Goal: Task Accomplishment & Management: Complete application form

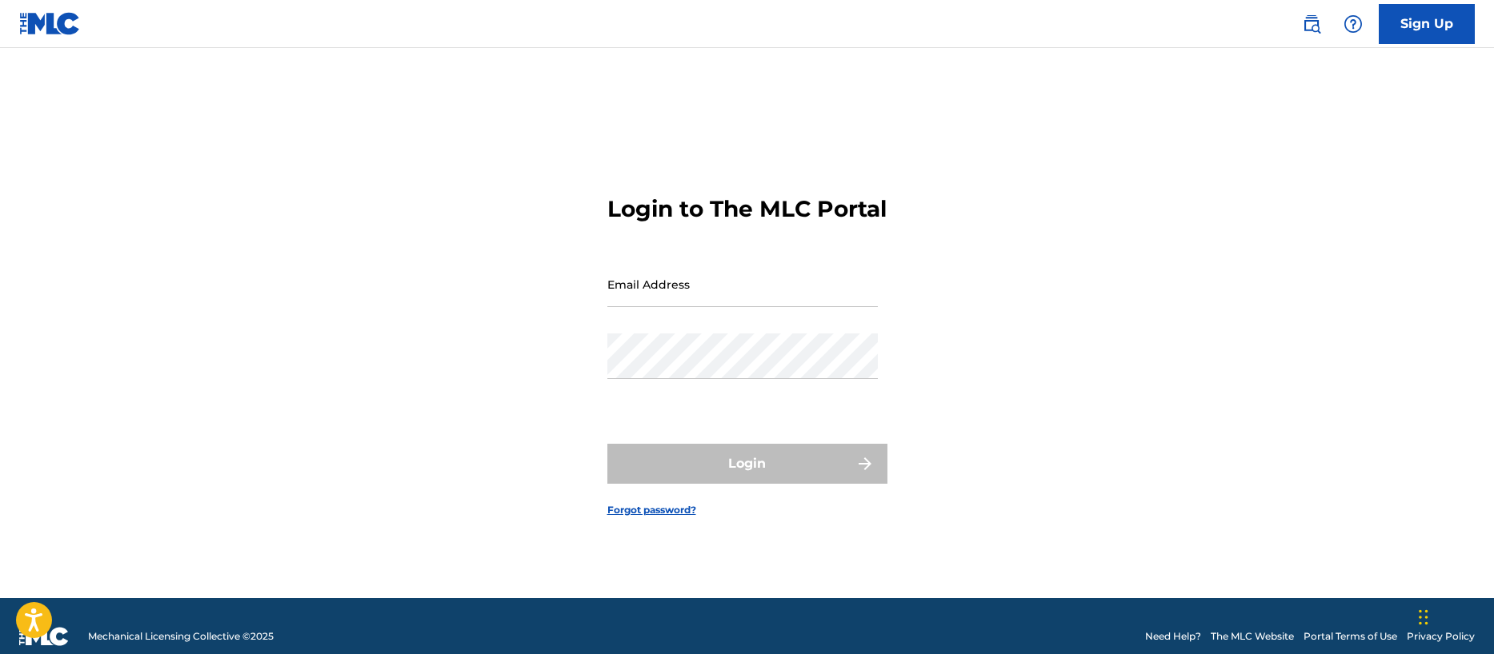
click at [662, 299] on input "Email Address" at bounding box center [742, 285] width 270 height 46
type input "[EMAIL_ADDRESS][DOMAIN_NAME]"
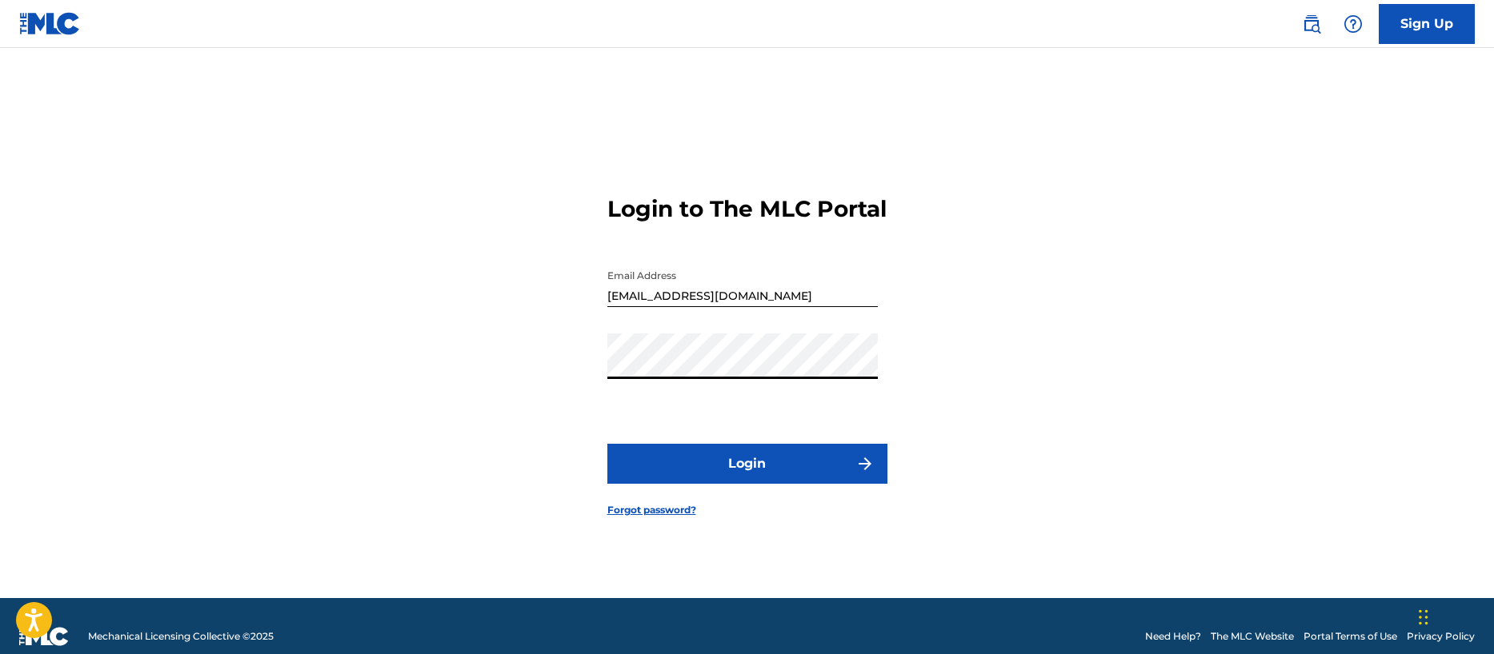
click at [713, 474] on button "Login" at bounding box center [747, 464] width 280 height 40
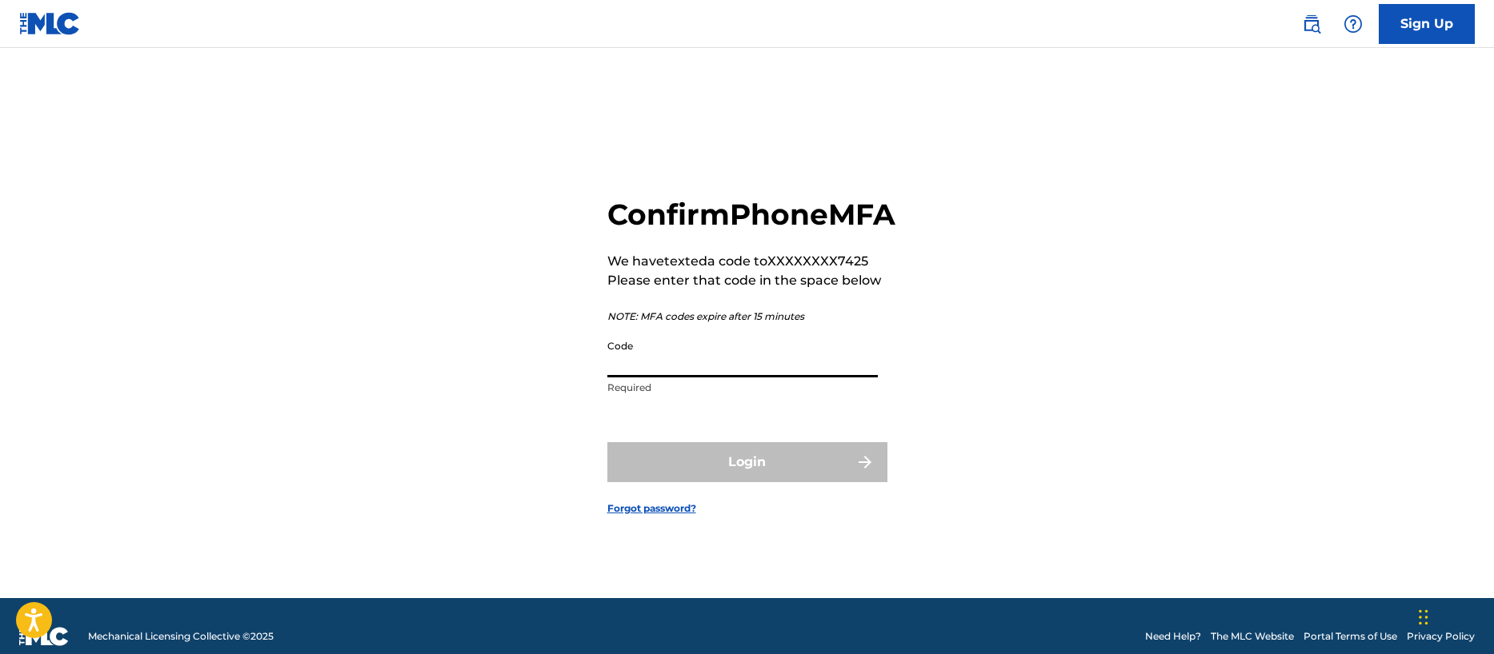
click at [655, 374] on input "Code" at bounding box center [742, 355] width 270 height 46
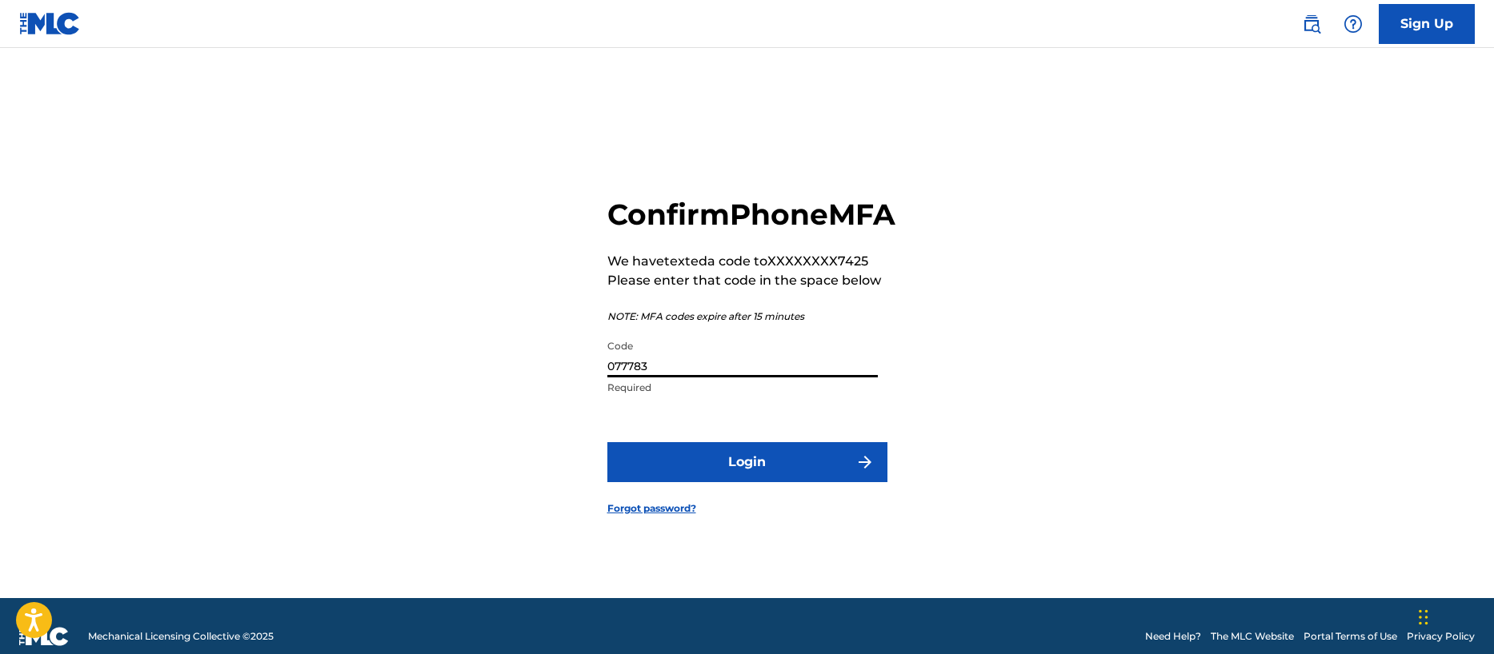
type input "077783"
click at [607, 442] on button "Login" at bounding box center [747, 462] width 280 height 40
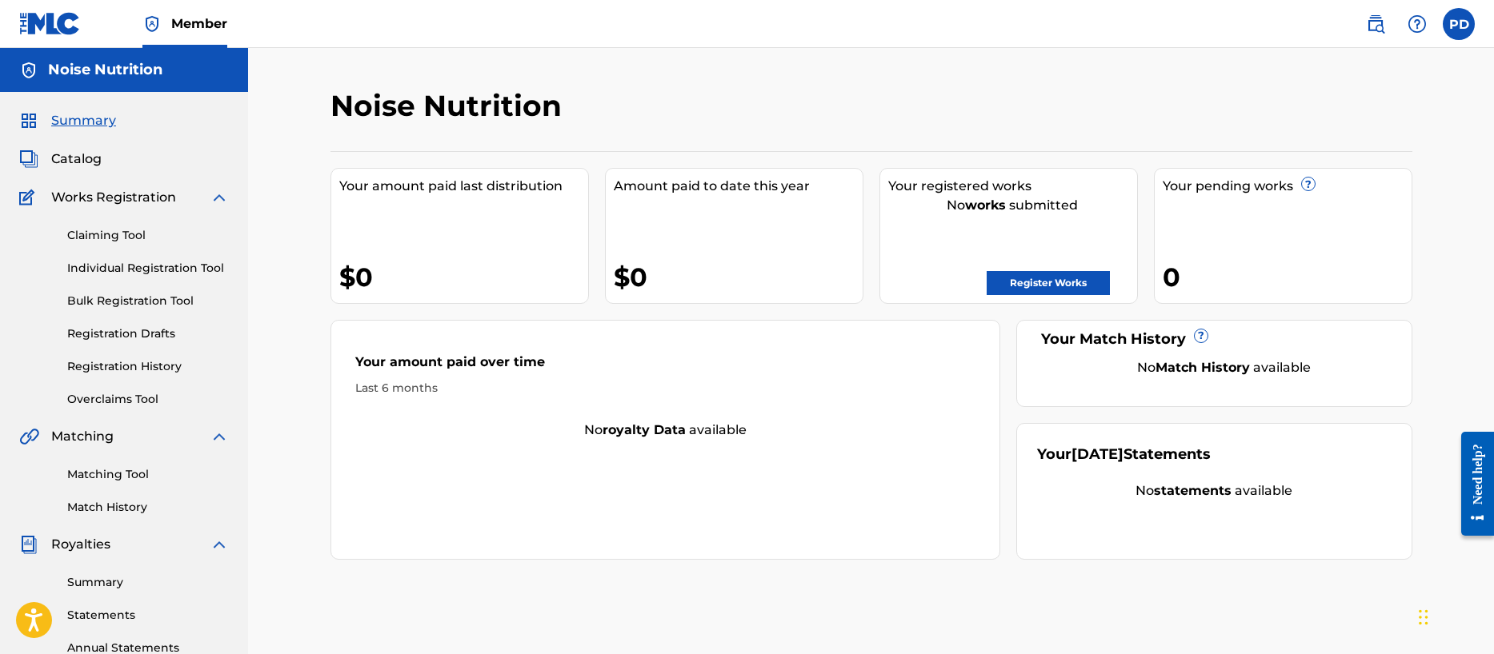
click at [117, 230] on link "Claiming Tool" at bounding box center [148, 235] width 162 height 17
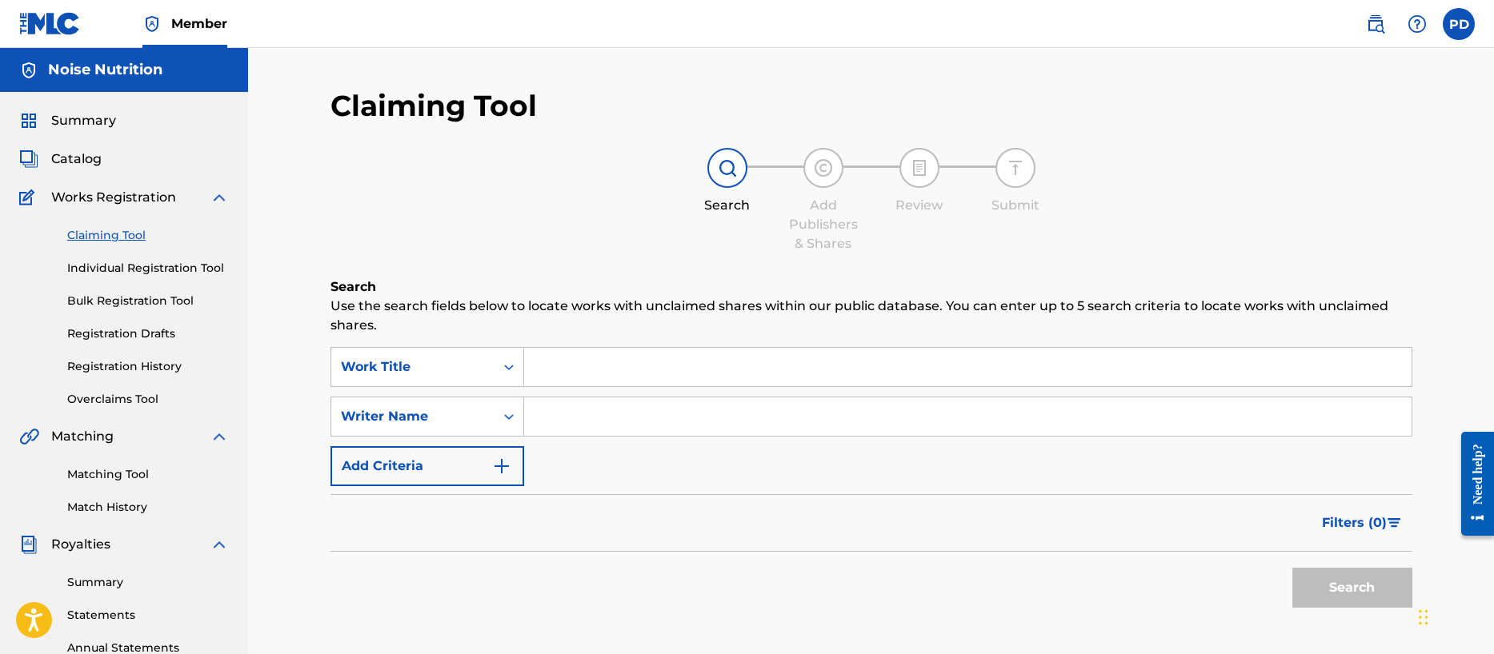
click at [553, 369] on input "Search Form" at bounding box center [967, 367] width 887 height 38
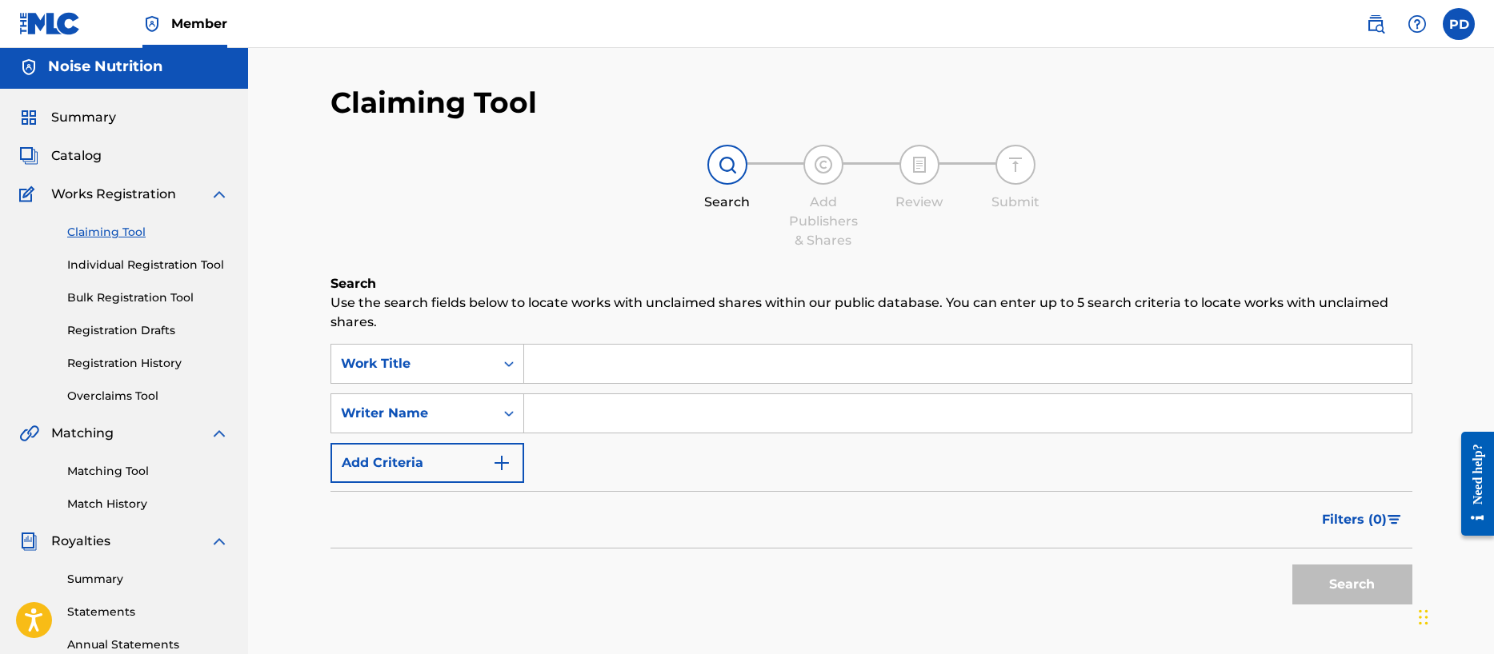
click at [551, 371] on input "Search Form" at bounding box center [967, 364] width 887 height 38
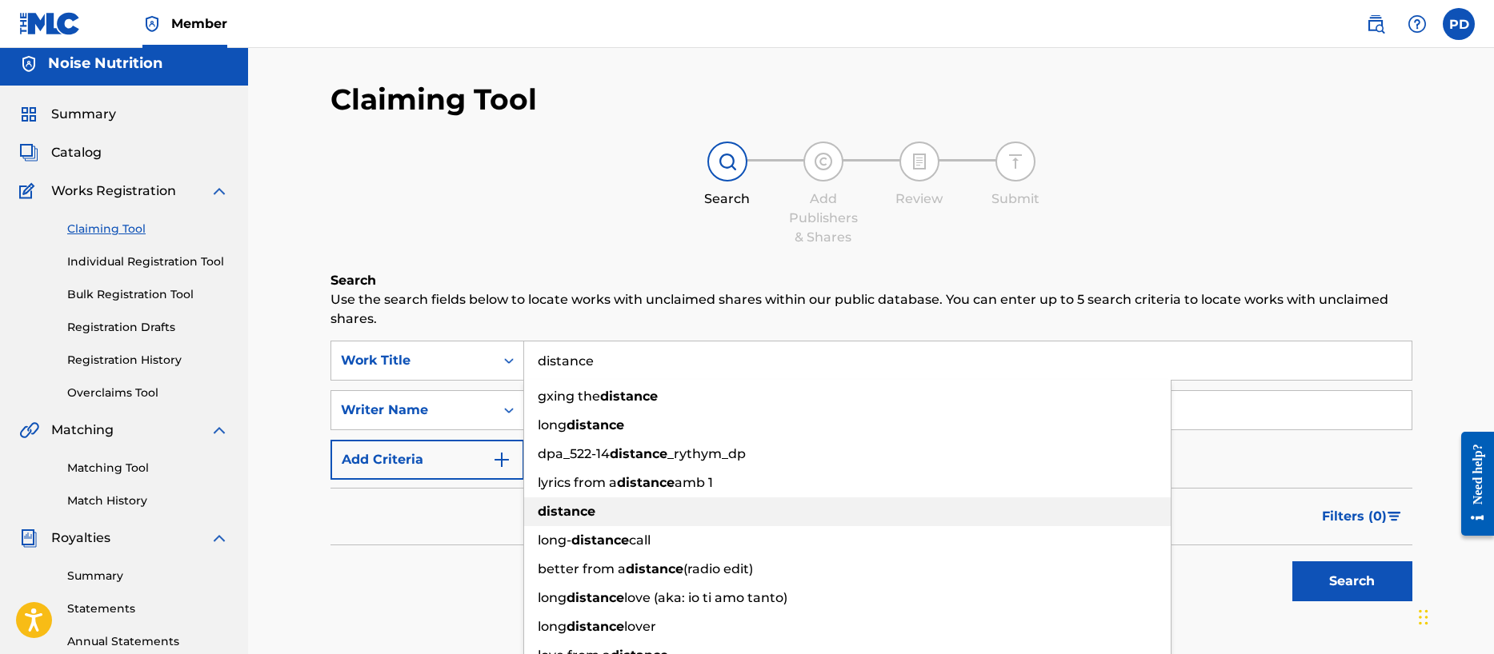
type input "distance"
click at [568, 513] on strong "distance" at bounding box center [567, 511] width 58 height 15
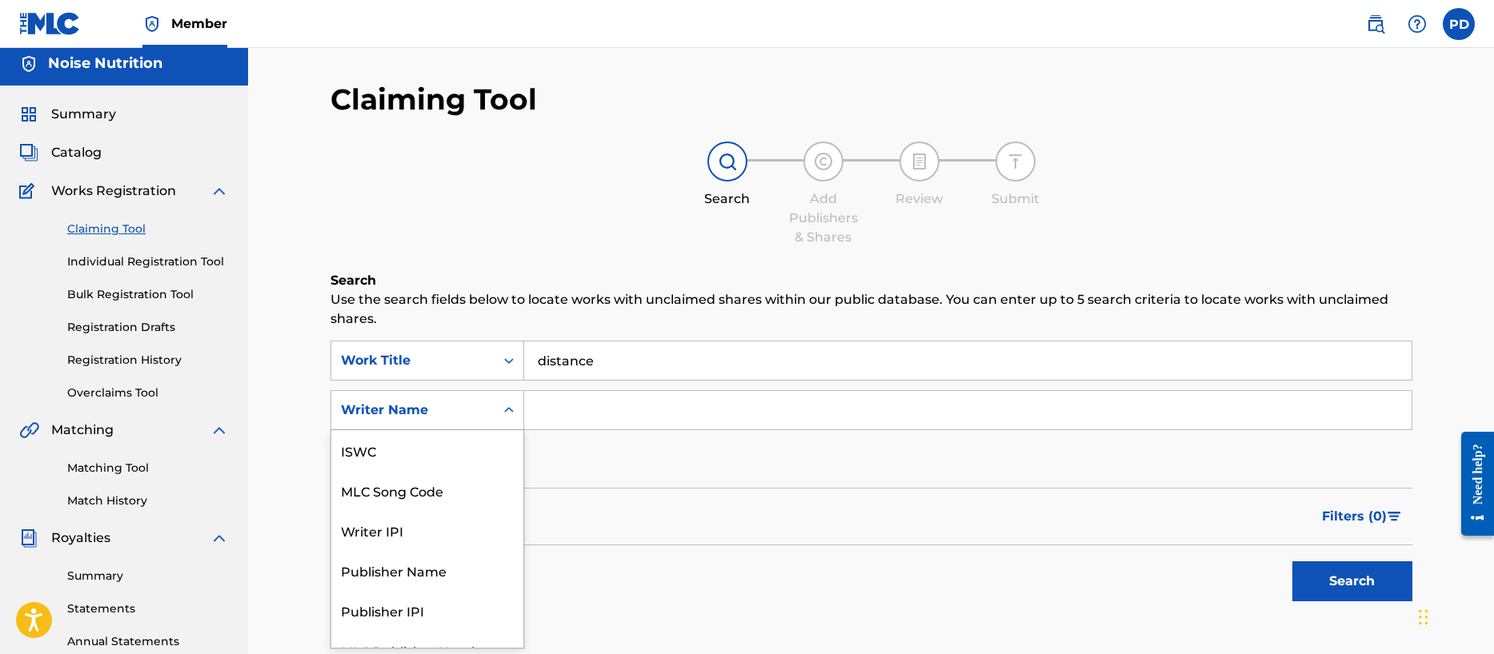
scroll to position [21, 0]
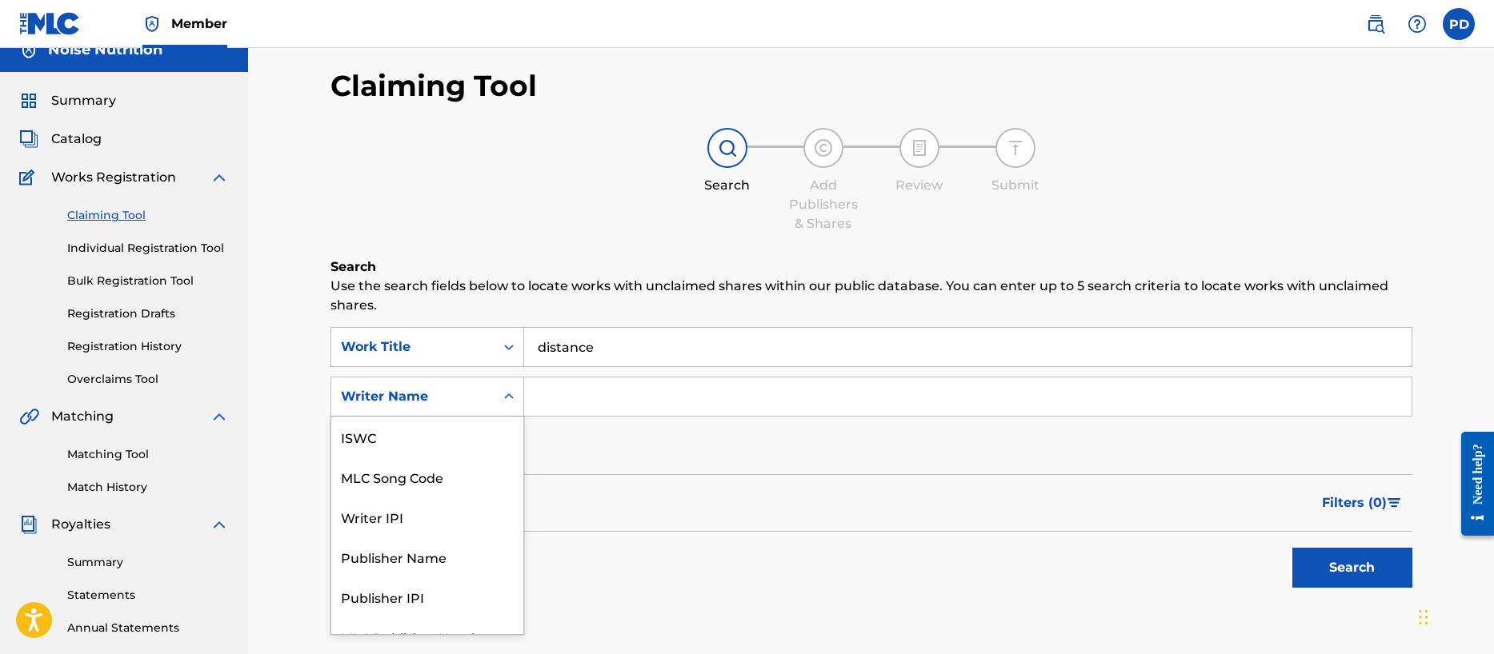
click at [499, 402] on div "Search Form" at bounding box center [508, 396] width 29 height 29
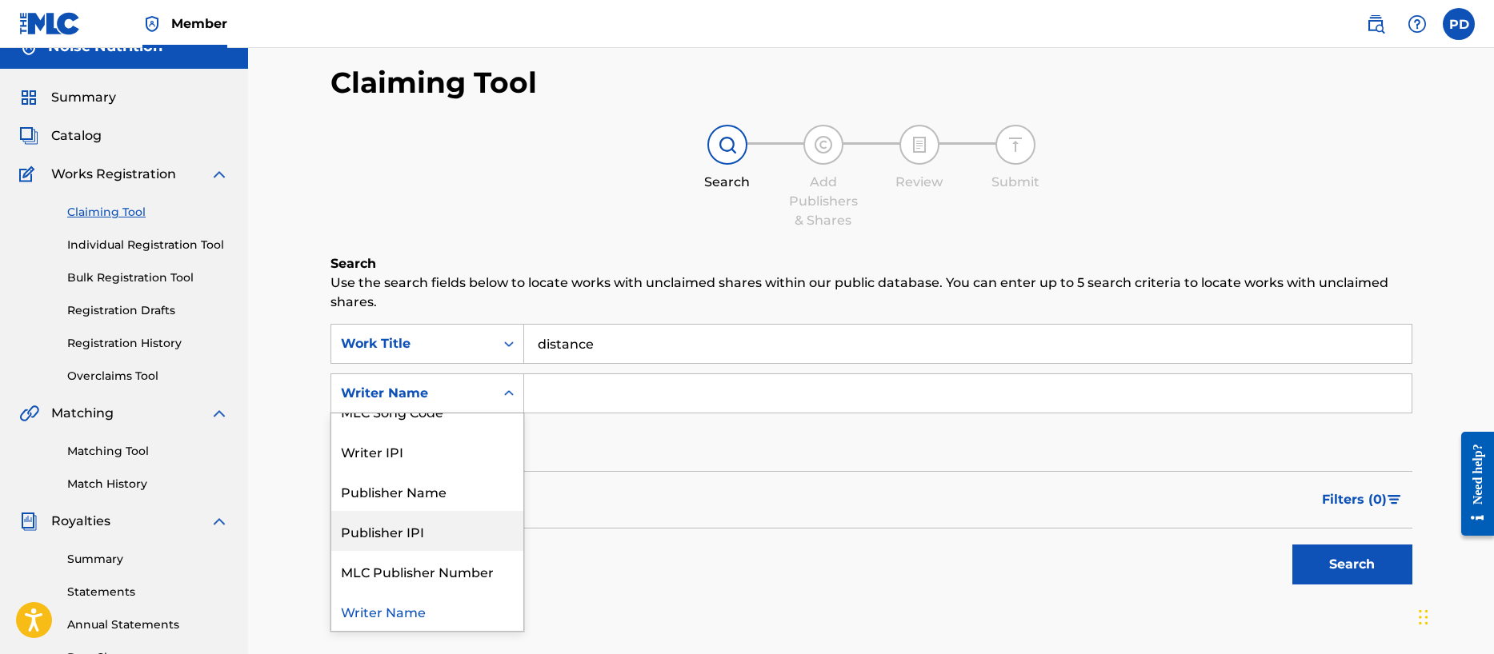
scroll to position [0, 0]
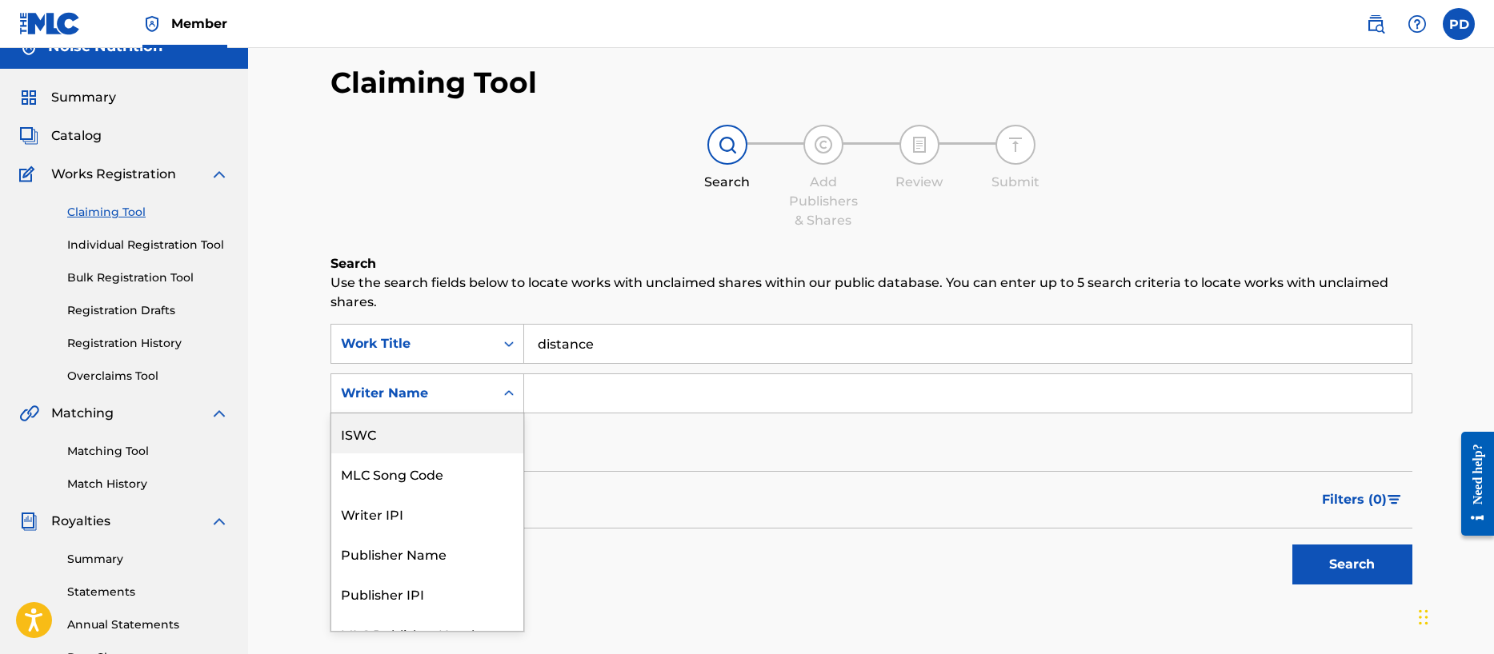
click at [400, 434] on div "ISWC" at bounding box center [427, 434] width 192 height 40
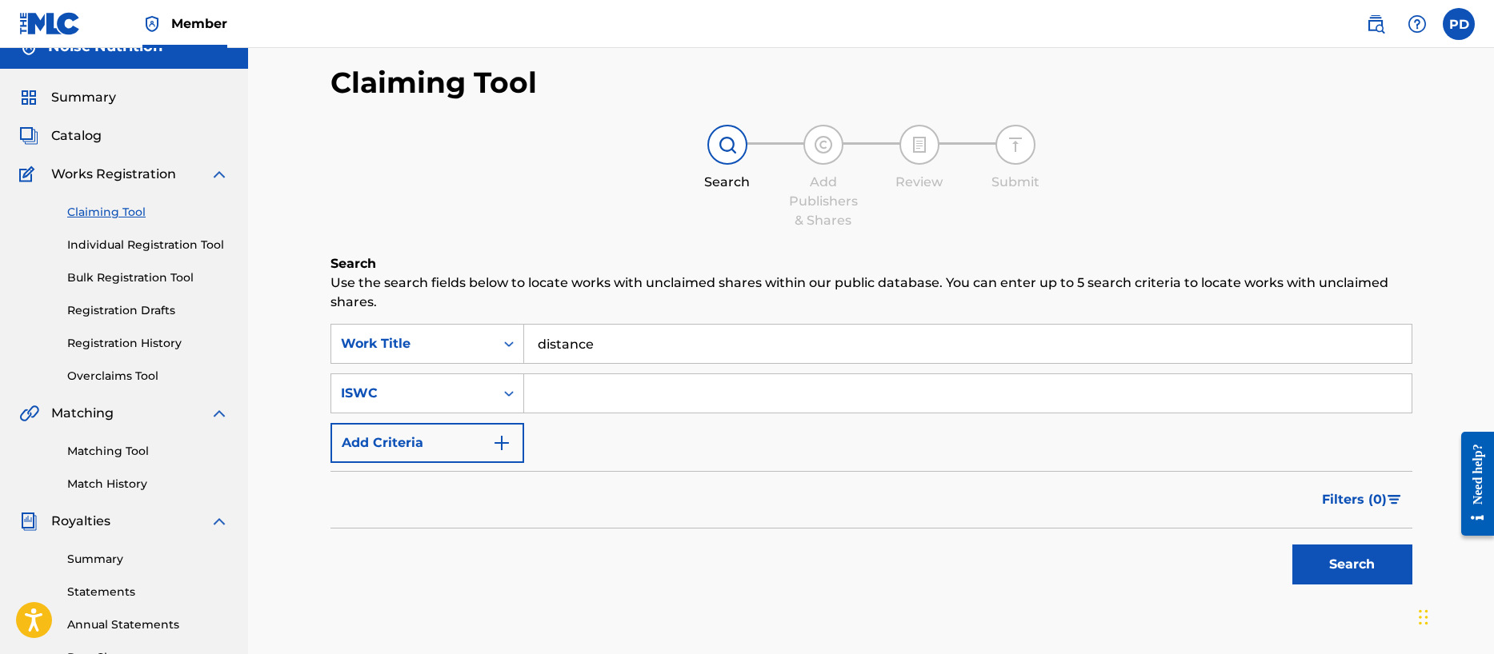
click at [563, 395] on input "Search Form" at bounding box center [967, 393] width 887 height 38
paste input "T-302.854.234-5"
type input "T-302.854.234-5"
click at [1351, 562] on button "Search" at bounding box center [1352, 565] width 120 height 40
click at [446, 333] on div "Work Title" at bounding box center [412, 344] width 163 height 30
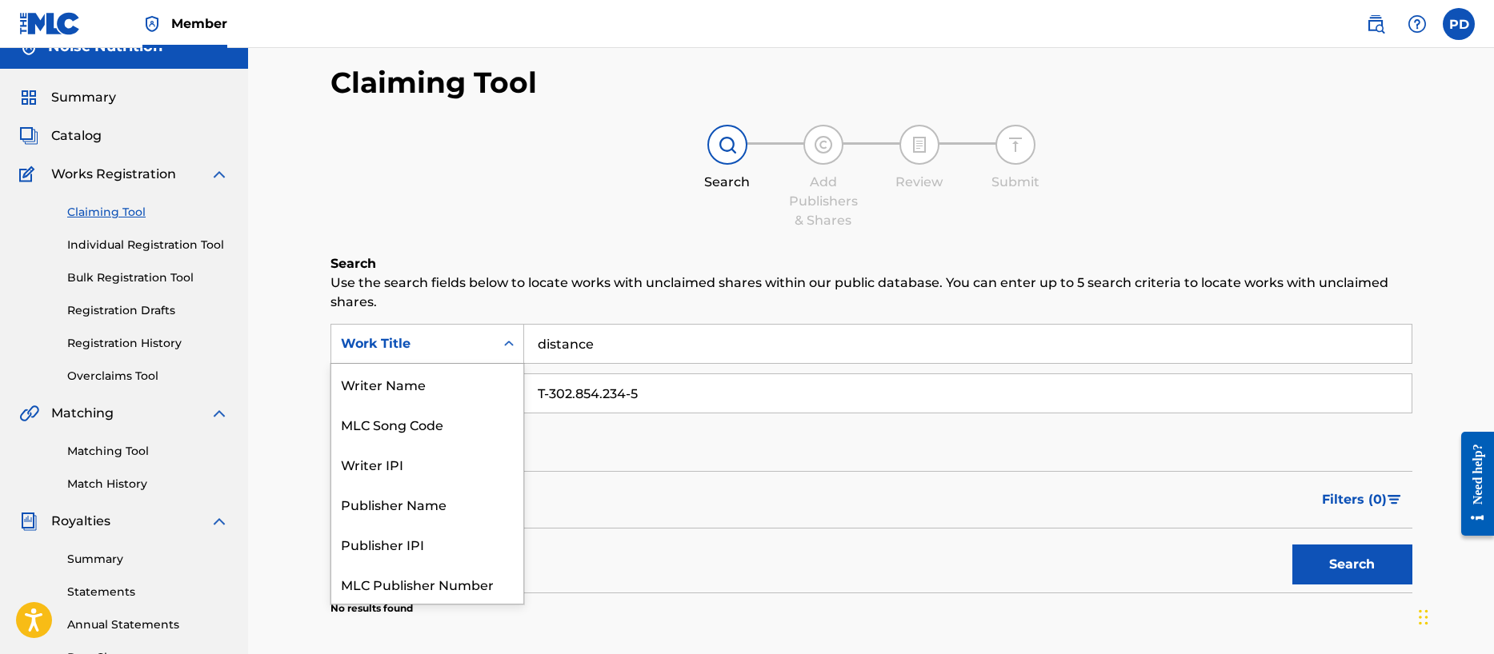
scroll to position [40, 0]
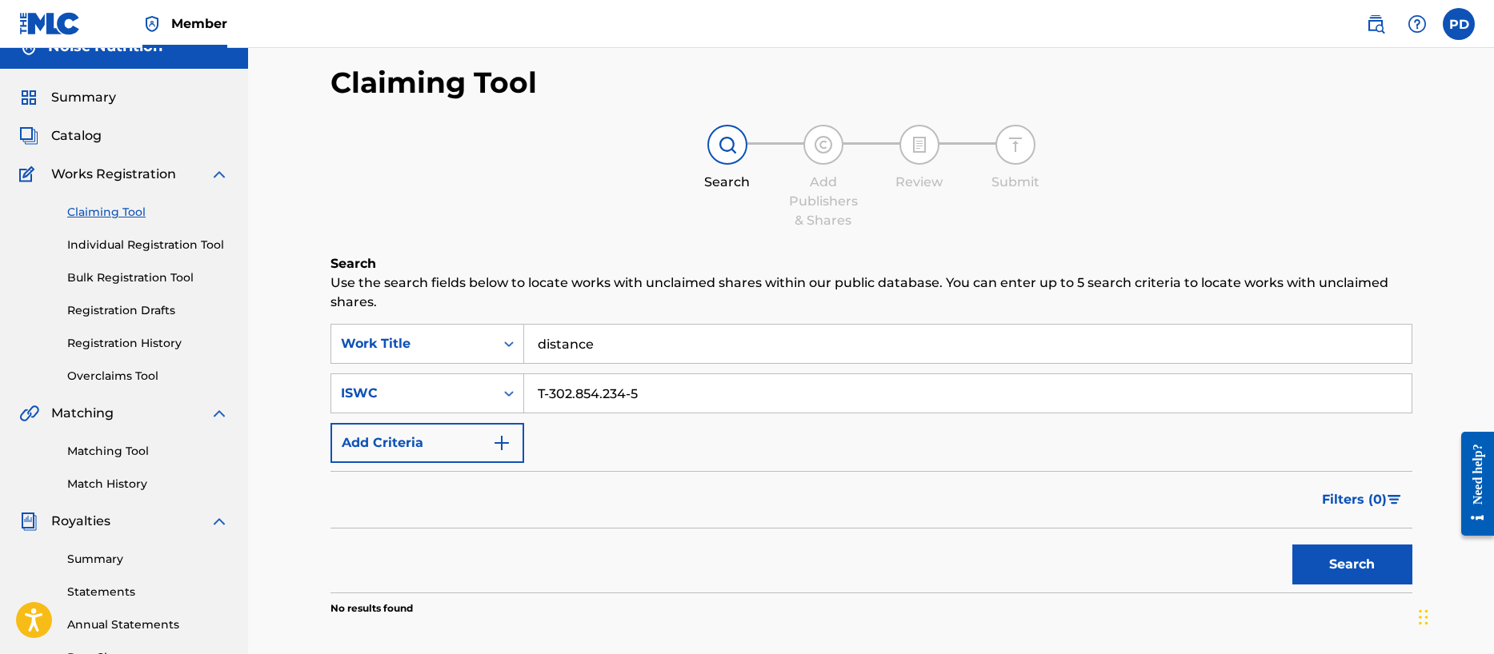
click at [458, 194] on div "Search Add Publishers & Shares Review Submit" at bounding box center [871, 178] width 1082 height 106
click at [87, 126] on span "Catalog" at bounding box center [76, 135] width 50 height 19
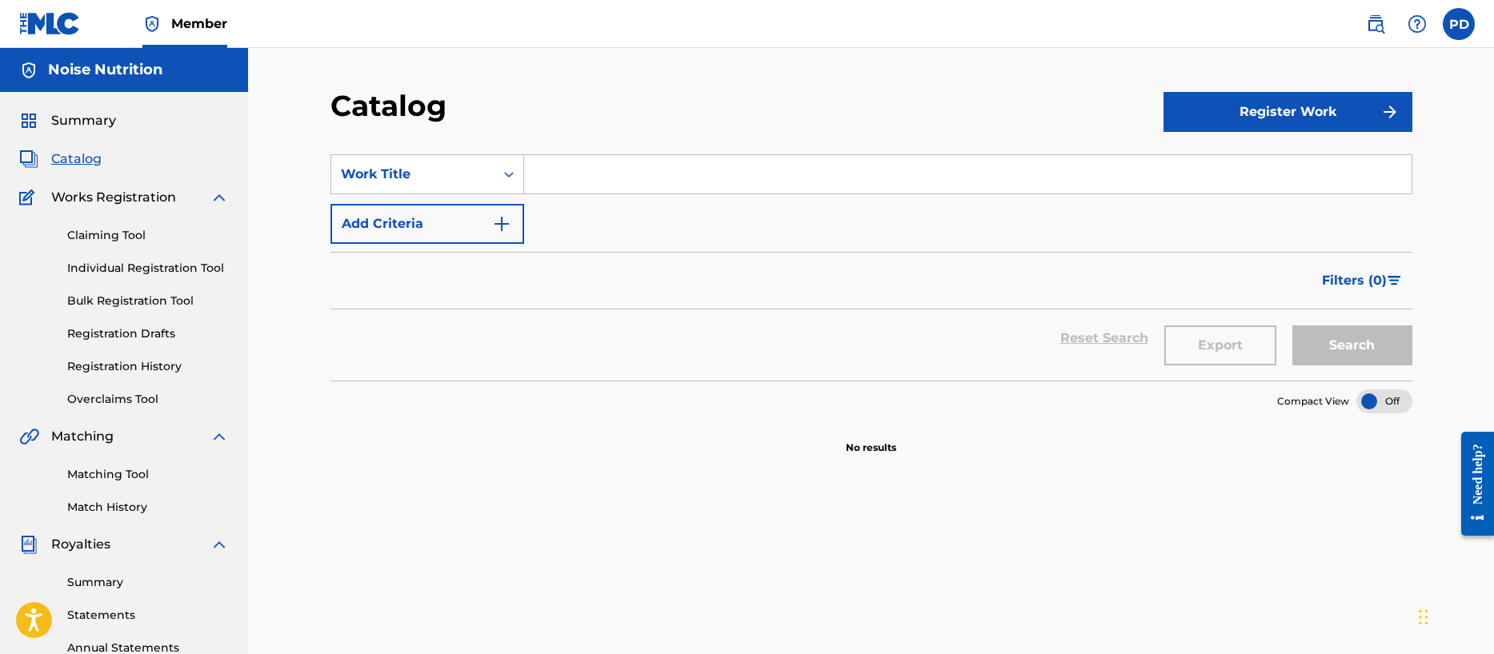
click at [102, 234] on link "Claiming Tool" at bounding box center [148, 235] width 162 height 17
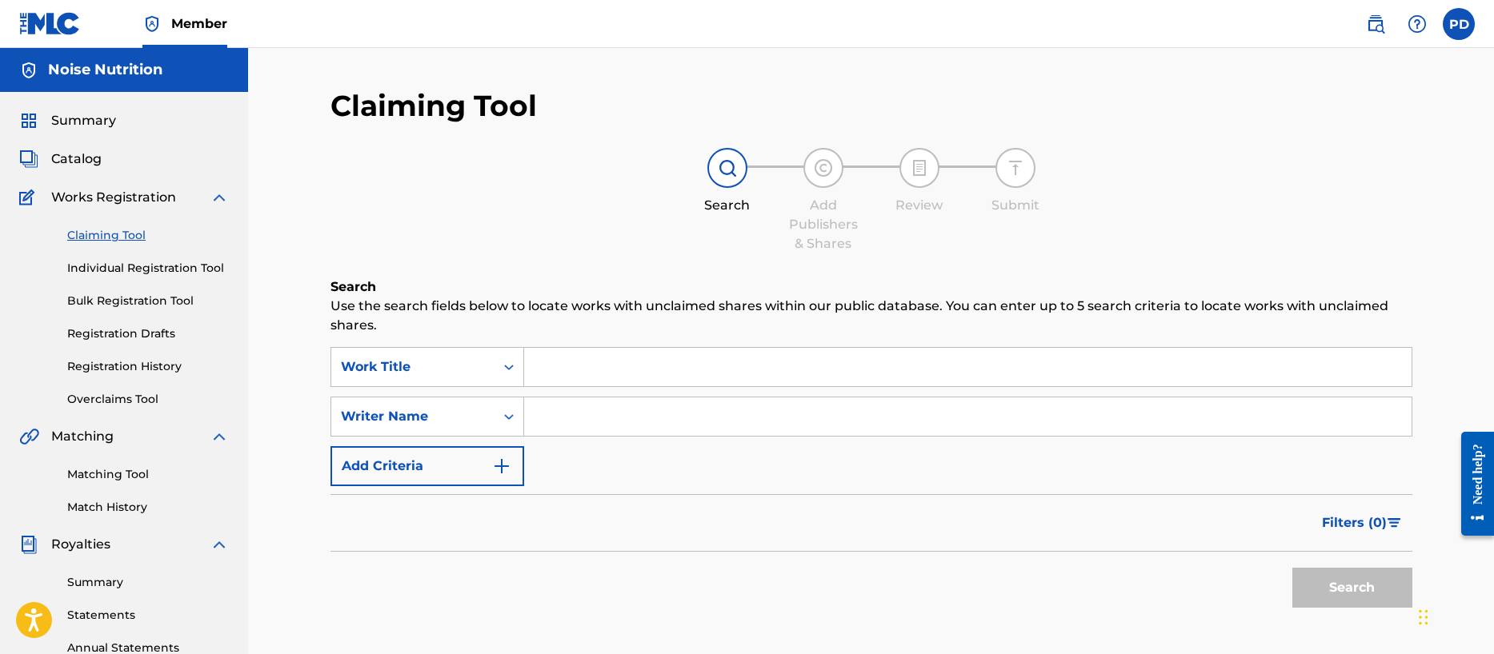
click at [603, 352] on input "Search Form" at bounding box center [967, 367] width 887 height 38
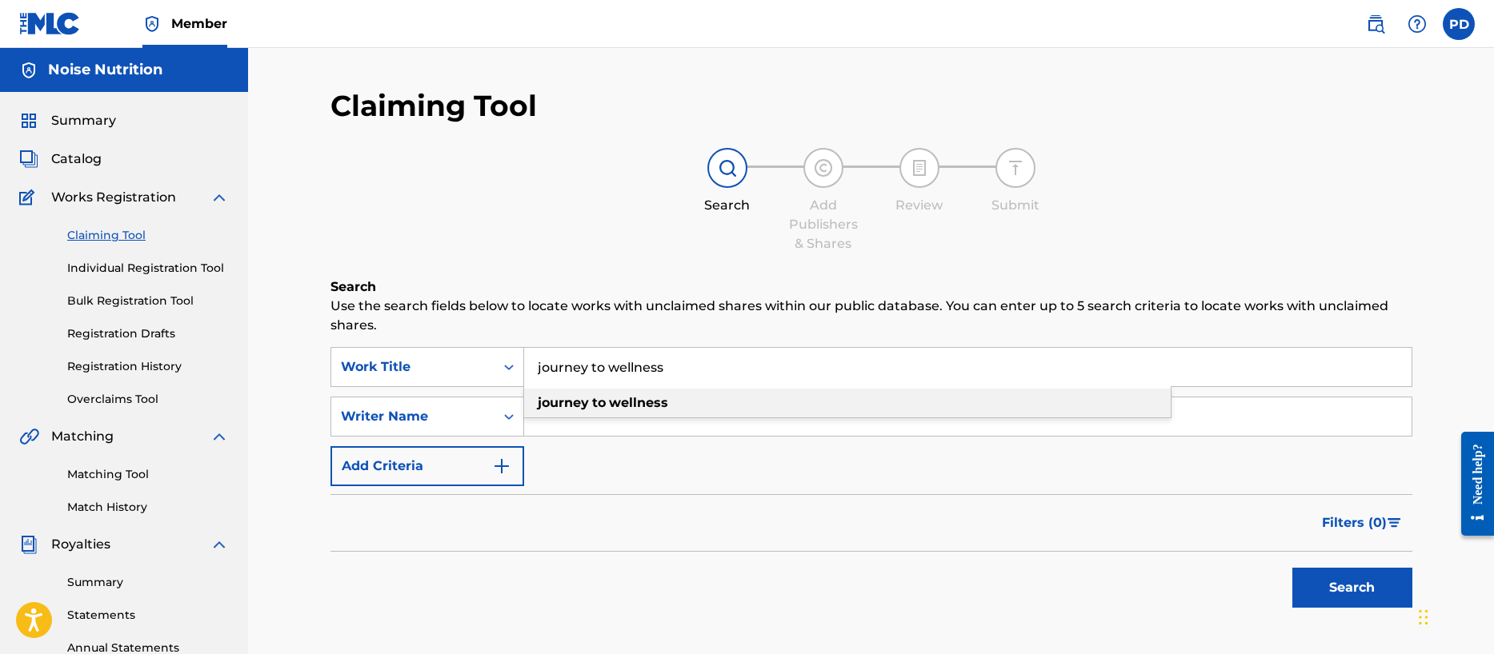
type input "journey to wellness"
click at [635, 401] on strong "wellness" at bounding box center [638, 402] width 59 height 15
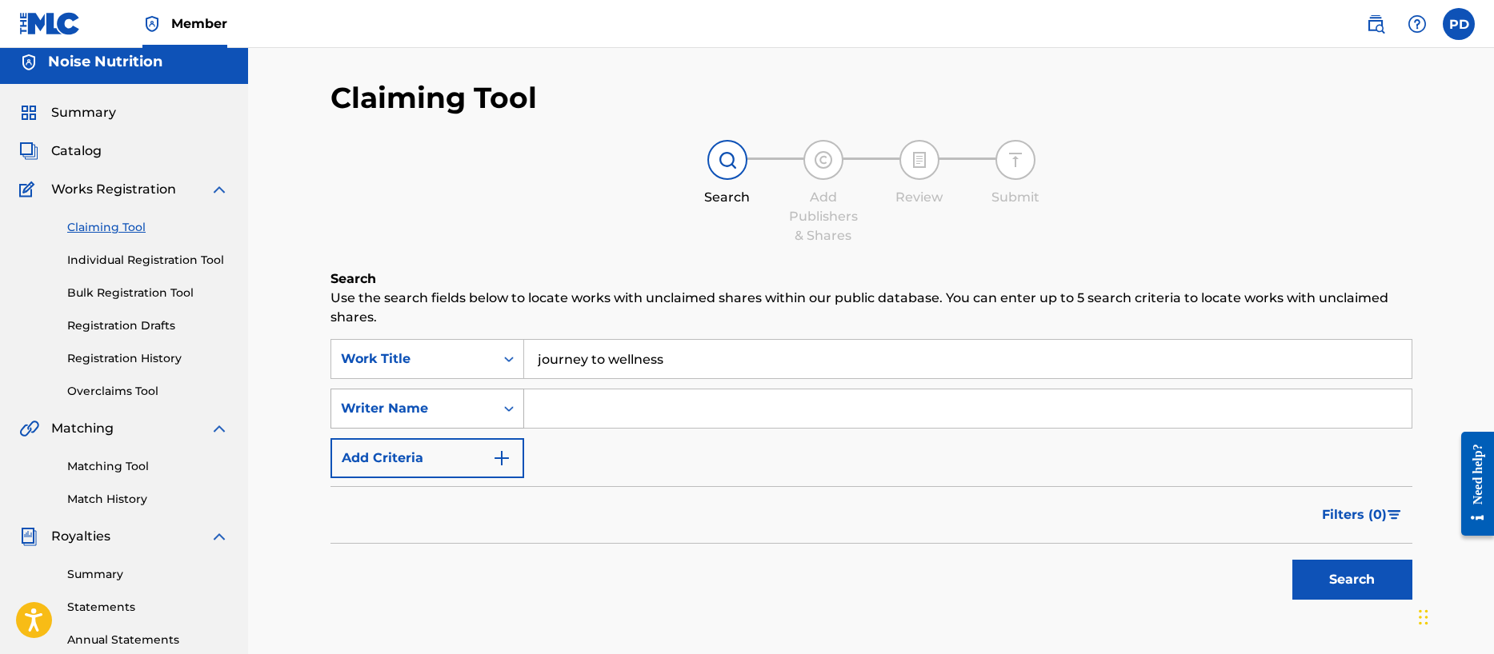
click at [486, 410] on div "Writer Name" at bounding box center [412, 409] width 163 height 30
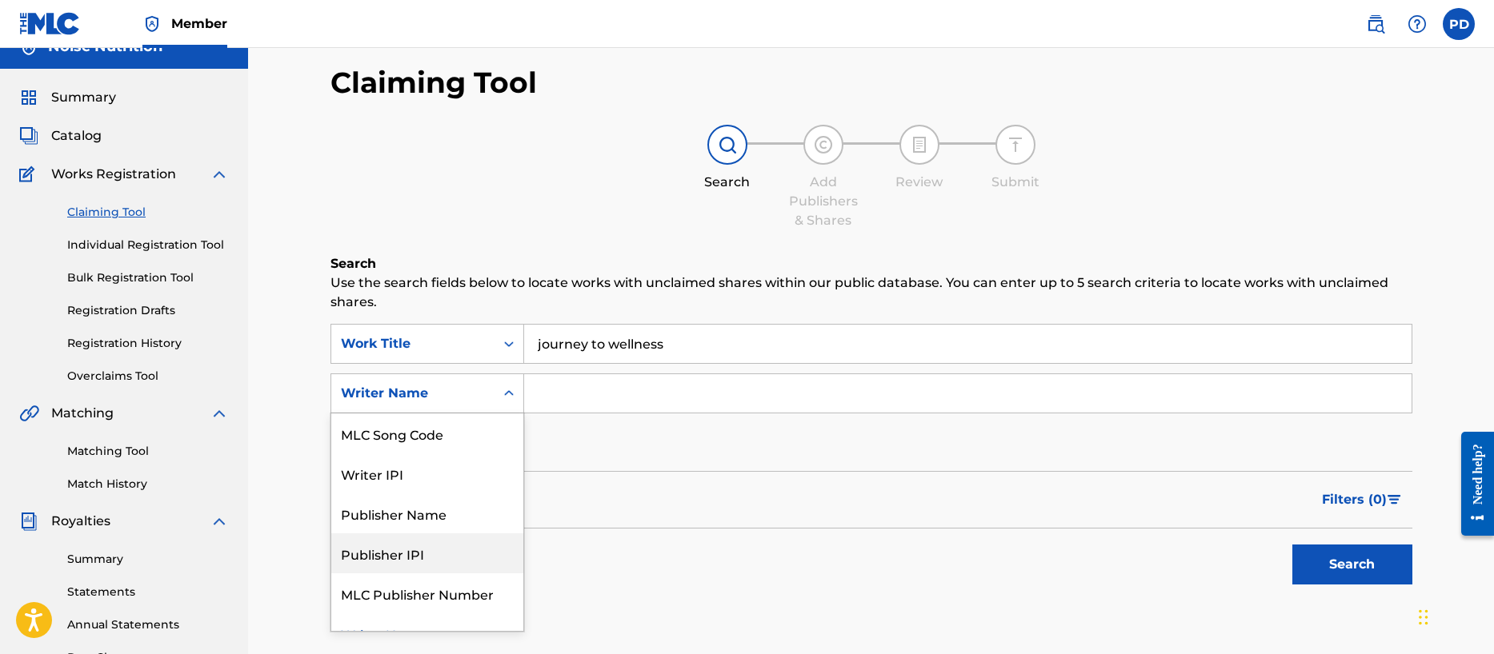
scroll to position [62, 0]
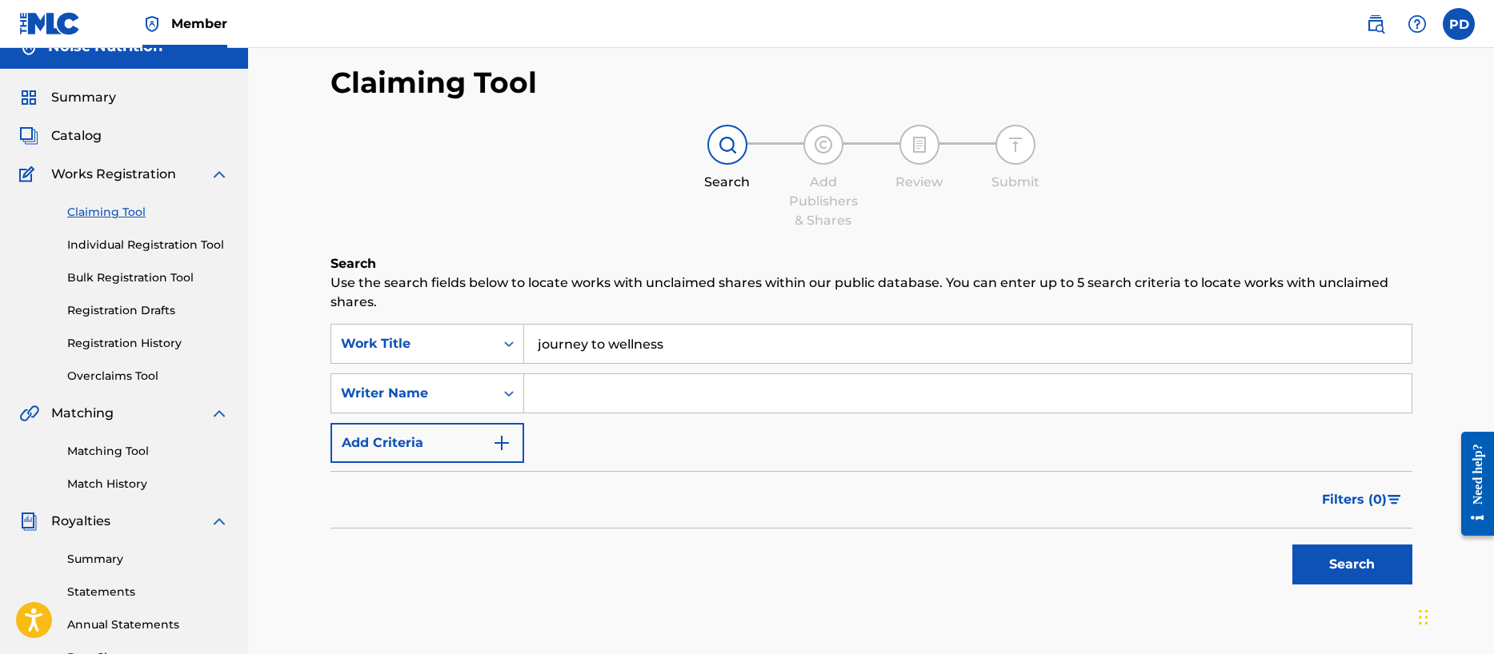
click at [574, 395] on input "Search Form" at bounding box center [967, 393] width 887 height 38
click at [478, 396] on div "Writer Name" at bounding box center [413, 393] width 144 height 19
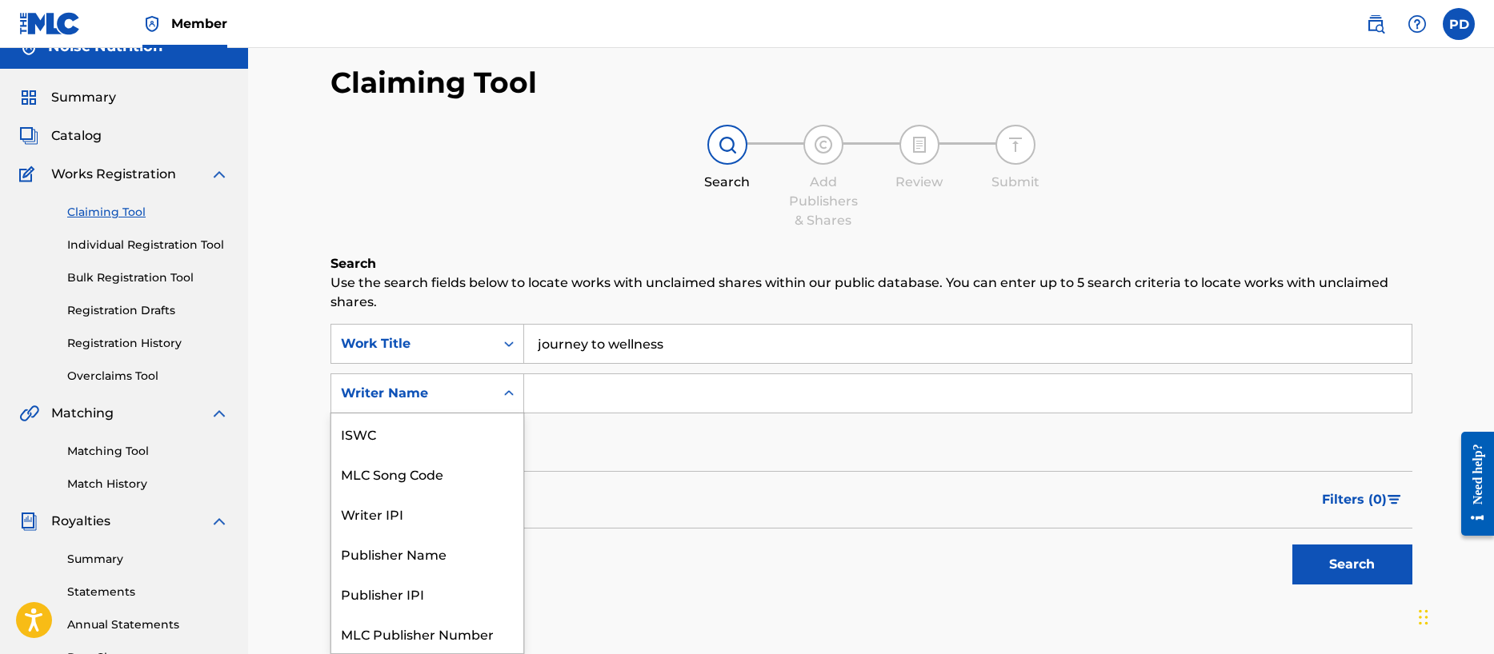
scroll to position [40, 0]
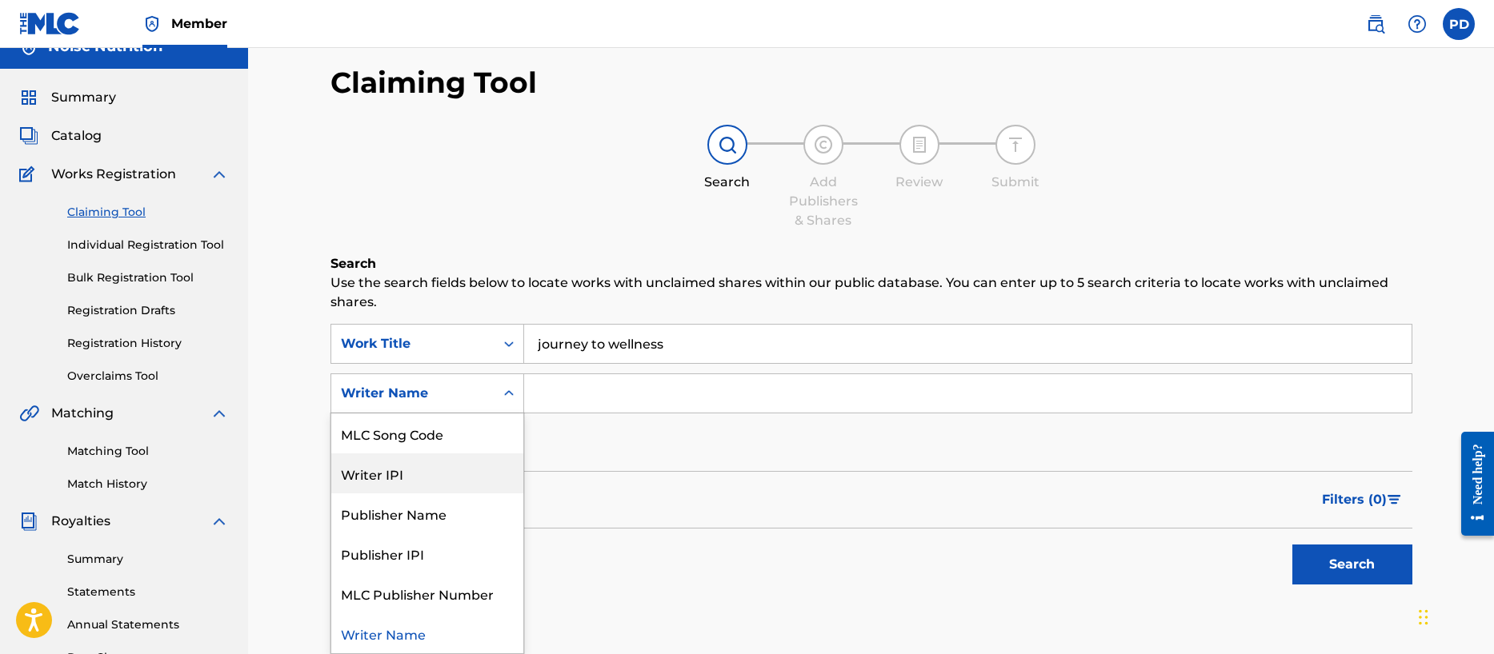
click at [411, 469] on div "Writer IPI" at bounding box center [427, 474] width 192 height 40
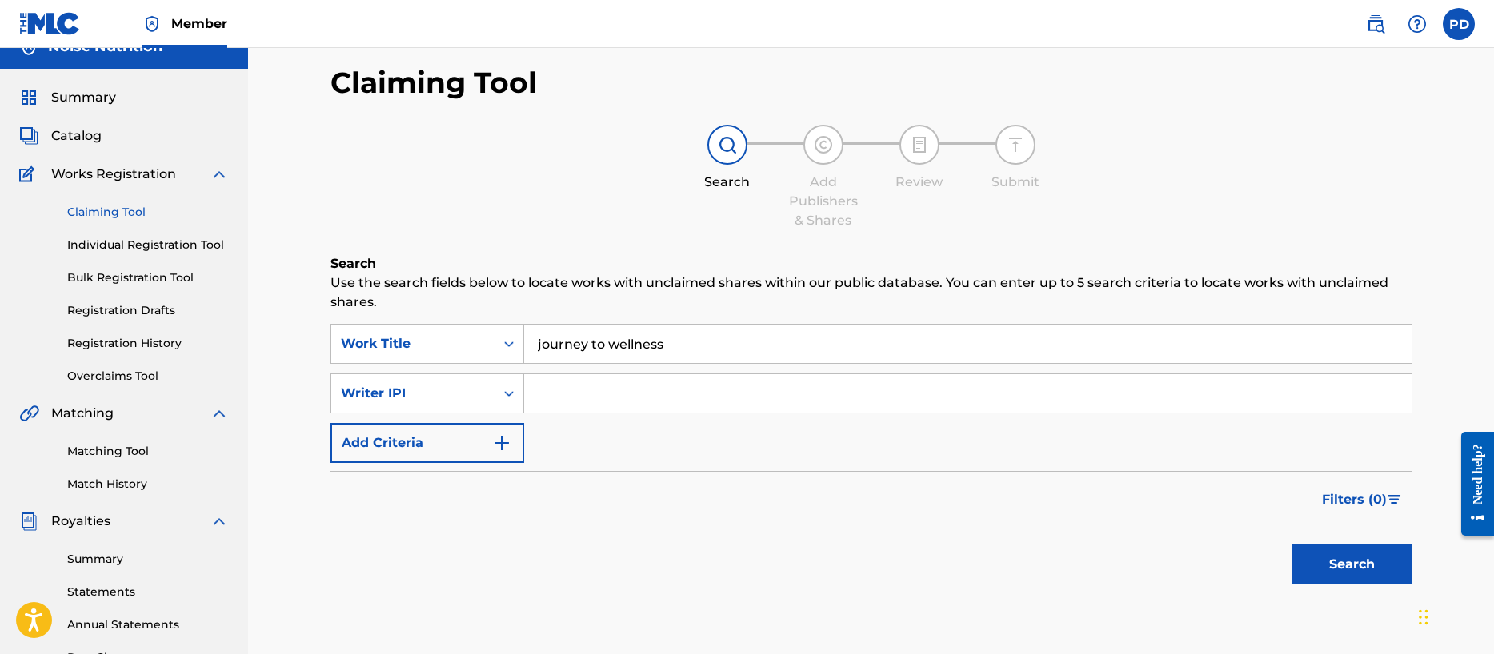
click at [666, 382] on input "Search Form" at bounding box center [967, 393] width 887 height 38
paste input "00356540654"
type input "00356540654"
click at [1369, 568] on button "Search" at bounding box center [1352, 565] width 120 height 40
click at [443, 346] on div "Work Title" at bounding box center [413, 343] width 144 height 19
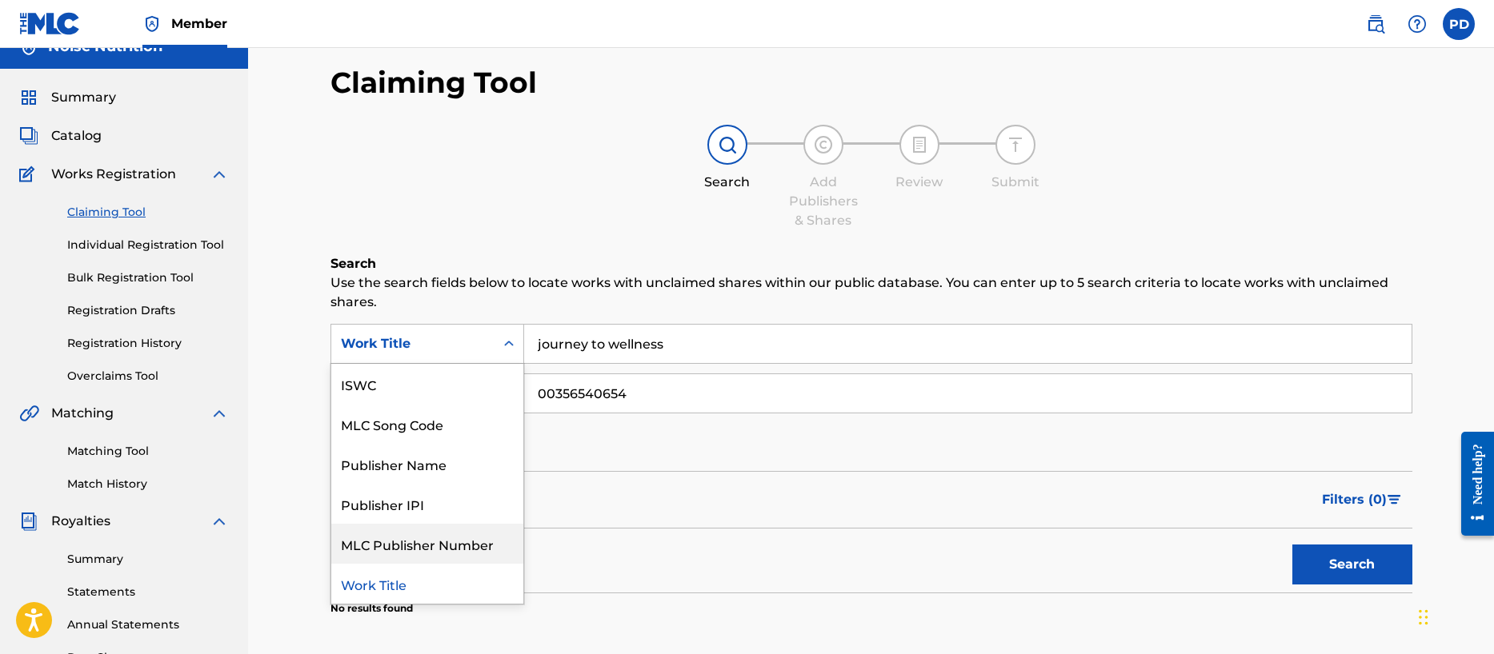
scroll to position [22, 0]
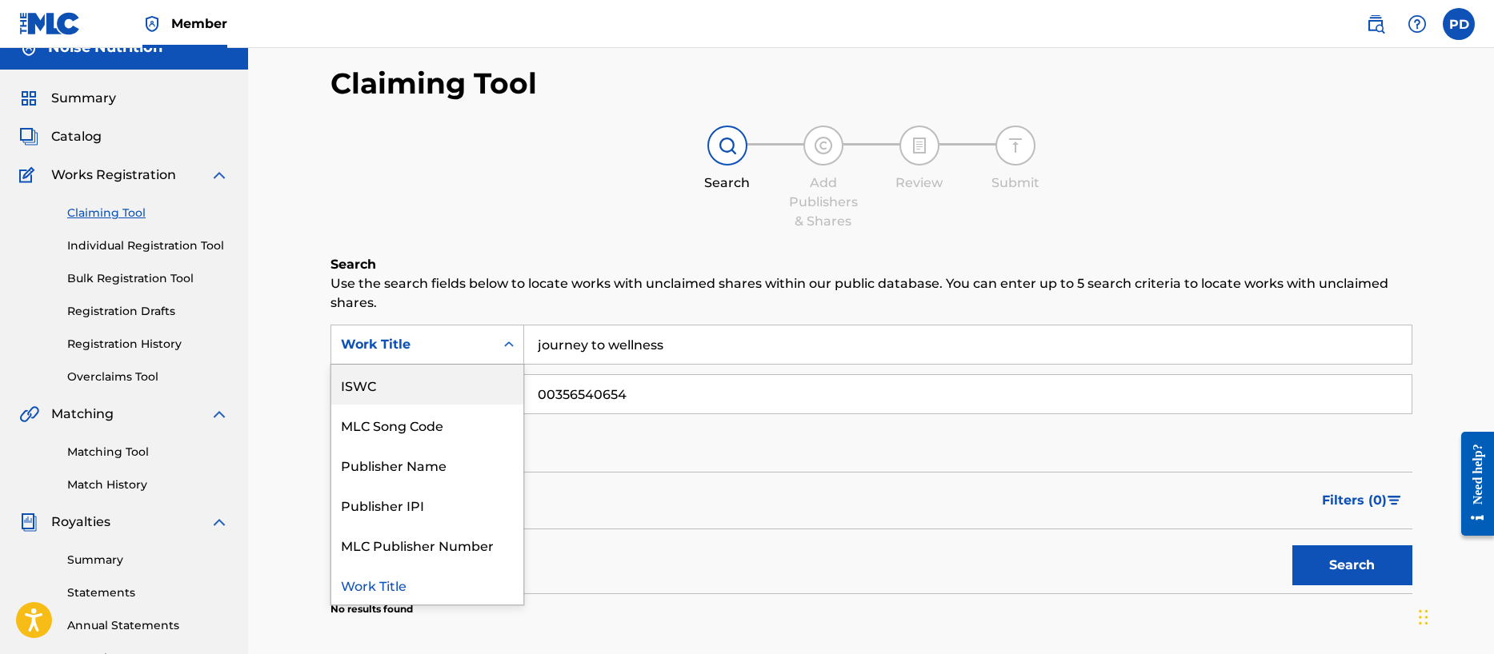
click at [402, 380] on div "ISWC" at bounding box center [427, 385] width 192 height 40
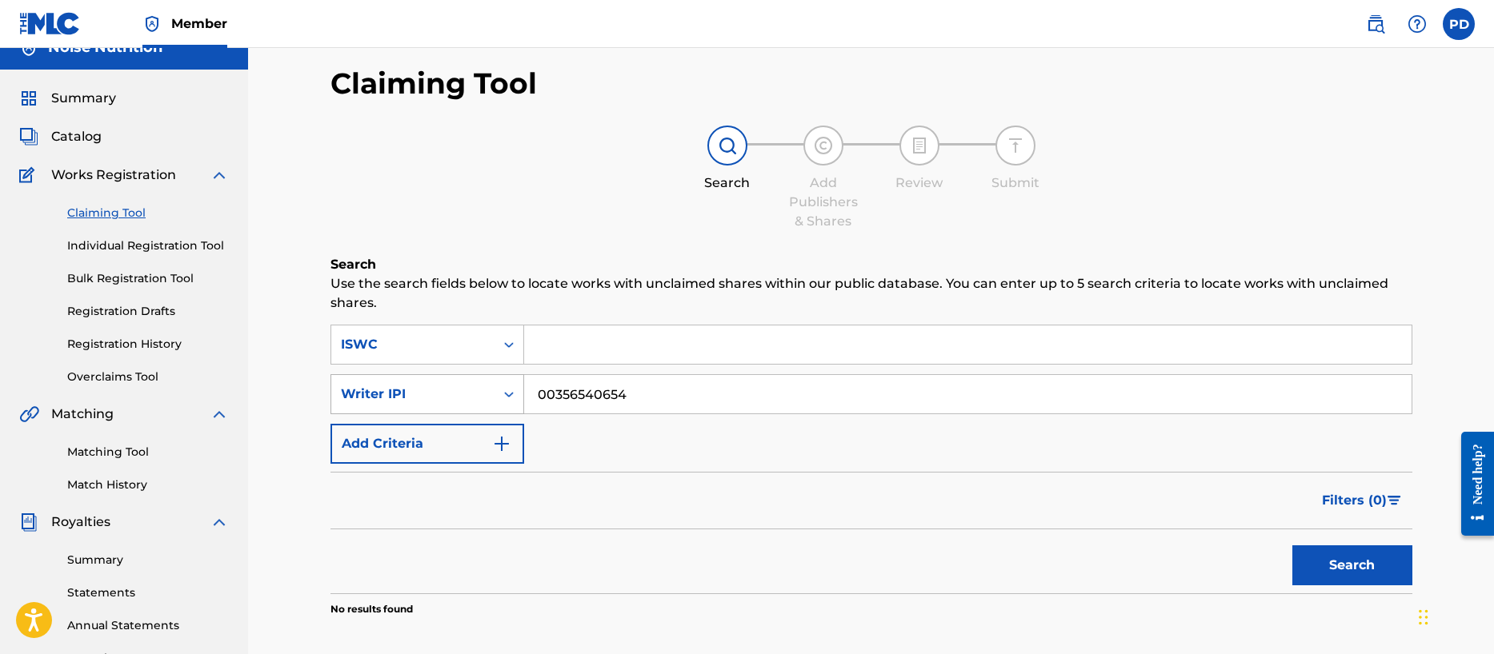
drag, startPoint x: 657, startPoint y: 393, endPoint x: 516, endPoint y: 392, distance: 140.8
click at [516, 392] on div "SearchWithCriteria71056ca4-1248-43f8-b989-e1ed7be156b9 Writer IPI 00356540654" at bounding box center [871, 394] width 1082 height 40
click at [619, 349] on input "Search Form" at bounding box center [967, 345] width 887 height 38
paste input "T-071.605.185-2"
type input "T-071.605.185-2"
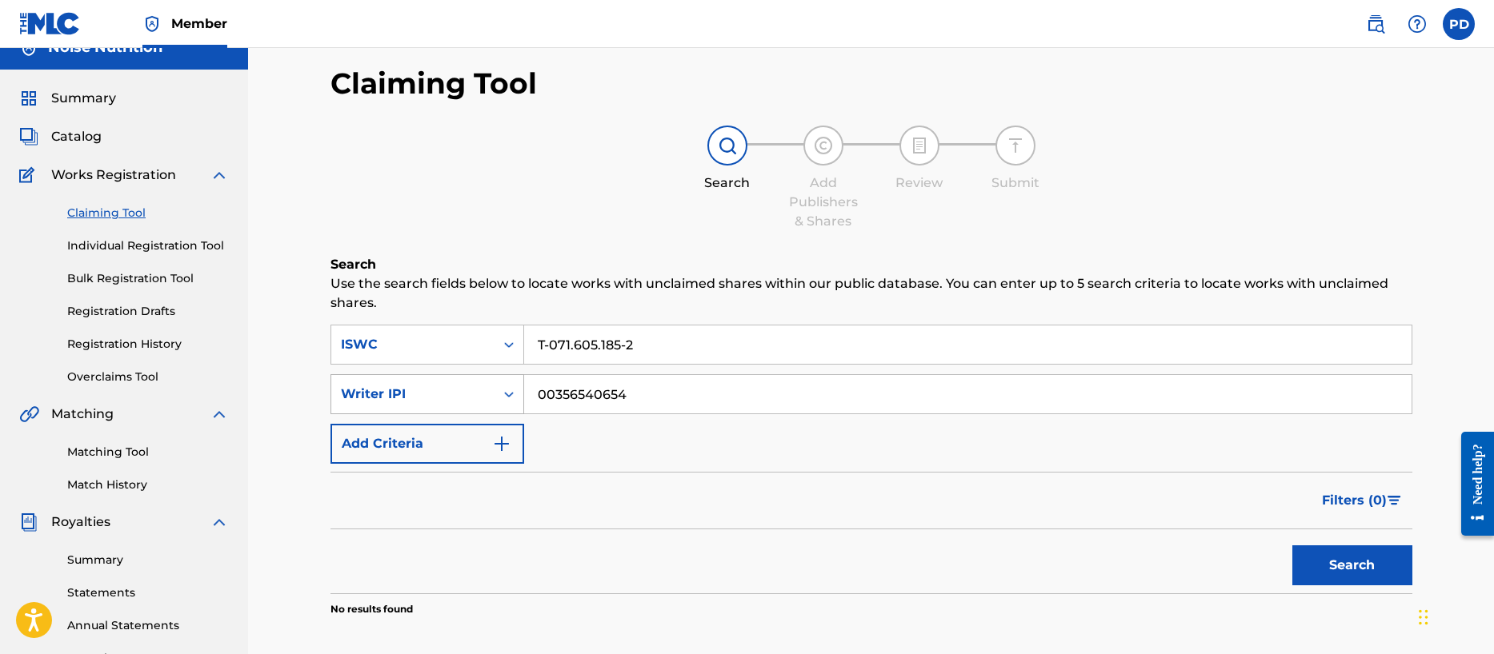
click at [492, 390] on div "Writer IPI" at bounding box center [412, 394] width 163 height 30
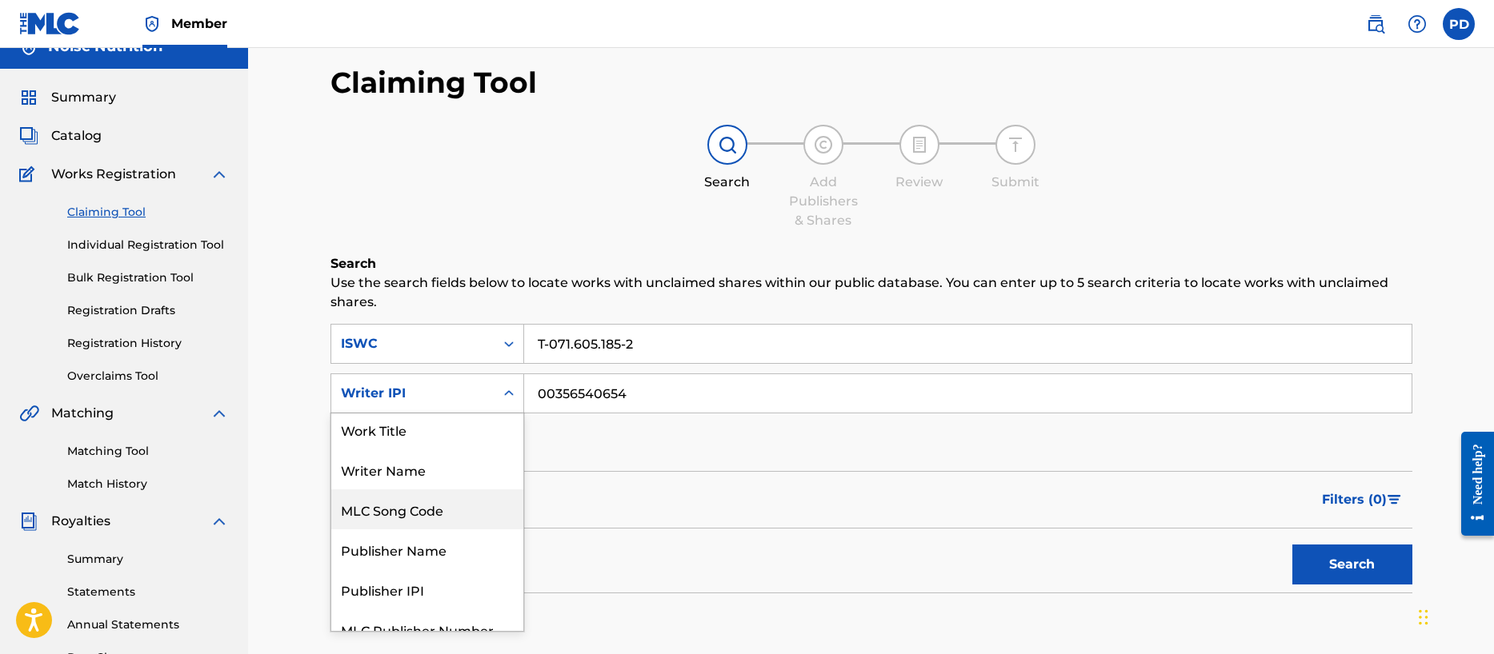
scroll to position [0, 0]
click at [1337, 567] on button "Search" at bounding box center [1352, 565] width 120 height 40
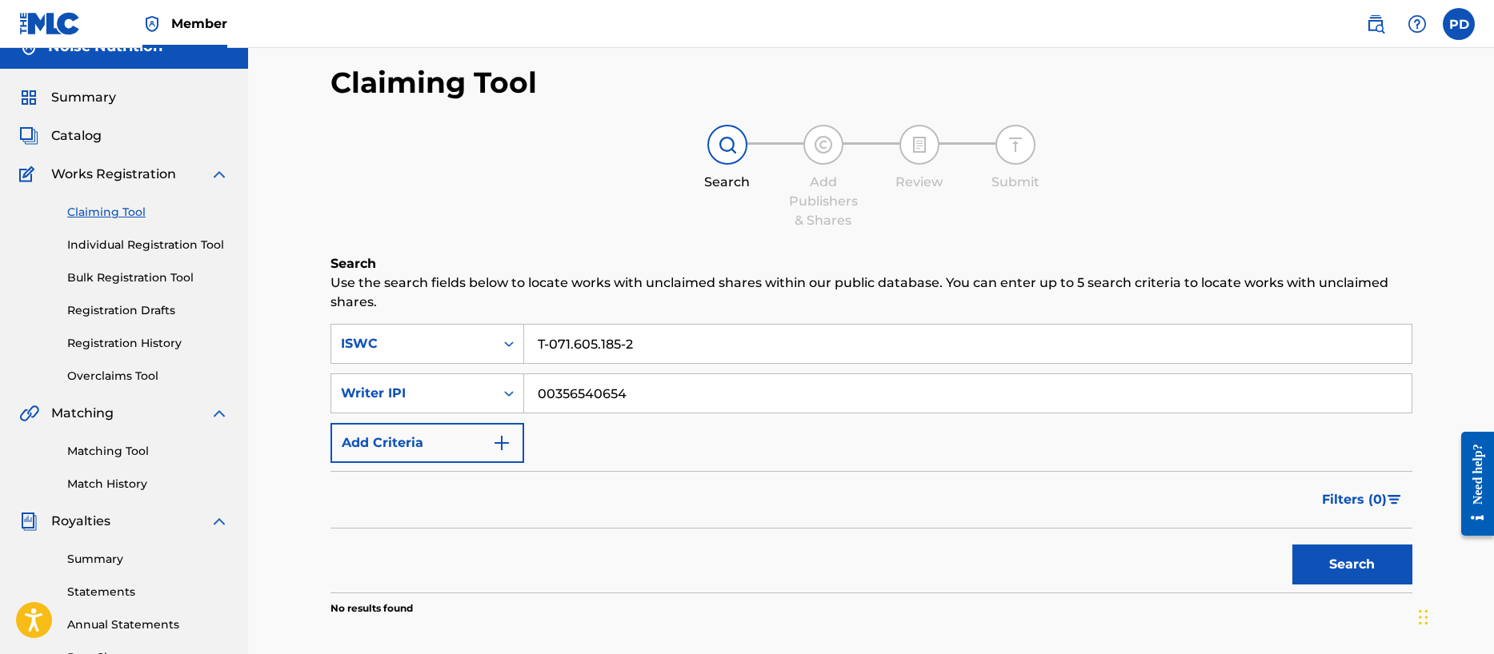
click at [120, 451] on link "Matching Tool" at bounding box center [148, 451] width 162 height 17
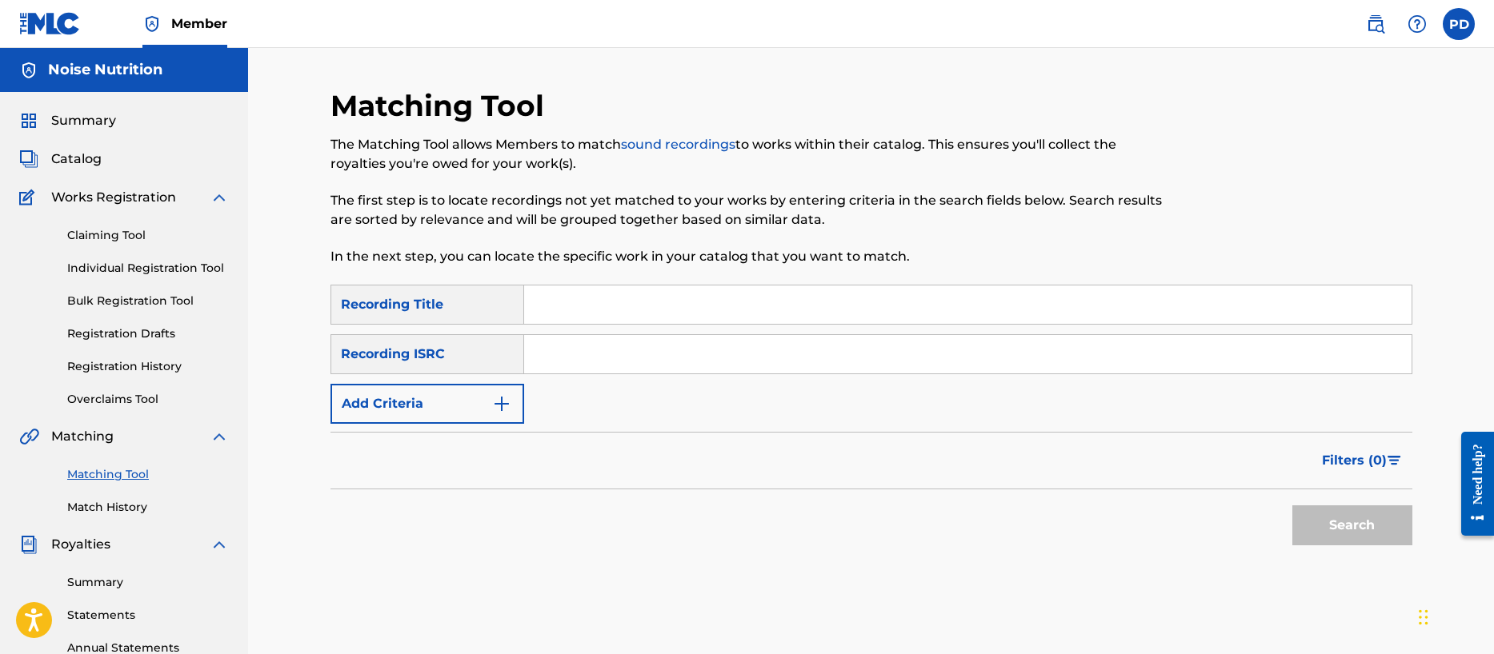
click at [558, 306] on input "Search Form" at bounding box center [967, 305] width 887 height 38
type input "waiting"
click at [451, 350] on div "Recording ISRC" at bounding box center [427, 354] width 194 height 40
click at [90, 157] on span "Catalog" at bounding box center [76, 159] width 50 height 19
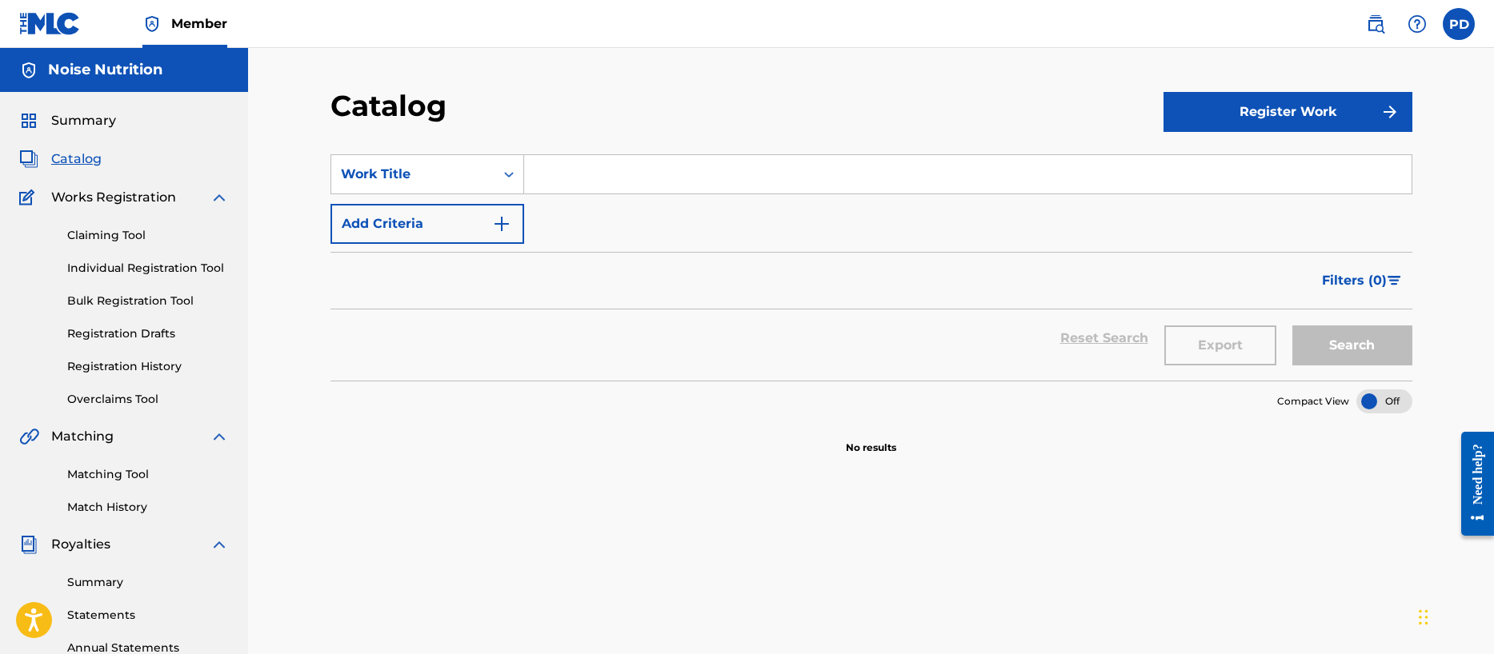
click at [508, 219] on img "Search Form" at bounding box center [501, 223] width 19 height 19
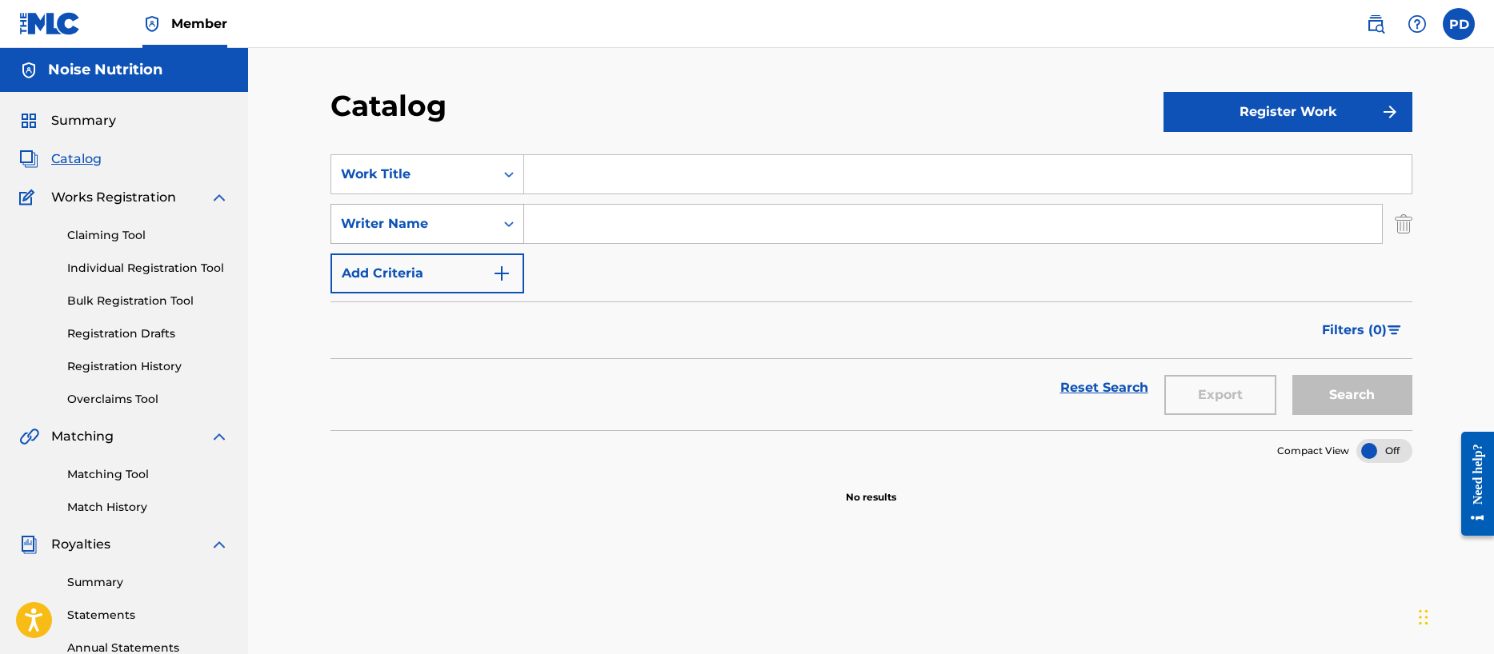
click at [503, 221] on icon "Search Form" at bounding box center [509, 224] width 16 height 16
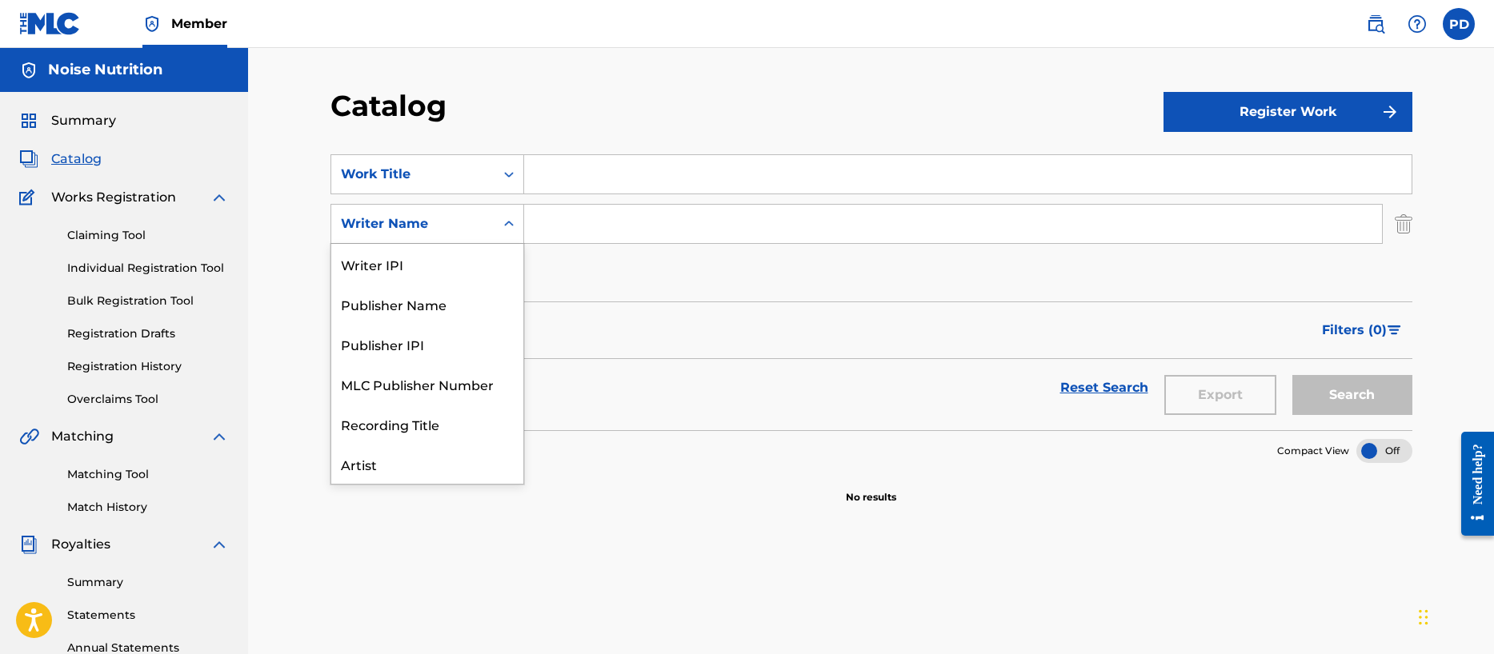
scroll to position [80, 0]
click at [404, 379] on div "Artist" at bounding box center [427, 384] width 192 height 40
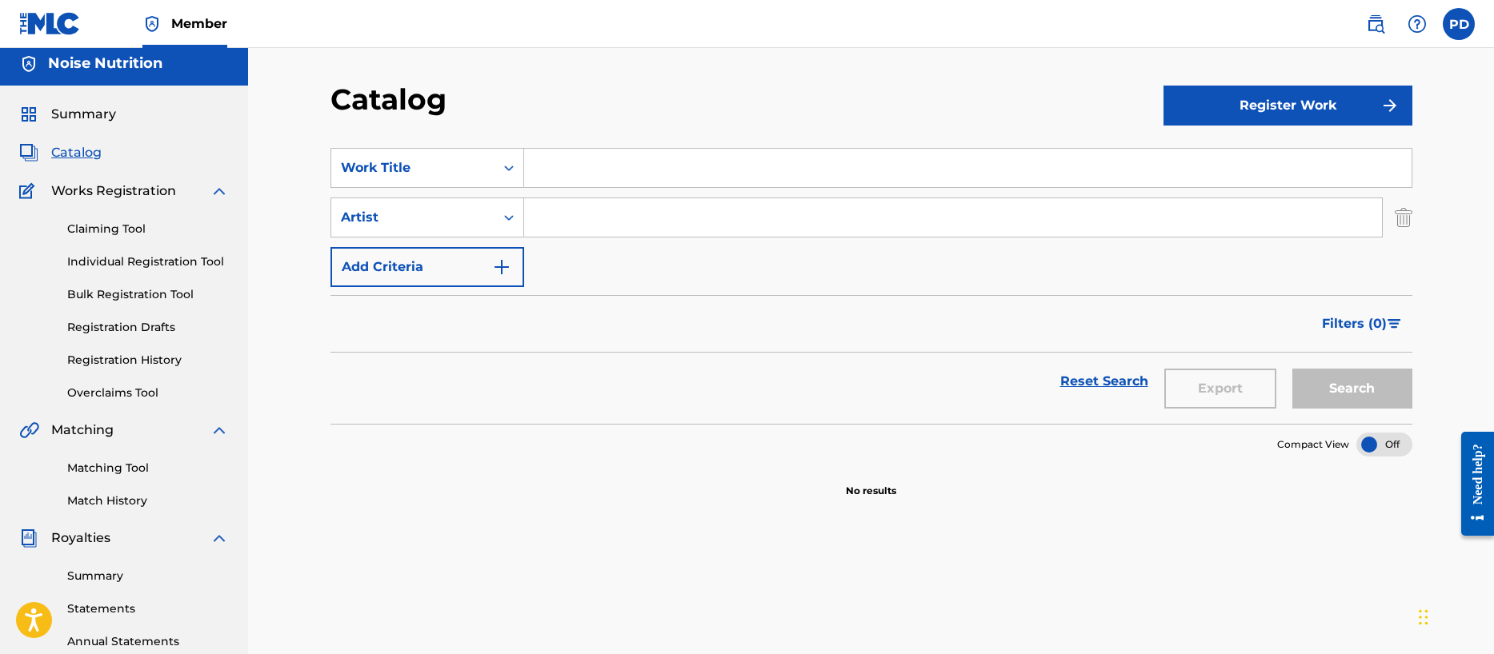
scroll to position [14, 0]
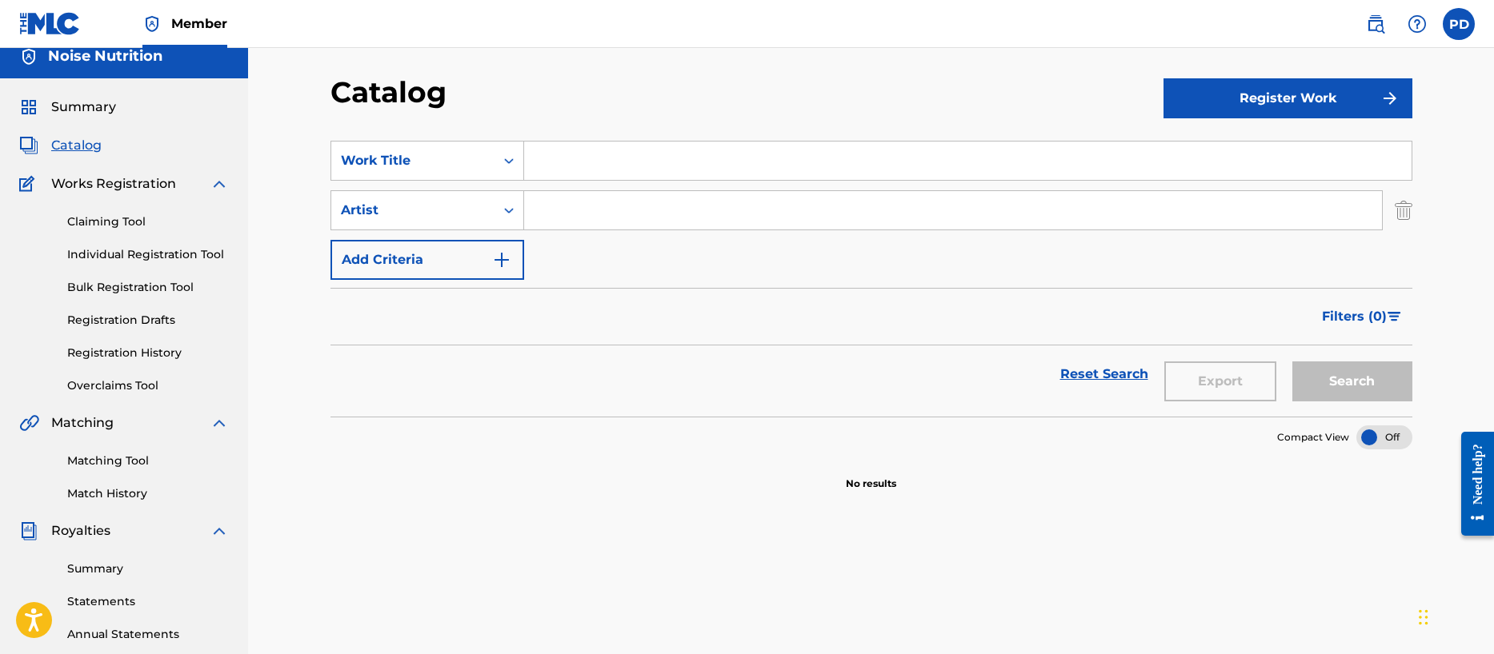
click at [578, 159] on input "Search Form" at bounding box center [967, 161] width 887 height 38
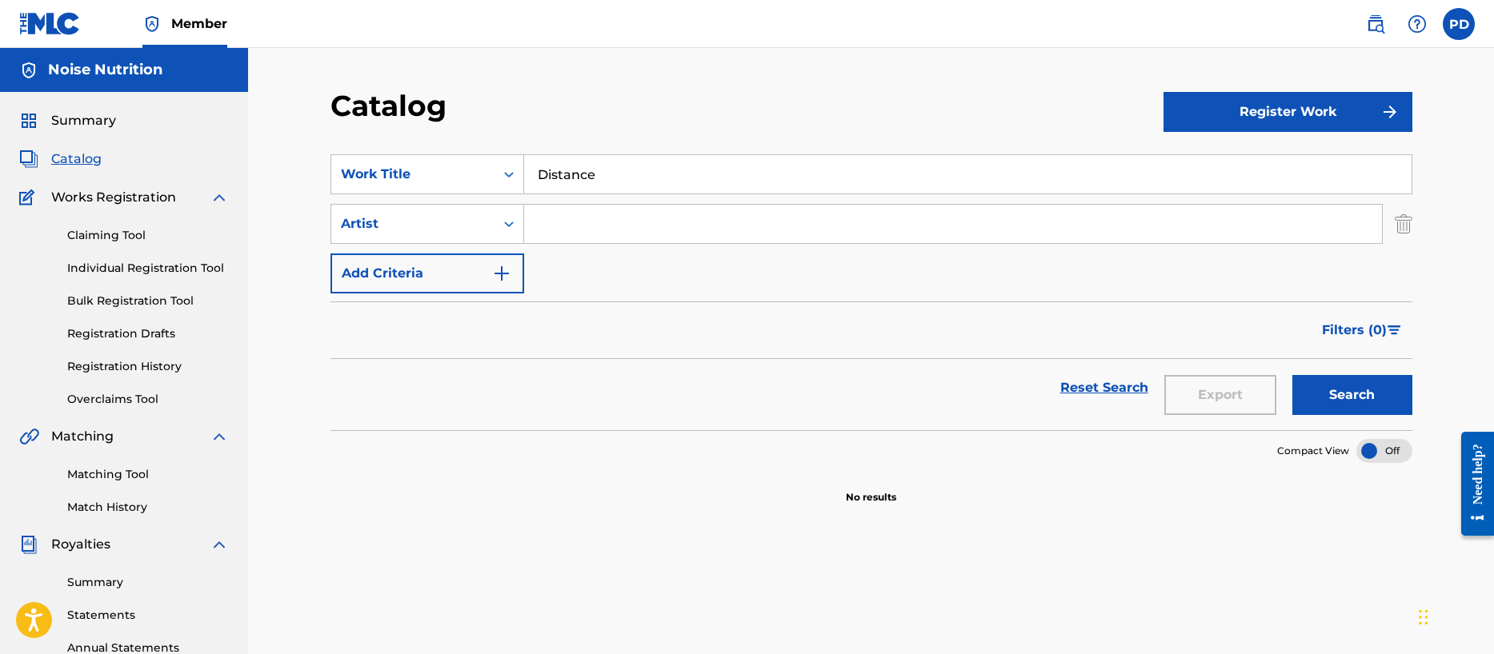
type input "Distance"
click at [551, 224] on input "Search Form" at bounding box center [953, 224] width 858 height 38
type input "Ghost Tone Echo"
click at [1295, 111] on button "Register Work" at bounding box center [1287, 112] width 249 height 40
drag, startPoint x: 679, startPoint y: 271, endPoint x: 469, endPoint y: 270, distance: 210.4
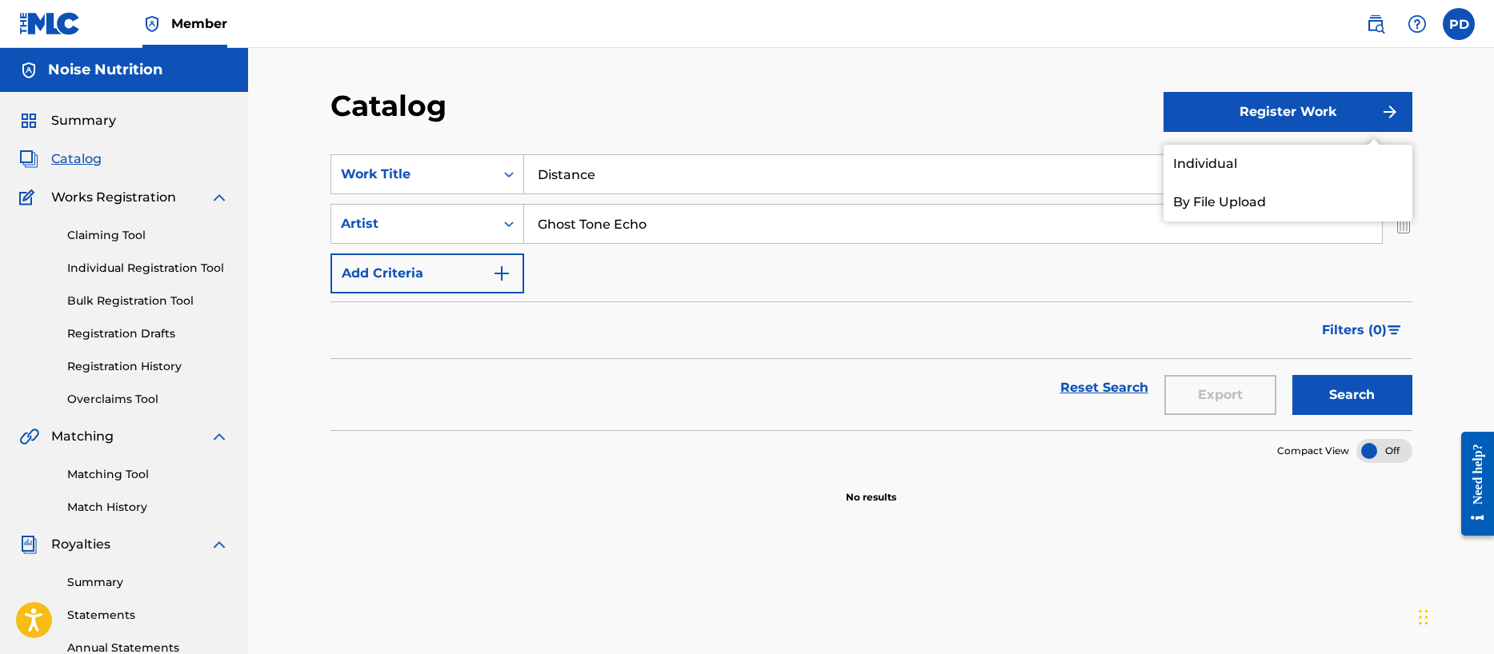
click at [678, 271] on div "SearchWithCriteriac00f8a77-6249-407a-9ed5-b23c101ce693 Work Title Distance Sear…" at bounding box center [871, 223] width 1082 height 139
click at [492, 270] on img "Search Form" at bounding box center [501, 273] width 19 height 19
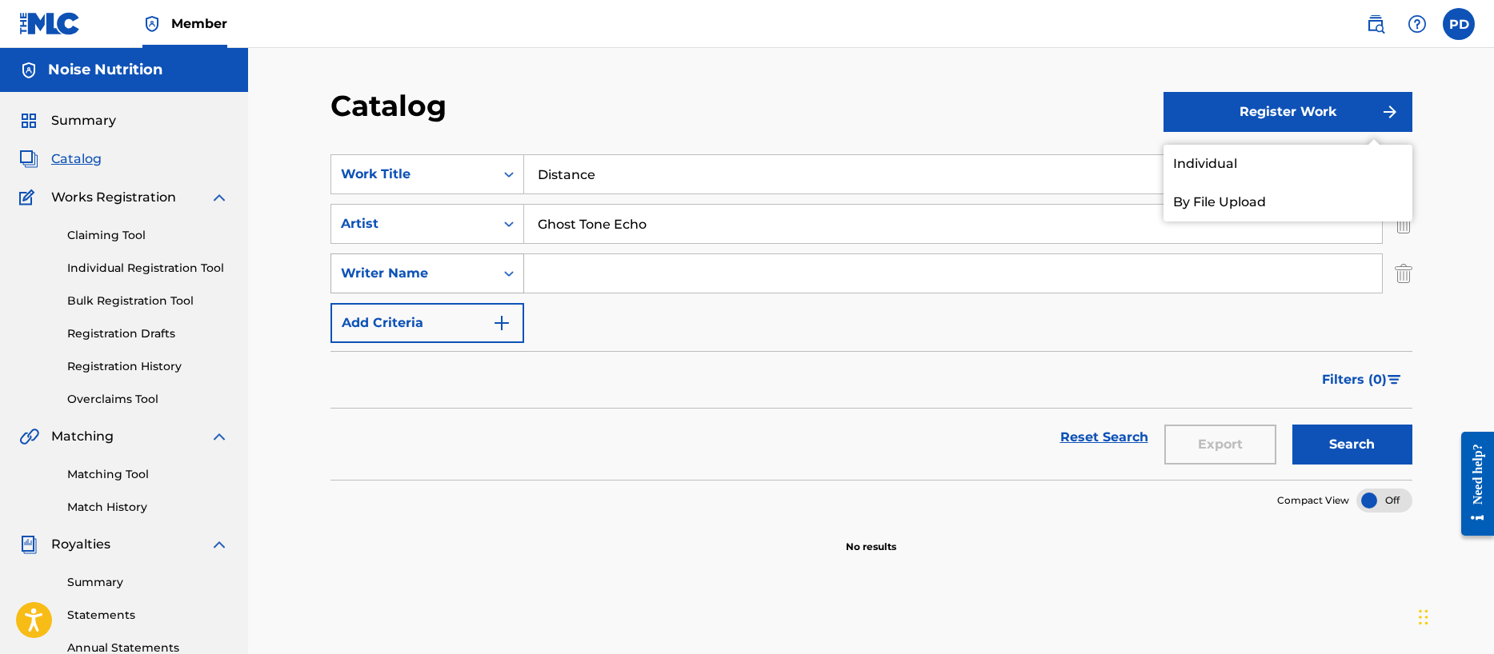
click at [446, 274] on div "Writer Name" at bounding box center [413, 273] width 144 height 19
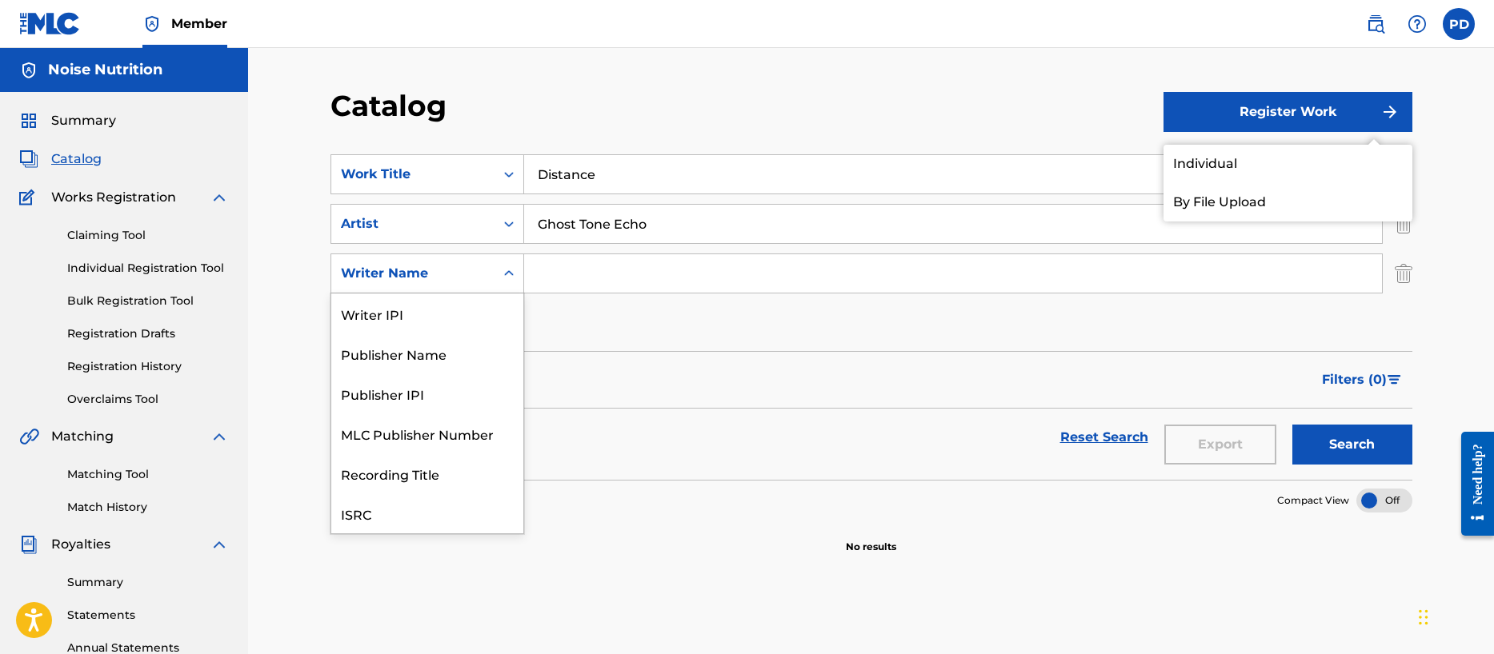
scroll to position [40, 0]
click at [423, 465] on div "ISRC" at bounding box center [427, 474] width 192 height 40
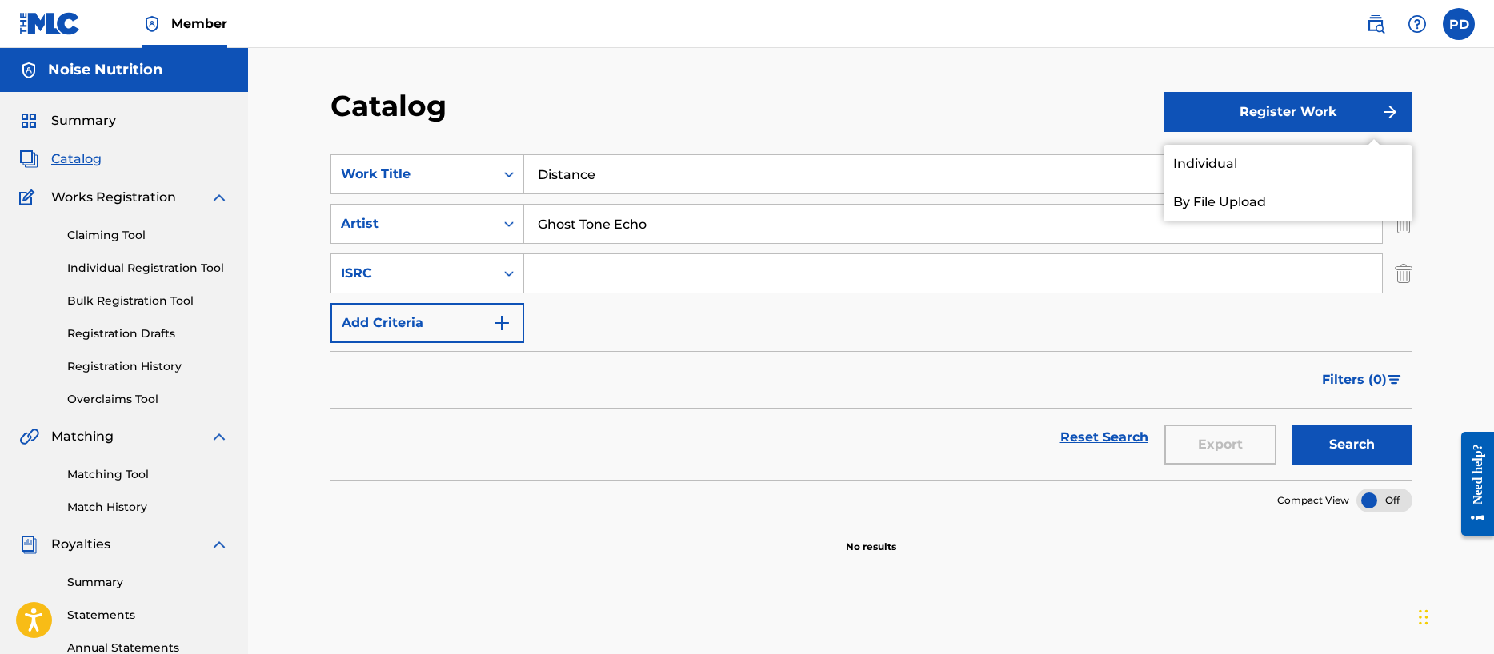
click at [595, 268] on input "Search Form" at bounding box center [953, 273] width 858 height 38
paste input "QZFZ62128176"
type input "QZFZ62128176"
click at [497, 320] on img "Search Form" at bounding box center [501, 323] width 19 height 19
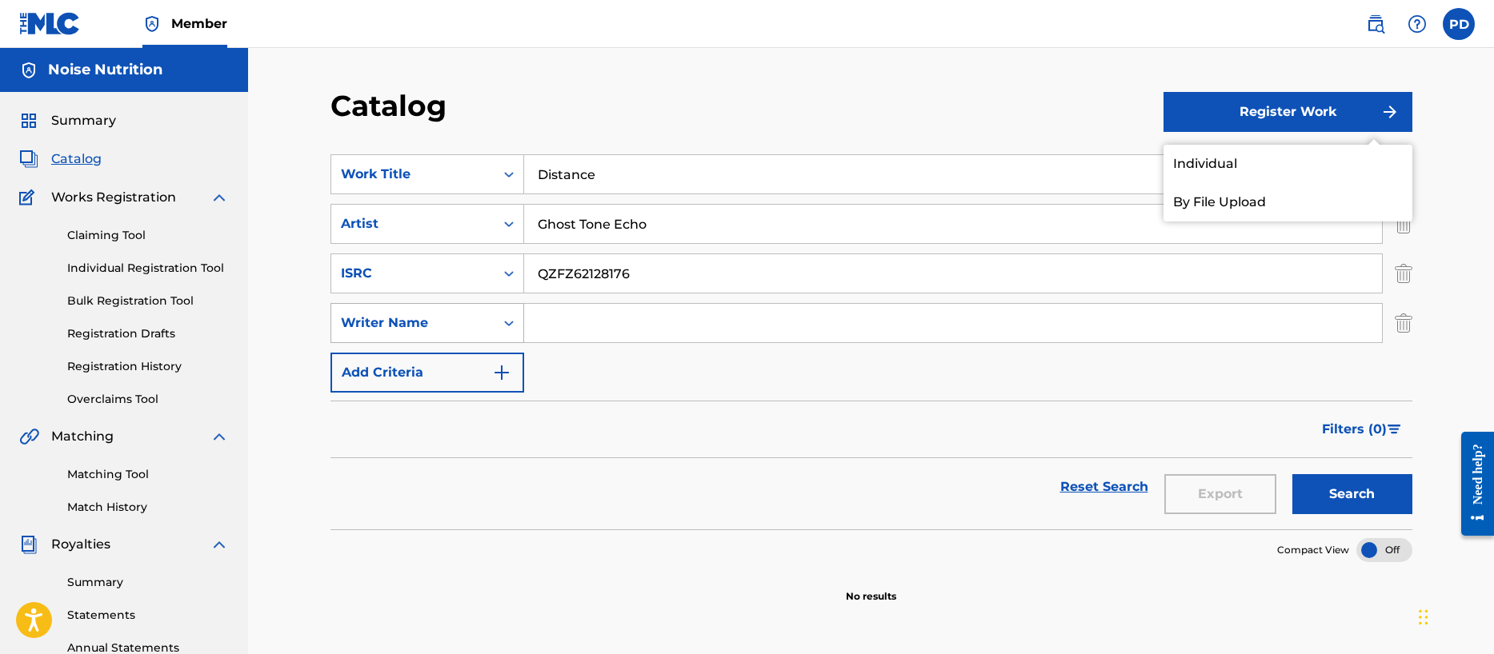
click at [495, 319] on div "Search Form" at bounding box center [508, 323] width 29 height 29
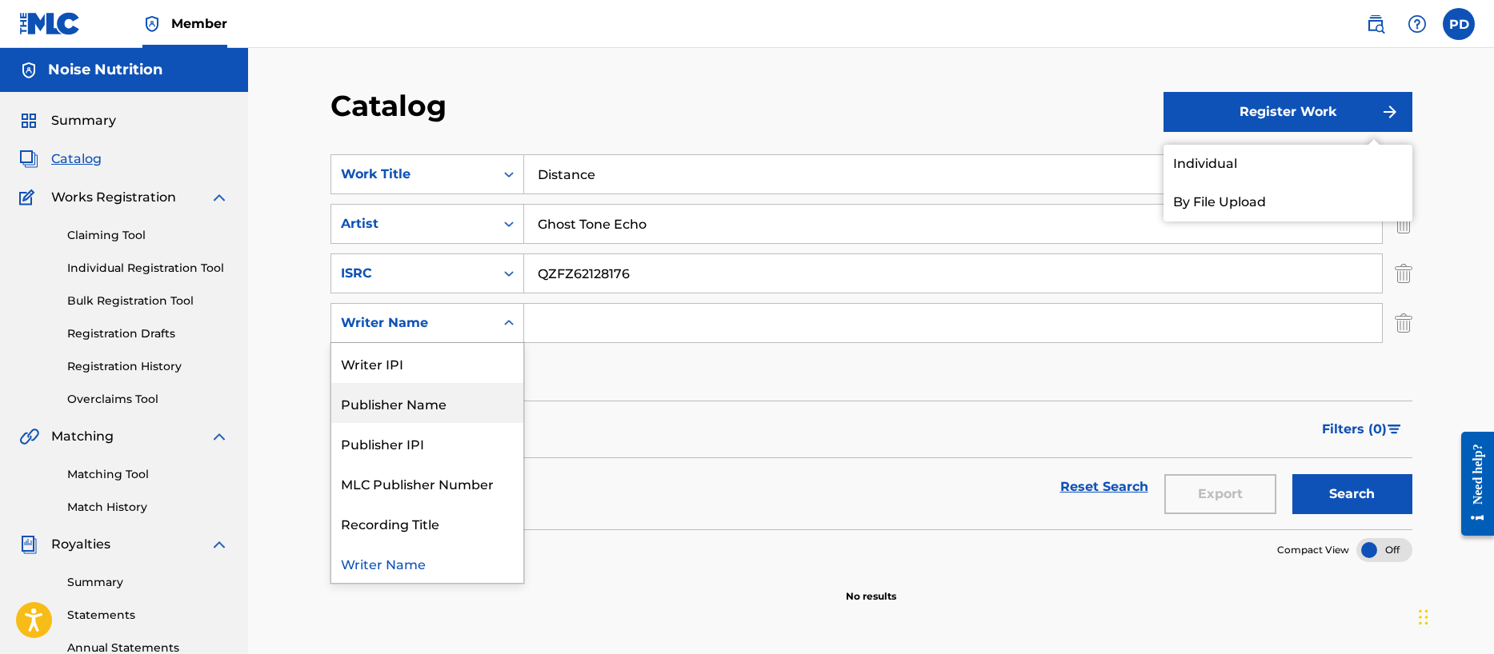
click at [492, 406] on div "Publisher Name" at bounding box center [427, 403] width 192 height 40
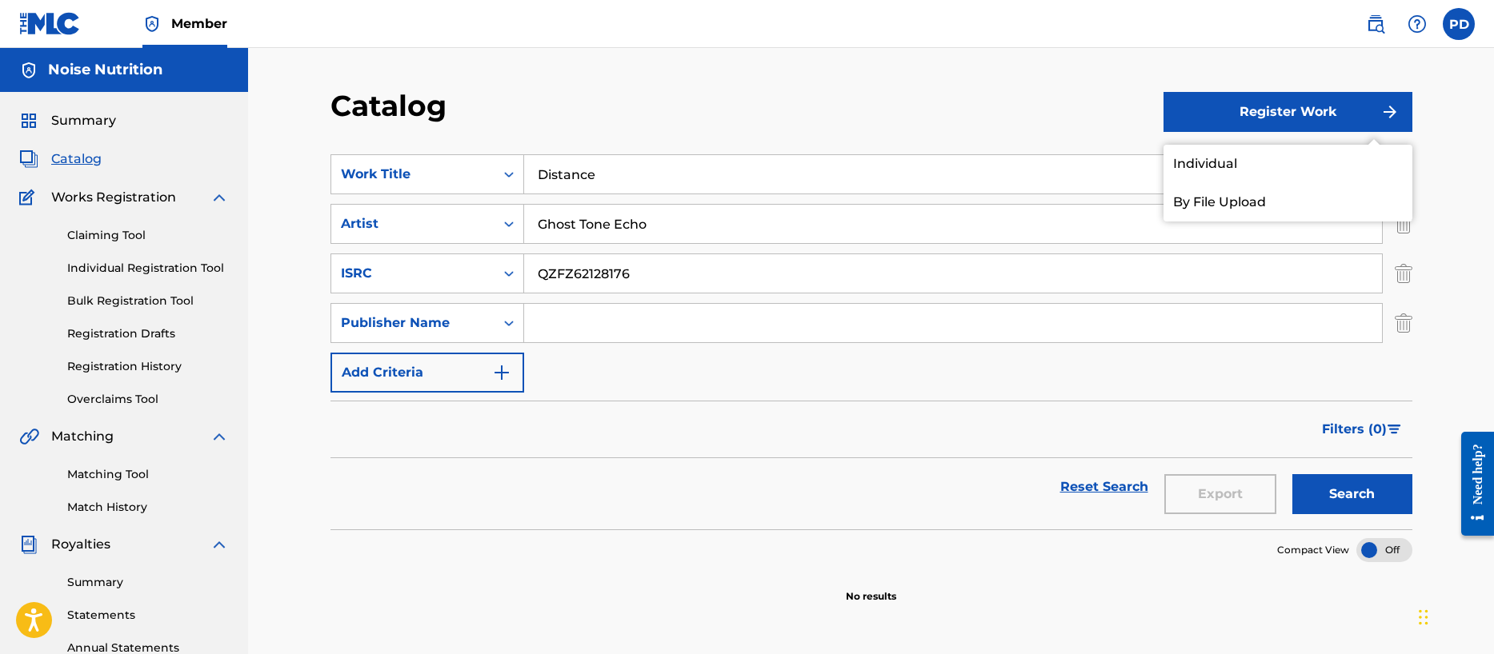
click at [574, 326] on input "Search Form" at bounding box center [953, 323] width 858 height 38
type input "Noise Nutrition Music"
click at [1215, 208] on link "By File Upload" at bounding box center [1287, 202] width 249 height 38
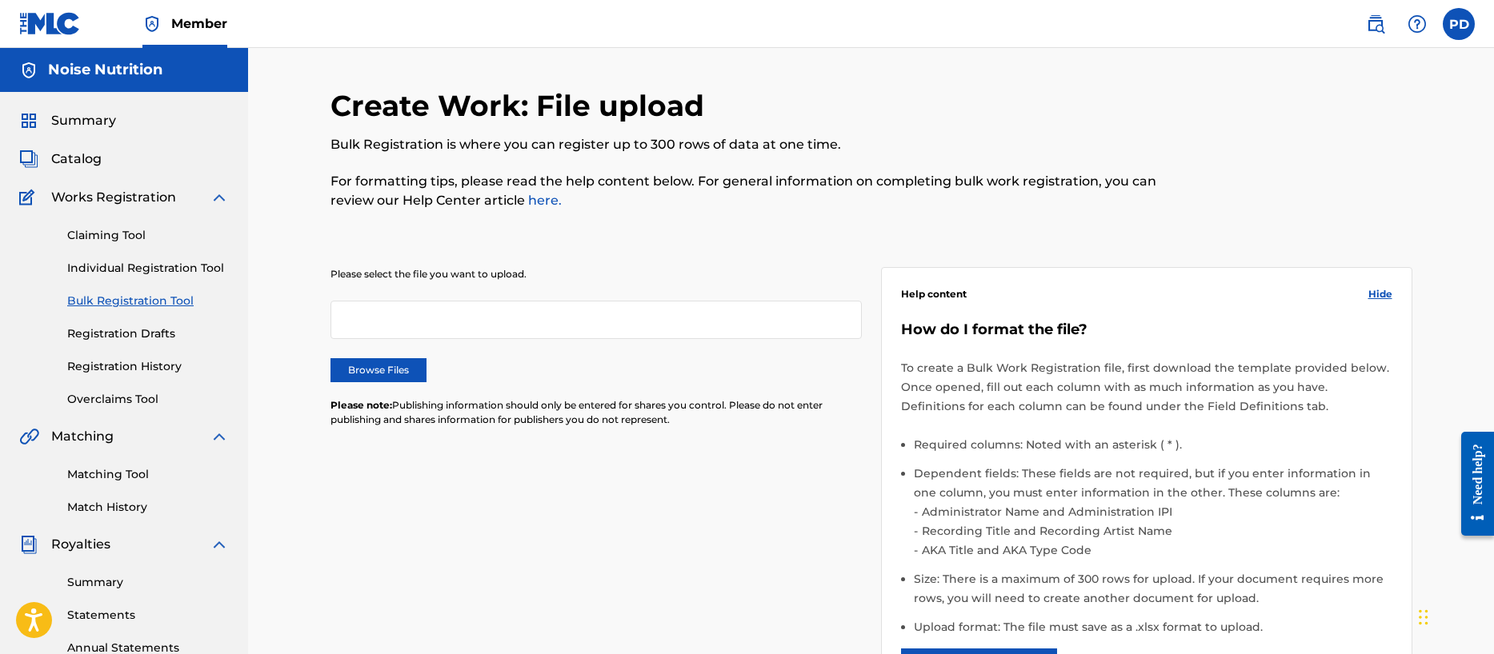
click at [80, 108] on div "Summary Catalog Works Registration Claiming Tool Individual Registration Tool B…" at bounding box center [124, 503] width 248 height 823
click at [66, 125] on span "Summary" at bounding box center [83, 120] width 65 height 19
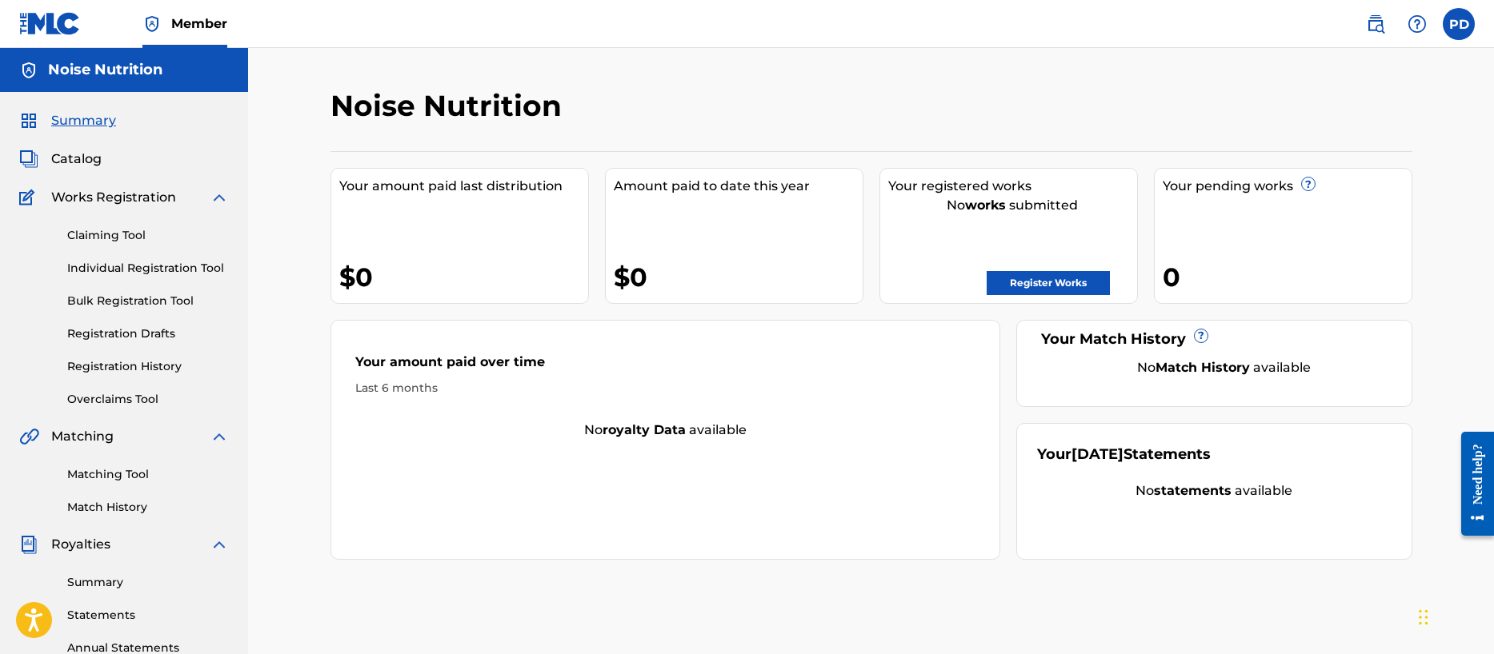
click at [86, 300] on link "Bulk Registration Tool" at bounding box center [148, 301] width 162 height 17
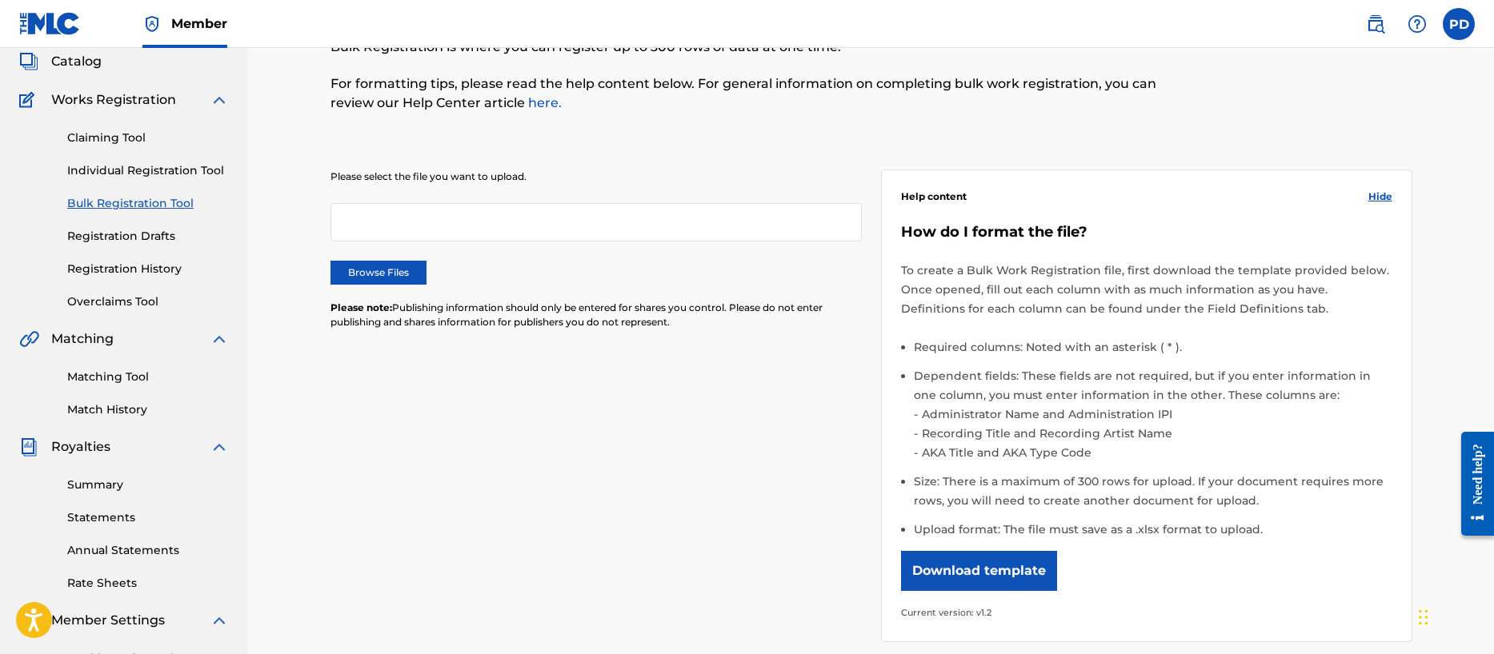
scroll to position [98, 0]
click at [990, 564] on button "Download template" at bounding box center [979, 570] width 156 height 40
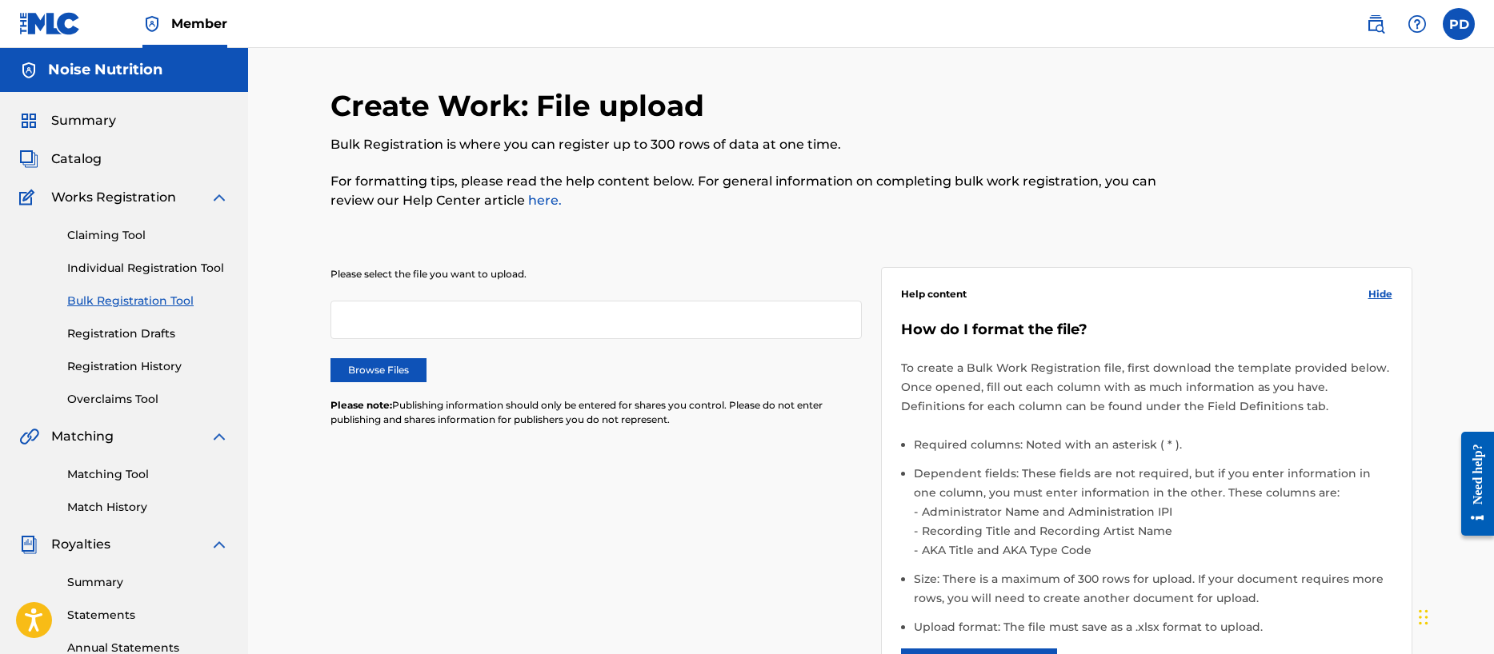
click at [143, 334] on link "Registration Drafts" at bounding box center [148, 334] width 162 height 17
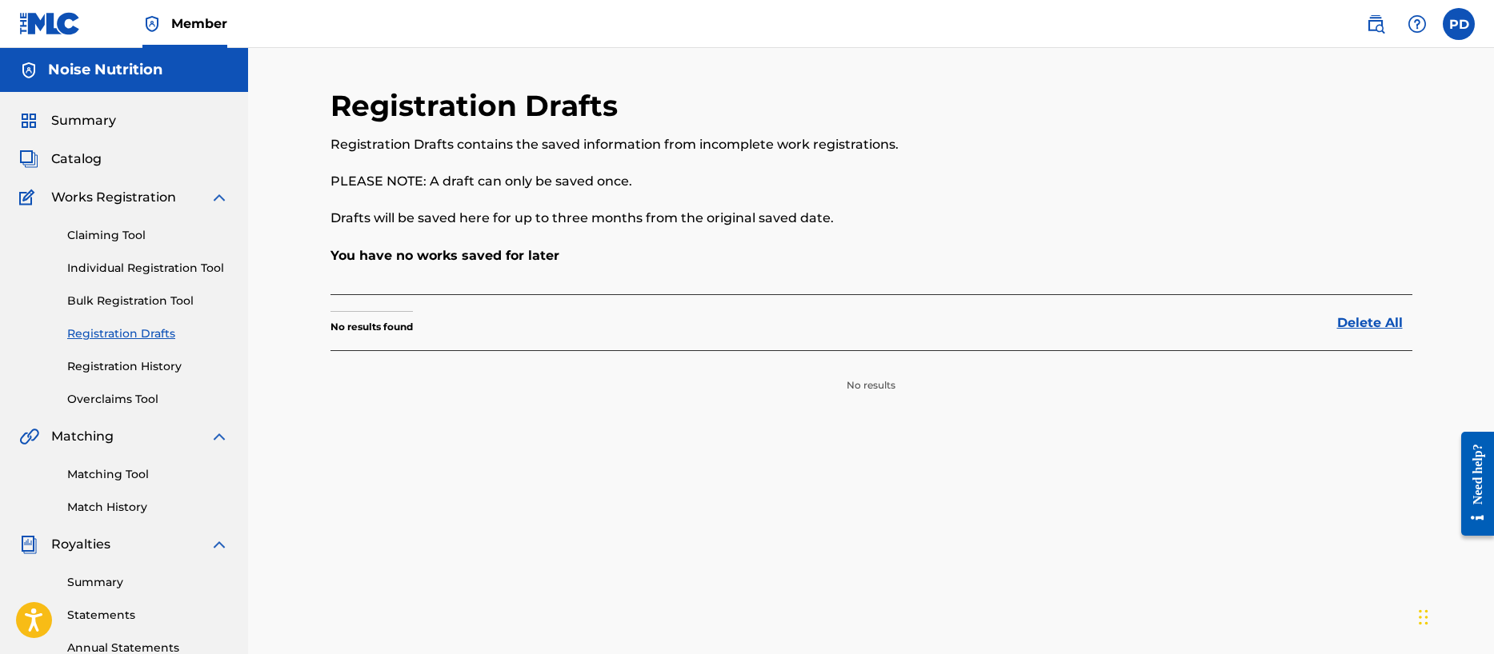
click at [139, 269] on link "Individual Registration Tool" at bounding box center [148, 268] width 162 height 17
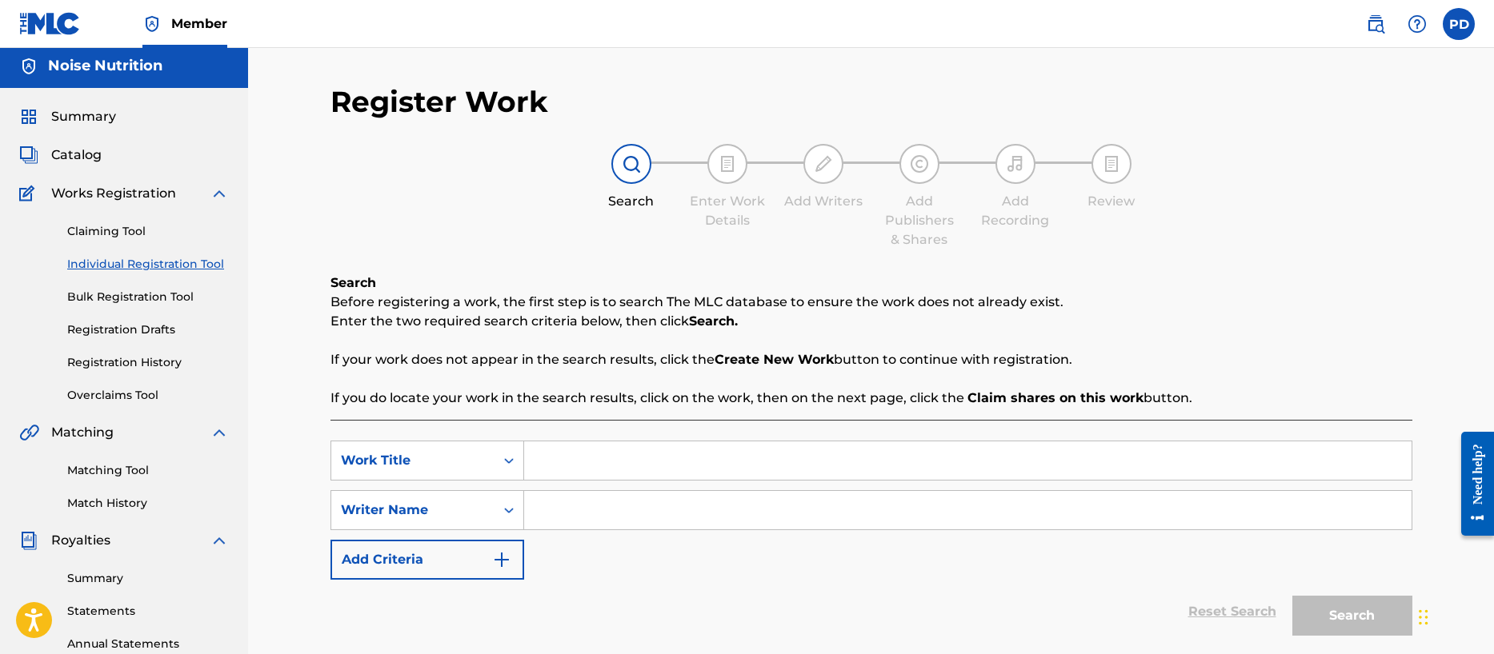
click at [126, 223] on div "Claiming Tool Individual Registration Tool Bulk Registration Tool Registration …" at bounding box center [124, 303] width 210 height 201
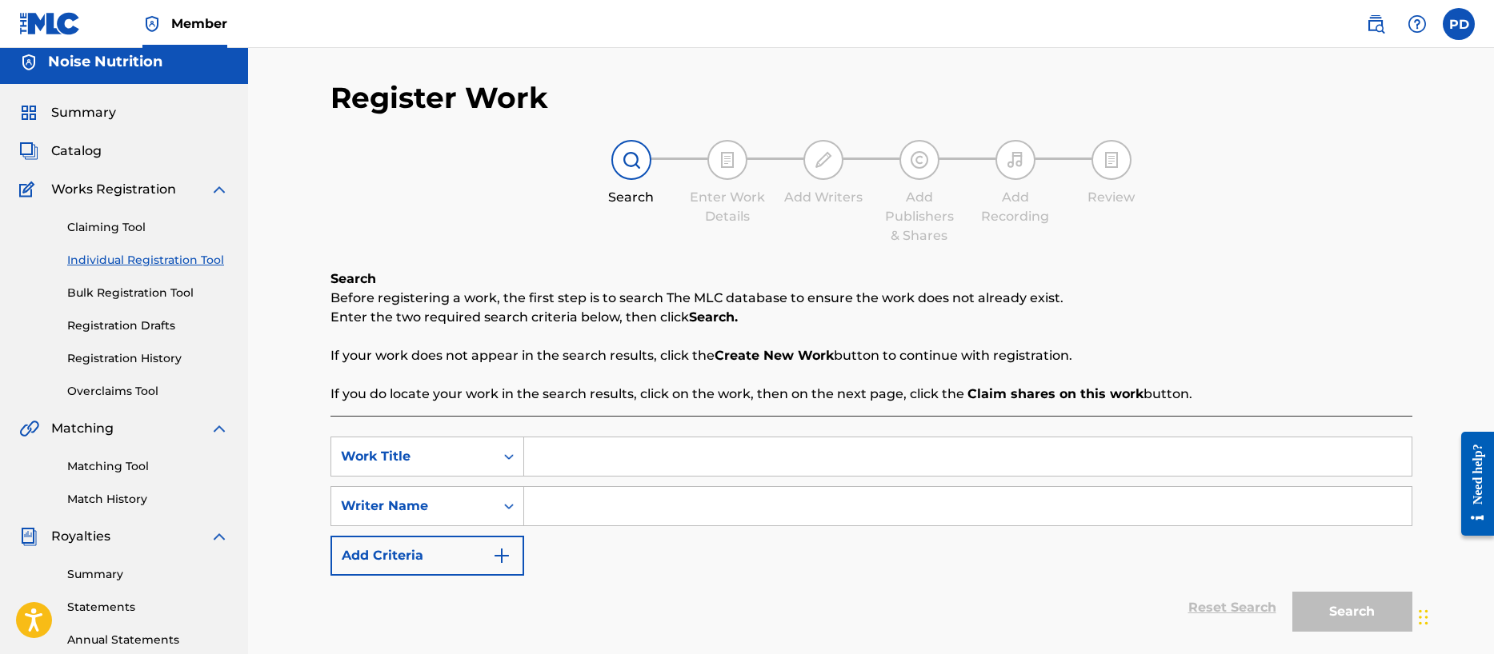
scroll to position [9, 0]
click at [1415, 24] on img at bounding box center [1416, 23] width 19 height 19
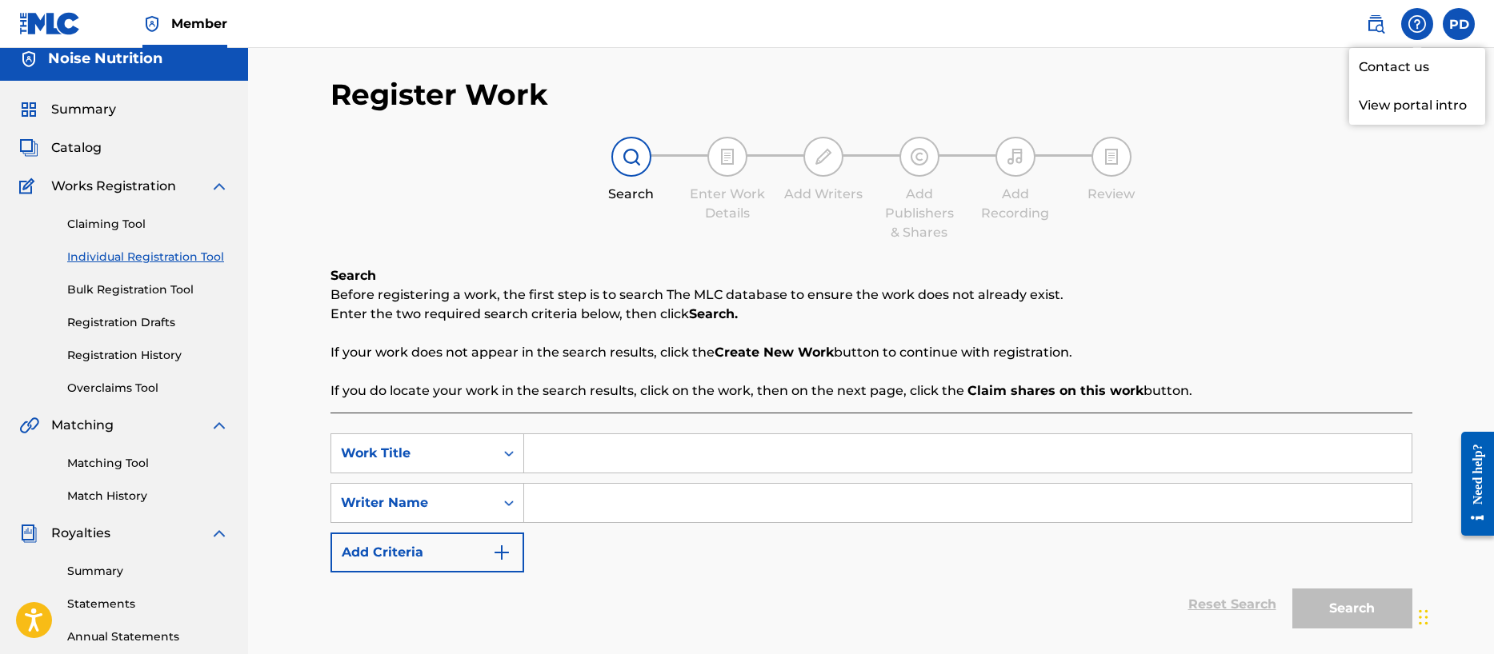
click at [1395, 104] on p "View portal intro" at bounding box center [1417, 105] width 136 height 38
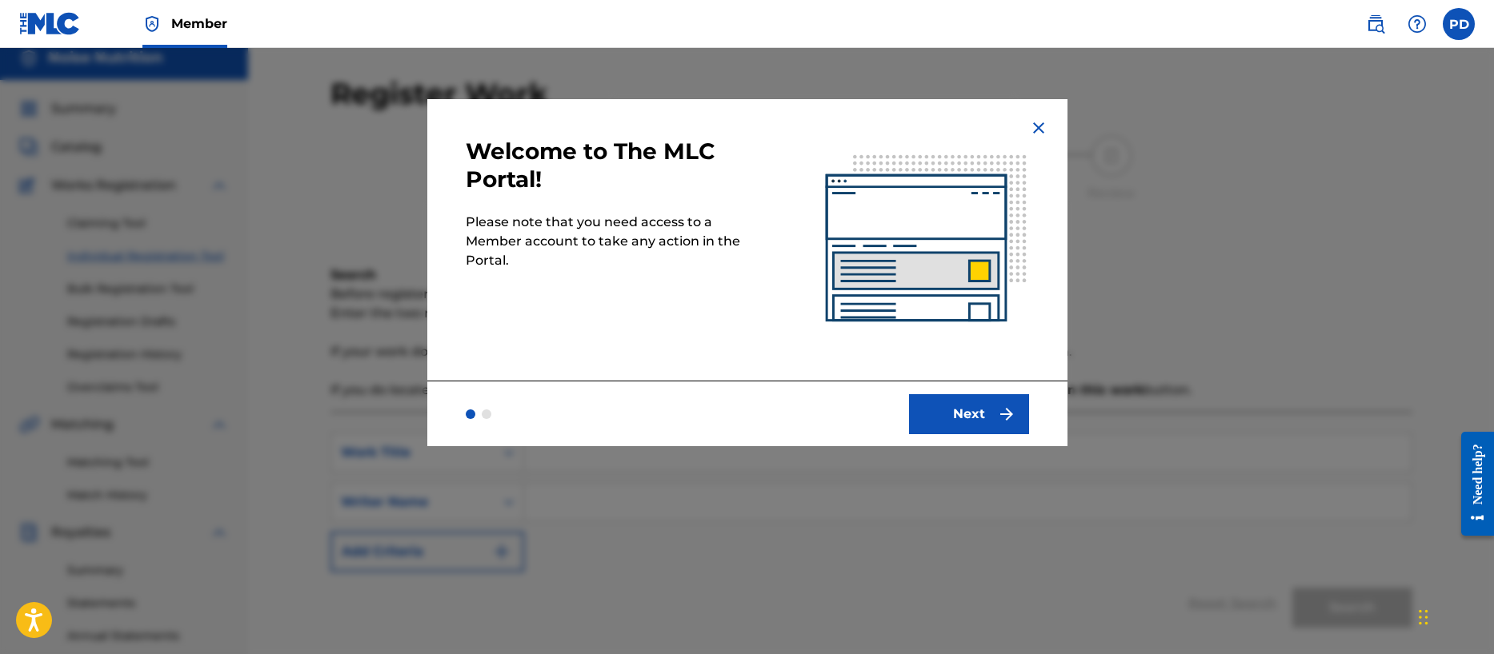
click at [986, 415] on button "Next" at bounding box center [969, 414] width 120 height 40
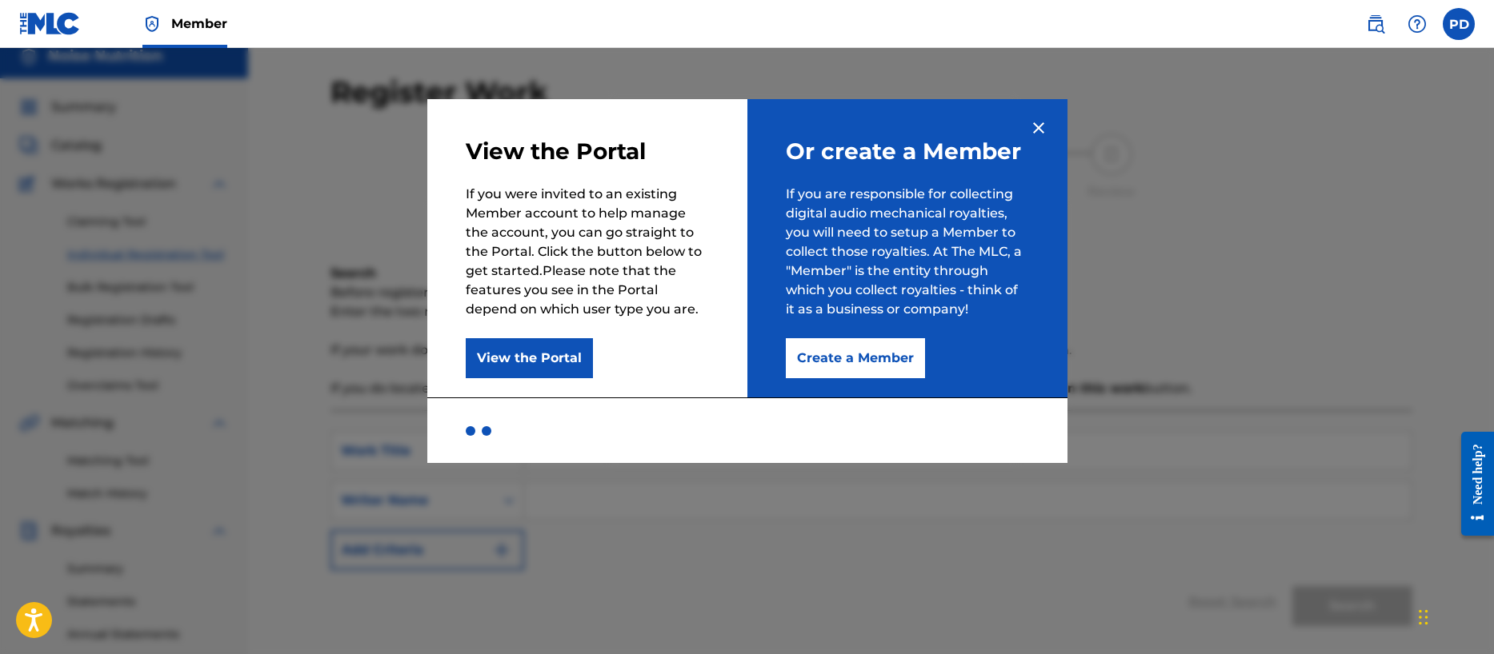
click at [865, 363] on button "Create a Member" at bounding box center [855, 358] width 139 height 40
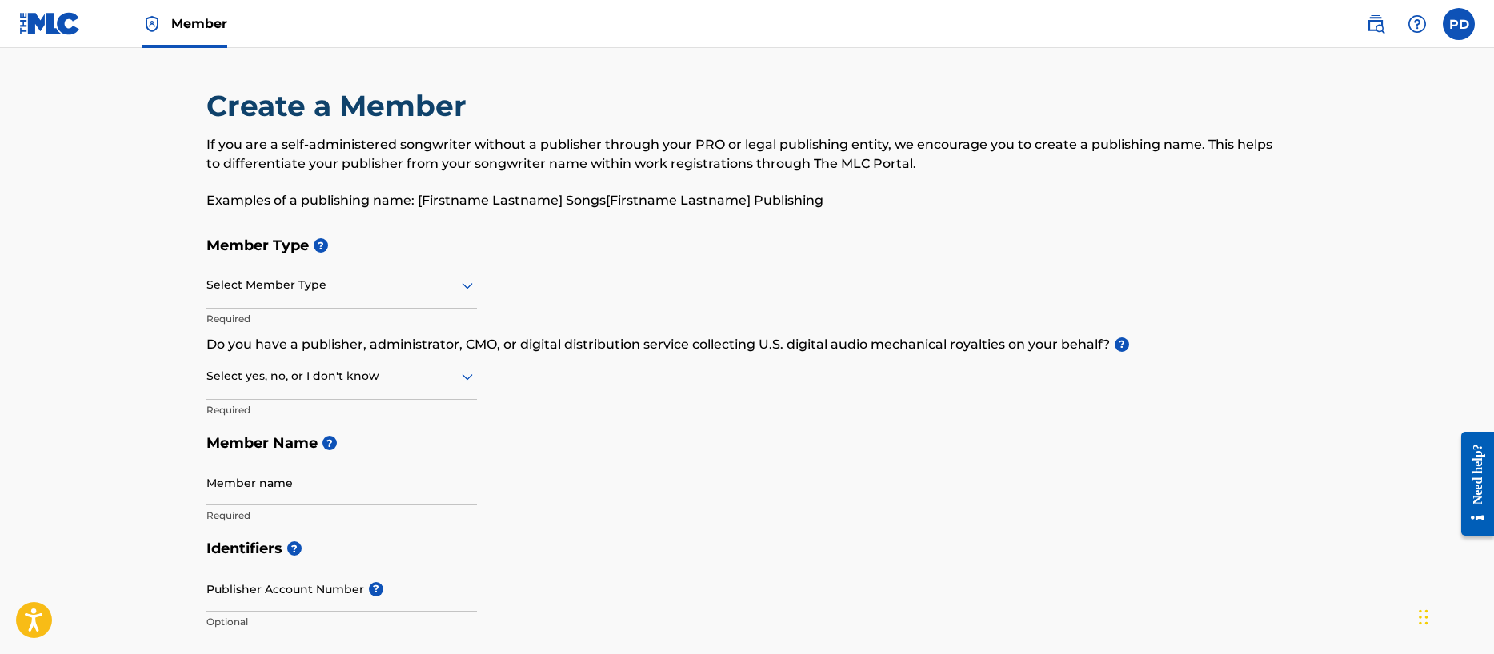
click at [1456, 22] on label at bounding box center [1458, 24] width 32 height 32
click at [1458, 24] on input "PD [PERSON_NAME] [EMAIL_ADDRESS][DOMAIN_NAME] Notification Preferences Profile …" at bounding box center [1458, 24] width 0 height 0
click at [1305, 194] on link "Profile" at bounding box center [1301, 199] width 32 height 14
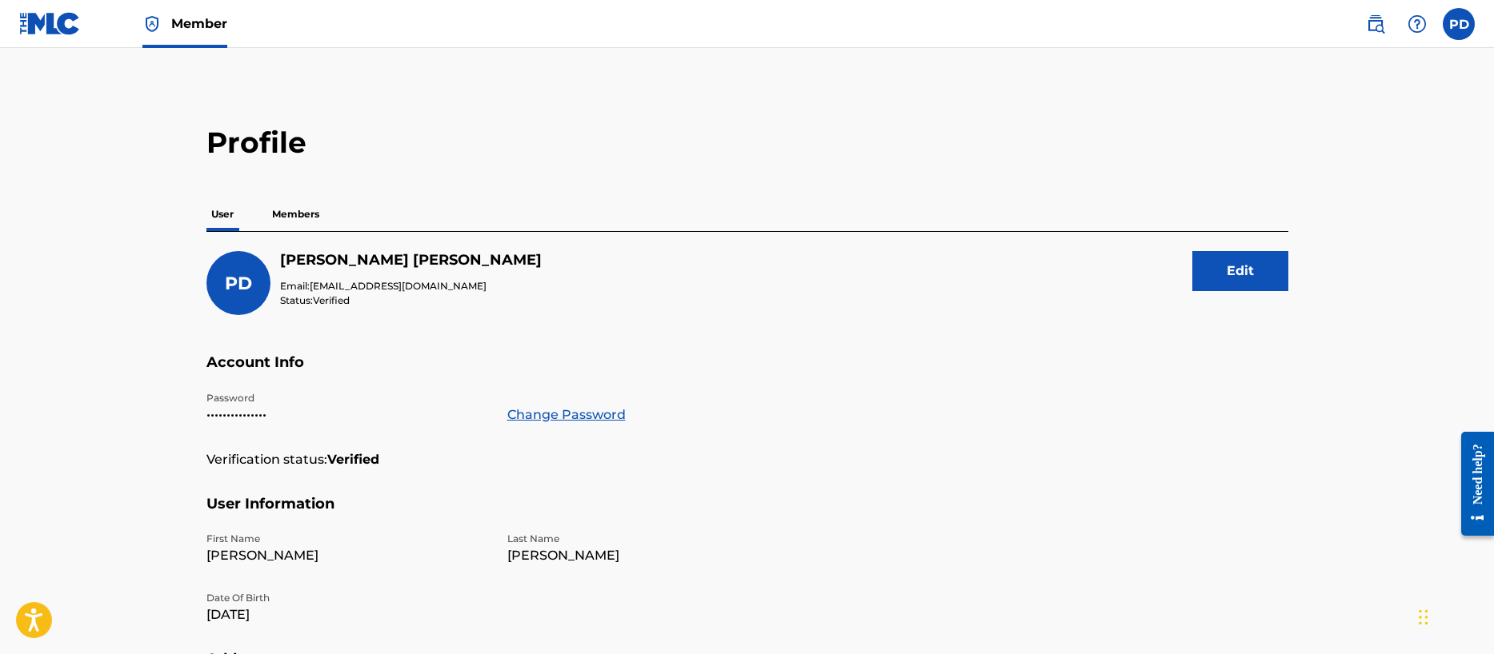
click at [291, 214] on p "Members" at bounding box center [295, 215] width 57 height 34
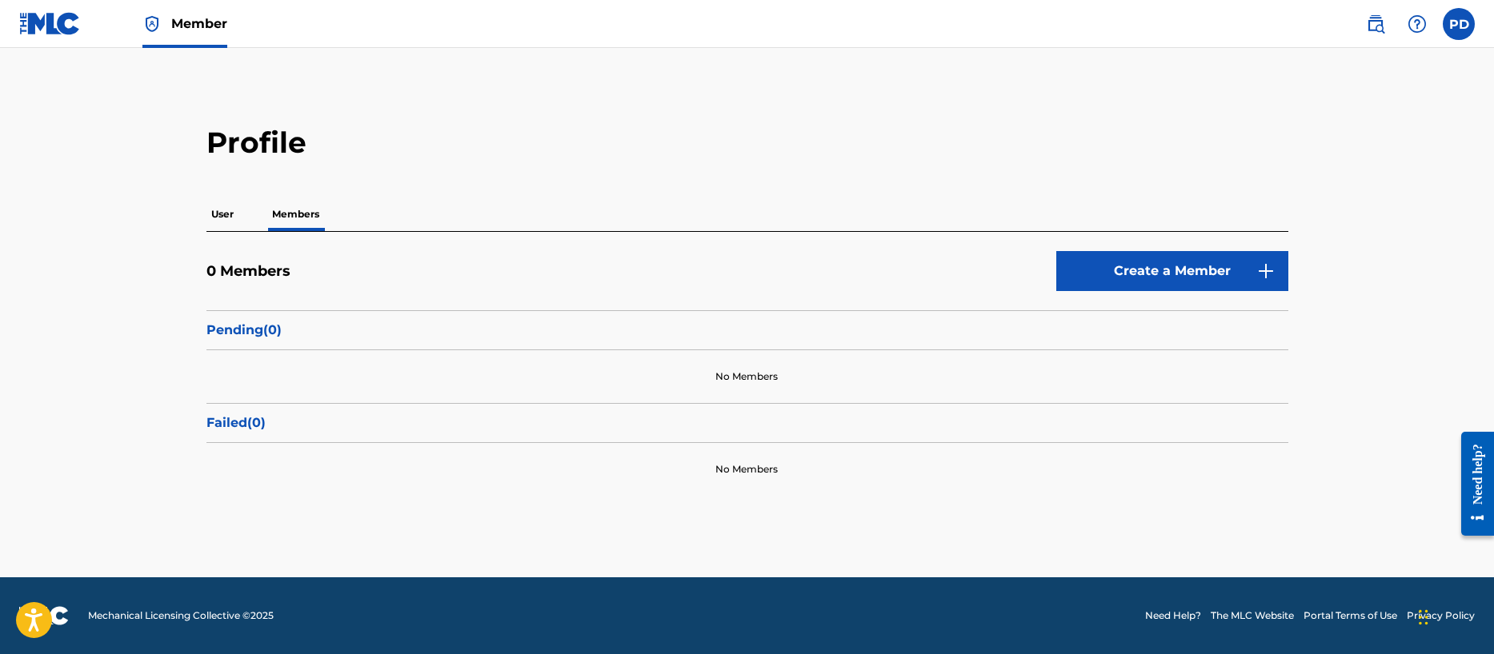
click at [1166, 270] on link "Create a Member" at bounding box center [1172, 271] width 232 height 40
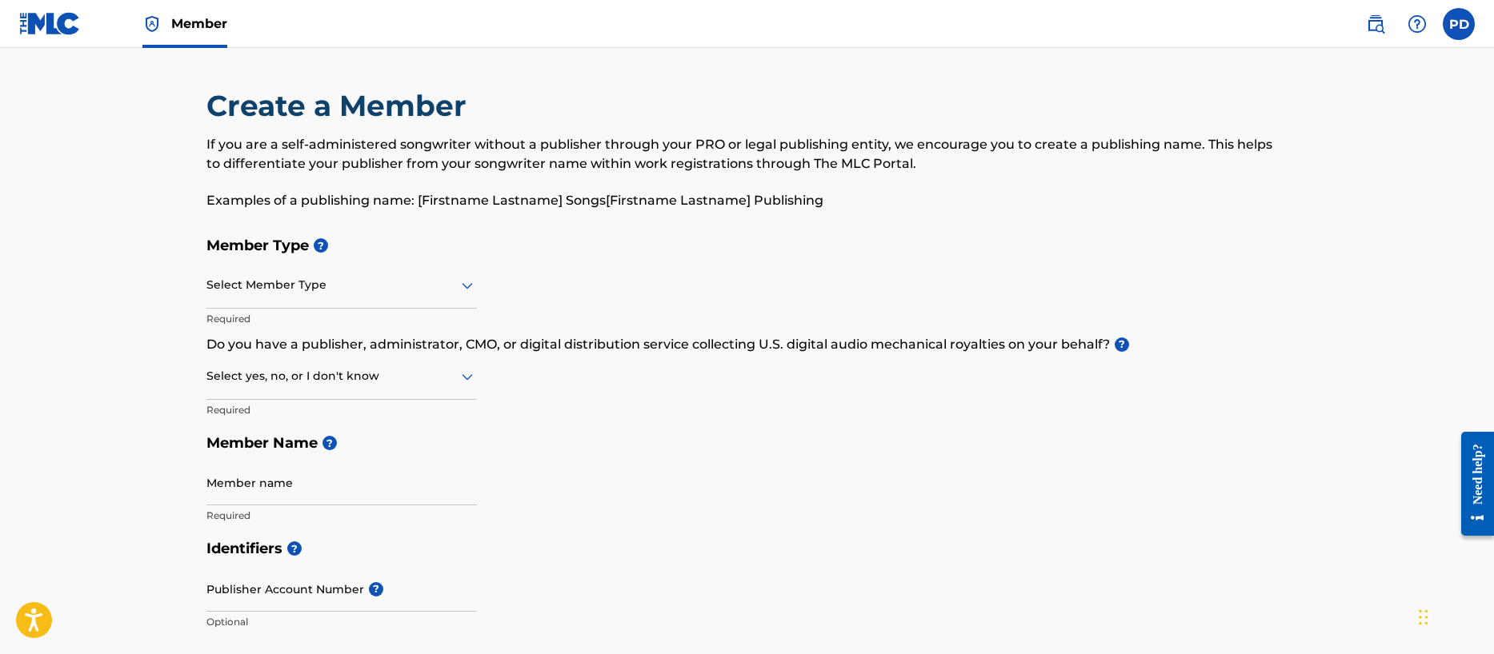
click at [328, 285] on div at bounding box center [341, 285] width 270 height 20
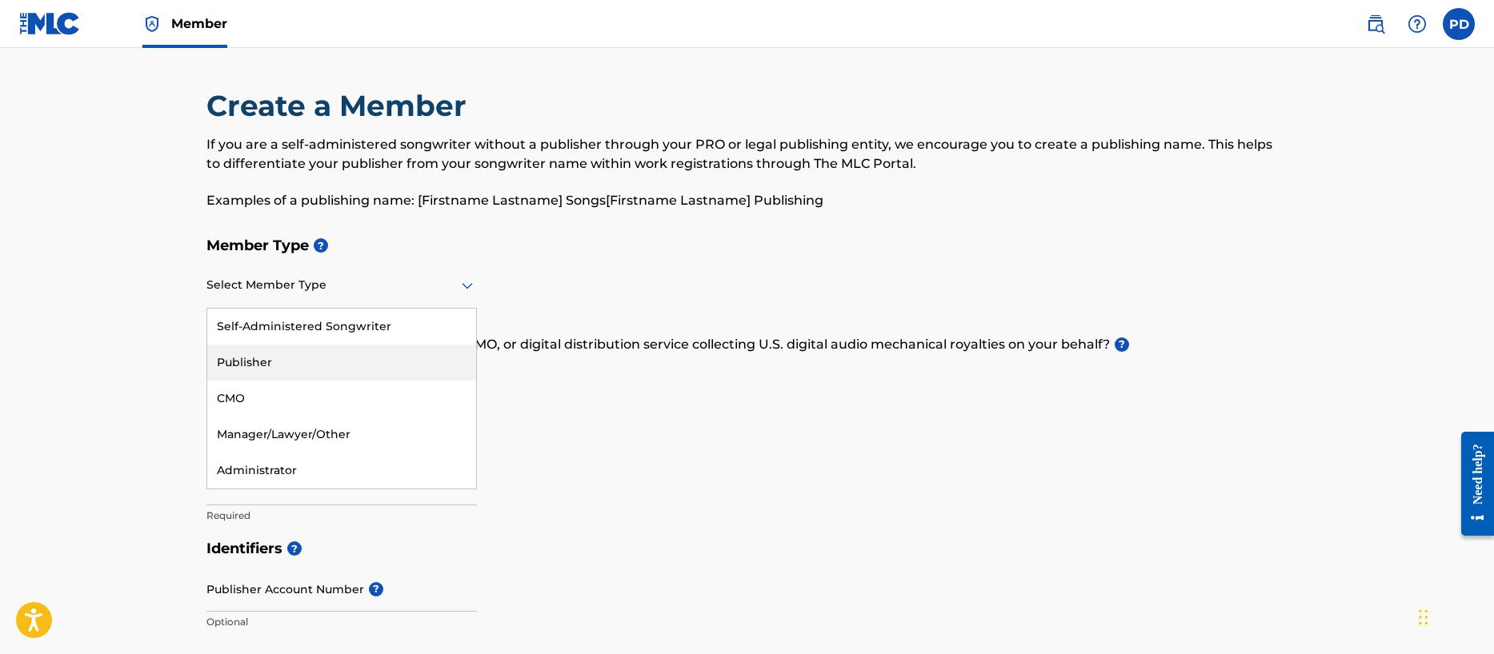
click at [267, 361] on div "Publisher" at bounding box center [341, 363] width 269 height 36
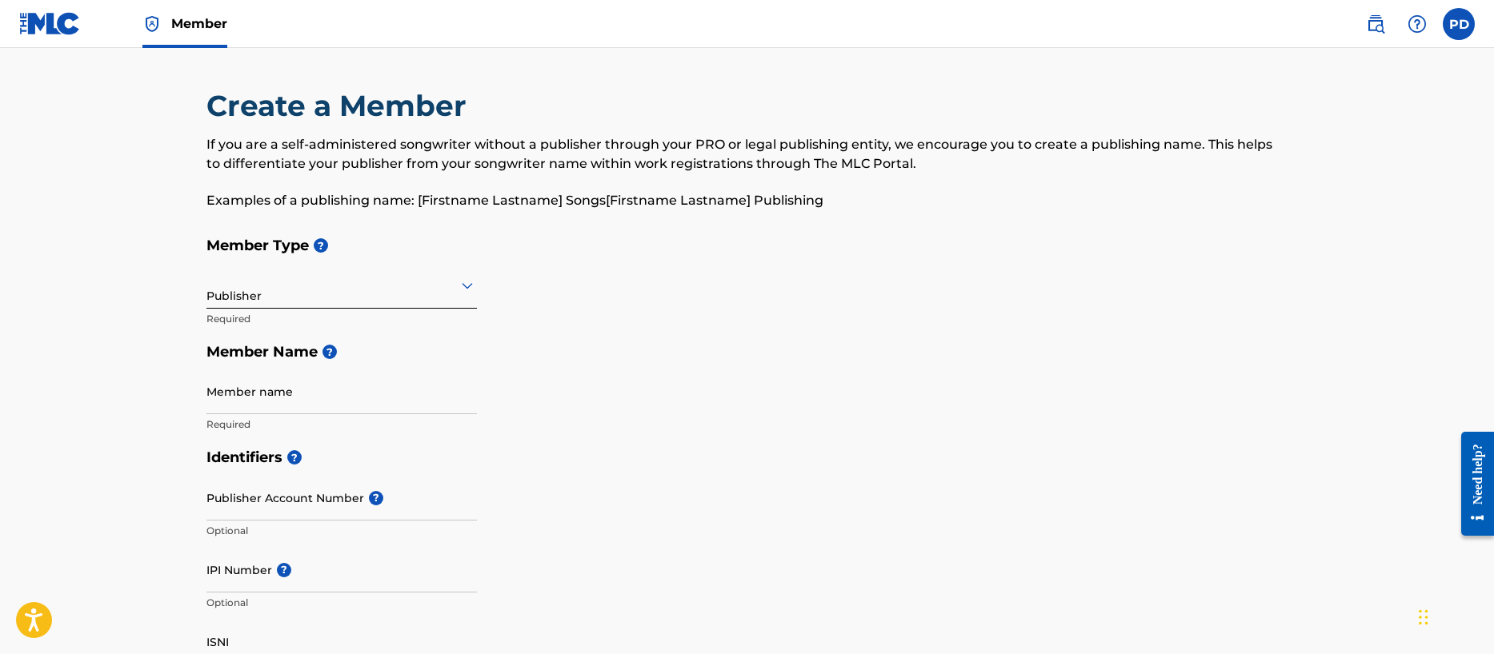
click at [258, 396] on input "Member name" at bounding box center [341, 392] width 270 height 46
type input "Noise Nutrition Music"
click at [235, 503] on input "Publisher Account Number ?" at bounding box center [341, 498] width 270 height 46
click at [260, 583] on input "IPI Number ?" at bounding box center [341, 570] width 270 height 46
paste input "00563332853"
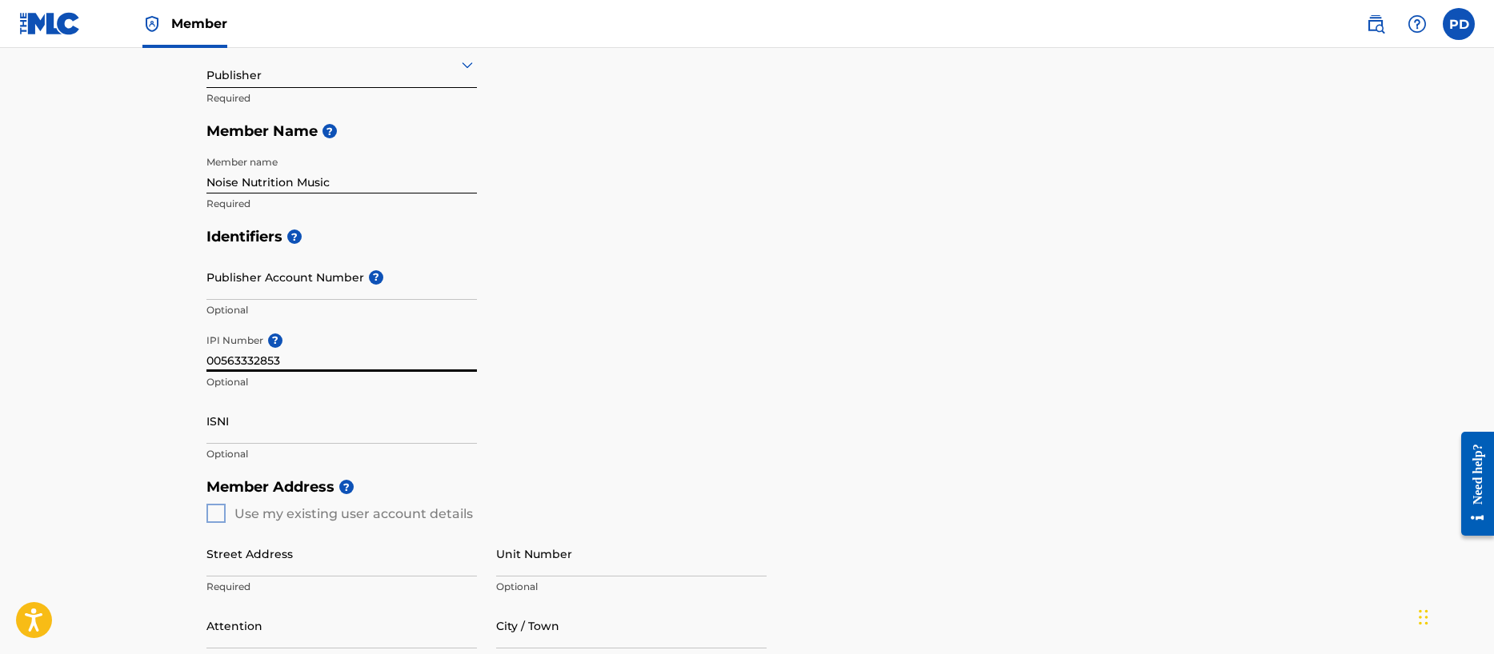
scroll to position [226, 0]
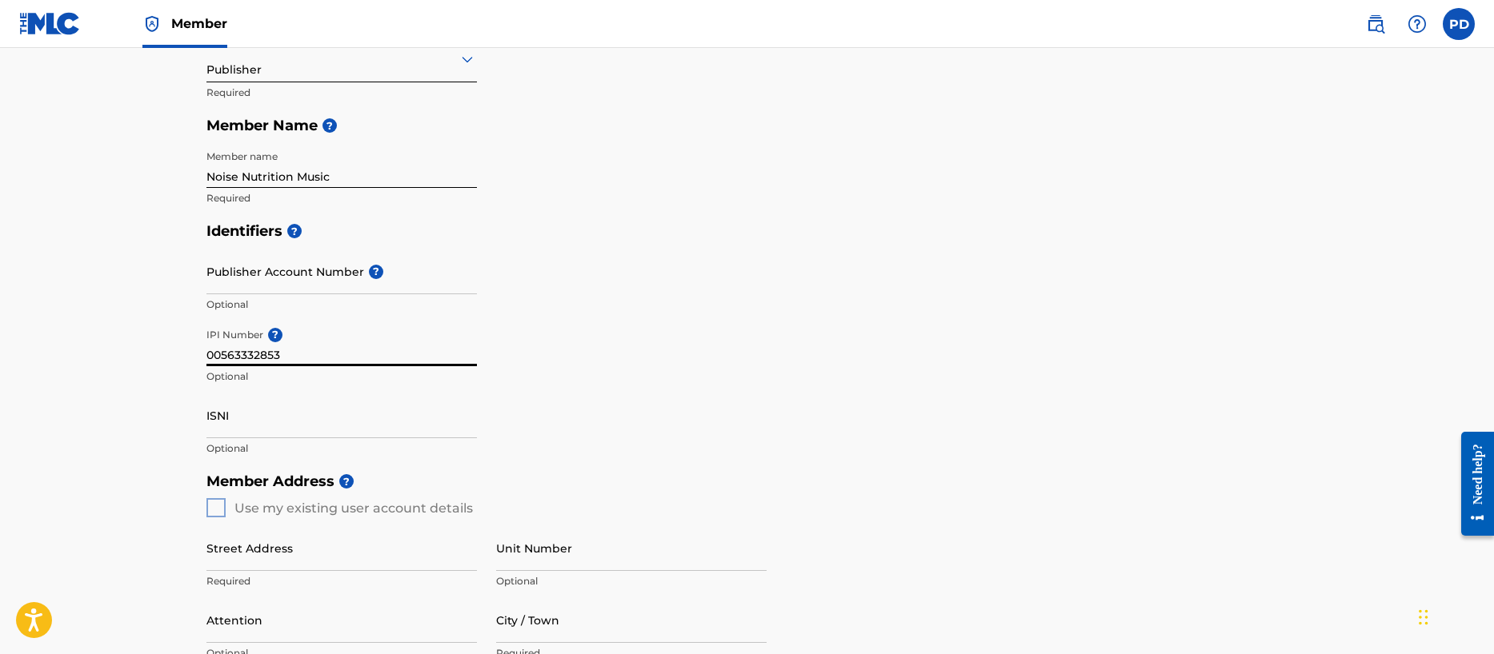
type input "00563332853"
click at [218, 512] on div "Member Address ? Use my existing user account details Street Address Required U…" at bounding box center [747, 648] width 1082 height 366
click at [218, 510] on div "Member Address ? Use my existing user account details Street Address Required U…" at bounding box center [747, 648] width 1082 height 366
click at [235, 558] on input "Street Address" at bounding box center [341, 549] width 270 height 46
type input "[STREET_ADDRESS][PERSON_NAME]"
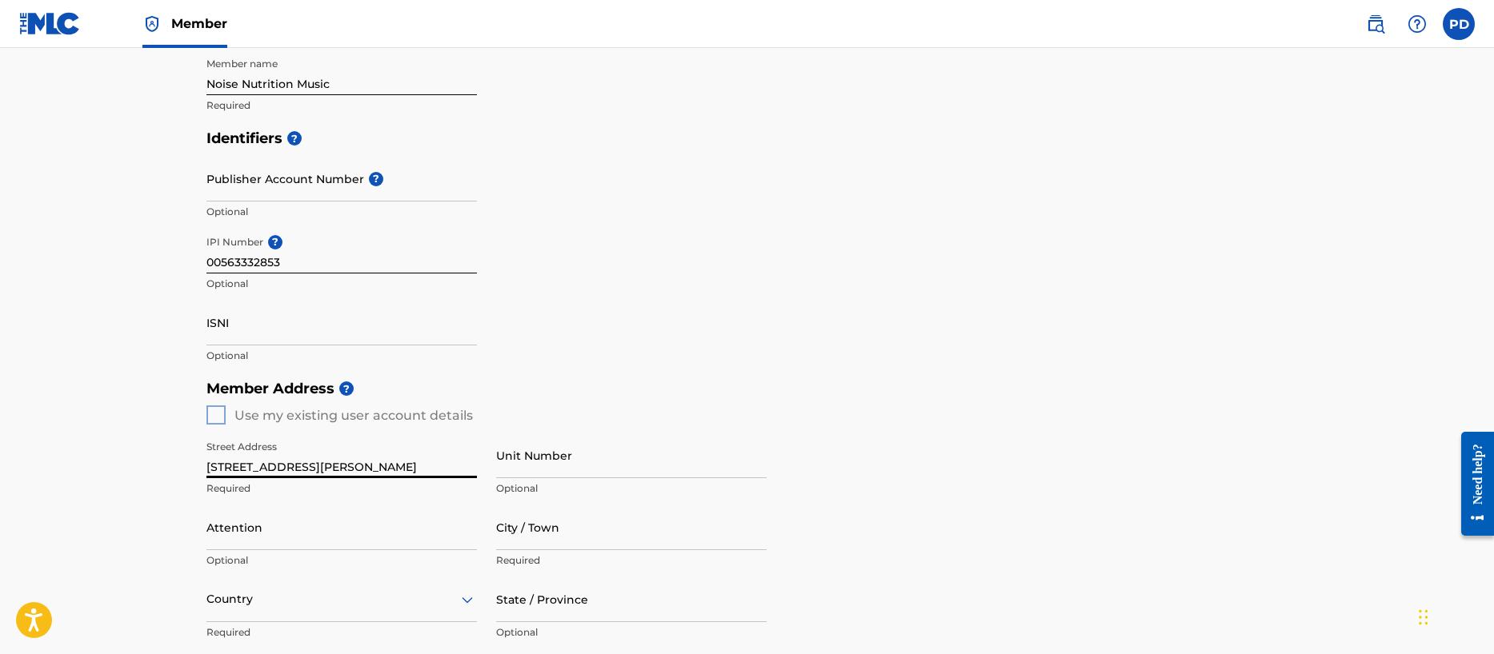
scroll to position [337, 0]
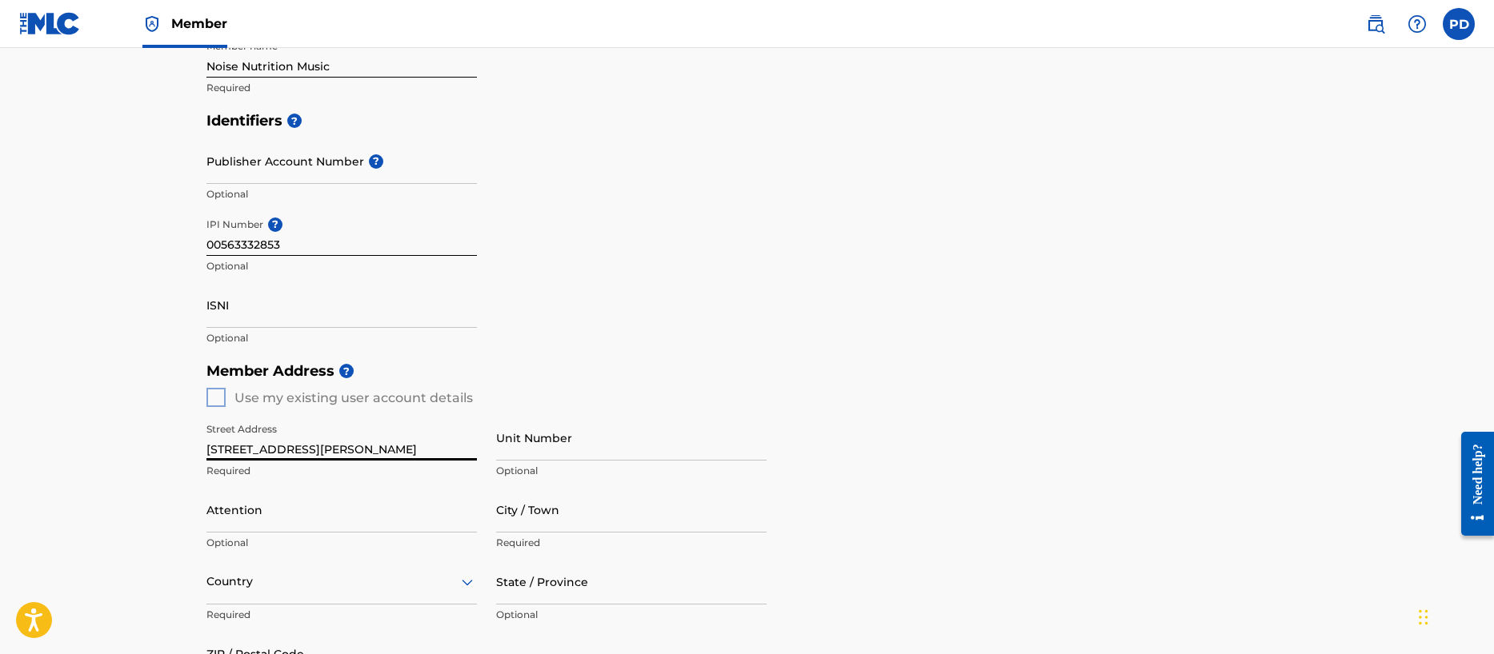
drag, startPoint x: 554, startPoint y: 518, endPoint x: 554, endPoint y: 527, distance: 8.8
click at [554, 518] on input "City / Town" at bounding box center [631, 510] width 270 height 46
type input "[GEOGRAPHIC_DATA]"
type input "[PERSON_NAME]"
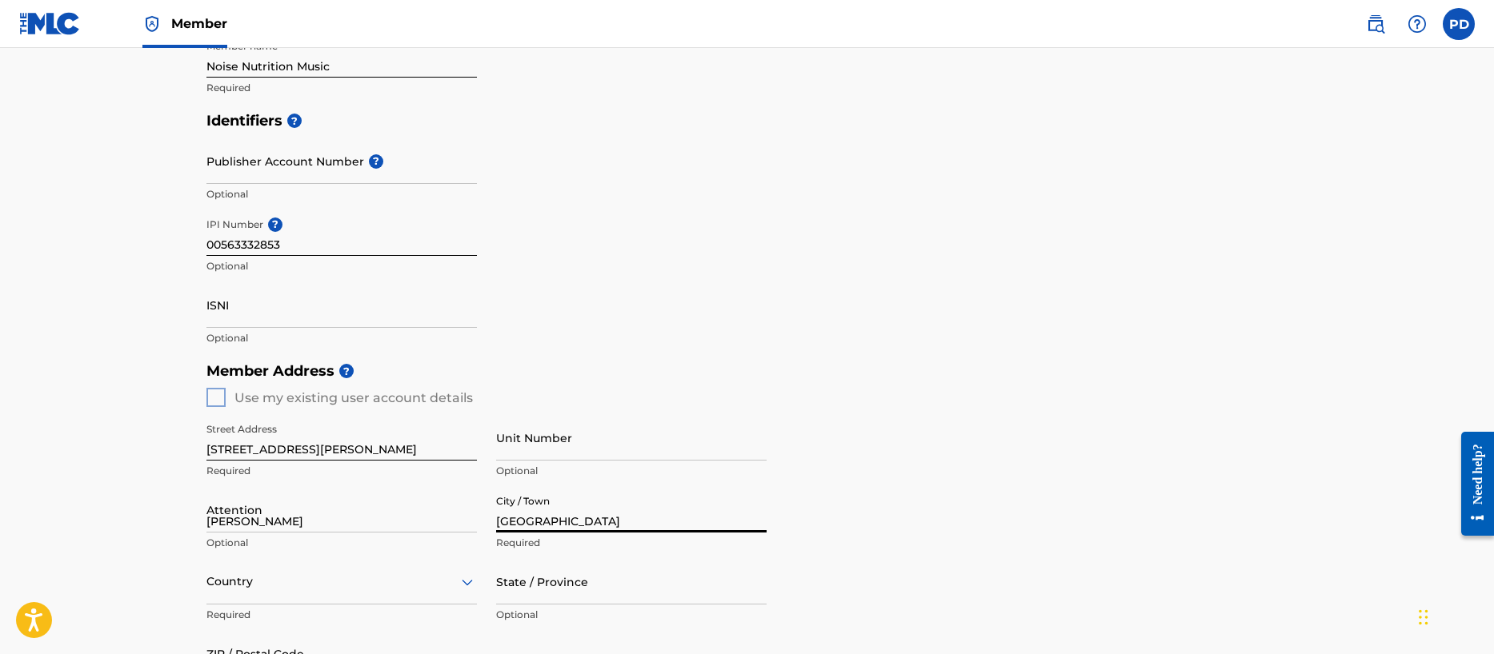
type input "[GEOGRAPHIC_DATA]"
type input "GA"
type input "30307"
type input "404"
type input "5097425"
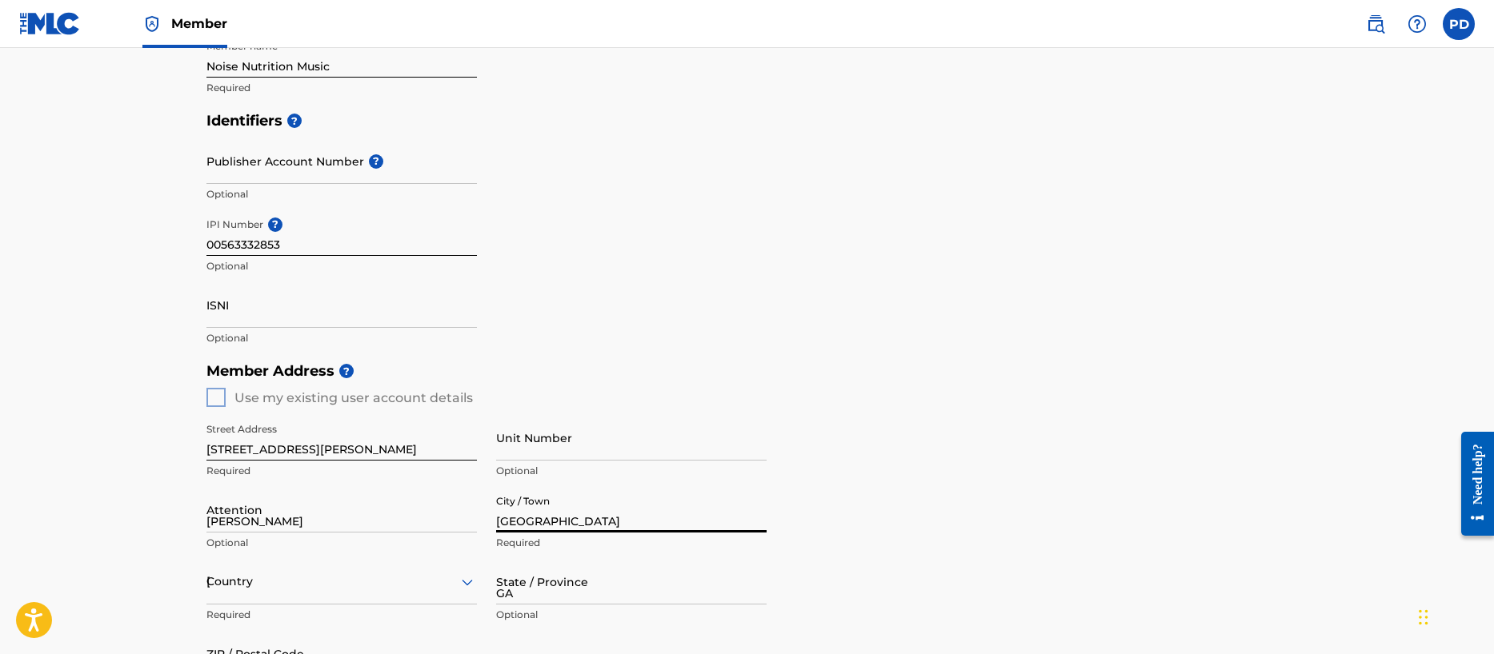
type input "[EMAIL_ADDRESS][DOMAIN_NAME]"
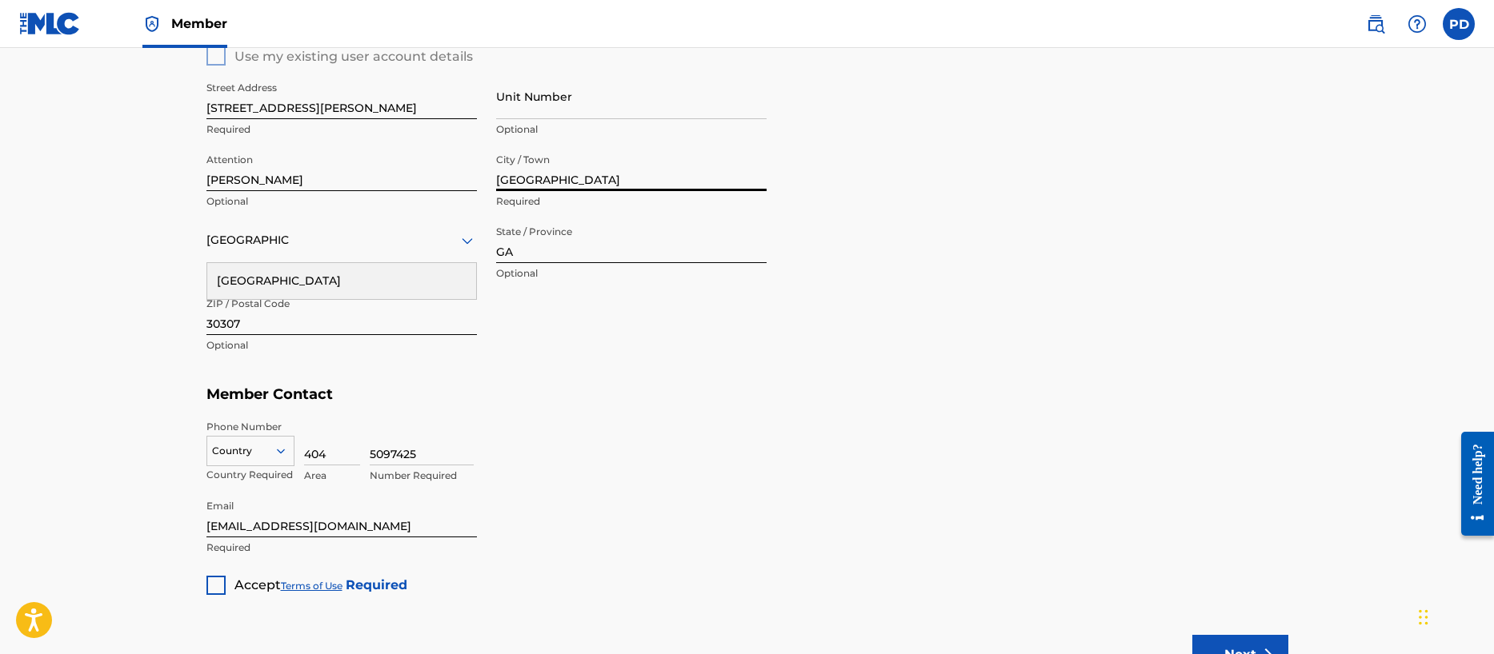
scroll to position [681, 0]
click at [218, 578] on div at bounding box center [215, 583] width 19 height 19
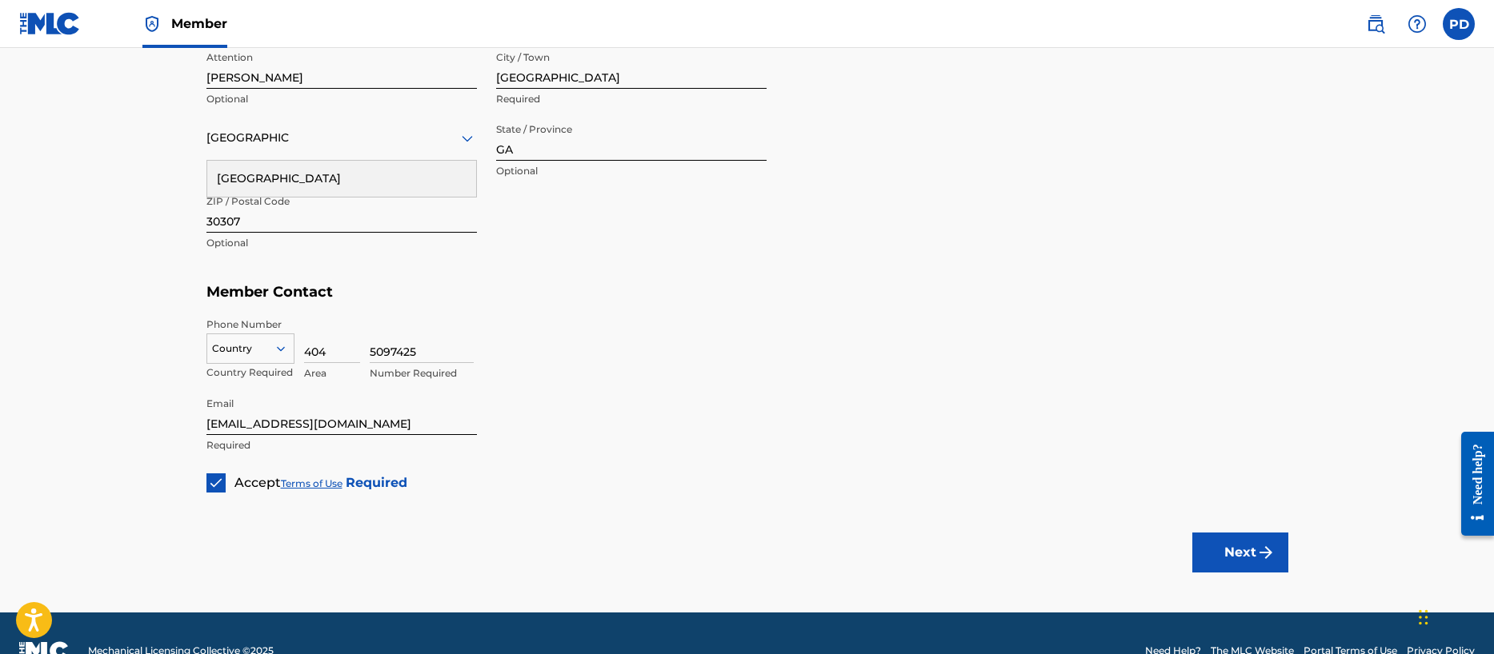
scroll to position [816, 0]
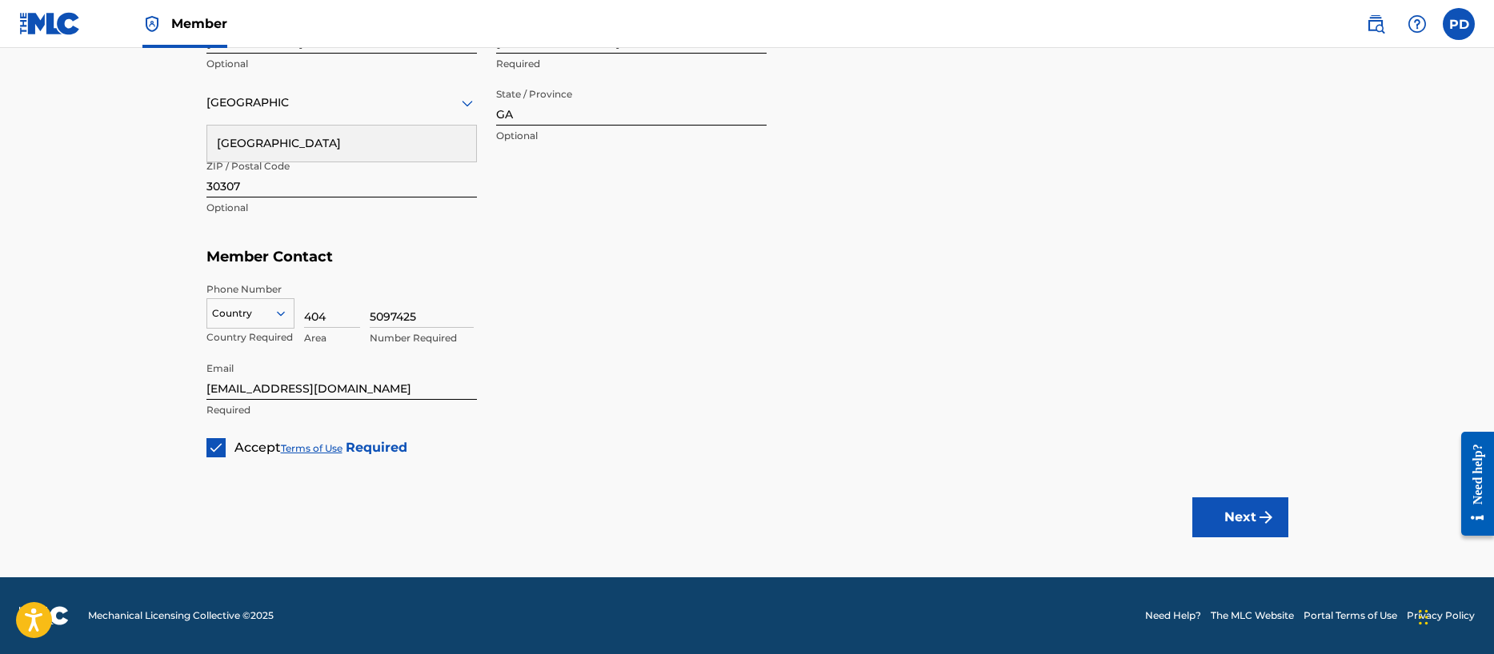
click at [1246, 510] on button "Next" at bounding box center [1240, 518] width 96 height 40
click at [286, 314] on icon at bounding box center [281, 313] width 14 height 14
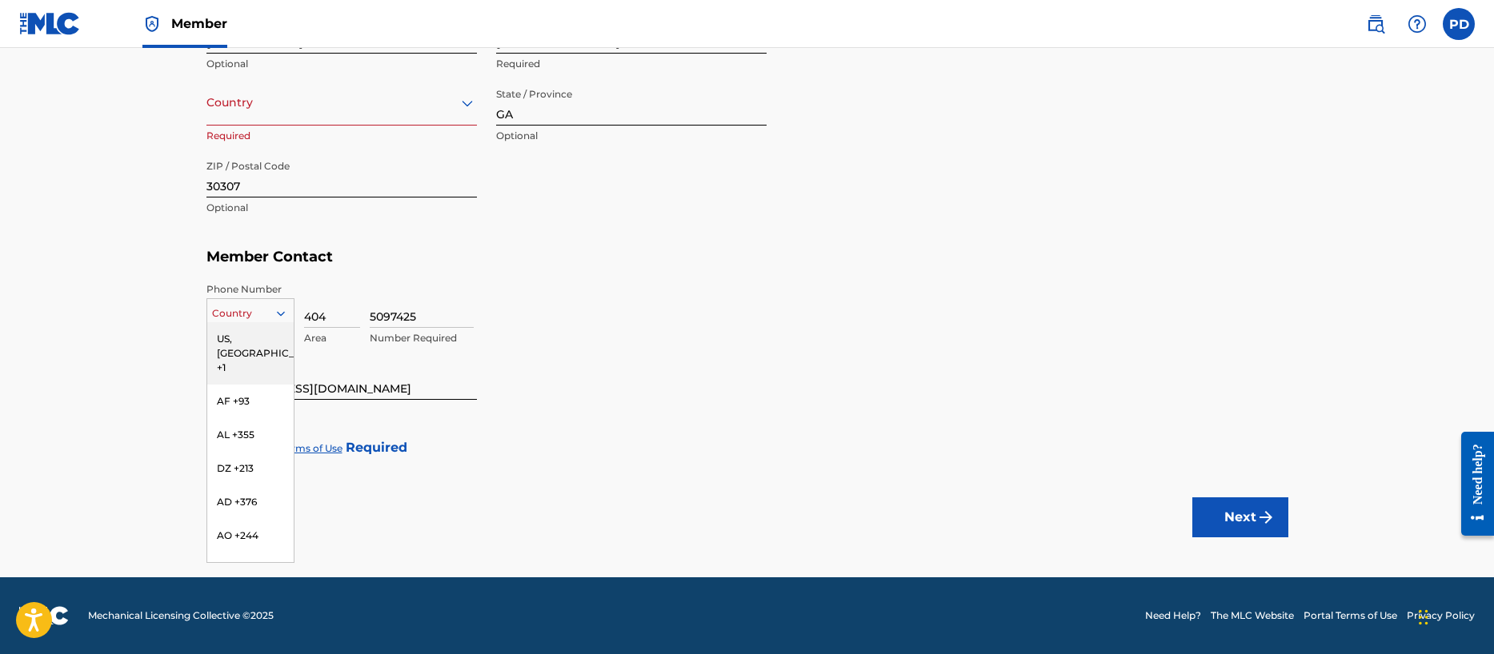
click at [265, 339] on div "US, [GEOGRAPHIC_DATA] +1" at bounding box center [250, 353] width 86 height 62
click at [284, 310] on icon at bounding box center [281, 313] width 14 height 14
click at [230, 335] on div "US, [GEOGRAPHIC_DATA] +1" at bounding box center [250, 353] width 86 height 62
click at [1234, 506] on button "Next" at bounding box center [1240, 518] width 96 height 40
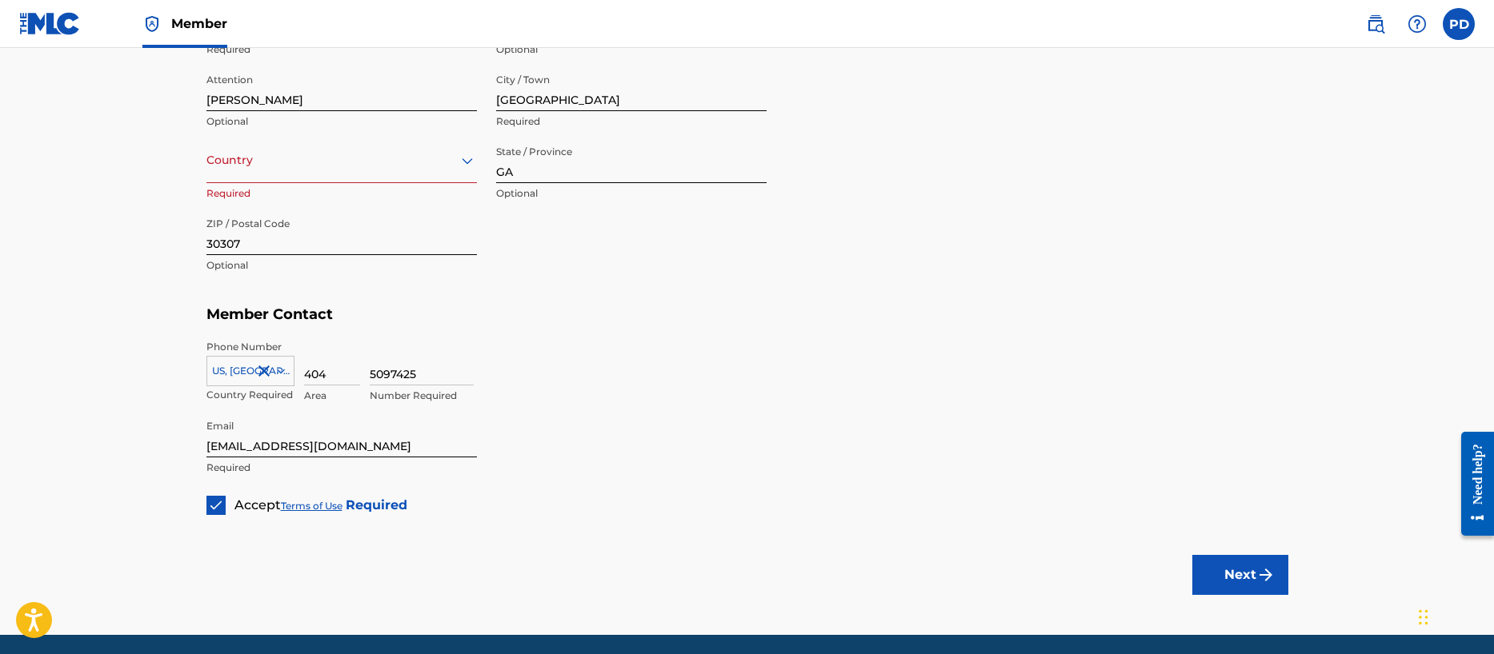
scroll to position [757, 0]
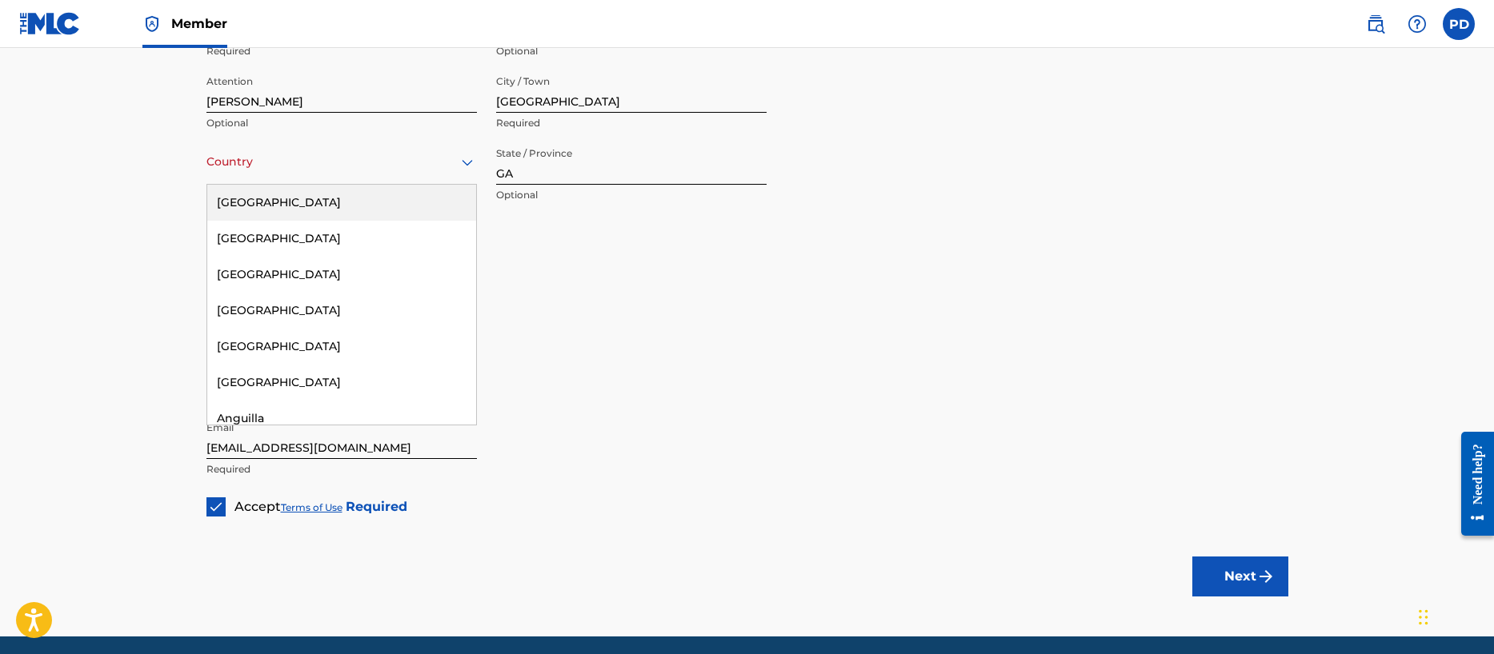
click at [338, 158] on div at bounding box center [341, 162] width 270 height 20
drag, startPoint x: 283, startPoint y: 206, endPoint x: 475, endPoint y: 244, distance: 195.7
click at [283, 206] on div "[GEOGRAPHIC_DATA]" at bounding box center [341, 203] width 269 height 36
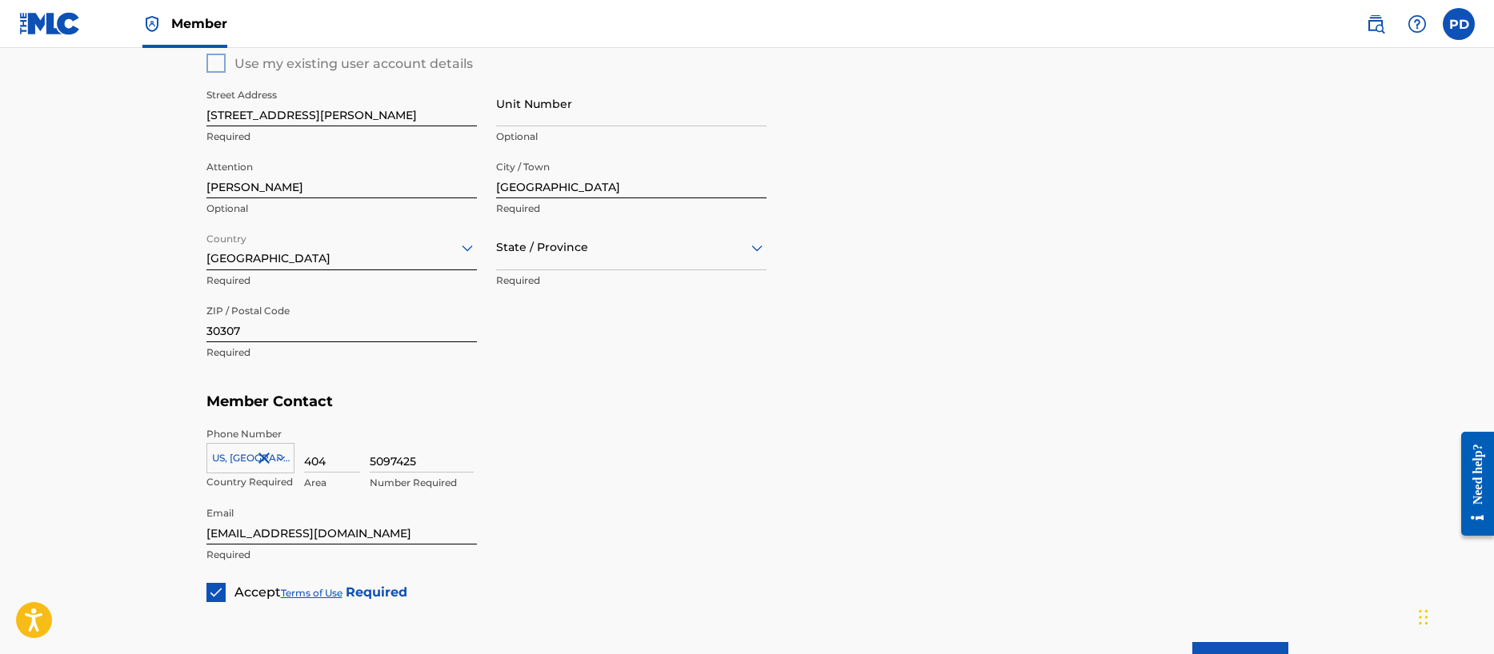
scroll to position [579, 0]
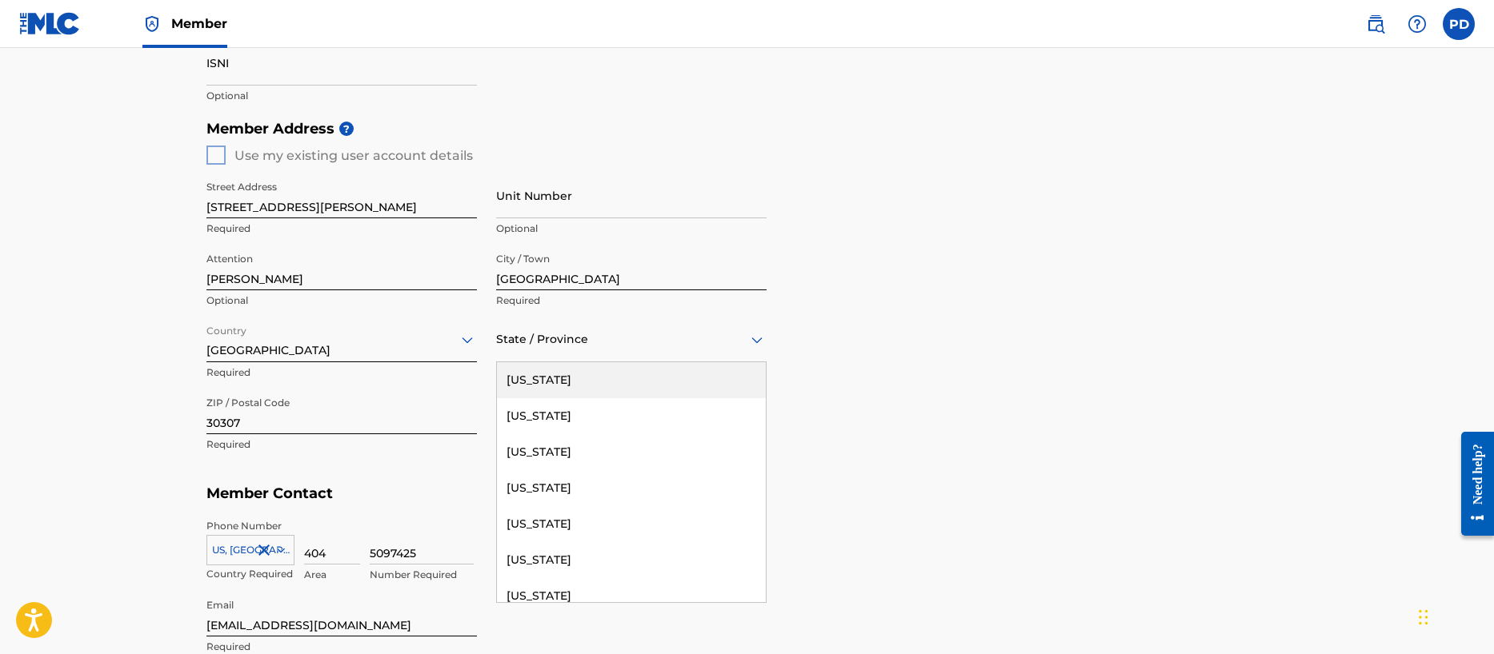
click at [604, 334] on div at bounding box center [631, 340] width 270 height 20
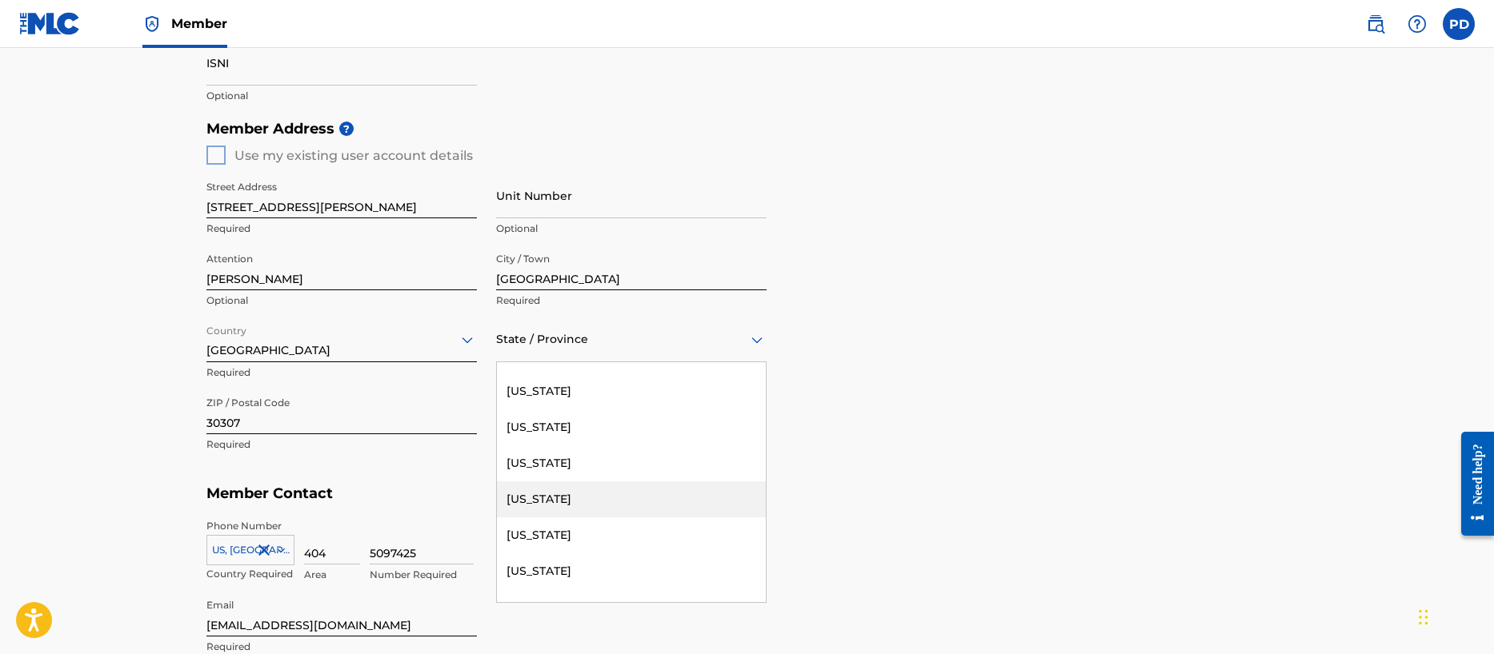
scroll to position [251, 0]
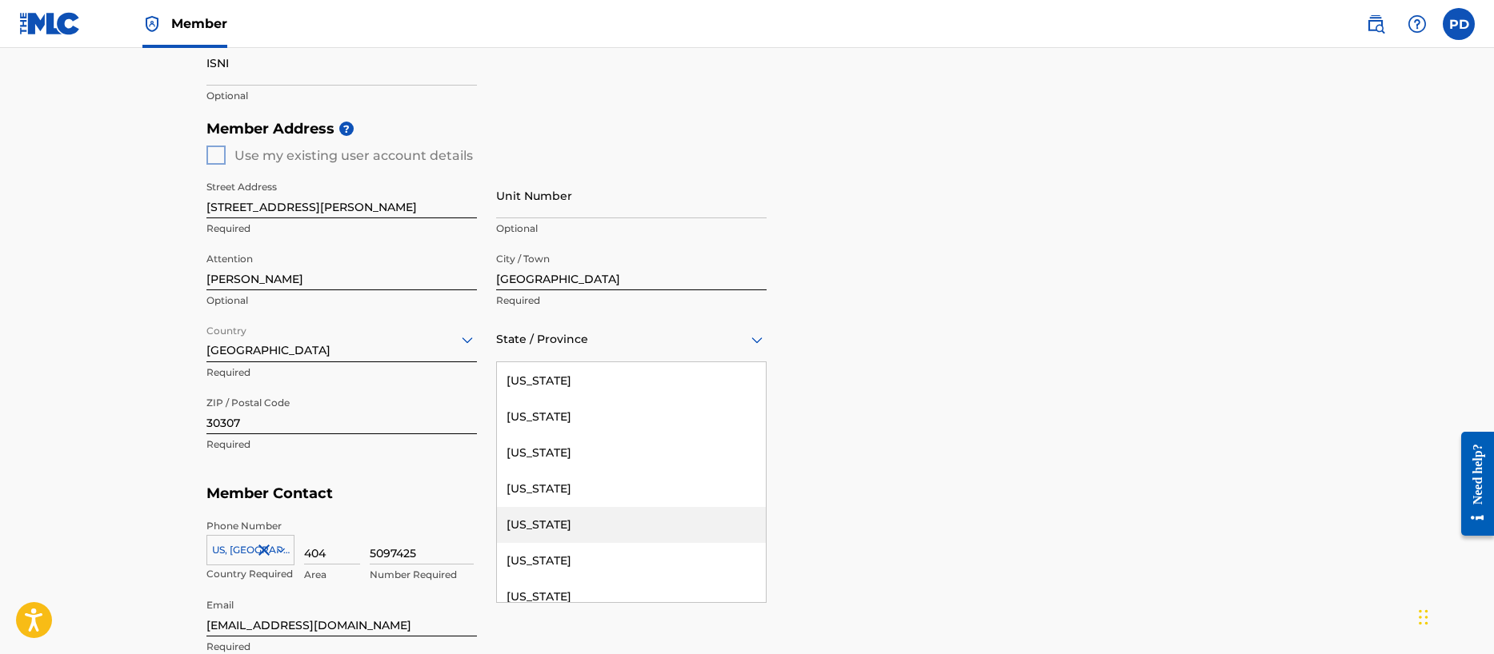
click at [542, 526] on div "[US_STATE]" at bounding box center [631, 525] width 269 height 36
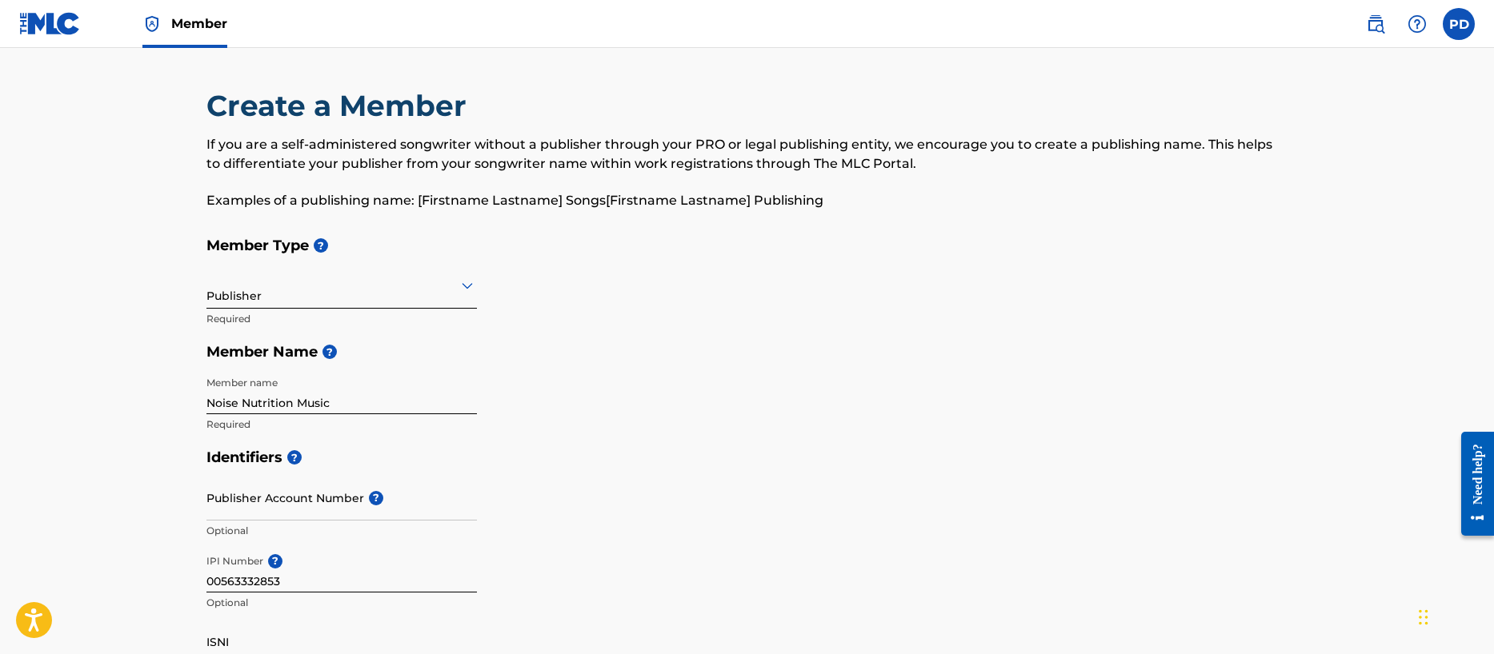
scroll to position [816, 0]
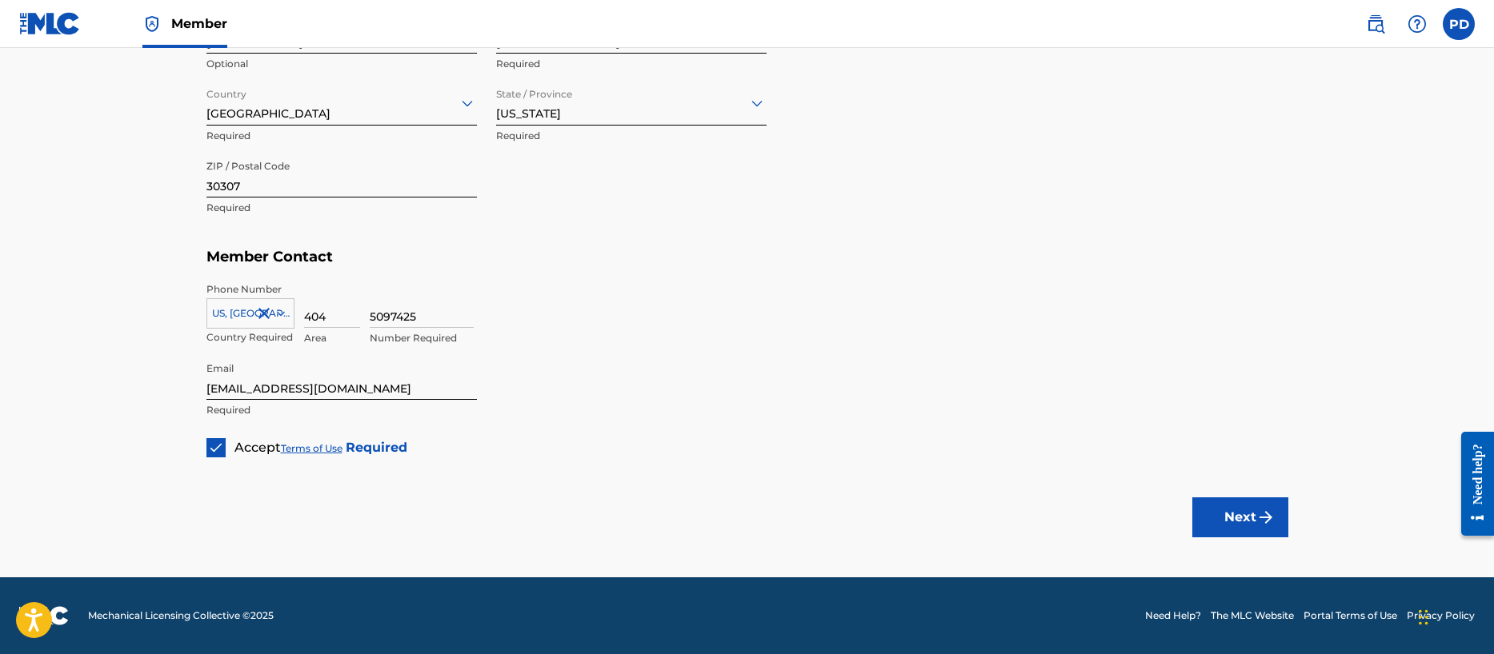
click at [1229, 514] on button "Next" at bounding box center [1240, 518] width 96 height 40
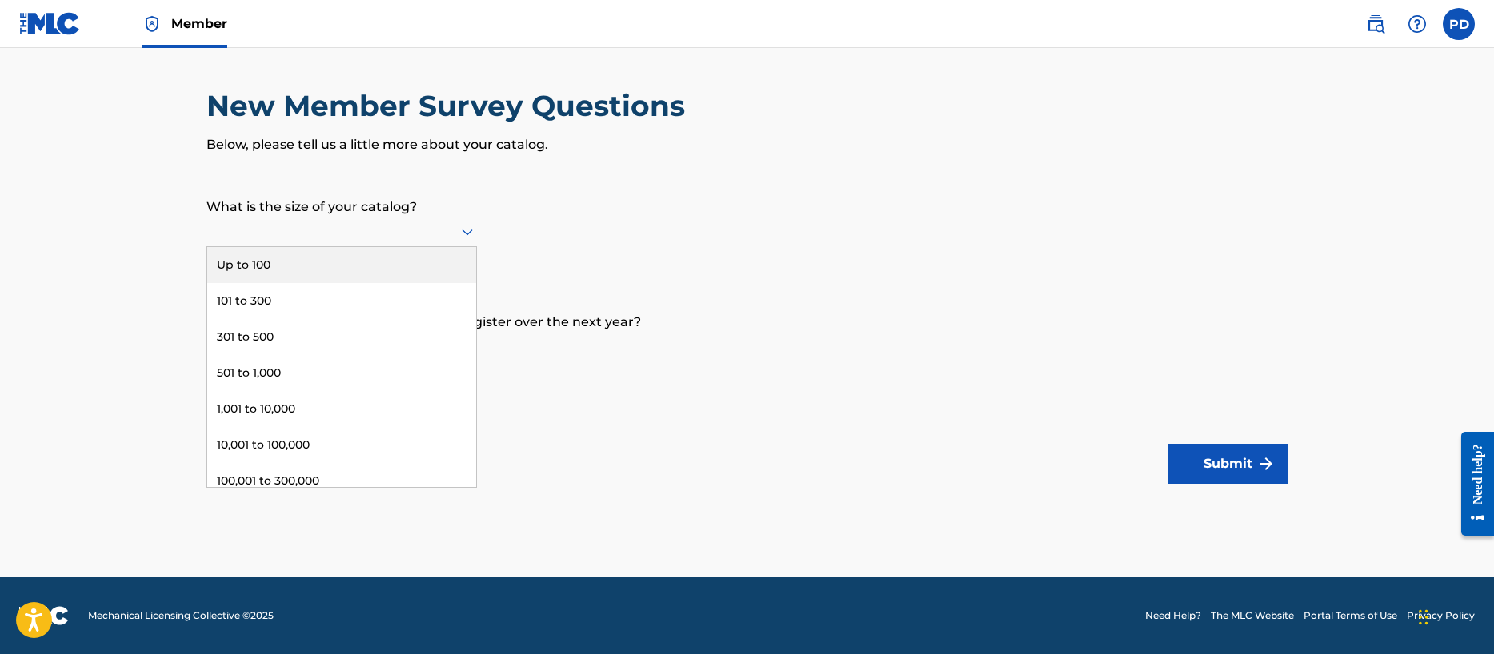
click at [314, 231] on div at bounding box center [341, 232] width 270 height 20
click at [286, 262] on div "Up to 100" at bounding box center [341, 265] width 269 height 36
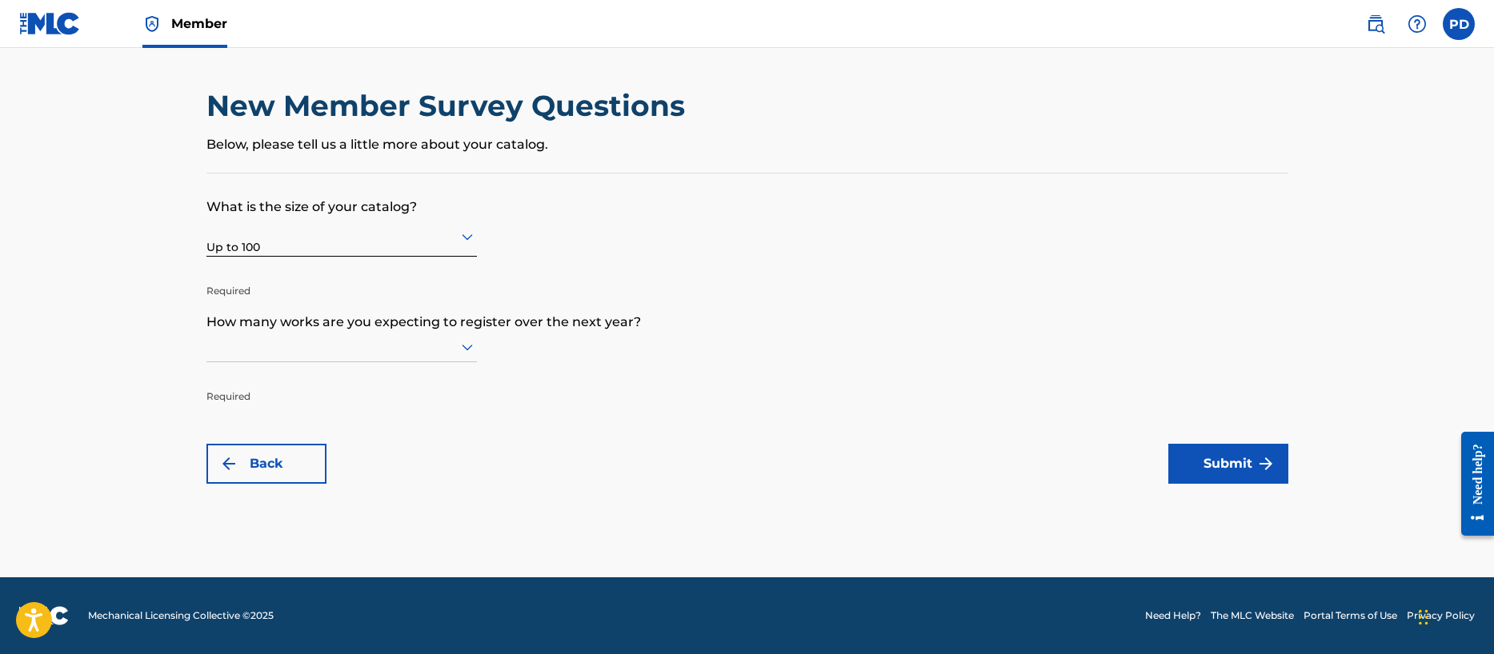
click at [386, 350] on div at bounding box center [341, 347] width 270 height 20
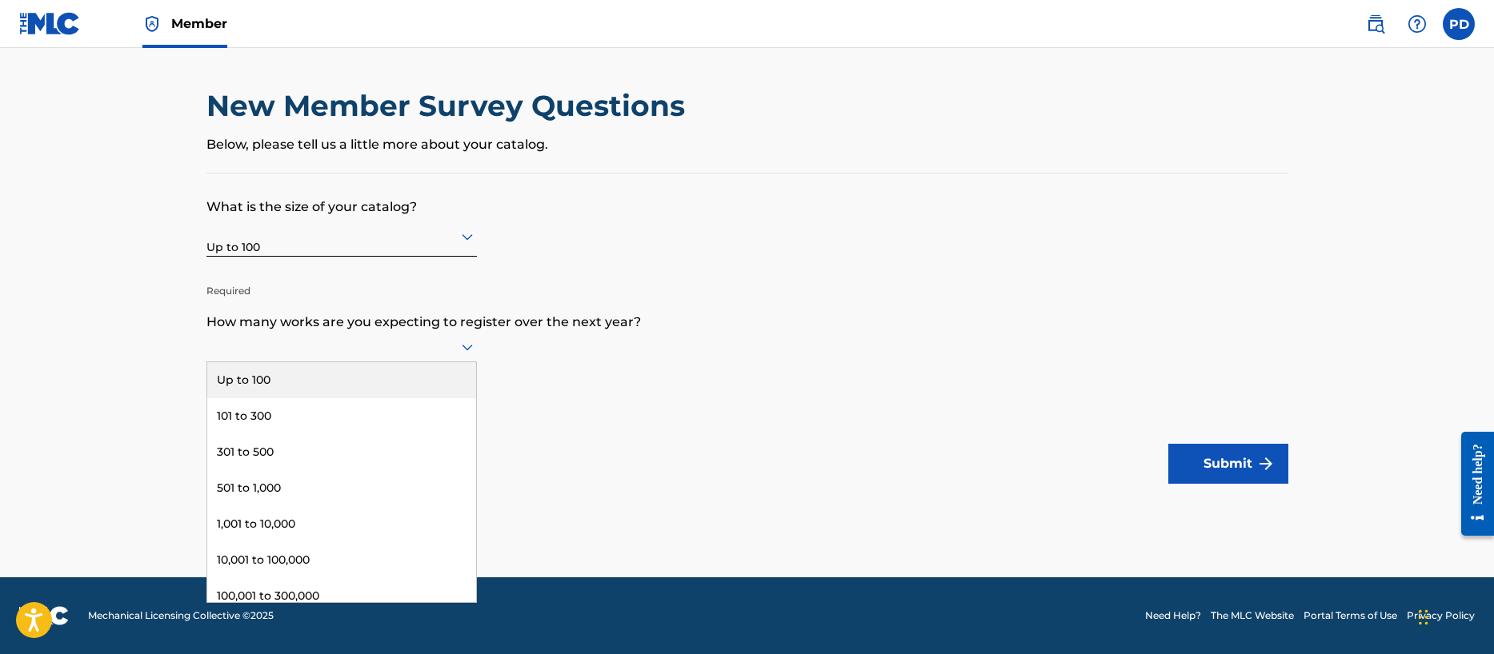
click at [291, 377] on div "Up to 100" at bounding box center [341, 380] width 269 height 36
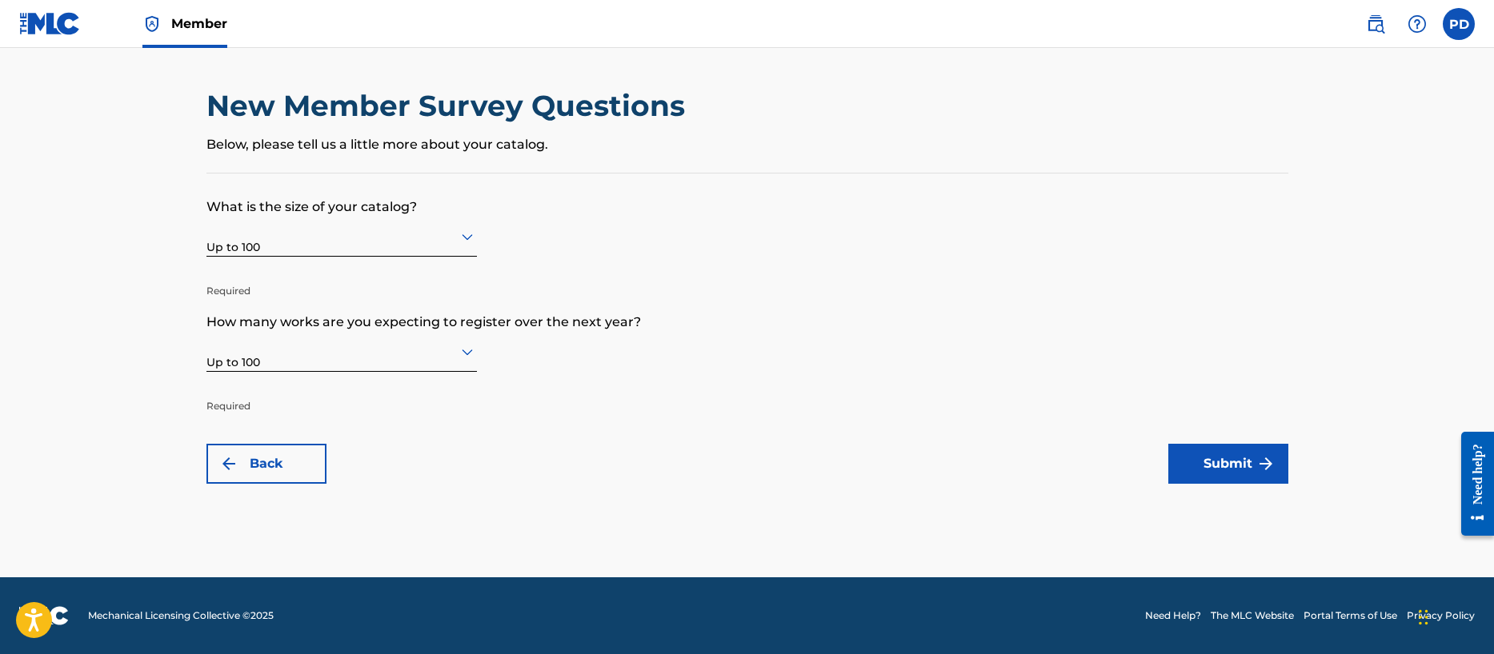
click at [1243, 464] on button "Submit" at bounding box center [1228, 464] width 120 height 40
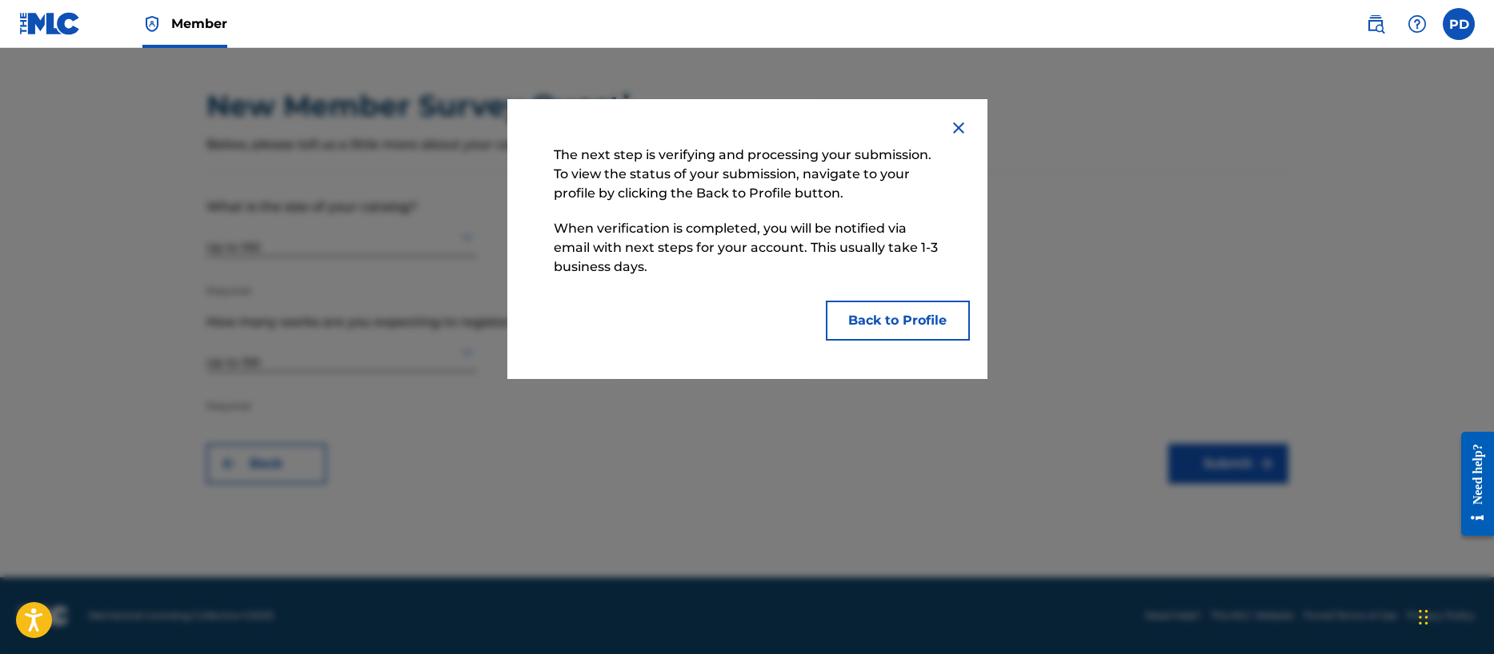
click at [922, 316] on button "Back to Profile" at bounding box center [898, 321] width 144 height 40
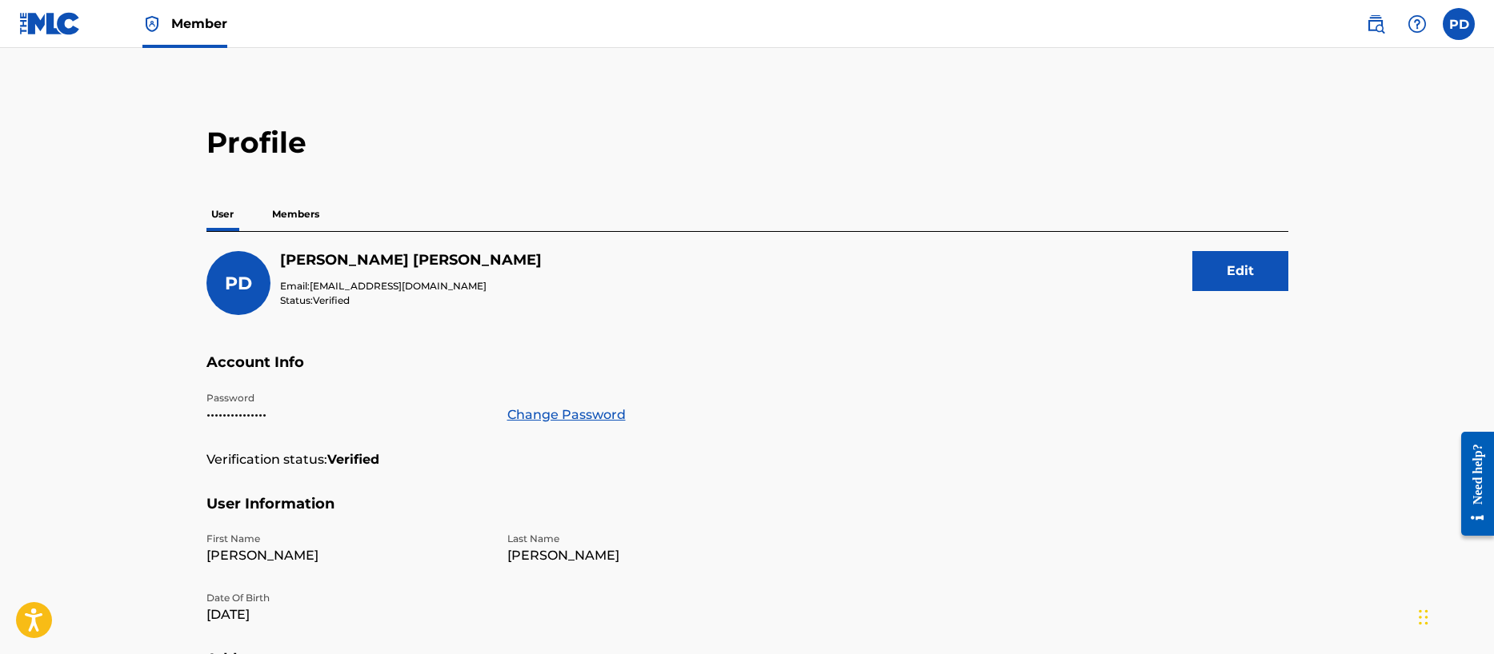
click at [282, 214] on p "Members" at bounding box center [295, 215] width 57 height 34
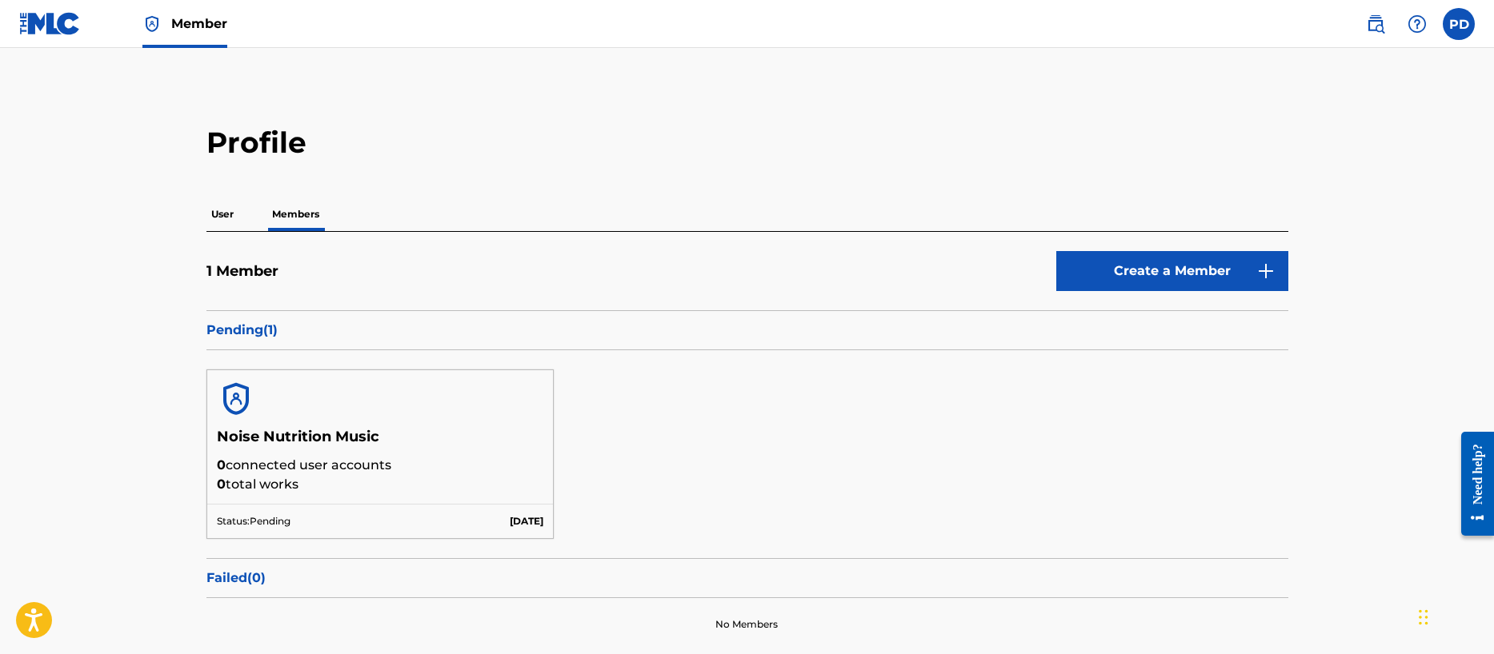
click at [190, 24] on span "Member" at bounding box center [199, 23] width 56 height 18
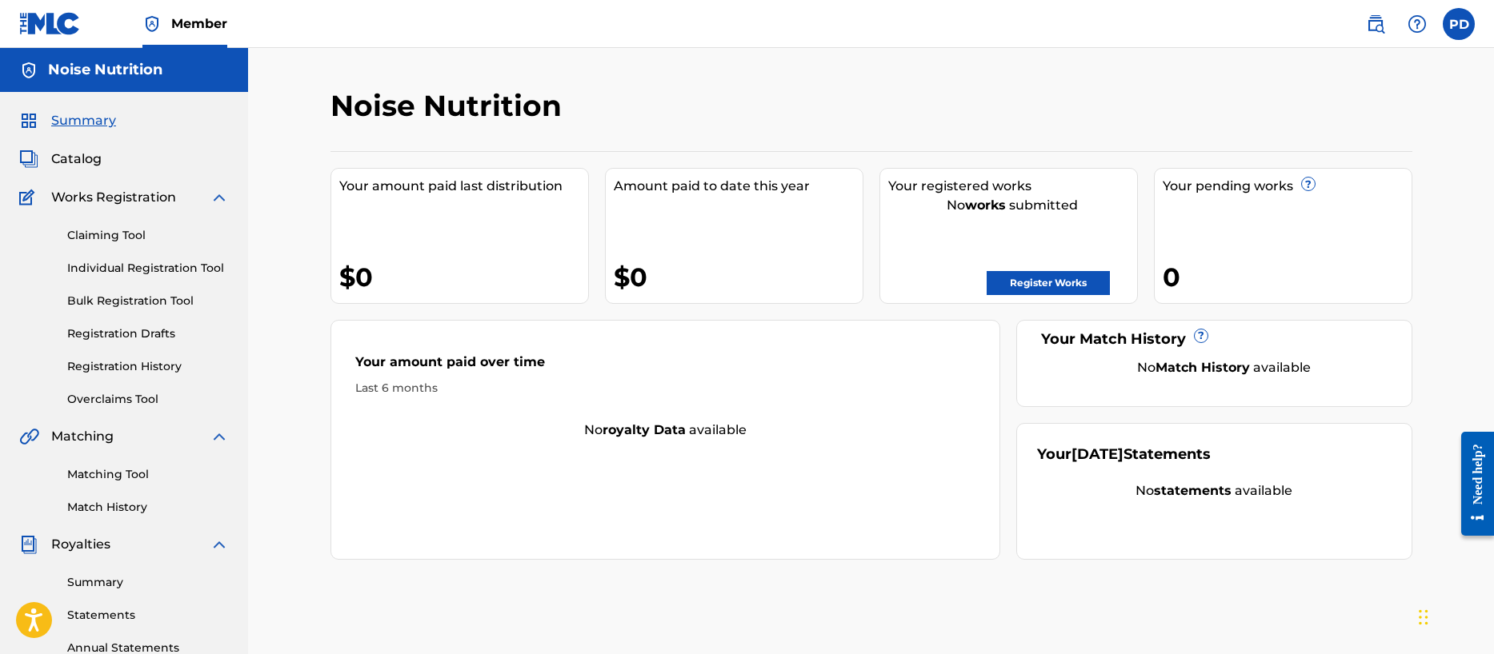
click at [1053, 288] on link "Register Works" at bounding box center [1047, 283] width 123 height 24
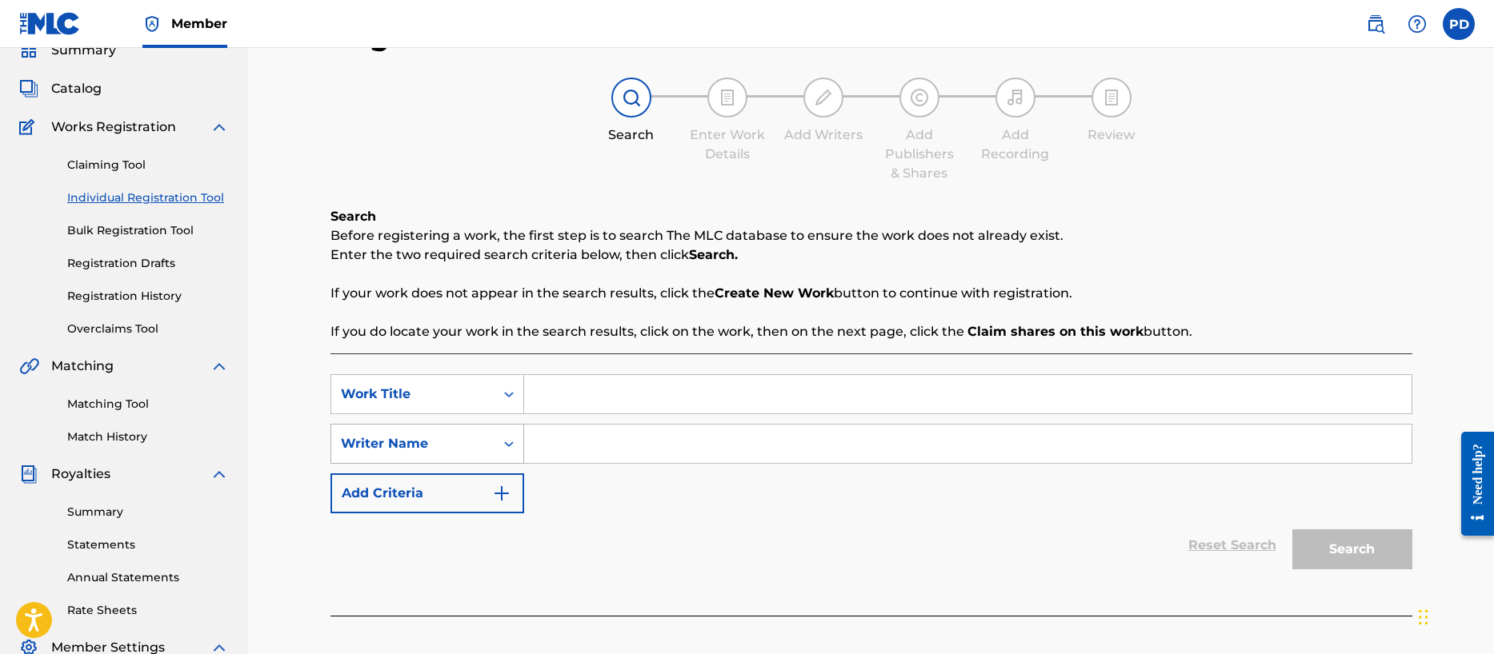
click at [468, 464] on div "Writer Name" at bounding box center [427, 444] width 194 height 40
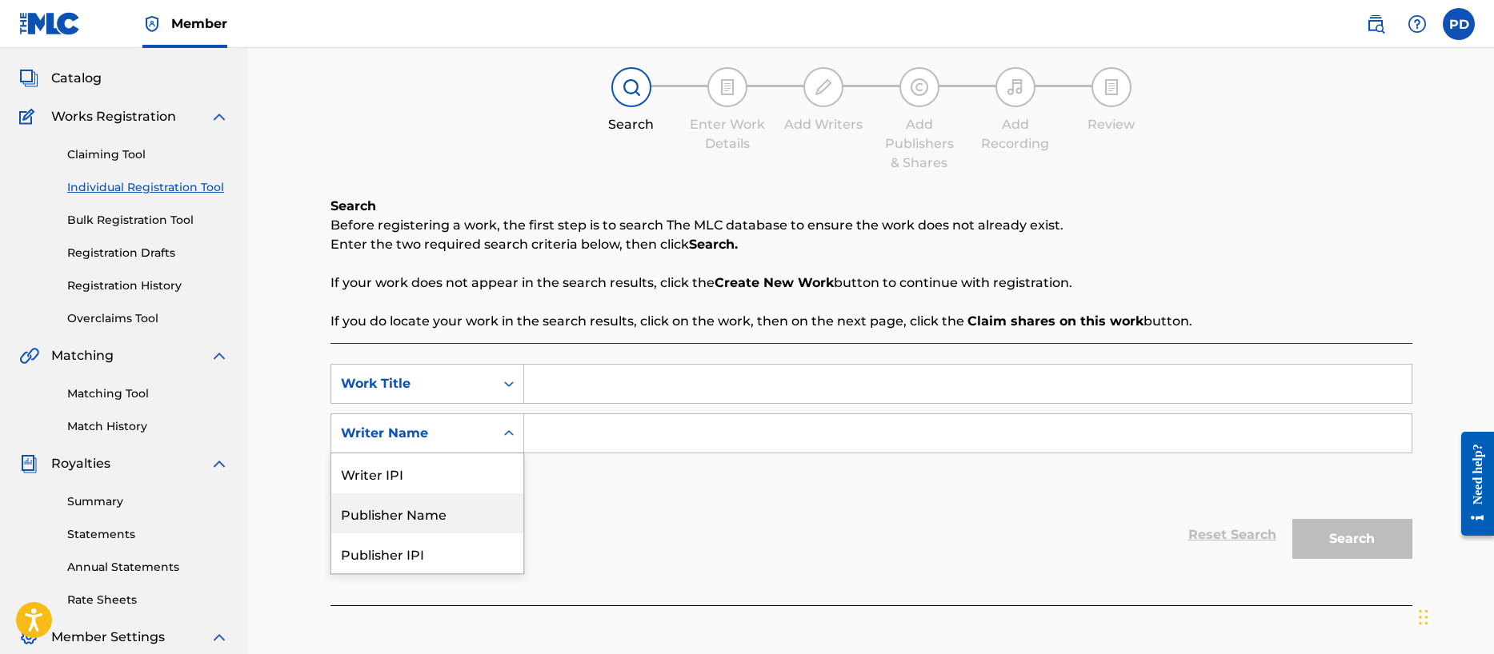
click at [386, 517] on div "Publisher Name" at bounding box center [427, 514] width 192 height 40
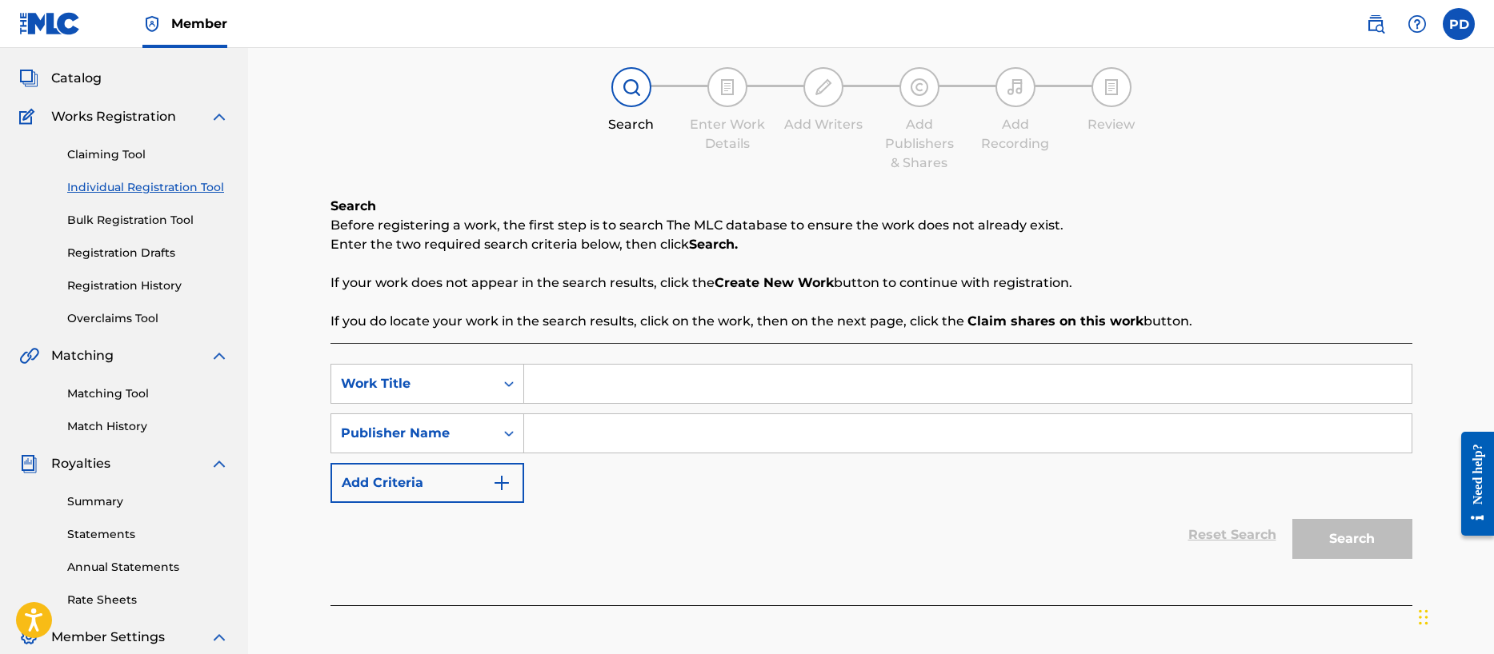
click at [581, 384] on input "Search Form" at bounding box center [967, 384] width 887 height 38
type input "distance"
click at [581, 439] on input "Search Form" at bounding box center [967, 433] width 887 height 38
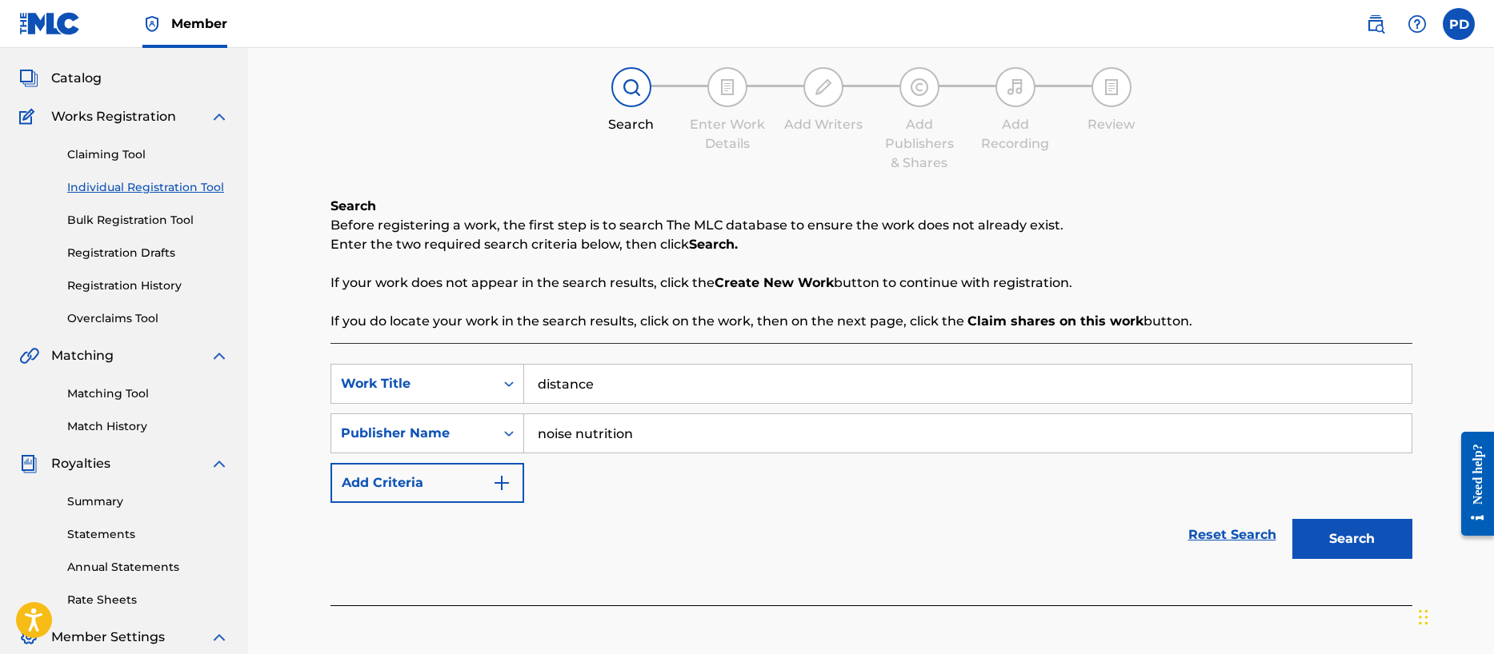
type input "noise nutrition"
click at [1339, 530] on button "Search" at bounding box center [1352, 539] width 120 height 40
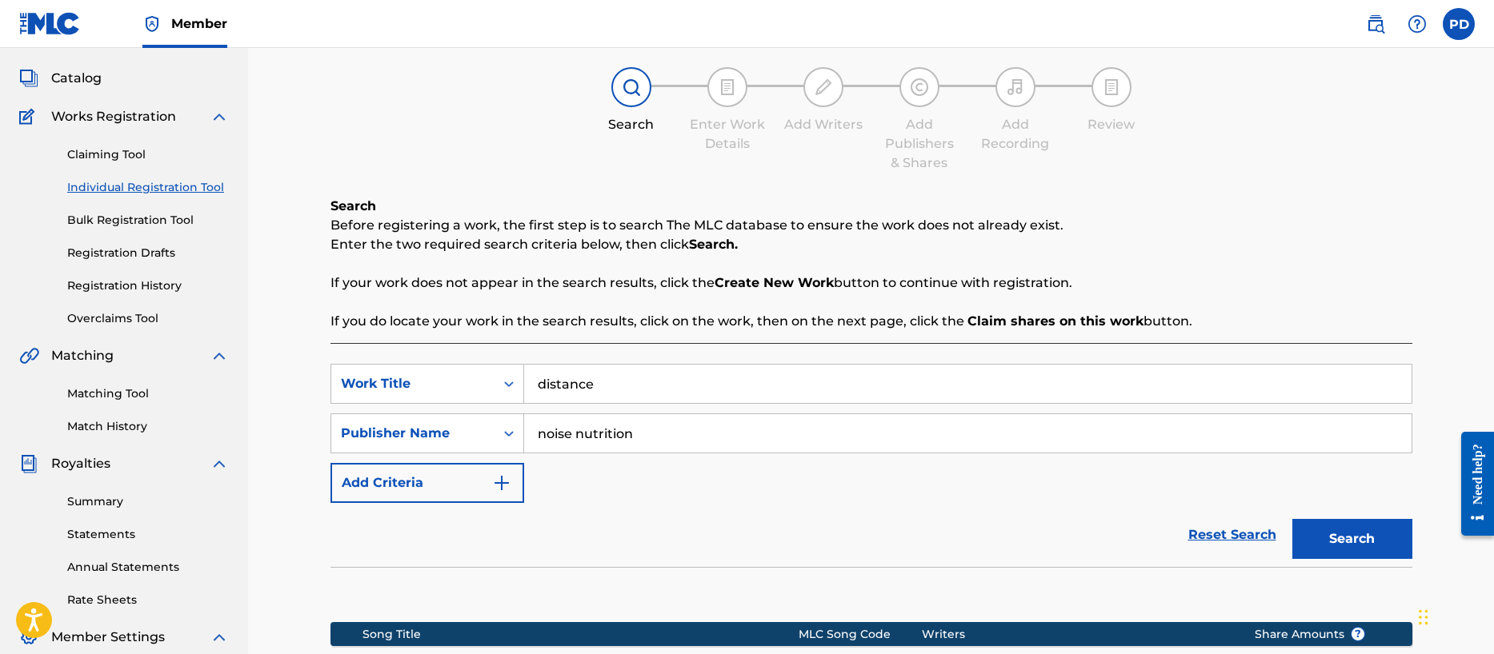
scroll to position [241, 0]
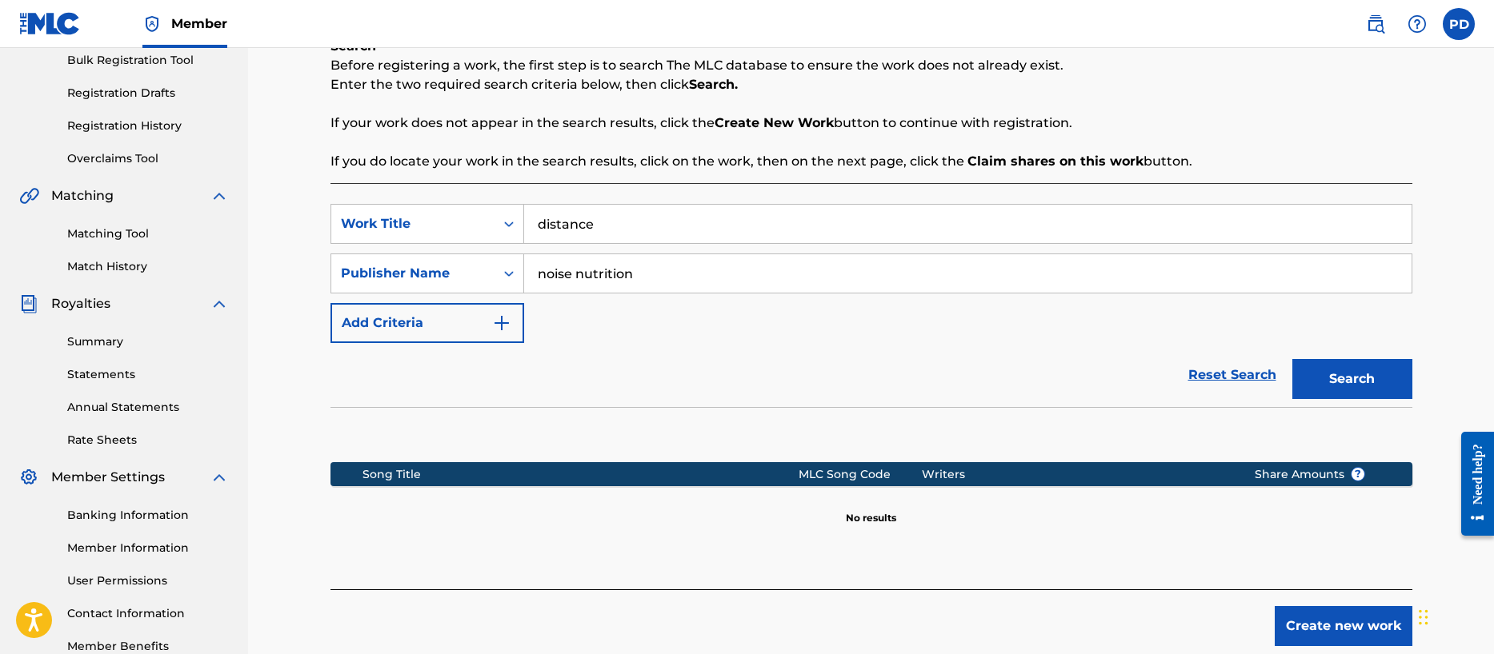
click at [1326, 626] on button "Create new work" at bounding box center [1343, 626] width 138 height 40
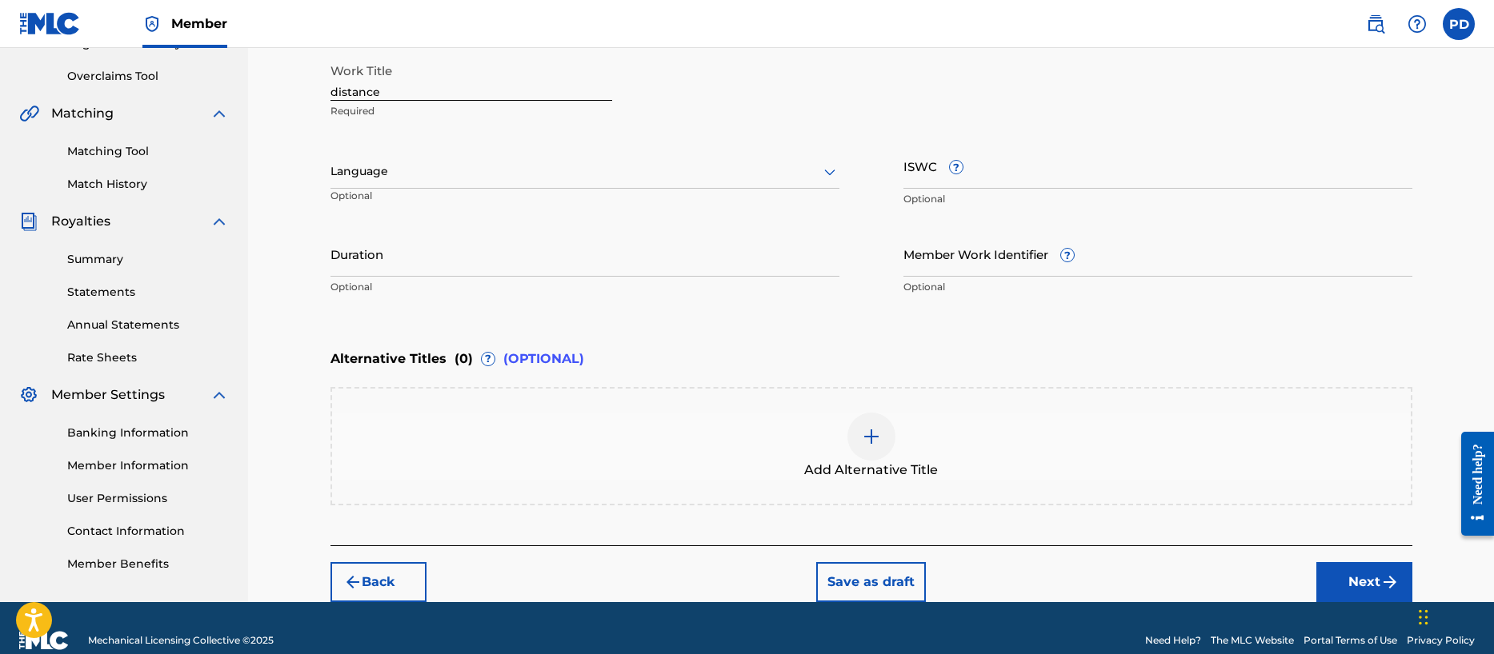
scroll to position [343, 0]
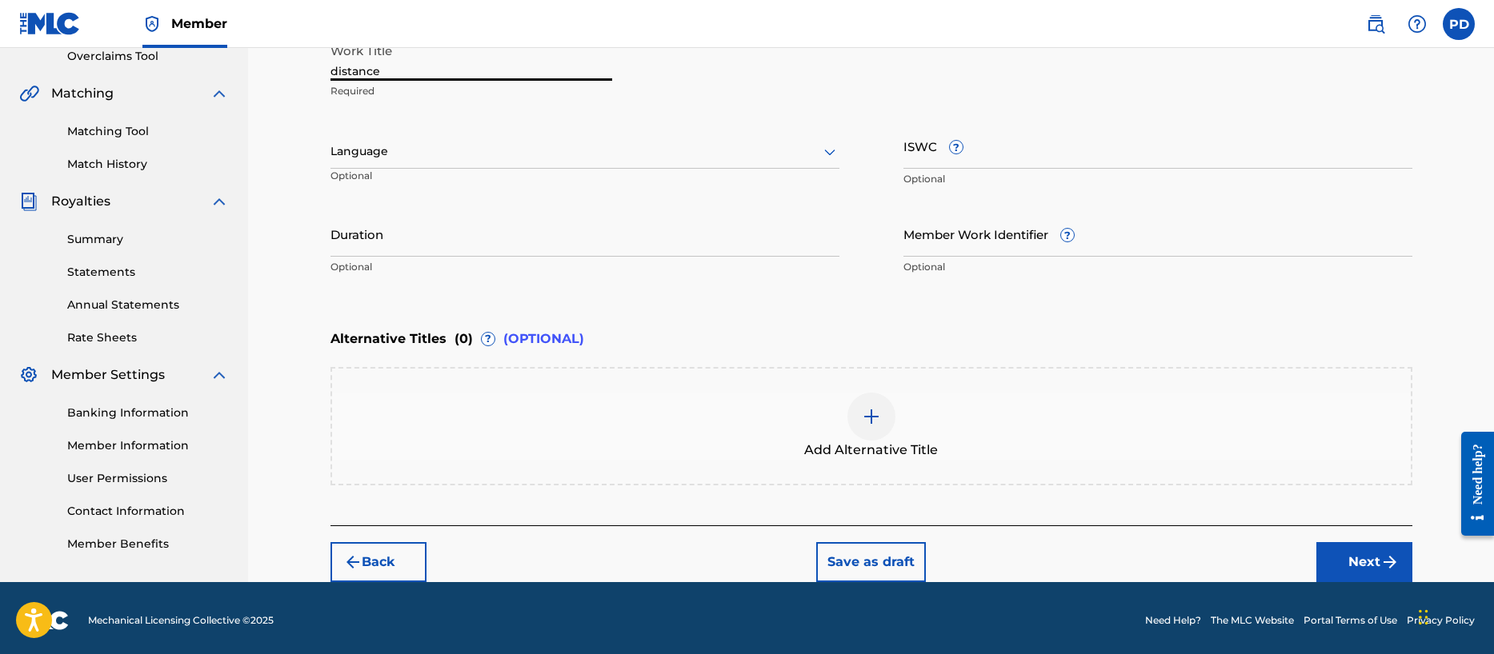
drag, startPoint x: 337, startPoint y: 73, endPoint x: 316, endPoint y: 72, distance: 20.8
click at [316, 72] on div "Register Work Search Enter Work Details Add Writers Add Publishers & Shares Add…" at bounding box center [871, 164] width 1120 height 838
type input "Distance"
click at [362, 236] on input "Duration" at bounding box center [584, 234] width 509 height 46
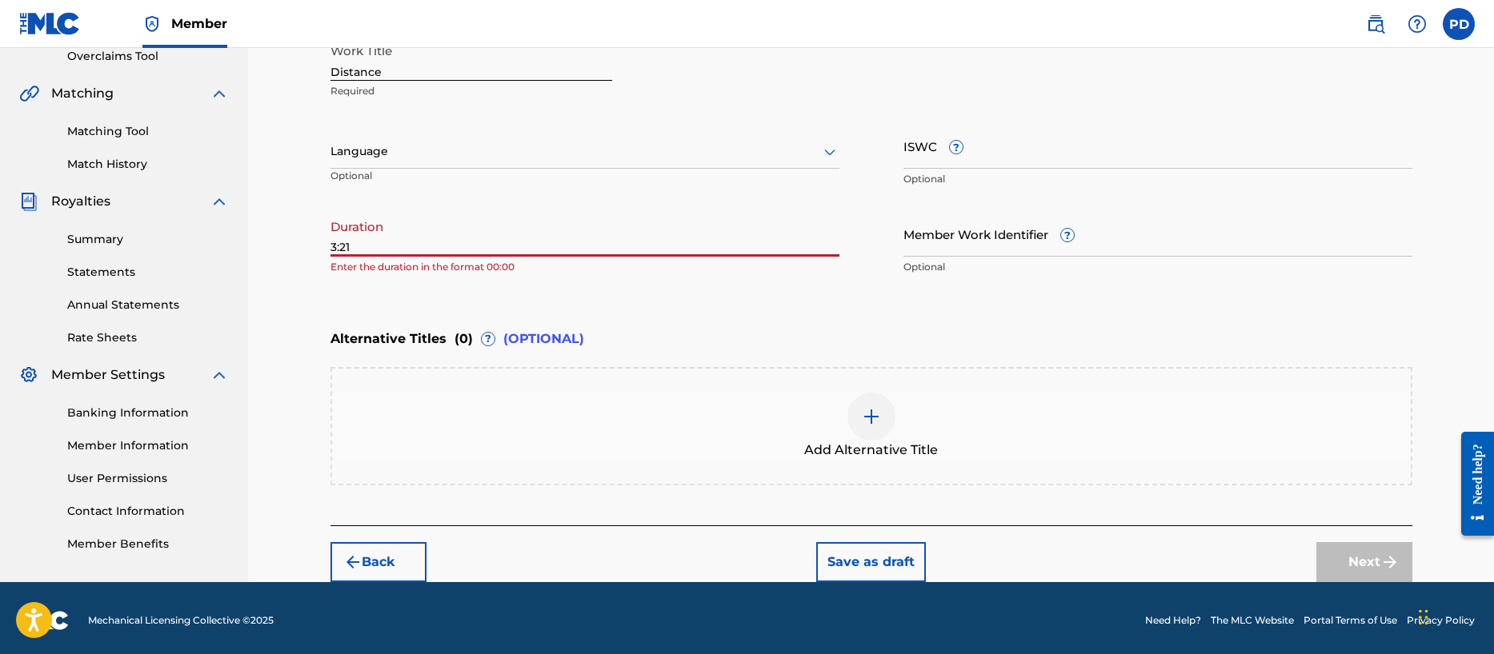
click at [330, 247] on input "3:21" at bounding box center [584, 234] width 509 height 46
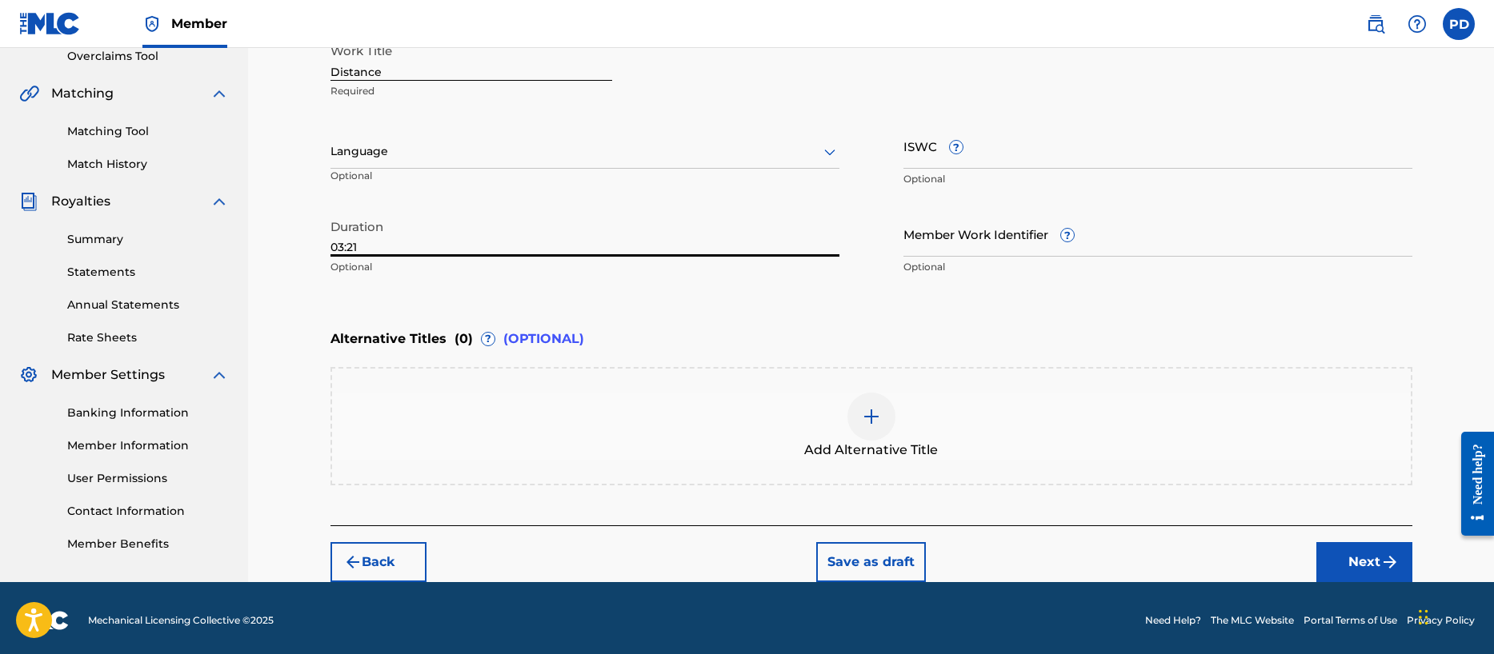
type input "03:21"
click at [912, 167] on input "ISWC ?" at bounding box center [1157, 146] width 509 height 46
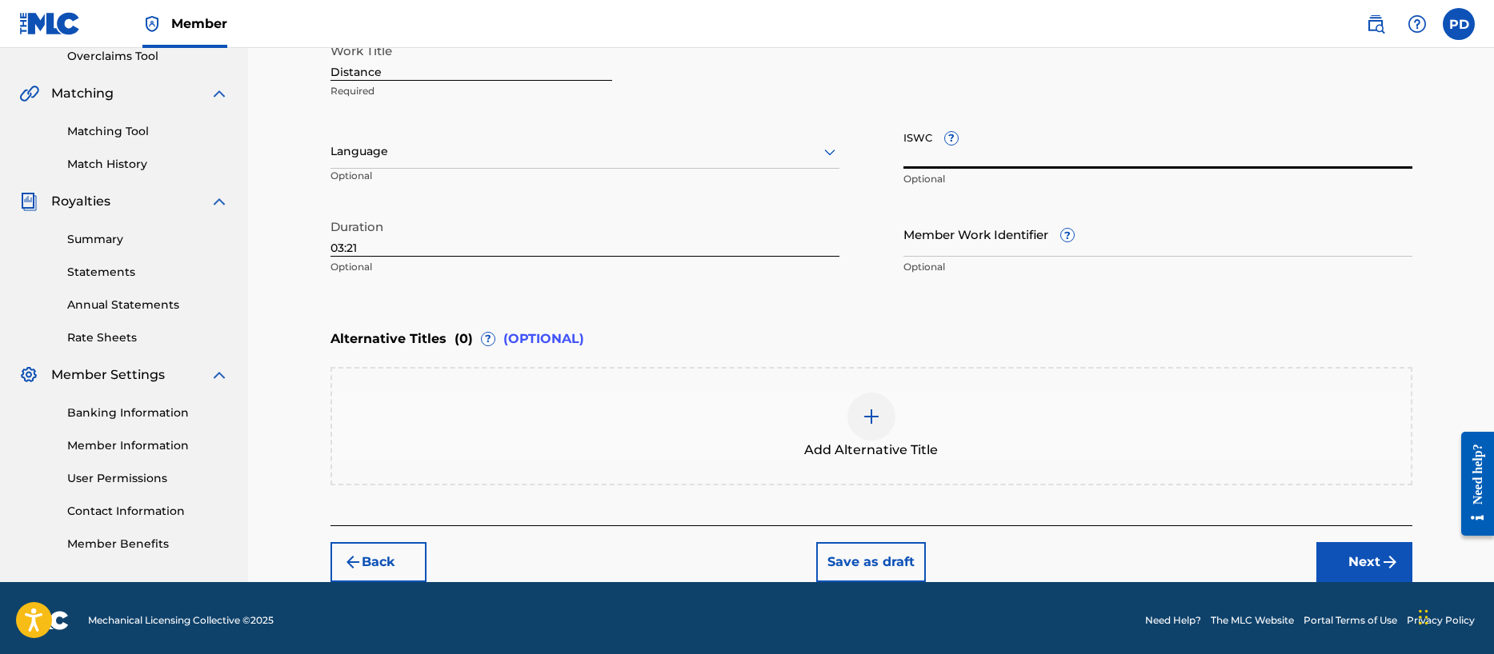
paste input "T-302.854.234-5"
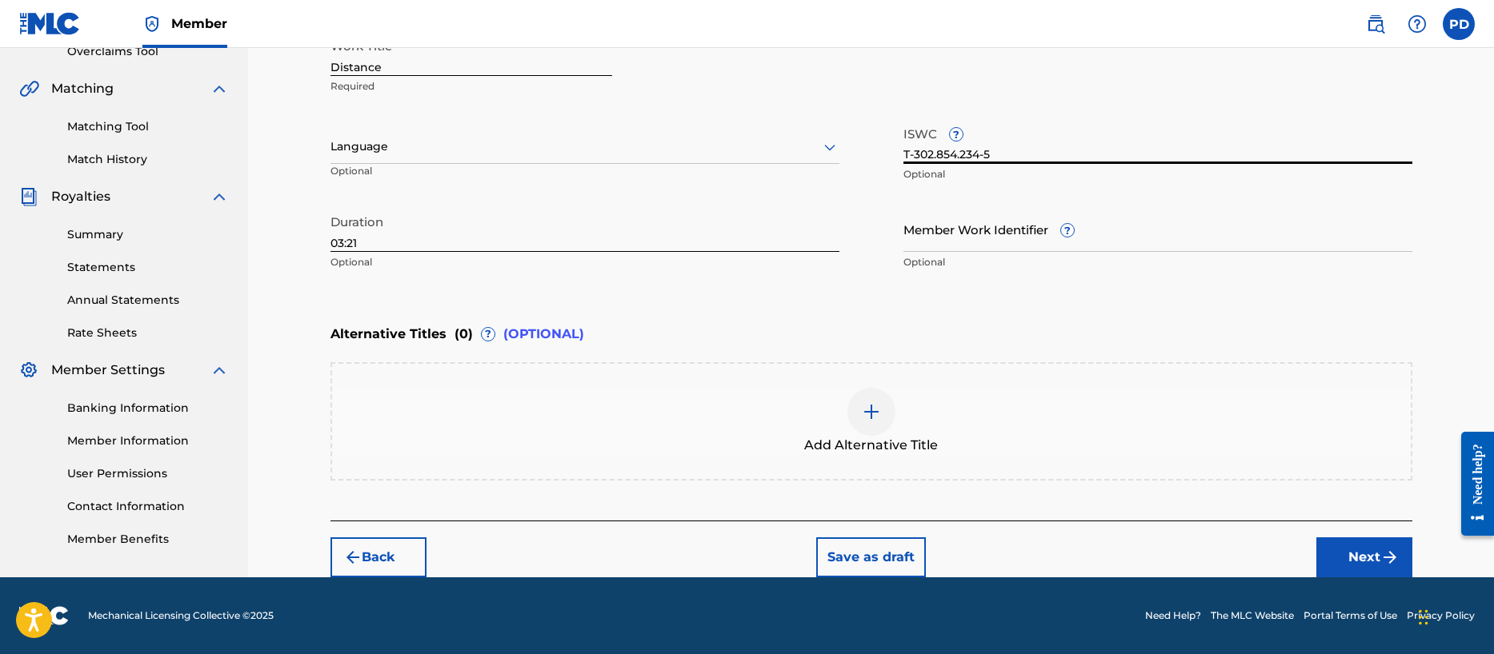
type input "T-302.854.234-5"
click at [1368, 553] on button "Next" at bounding box center [1364, 558] width 96 height 40
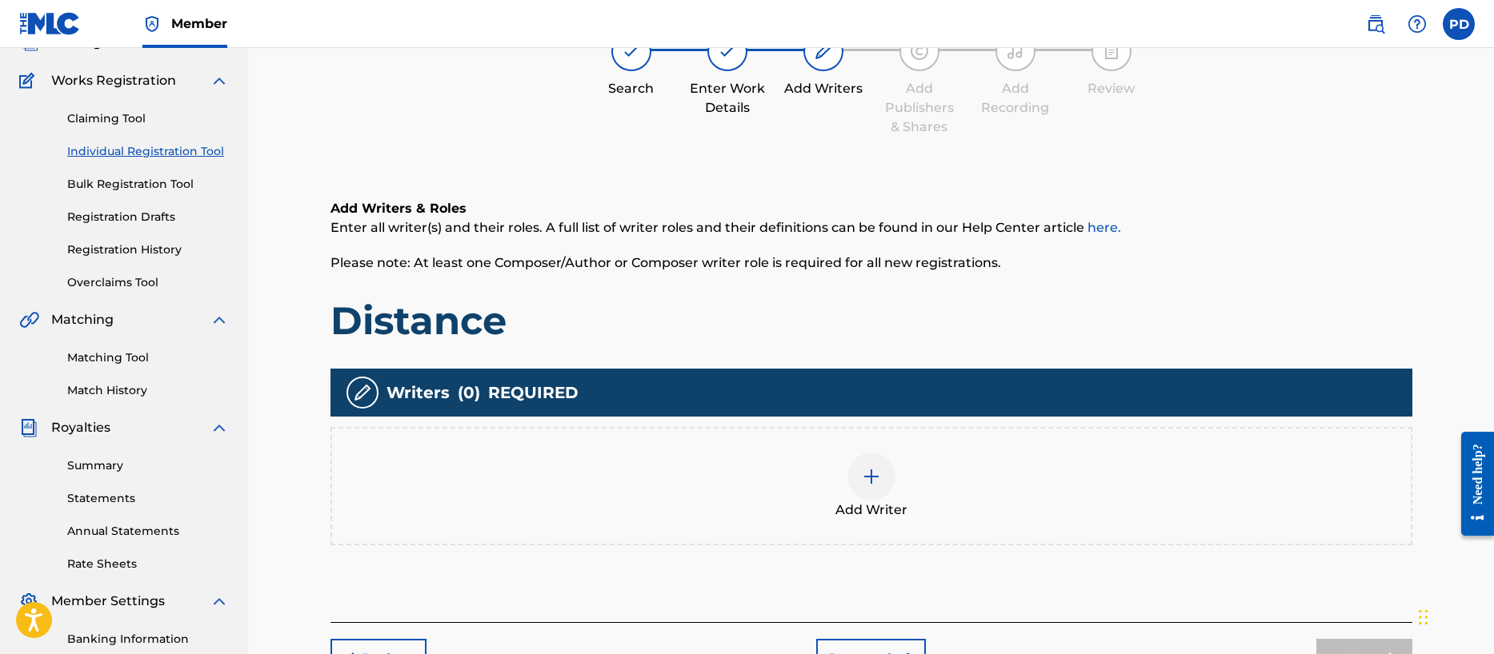
scroll to position [72, 0]
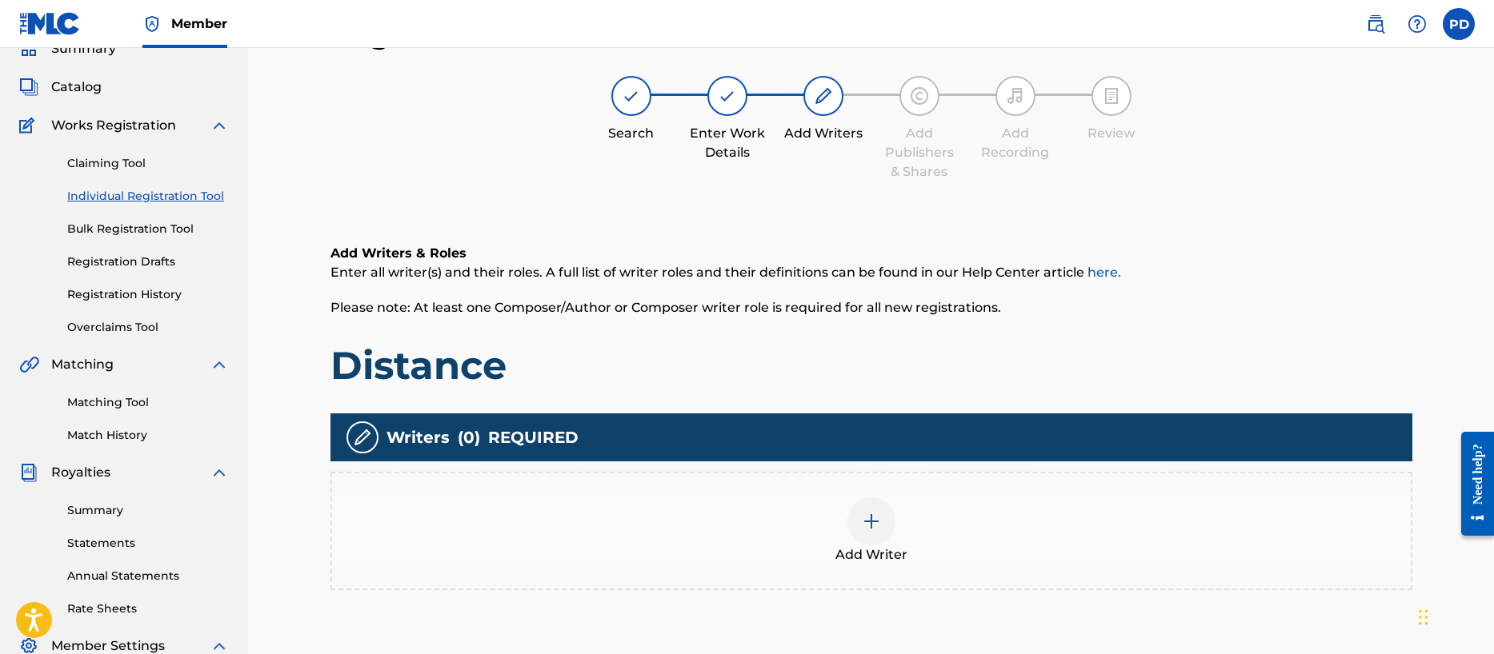
click at [873, 520] on img at bounding box center [871, 521] width 19 height 19
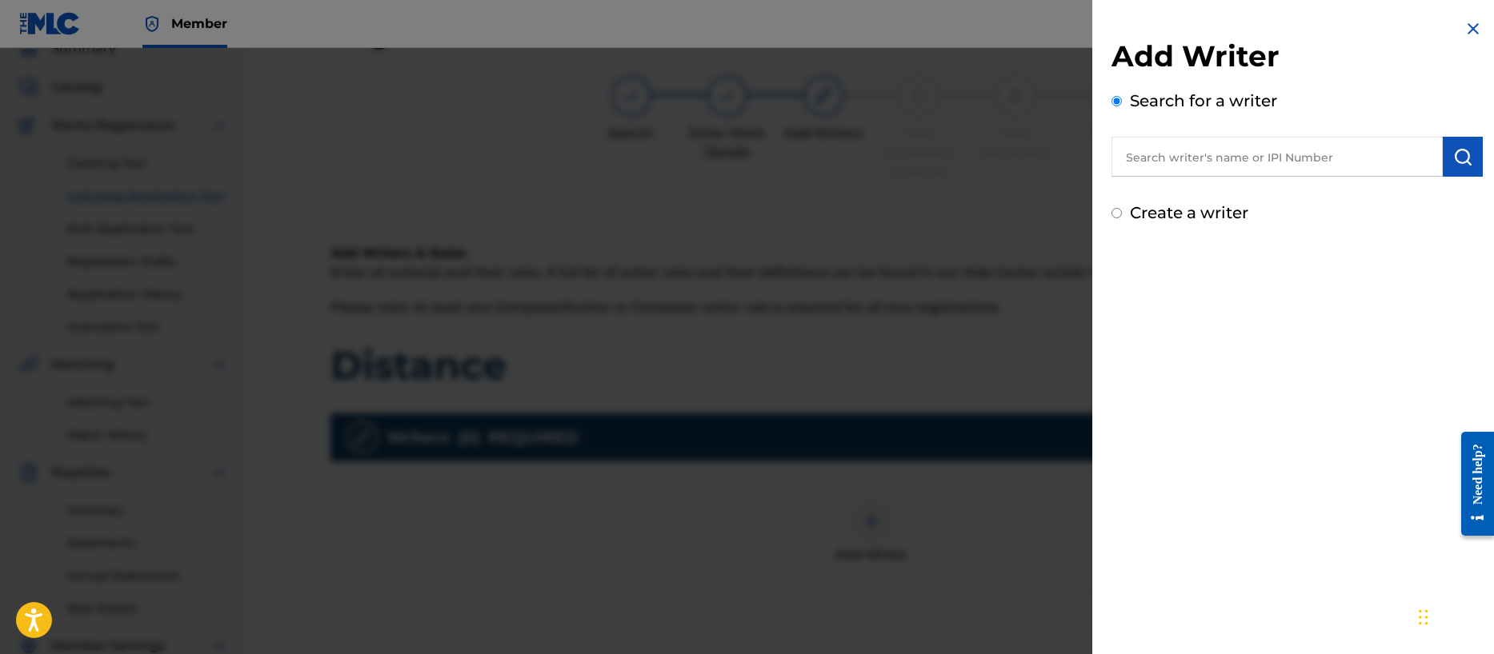
click at [1172, 160] on input "text" at bounding box center [1276, 157] width 331 height 40
type input "[PERSON_NAME]"
click at [1445, 159] on button "submit" at bounding box center [1462, 157] width 40 height 40
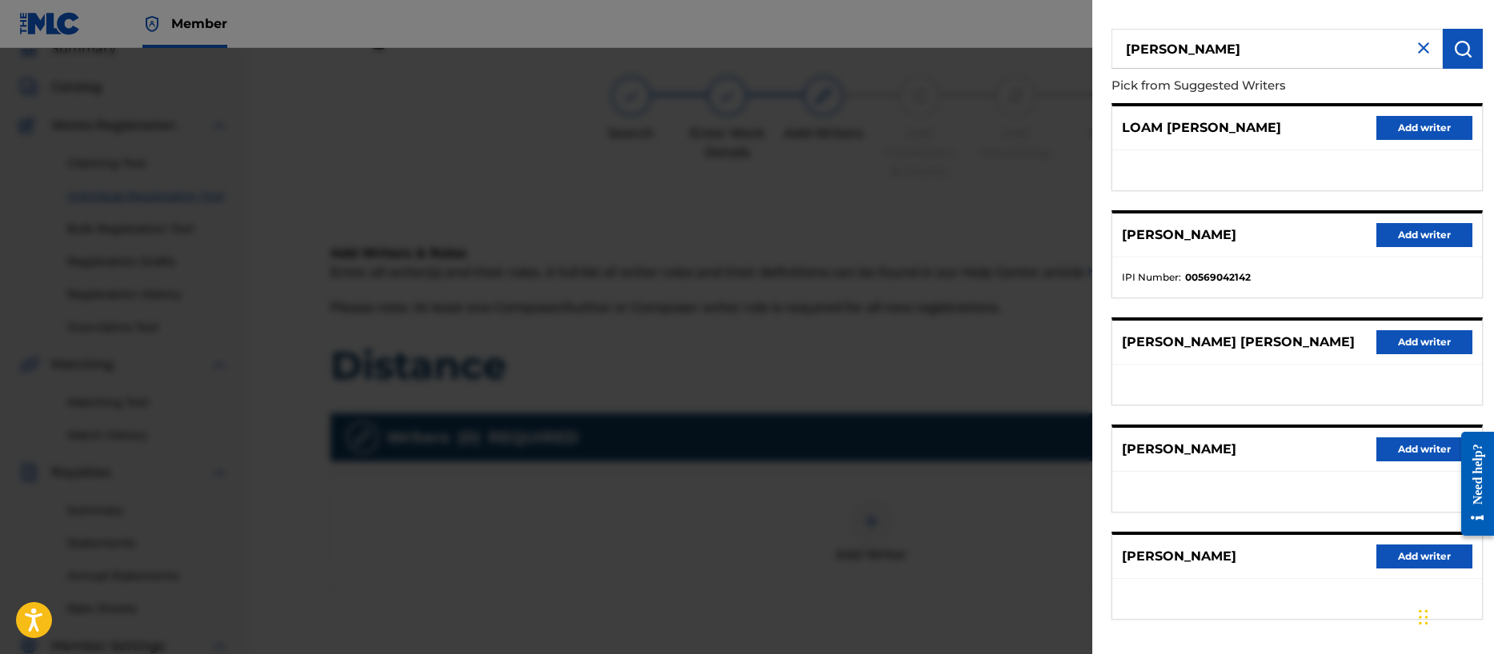
scroll to position [109, 0]
click at [1411, 449] on button "Add writer" at bounding box center [1424, 449] width 96 height 24
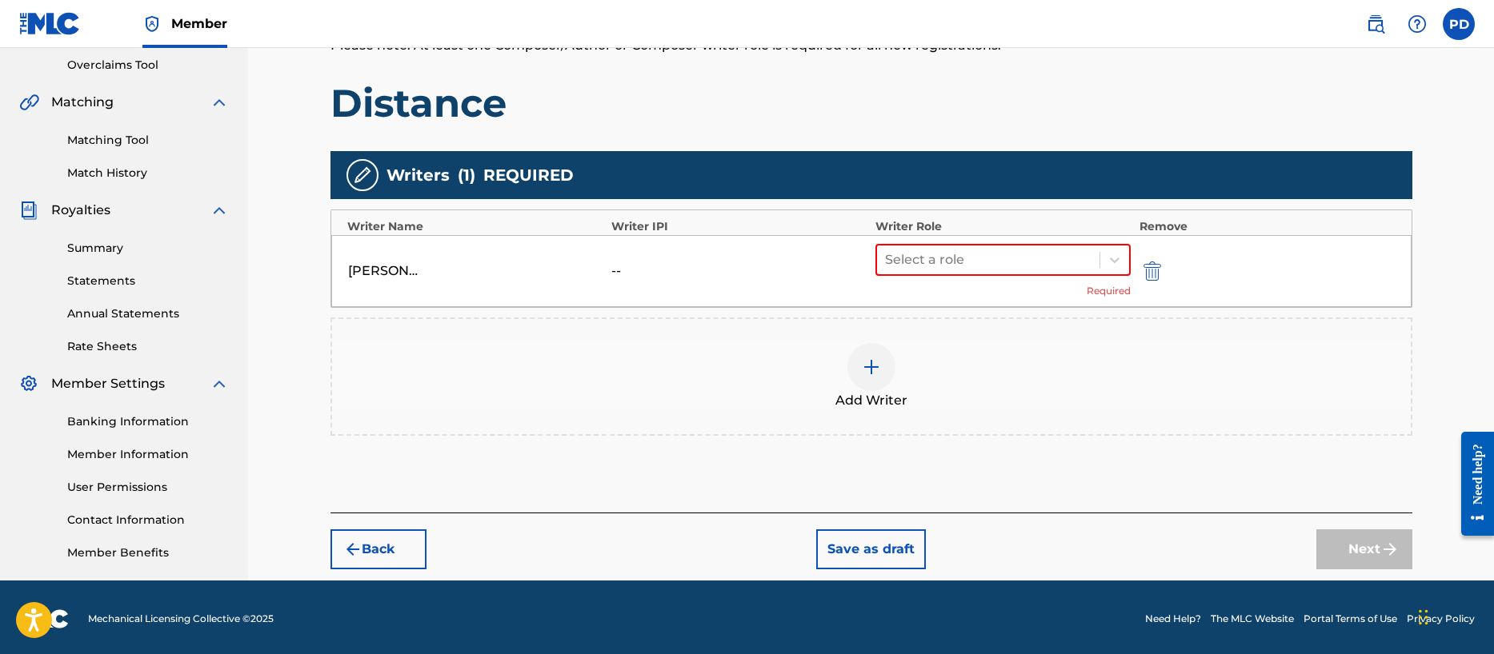
scroll to position [338, 0]
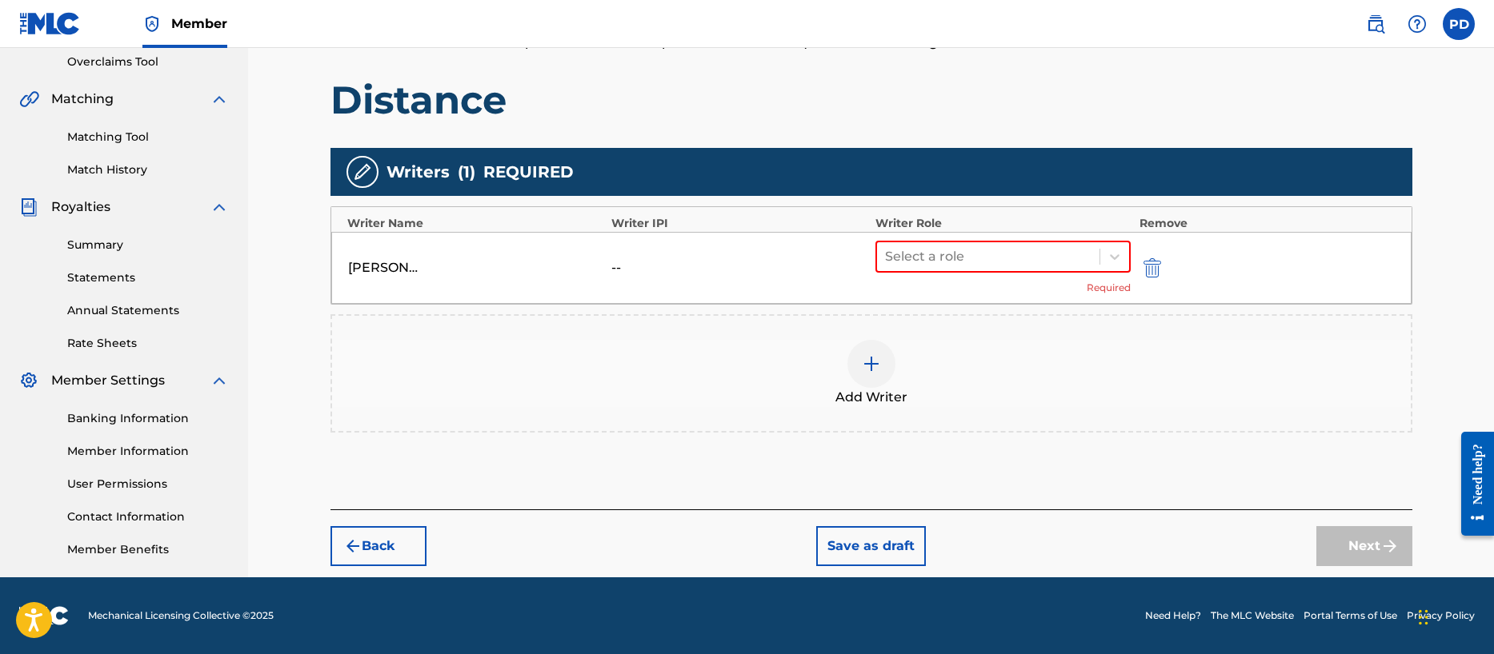
click at [1156, 276] on img "submit" at bounding box center [1152, 267] width 18 height 19
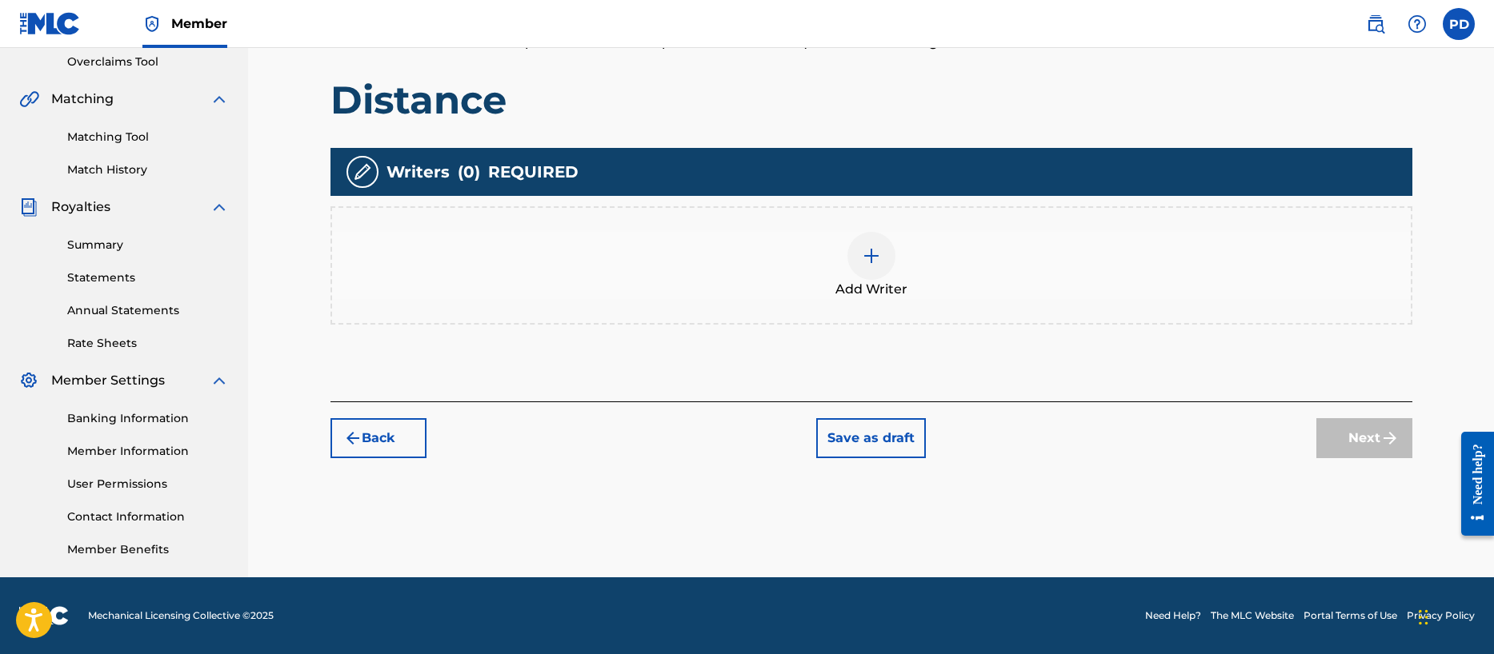
click at [873, 254] on img at bounding box center [871, 255] width 19 height 19
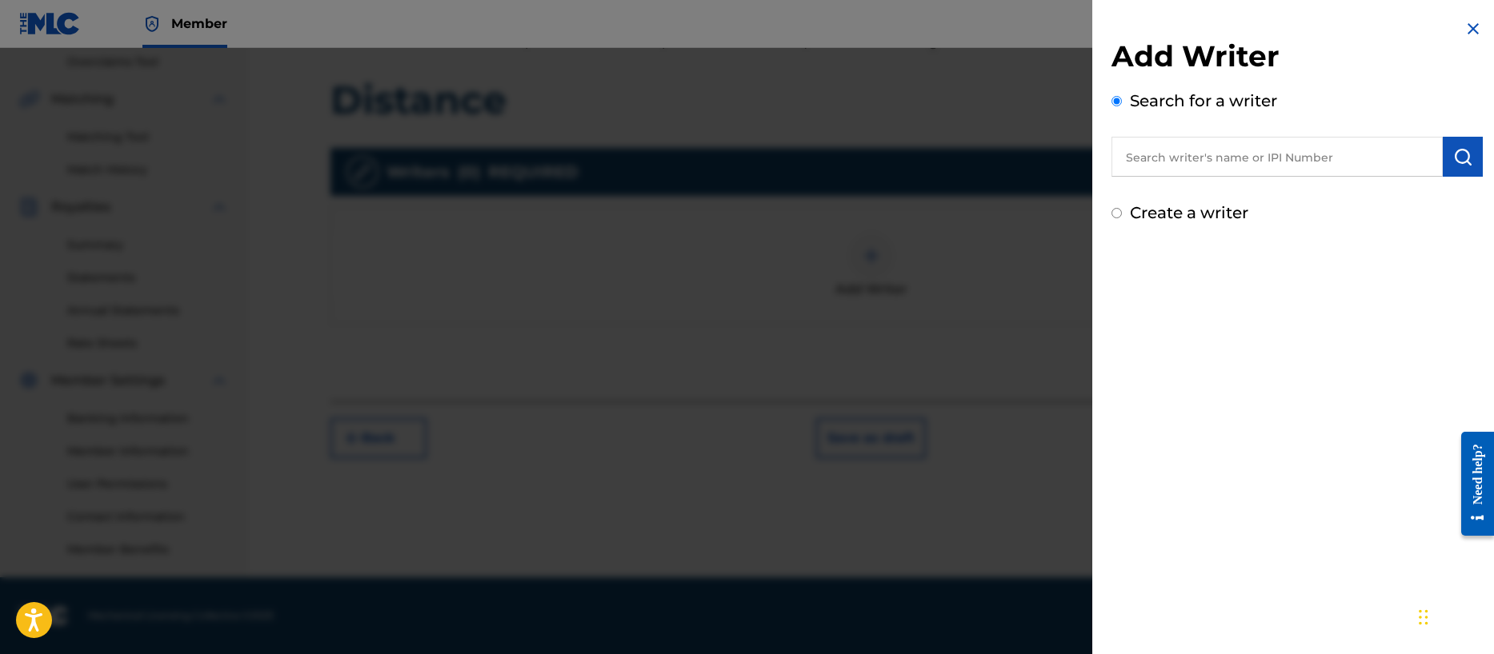
click at [1199, 152] on input "text" at bounding box center [1276, 157] width 331 height 40
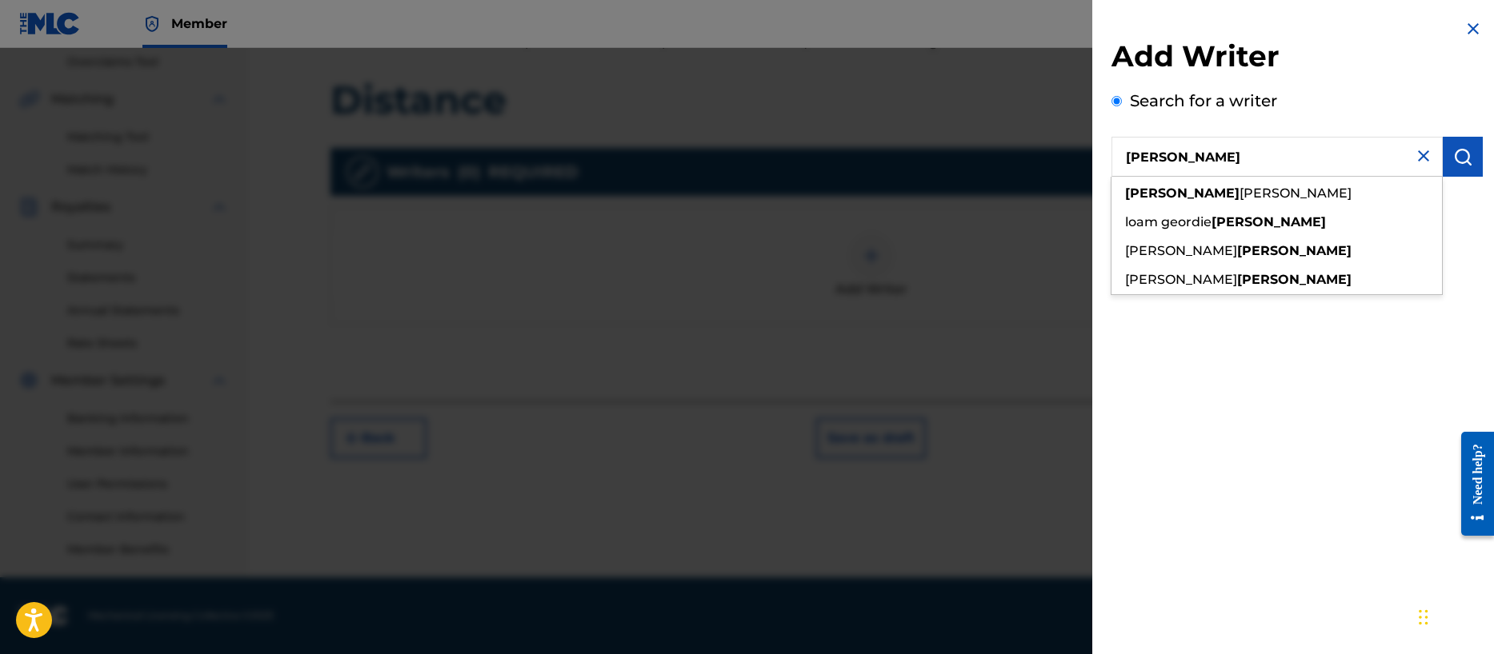
drag, startPoint x: 1184, startPoint y: 157, endPoint x: 1114, endPoint y: 158, distance: 70.4
click at [1113, 158] on input "[PERSON_NAME]" at bounding box center [1276, 157] width 331 height 40
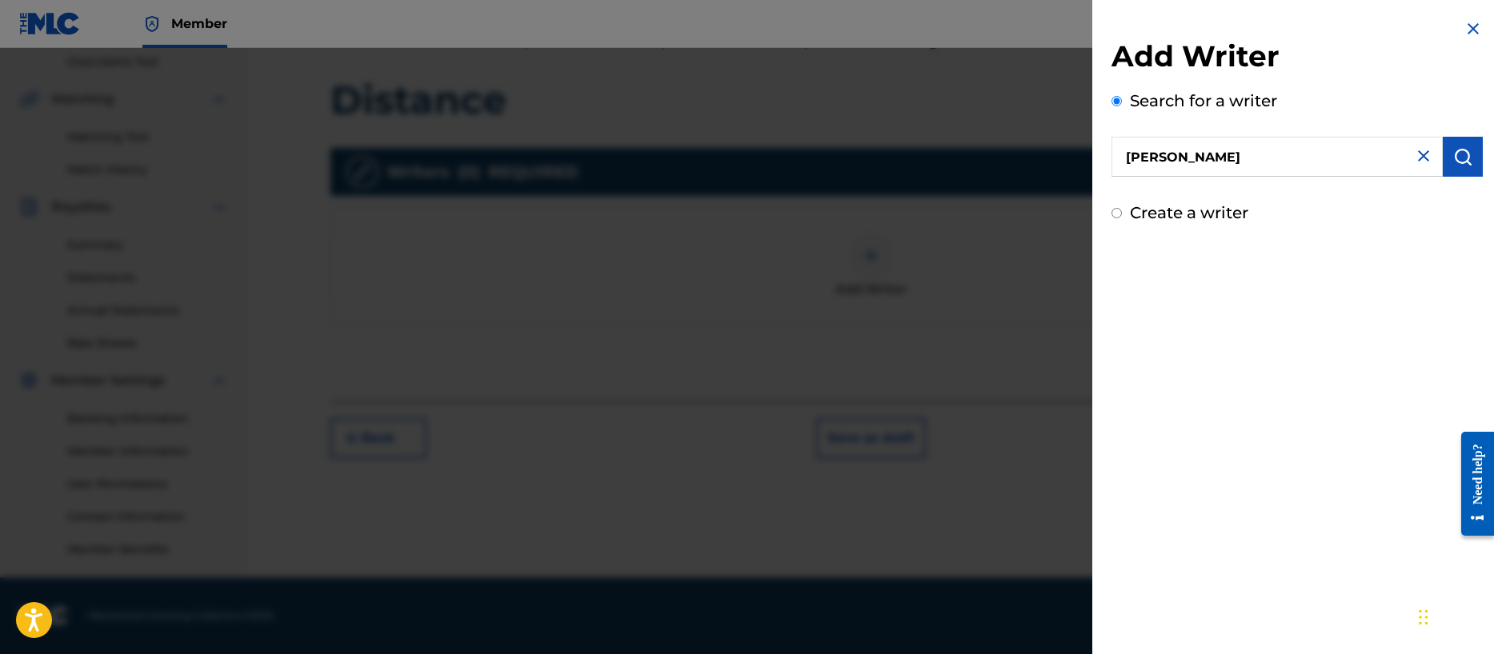
type input "[PERSON_NAME]"
click at [1456, 161] on img "submit" at bounding box center [1462, 156] width 19 height 19
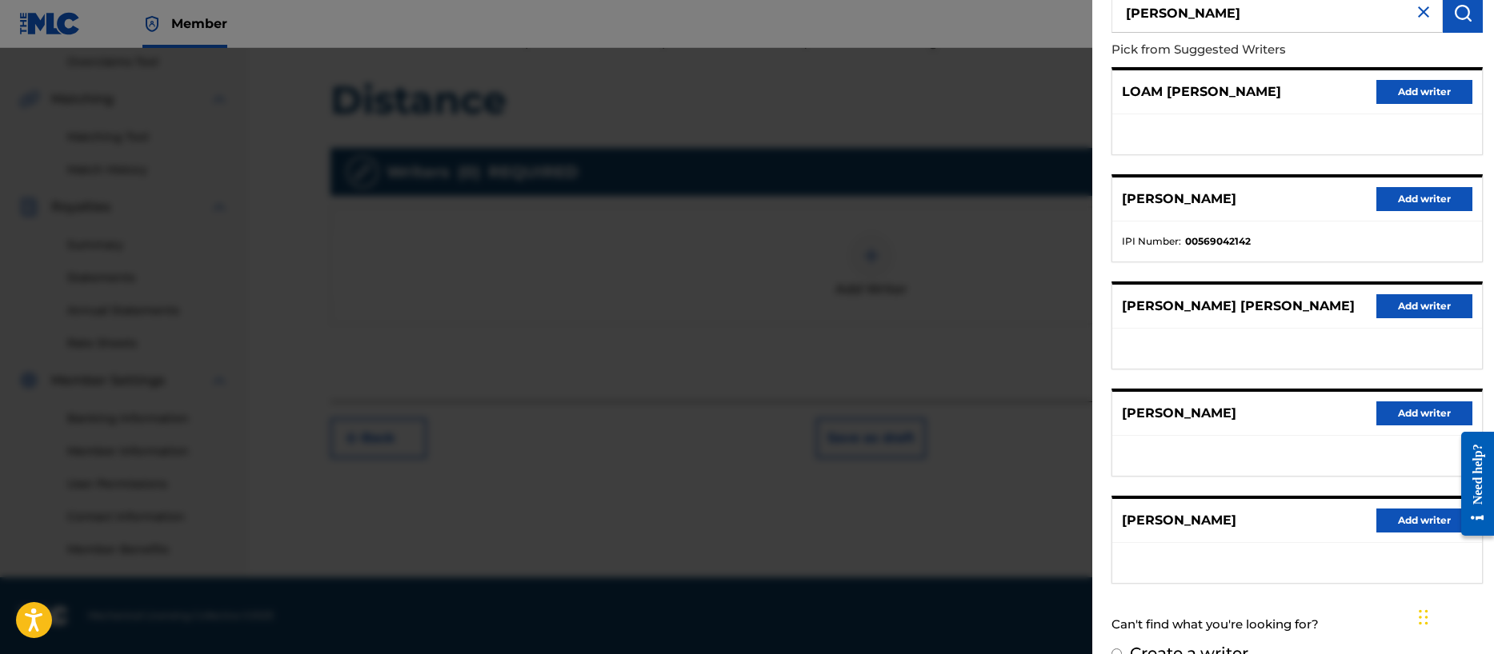
scroll to position [174, 0]
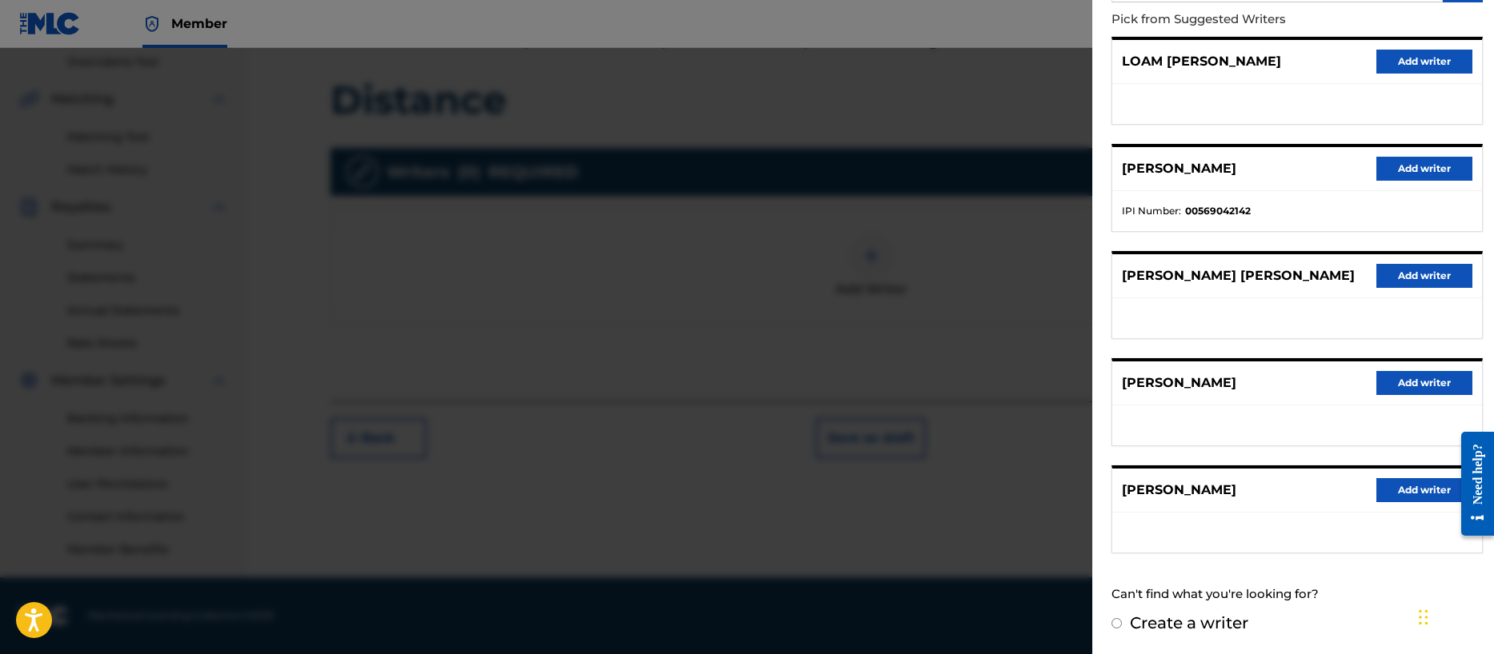
click at [1113, 625] on input "Create a writer" at bounding box center [1116, 623] width 10 height 10
radio input "false"
radio input "true"
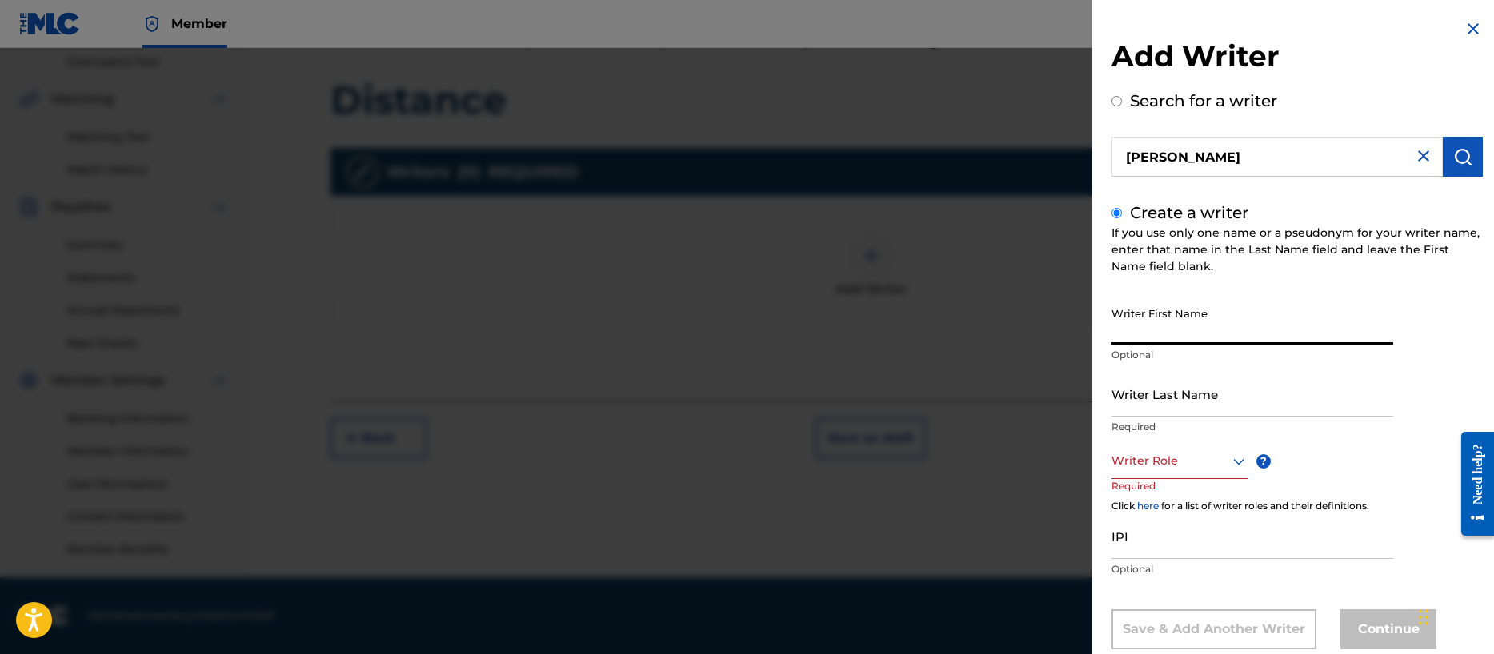
click at [1138, 334] on input "Writer First Name" at bounding box center [1252, 322] width 282 height 46
click at [1466, 31] on img at bounding box center [1472, 28] width 19 height 19
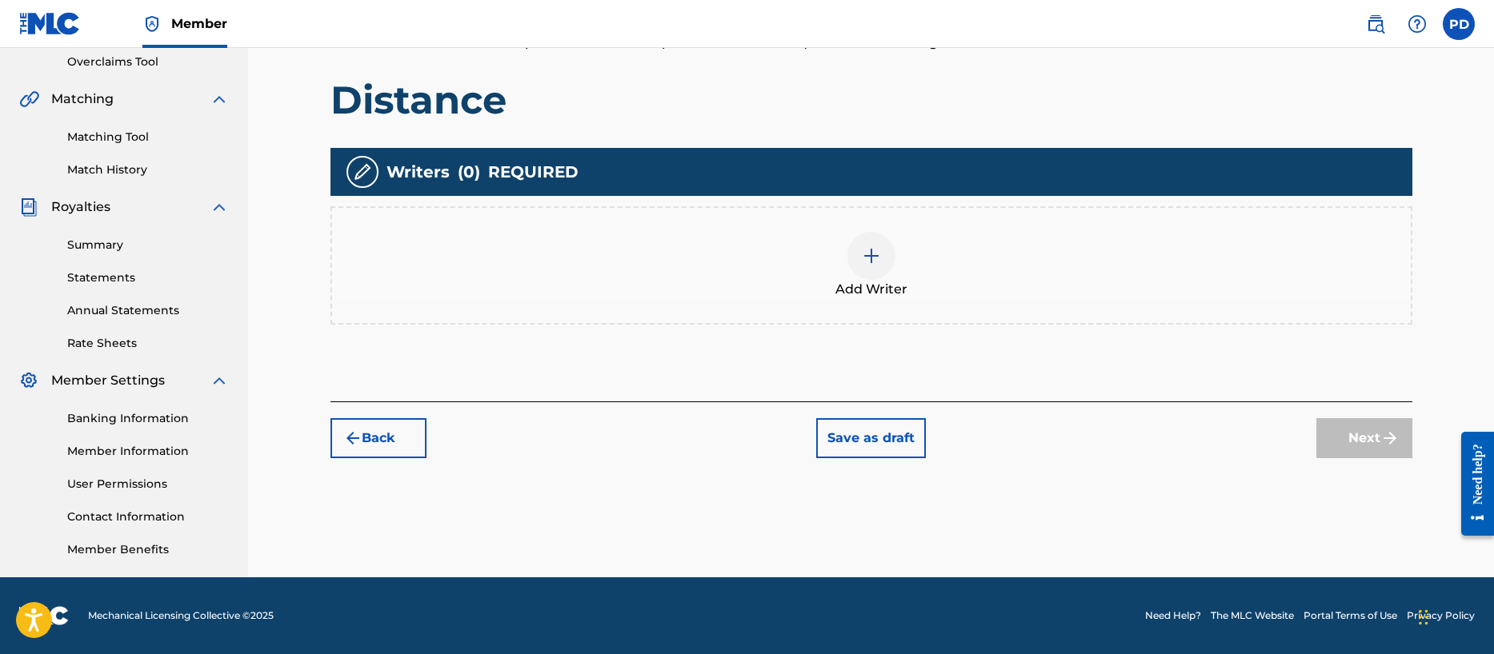
scroll to position [127, 0]
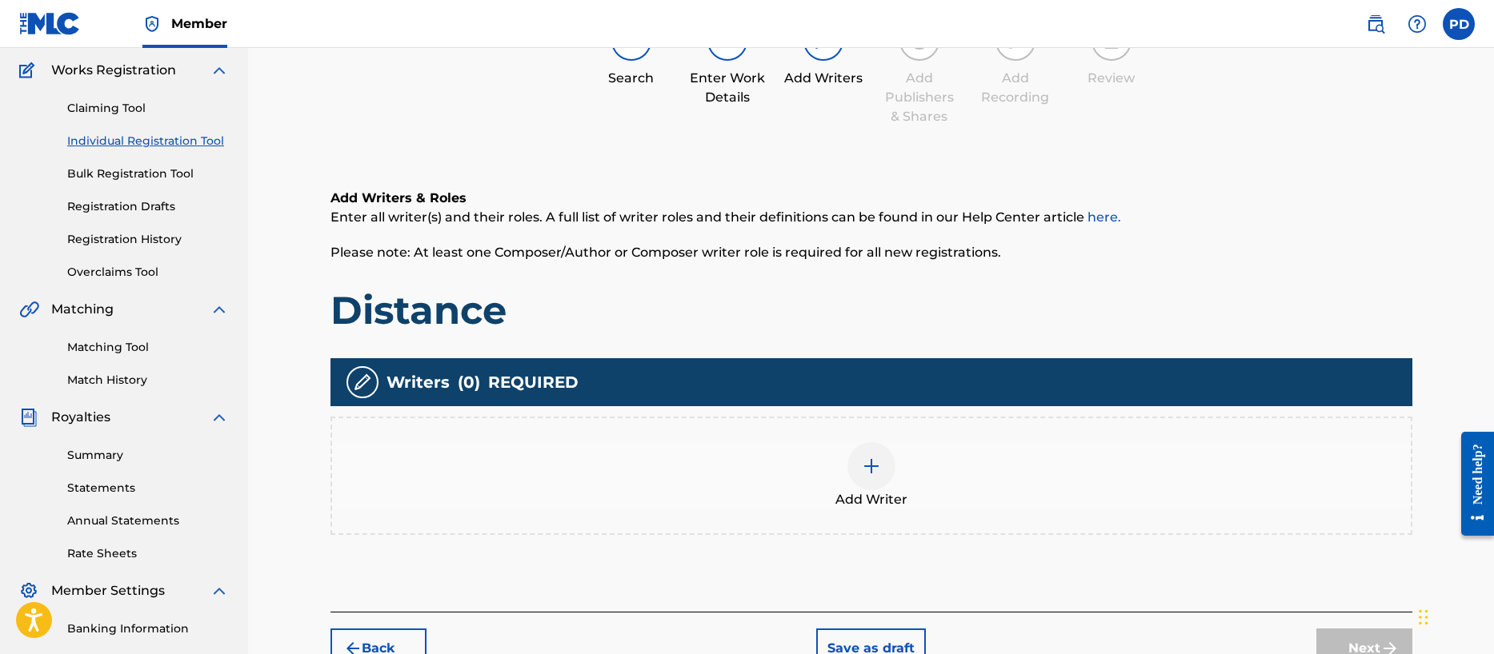
click at [106, 106] on link "Claiming Tool" at bounding box center [148, 108] width 162 height 17
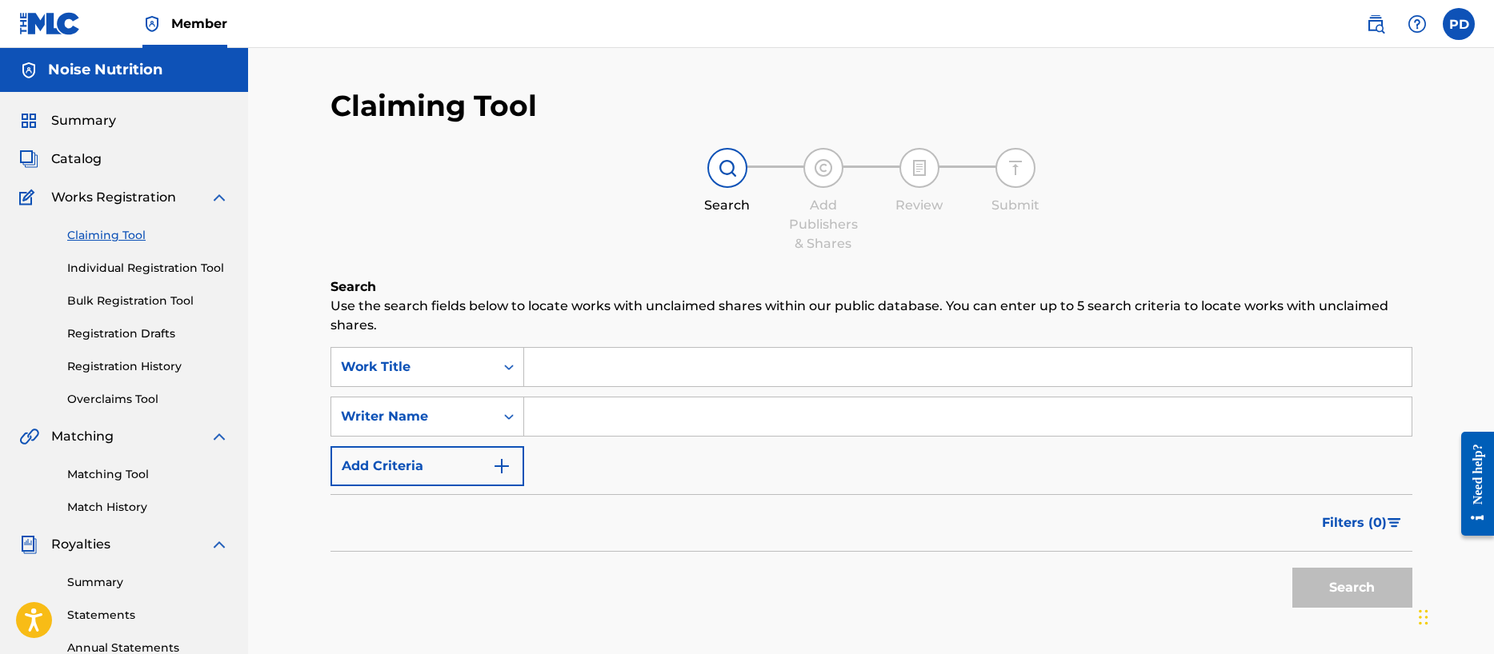
click at [613, 404] on input "Search Form" at bounding box center [967, 417] width 887 height 38
type input "[PERSON_NAME]"
click at [1311, 578] on button "Search" at bounding box center [1352, 588] width 120 height 40
click at [485, 362] on div "Work Title" at bounding box center [412, 367] width 163 height 30
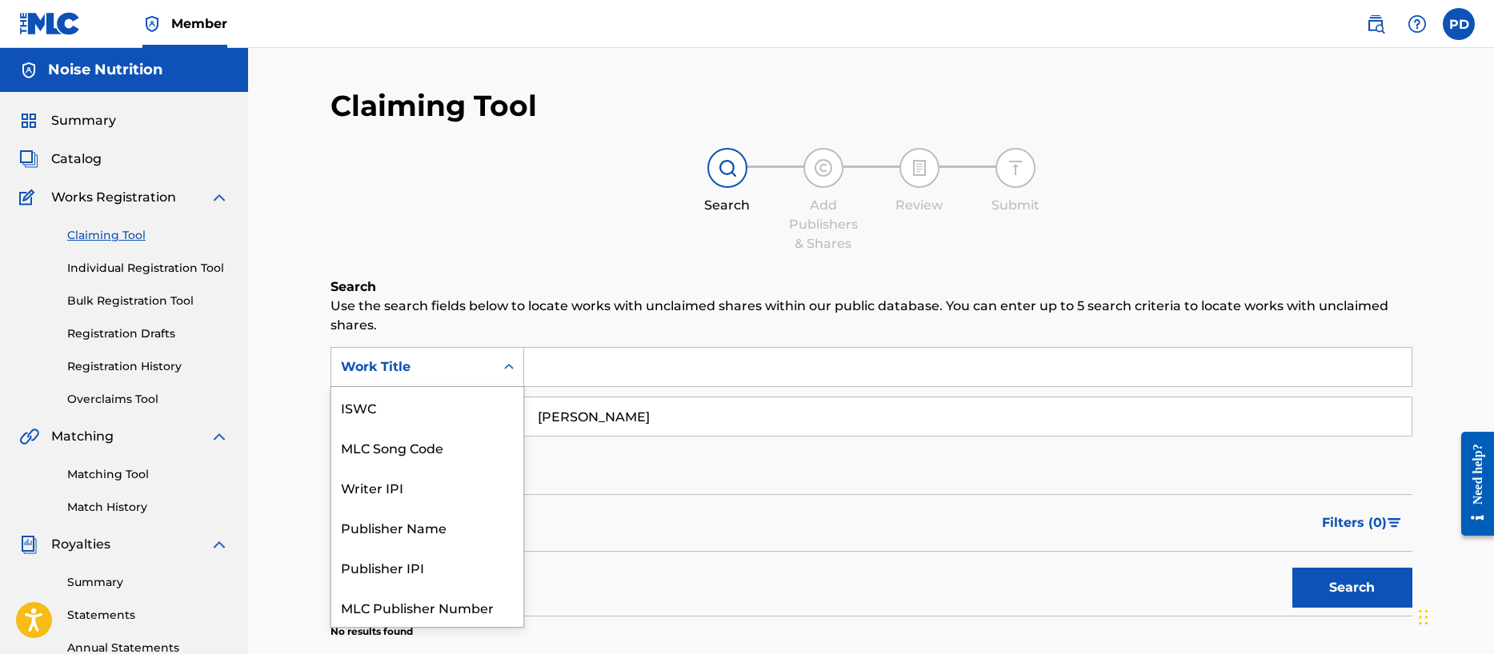
scroll to position [40, 0]
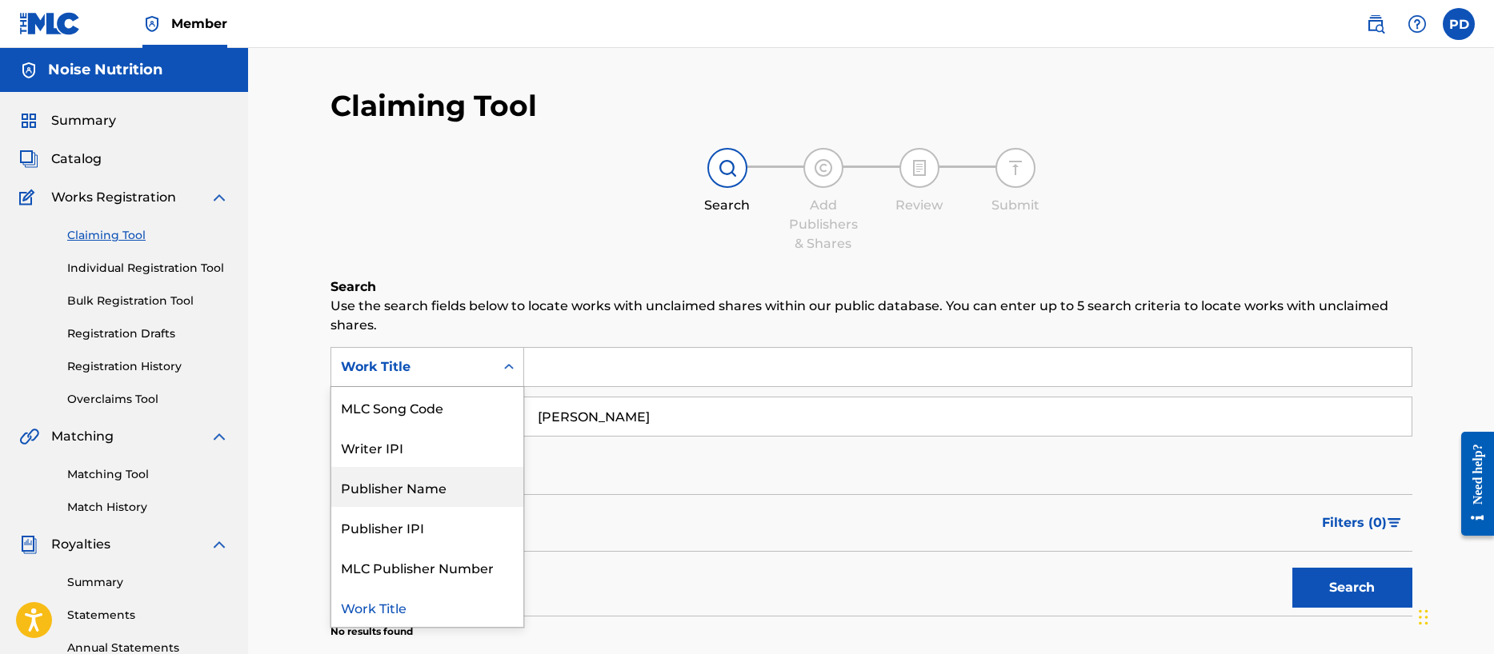
click at [430, 485] on div "Publisher Name" at bounding box center [427, 487] width 192 height 40
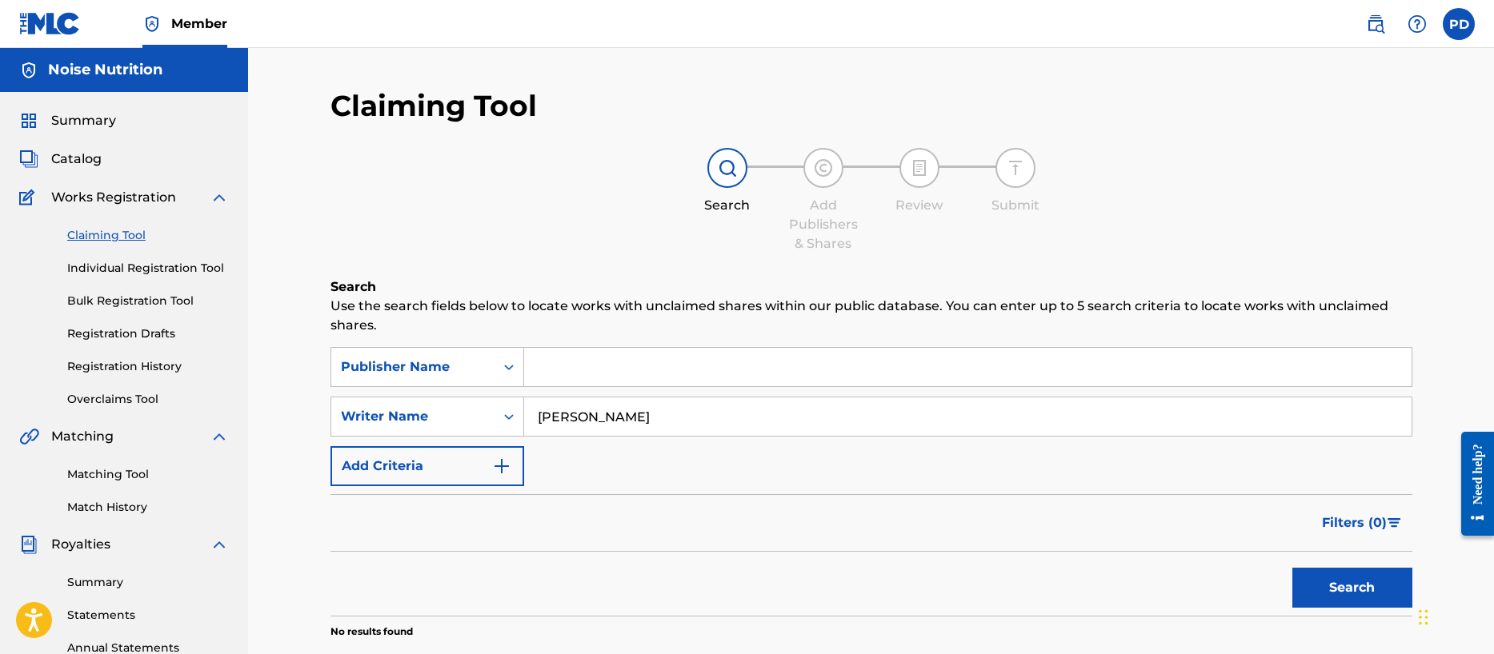
click at [609, 373] on input "Search Form" at bounding box center [967, 367] width 887 height 38
click at [1292, 568] on button "Search" at bounding box center [1352, 588] width 120 height 40
type input "ends meet"
click at [1366, 594] on button "Search" at bounding box center [1352, 588] width 120 height 40
click at [146, 268] on link "Individual Registration Tool" at bounding box center [148, 268] width 162 height 17
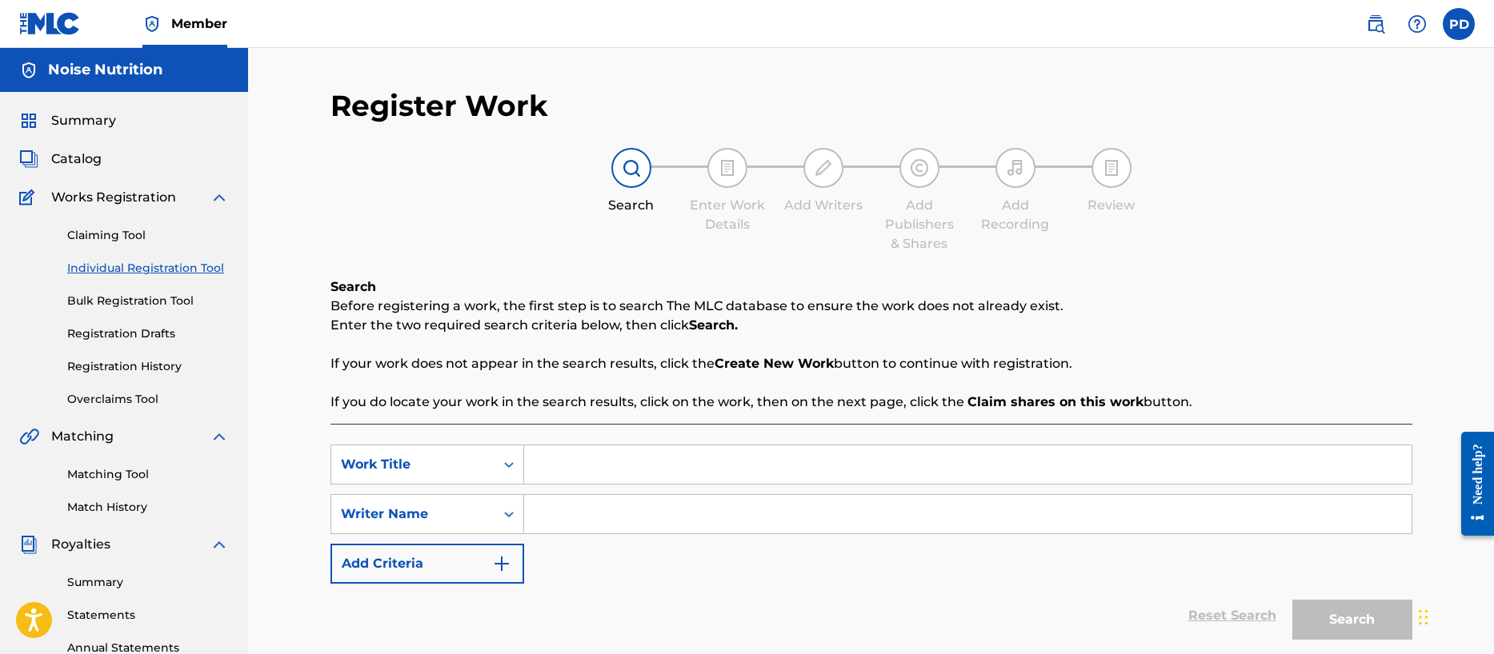
click at [646, 469] on input "Search Form" at bounding box center [967, 465] width 887 height 38
type input "Distance"
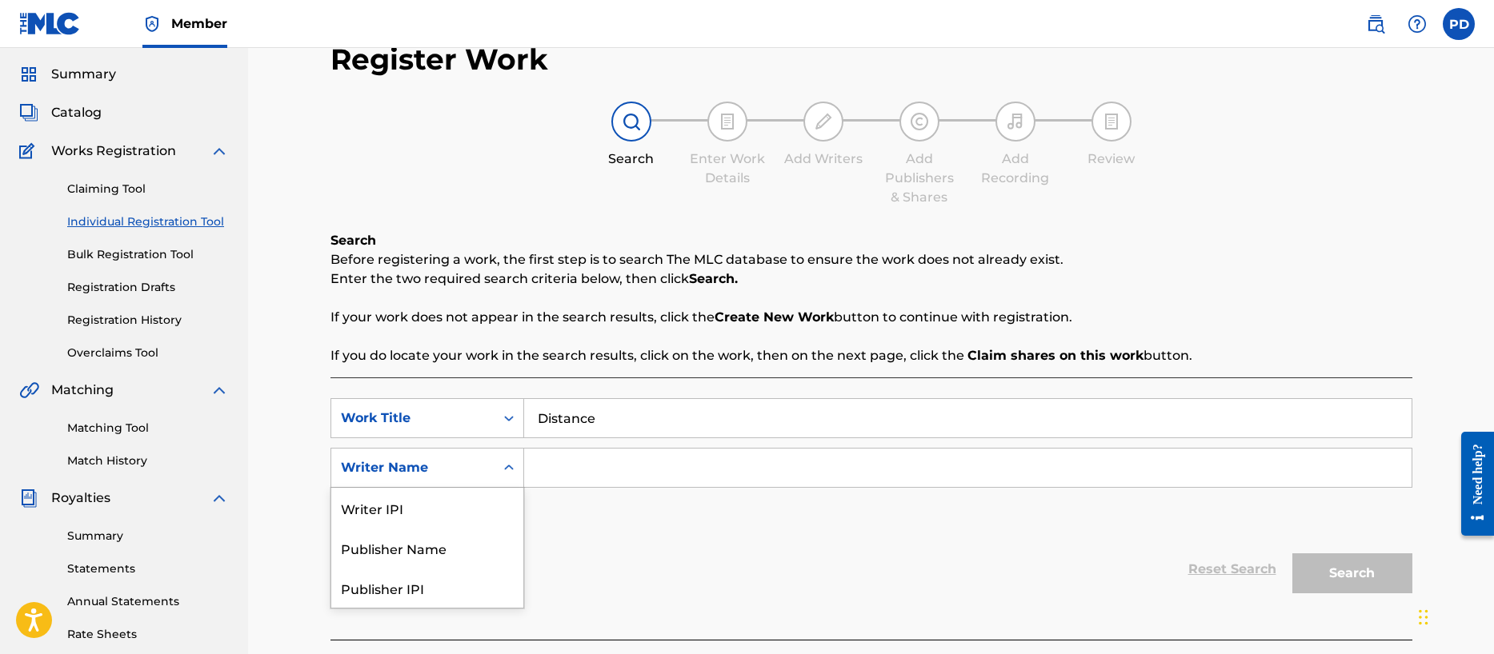
click at [430, 488] on div "Writer Name selected, 5 of 5. 5 results available. Use Up and Down to choose op…" at bounding box center [427, 468] width 194 height 40
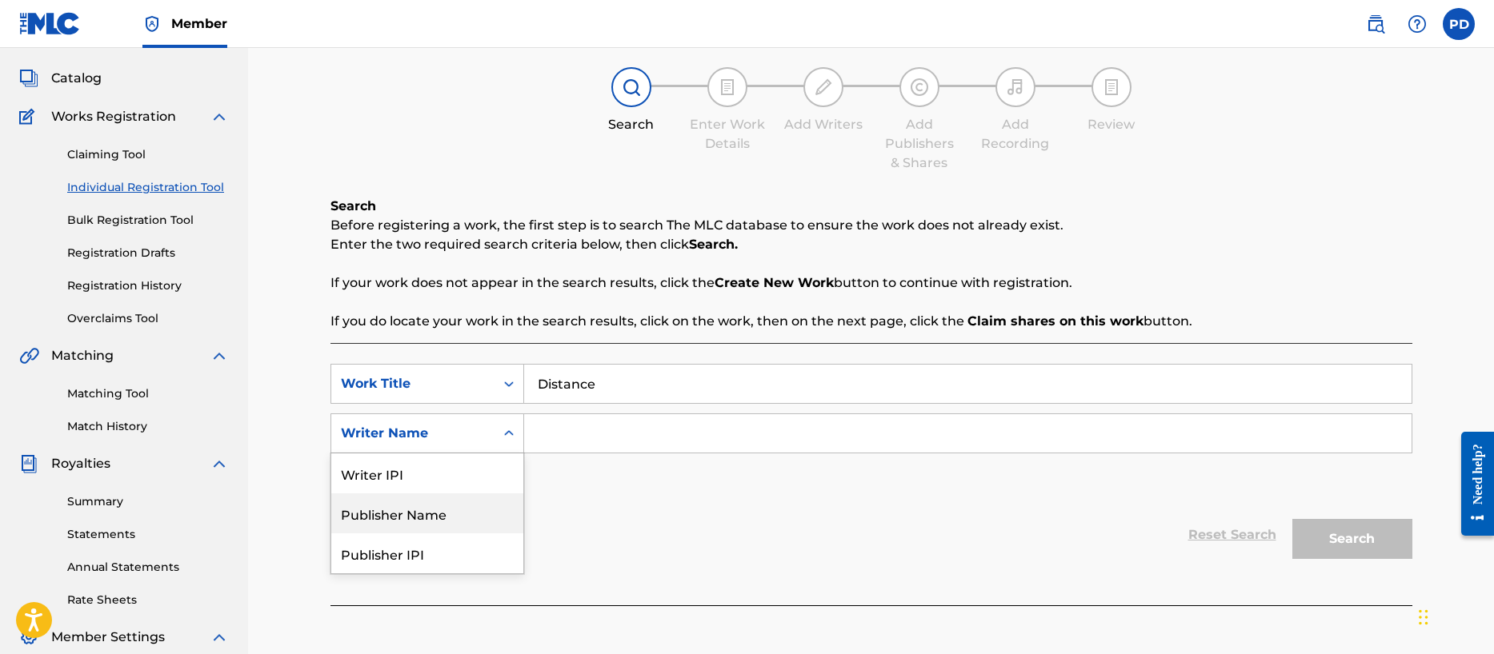
click at [408, 509] on div "Publisher Name" at bounding box center [427, 514] width 192 height 40
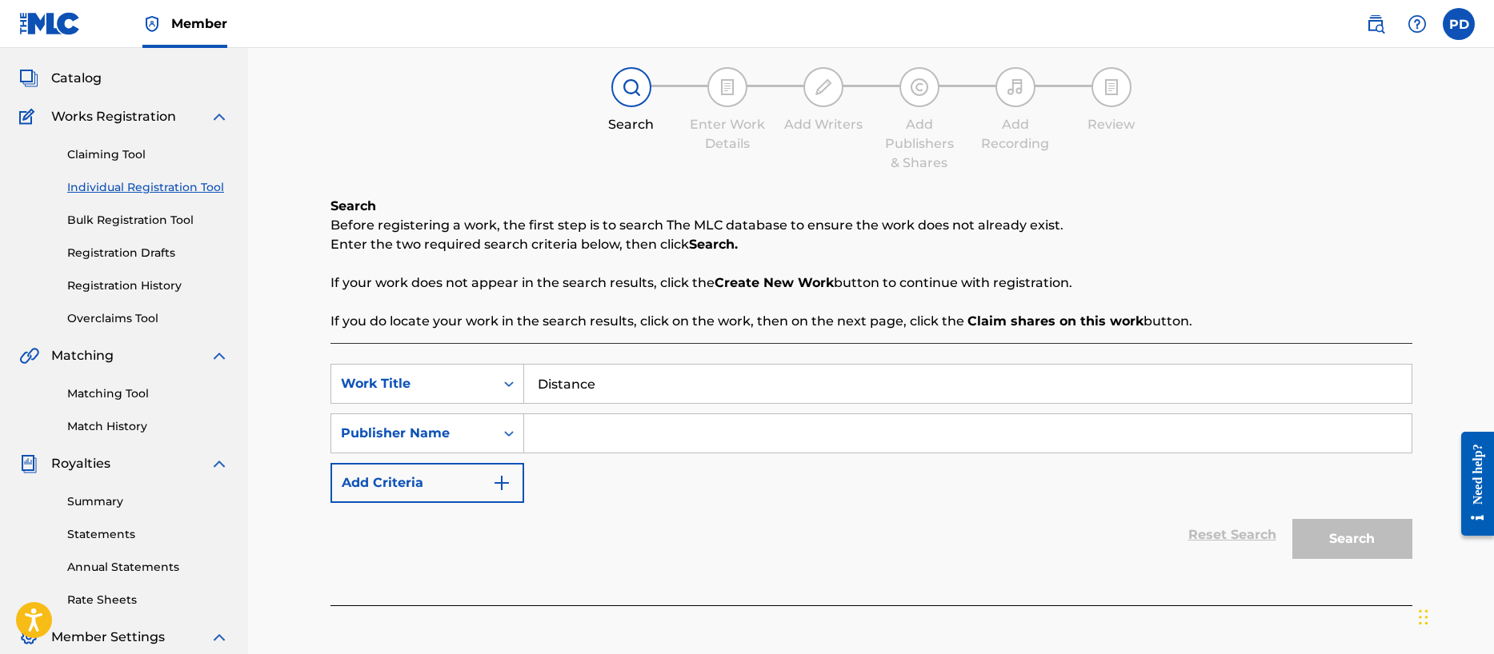
click at [611, 431] on input "Search Form" at bounding box center [967, 433] width 887 height 38
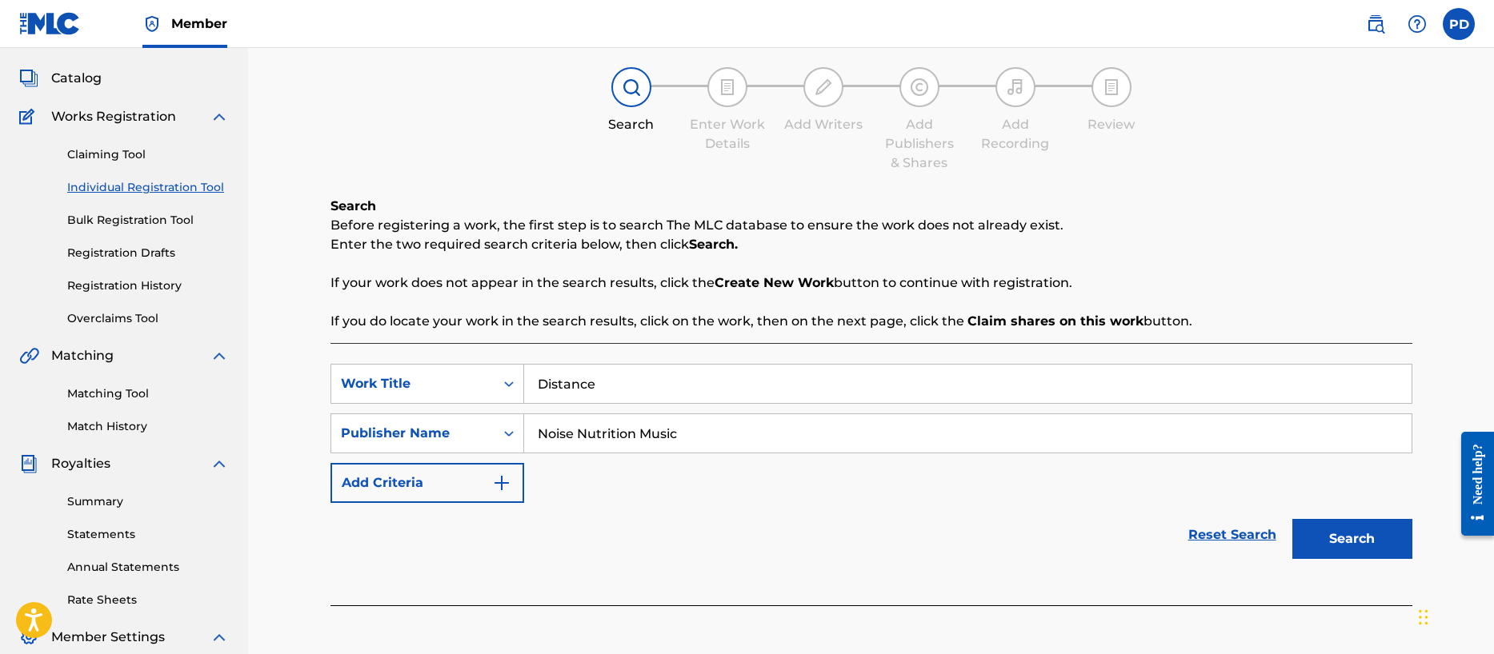
type input "Noise Nutrition Music"
click at [1356, 542] on button "Search" at bounding box center [1352, 539] width 120 height 40
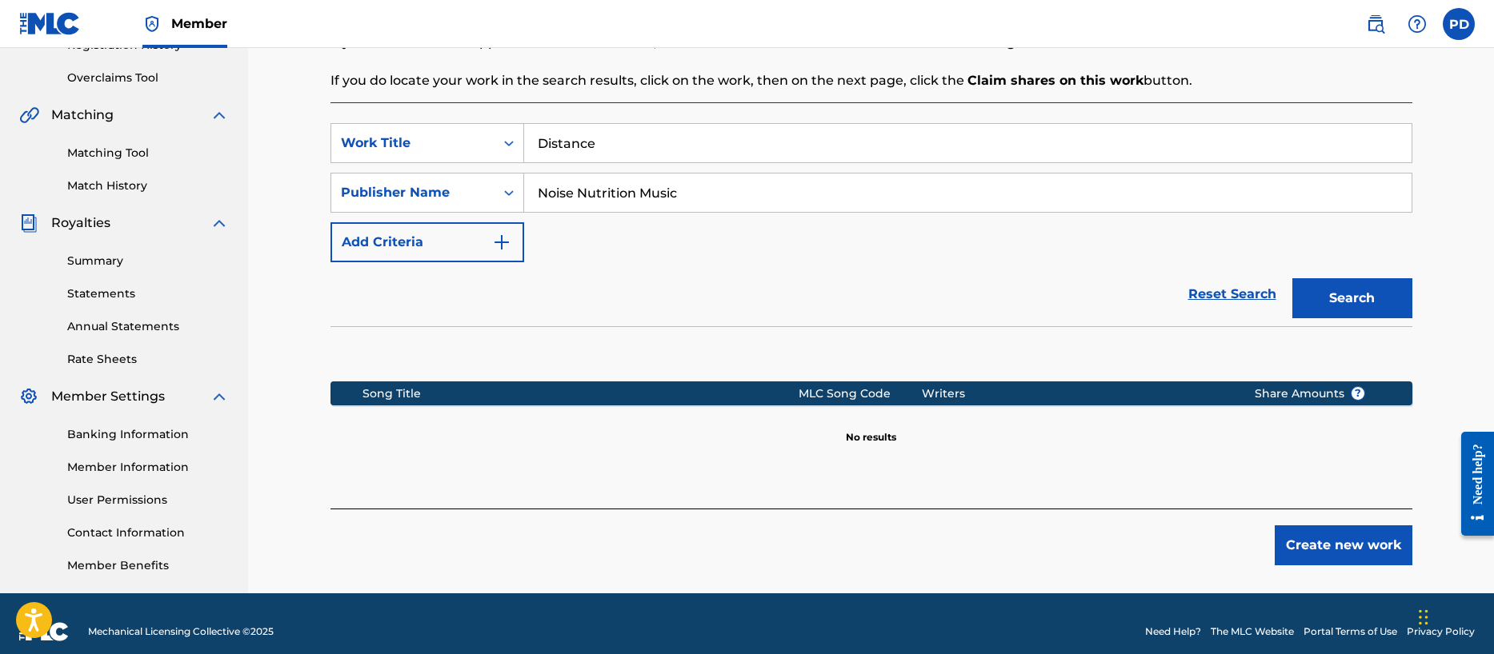
scroll to position [323, 0]
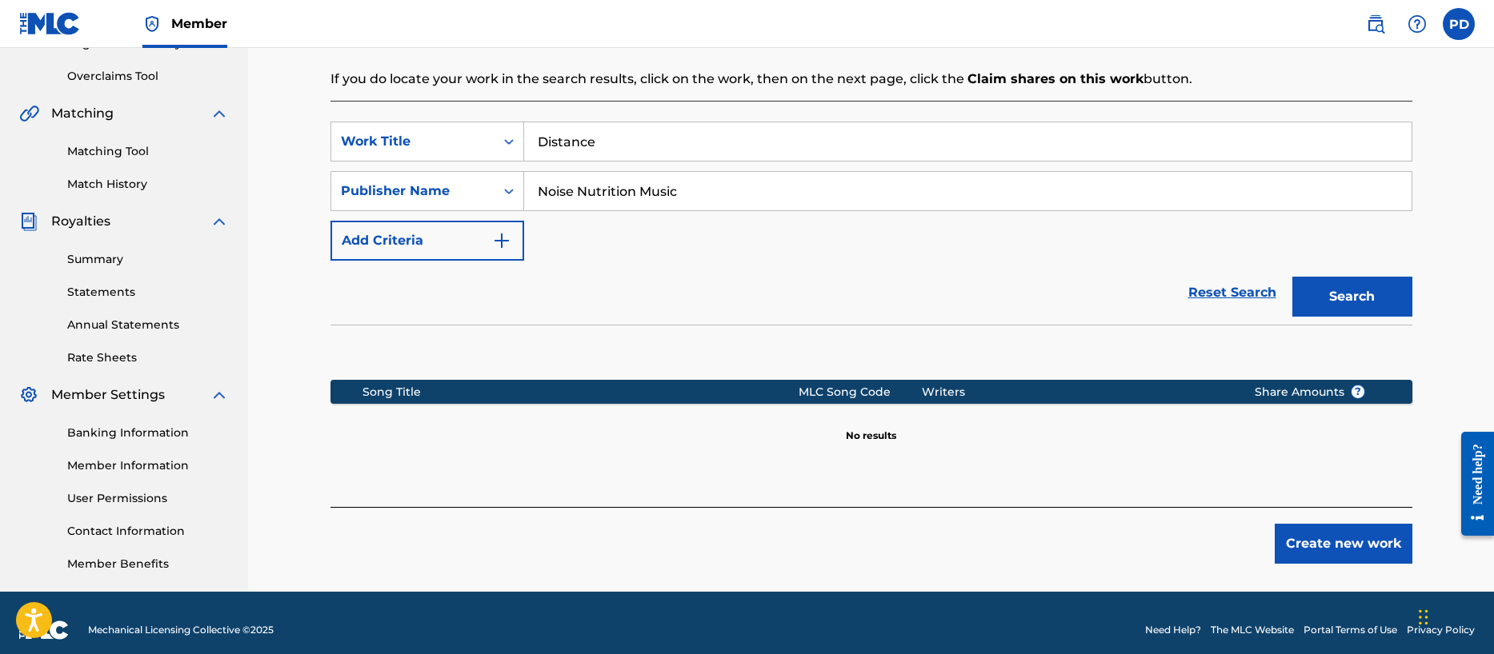
click at [1354, 544] on button "Create new work" at bounding box center [1343, 544] width 138 height 40
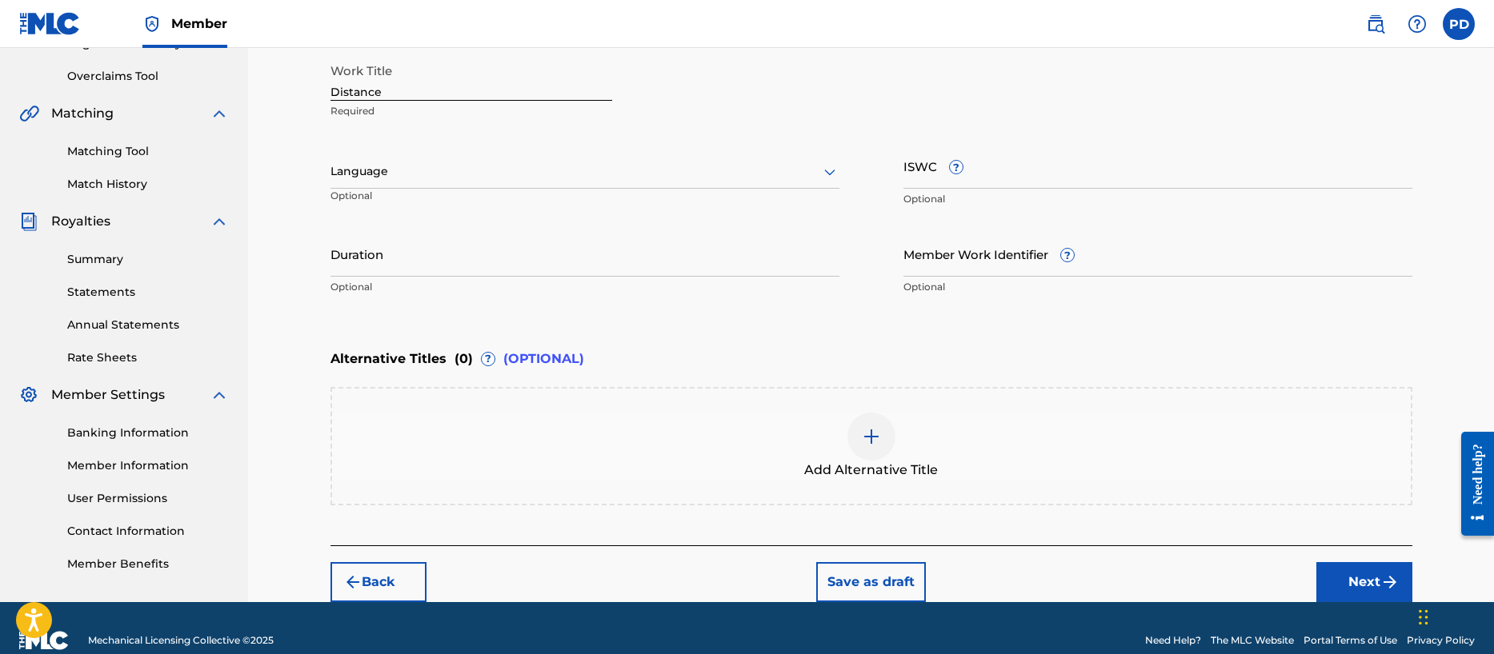
click at [359, 265] on input "Duration" at bounding box center [584, 254] width 509 height 46
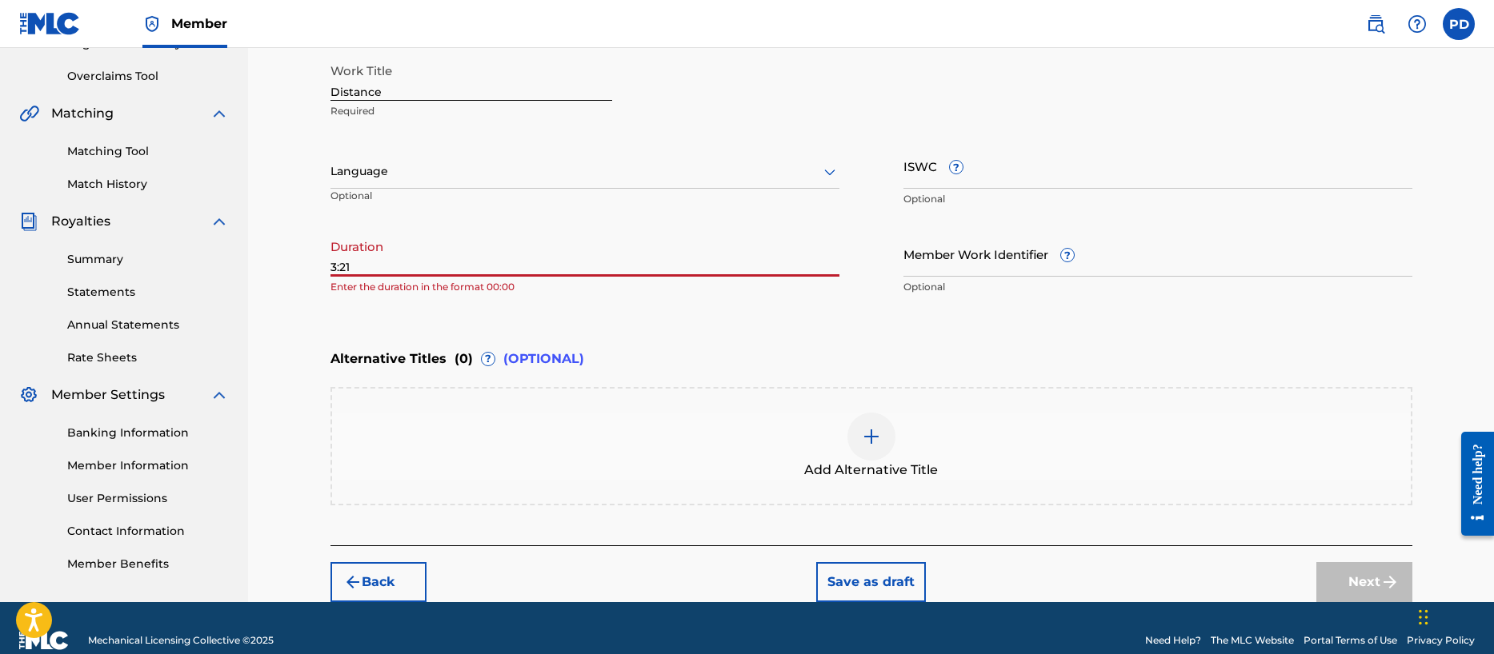
click at [331, 268] on input "3:21" at bounding box center [584, 254] width 509 height 46
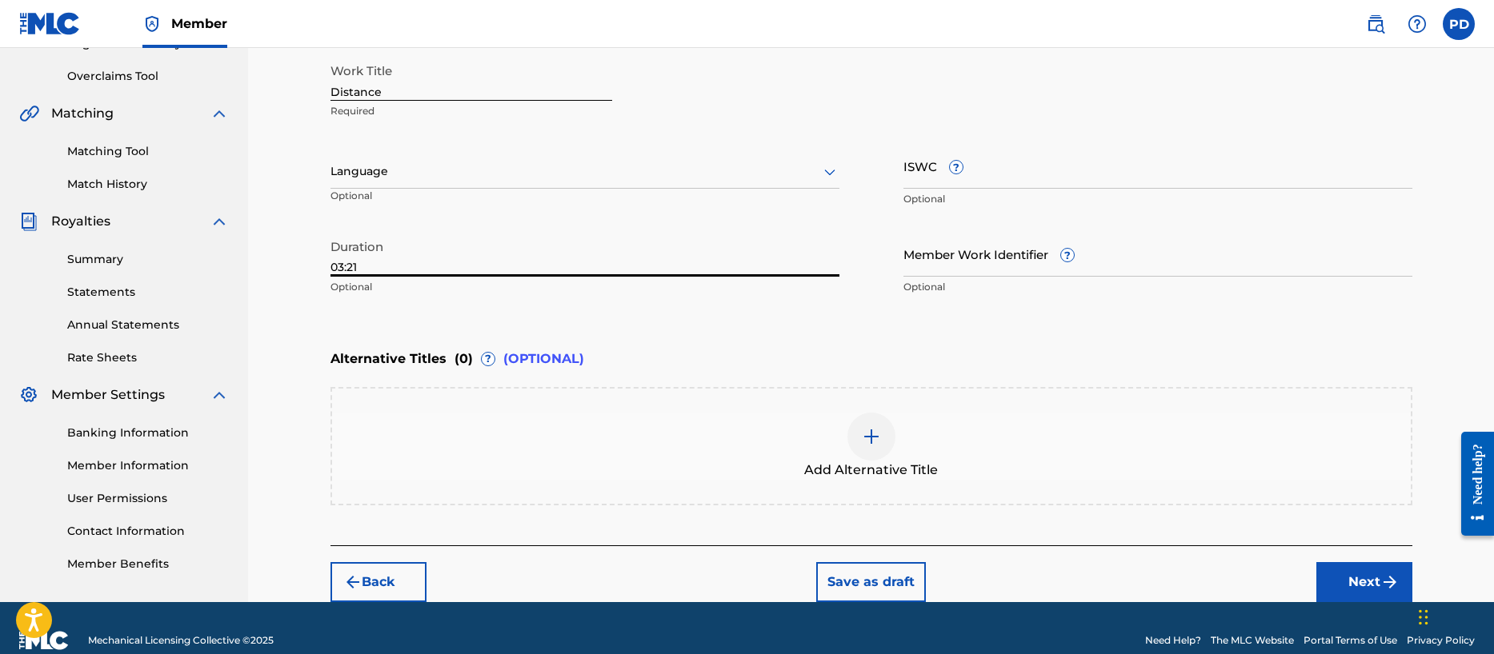
type input "03:21"
click at [916, 166] on input "ISWC ?" at bounding box center [1157, 166] width 509 height 46
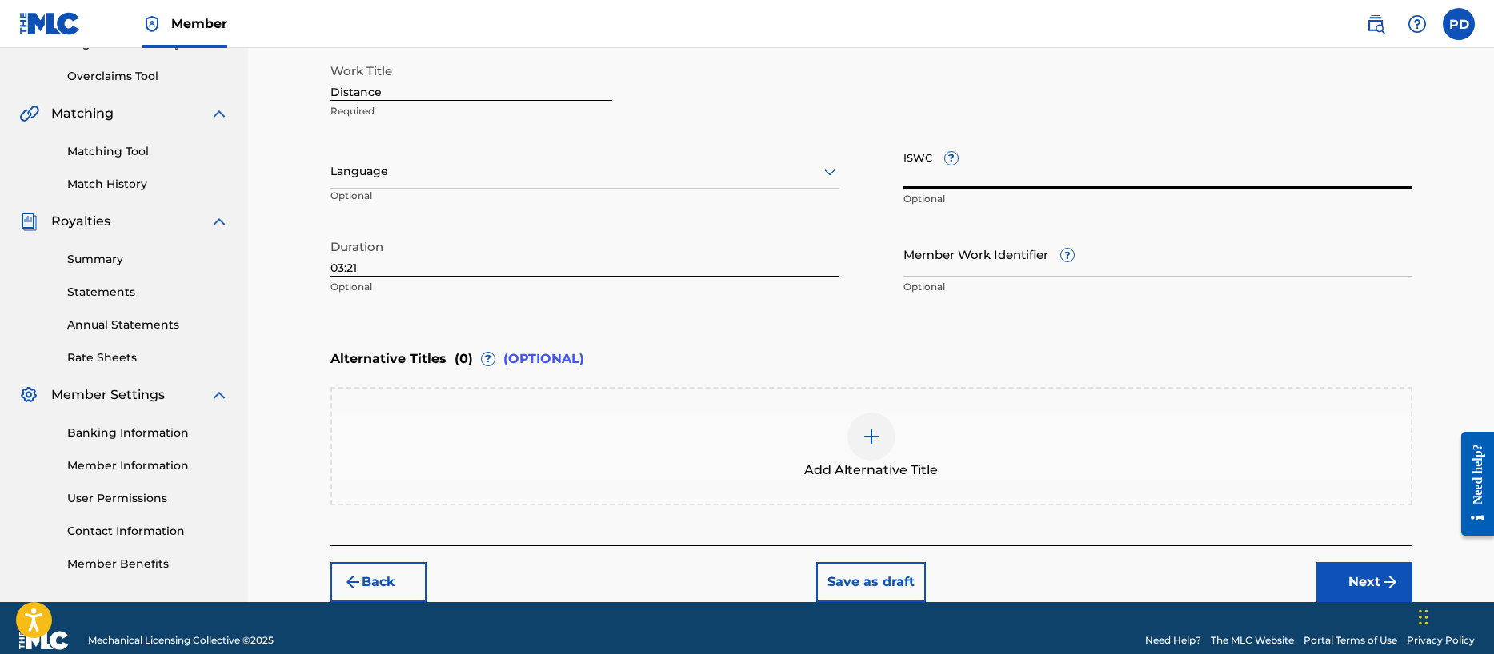
paste input "T-302.854.234-5"
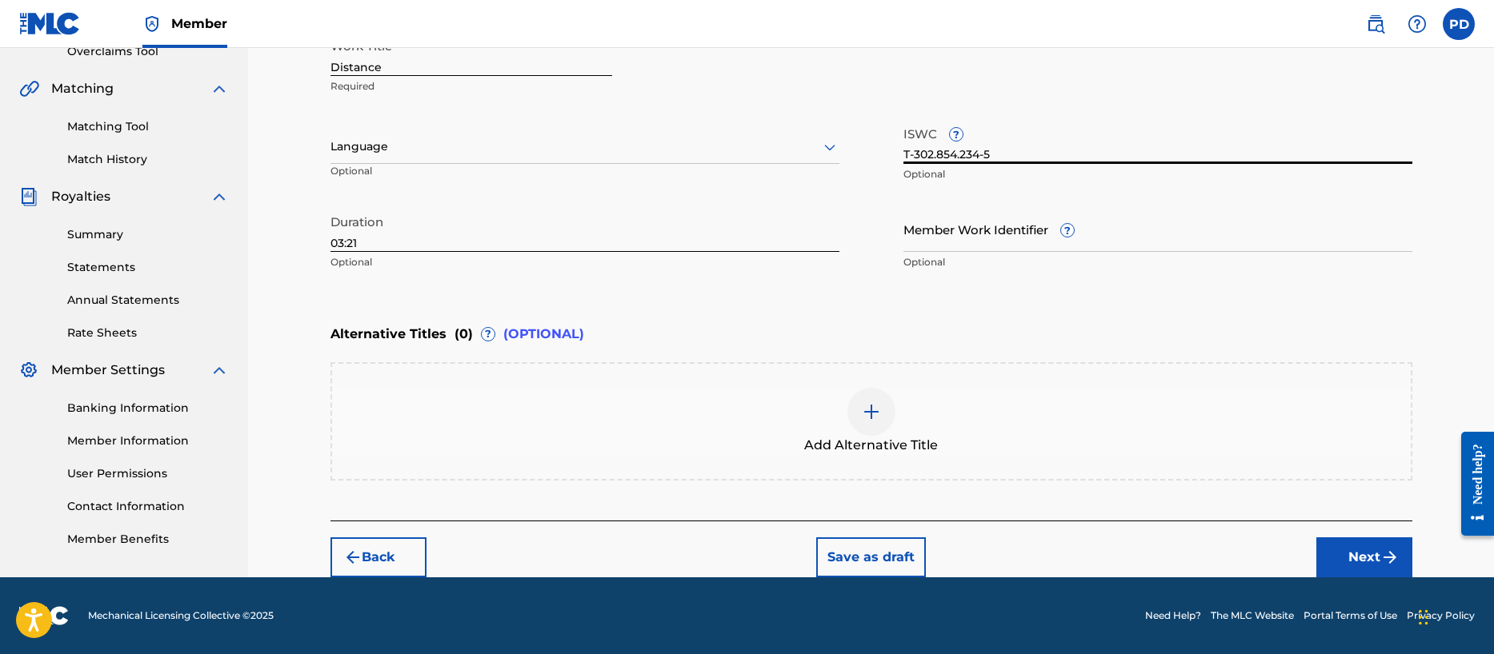
type input "T-302.854.234-5"
click at [1362, 553] on button "Next" at bounding box center [1364, 558] width 96 height 40
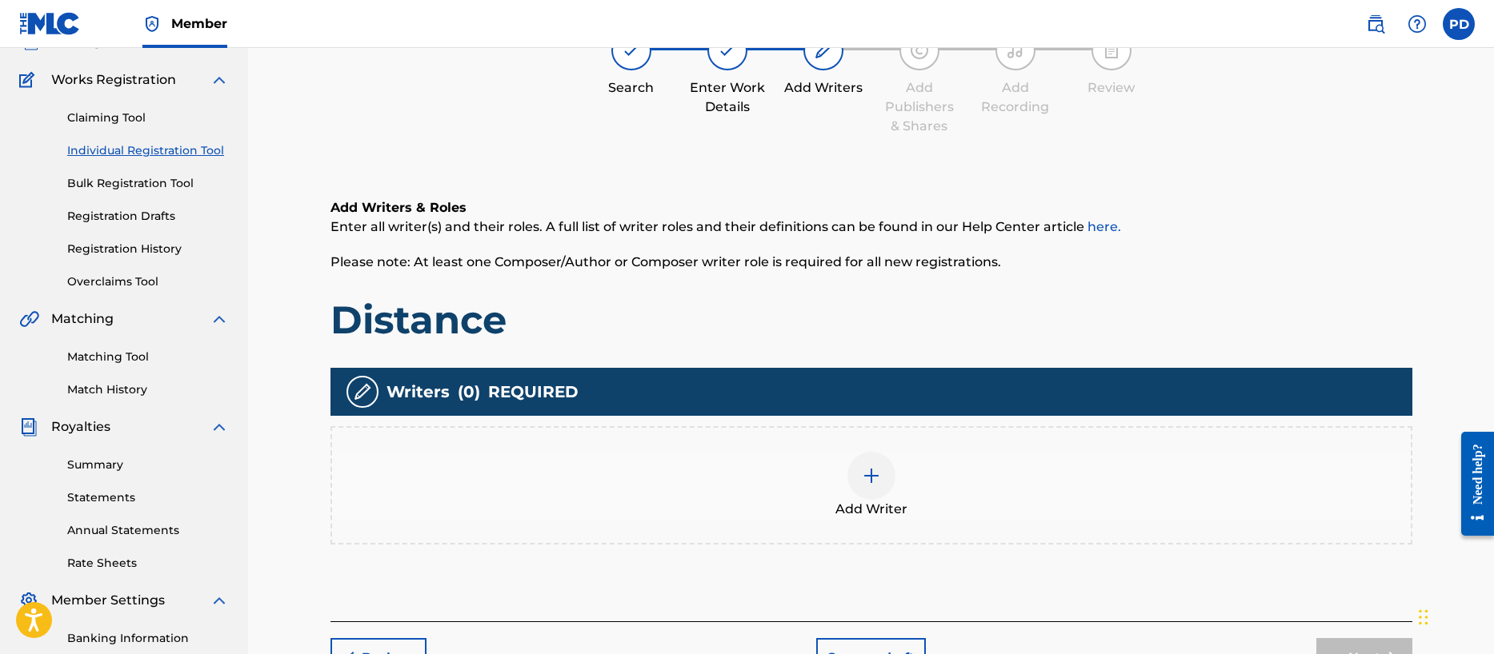
scroll to position [72, 0]
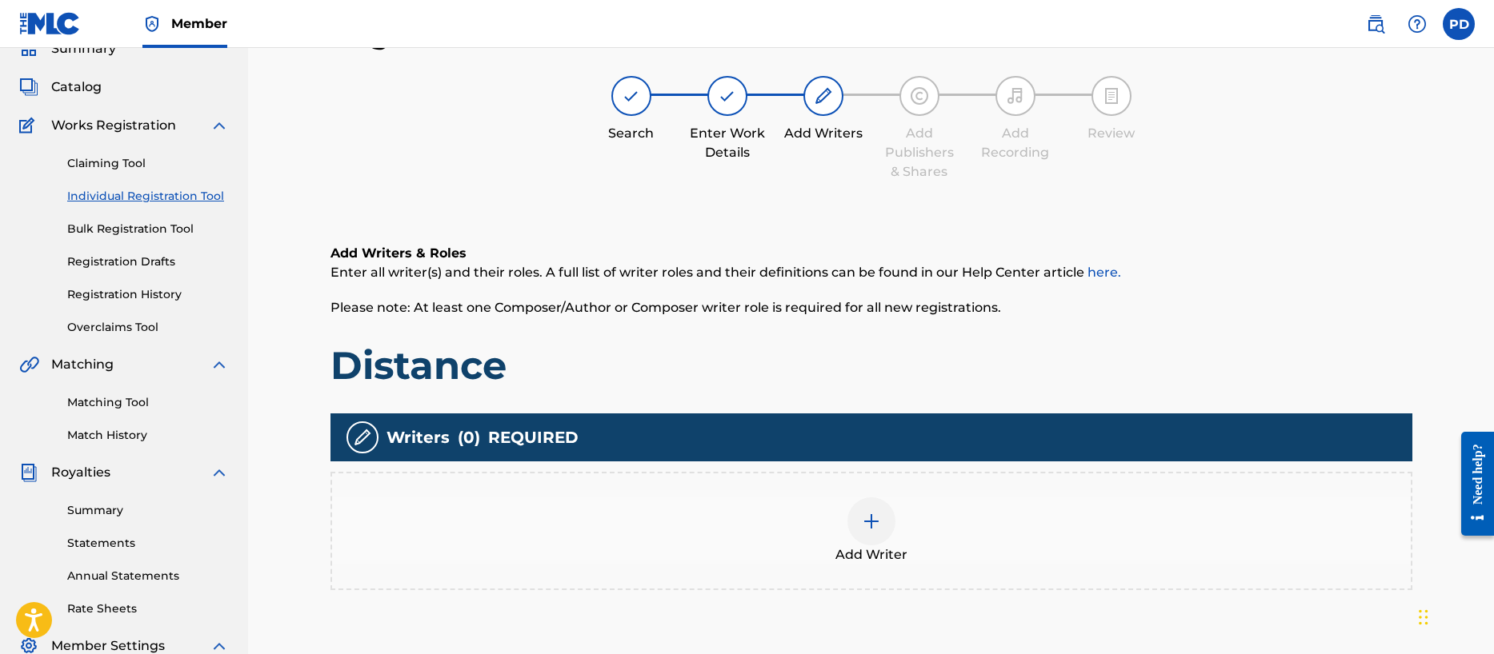
click at [875, 526] on img at bounding box center [871, 521] width 19 height 19
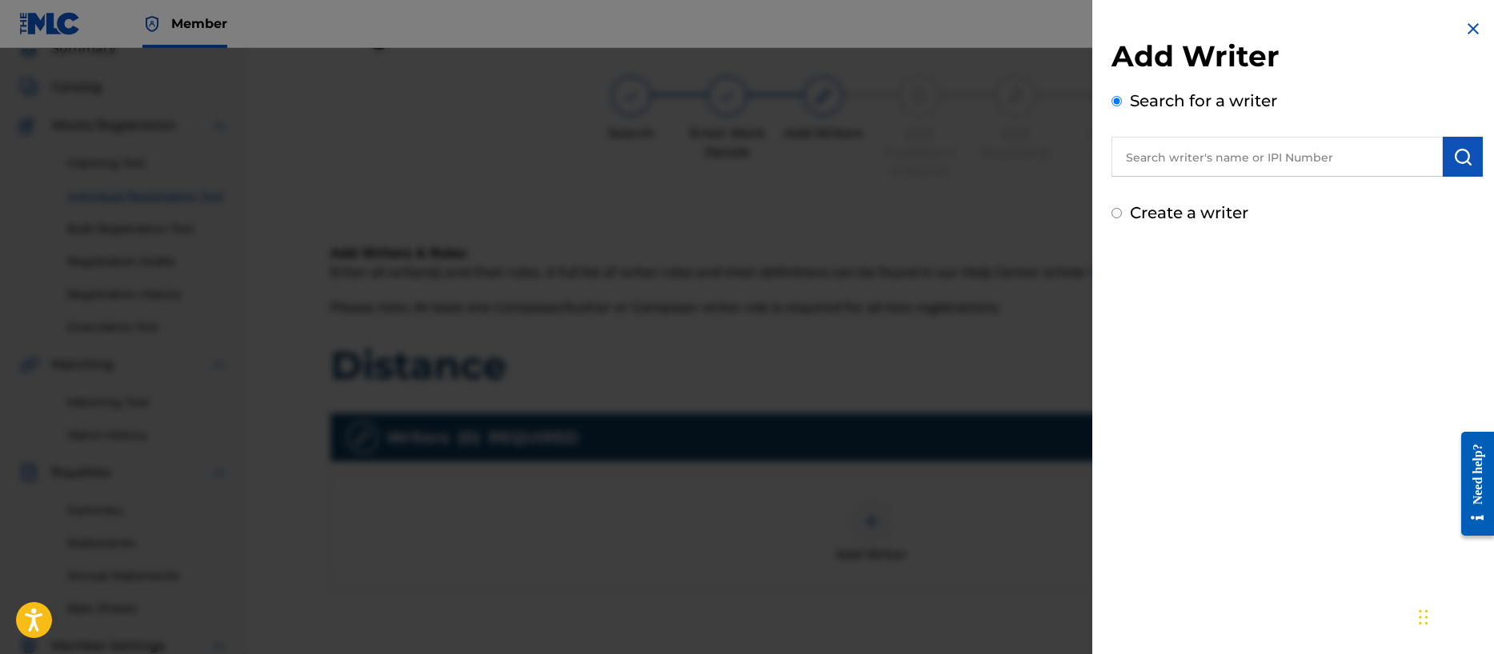
click at [1112, 213] on input "Create a writer" at bounding box center [1116, 213] width 10 height 10
radio input "false"
radio input "true"
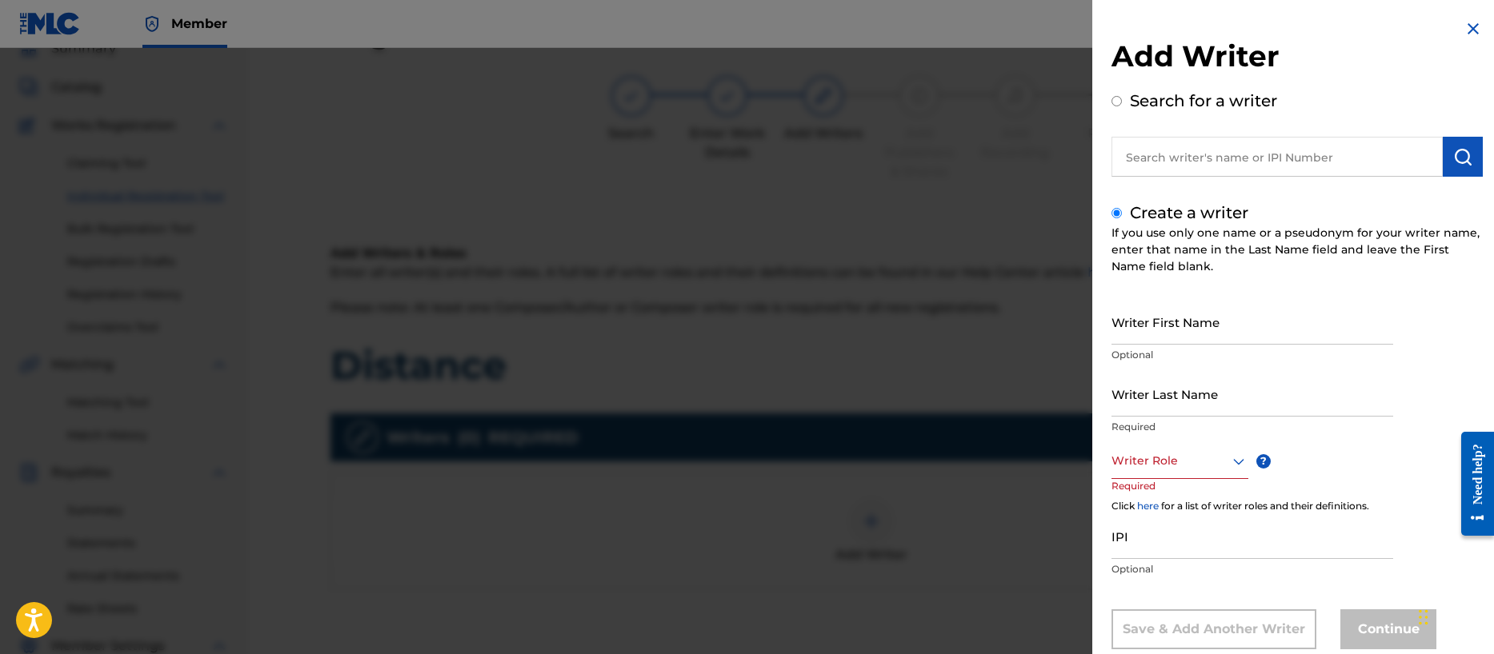
click at [1115, 100] on input "Search for a writer" at bounding box center [1116, 101] width 10 height 10
radio input "true"
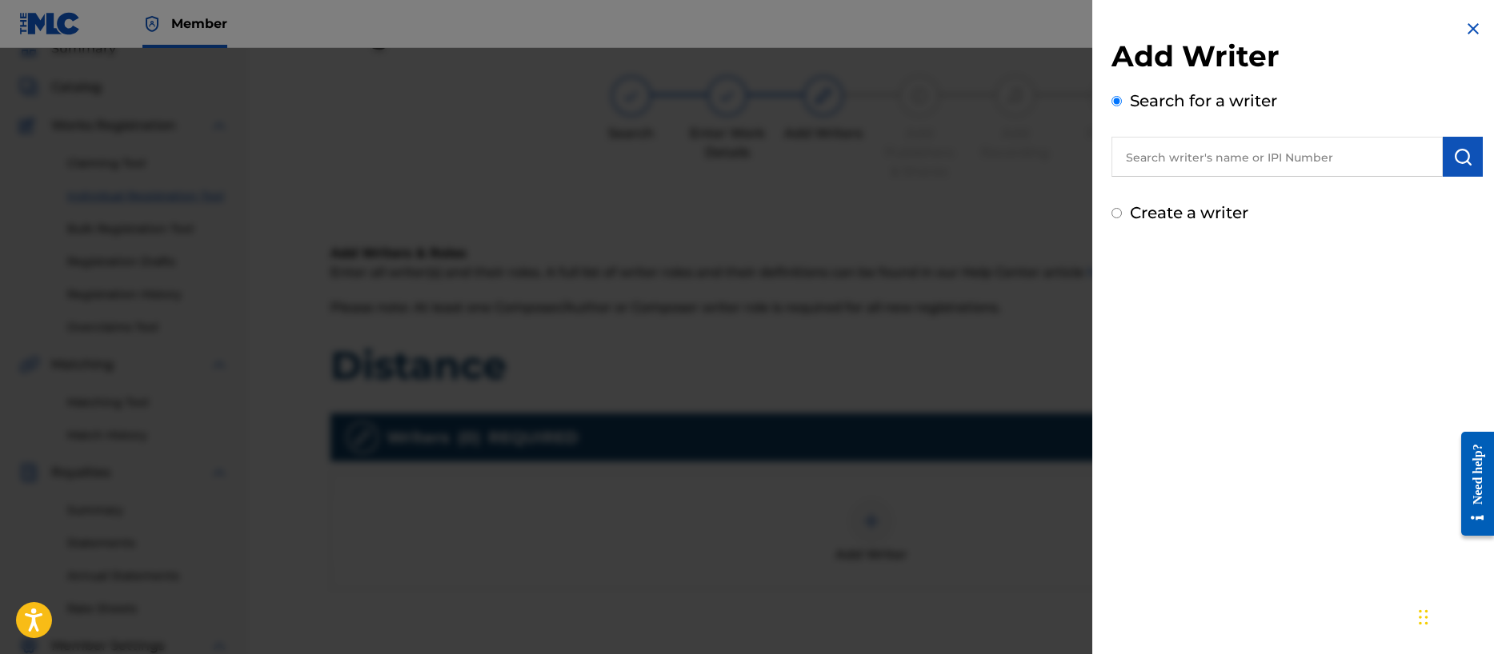
click at [1146, 166] on input "text" at bounding box center [1276, 157] width 331 height 40
type input "[PERSON_NAME]"
click at [1426, 154] on img at bounding box center [1423, 155] width 19 height 19
click at [1118, 215] on input "Create a writer" at bounding box center [1116, 213] width 10 height 10
radio input "false"
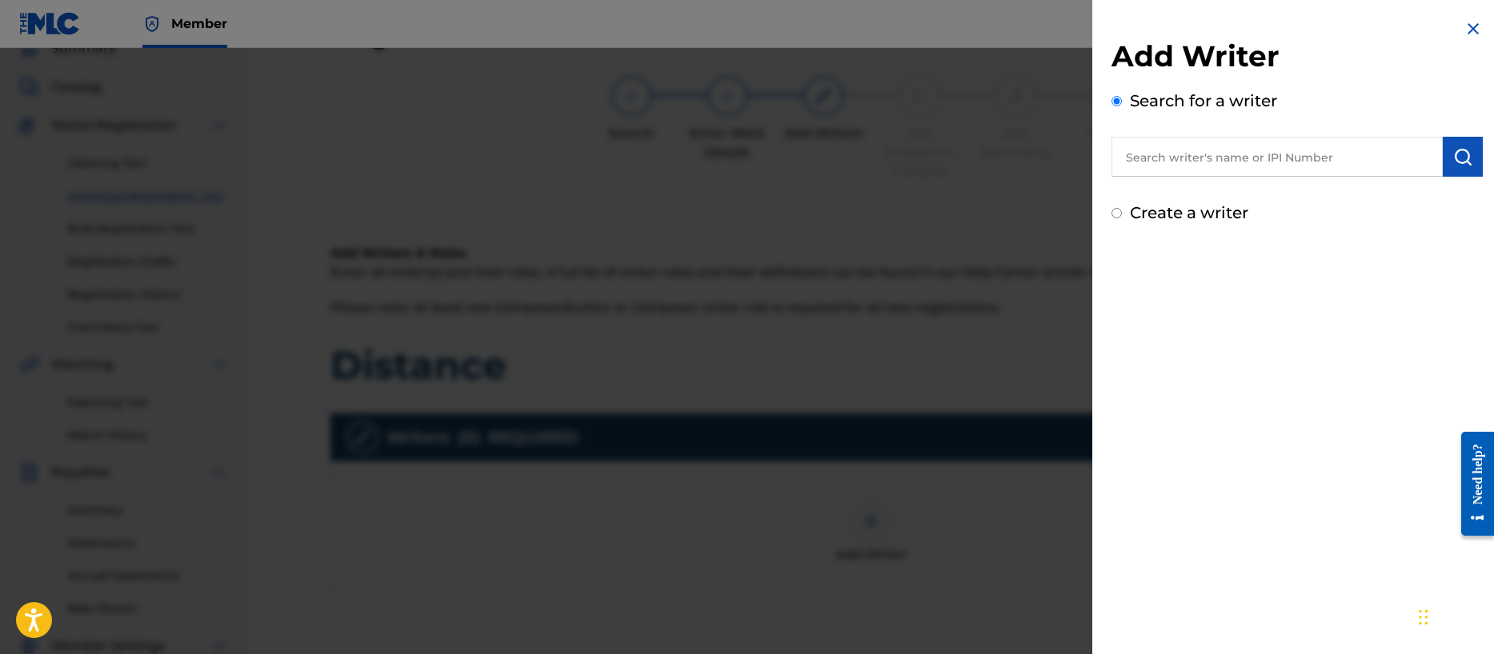
radio input "true"
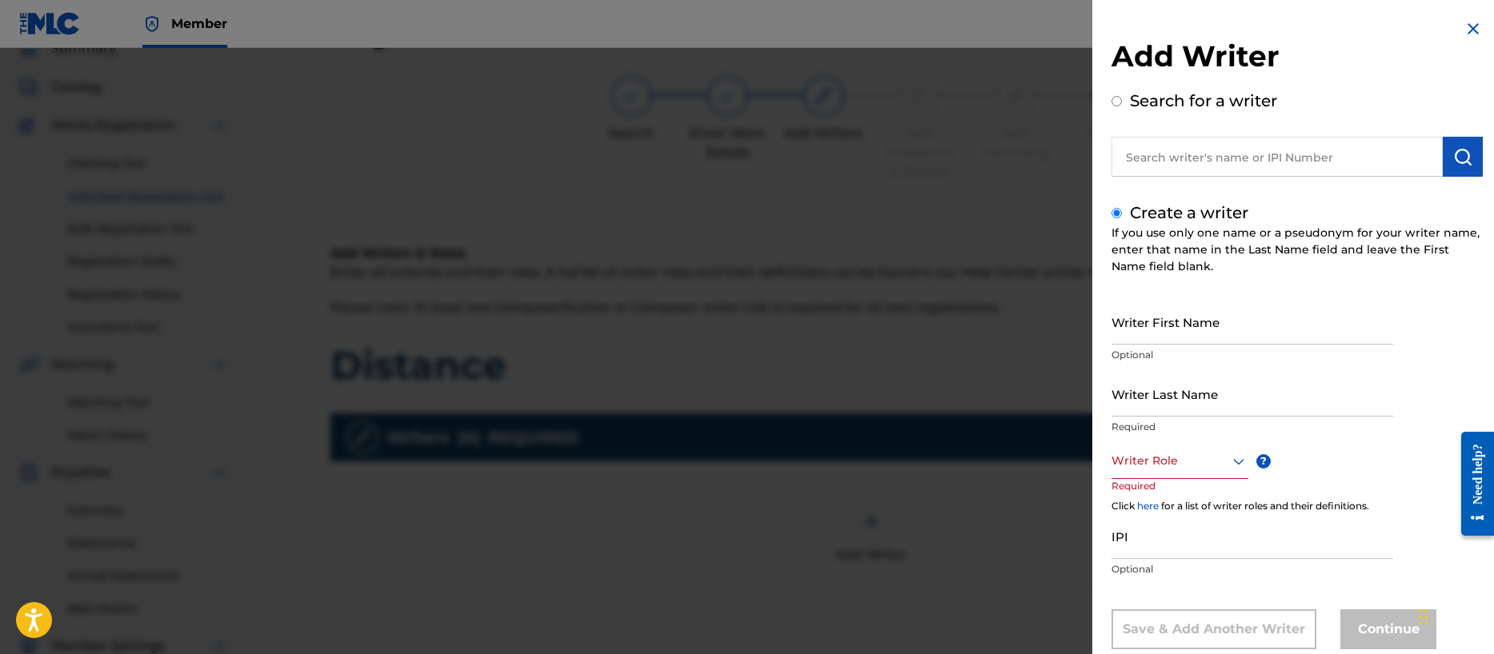
click at [1166, 334] on input "Writer First Name" at bounding box center [1252, 322] width 282 height 46
type input "[PERSON_NAME]"
click at [1153, 462] on div "Writer Role" at bounding box center [1179, 461] width 137 height 36
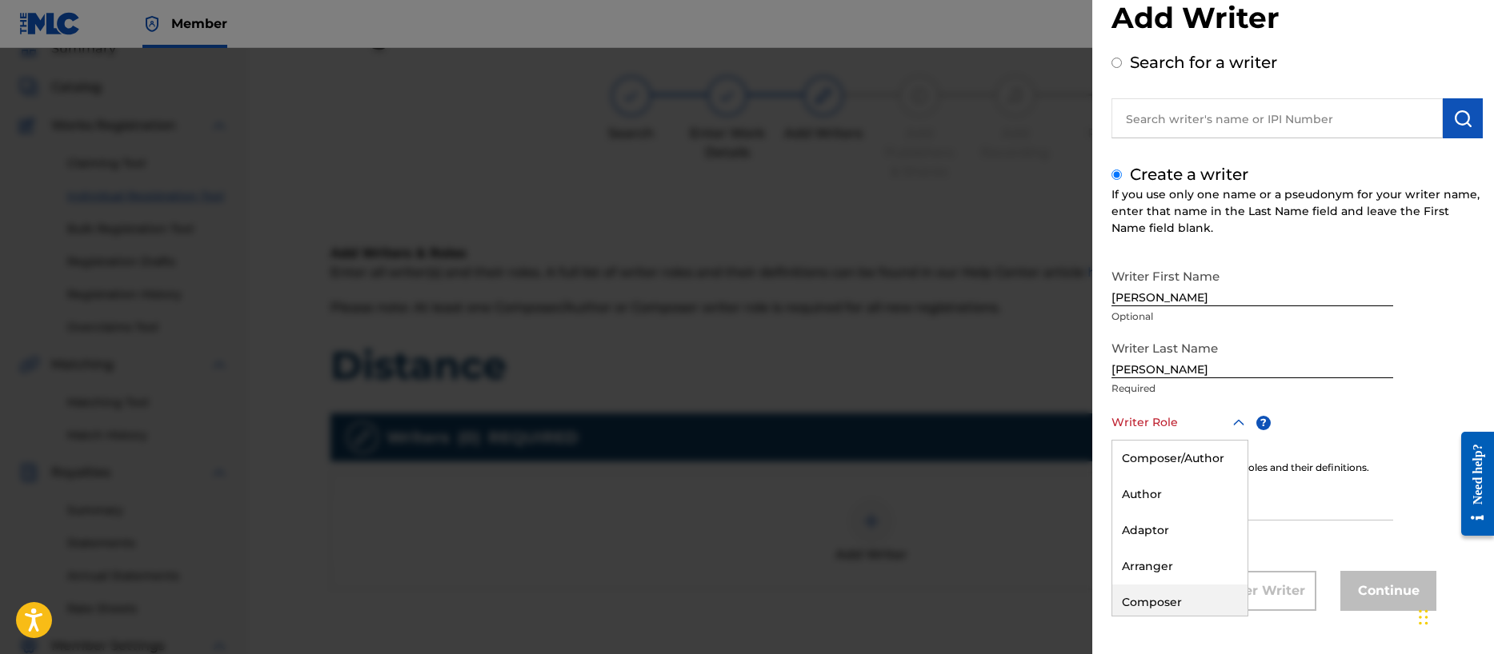
click at [1176, 602] on div "Composer" at bounding box center [1179, 603] width 135 height 36
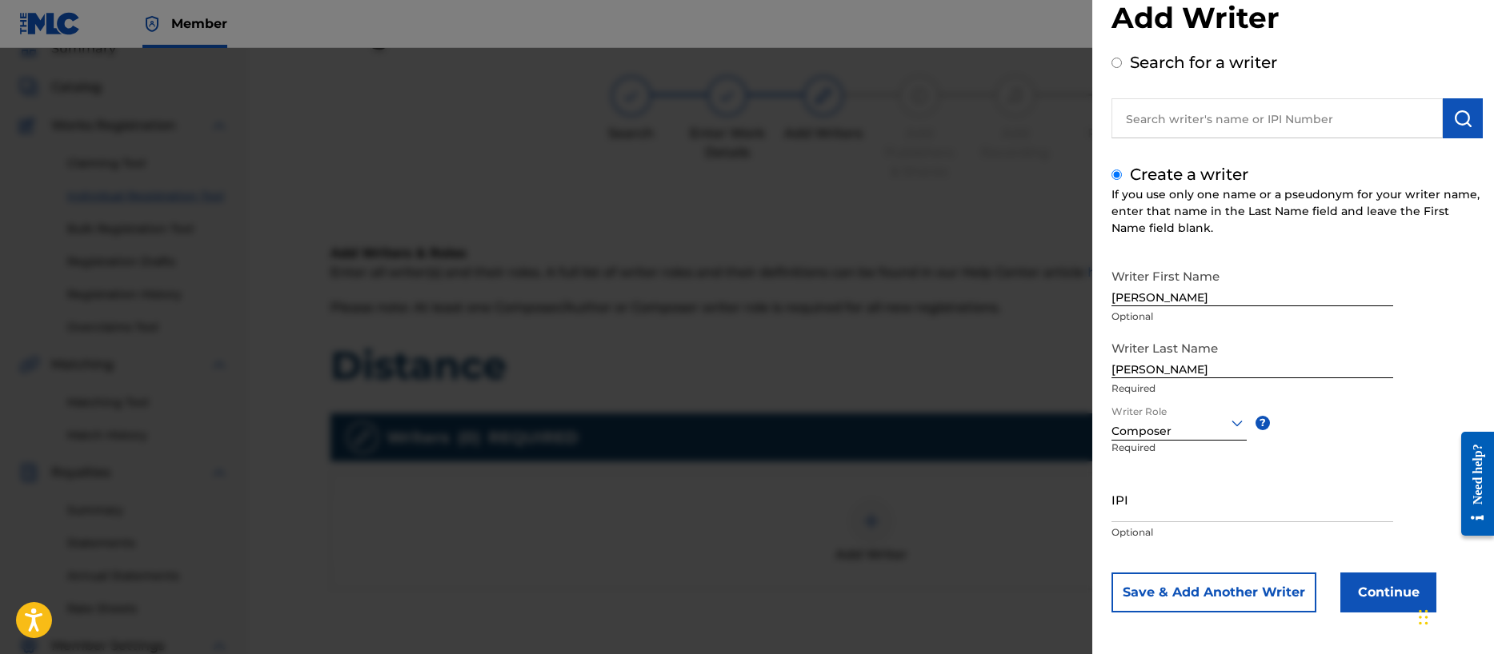
click at [1169, 506] on input "IPI" at bounding box center [1252, 500] width 282 height 46
click at [1154, 510] on input "IPI" at bounding box center [1252, 500] width 282 height 46
paste input "00356540654"
type input "00356540654"
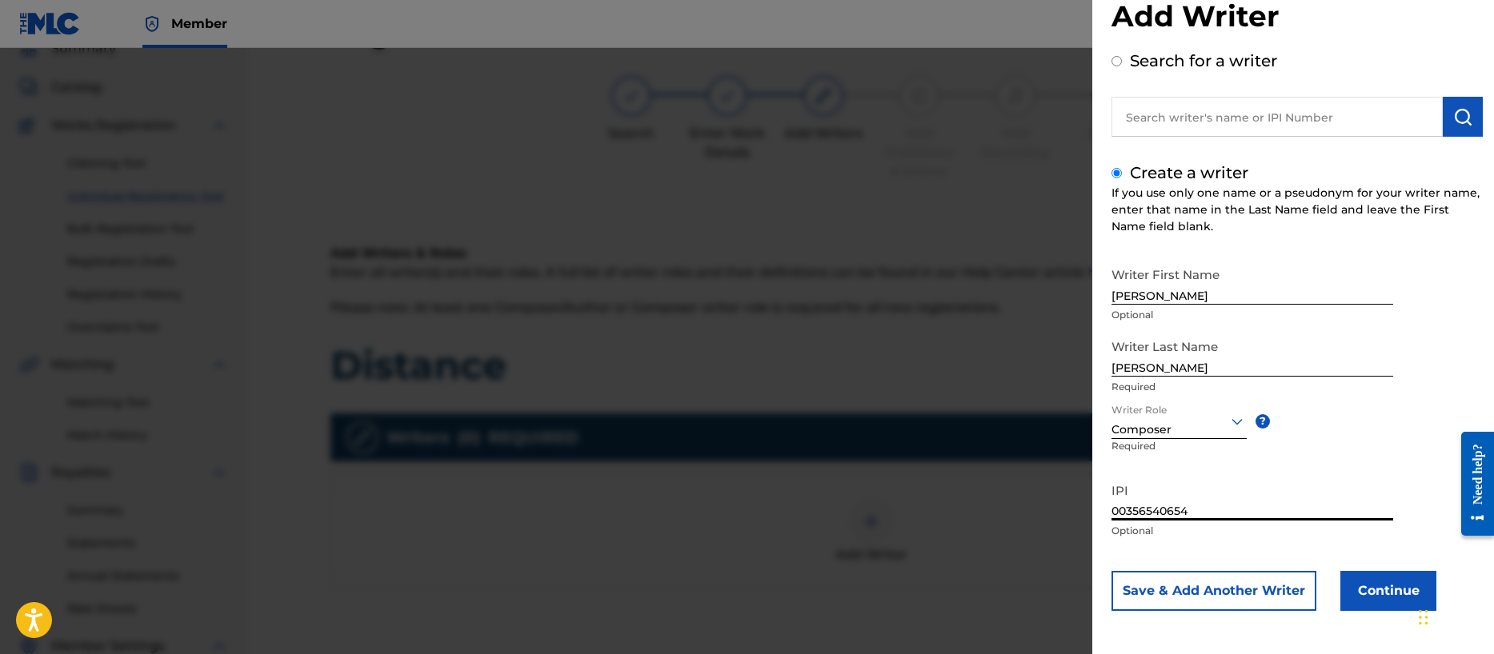
click at [1202, 586] on button "Save & Add Another Writer" at bounding box center [1213, 591] width 205 height 40
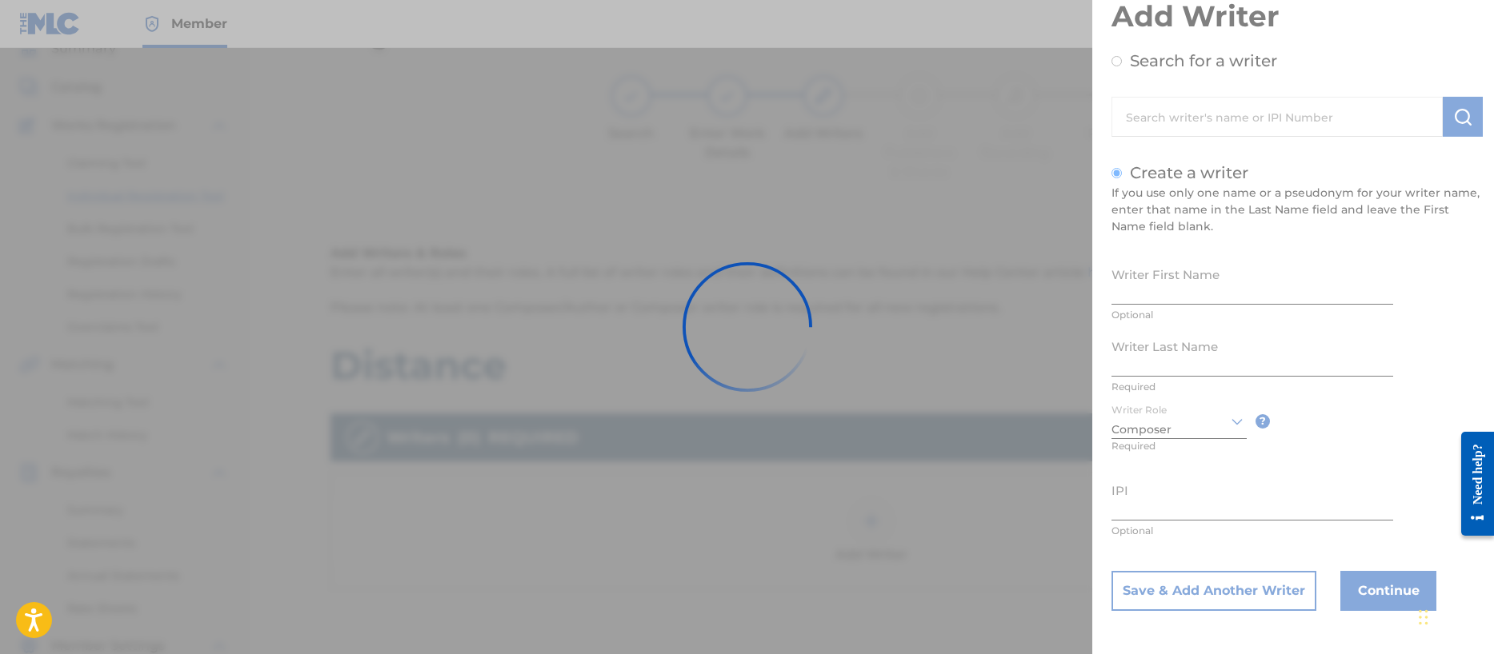
scroll to position [38, 0]
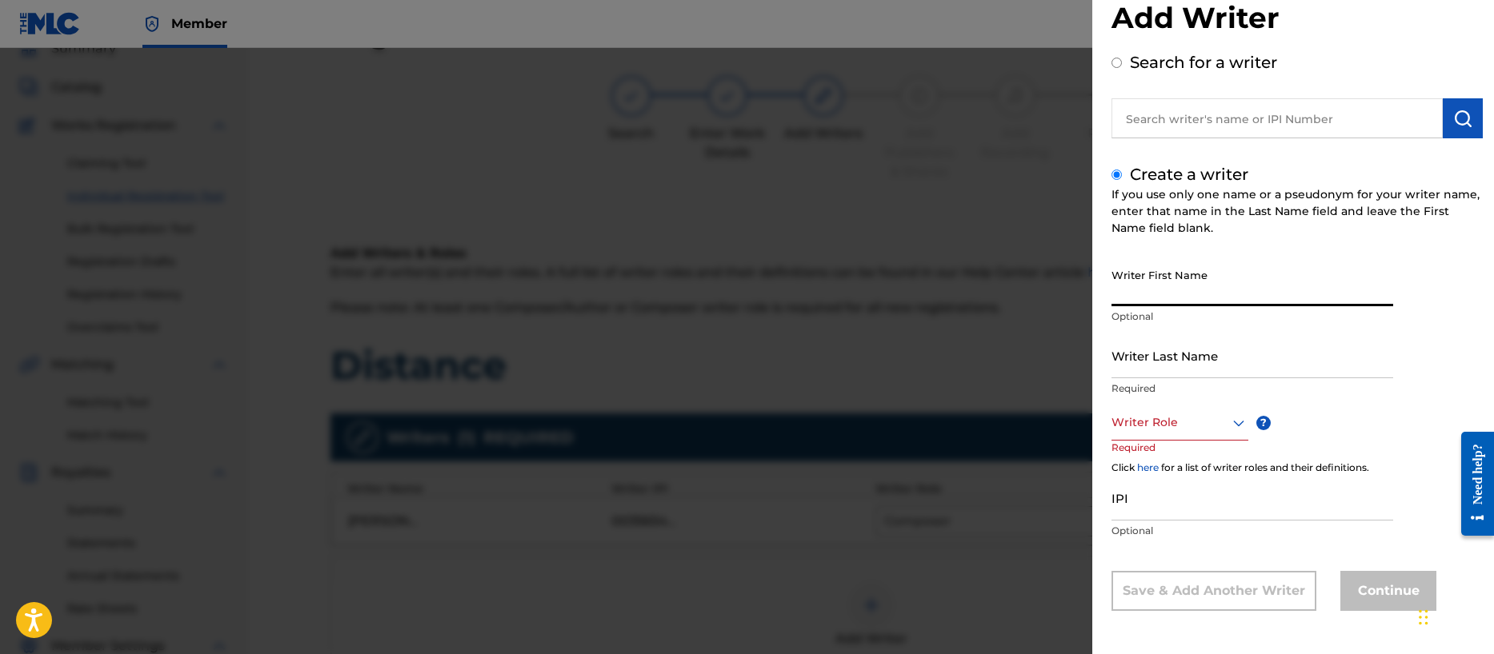
click at [1155, 293] on input "Writer First Name" at bounding box center [1252, 284] width 282 height 46
type input "[PERSON_NAME]"
click at [1155, 429] on div at bounding box center [1179, 423] width 137 height 20
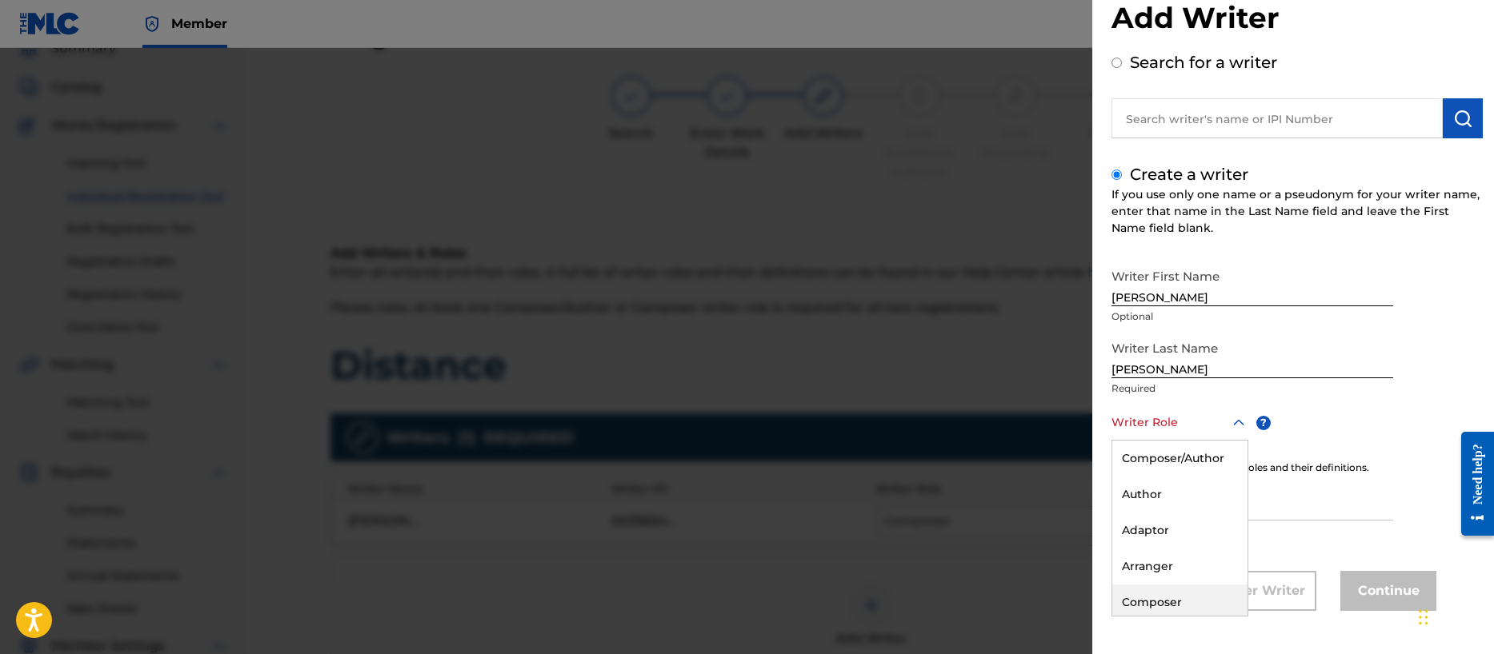
click at [1186, 602] on div "Composer" at bounding box center [1179, 603] width 135 height 36
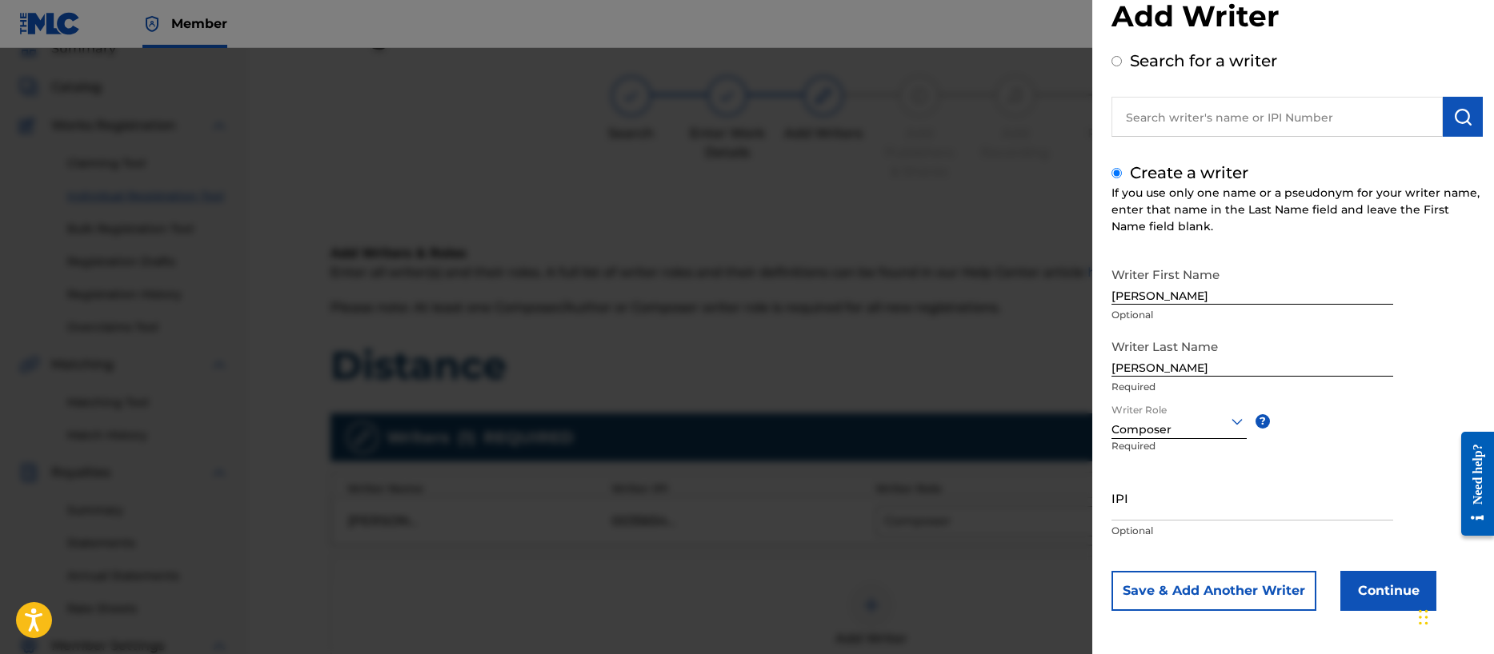
click at [1145, 505] on input "IPI" at bounding box center [1252, 498] width 282 height 46
click at [1147, 509] on input "IPI" at bounding box center [1252, 498] width 282 height 46
paste input "00356713255"
type input "00356713255"
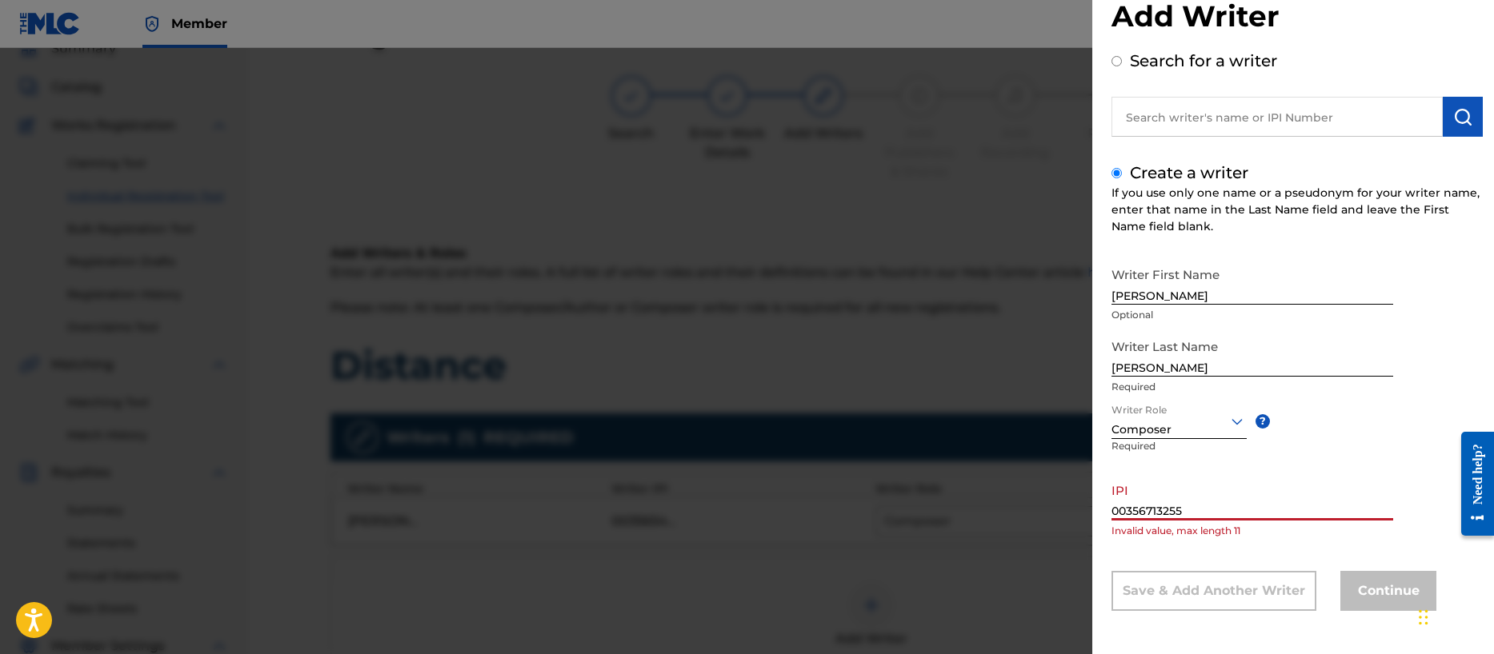
drag, startPoint x: 1120, startPoint y: 511, endPoint x: 1048, endPoint y: 517, distance: 72.2
click at [1048, 517] on div "Add Writer Search for a writer Create a writer If you use only one name or a ps…" at bounding box center [747, 351] width 1494 height 606
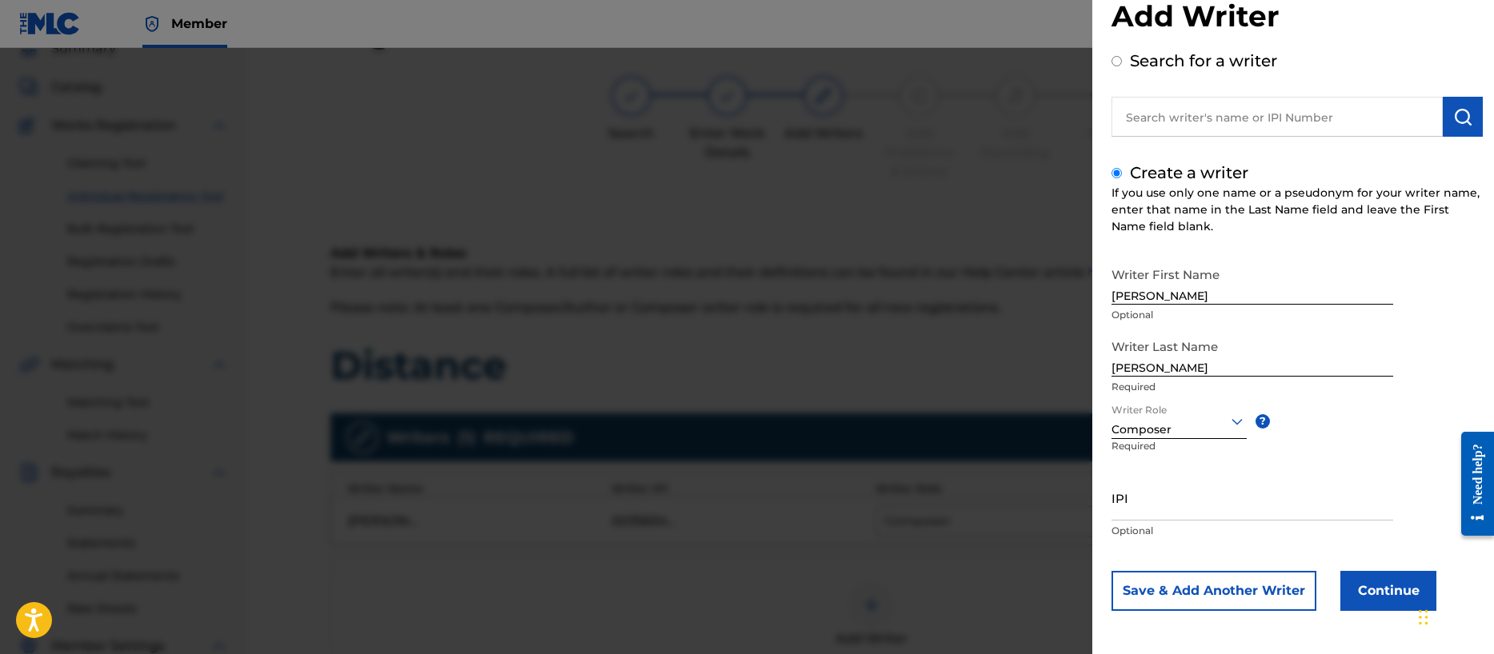
click at [1372, 586] on button "Continue" at bounding box center [1388, 591] width 96 height 40
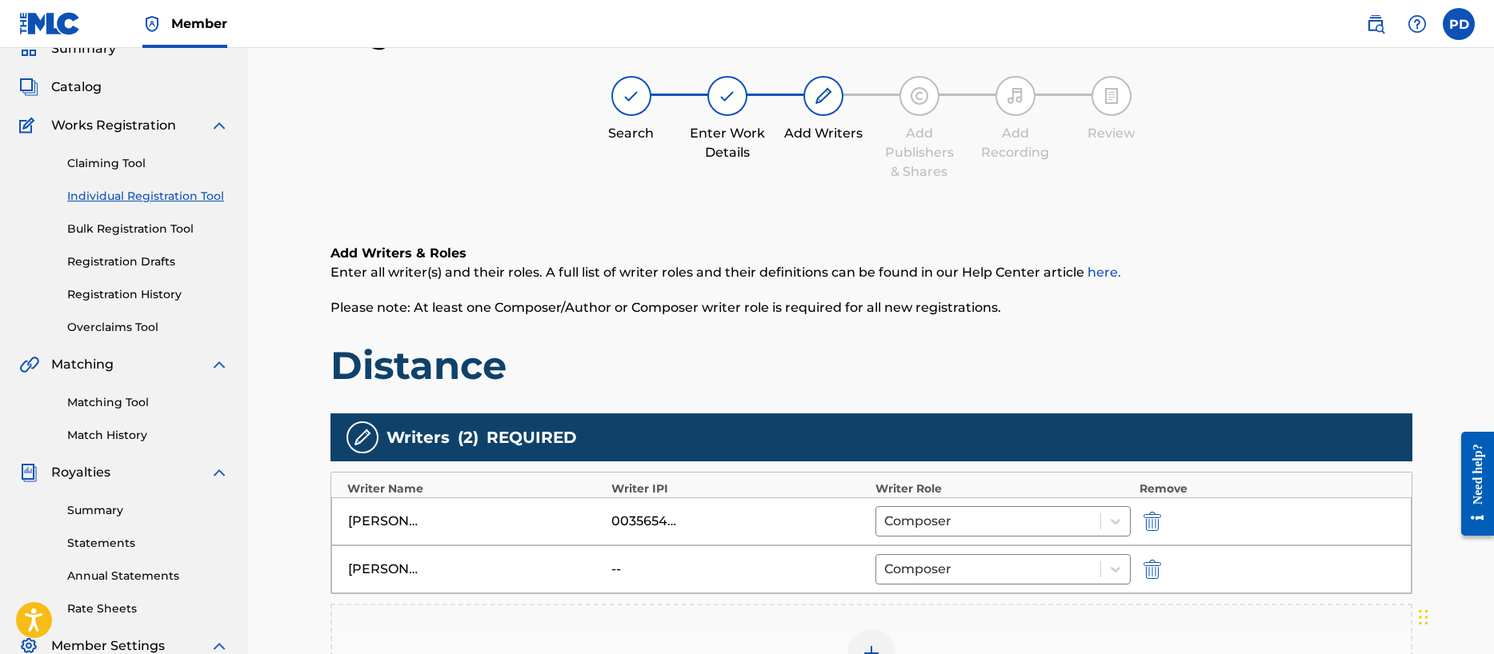
click at [595, 570] on div "[PERSON_NAME] [PERSON_NAME]" at bounding box center [476, 569] width 256 height 19
click at [1152, 570] on img "submit" at bounding box center [1152, 569] width 18 height 19
click at [865, 606] on img at bounding box center [871, 605] width 19 height 19
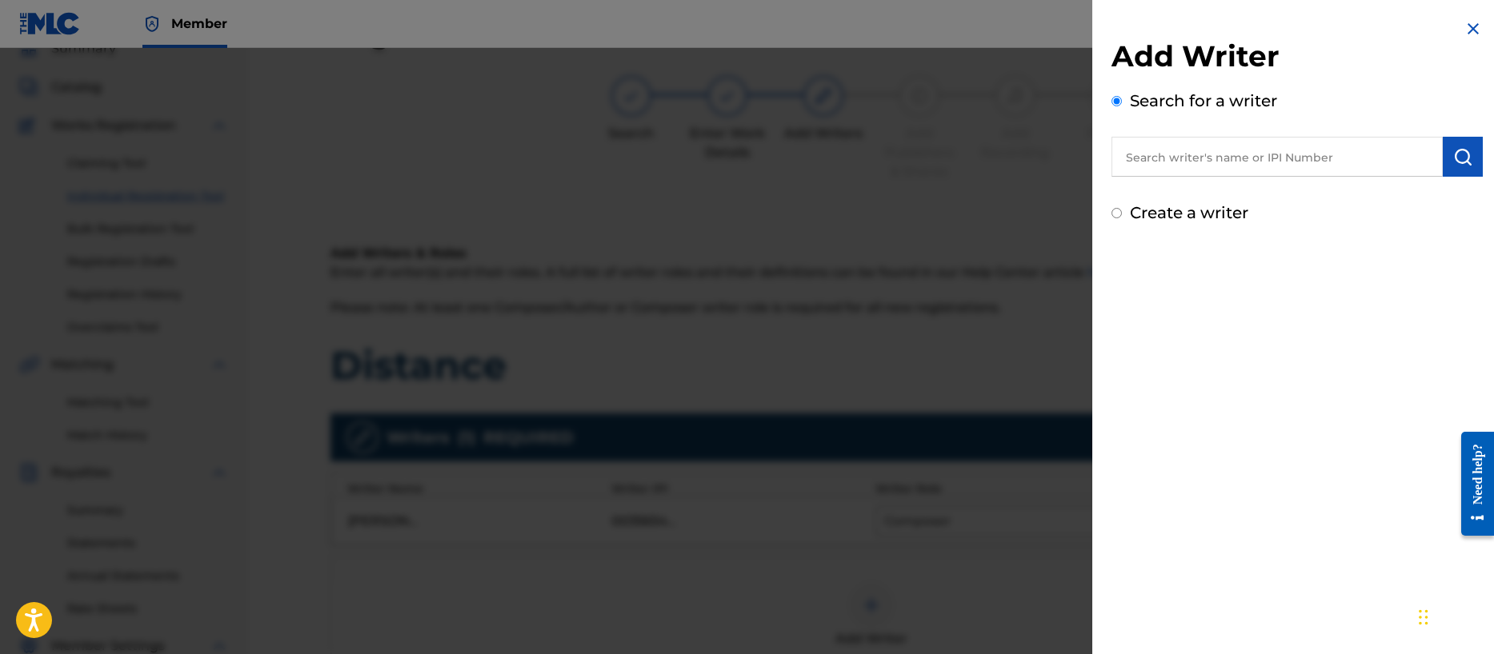
click at [1115, 214] on input "Create a writer" at bounding box center [1116, 213] width 10 height 10
radio input "false"
radio input "true"
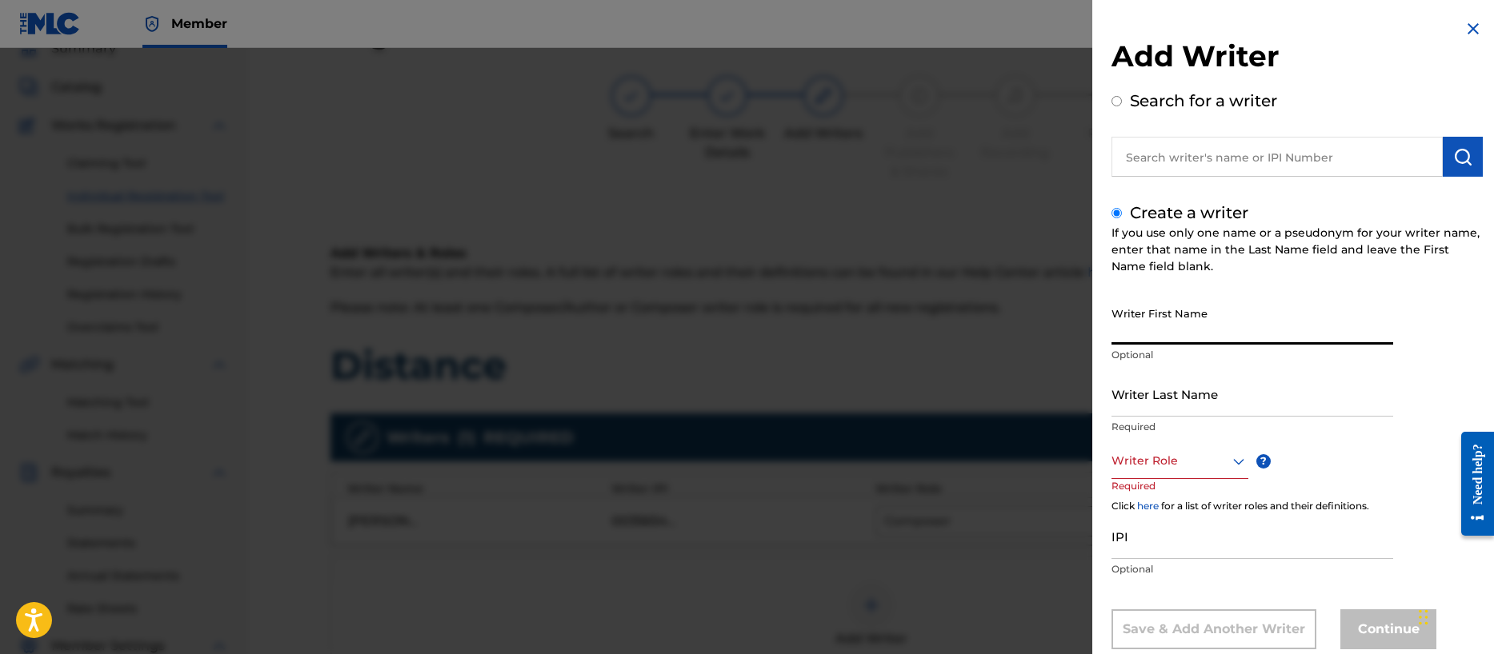
click at [1150, 334] on input "Writer First Name" at bounding box center [1252, 322] width 282 height 46
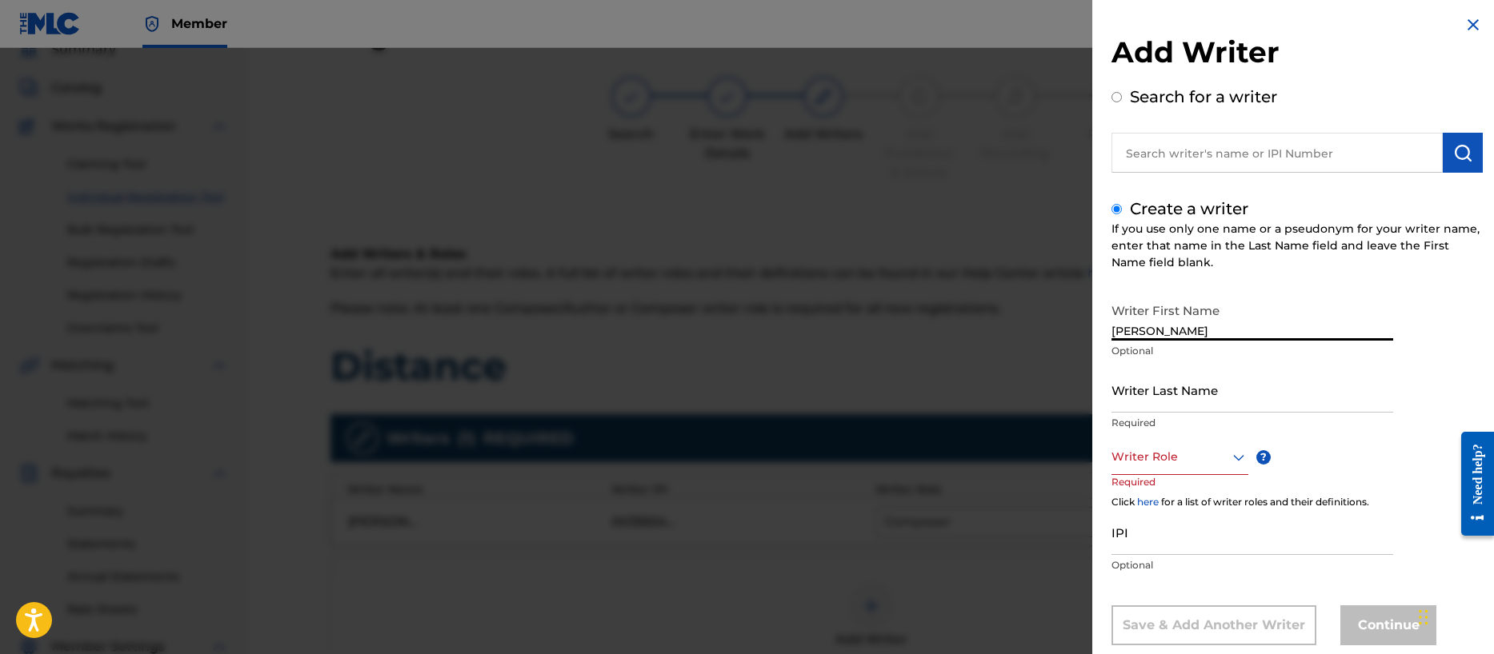
scroll to position [2, 0]
type input "[PERSON_NAME]"
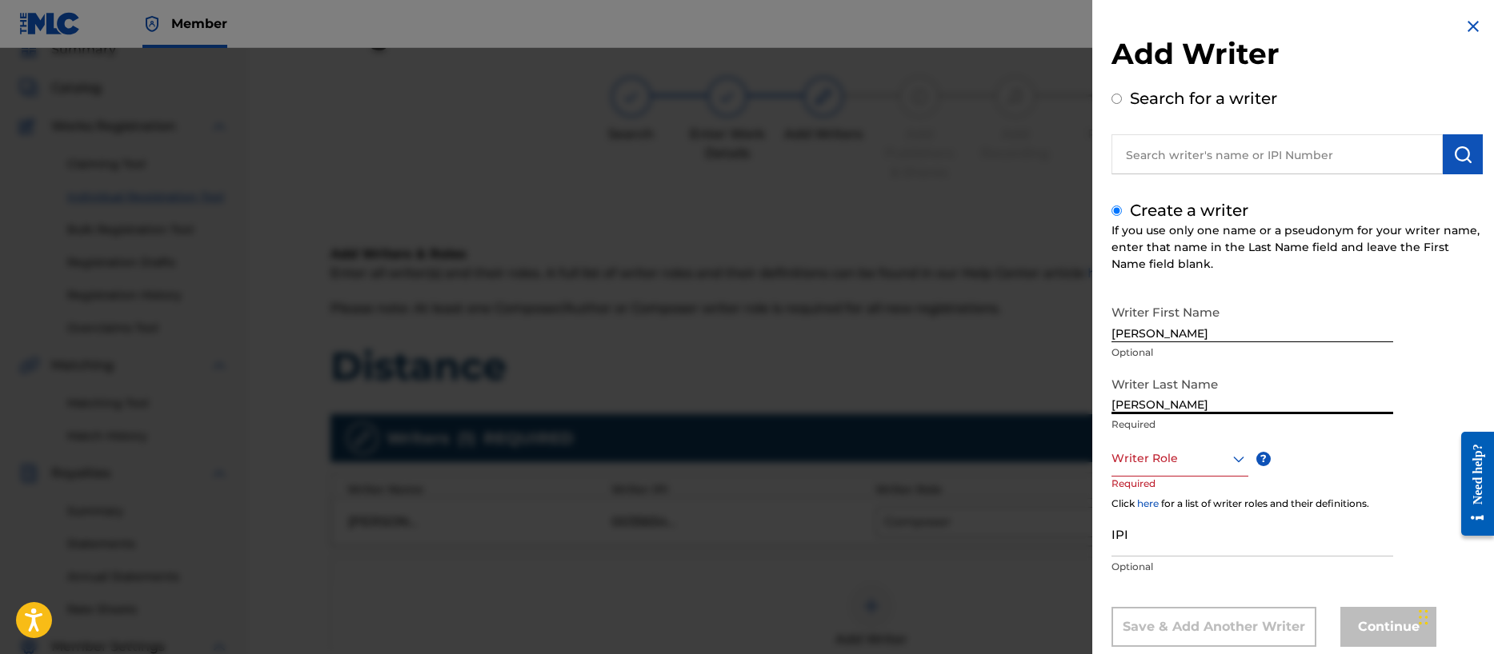
type input "[PERSON_NAME]"
click at [1147, 461] on div "Writer Role" at bounding box center [1179, 459] width 137 height 36
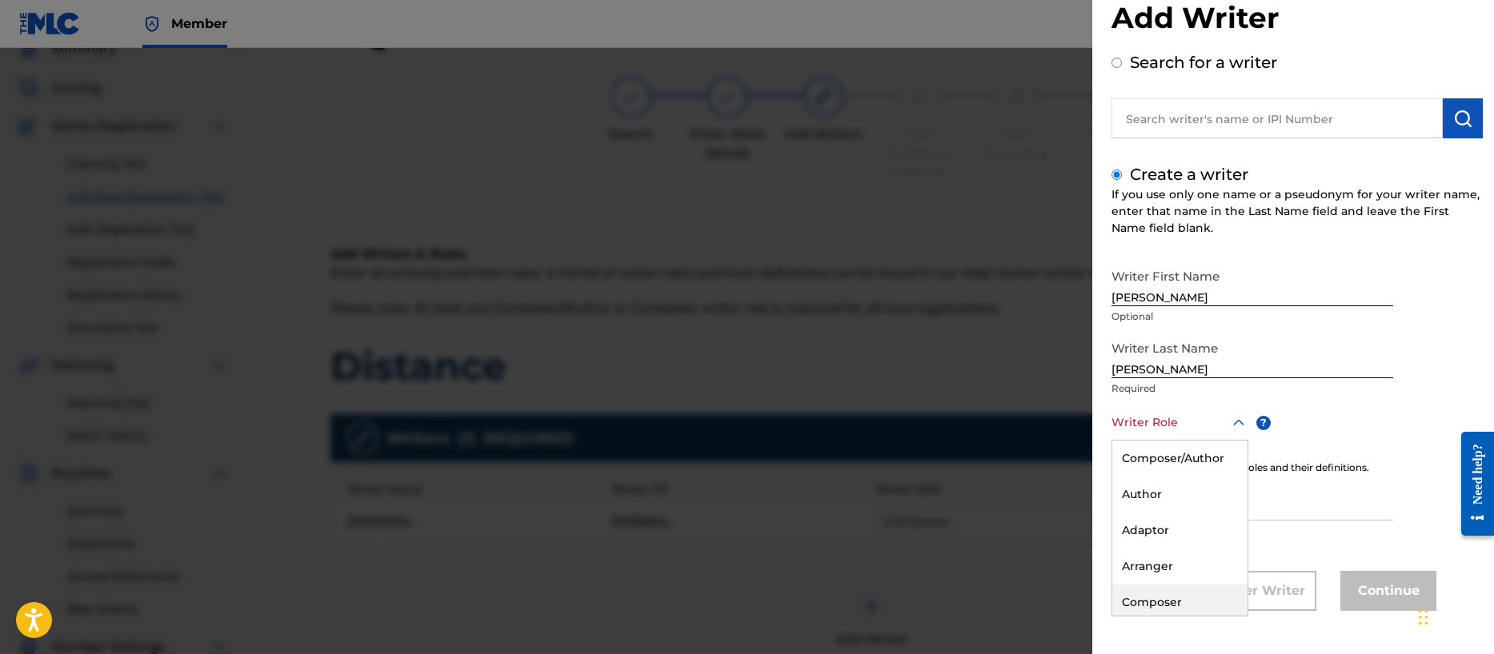
click at [1176, 597] on div "Composer" at bounding box center [1179, 603] width 135 height 36
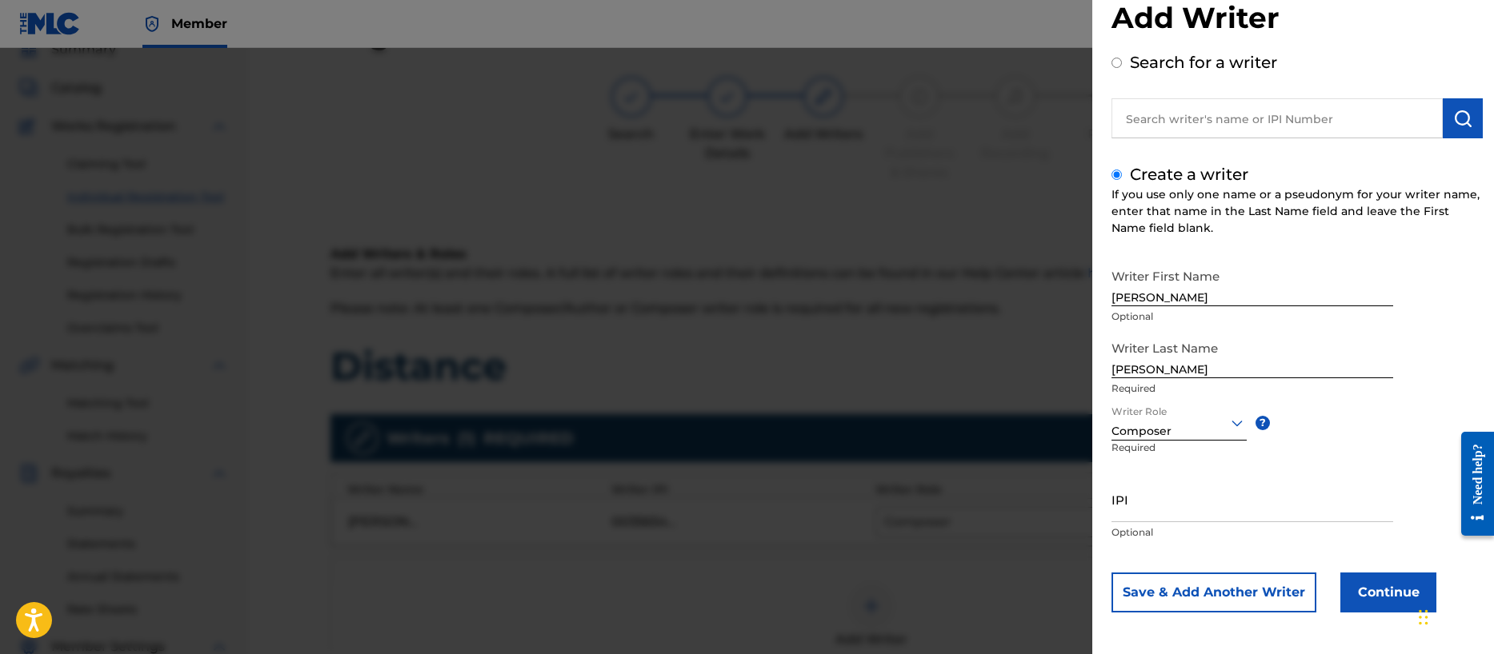
click at [1174, 502] on input "IPI" at bounding box center [1252, 500] width 282 height 46
type input "00356713255"
click at [1223, 590] on button "Save & Add Another Writer" at bounding box center [1213, 593] width 205 height 40
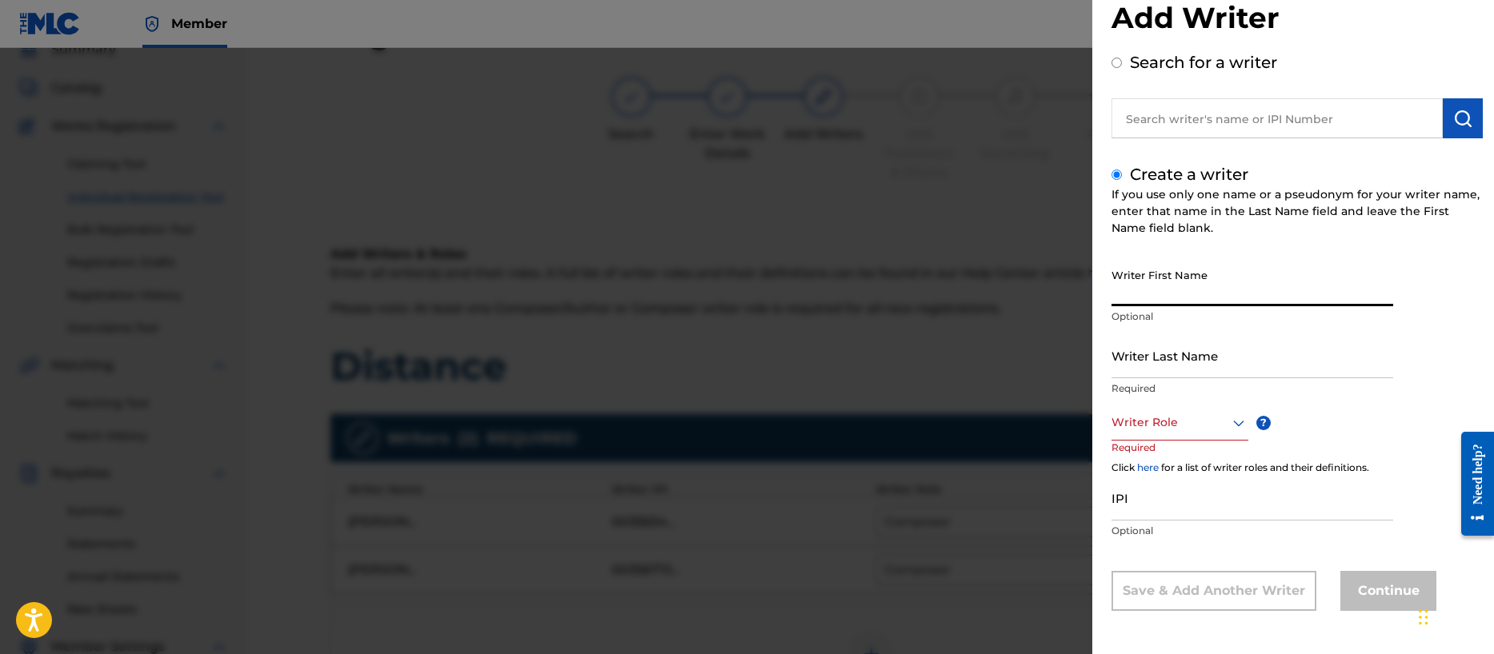
click at [1138, 298] on input "Writer First Name" at bounding box center [1252, 284] width 282 height 46
type input "[PERSON_NAME] [PERSON_NAME]"
type input "[PERSON_NAME]"
click at [1158, 438] on div "Writer Role" at bounding box center [1179, 423] width 137 height 36
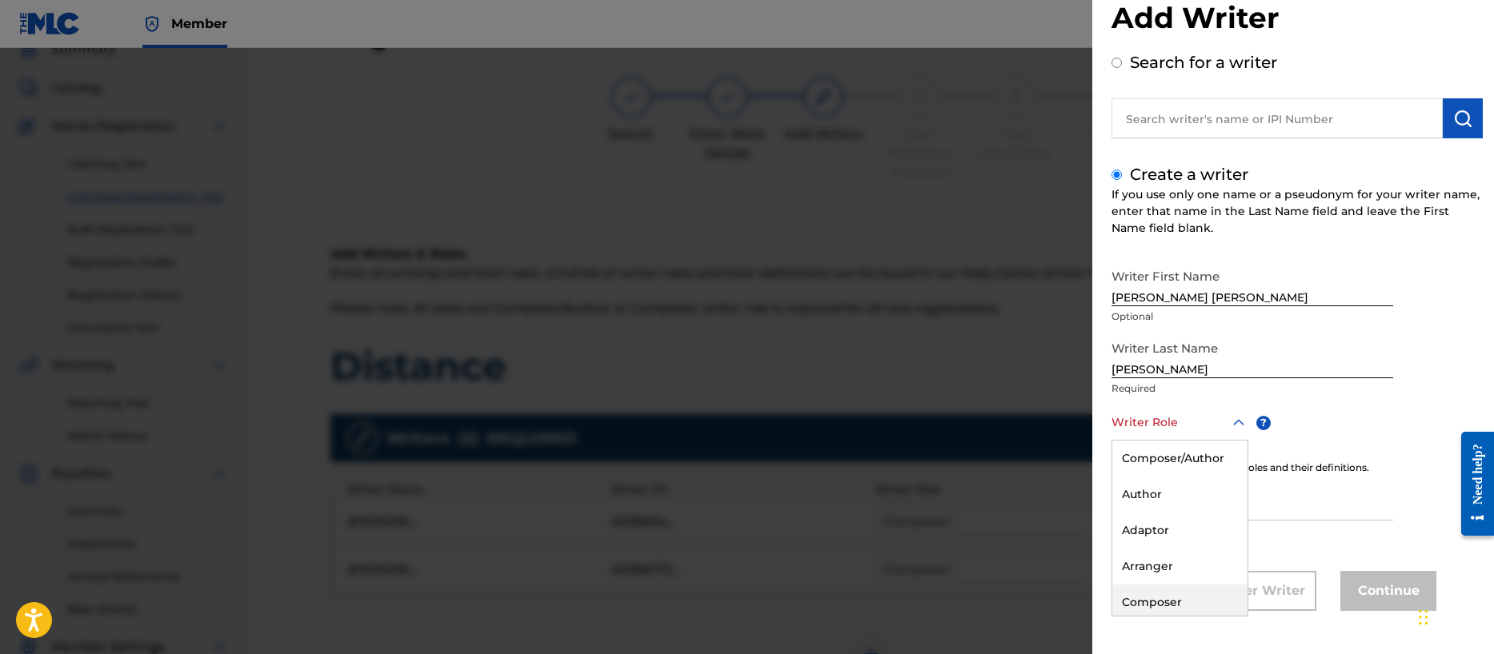
click at [1166, 602] on div "Composer" at bounding box center [1179, 603] width 135 height 36
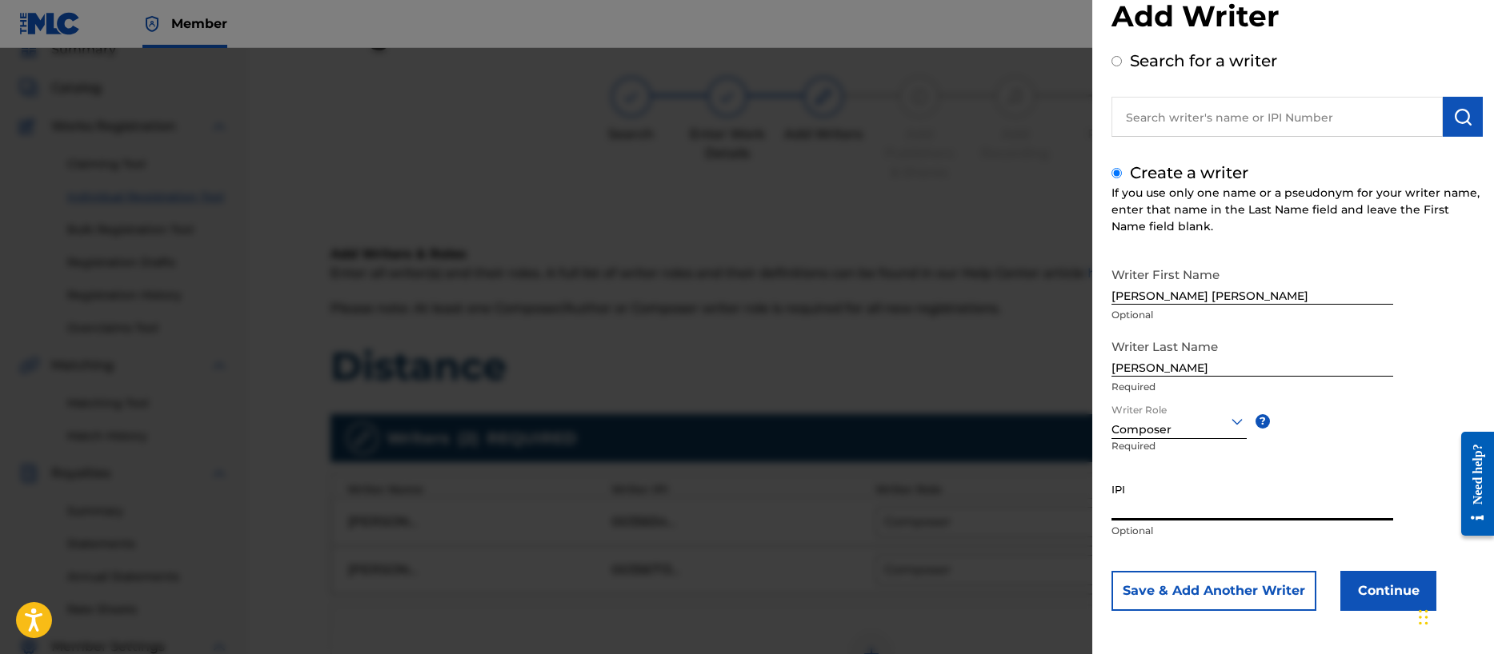
click at [1148, 504] on input "IPI" at bounding box center [1252, 498] width 282 height 46
type input "00401057708"
click at [1377, 595] on button "Continue" at bounding box center [1388, 591] width 96 height 40
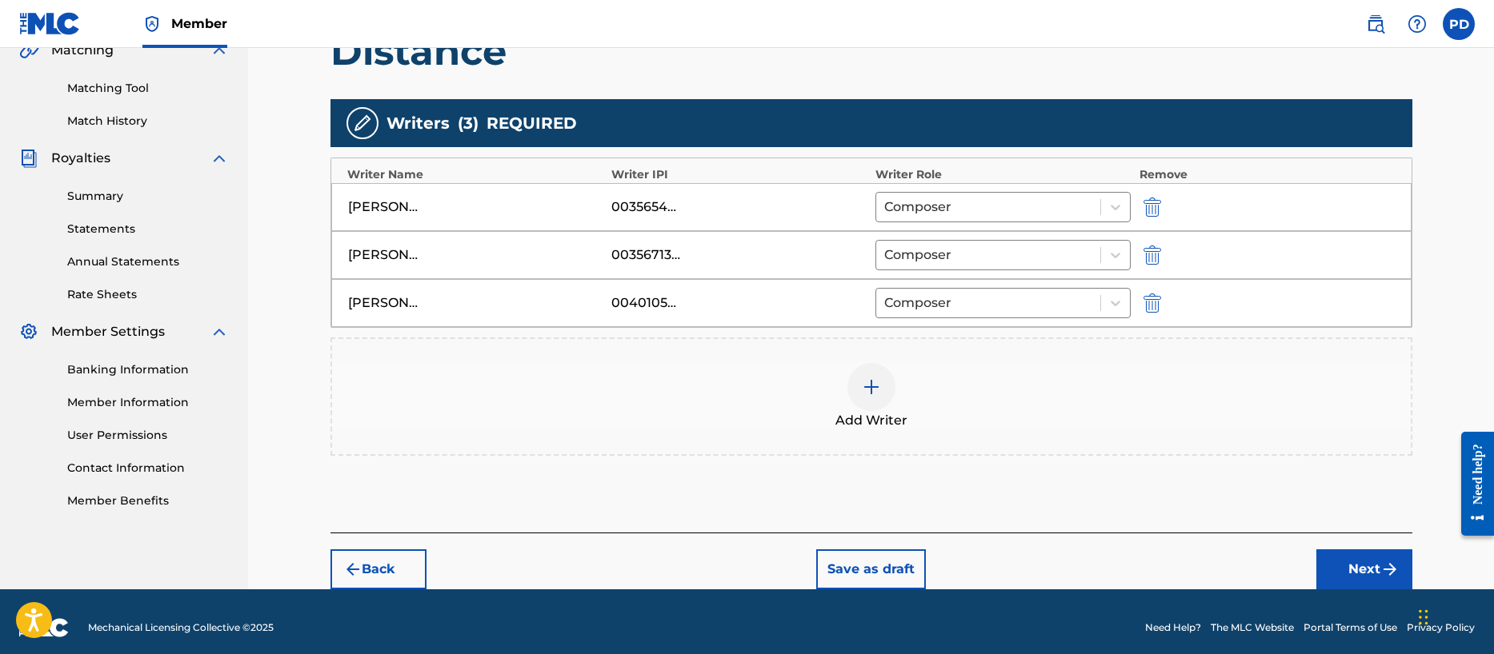
scroll to position [398, 0]
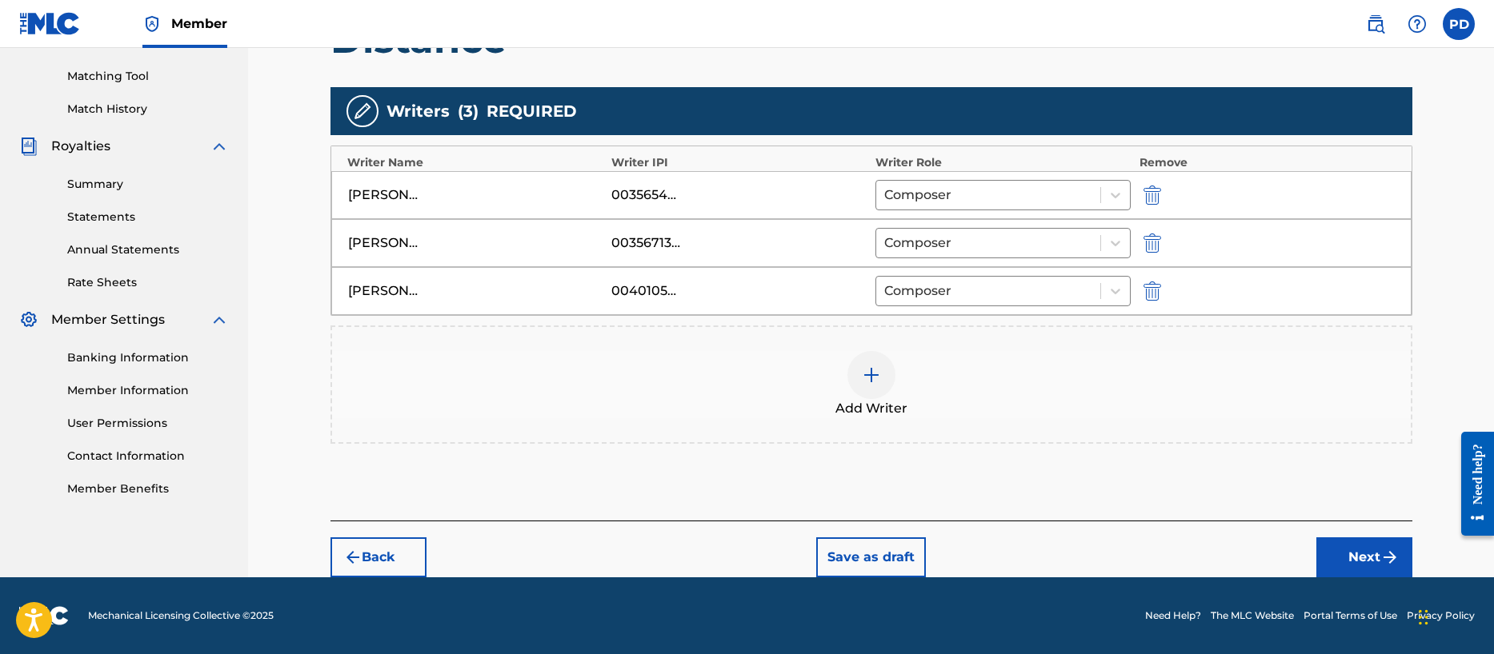
click at [1377, 558] on button "Next" at bounding box center [1364, 558] width 96 height 40
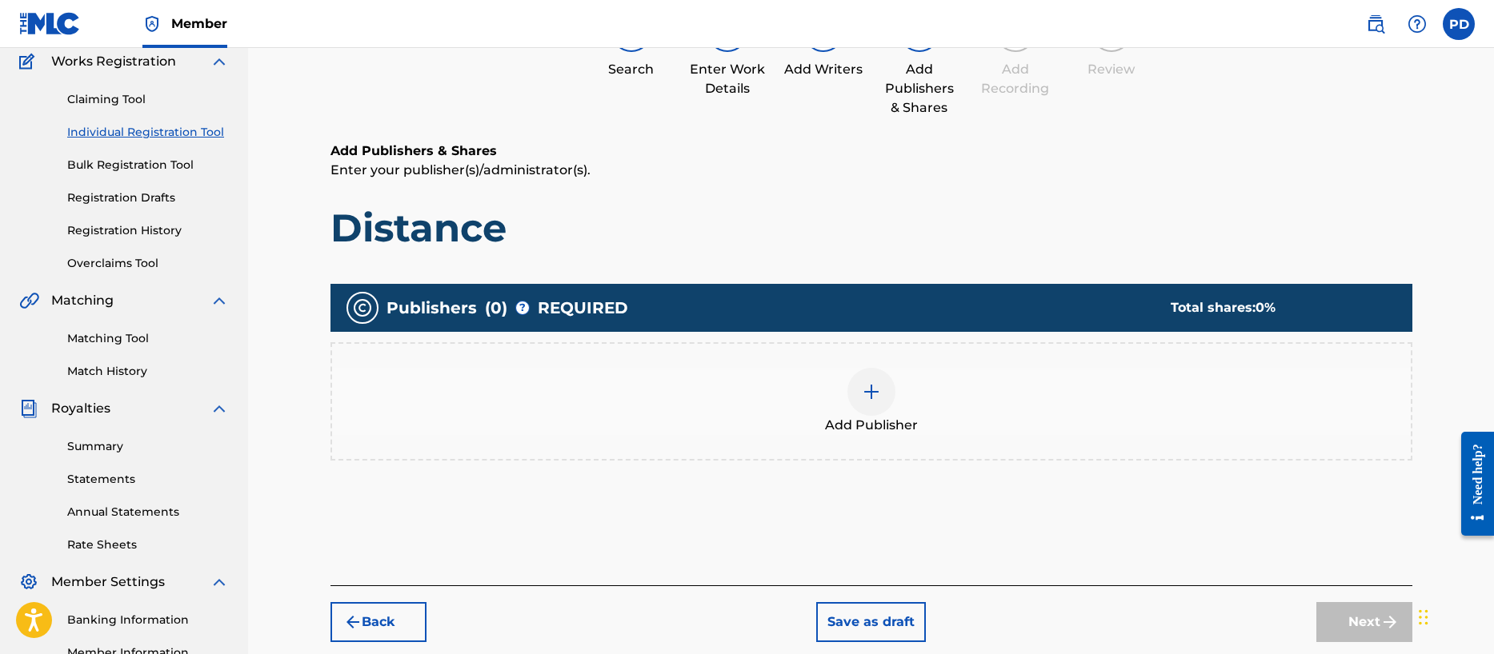
scroll to position [72, 0]
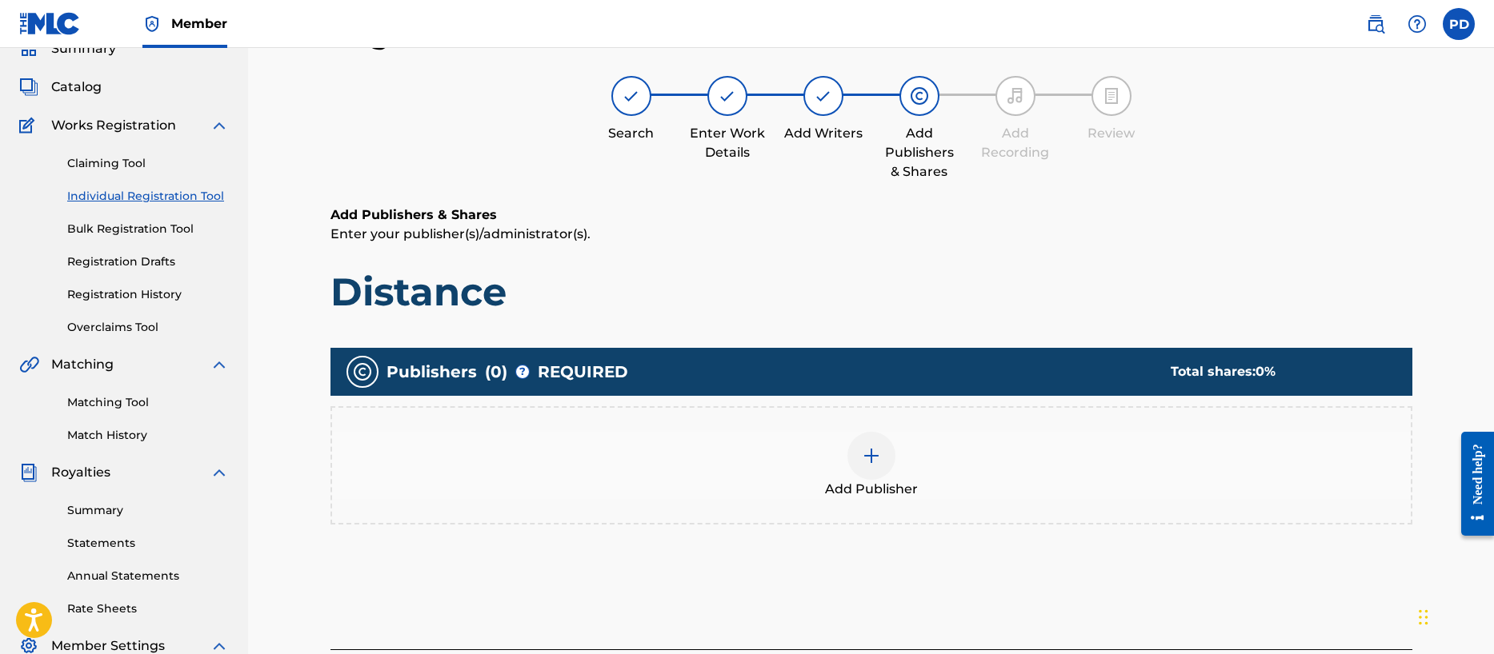
click at [878, 451] on img at bounding box center [871, 455] width 19 height 19
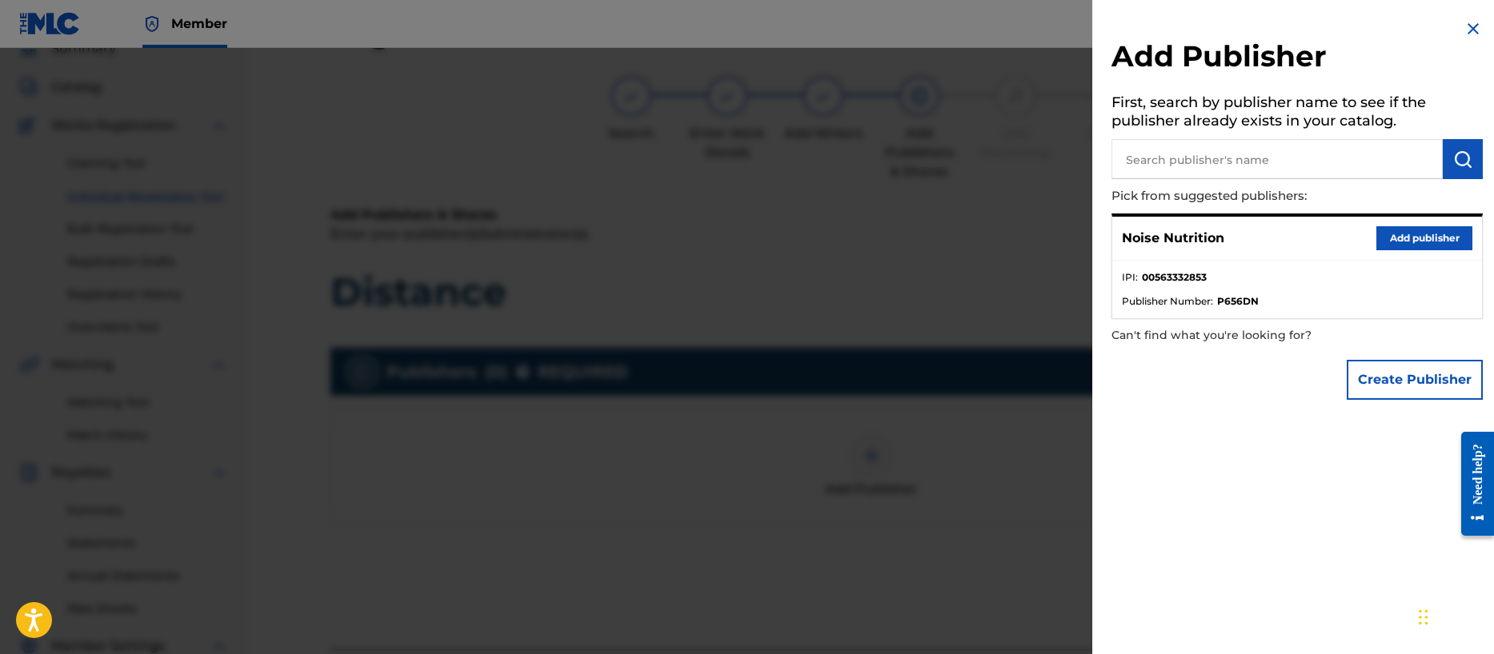
click at [1183, 156] on input "text" at bounding box center [1276, 159] width 331 height 40
click at [1411, 234] on button "Add publisher" at bounding box center [1424, 238] width 96 height 24
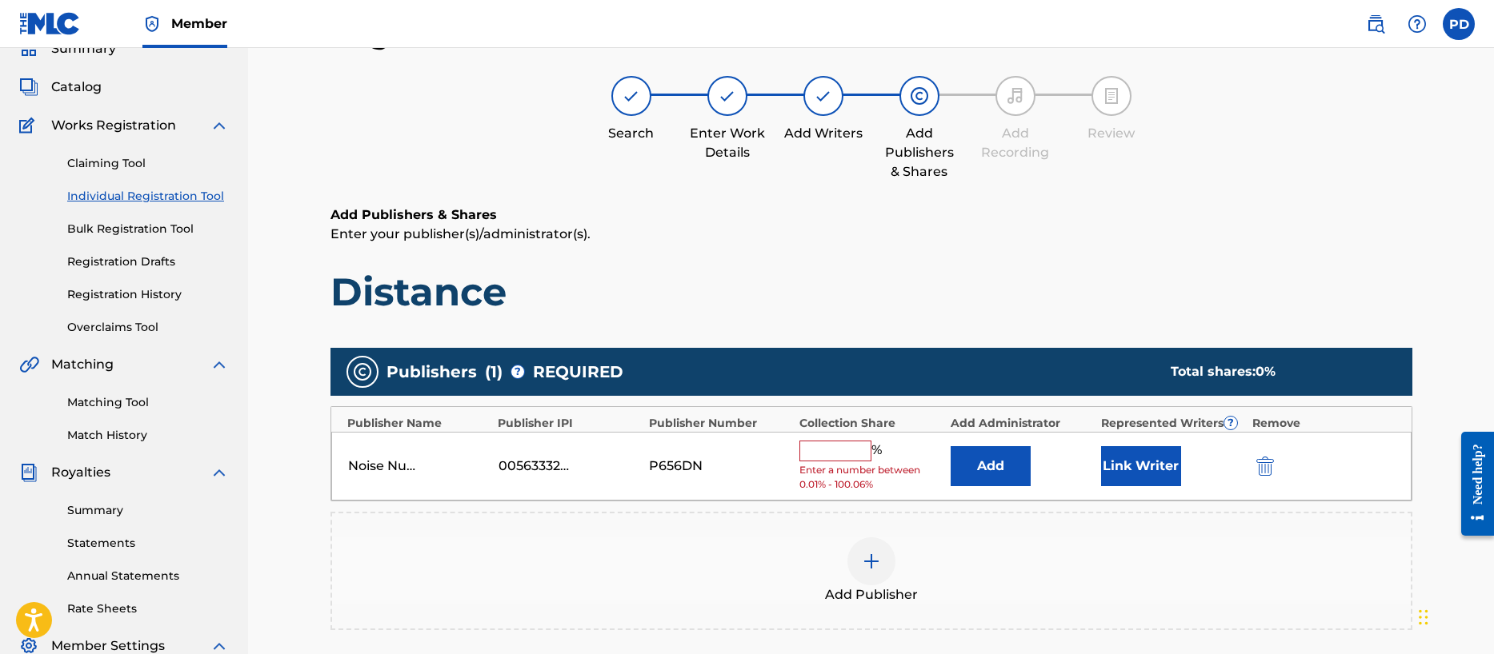
click at [824, 451] on input "text" at bounding box center [835, 451] width 72 height 21
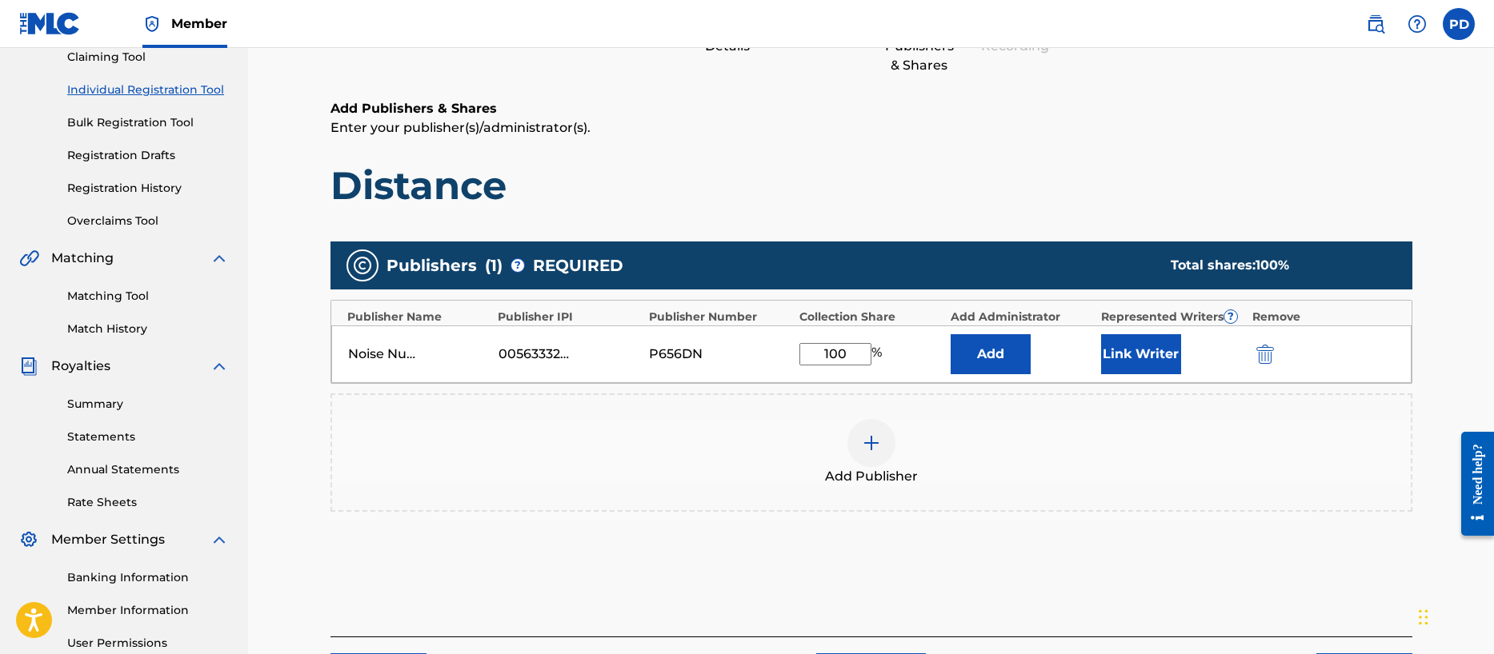
scroll to position [254, 0]
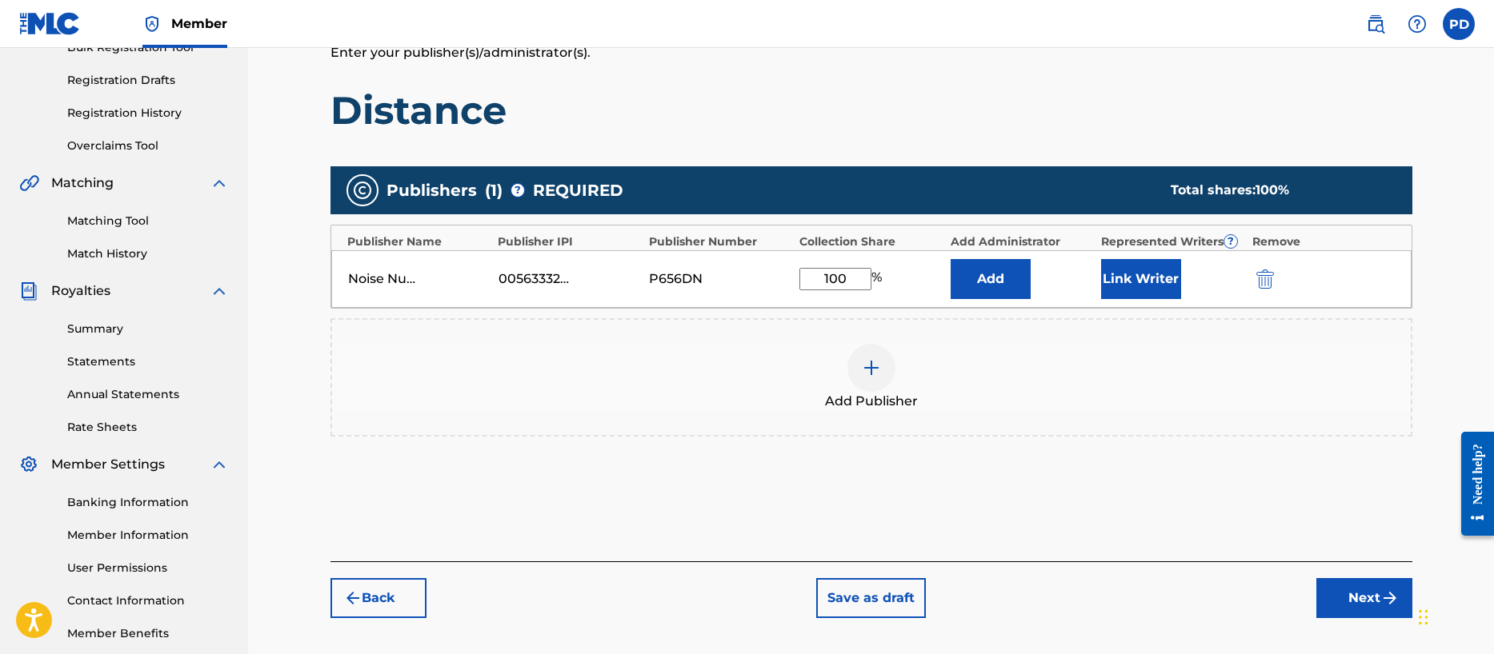
type input "100"
click at [1372, 594] on button "Next" at bounding box center [1364, 598] width 96 height 40
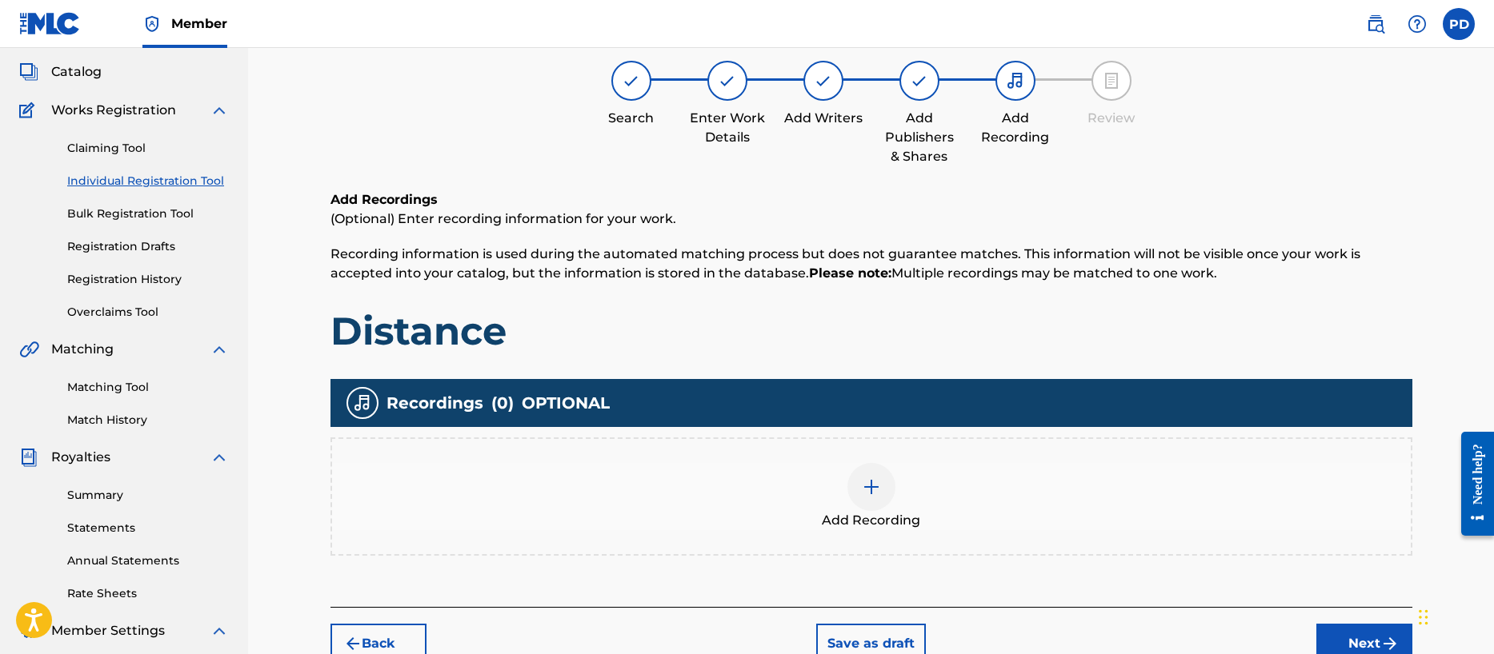
scroll to position [72, 0]
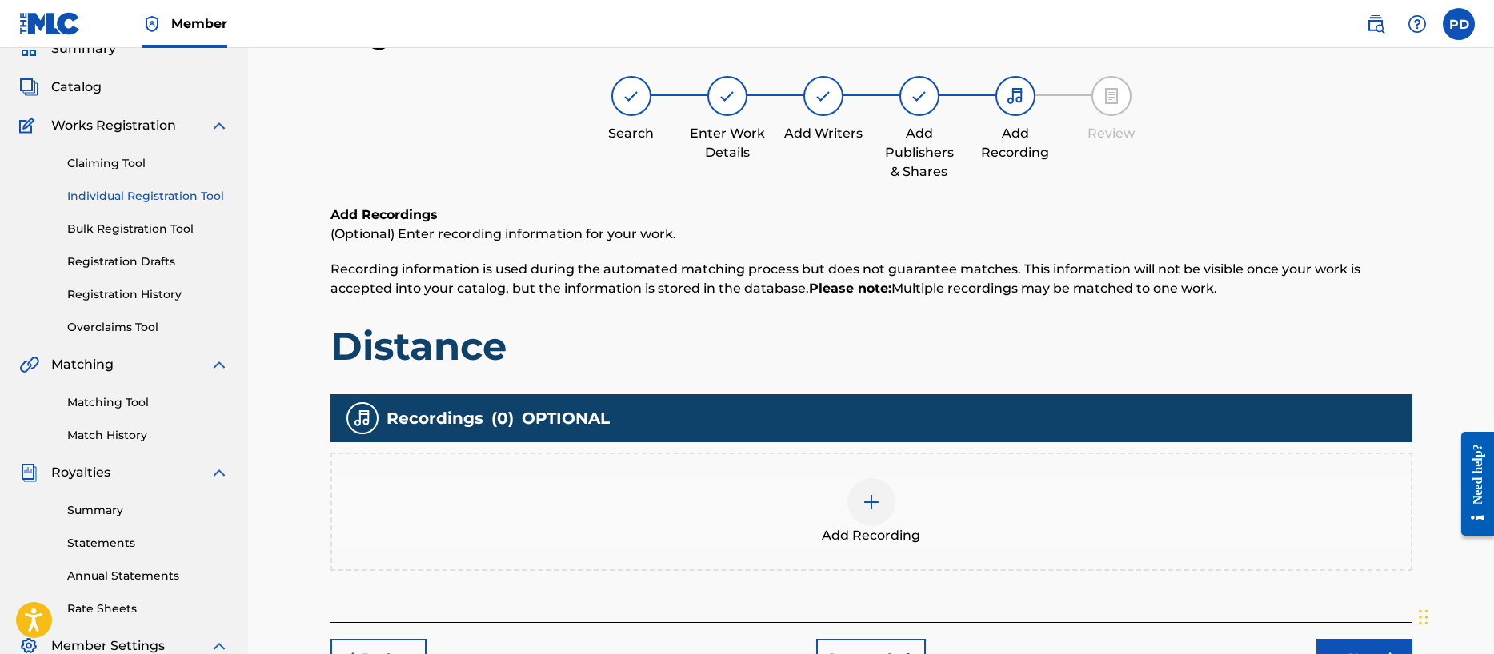
click at [864, 500] on img at bounding box center [871, 502] width 19 height 19
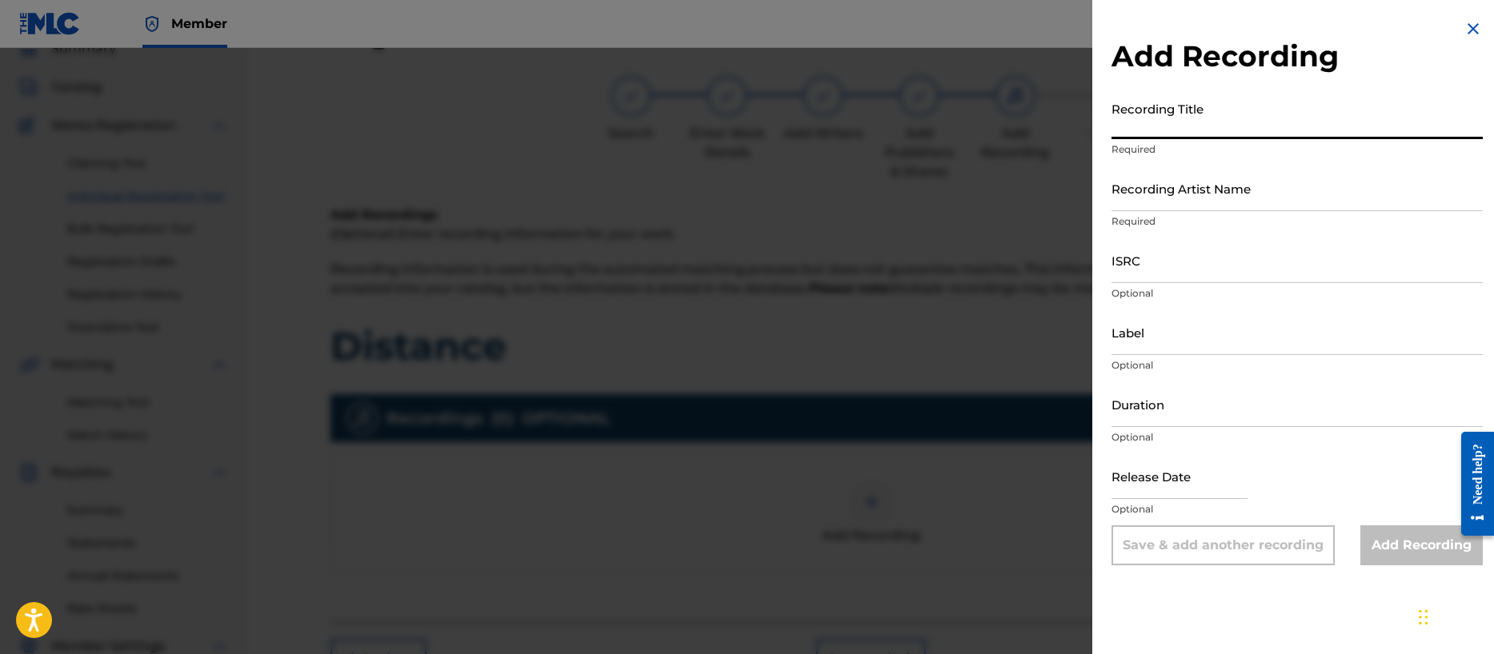
click at [1177, 126] on input "Recording Title" at bounding box center [1296, 117] width 371 height 46
type input "Distance"
click at [1176, 195] on input "Recording Artist Name" at bounding box center [1296, 189] width 371 height 46
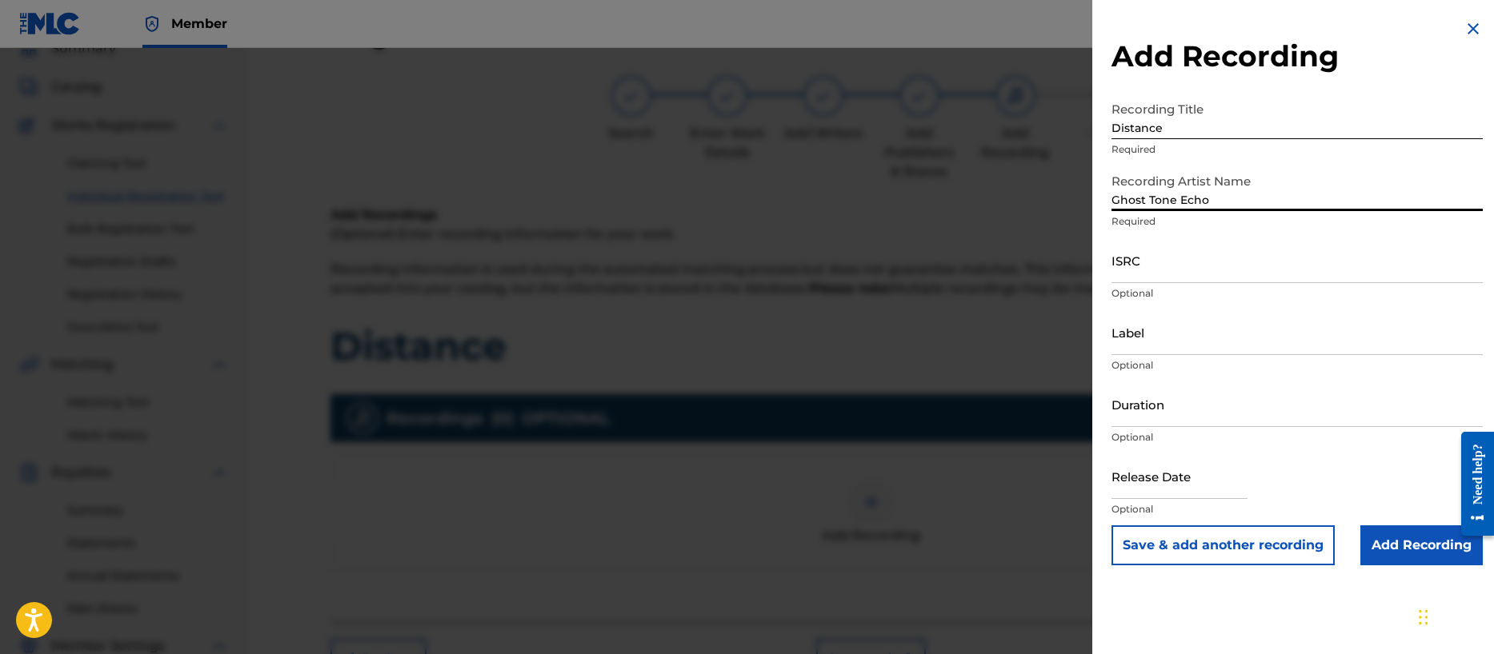
type input "Ghost Tone Echo"
click at [1161, 268] on input "ISRC" at bounding box center [1296, 261] width 371 height 46
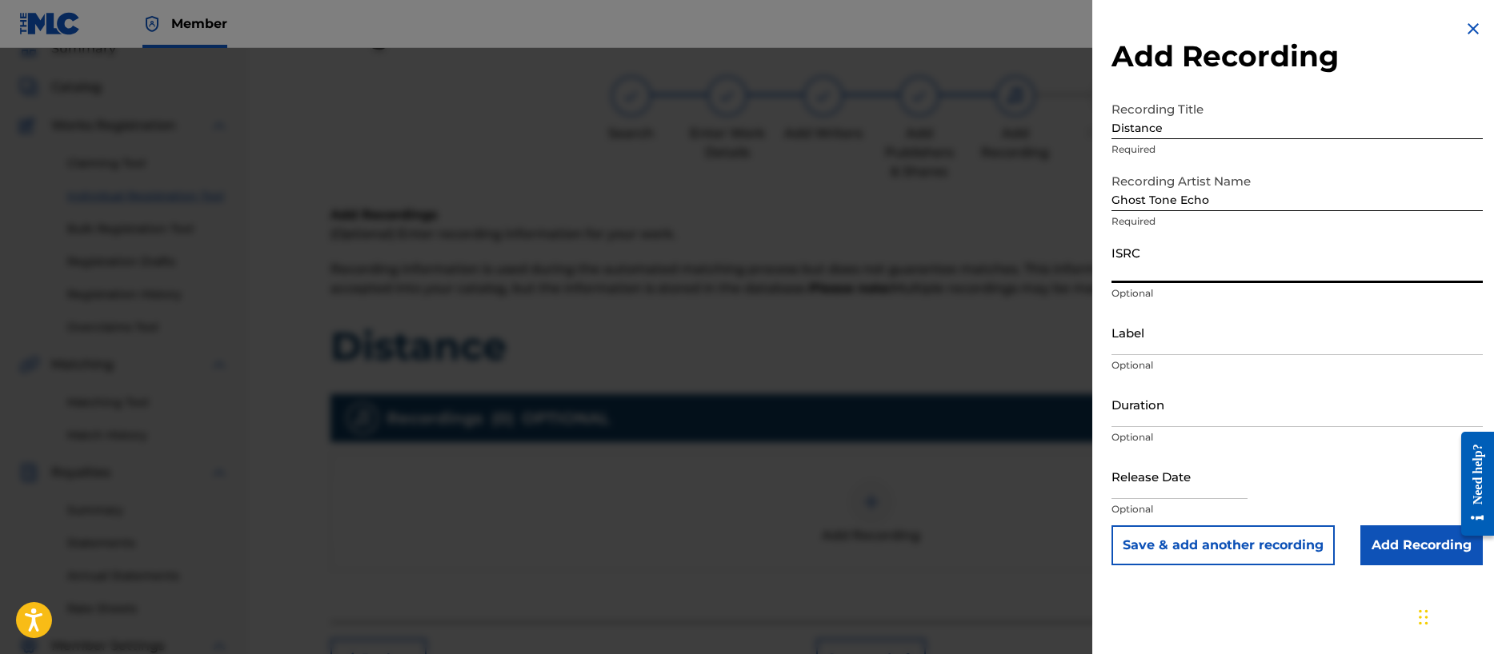
paste input "QZFZ62128176"
type input "QZFZ62128176"
click at [1135, 342] on input "Label" at bounding box center [1296, 333] width 371 height 46
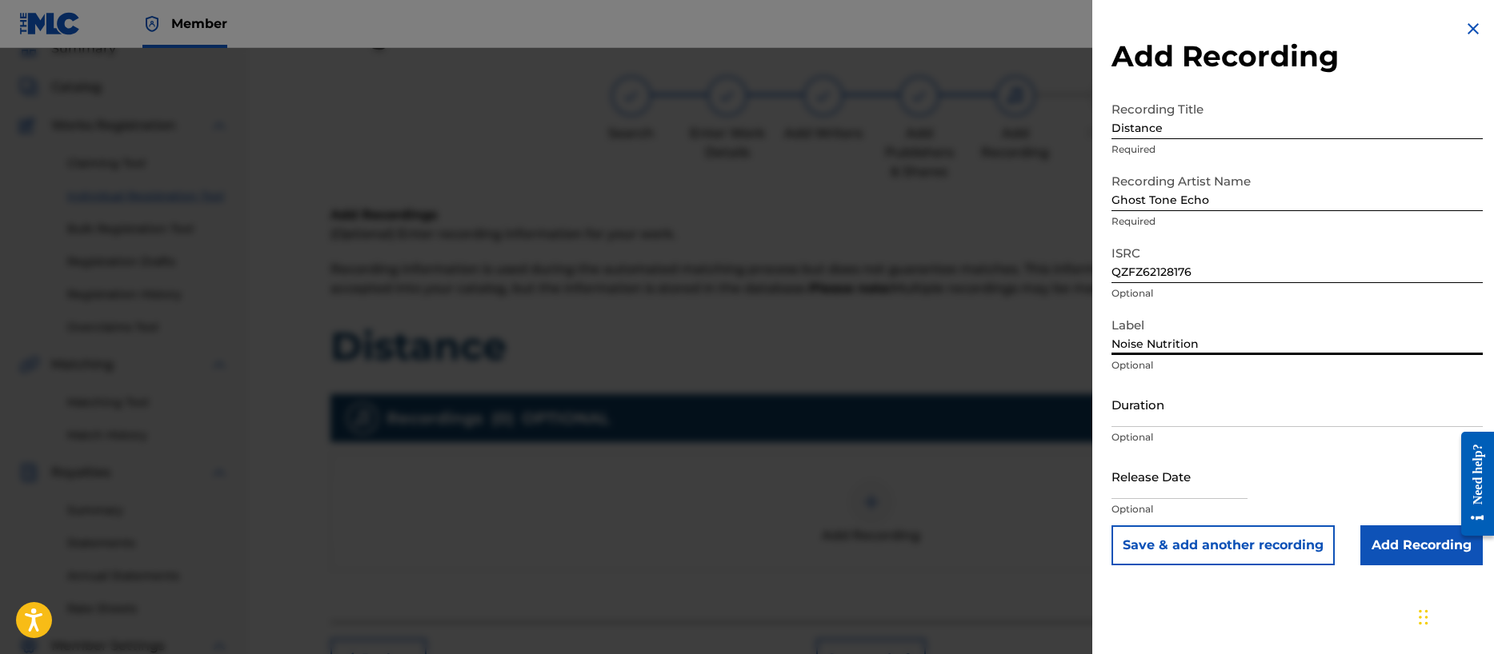
type input "Noise Nutrition"
click at [1128, 410] on input "Duration" at bounding box center [1296, 405] width 371 height 46
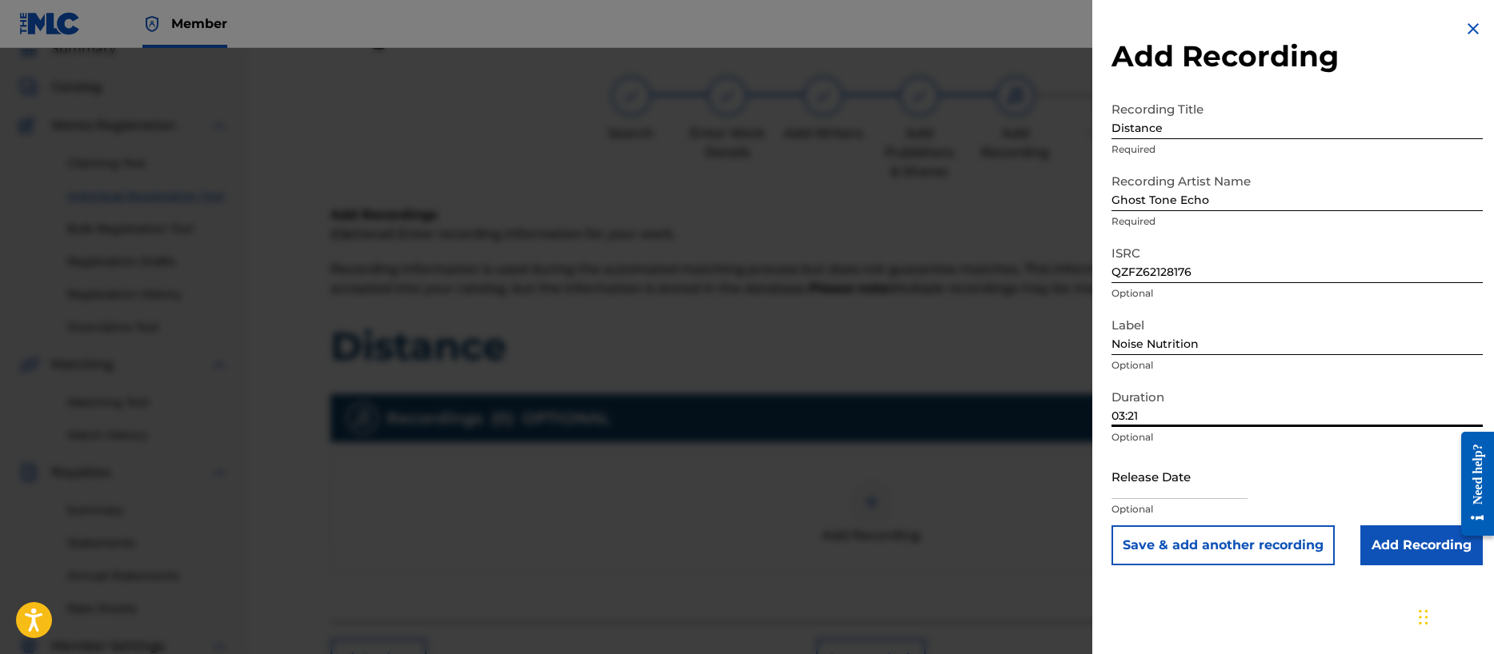
type input "03:21"
click at [1174, 487] on input "text" at bounding box center [1179, 477] width 136 height 46
select select "7"
select select "2025"
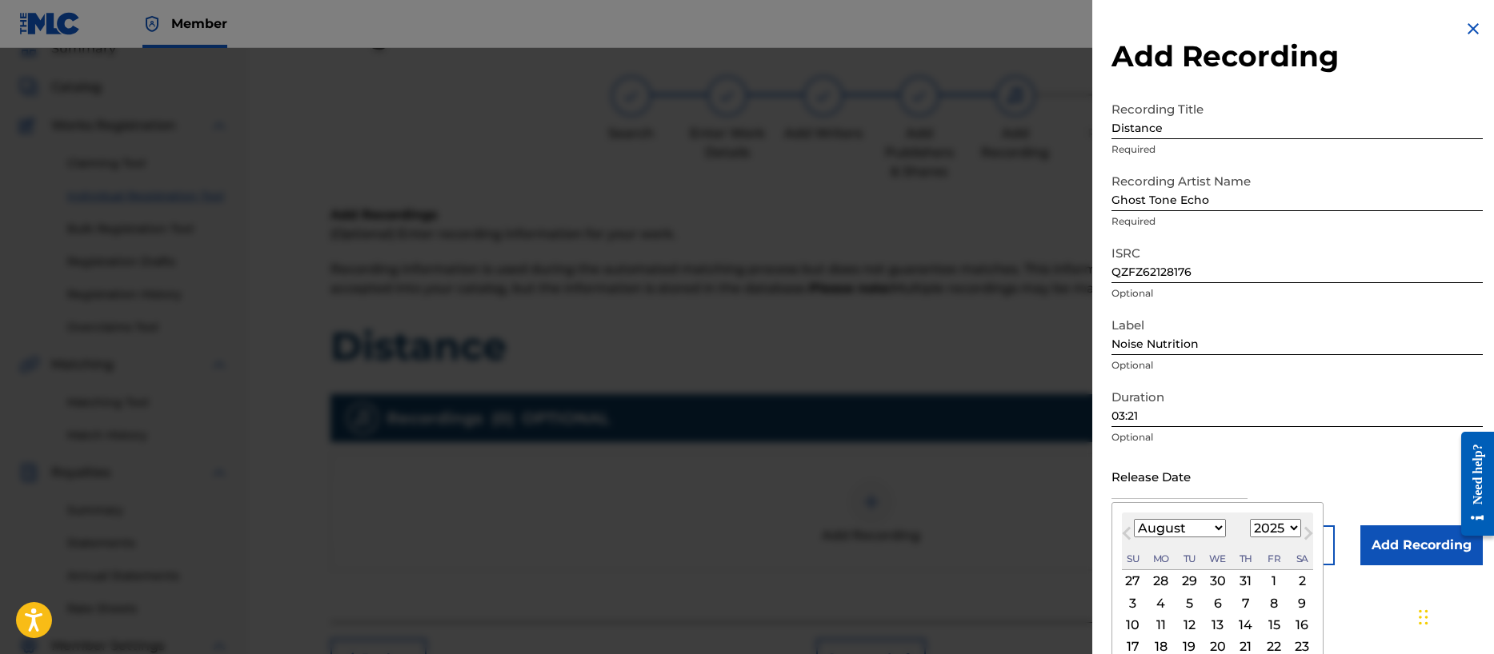
click at [1295, 529] on button "Next Month" at bounding box center [1308, 537] width 26 height 26
click at [1295, 528] on button "Next Month" at bounding box center [1308, 537] width 26 height 26
select select "9"
click at [1287, 527] on select "1899 1900 1901 1902 1903 1904 1905 1906 1907 1908 1909 1910 1911 1912 1913 1914…" at bounding box center [1275, 528] width 51 height 18
select select "2021"
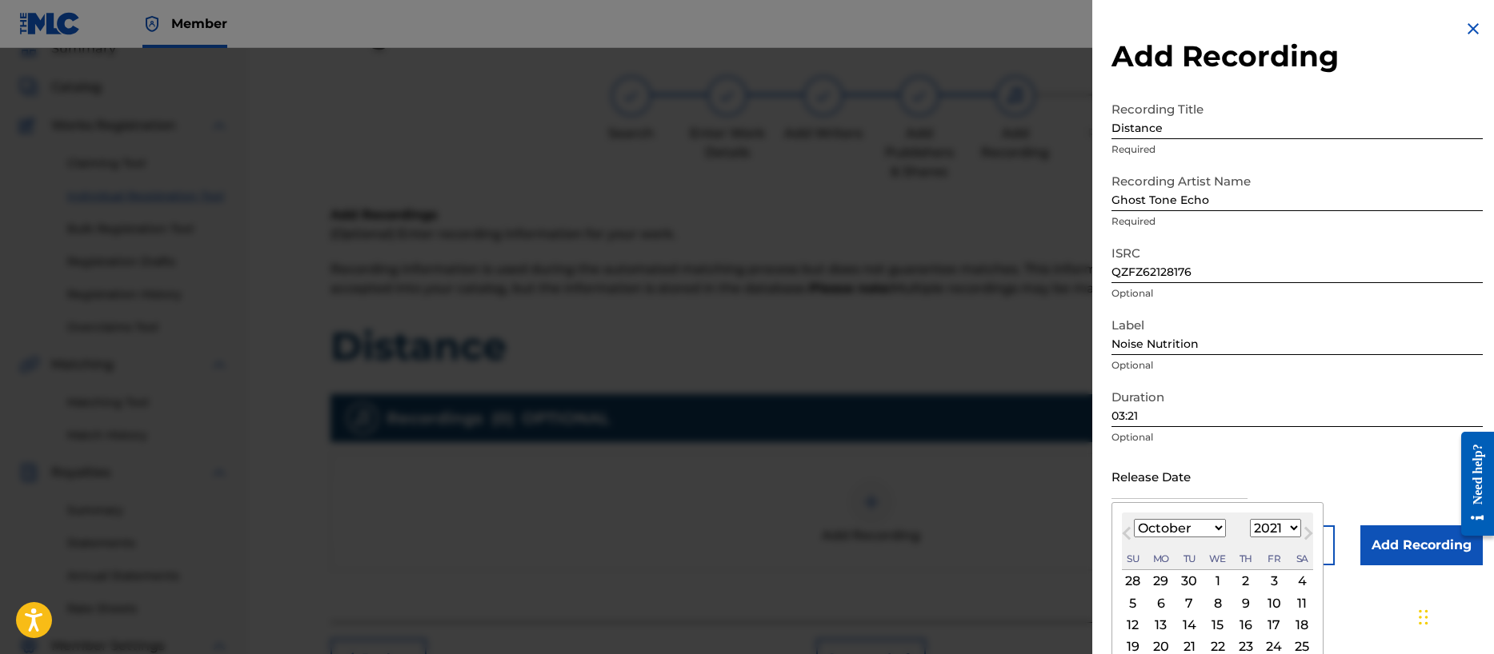
click at [1250, 519] on select "1899 1900 1901 1902 1903 1904 1905 1906 1907 1908 1909 1910 1911 1912 1913 1914…" at bounding box center [1275, 528] width 51 height 18
click at [1182, 526] on select "January February March April May June July August September October November De…" at bounding box center [1180, 528] width 92 height 18
select select "1"
click at [1134, 519] on select "January February March April May June July August September October November De…" at bounding box center [1180, 528] width 92 height 18
click at [1219, 605] on div "10" at bounding box center [1217, 603] width 19 height 19
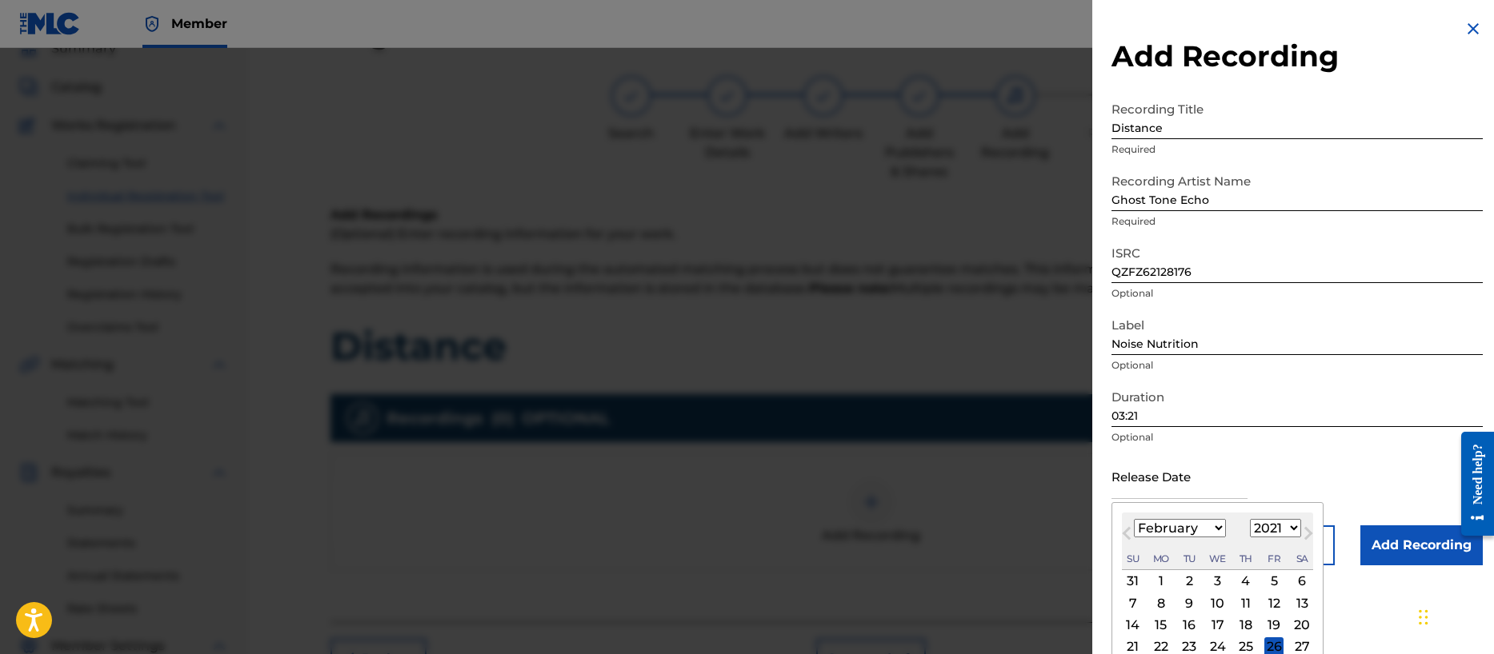
type input "[DATE]"
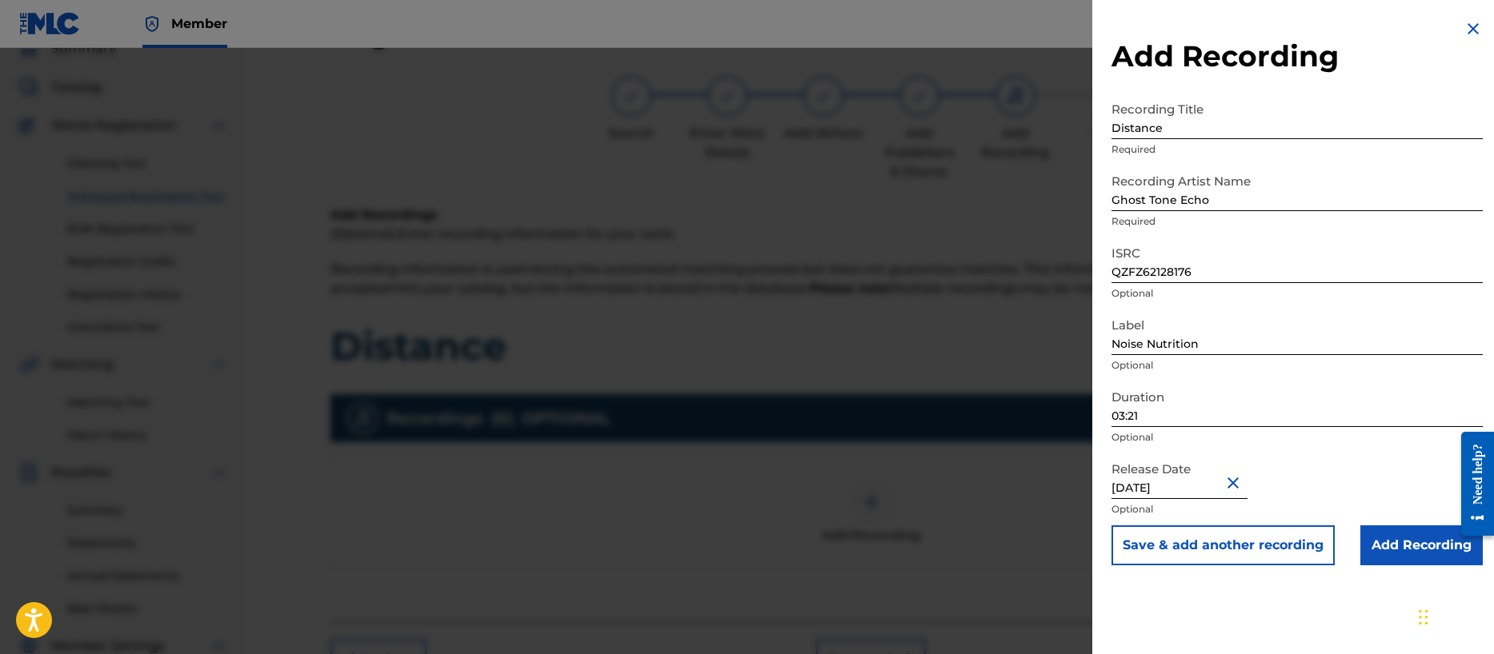
scroll to position [190, 0]
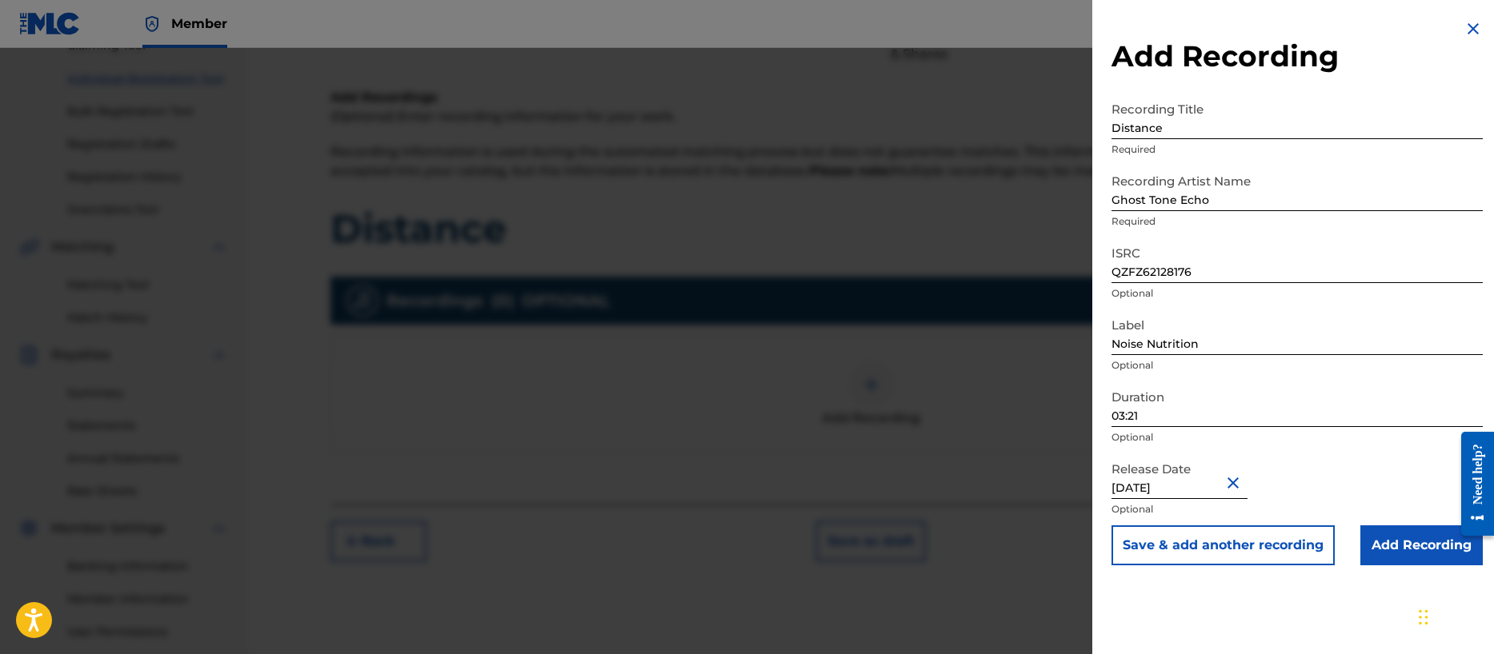
click at [1404, 542] on input "Add Recording" at bounding box center [1421, 546] width 122 height 40
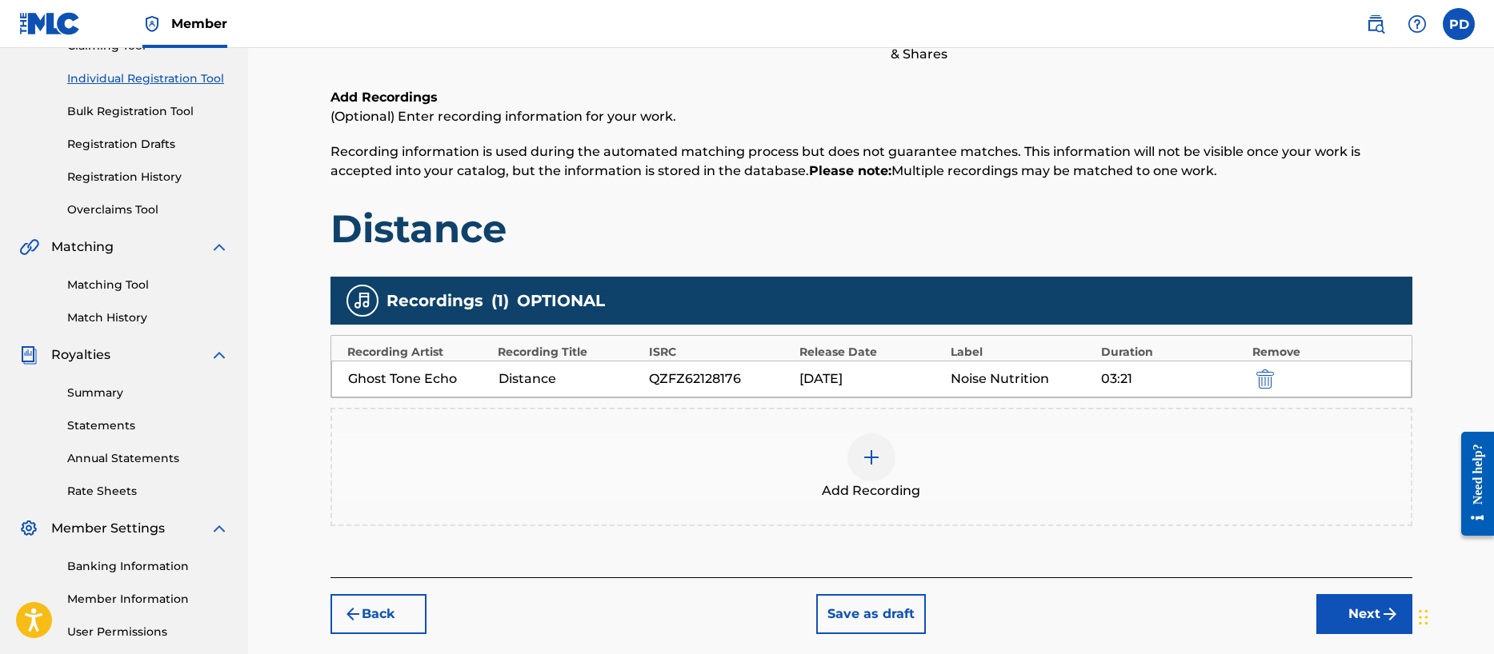
scroll to position [194, 0]
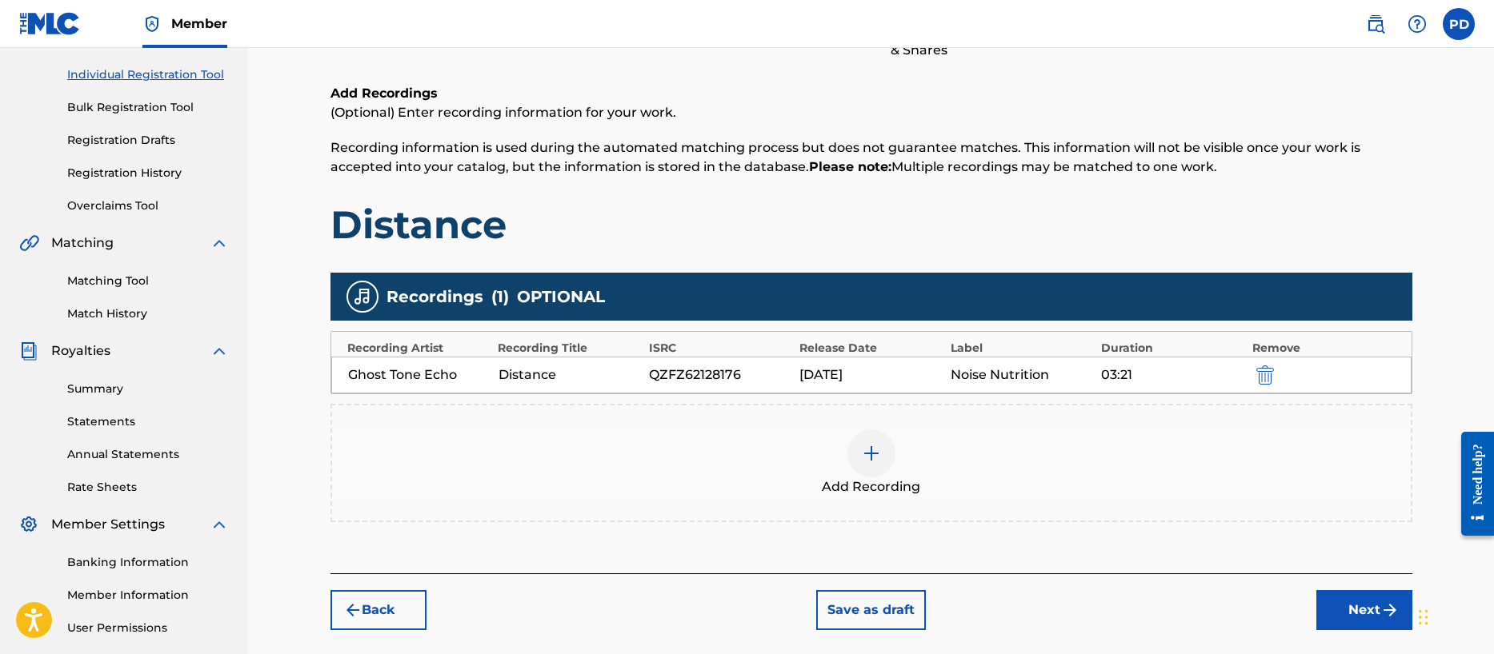
click at [1346, 605] on button "Next" at bounding box center [1364, 610] width 96 height 40
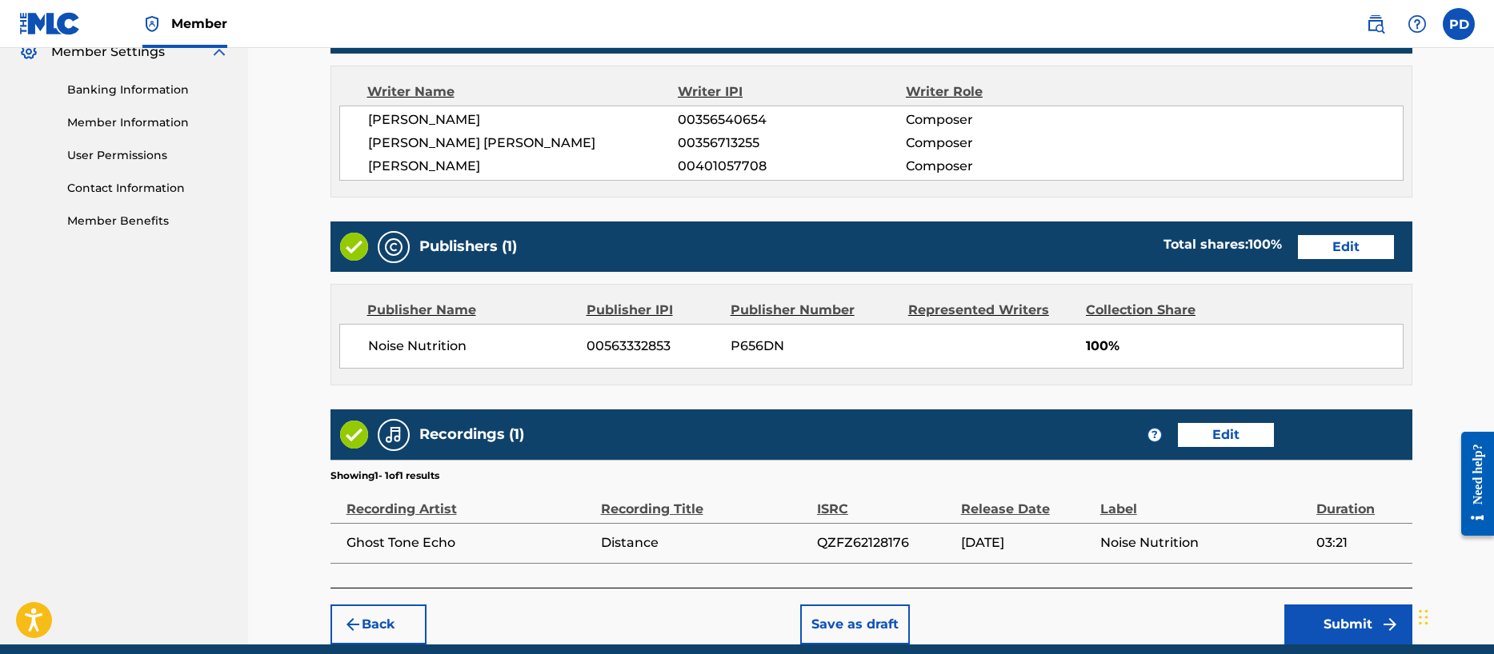
scroll to position [734, 0]
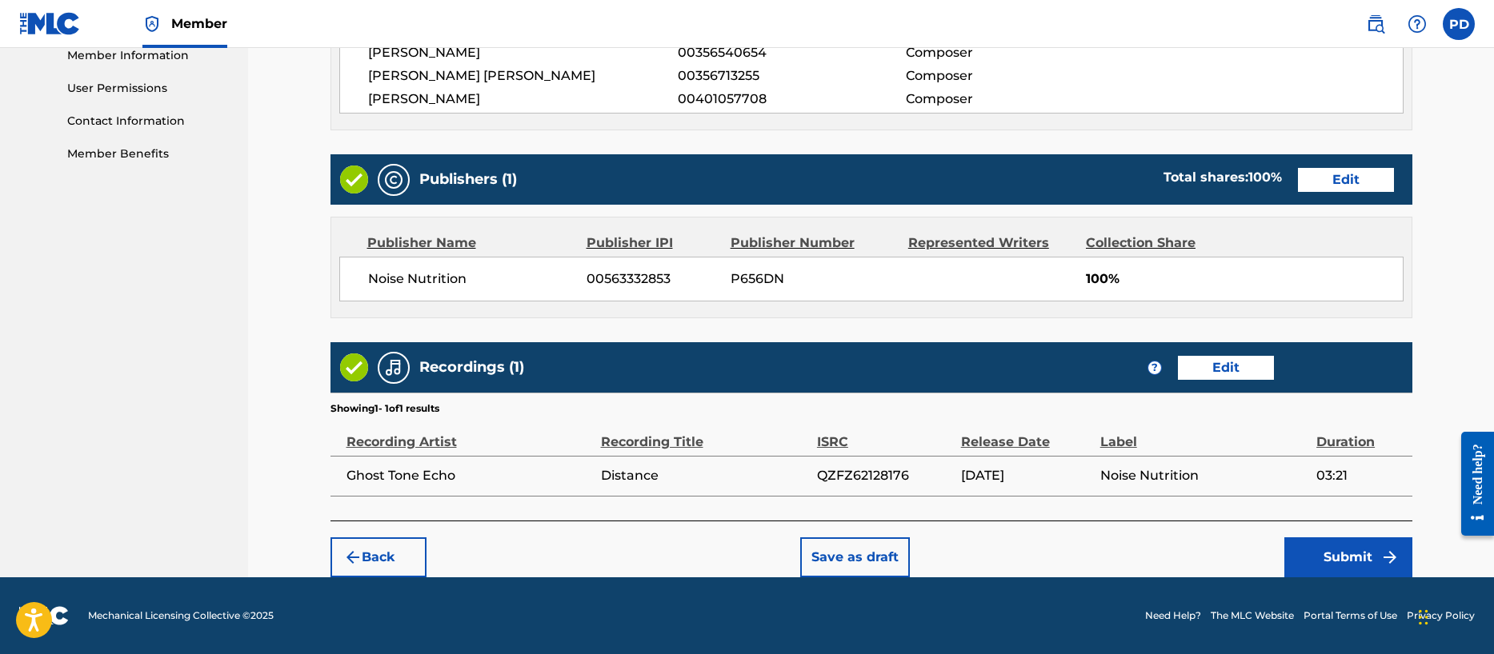
click at [1325, 554] on button "Submit" at bounding box center [1348, 558] width 128 height 40
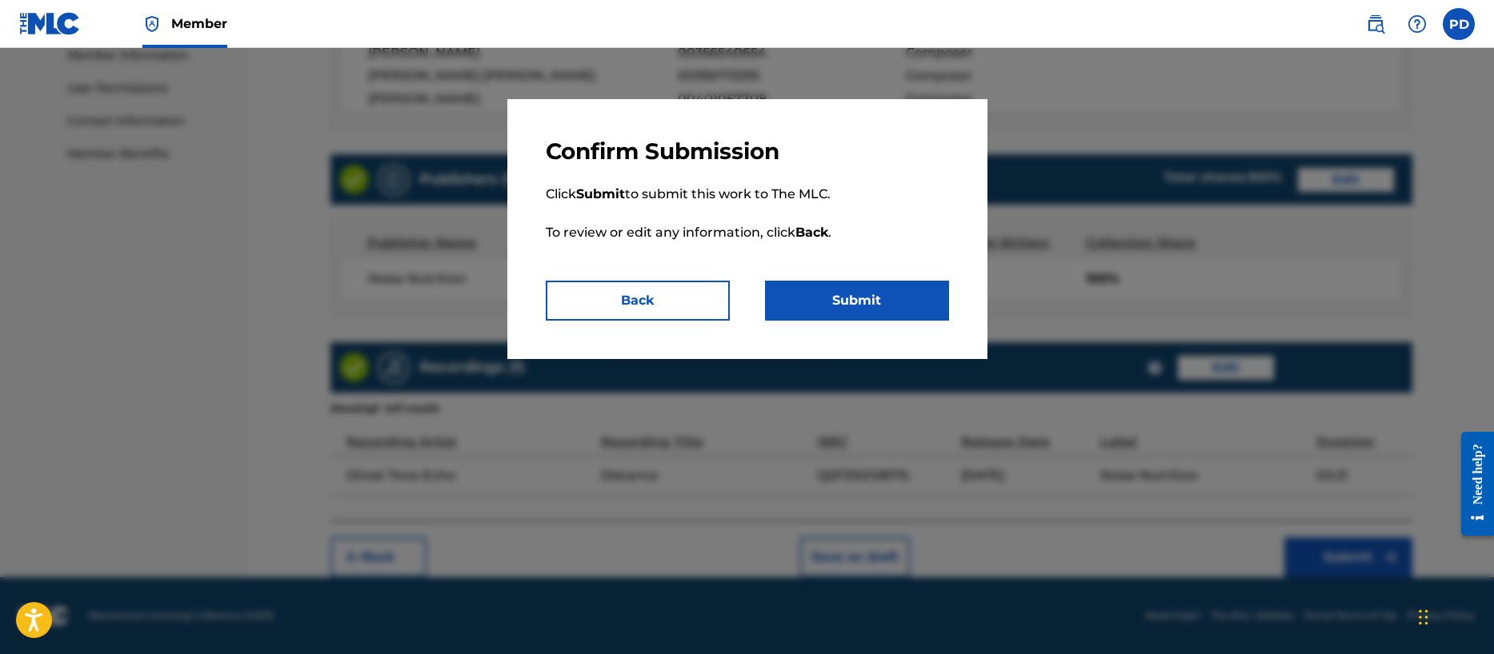
click at [868, 301] on button "Submit" at bounding box center [857, 301] width 184 height 40
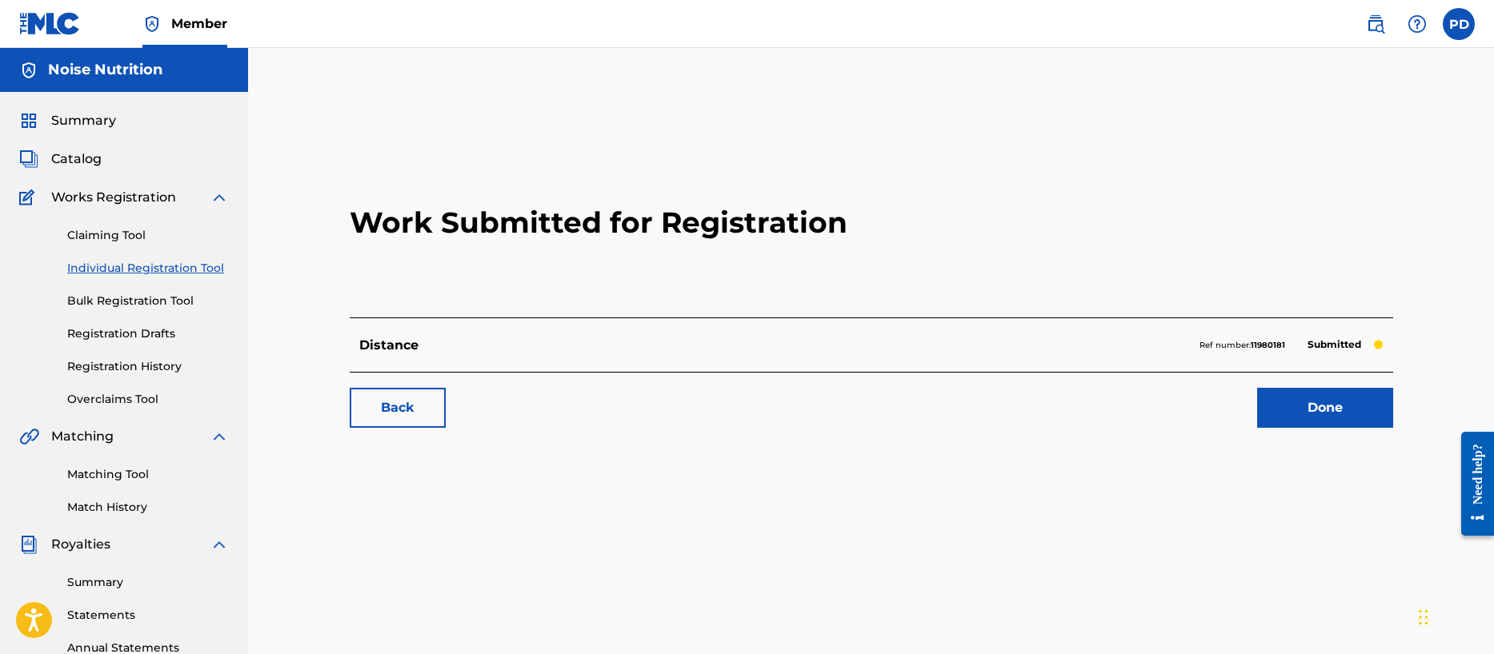
click at [1325, 401] on link "Done" at bounding box center [1325, 408] width 136 height 40
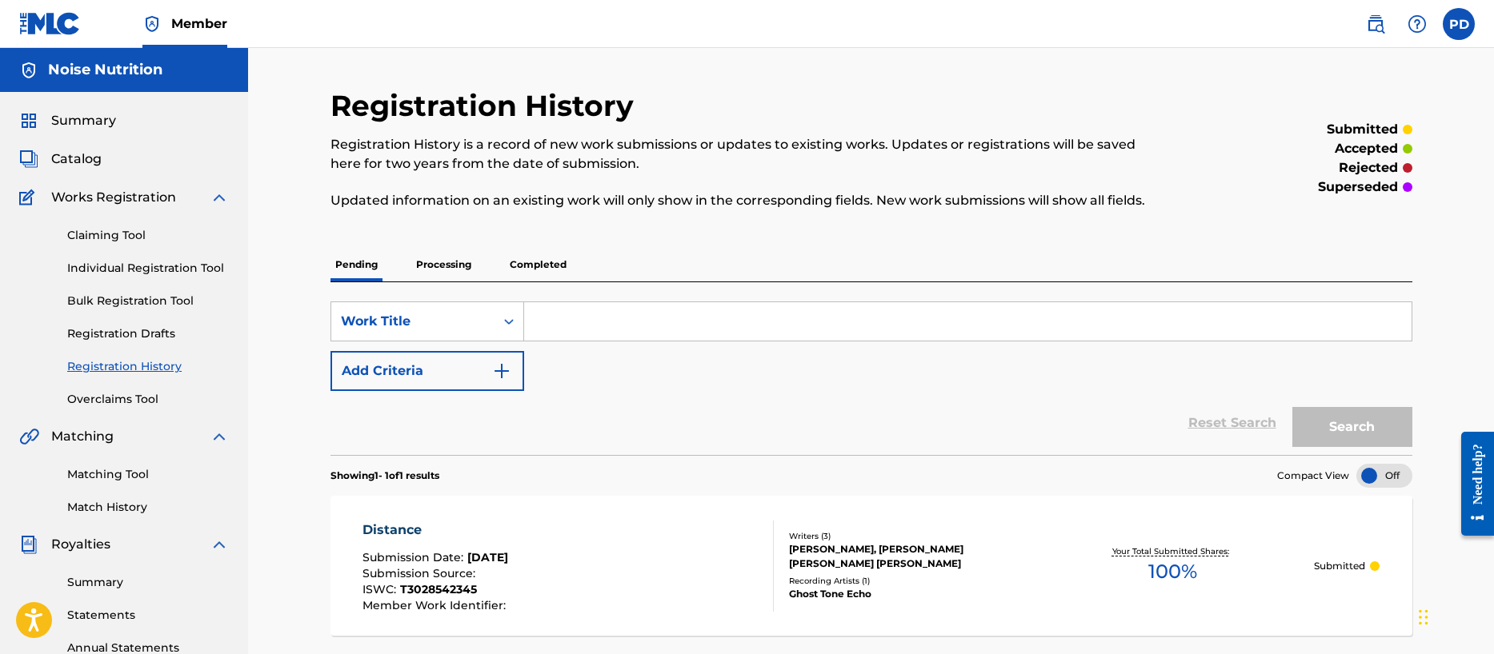
click at [183, 261] on link "Individual Registration Tool" at bounding box center [148, 268] width 162 height 17
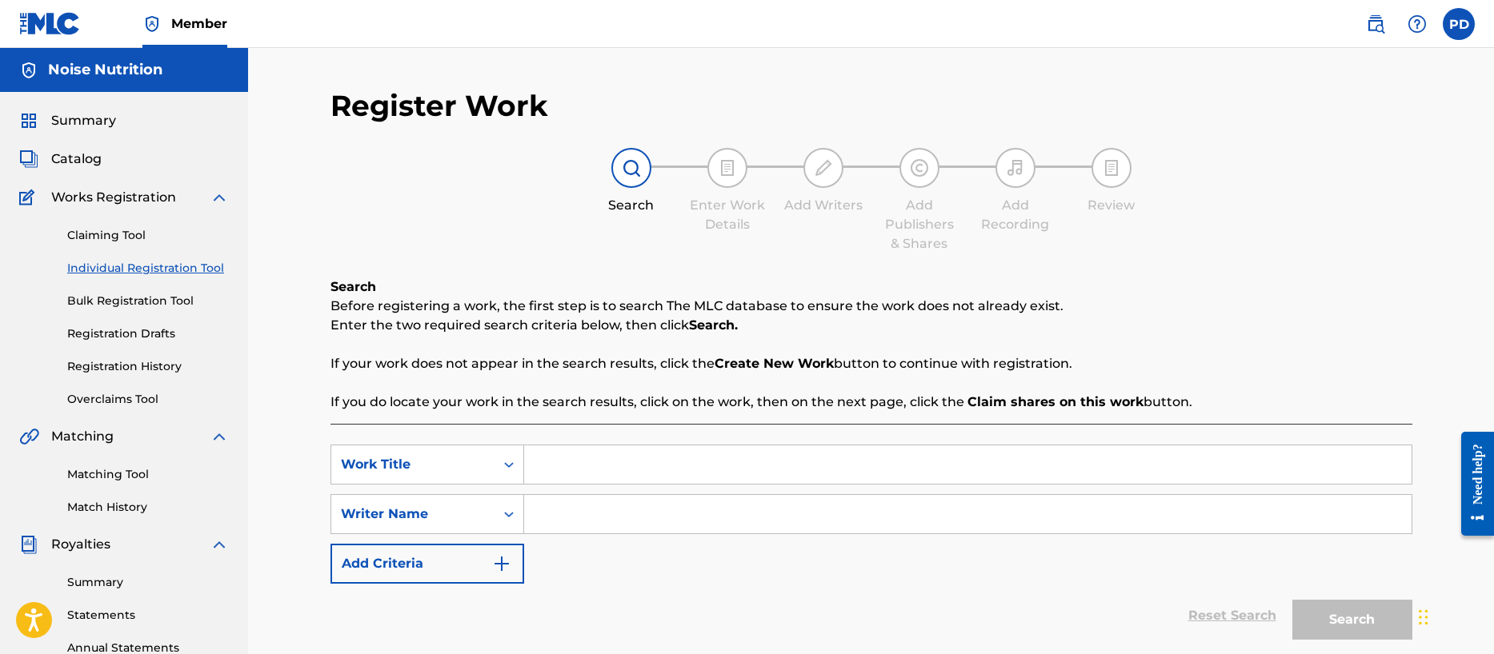
click at [559, 462] on input "Search Form" at bounding box center [967, 465] width 887 height 38
drag, startPoint x: 542, startPoint y: 465, endPoint x: 485, endPoint y: 466, distance: 56.8
click at [485, 466] on div "SearchWithCriteriae67c072a-41f7-4d0b-9af5-8623bba8fca1 Work Title ritual" at bounding box center [871, 465] width 1082 height 40
type input "Ritual"
click at [571, 521] on input "Search Form" at bounding box center [967, 514] width 887 height 38
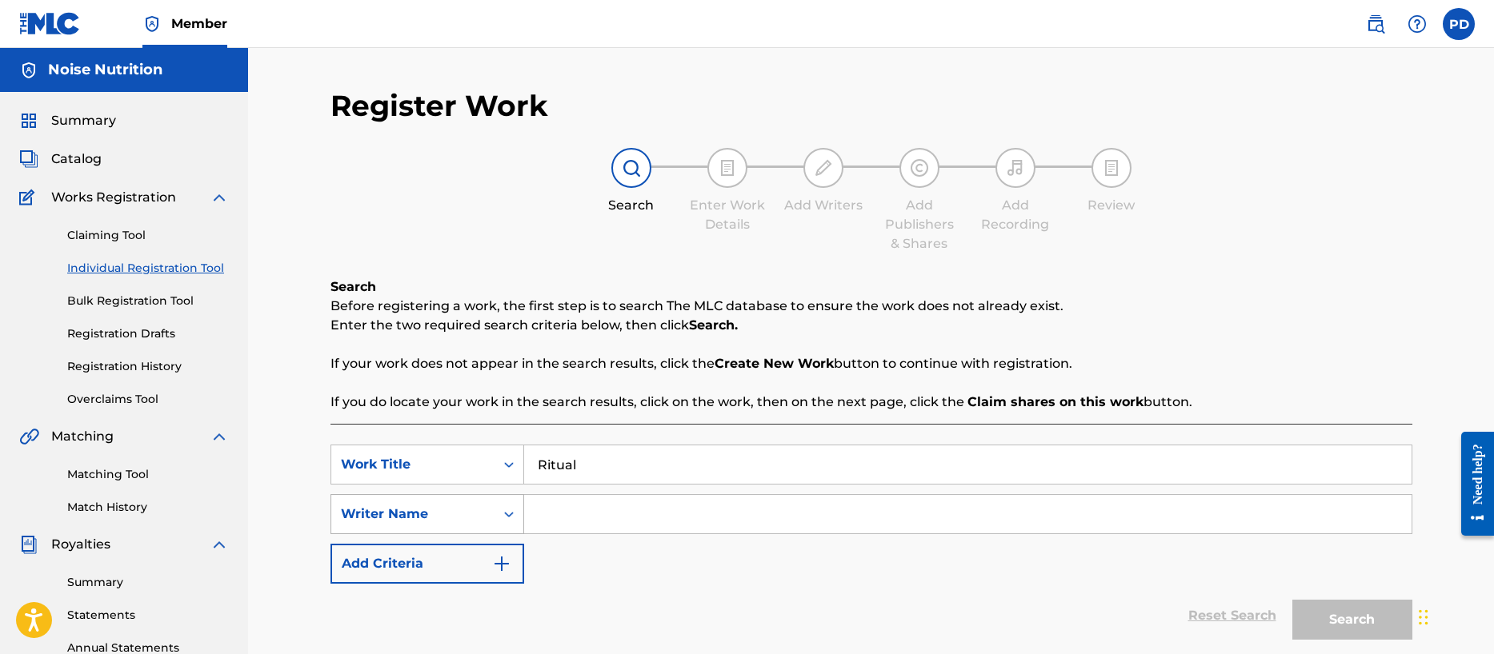
click at [470, 512] on div "Writer Name" at bounding box center [427, 514] width 194 height 40
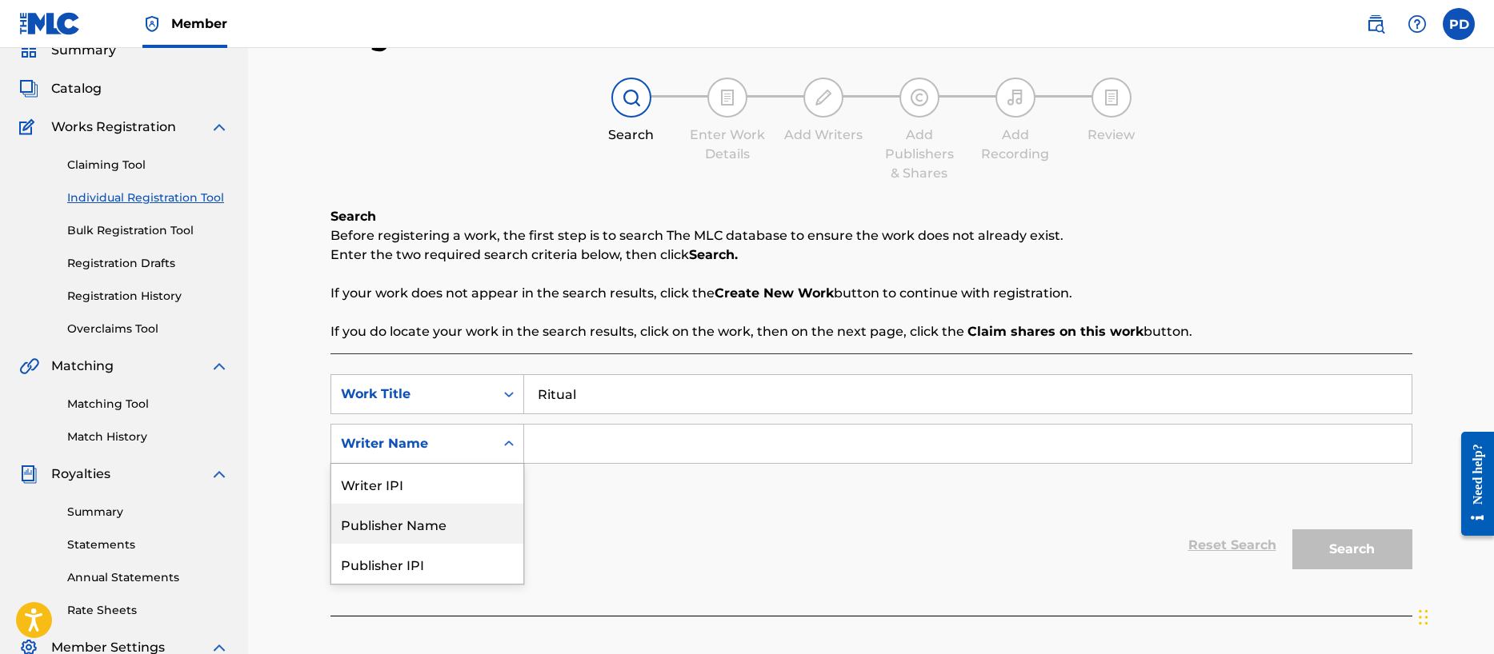
scroll to position [81, 0]
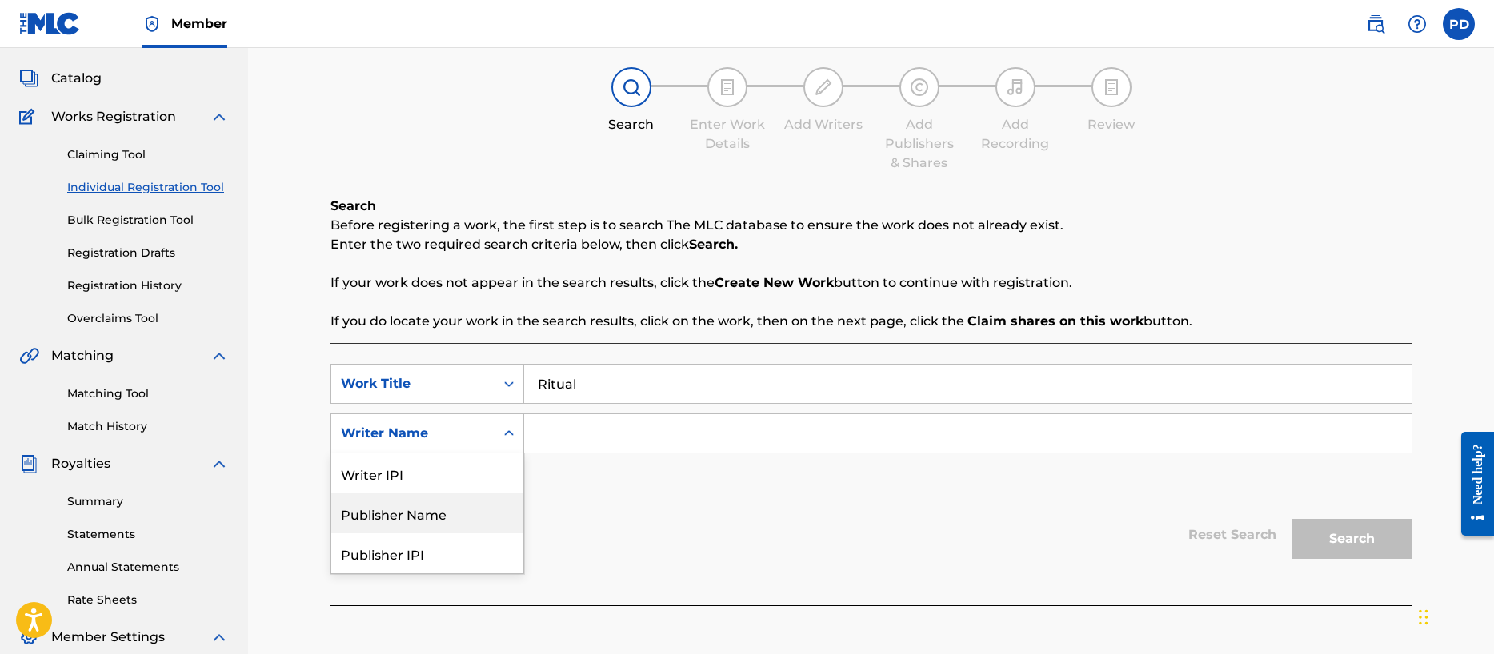
drag, startPoint x: 432, startPoint y: 515, endPoint x: 546, endPoint y: 461, distance: 126.0
click at [436, 514] on div "Publisher Name" at bounding box center [427, 514] width 192 height 40
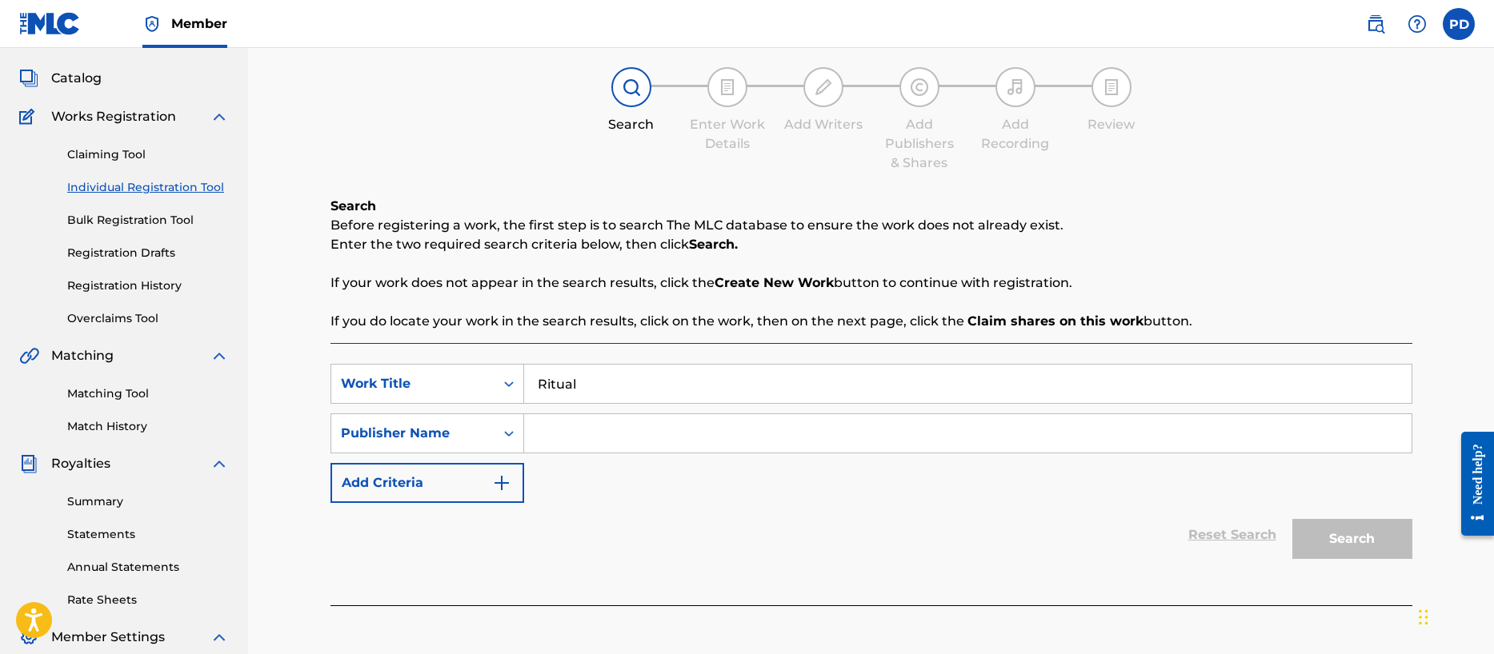
click at [562, 437] on input "Search Form" at bounding box center [967, 433] width 887 height 38
type input "Noise Nutrition"
click at [1344, 541] on button "Search" at bounding box center [1352, 539] width 120 height 40
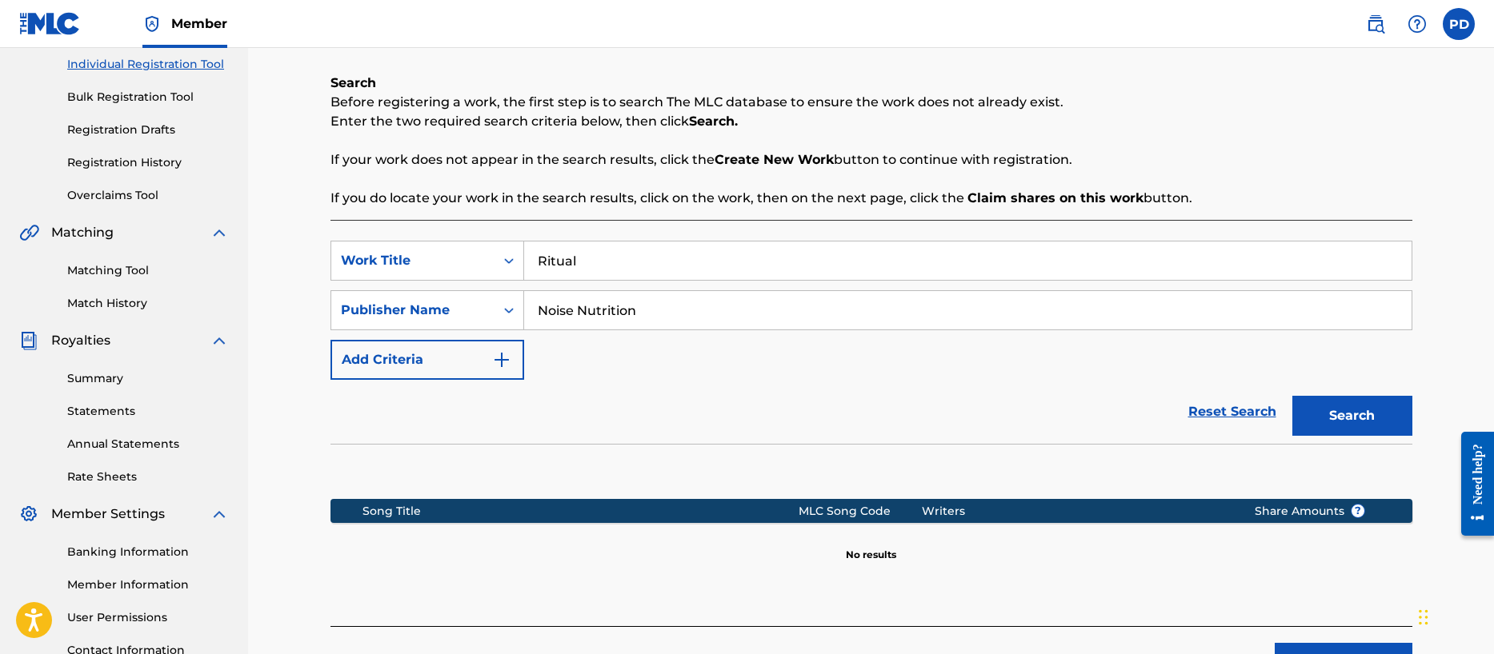
scroll to position [338, 0]
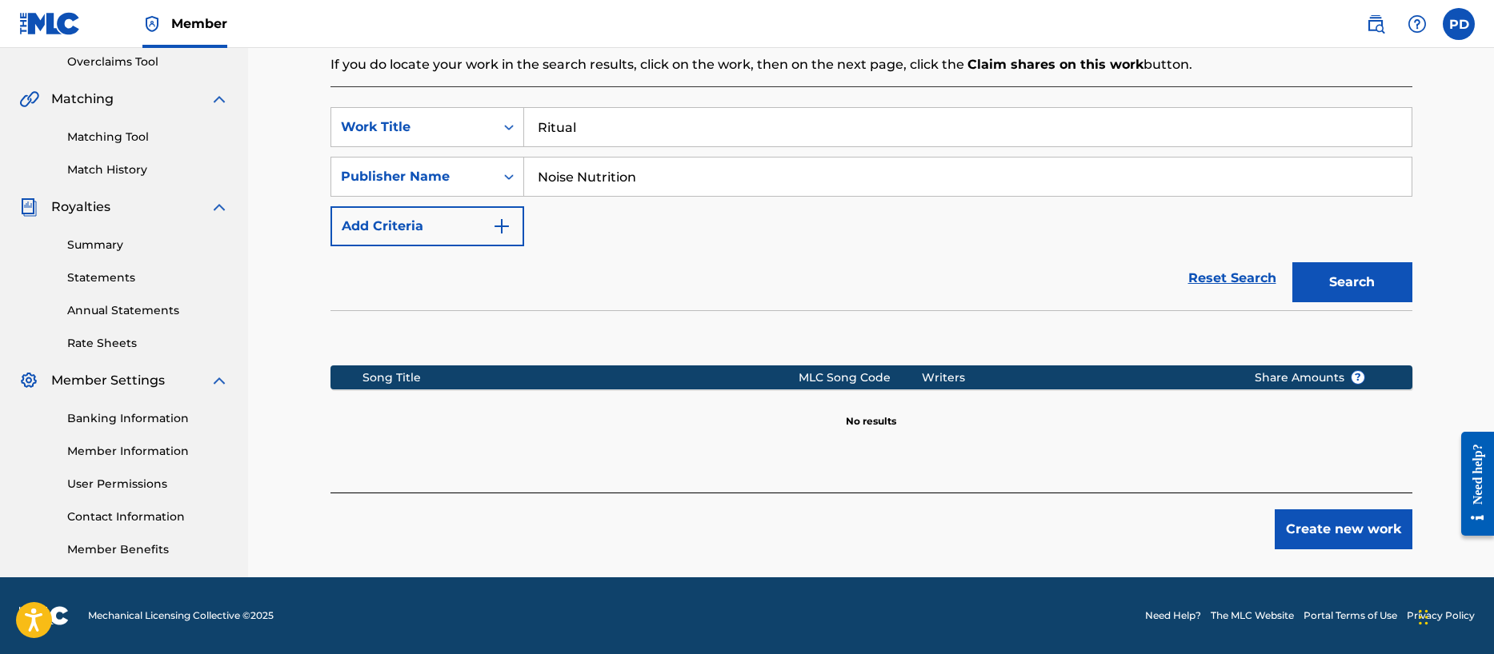
click at [1354, 531] on button "Create new work" at bounding box center [1343, 530] width 138 height 40
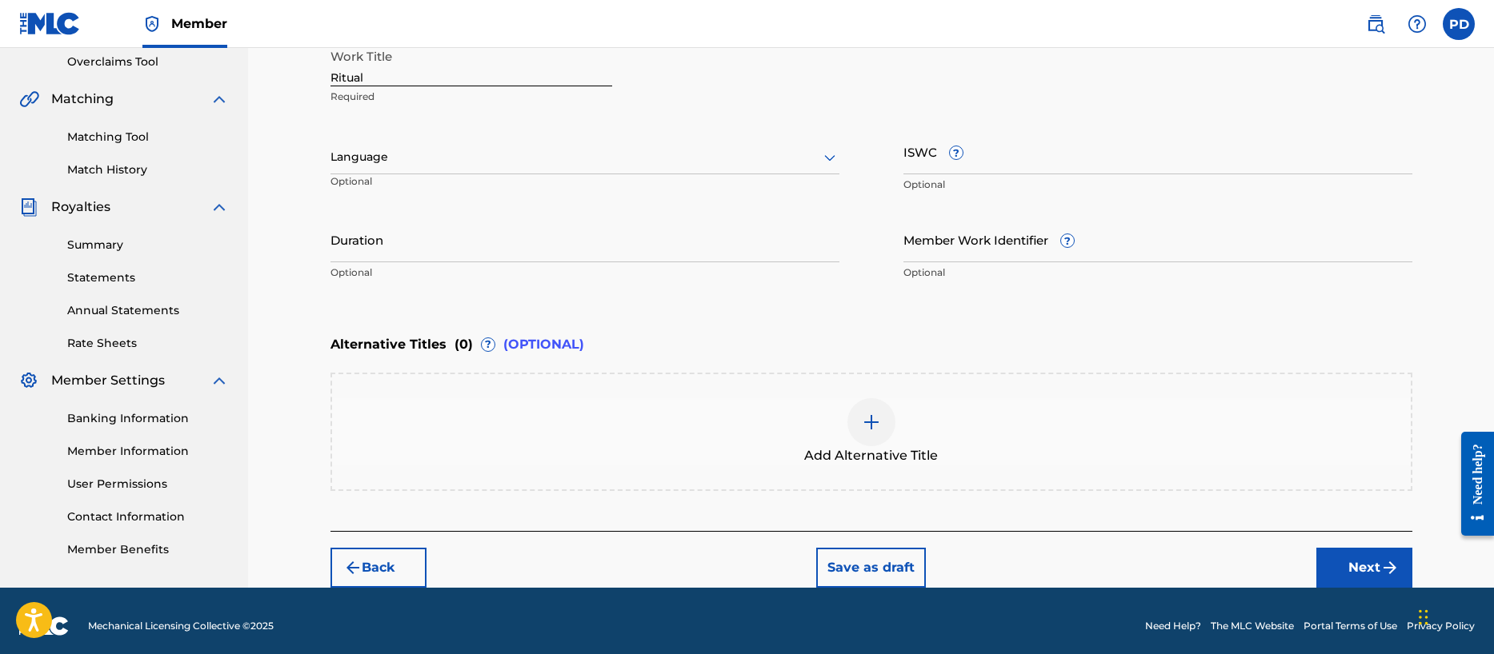
click at [916, 173] on input "ISWC ?" at bounding box center [1157, 152] width 509 height 46
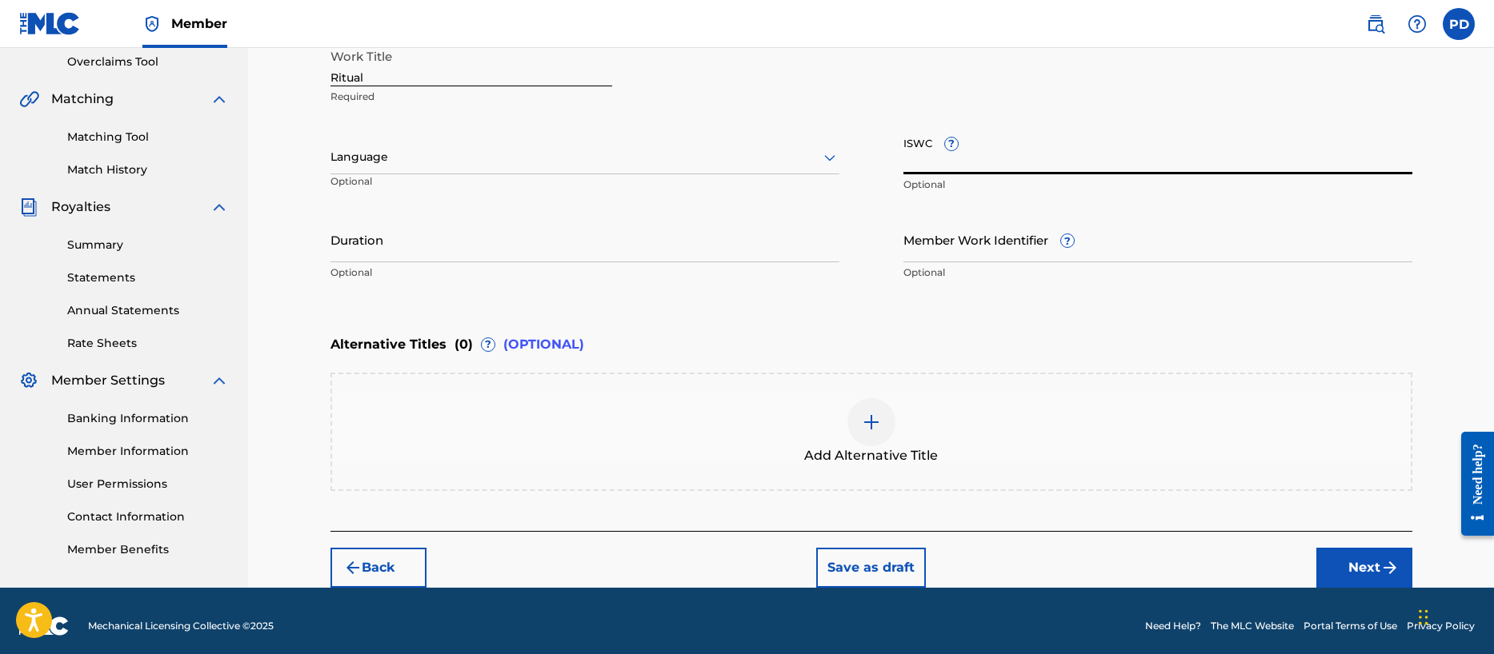
paste input "T-302.854.230-1"
type input "T-302.854.230-1"
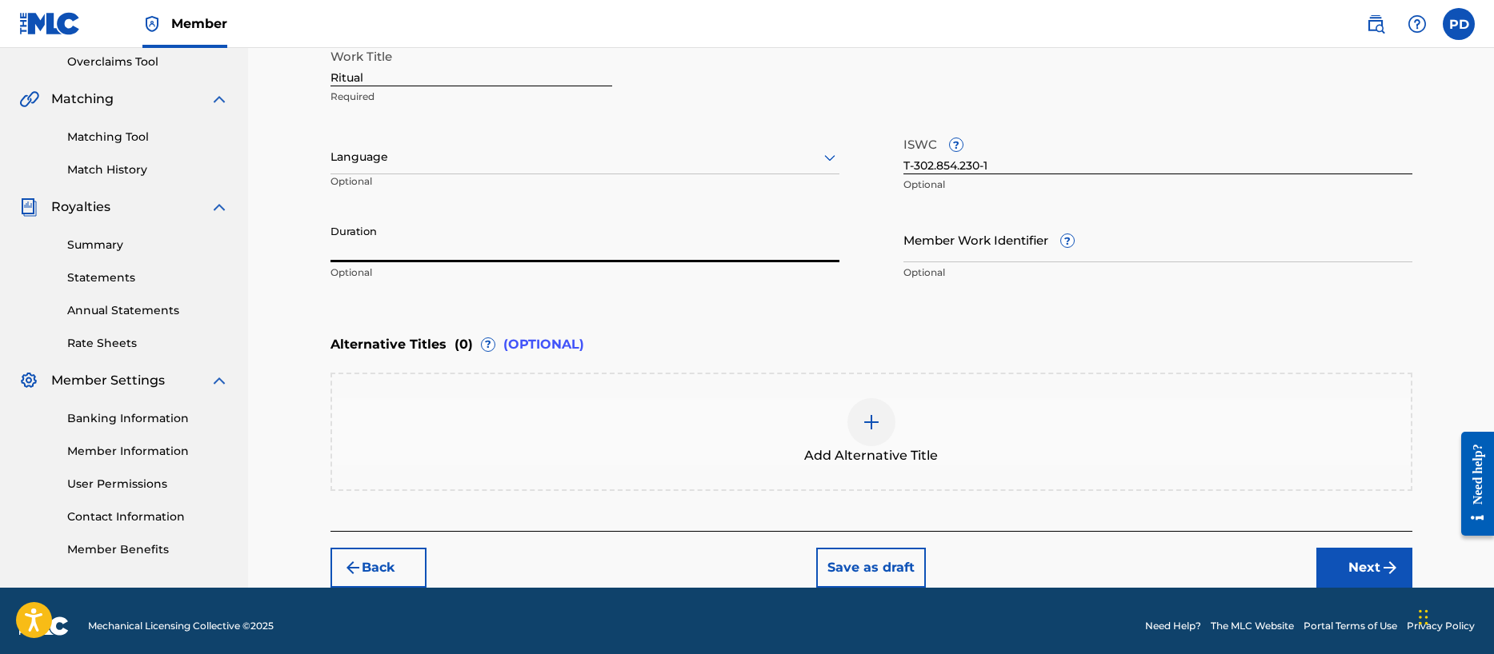
click at [511, 246] on input "Duration" at bounding box center [584, 240] width 509 height 46
type input "02:54"
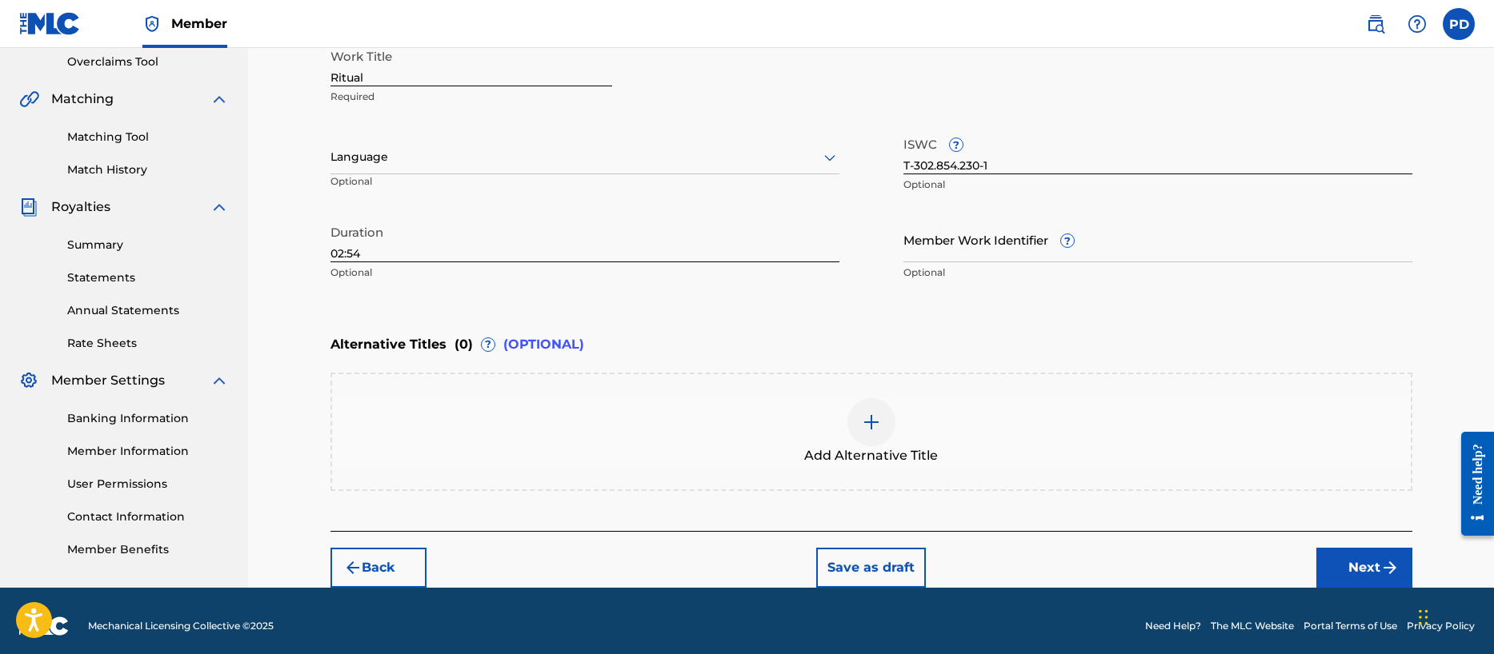
click at [1374, 571] on button "Next" at bounding box center [1364, 568] width 96 height 40
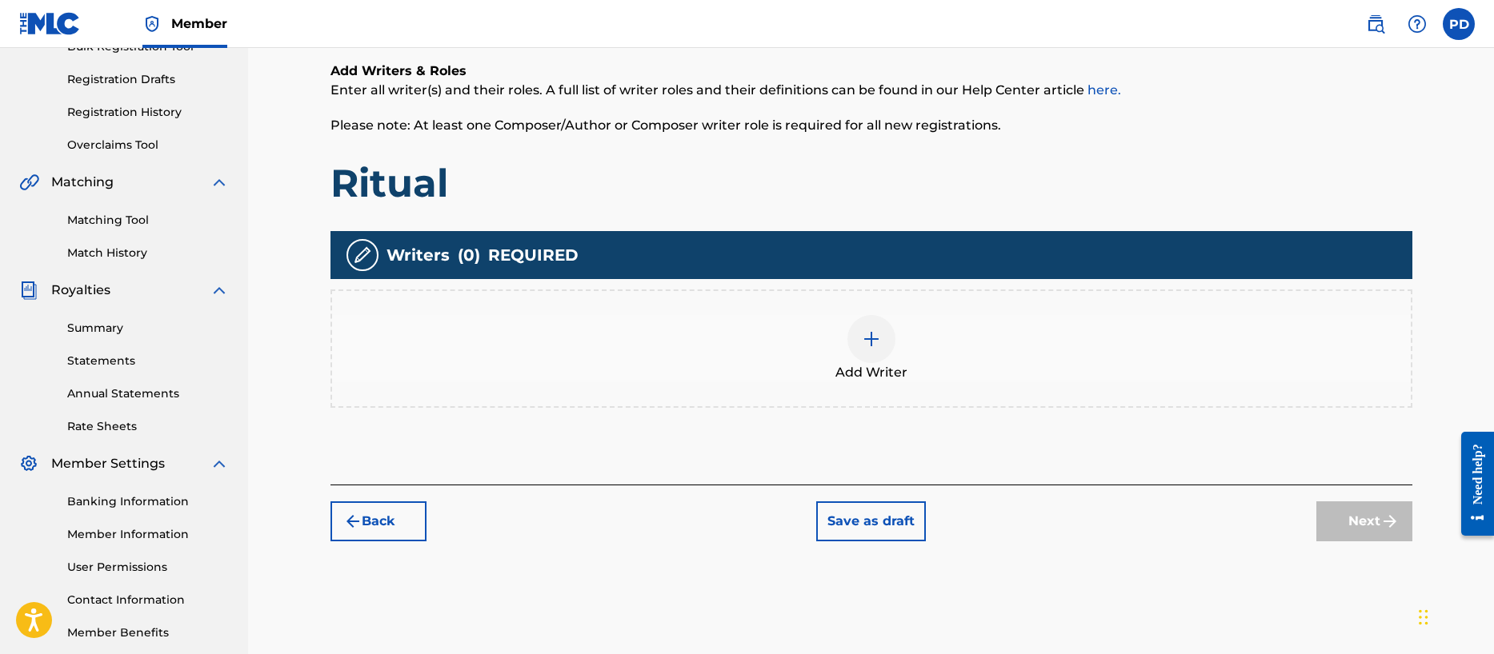
scroll to position [72, 0]
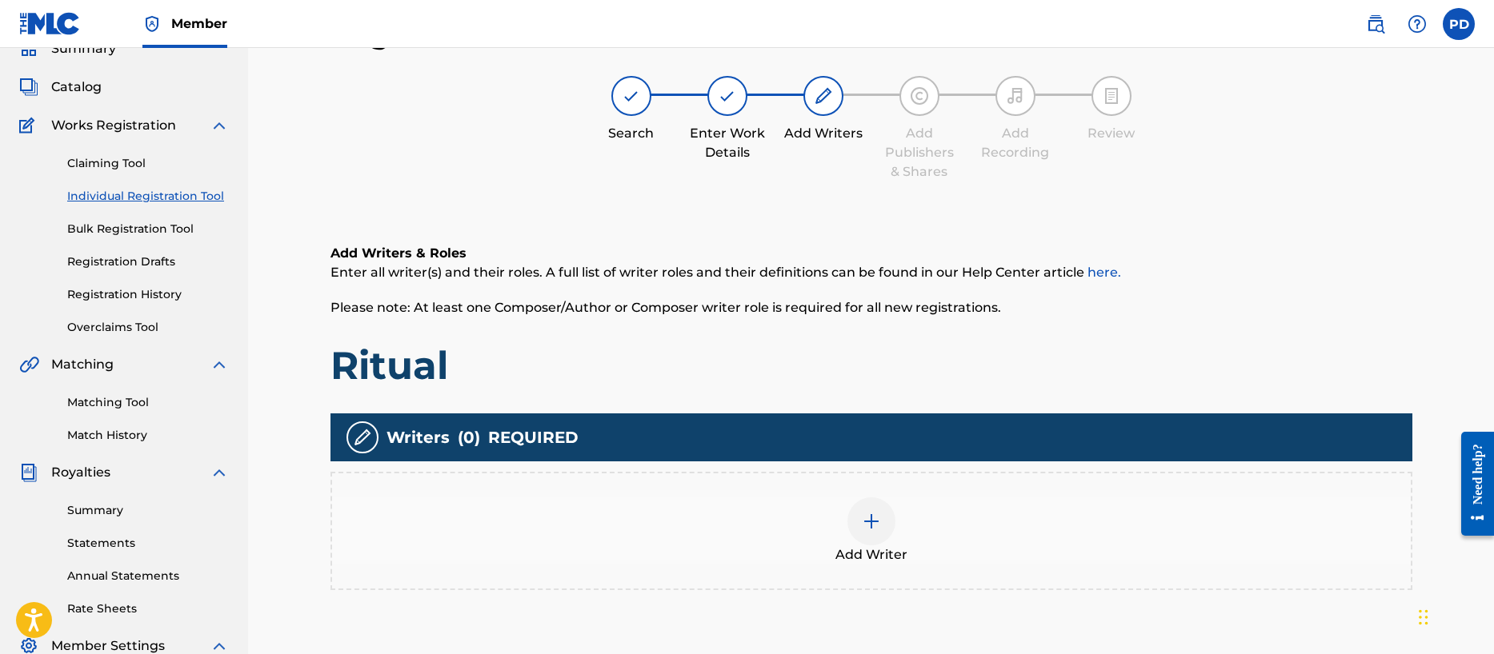
click at [870, 522] on img at bounding box center [871, 521] width 19 height 19
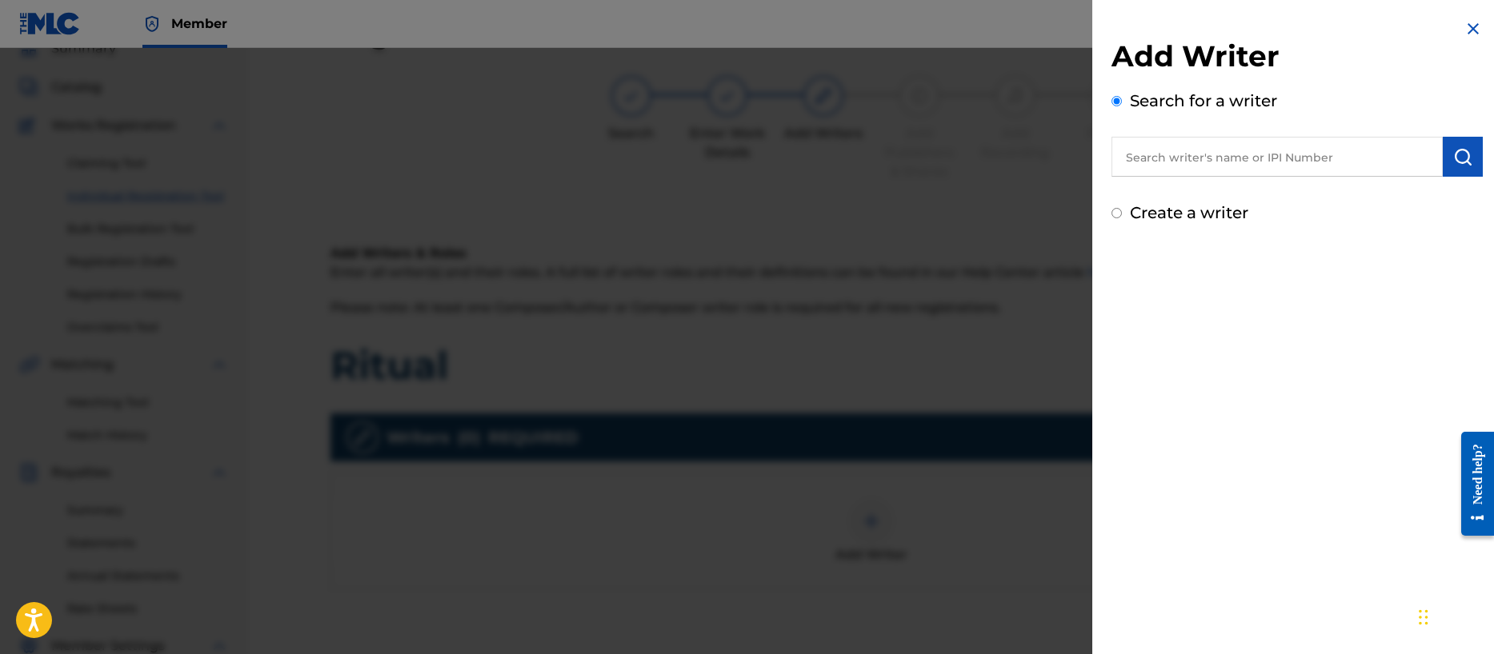
click at [1180, 154] on input "text" at bounding box center [1276, 157] width 331 height 40
paste input "00356540654"
type input "00356540654"
click at [1460, 166] on img "submit" at bounding box center [1462, 156] width 19 height 19
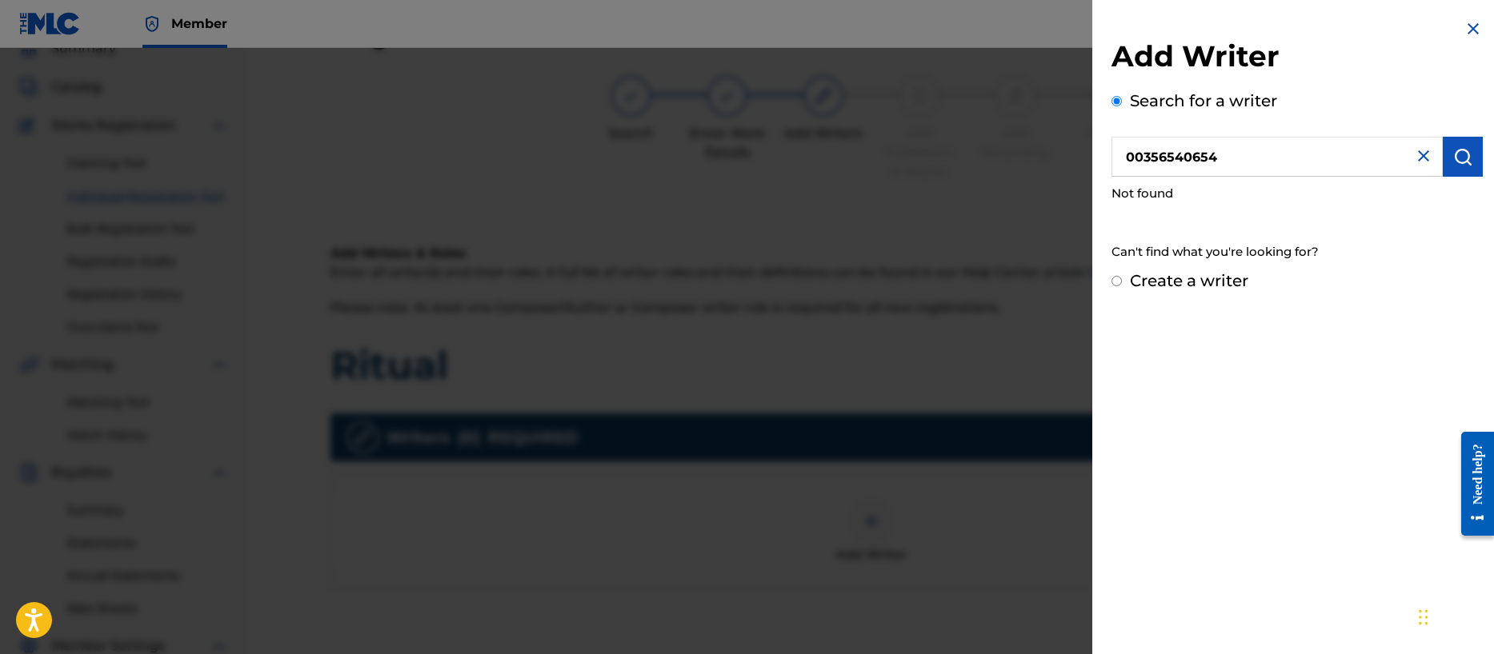
click at [1112, 281] on input "Create a writer" at bounding box center [1116, 281] width 10 height 10
radio input "false"
radio input "true"
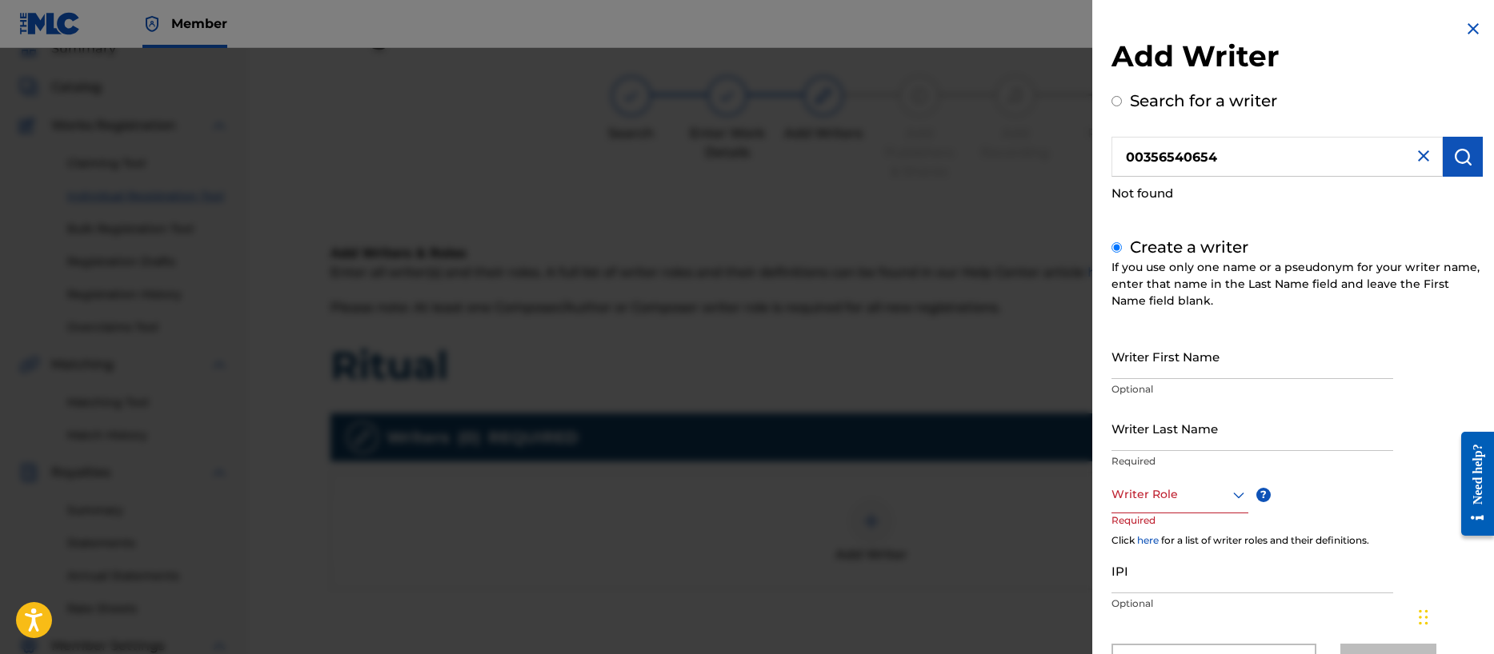
click at [1156, 362] on input "Writer First Name" at bounding box center [1252, 357] width 282 height 46
type input "[PERSON_NAME]"
click at [1146, 496] on div "Writer Role" at bounding box center [1179, 496] width 137 height 36
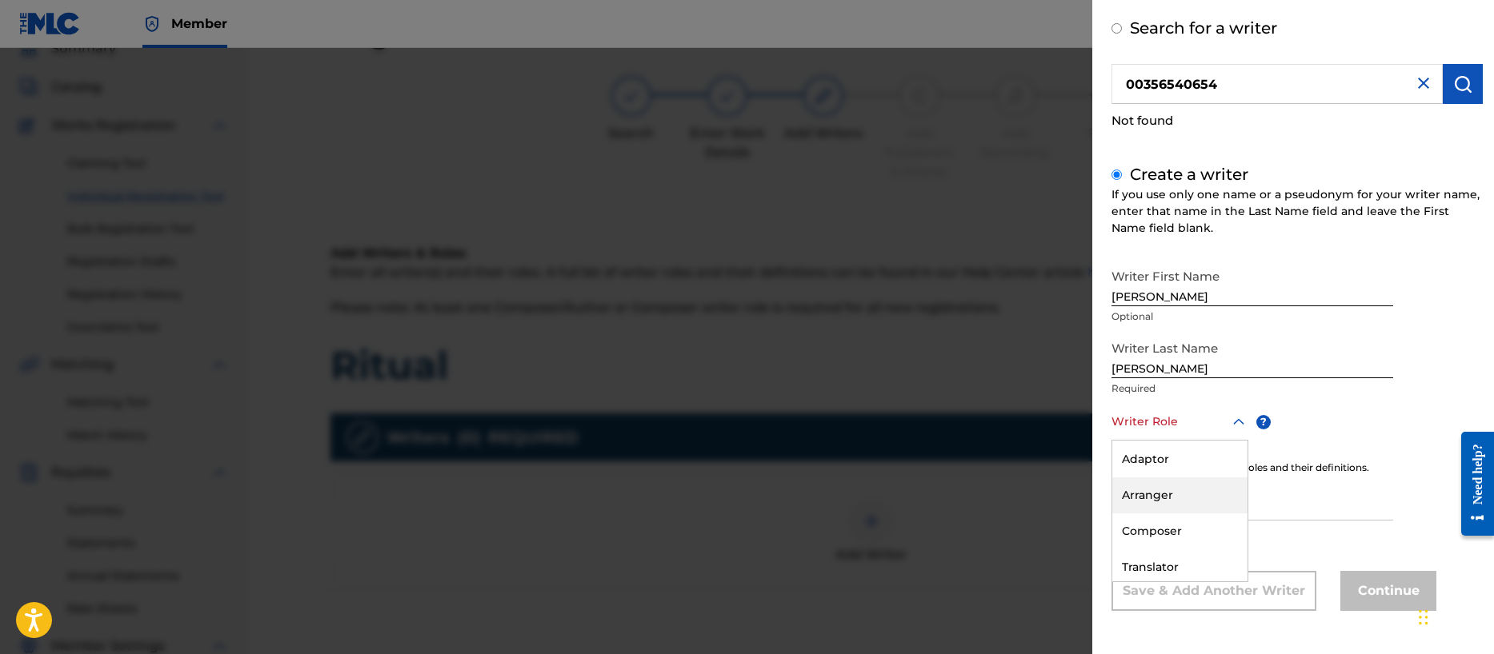
scroll to position [84, 0]
click at [1157, 524] on div "Composer" at bounding box center [1179, 519] width 135 height 36
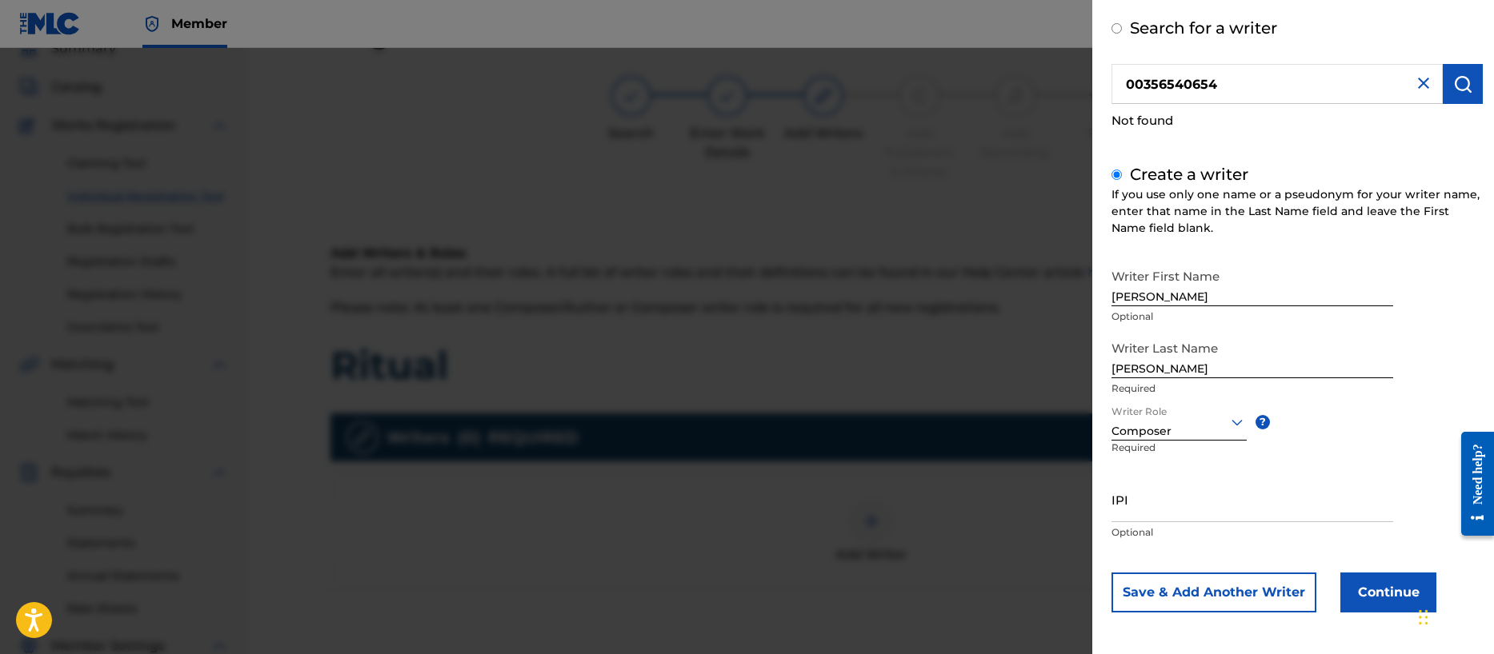
click at [1141, 510] on input "IPI" at bounding box center [1252, 500] width 282 height 46
paste input "00356540654"
type input "00356540654"
click at [1230, 590] on button "Save & Add Another Writer" at bounding box center [1213, 593] width 205 height 40
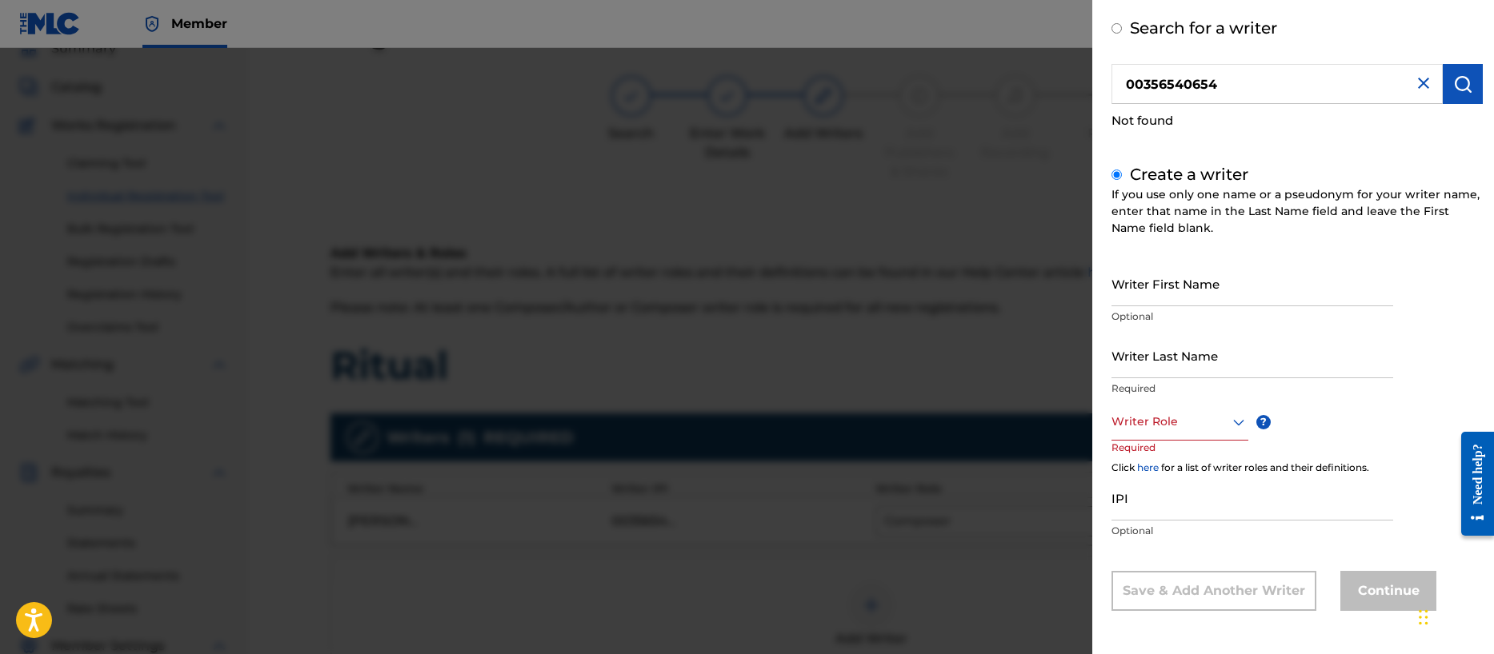
click at [1153, 286] on input "Writer First Name" at bounding box center [1252, 284] width 282 height 46
type input "[PERSON_NAME]"
click at [1162, 433] on div "Writer Role" at bounding box center [1179, 423] width 137 height 36
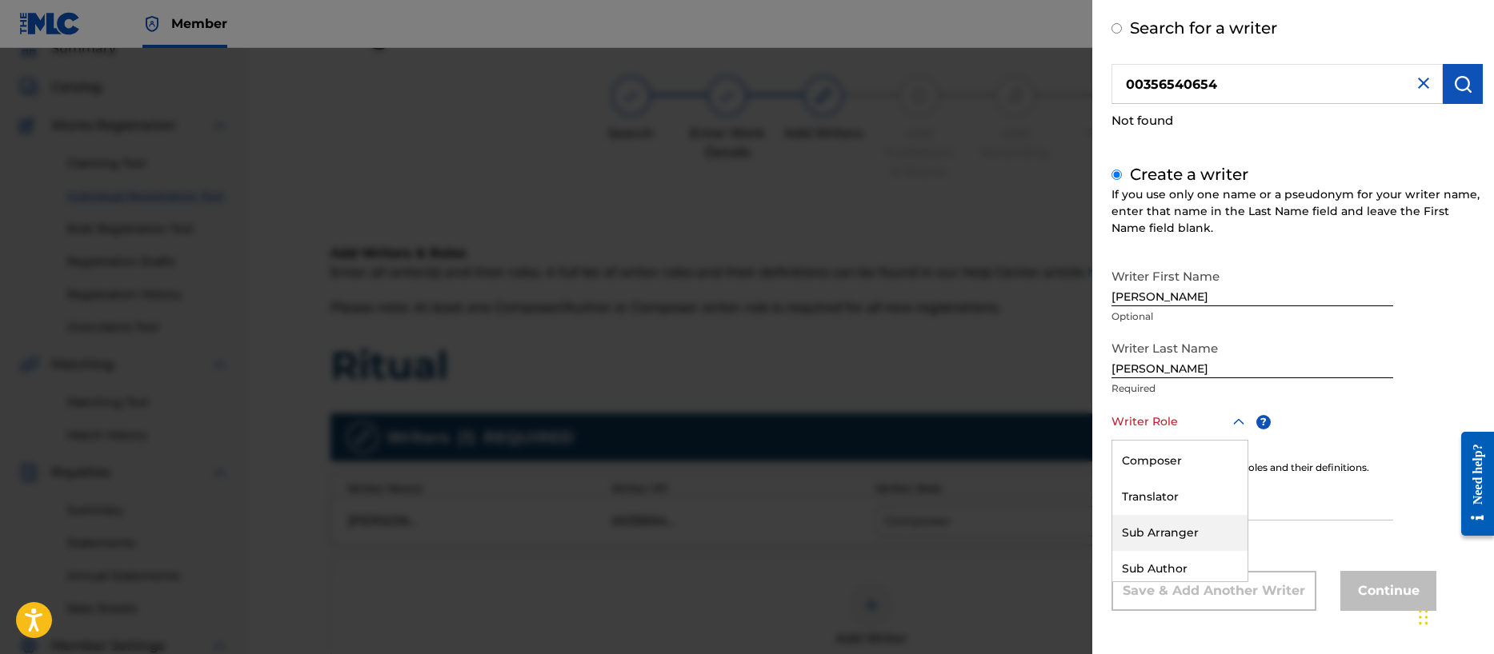
scroll to position [146, 0]
click at [1179, 451] on div "Composer" at bounding box center [1179, 456] width 135 height 36
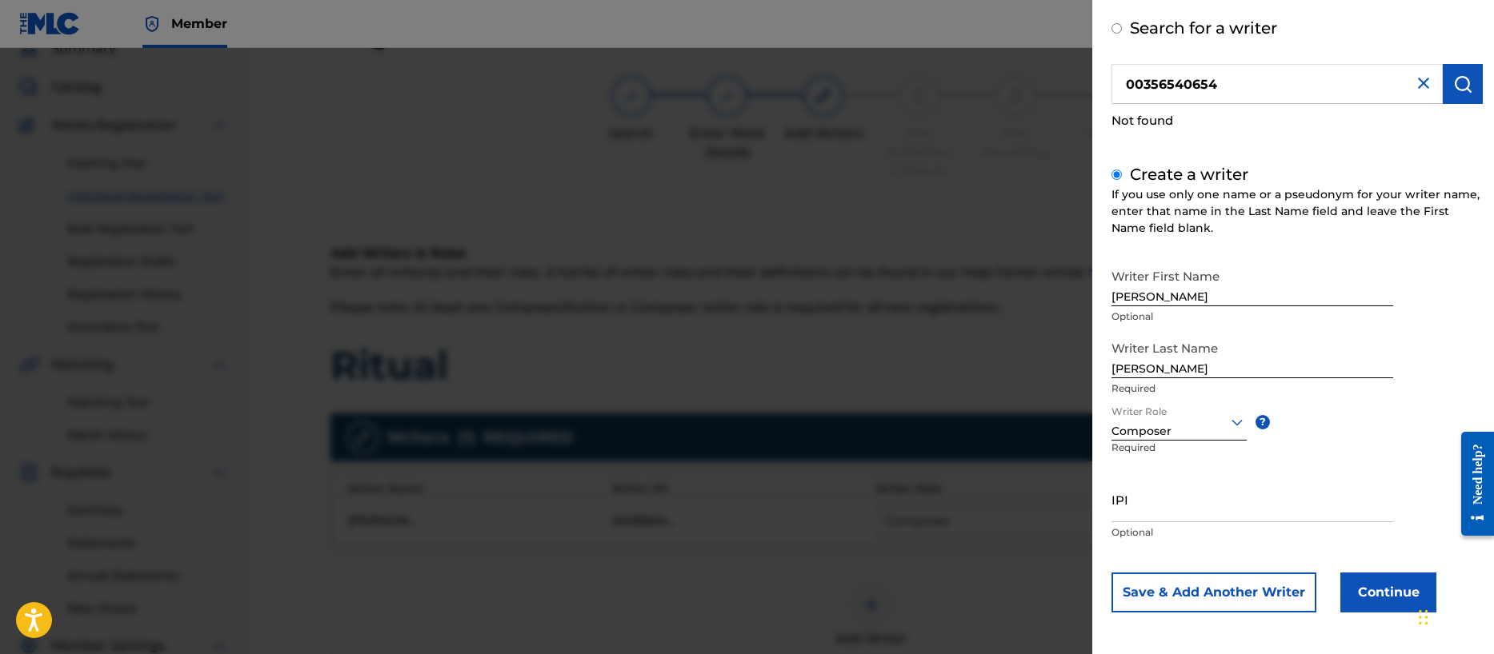
click at [1129, 510] on input "IPI" at bounding box center [1252, 500] width 282 height 46
paste input "00356713255"
type input "00356713255"
click at [1232, 593] on button "Save & Add Another Writer" at bounding box center [1213, 593] width 205 height 40
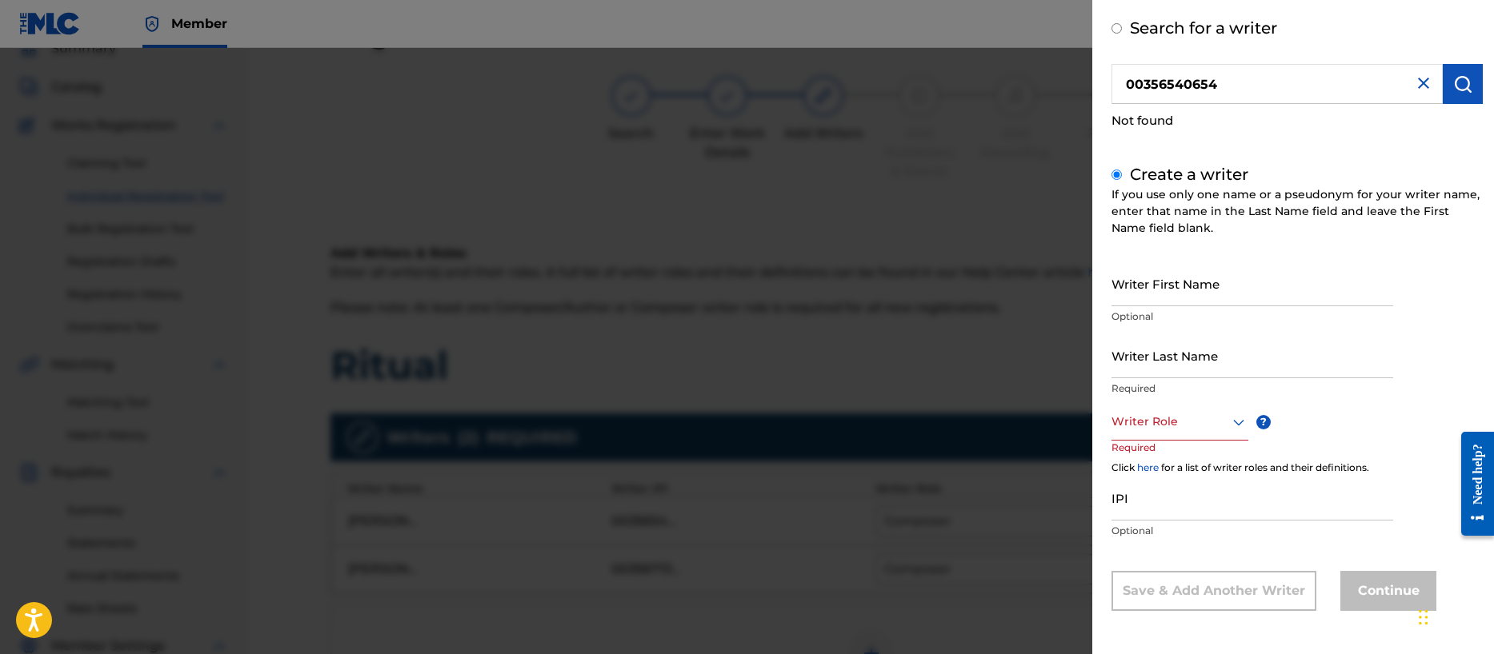
click at [1146, 290] on input "Writer First Name" at bounding box center [1252, 284] width 282 height 46
type input "[PERSON_NAME] [PERSON_NAME]"
type input "[PERSON_NAME]"
click at [1155, 422] on div at bounding box center [1179, 422] width 137 height 20
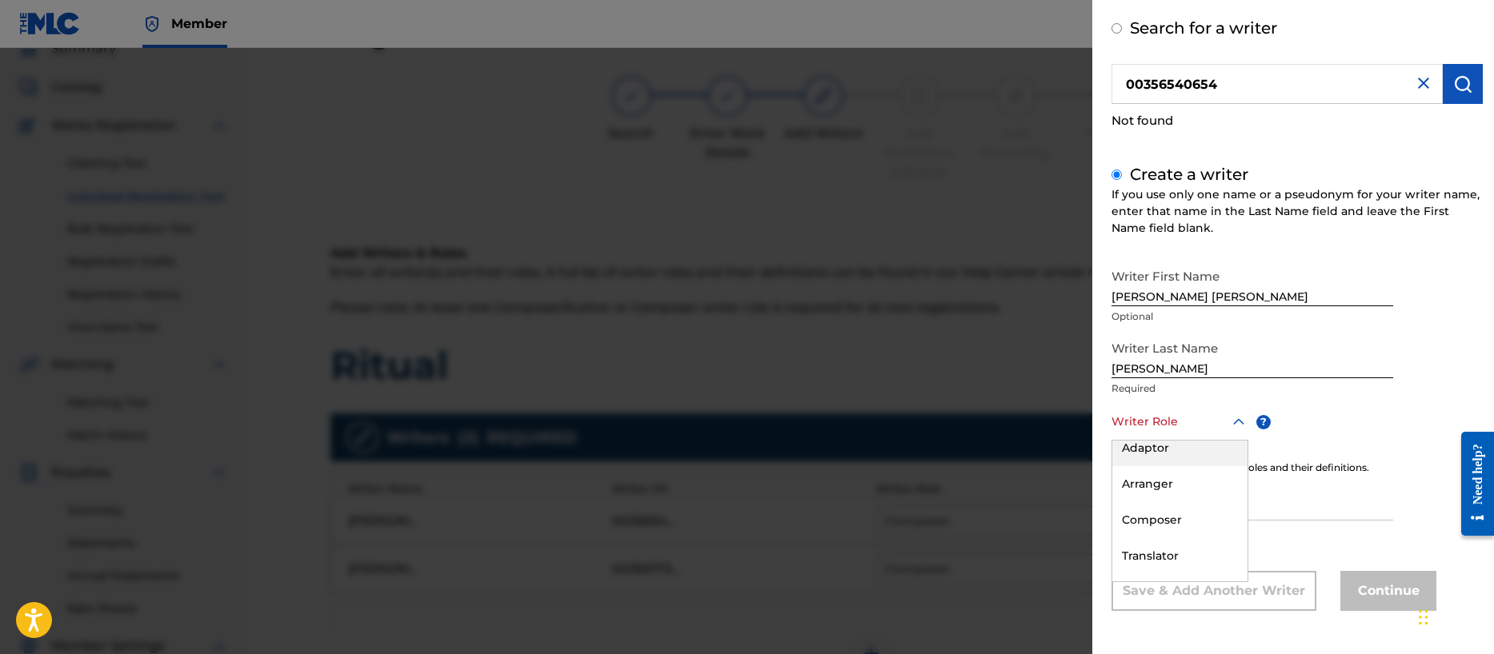
scroll to position [97, 0]
click at [1172, 498] on div "Composer" at bounding box center [1179, 506] width 135 height 36
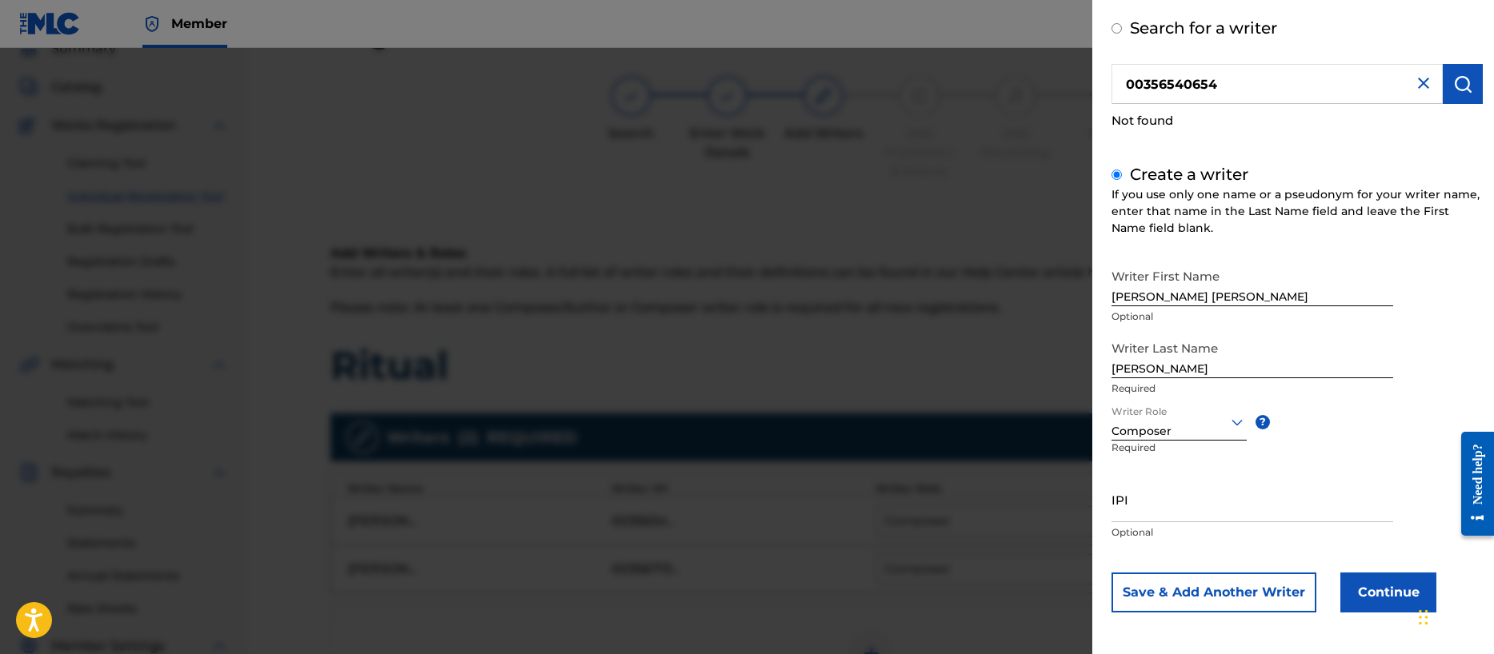
click at [1175, 512] on input "IPI" at bounding box center [1252, 500] width 282 height 46
paste input "00401057708"
type input "00401057708"
click at [1386, 591] on button "Continue" at bounding box center [1388, 593] width 96 height 40
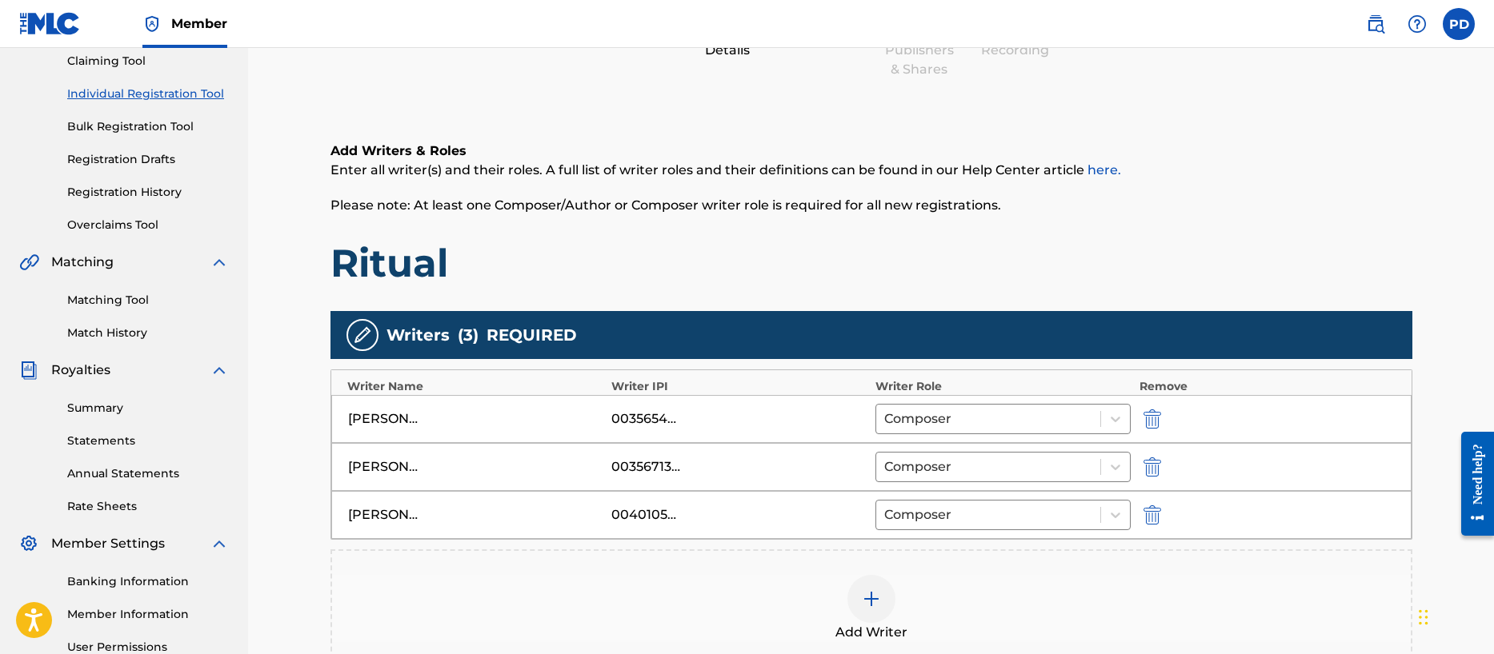
scroll to position [398, 0]
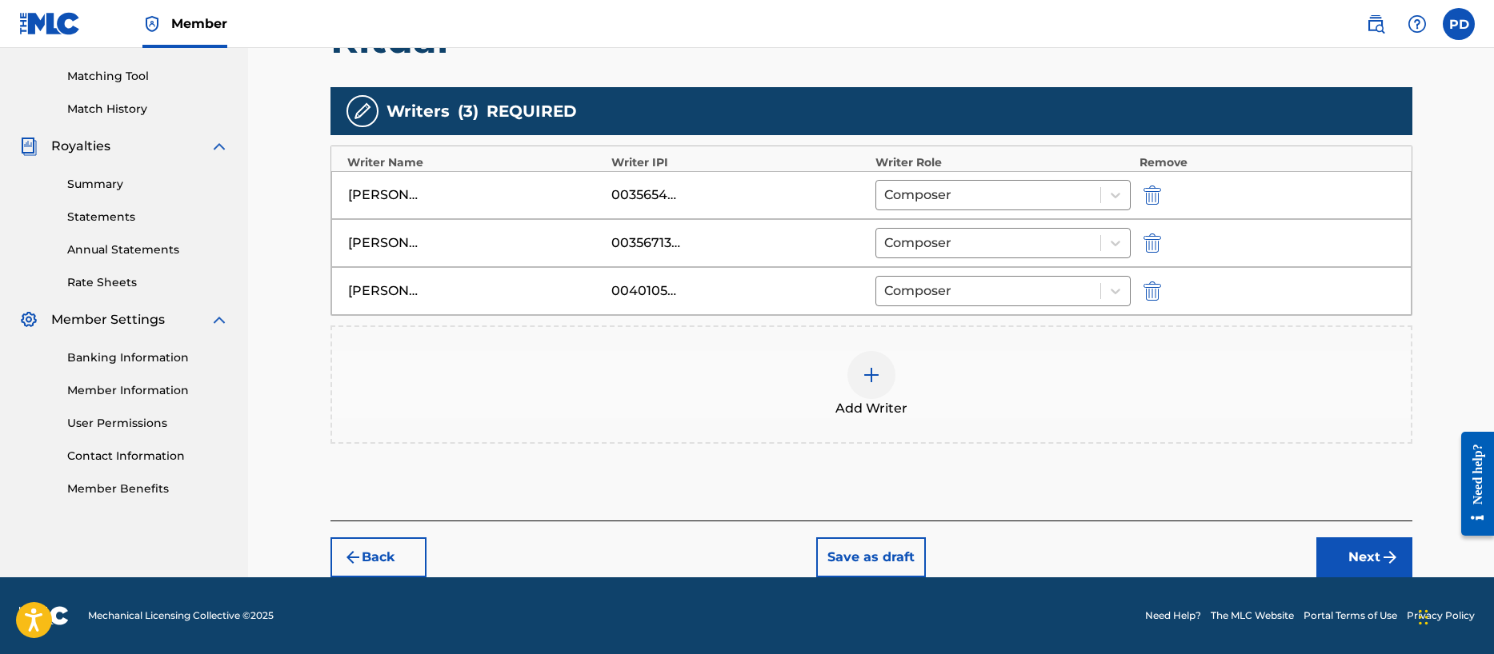
click at [1378, 542] on button "Next" at bounding box center [1364, 558] width 96 height 40
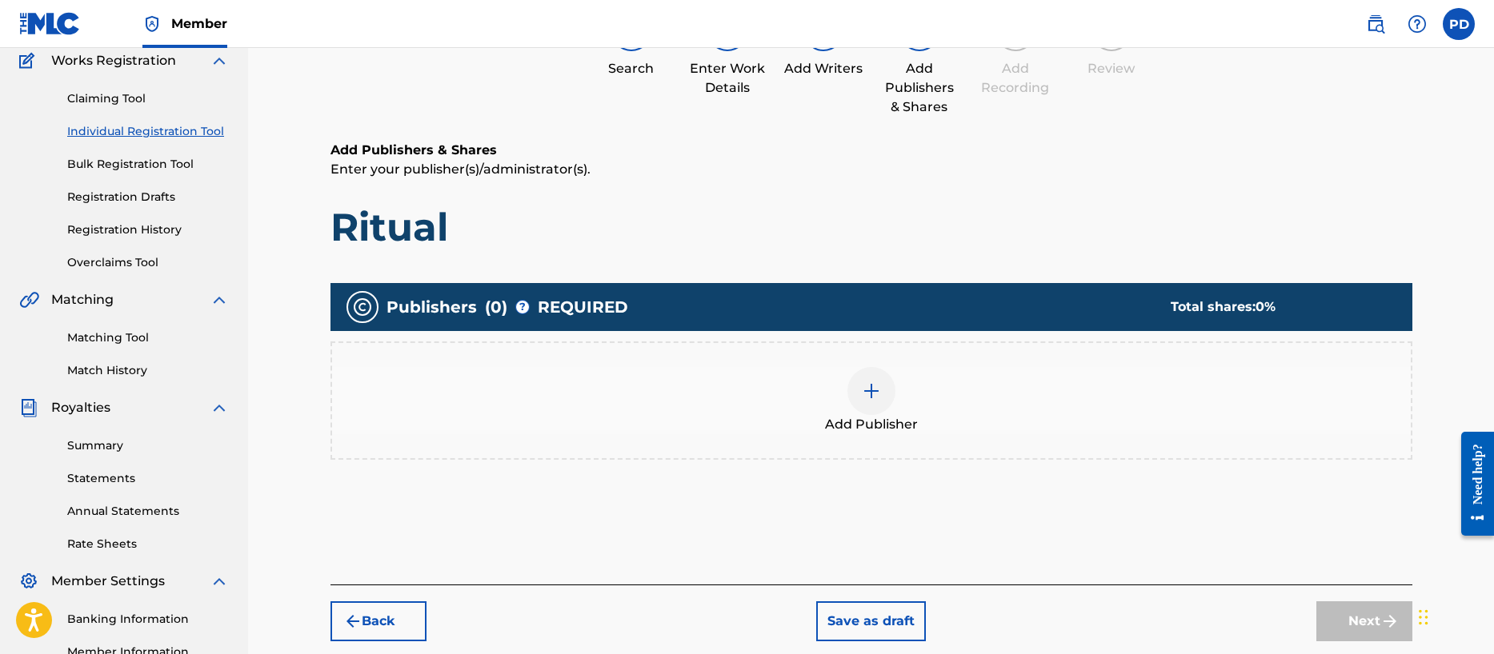
scroll to position [72, 0]
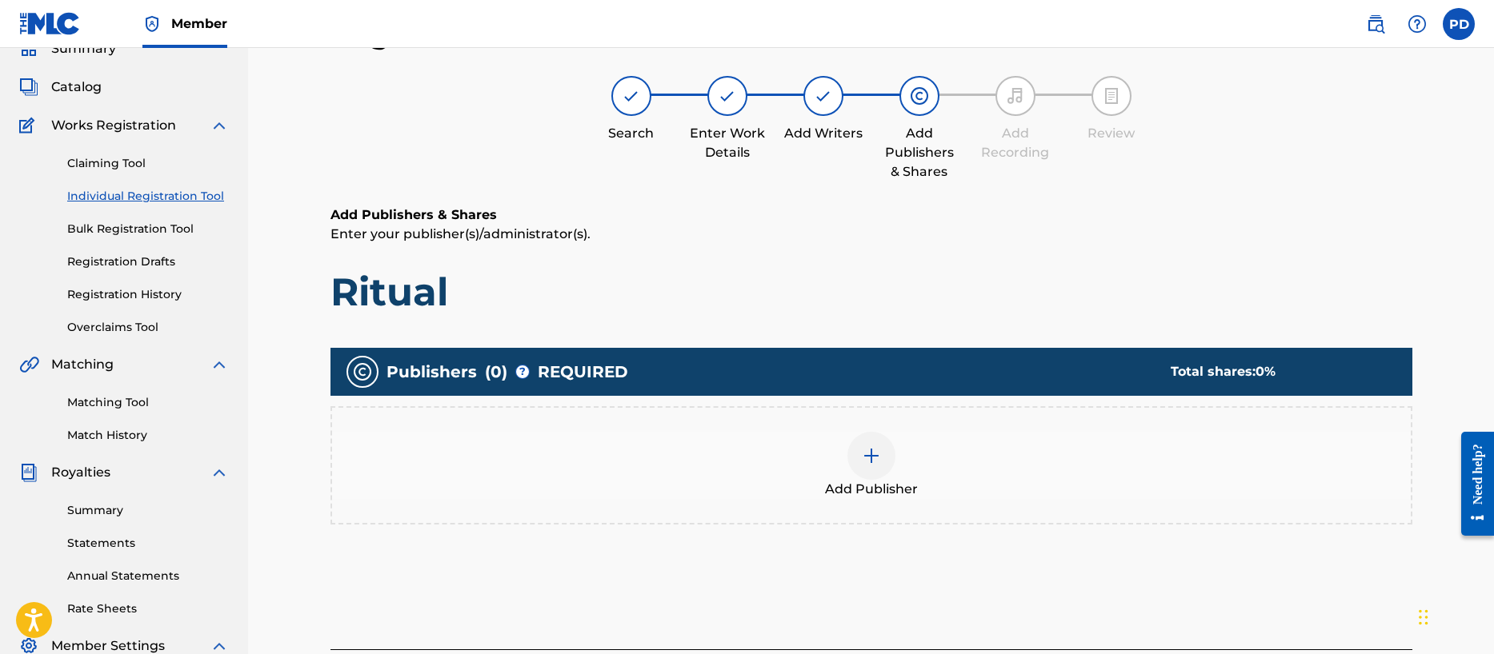
click at [866, 442] on div at bounding box center [871, 456] width 48 height 48
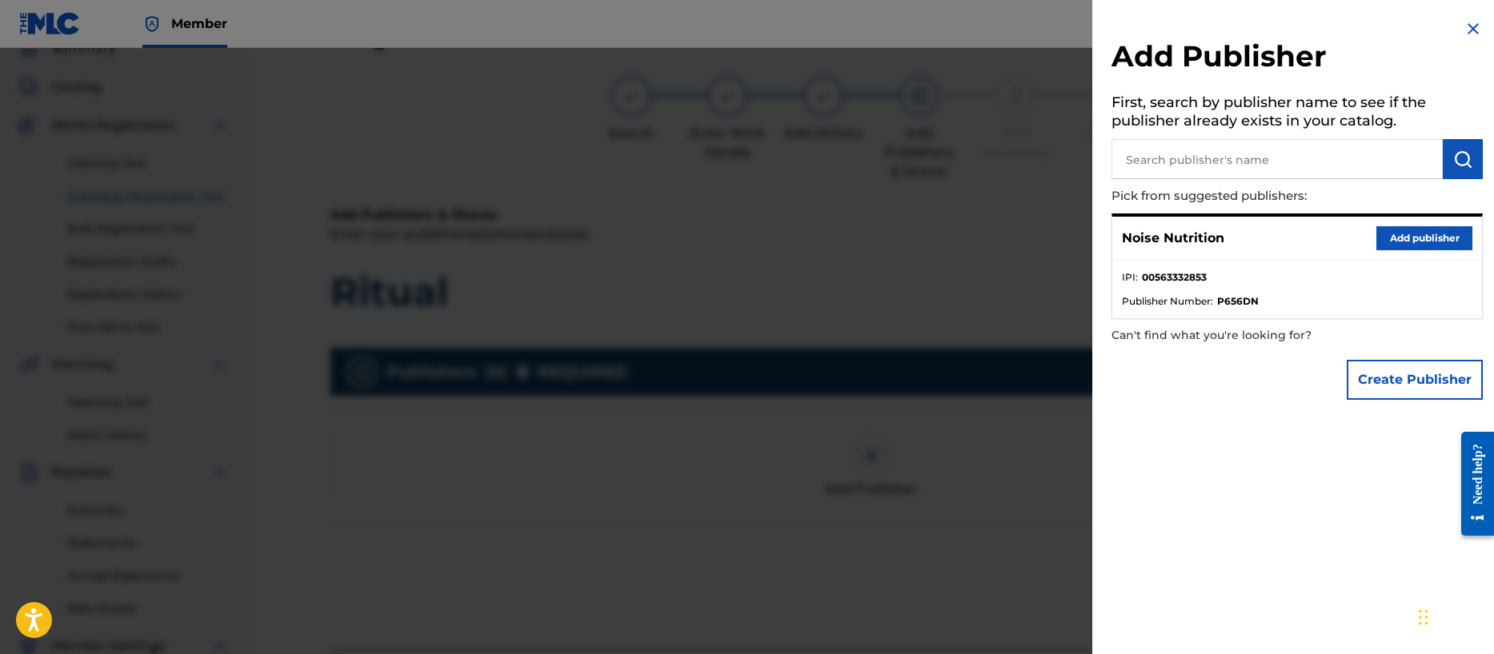
click at [1393, 235] on button "Add publisher" at bounding box center [1424, 238] width 96 height 24
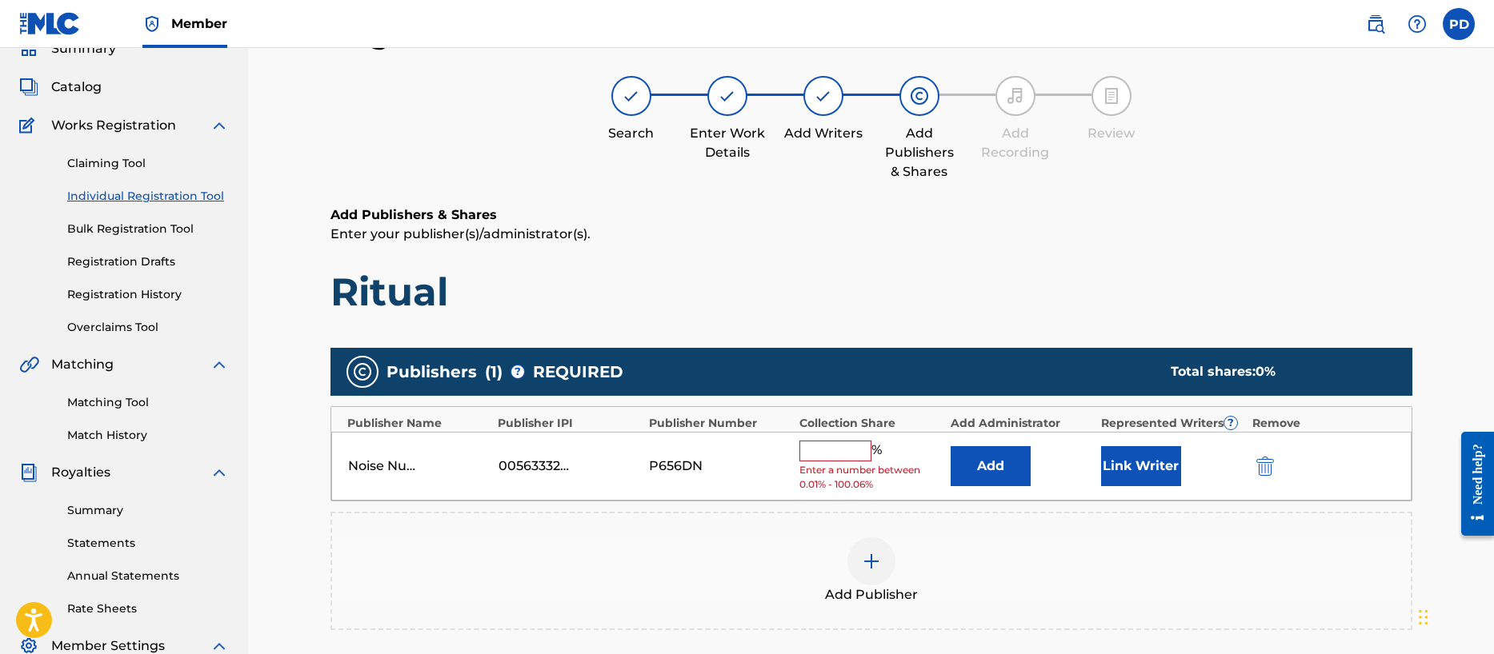
click at [824, 457] on input "text" at bounding box center [835, 451] width 72 height 21
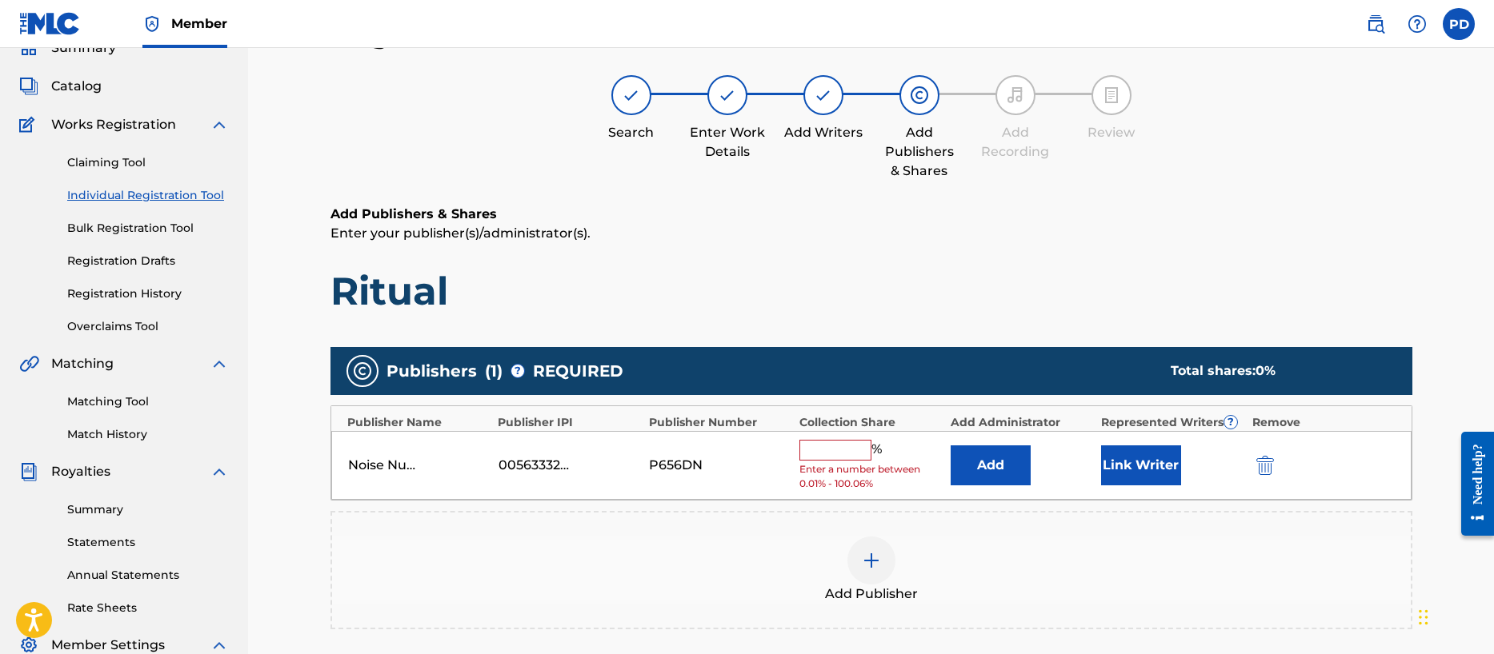
click at [811, 449] on input "text" at bounding box center [835, 450] width 72 height 21
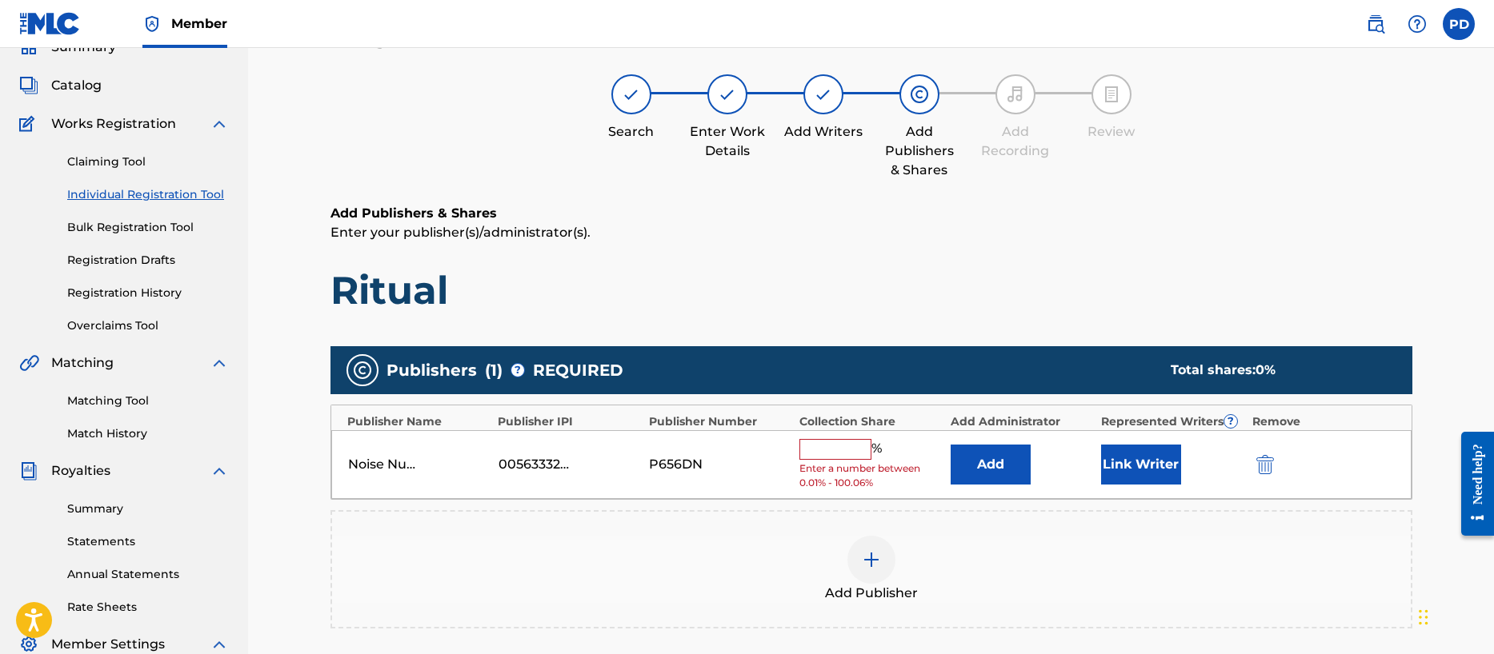
scroll to position [78, 0]
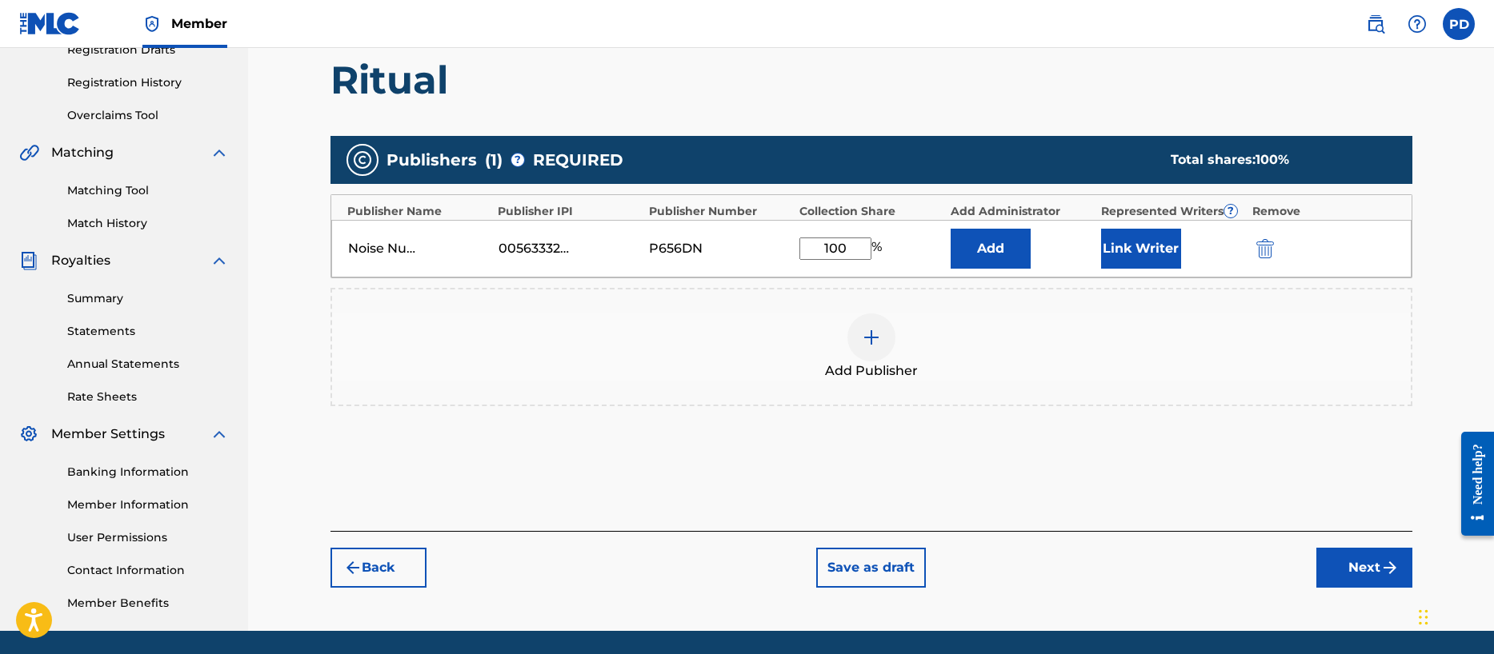
type input "100"
click at [1365, 570] on button "Next" at bounding box center [1364, 568] width 96 height 40
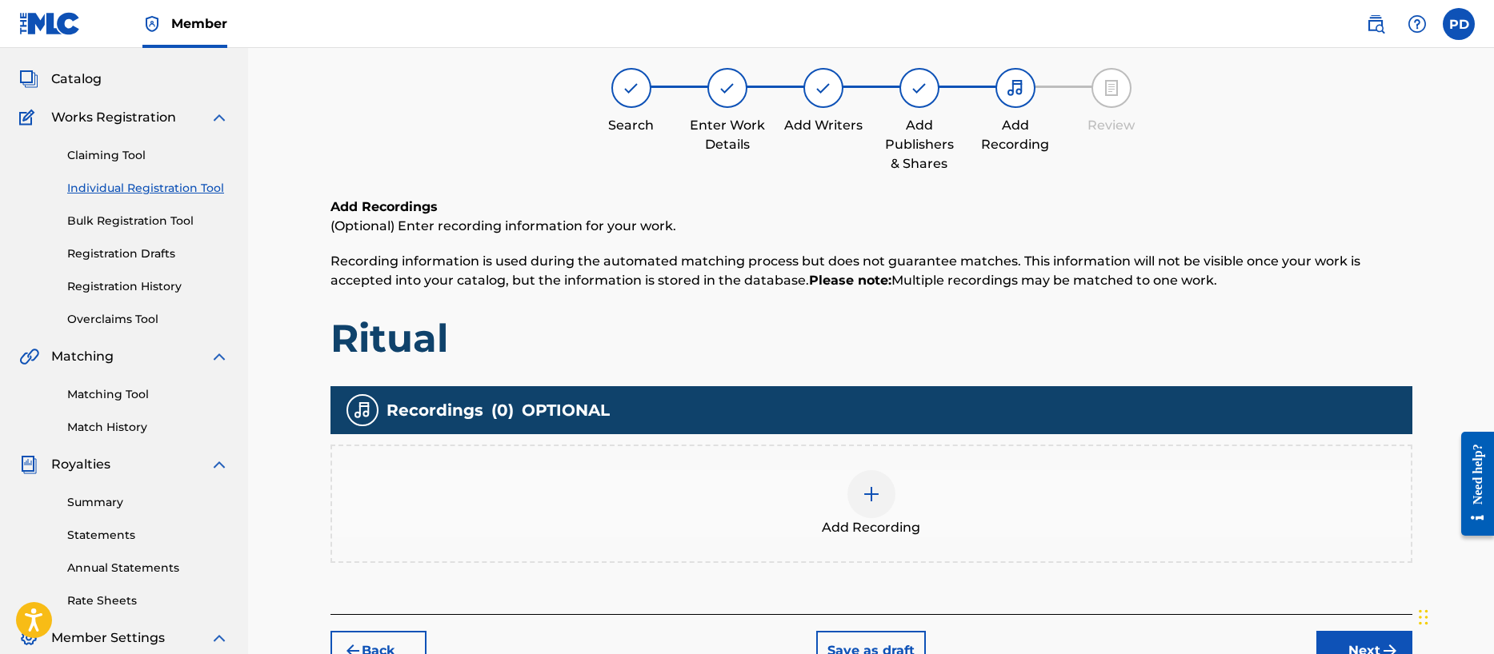
scroll to position [72, 0]
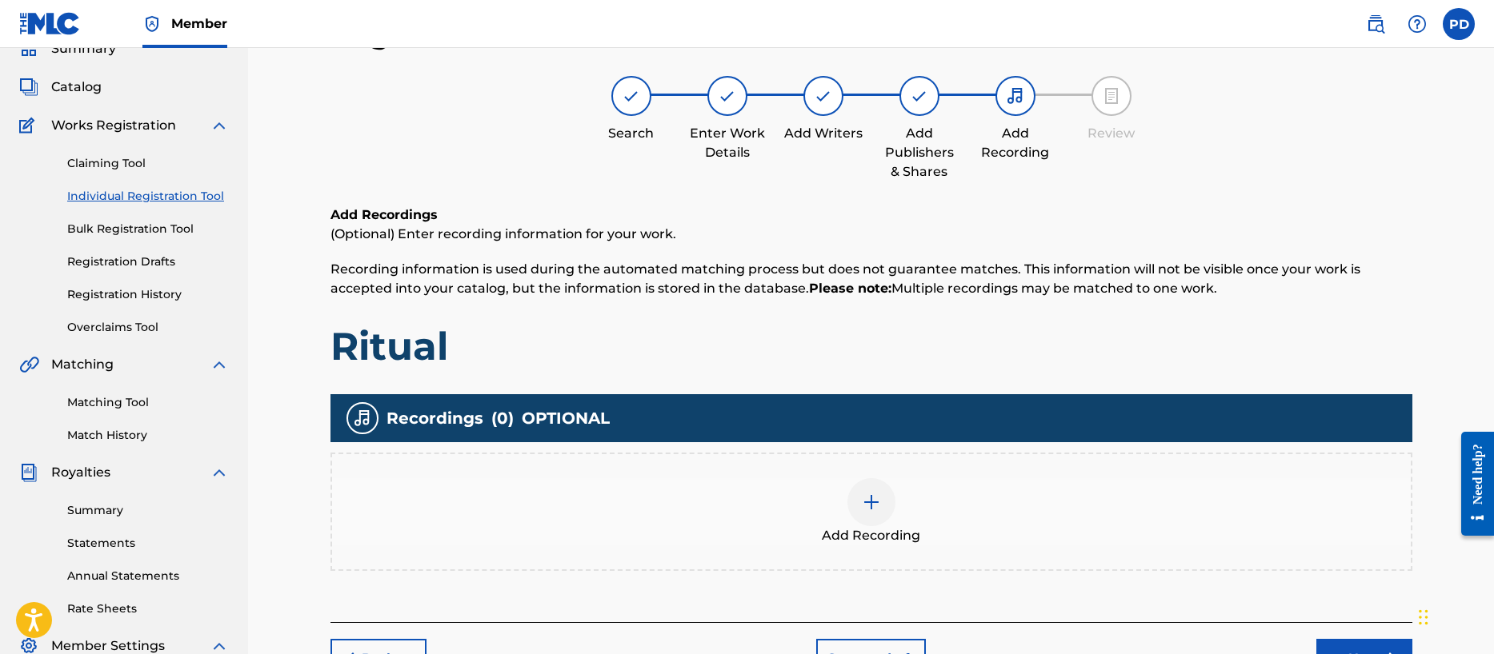
click at [874, 505] on img at bounding box center [871, 502] width 19 height 19
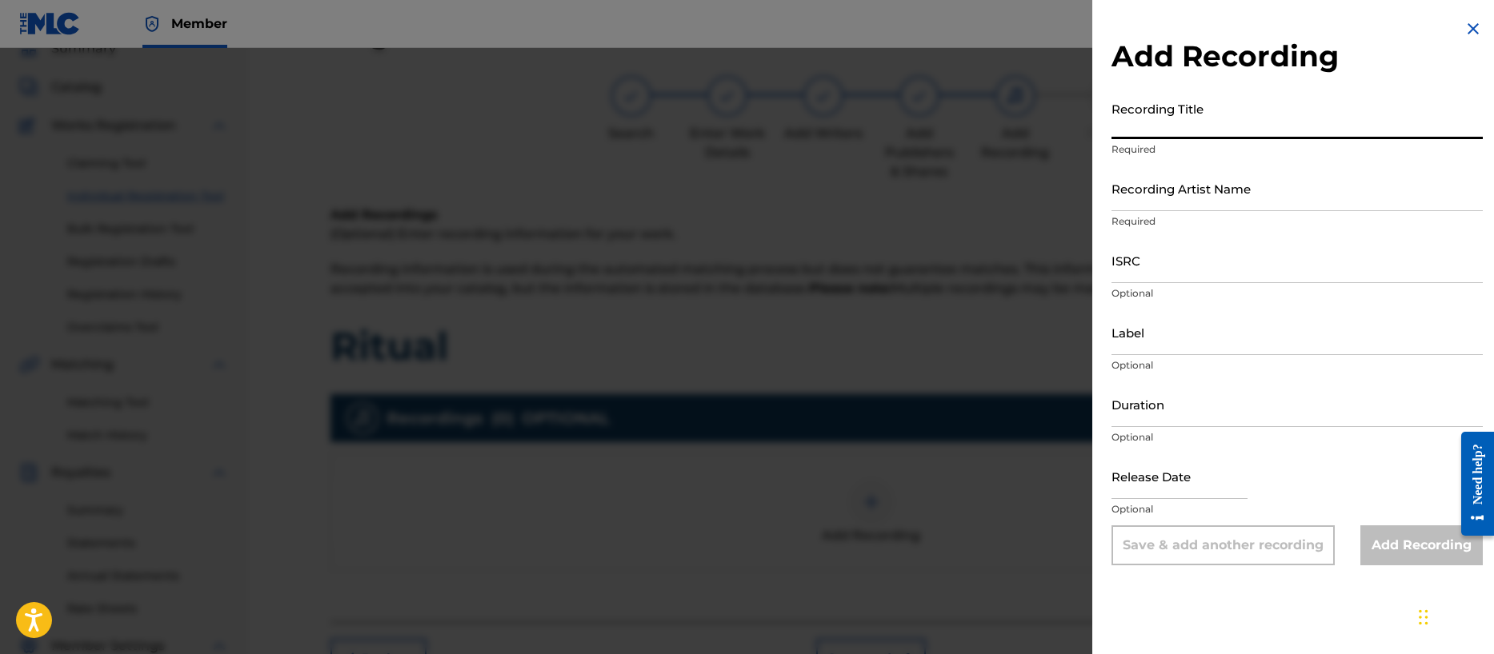
click at [1184, 118] on input "Recording Title" at bounding box center [1296, 117] width 371 height 46
type input "Ritual"
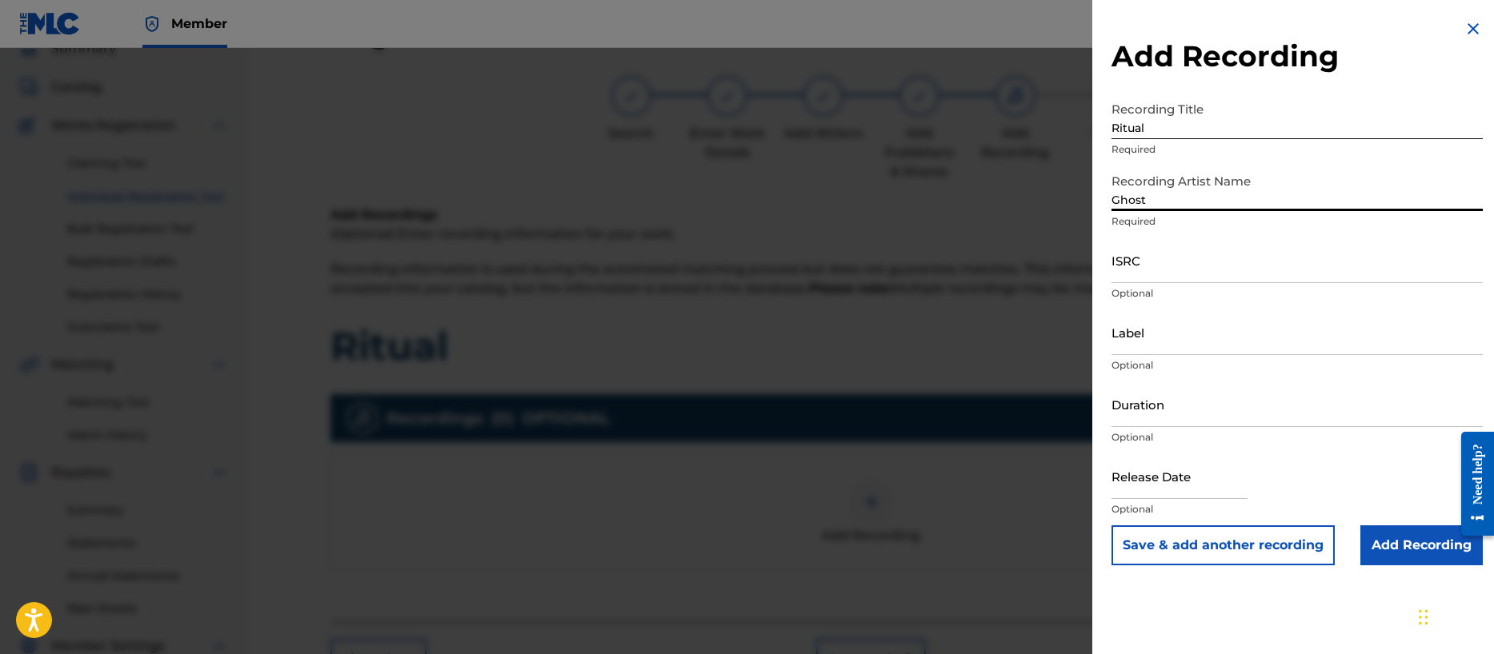
type input "Ghost Tone Echo"
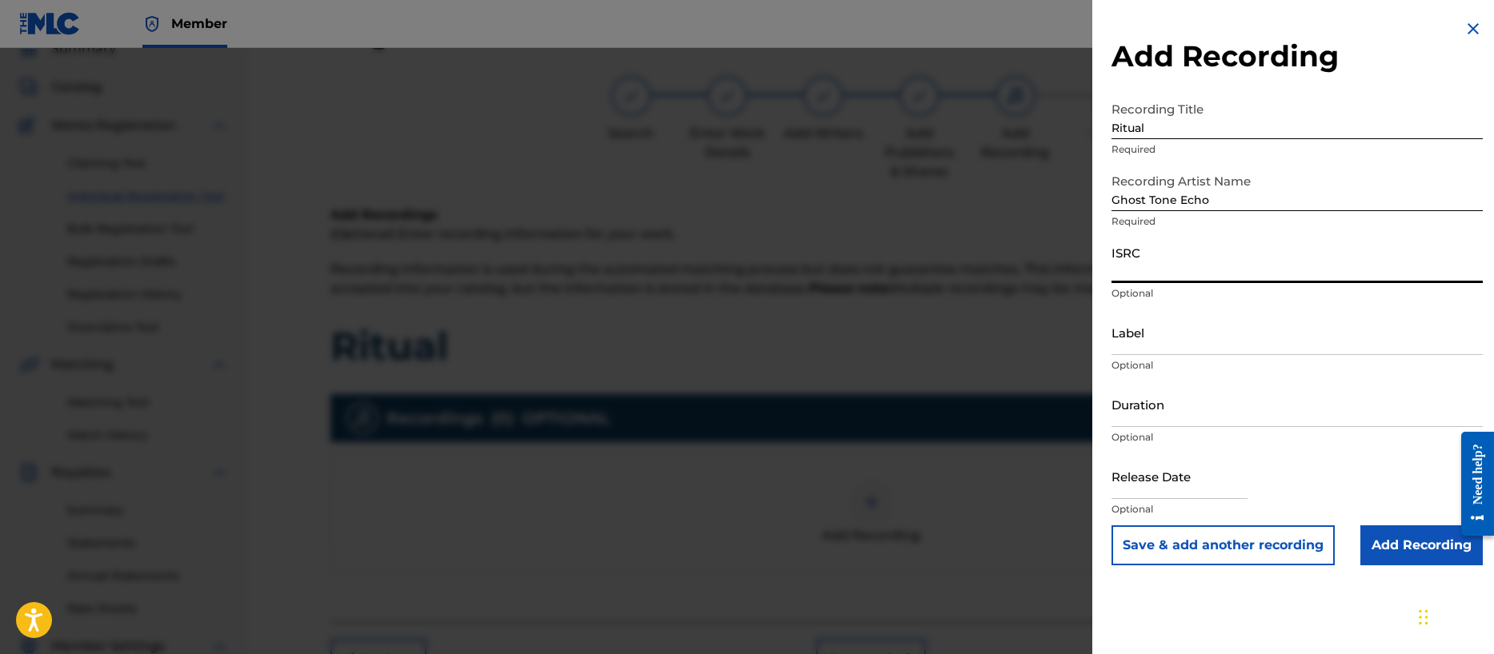
click at [1158, 272] on input "ISRC" at bounding box center [1296, 261] width 371 height 46
paste input "QZFZ62128177"
type input "QZFZ62128177"
click at [1154, 347] on input "Label" at bounding box center [1296, 333] width 371 height 46
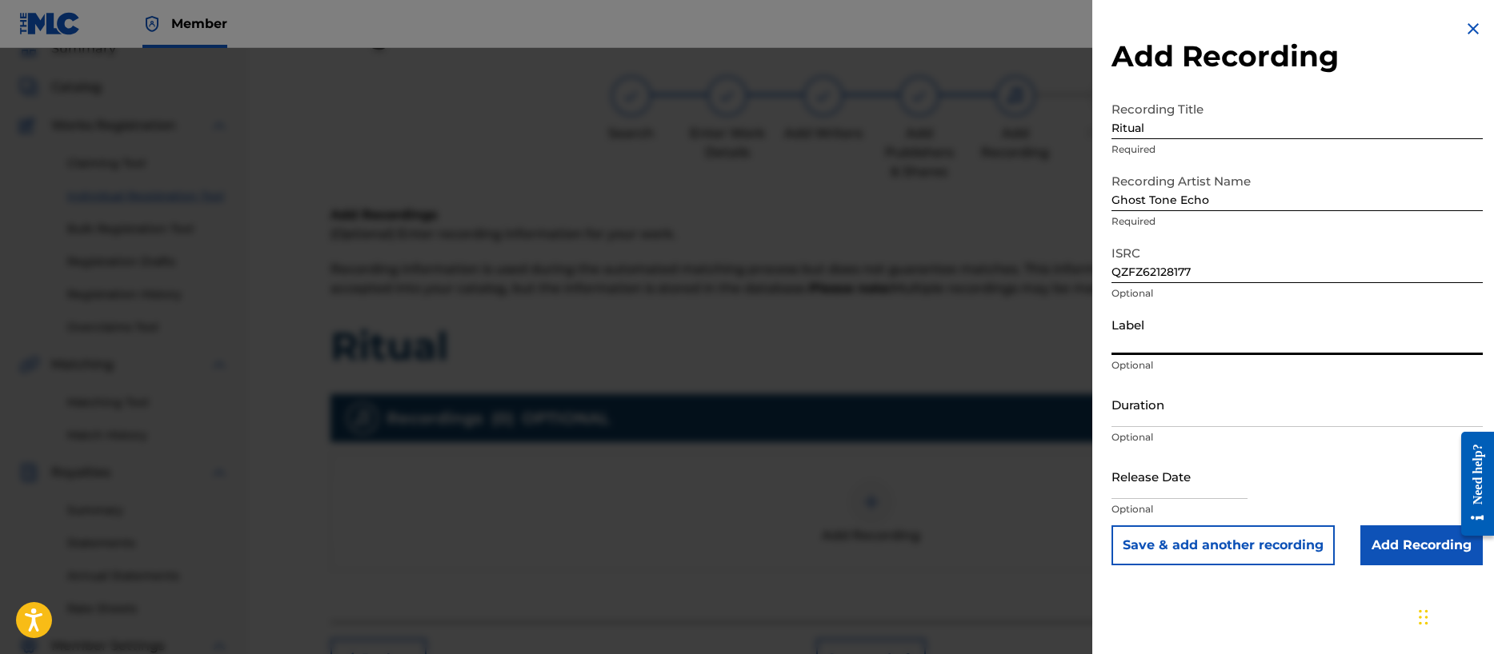
type input "Noise Nutrition"
click at [1199, 414] on input "Duration" at bounding box center [1296, 405] width 371 height 46
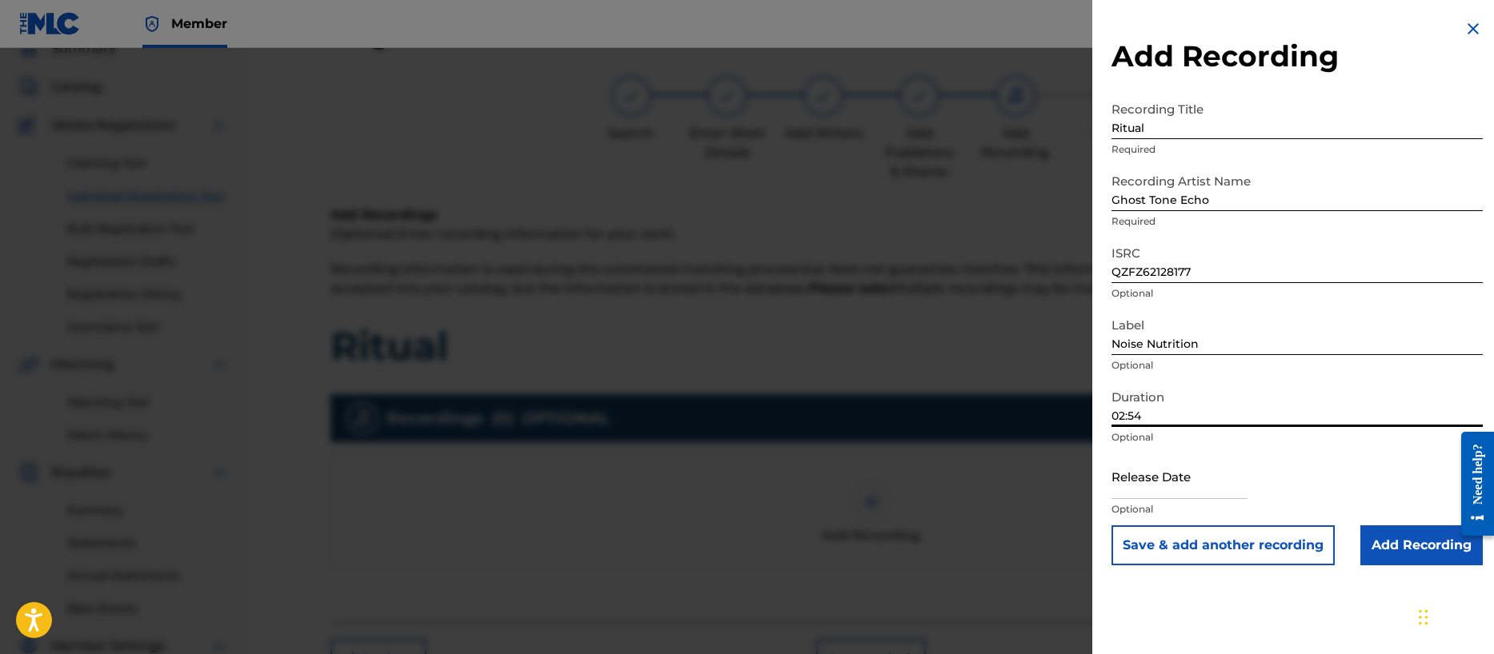
type input "02:54"
click at [1174, 484] on input "text" at bounding box center [1179, 477] width 136 height 46
select select "7"
select select "2025"
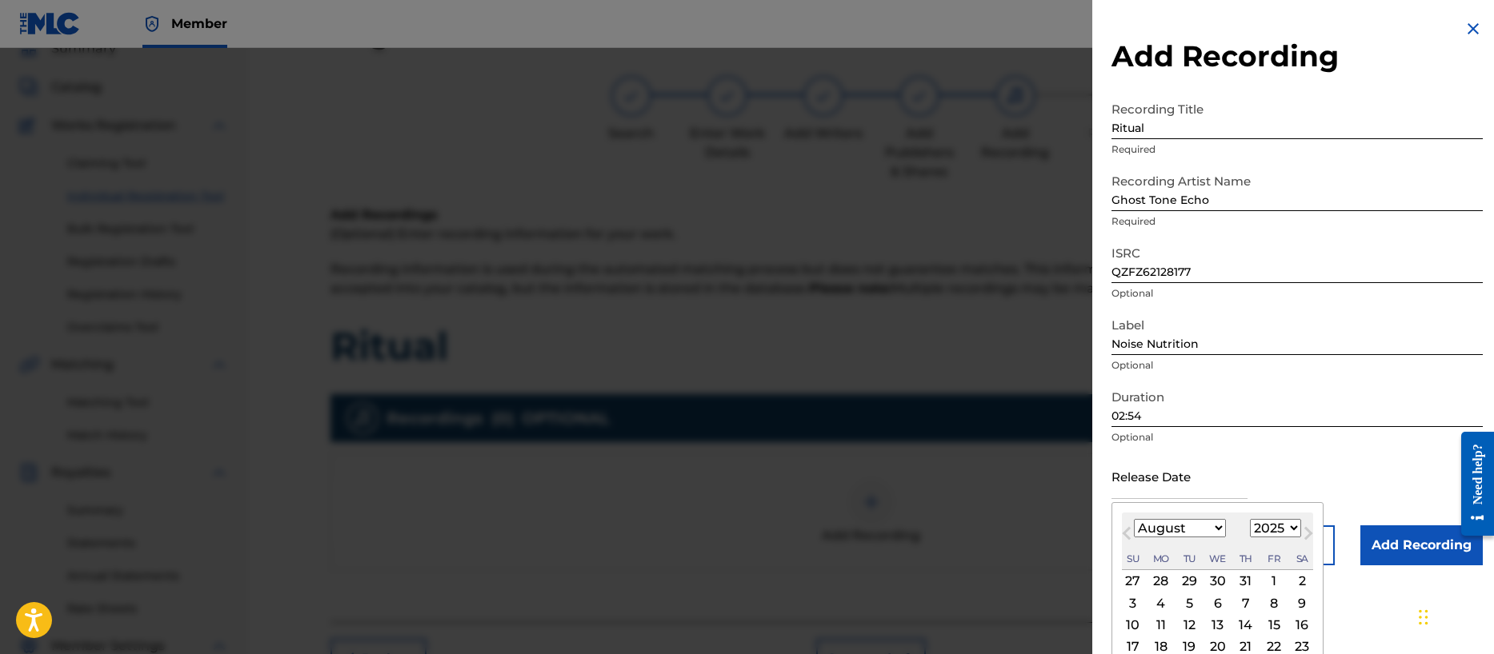
type input "[DATE]"
select select "1"
select select "2021"
click at [1386, 462] on div "Release Date [DATE] [DATE] Previous Month Next Month [DATE] January February Ma…" at bounding box center [1296, 490] width 371 height 72
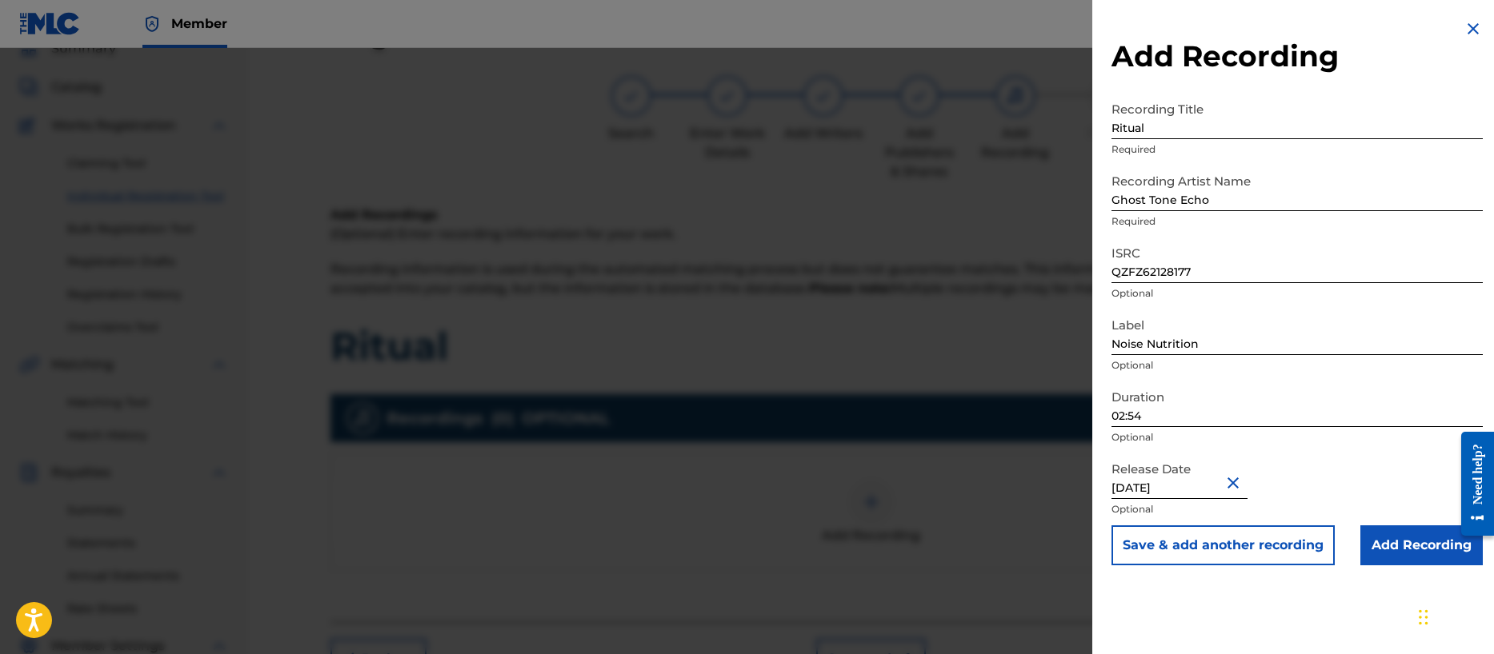
click at [1413, 544] on input "Add Recording" at bounding box center [1421, 546] width 122 height 40
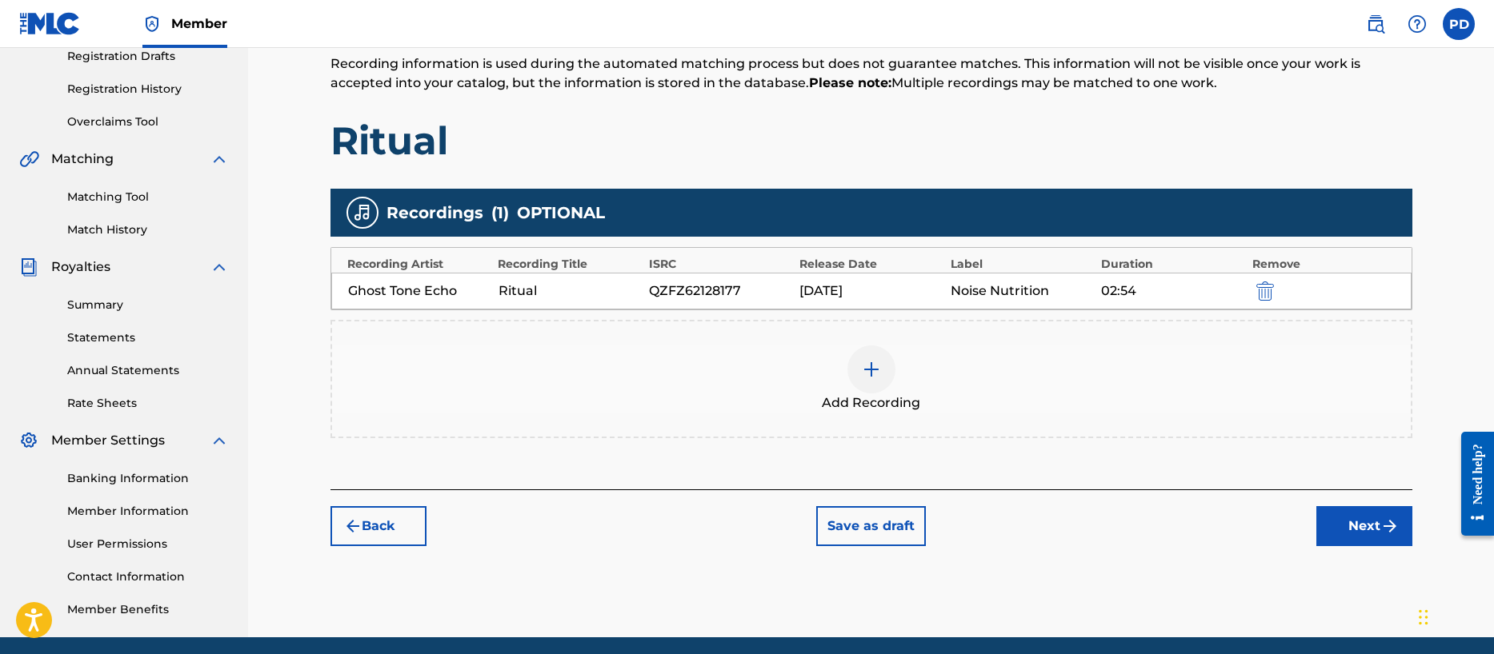
scroll to position [288, 0]
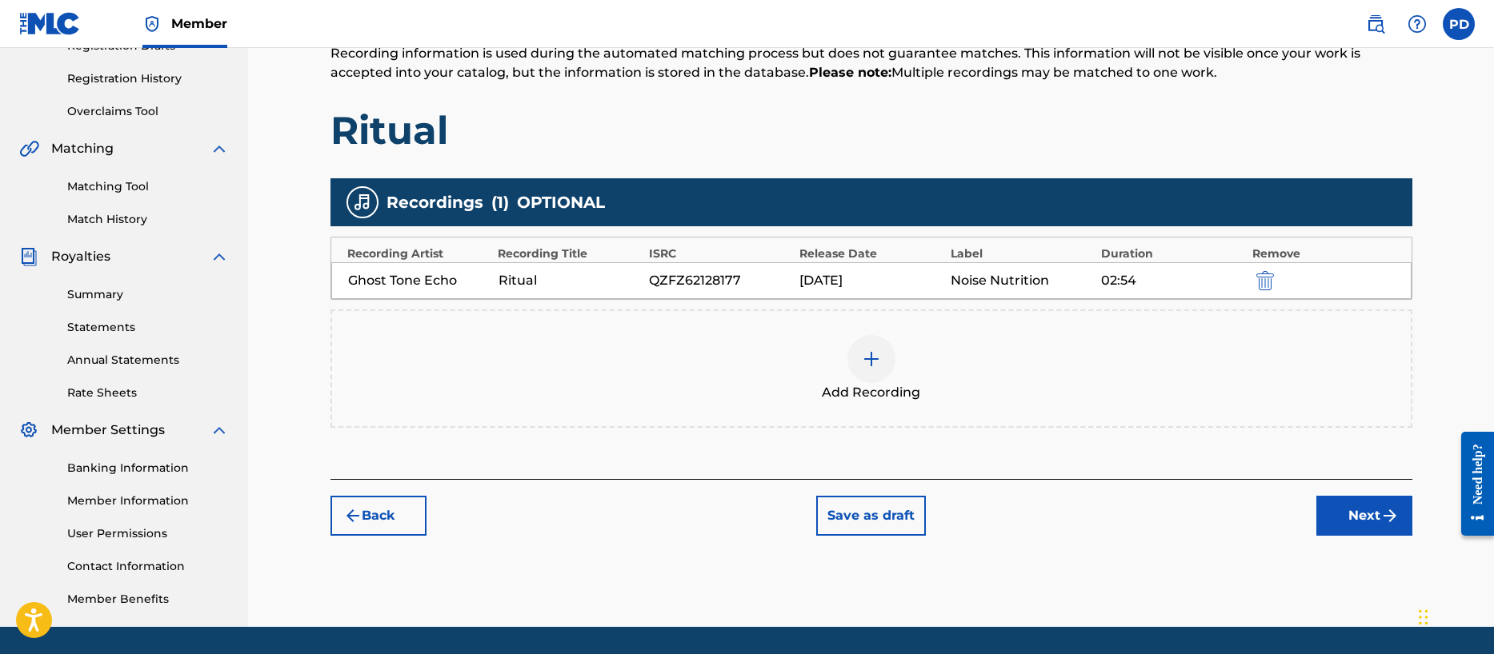
click at [1338, 518] on button "Next" at bounding box center [1364, 516] width 96 height 40
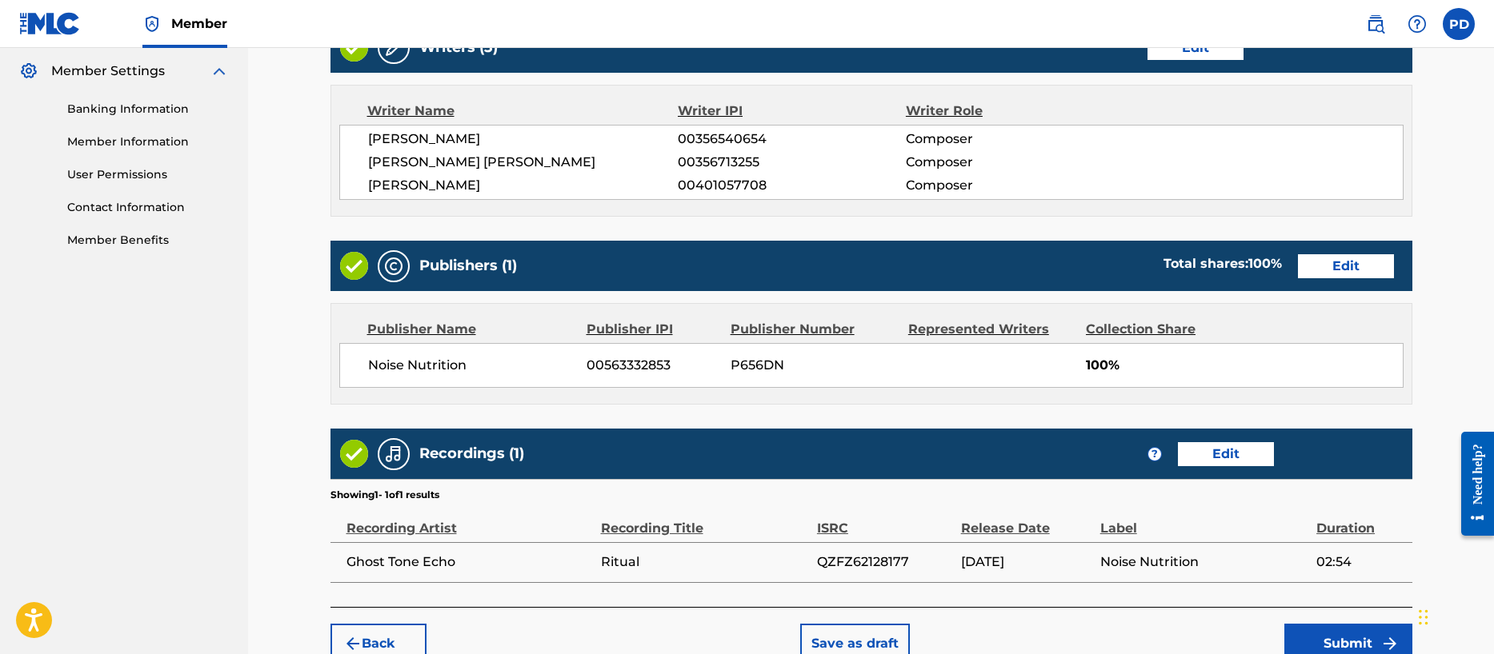
scroll to position [734, 0]
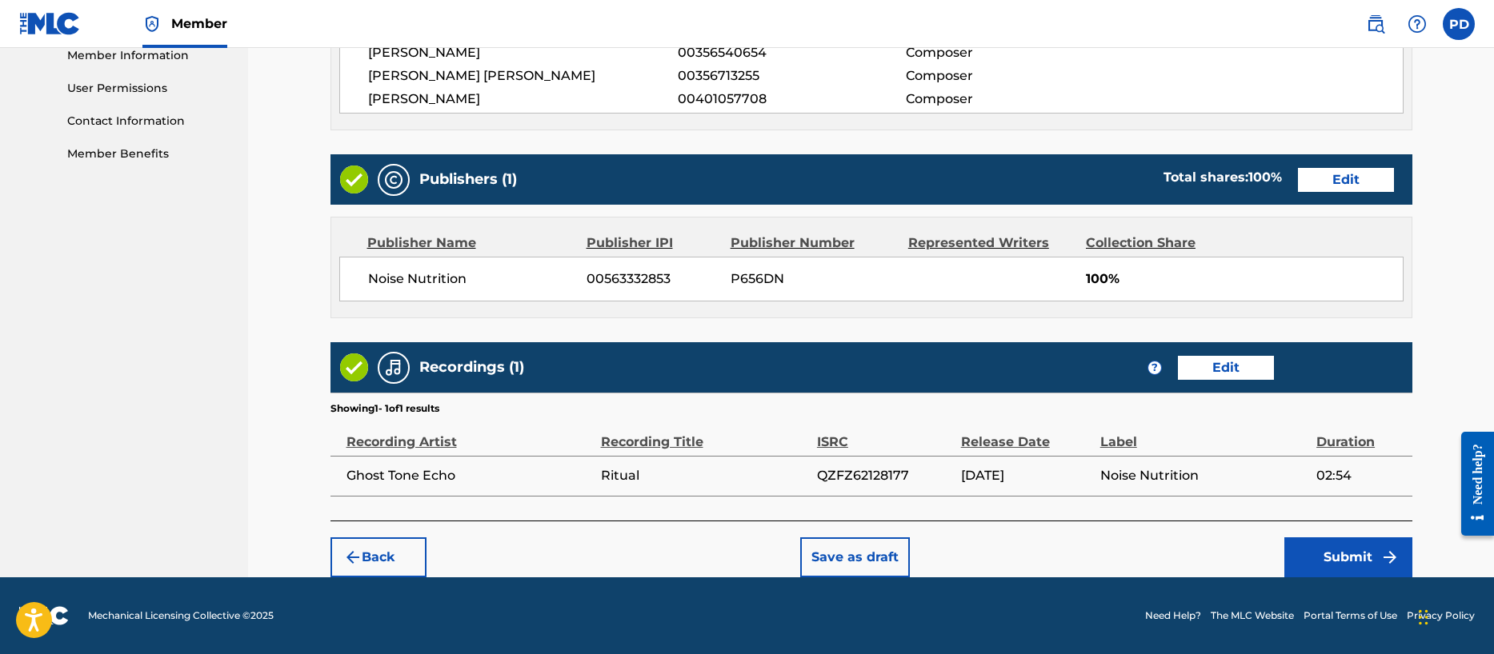
click at [1361, 557] on button "Submit" at bounding box center [1348, 558] width 128 height 40
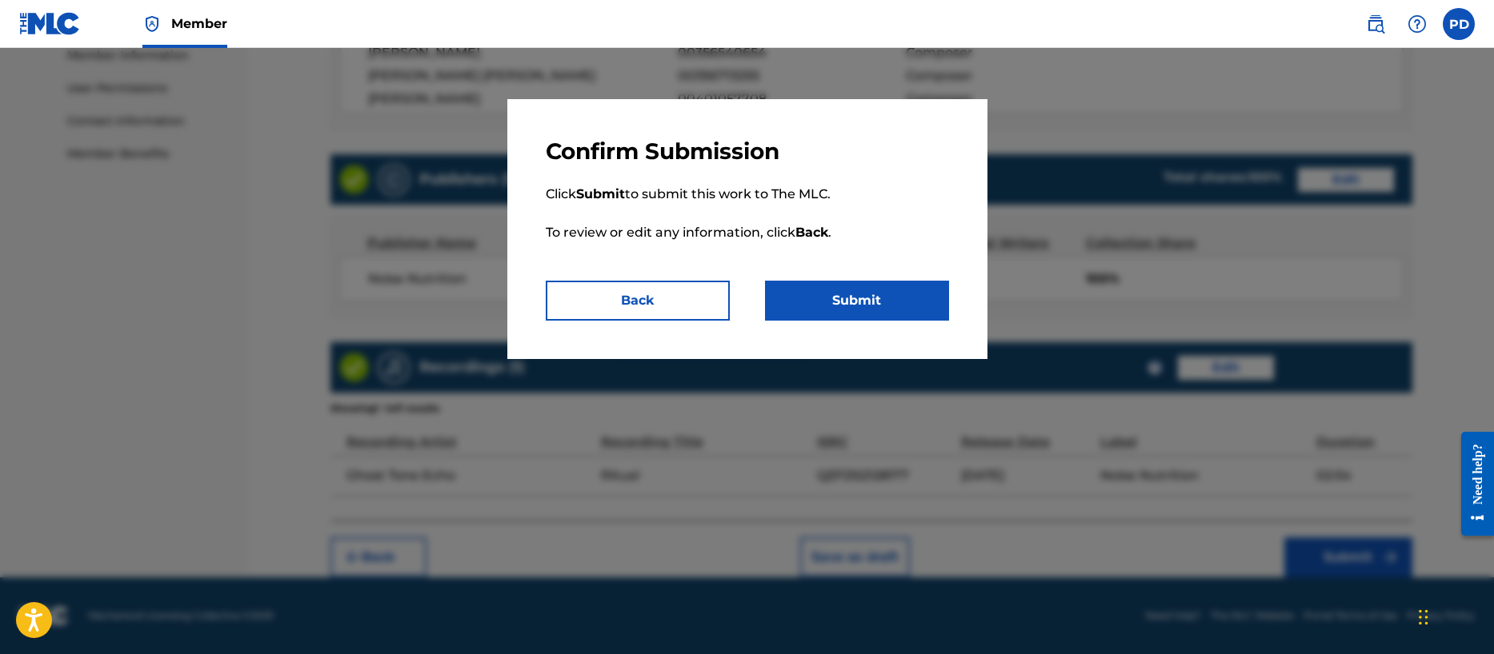
click at [823, 298] on button "Submit" at bounding box center [857, 301] width 184 height 40
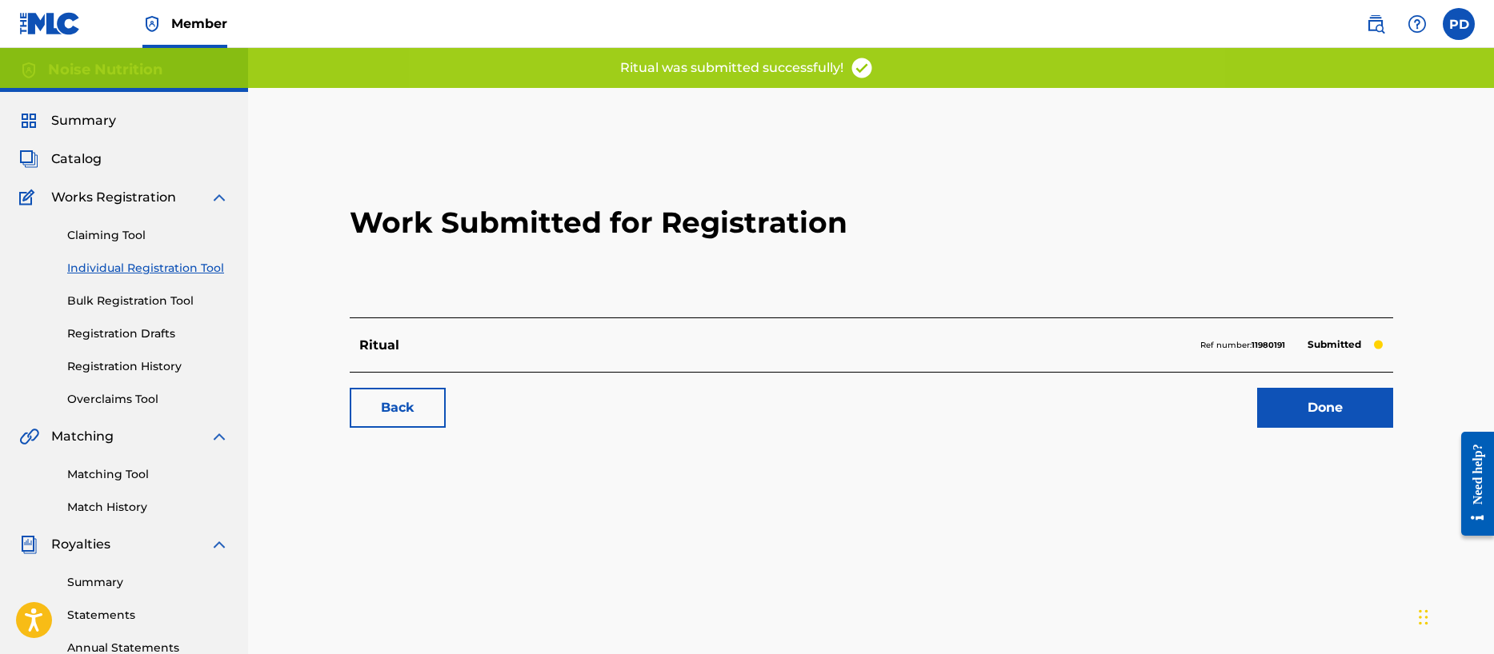
click at [1328, 406] on link "Done" at bounding box center [1325, 408] width 136 height 40
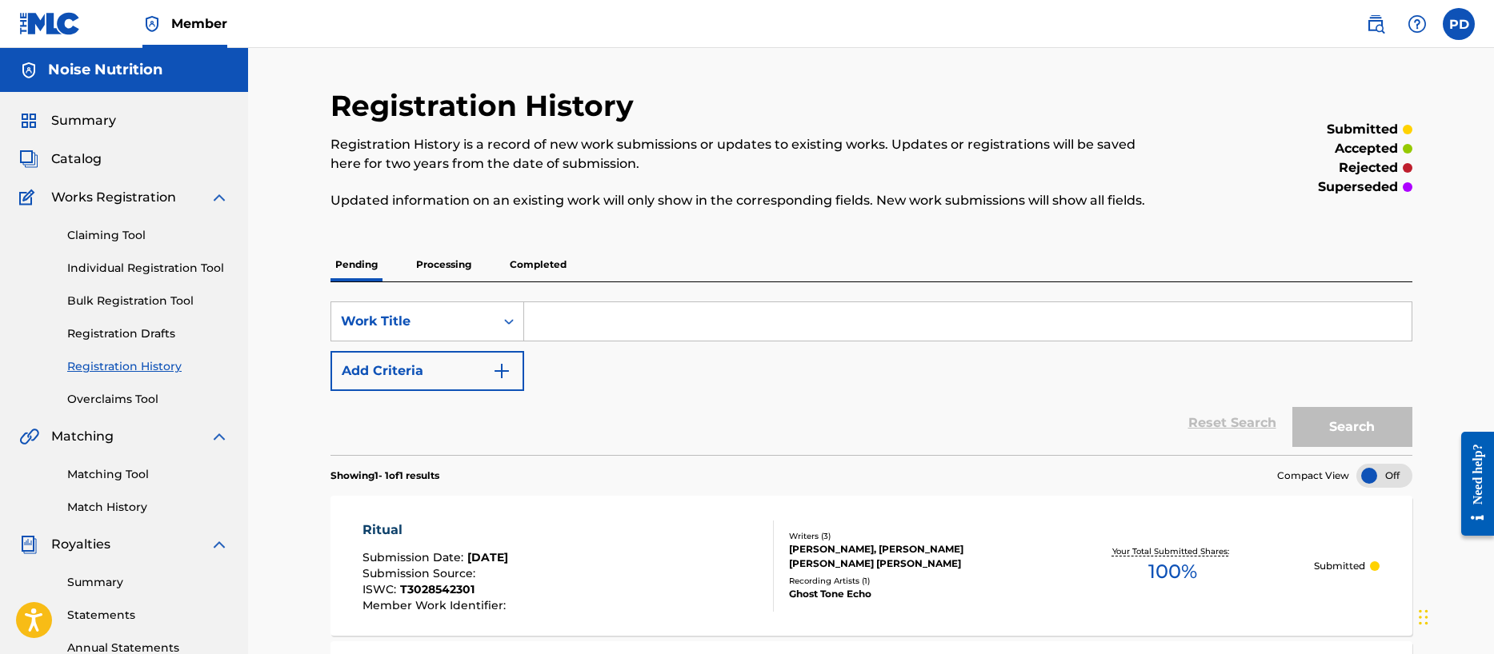
click at [122, 263] on link "Individual Registration Tool" at bounding box center [148, 268] width 162 height 17
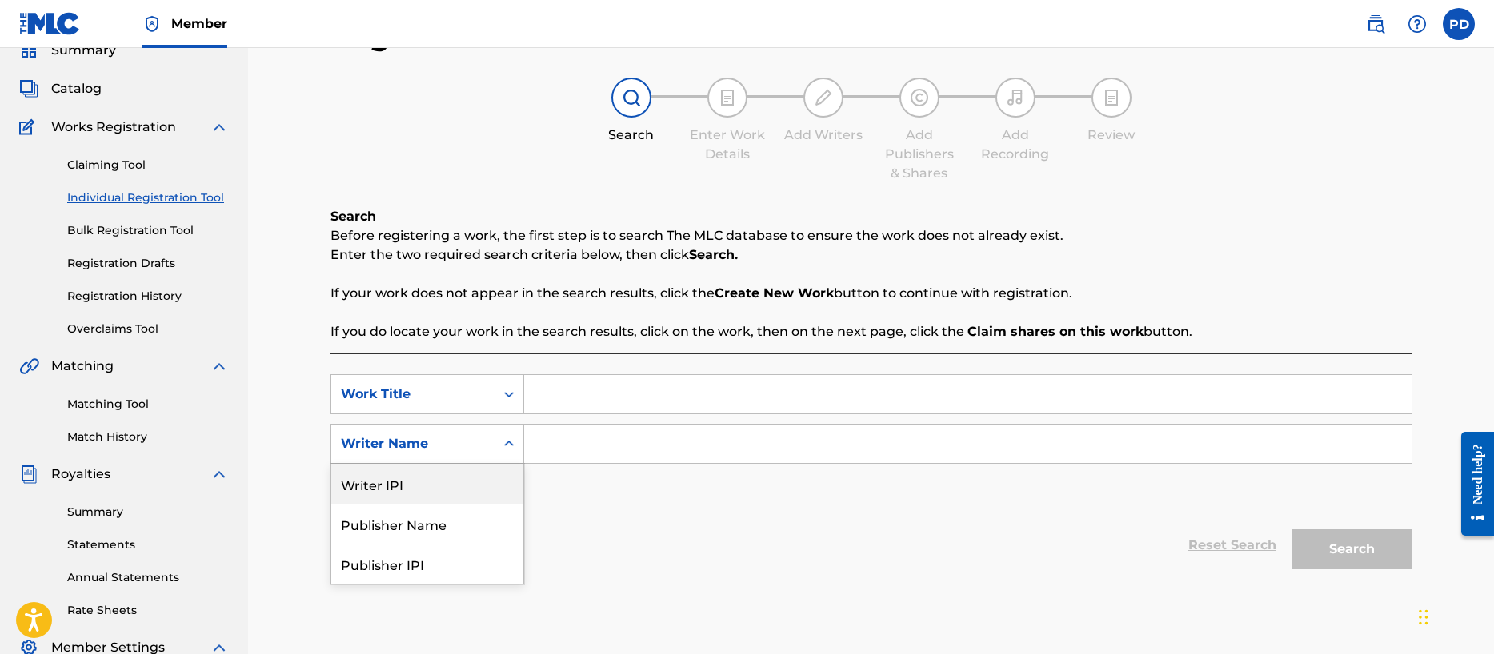
click at [457, 464] on div "Writer IPI, 1 of 5. 5 results available. Use Up and Down to choose options, pre…" at bounding box center [427, 444] width 194 height 40
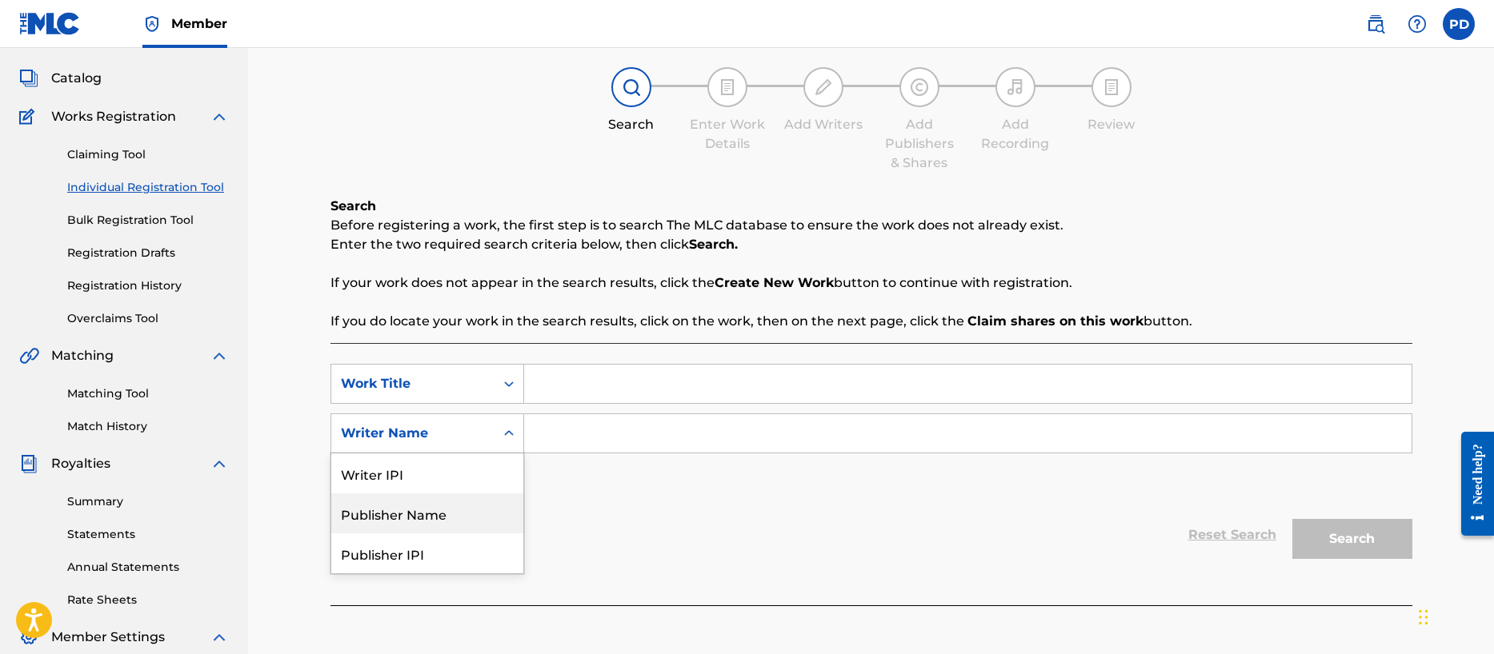
click at [408, 517] on div "Publisher Name" at bounding box center [427, 514] width 192 height 40
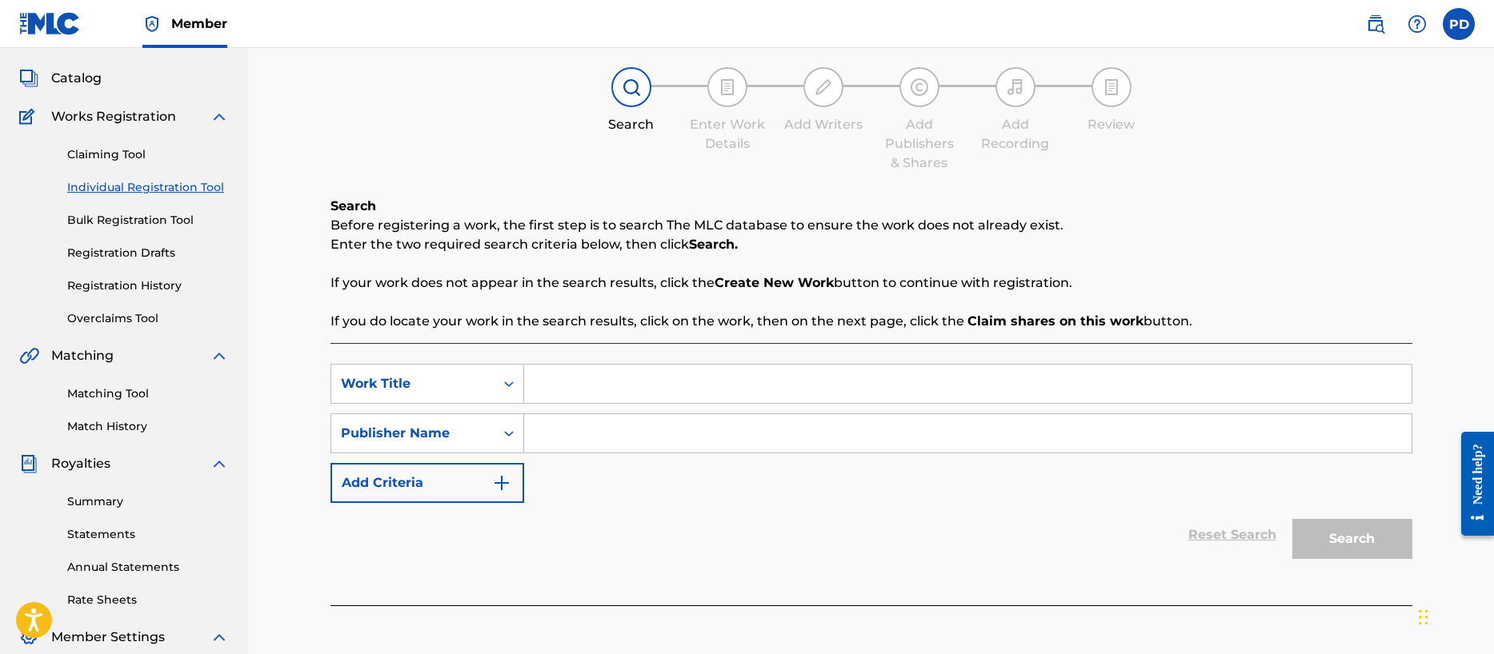
click at [594, 426] on input "Search Form" at bounding box center [967, 433] width 887 height 38
type input "Noise Nutrition"
click at [638, 380] on input "Search Form" at bounding box center [967, 384] width 887 height 38
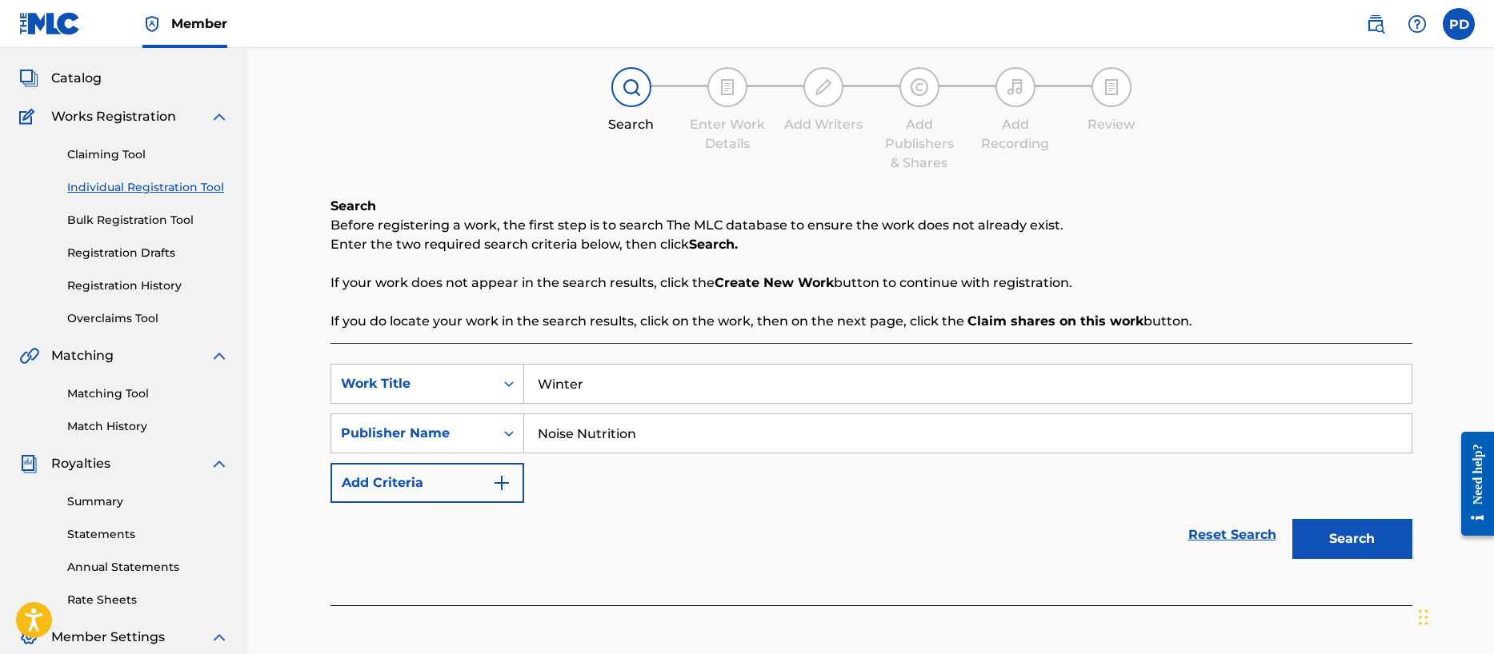
type input "Winter"
click at [1342, 539] on button "Search" at bounding box center [1352, 539] width 120 height 40
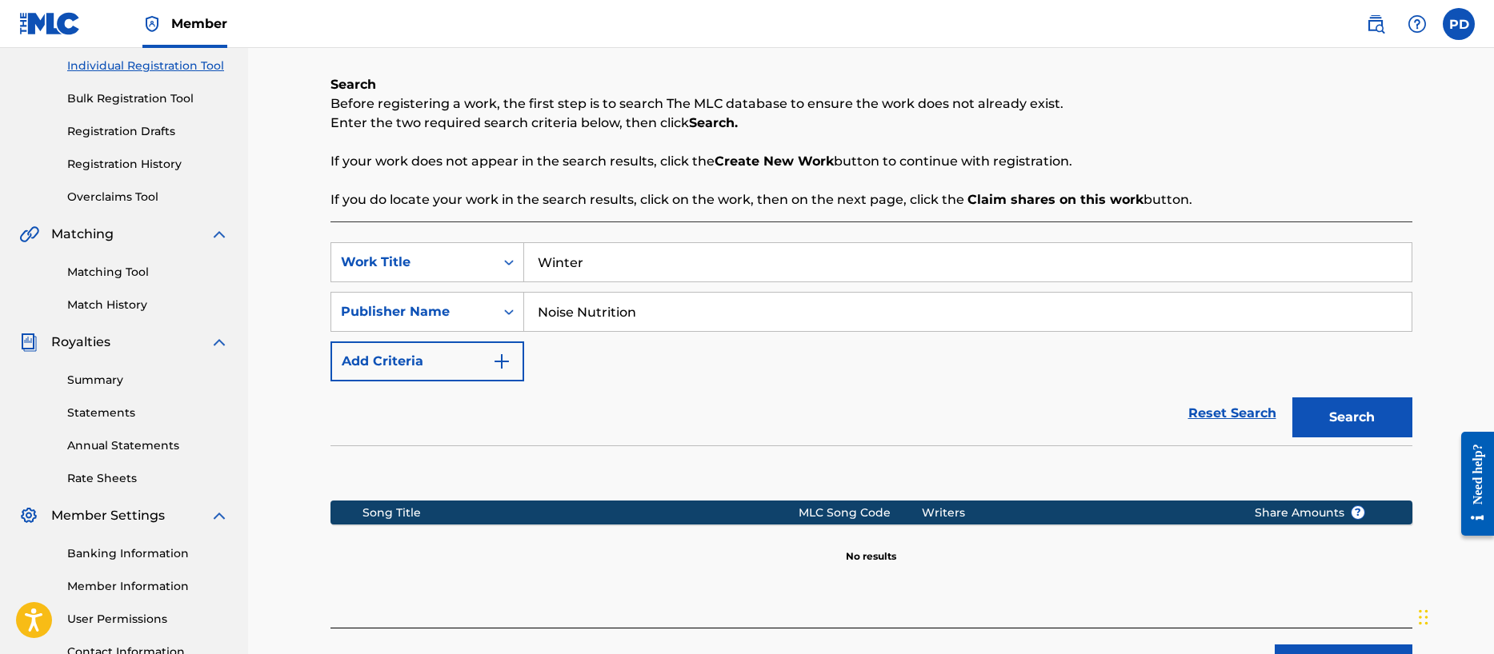
scroll to position [338, 0]
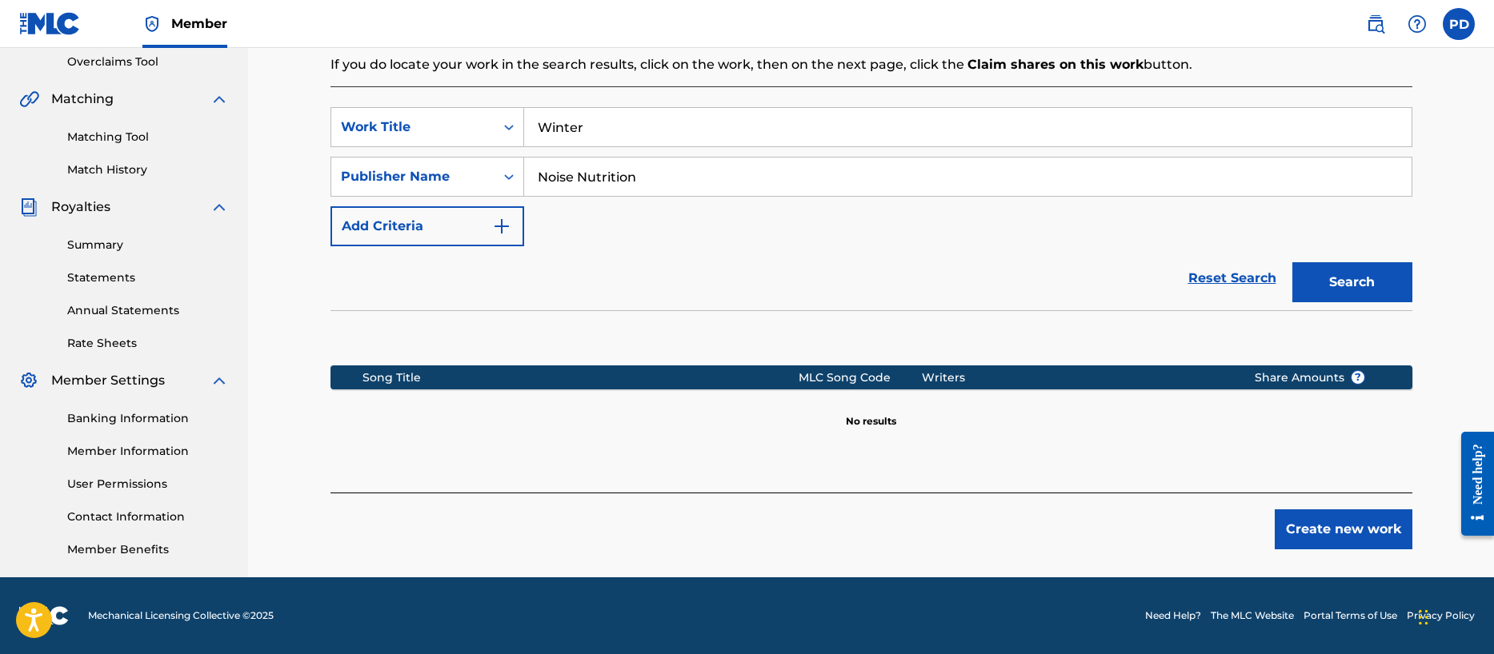
click at [1346, 529] on button "Create new work" at bounding box center [1343, 530] width 138 height 40
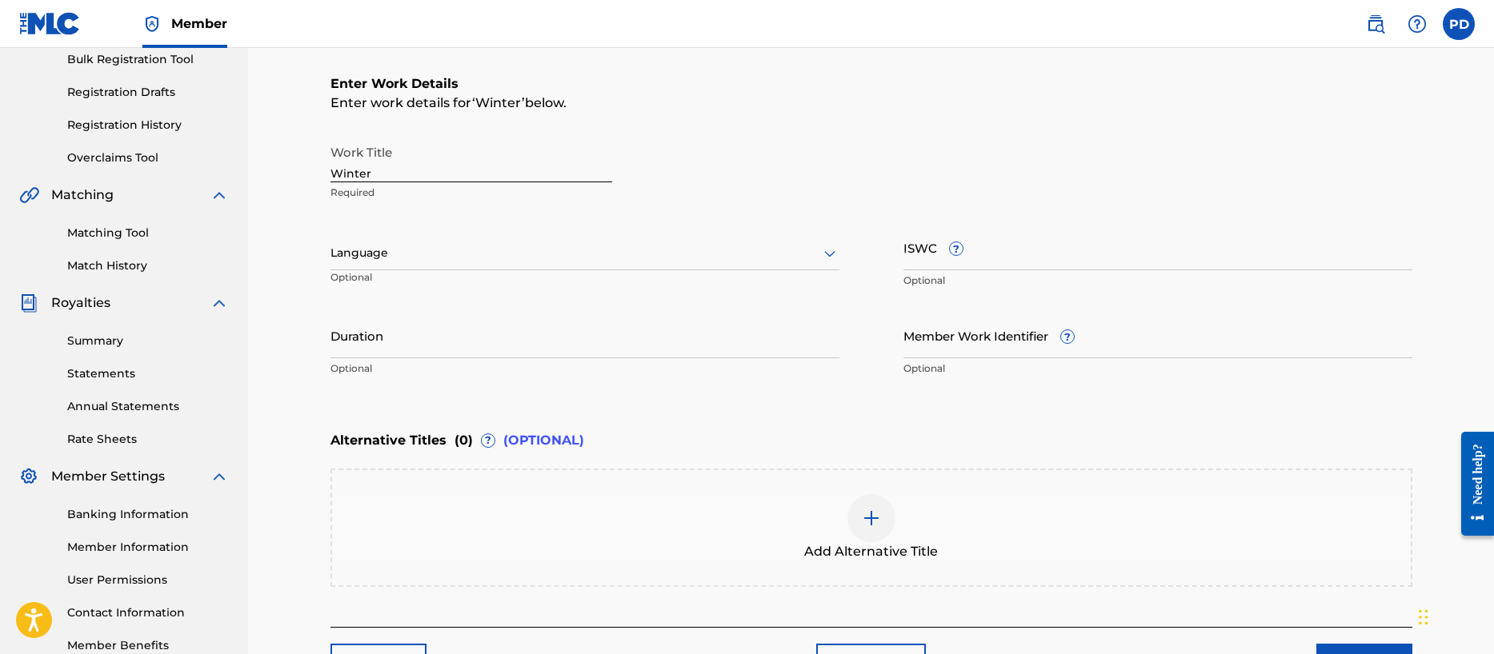
scroll to position [241, 0]
click at [993, 259] on input "ISWC ?" at bounding box center [1157, 249] width 509 height 46
paste input "T-302.966.707-6"
type input "T-302.966.707-6"
click at [715, 342] on input "Duration" at bounding box center [584, 337] width 509 height 46
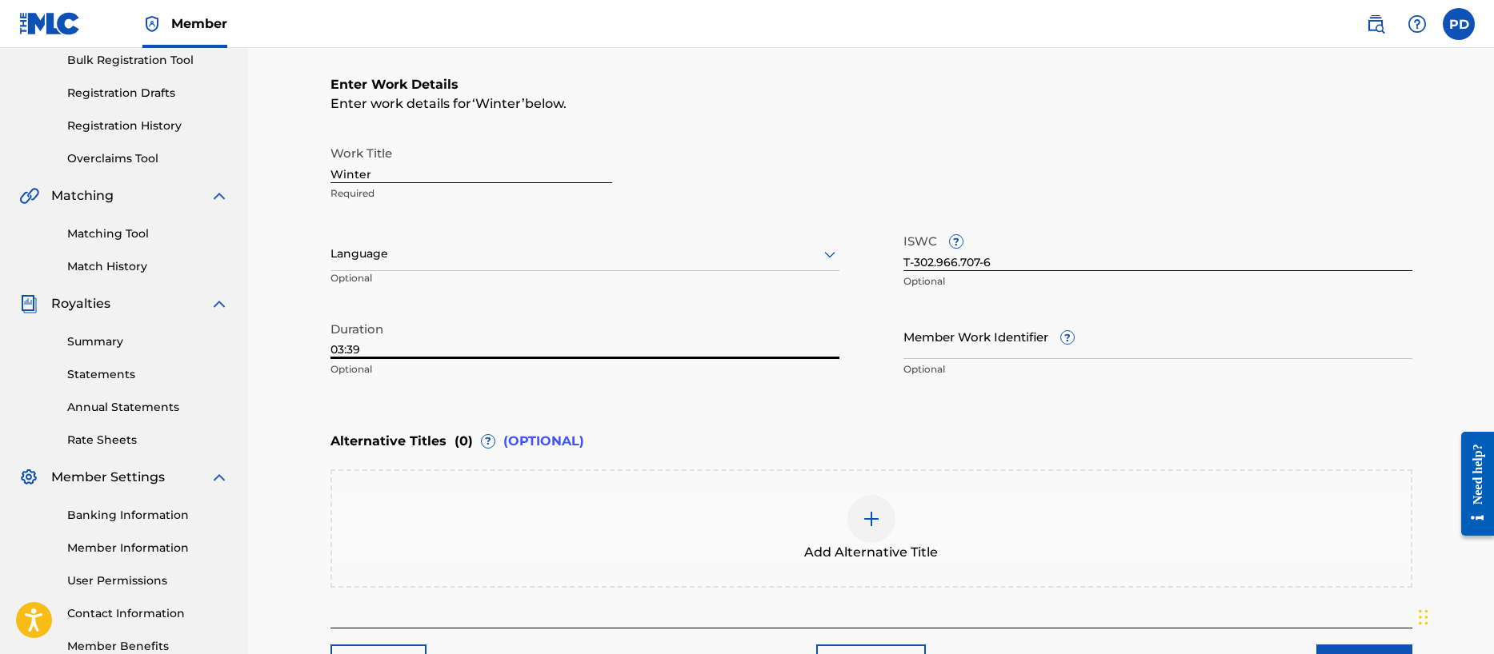
scroll to position [348, 0]
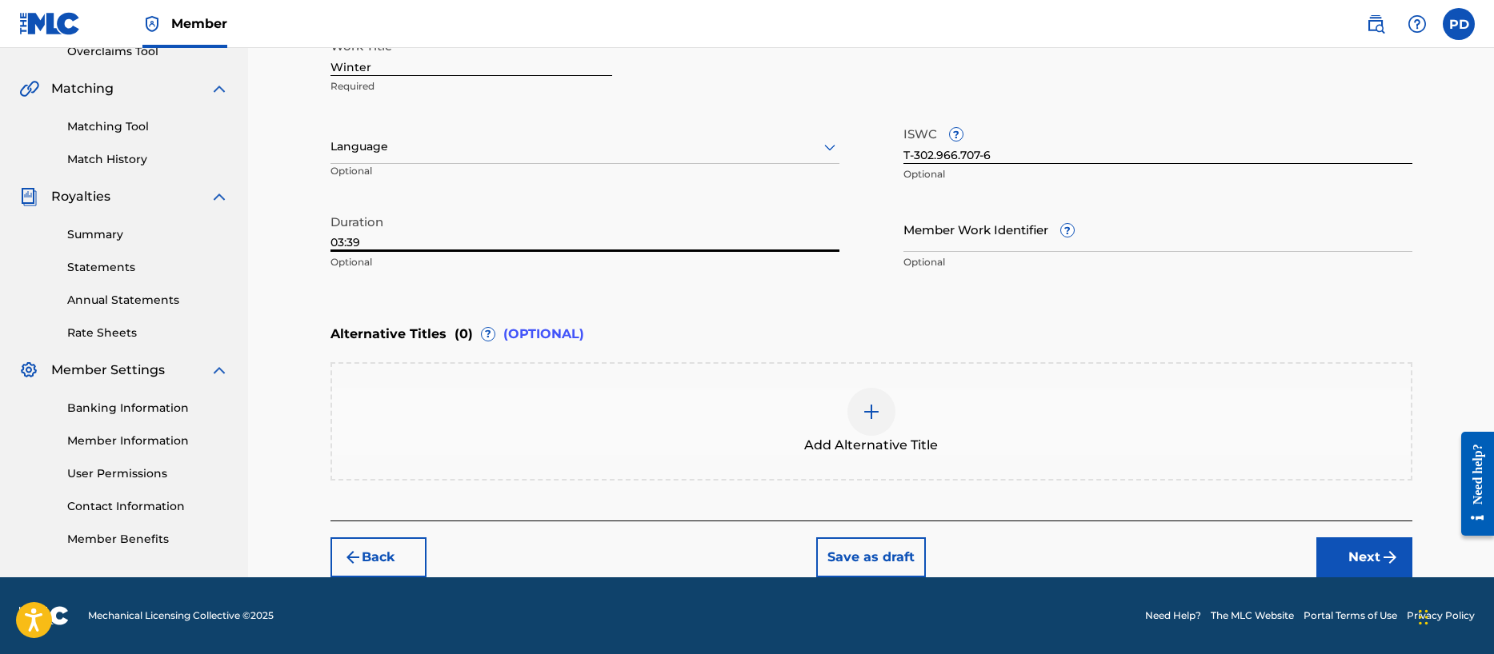
type input "03:39"
click at [1374, 562] on button "Next" at bounding box center [1364, 558] width 96 height 40
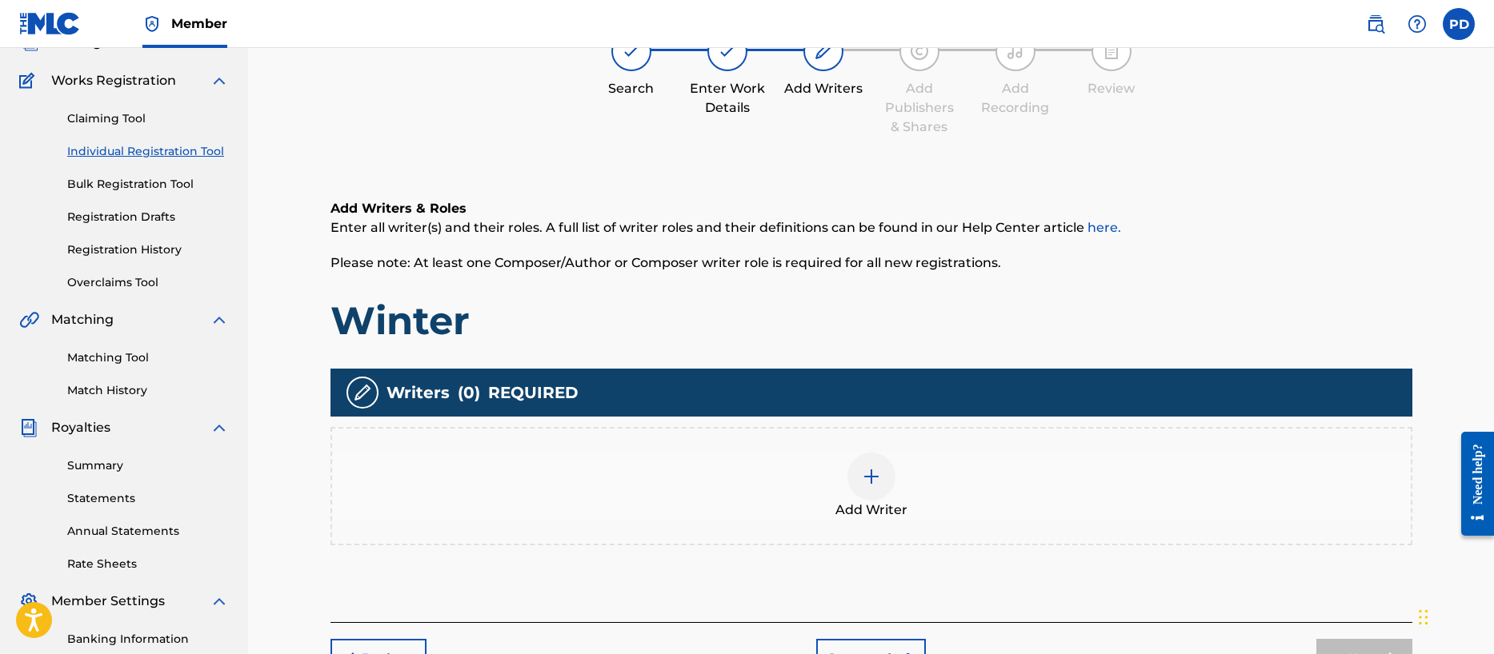
scroll to position [72, 0]
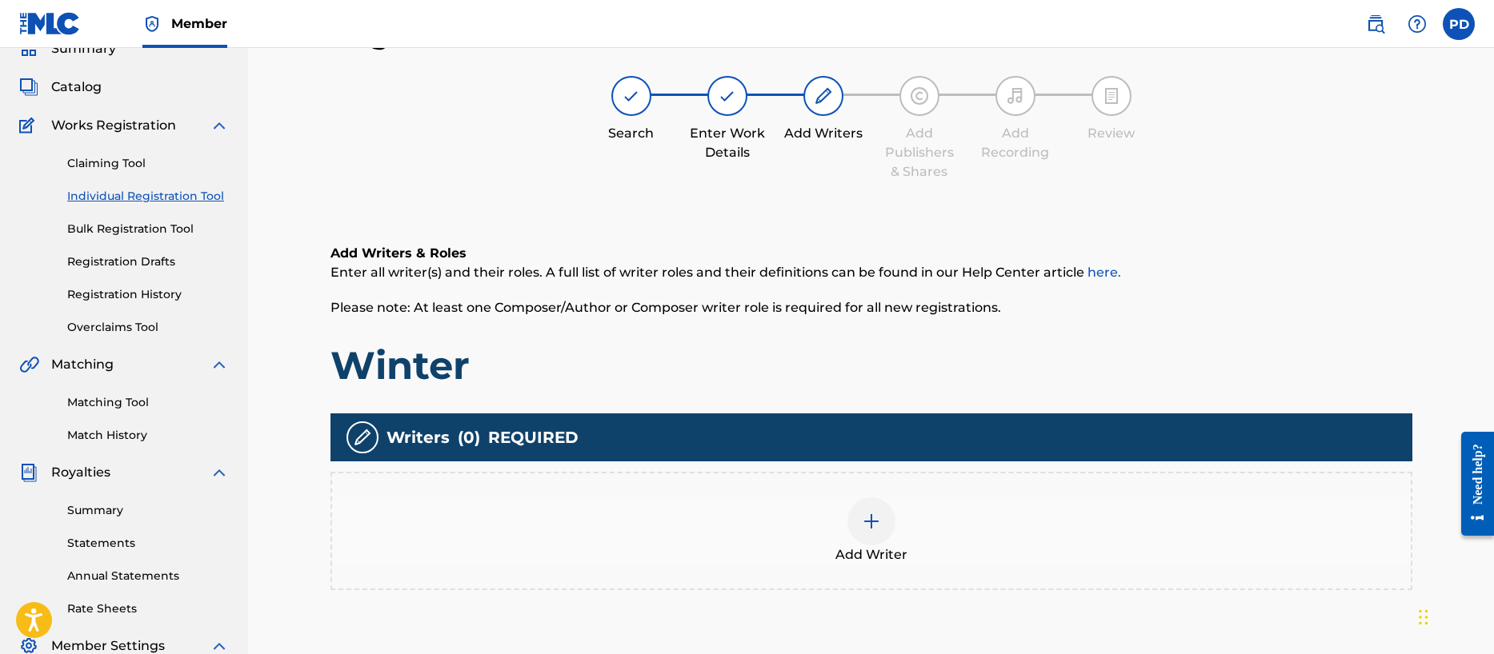
click at [890, 518] on div at bounding box center [871, 522] width 48 height 48
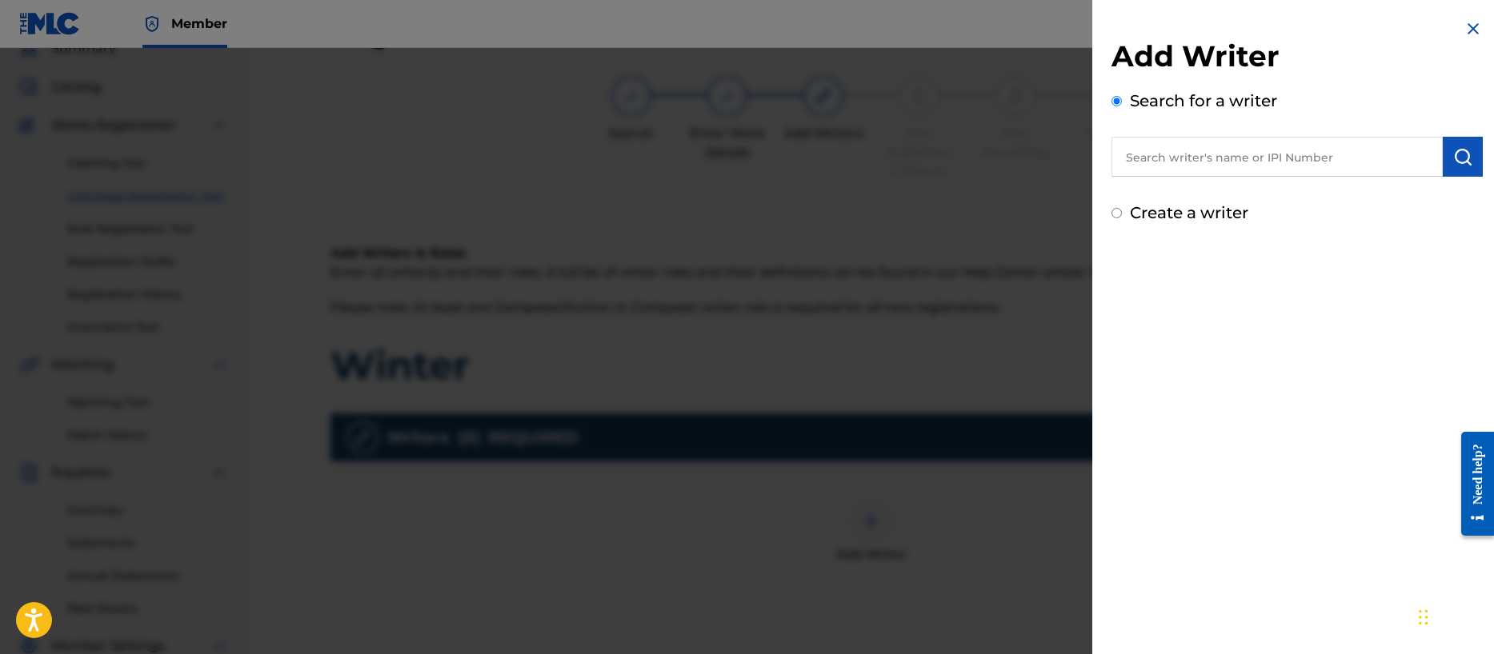
click at [1197, 206] on label "Create a writer" at bounding box center [1189, 212] width 118 height 19
radio input "true"
click at [1122, 208] on input "Create a writer" at bounding box center [1116, 213] width 10 height 10
radio input "false"
radio input "true"
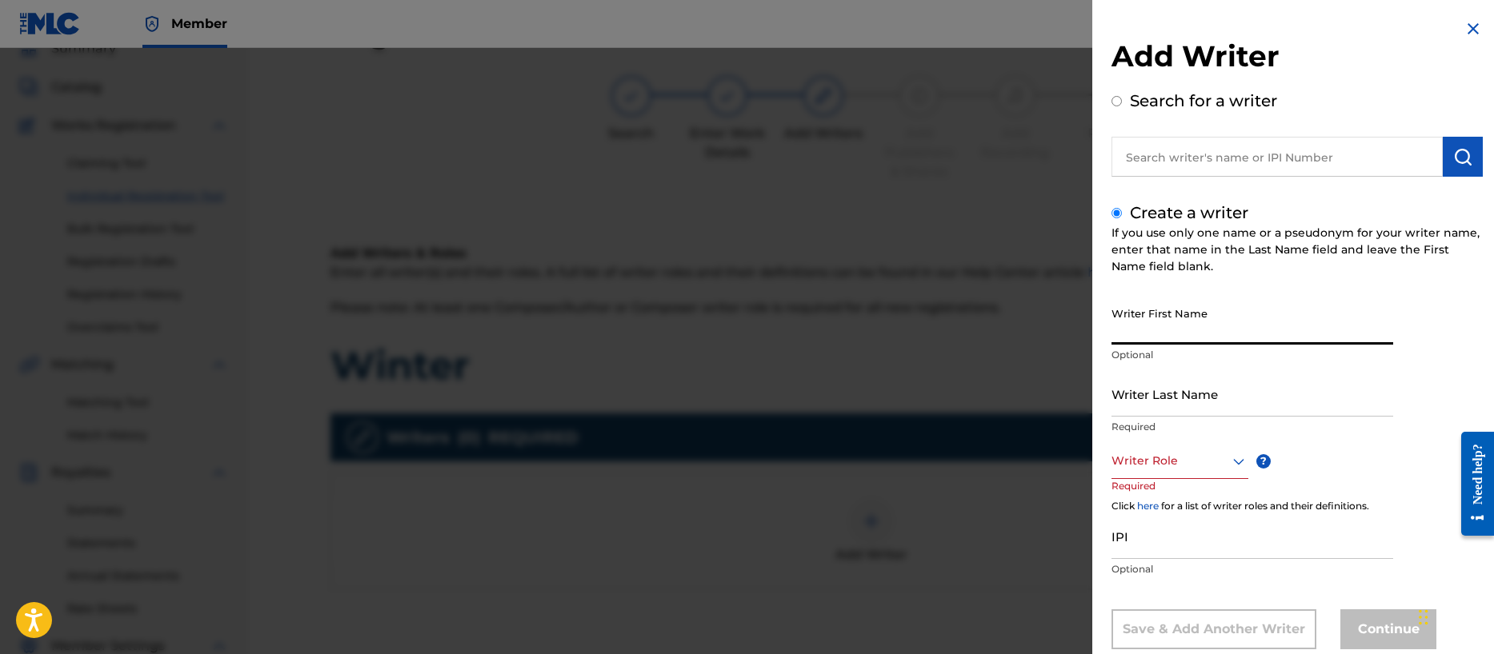
click at [1174, 330] on input "Writer First Name" at bounding box center [1252, 322] width 282 height 46
type input "[PERSON_NAME]"
click at [1150, 465] on div "Writer Role" at bounding box center [1179, 461] width 137 height 36
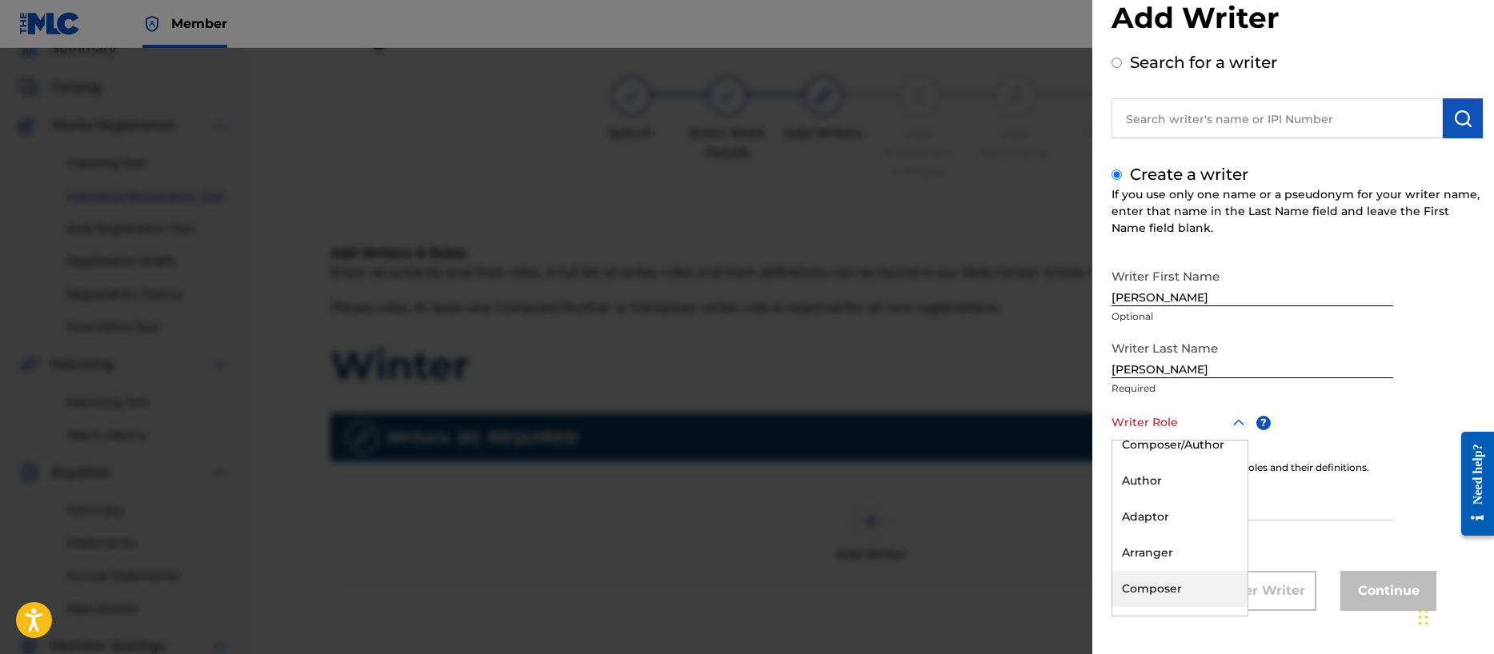
scroll to position [14, 0]
click at [1159, 589] on div "Composer" at bounding box center [1179, 588] width 135 height 36
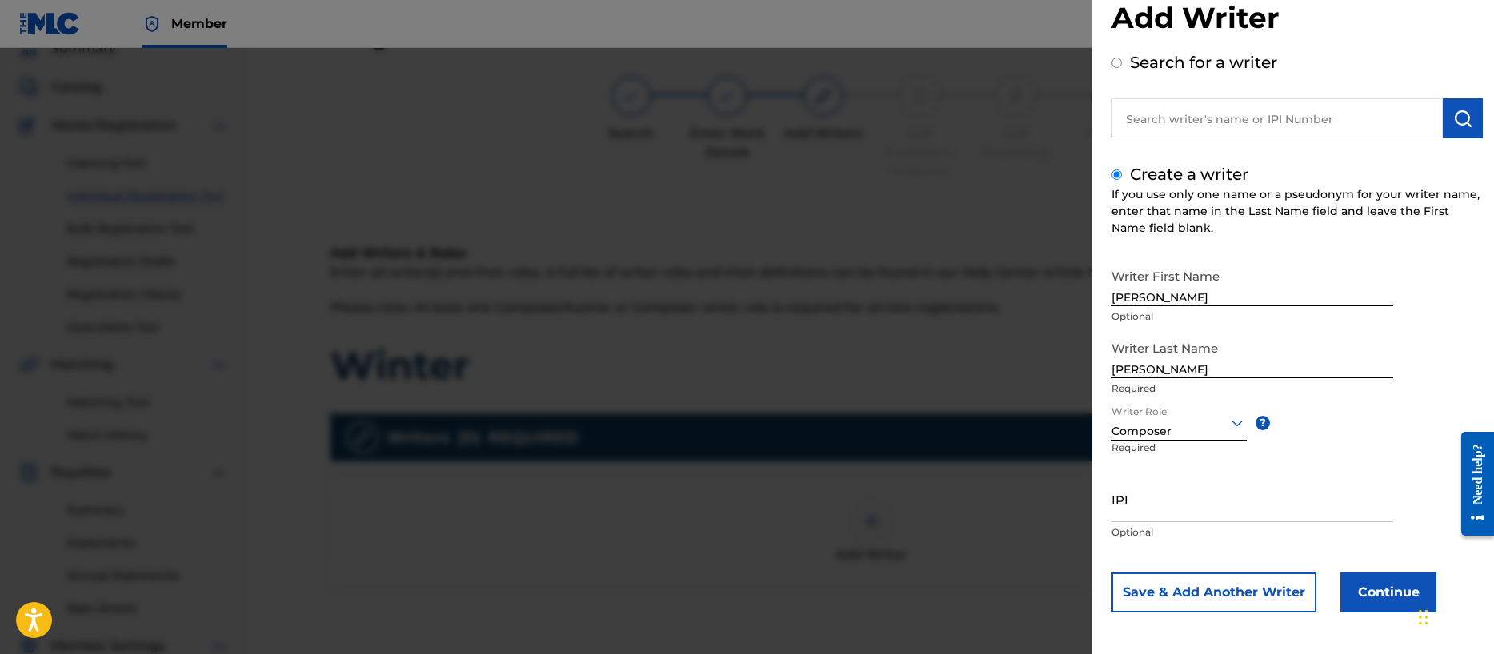
click at [1151, 503] on input "IPI" at bounding box center [1252, 500] width 282 height 46
paste input "00356540654"
type input "00356540654"
click at [1249, 596] on button "Save & Add Another Writer" at bounding box center [1213, 593] width 205 height 40
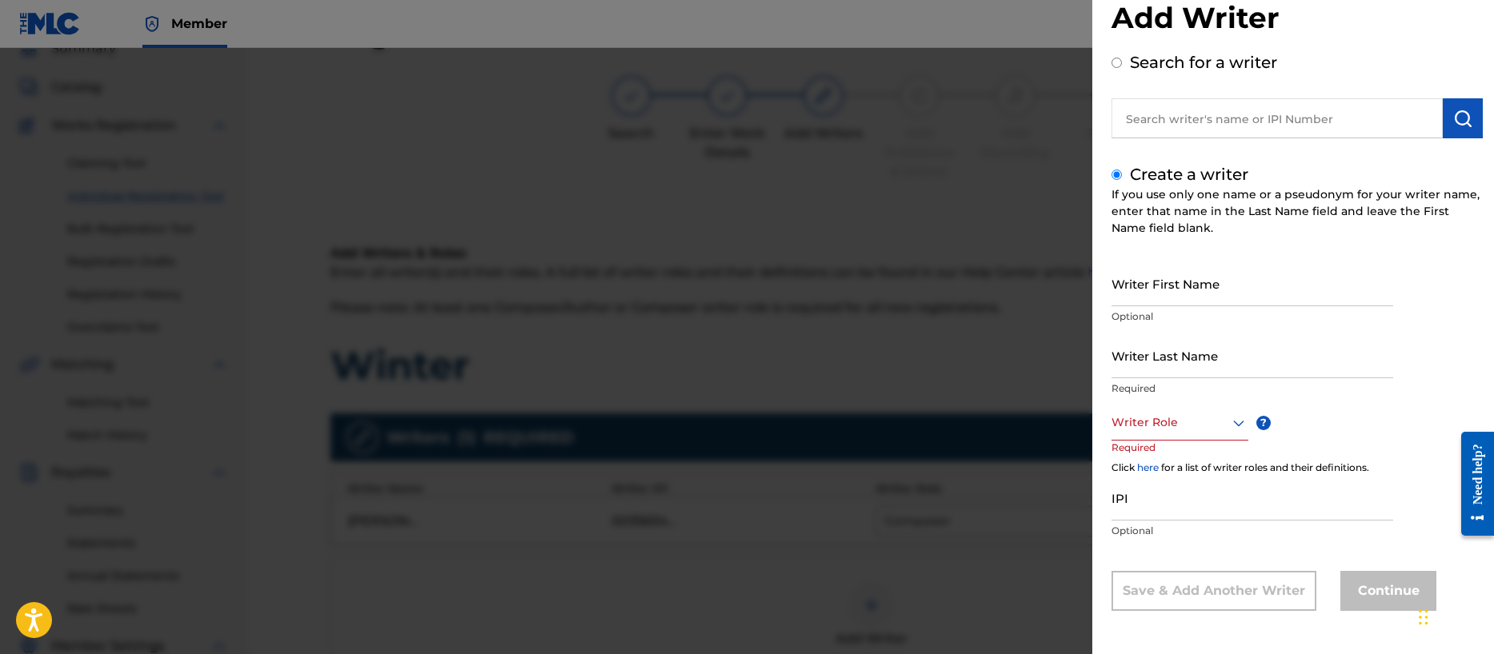
click at [1151, 294] on input "Writer First Name" at bounding box center [1252, 284] width 282 height 46
type input "[PERSON_NAME]"
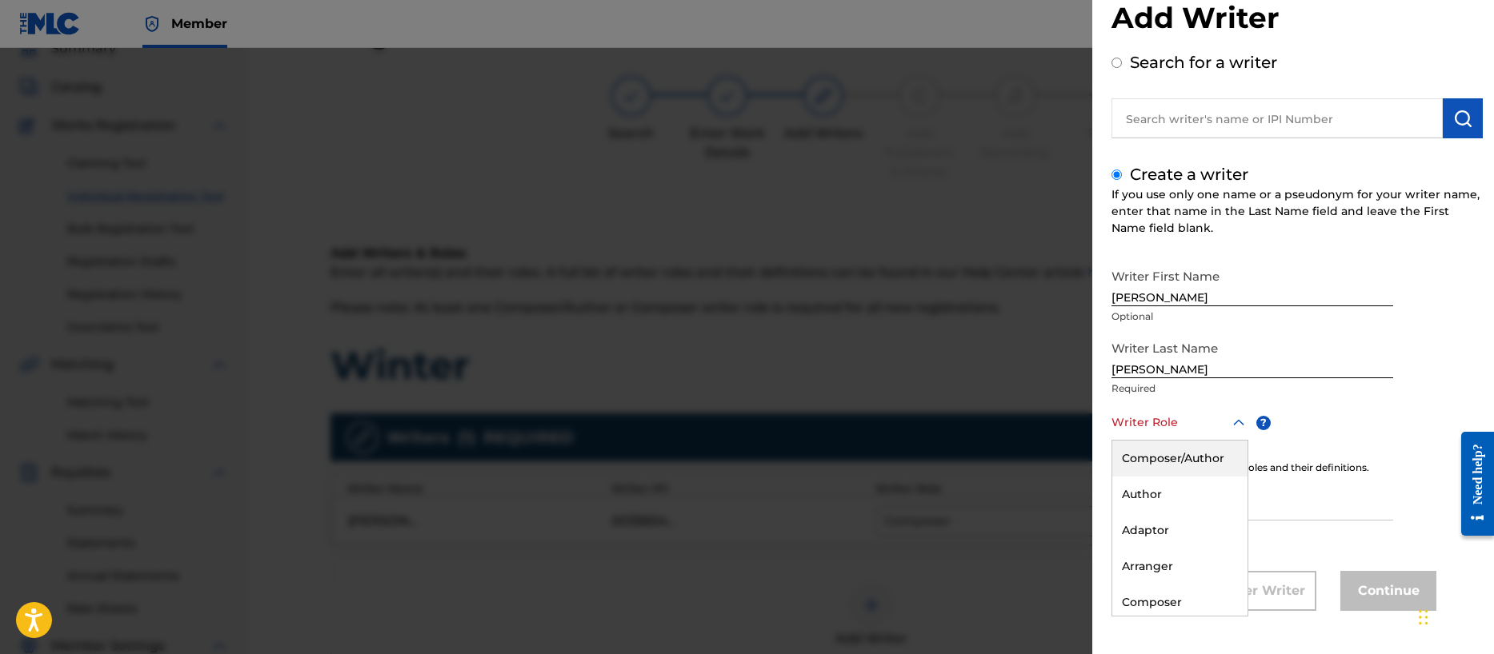
click at [1146, 418] on div at bounding box center [1179, 423] width 137 height 20
click at [1164, 603] on div "Composer" at bounding box center [1179, 603] width 135 height 36
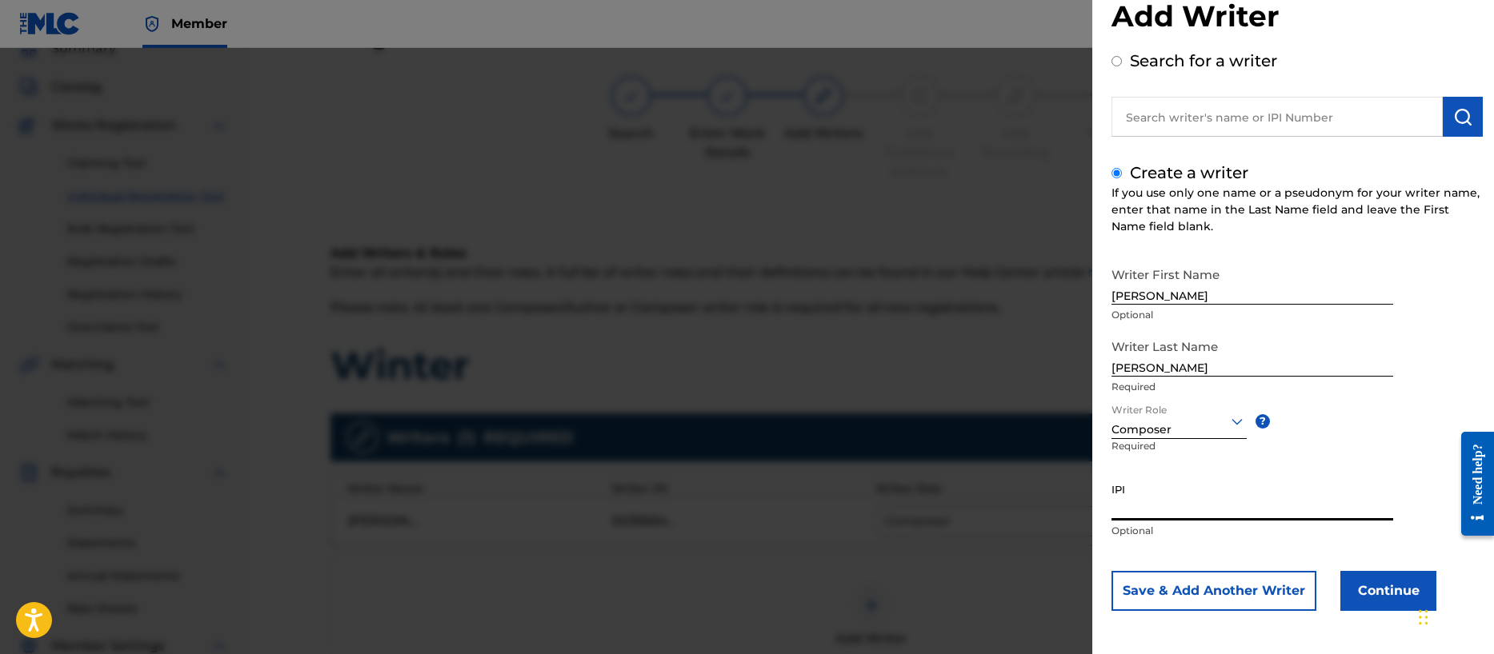
click at [1166, 504] on input "IPI" at bounding box center [1252, 498] width 282 height 46
paste input "00196887985"
type input "00196887985"
click at [1226, 590] on button "Save & Add Another Writer" at bounding box center [1213, 591] width 205 height 40
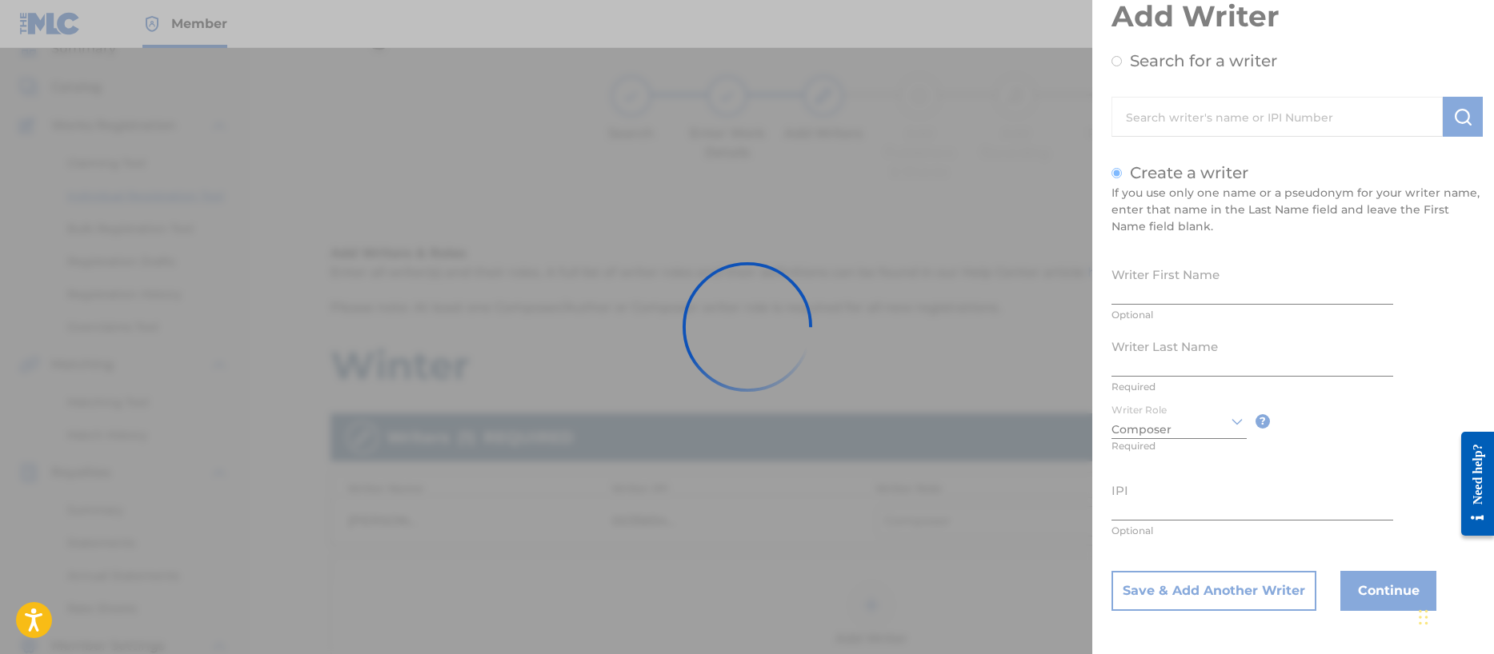
scroll to position [38, 0]
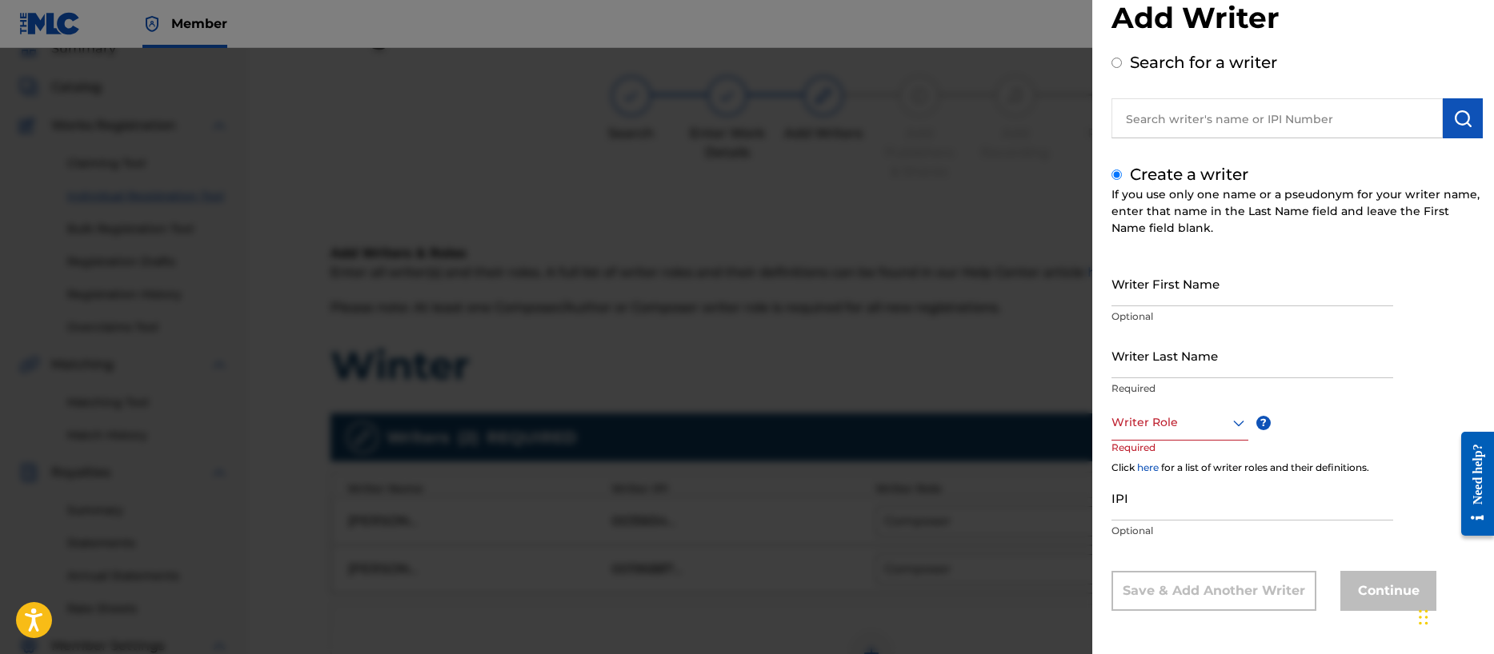
click at [1130, 290] on input "Writer First Name" at bounding box center [1252, 284] width 282 height 46
type input "[PERSON_NAME]"
click at [1161, 425] on div at bounding box center [1179, 423] width 137 height 20
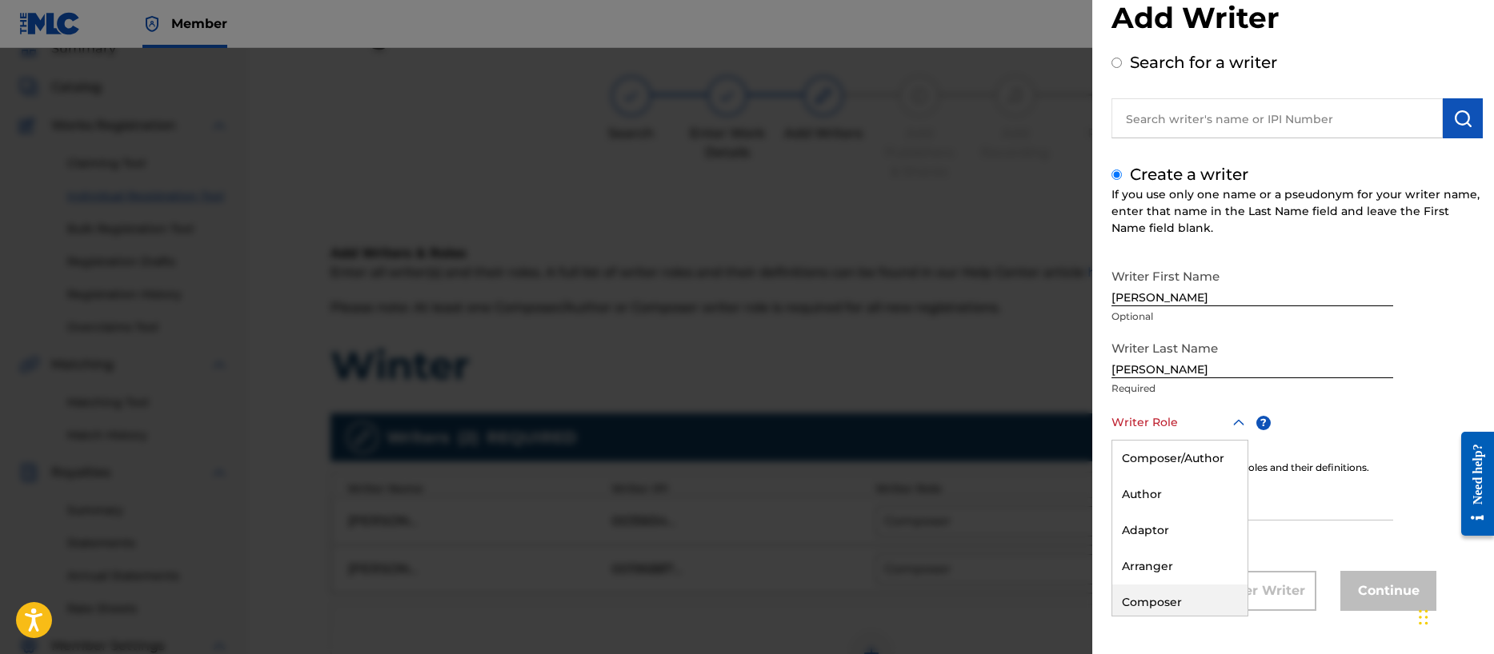
click at [1166, 598] on div "Composer" at bounding box center [1179, 603] width 135 height 36
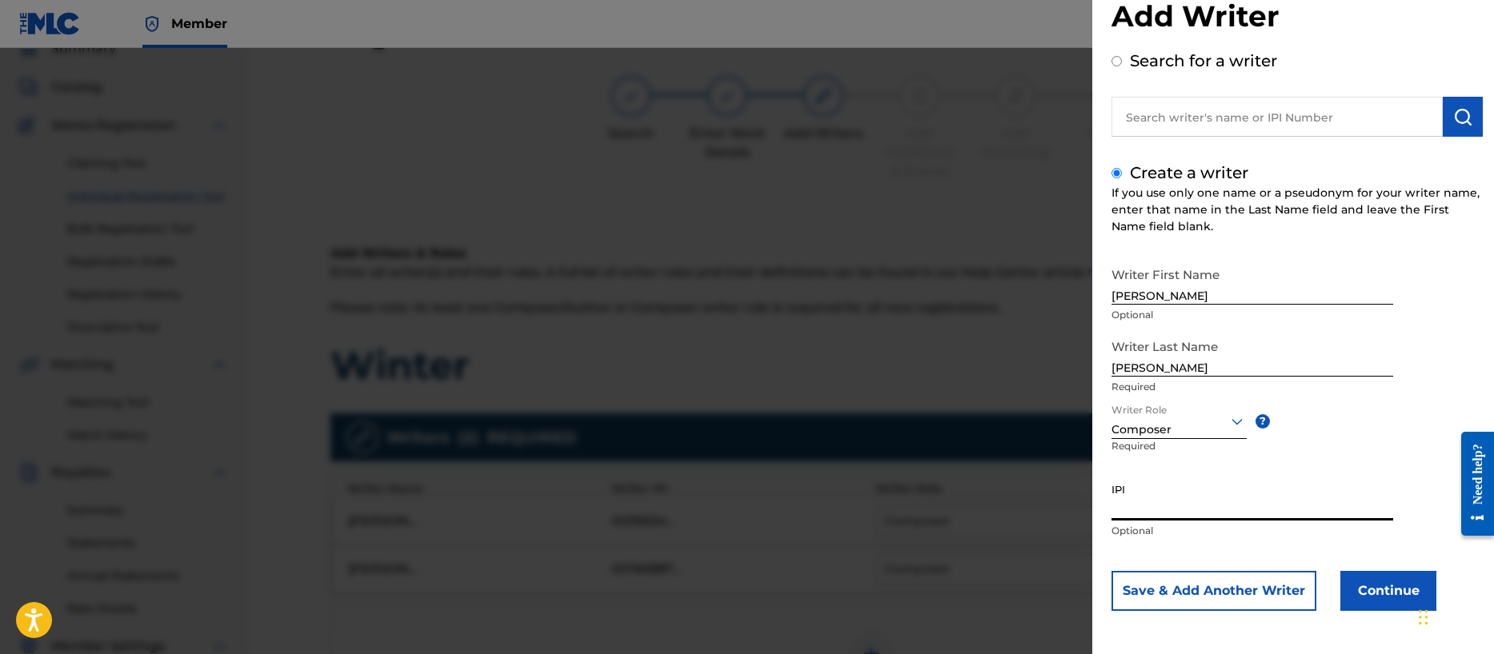
click at [1130, 502] on input "IPI" at bounding box center [1252, 498] width 282 height 46
paste input "00356713255"
type input "00356713255"
click at [1362, 586] on button "Continue" at bounding box center [1388, 591] width 96 height 40
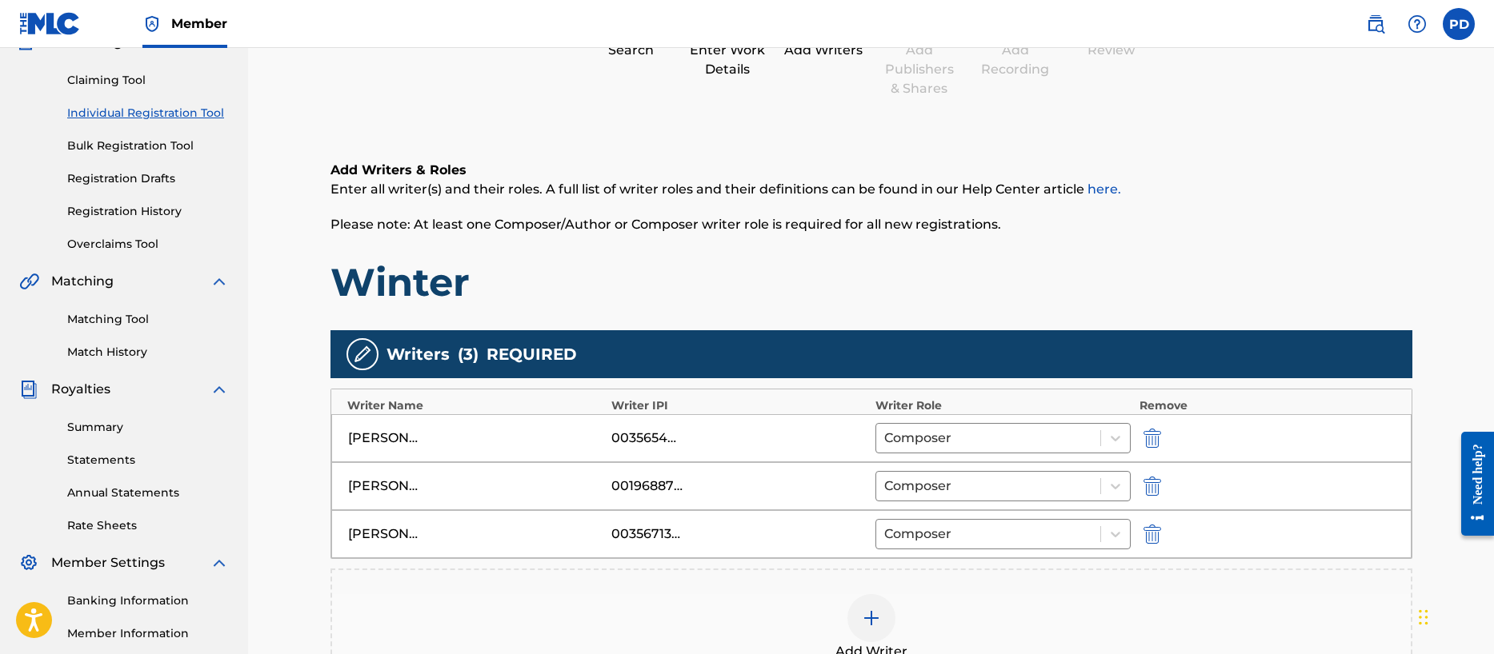
scroll to position [169, 0]
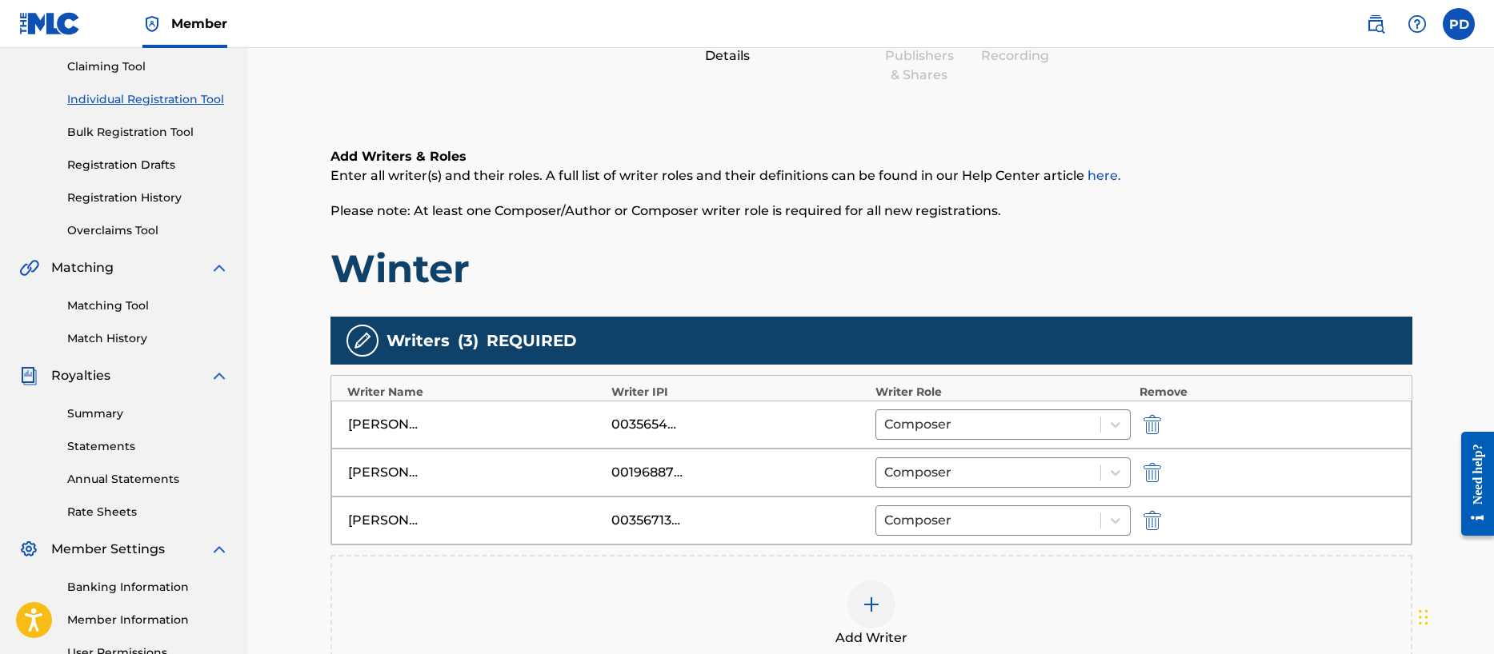
click at [871, 601] on img at bounding box center [871, 604] width 19 height 19
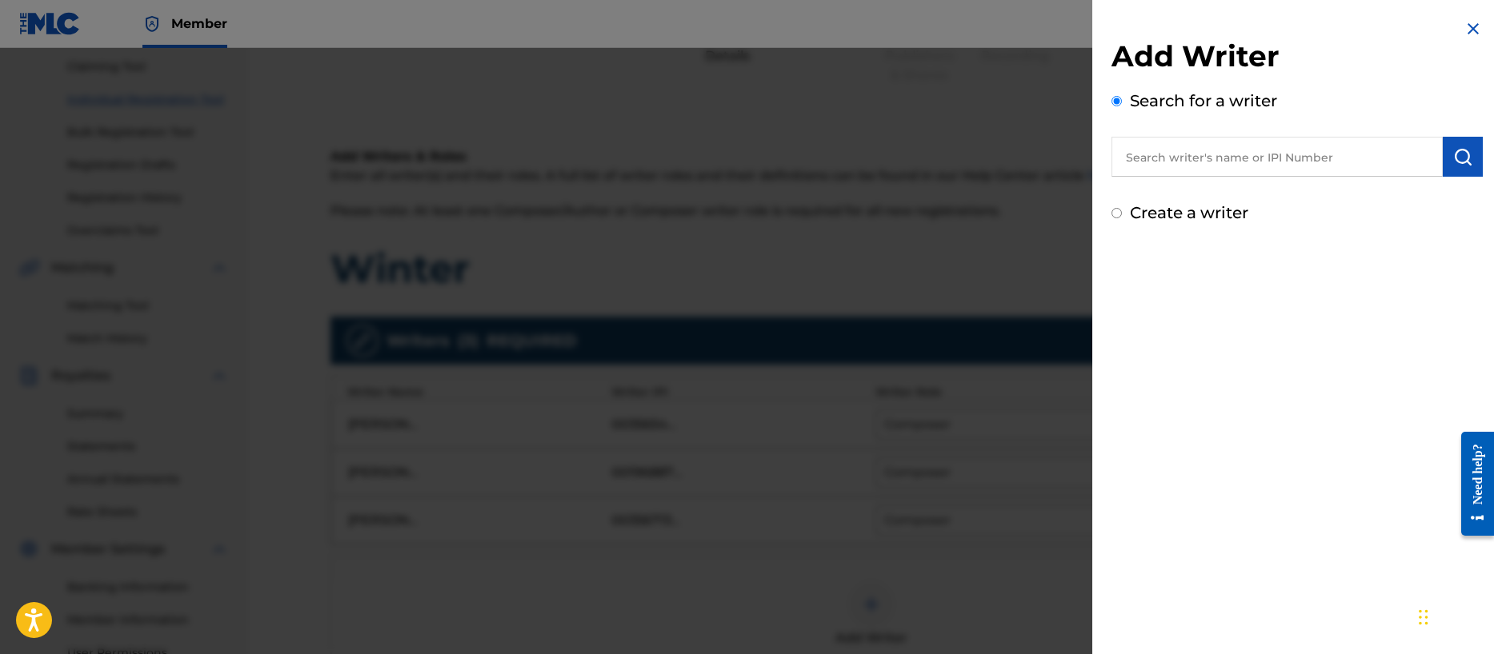
click at [1118, 214] on input "Create a writer" at bounding box center [1116, 213] width 10 height 10
radio input "false"
radio input "true"
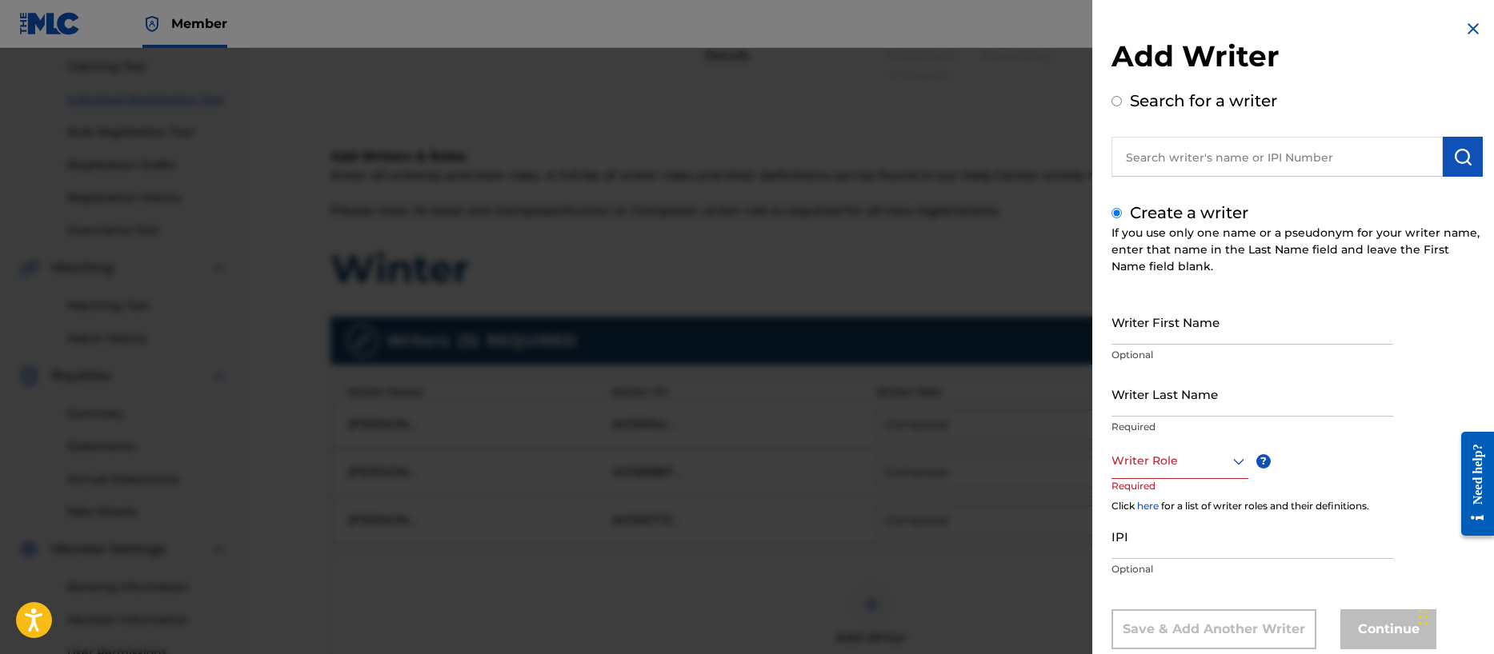
click at [1160, 327] on input "Writer First Name" at bounding box center [1252, 322] width 282 height 46
type input "[PERSON_NAME] [PERSON_NAME]"
type input "[PERSON_NAME]"
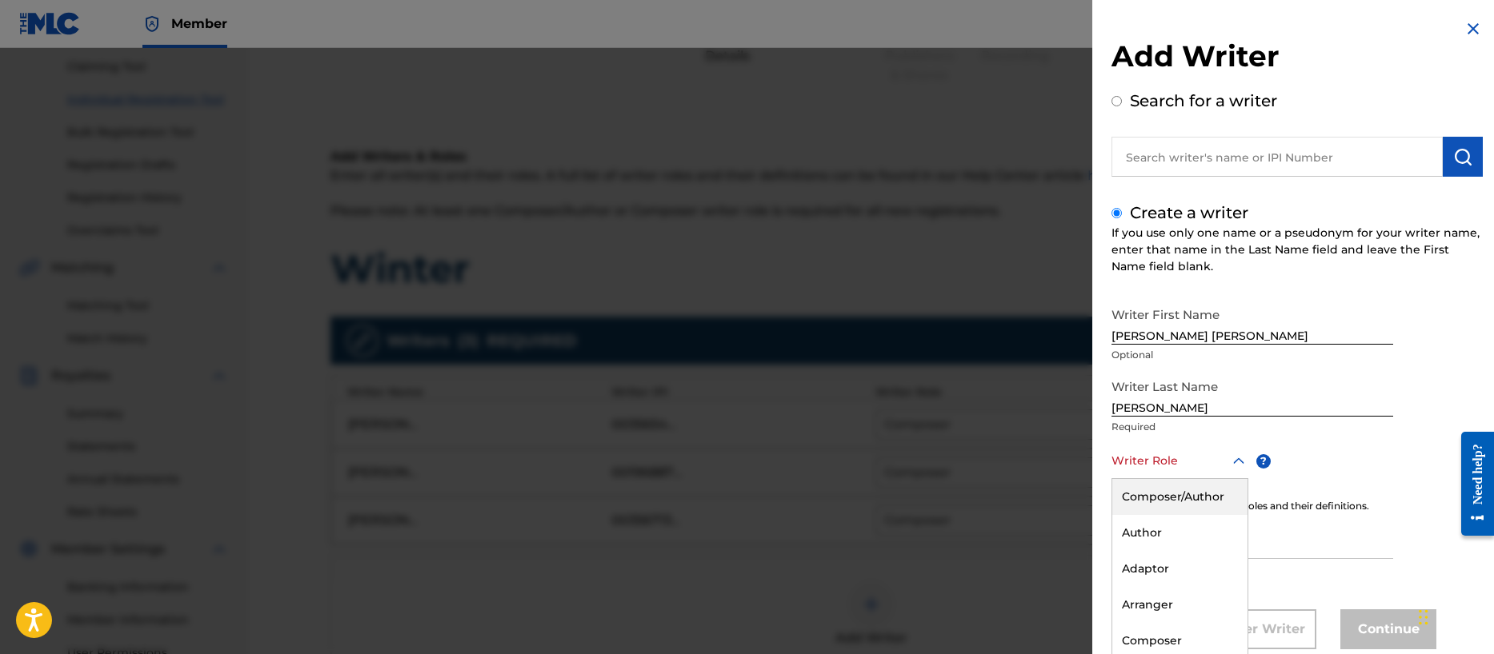
click at [1134, 460] on div "Composer/Author, 1 of 8. 8 results available. Use Up and Down to choose options…" at bounding box center [1179, 461] width 137 height 36
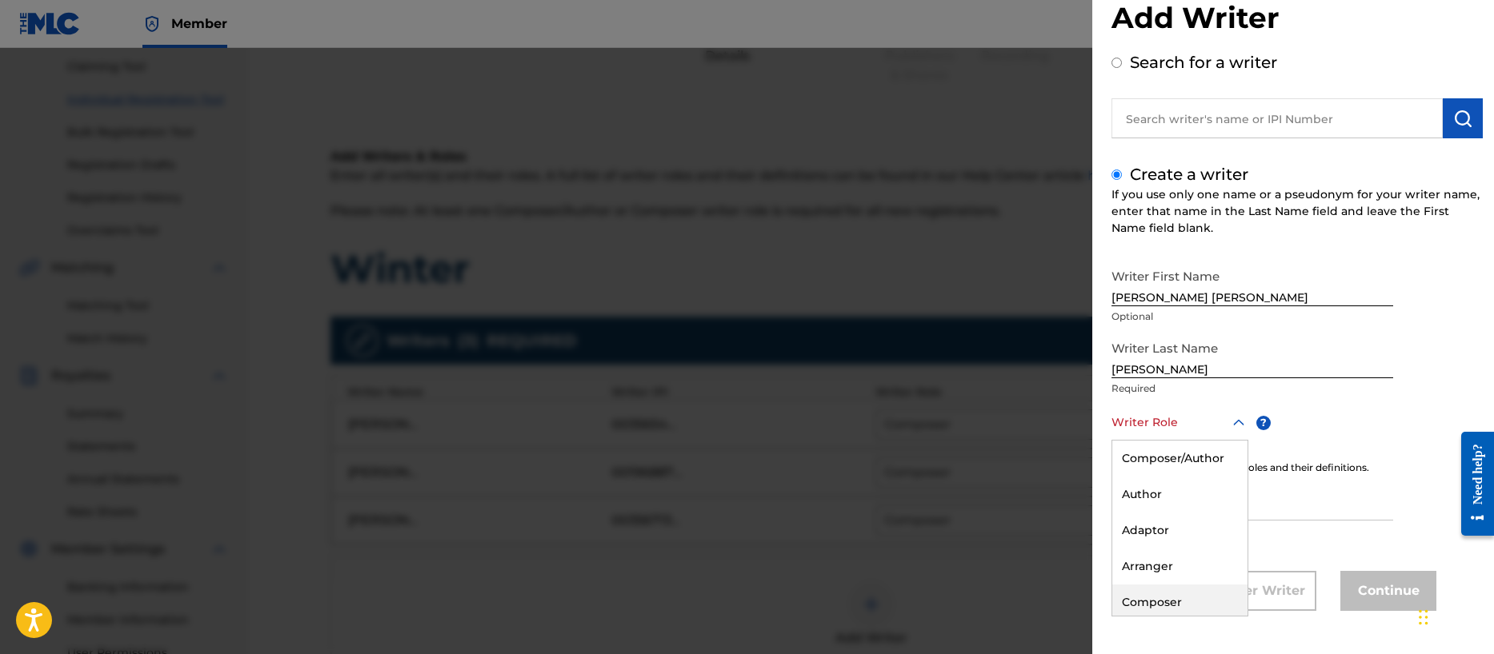
click at [1171, 607] on div "Composer" at bounding box center [1179, 603] width 135 height 36
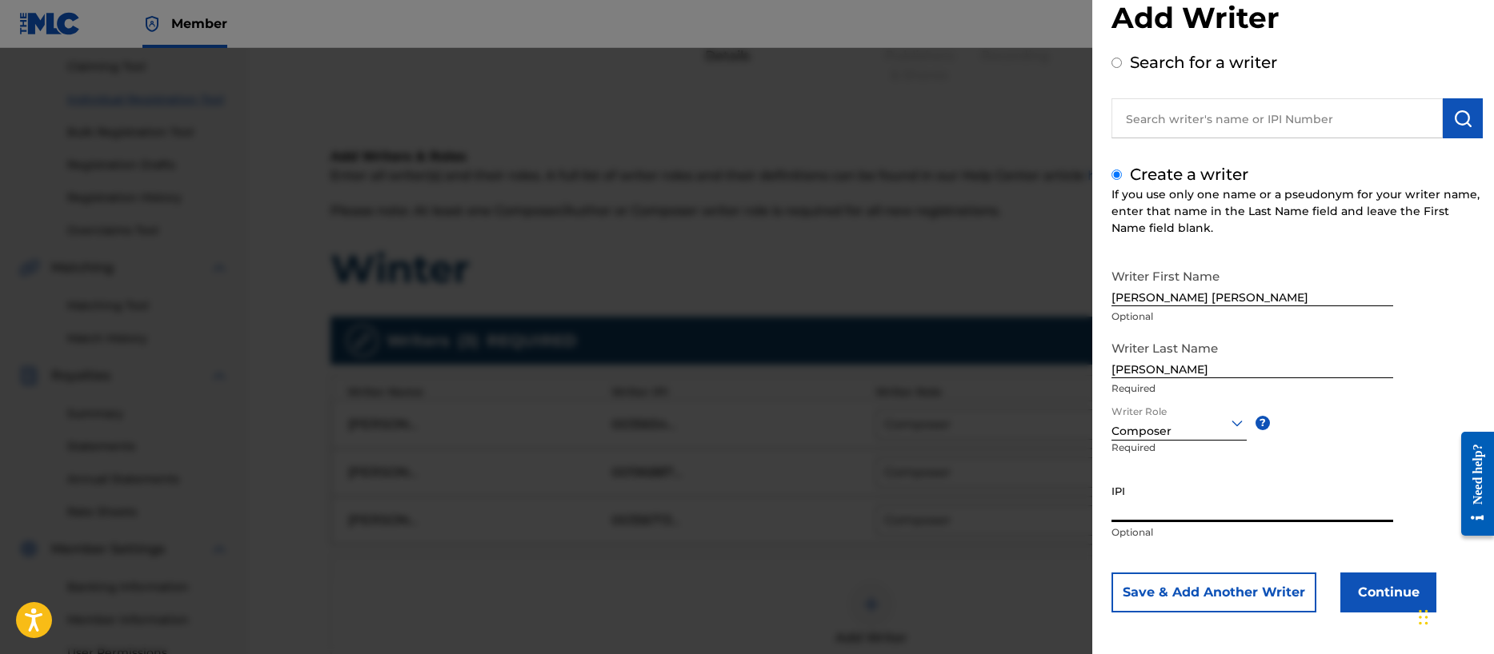
click at [1145, 507] on input "IPI" at bounding box center [1252, 500] width 282 height 46
paste input "00401057708"
type input "00401057708"
click at [1381, 585] on button "Continue" at bounding box center [1388, 593] width 96 height 40
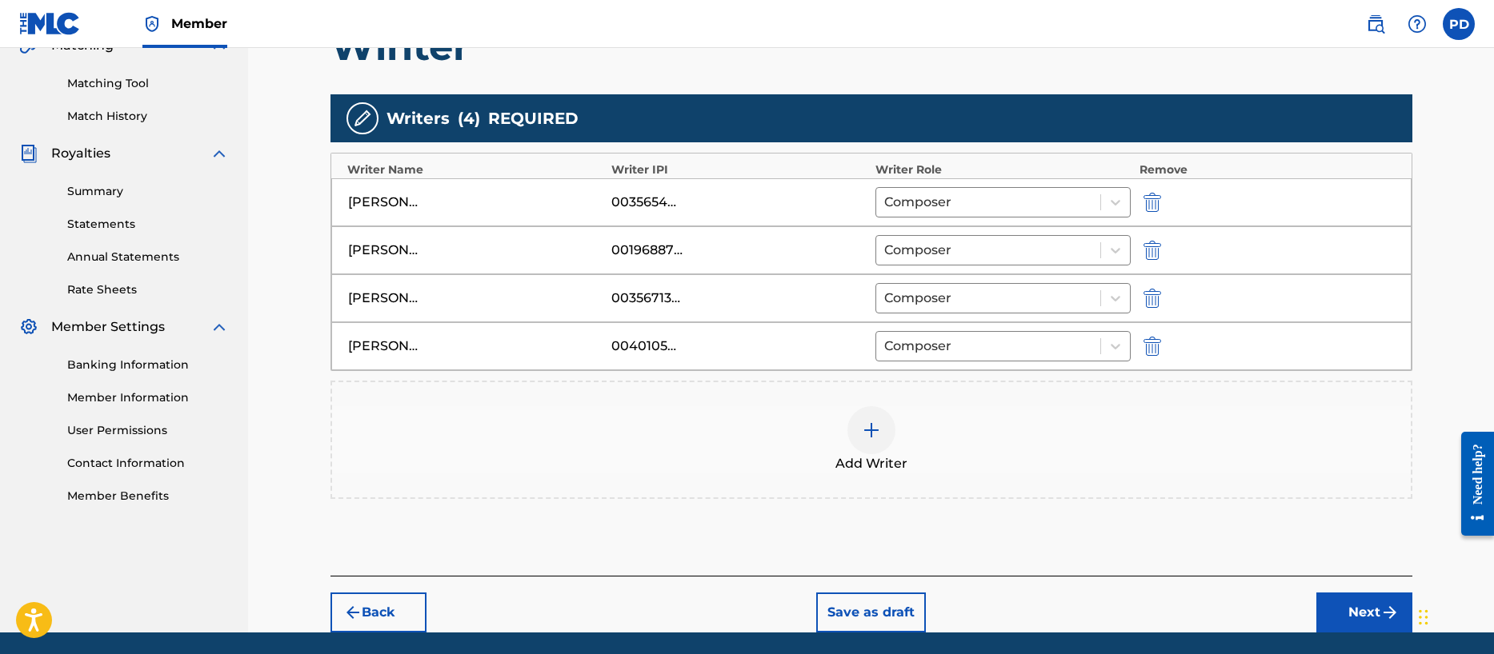
scroll to position [446, 0]
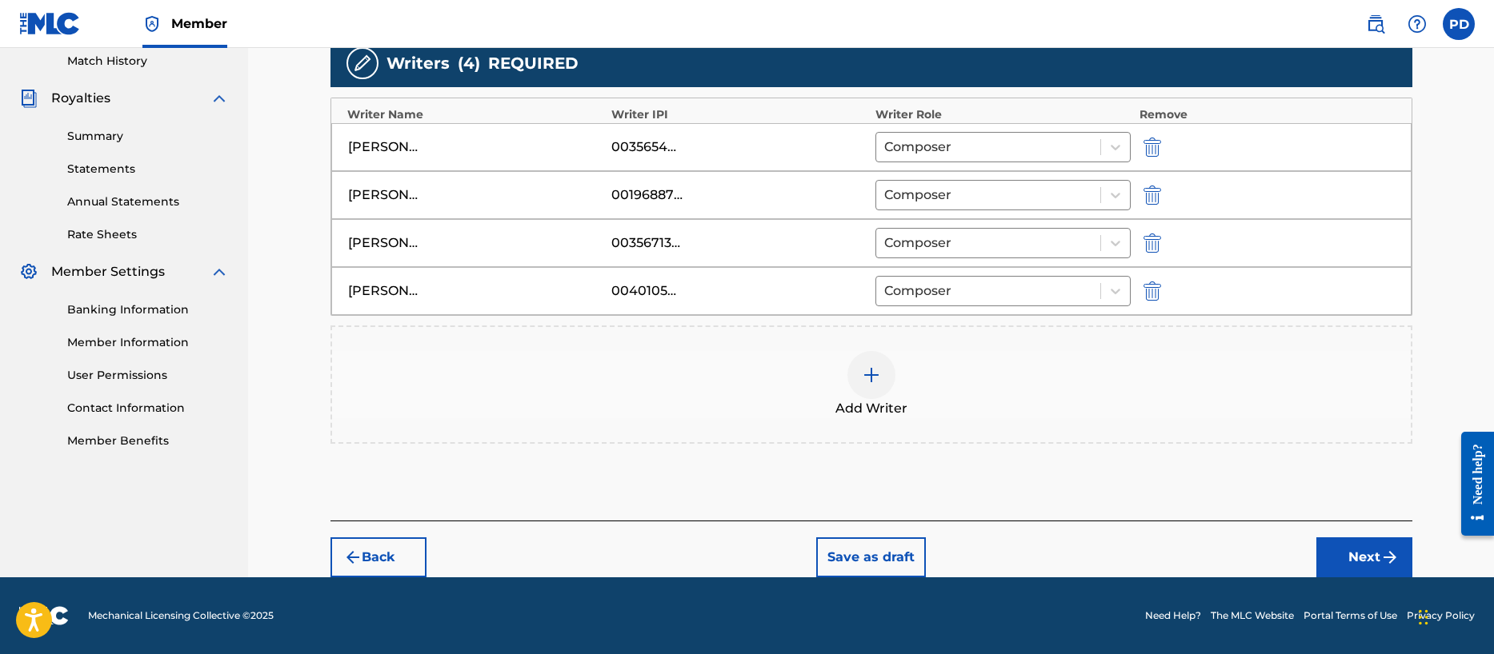
click at [1366, 550] on button "Next" at bounding box center [1364, 558] width 96 height 40
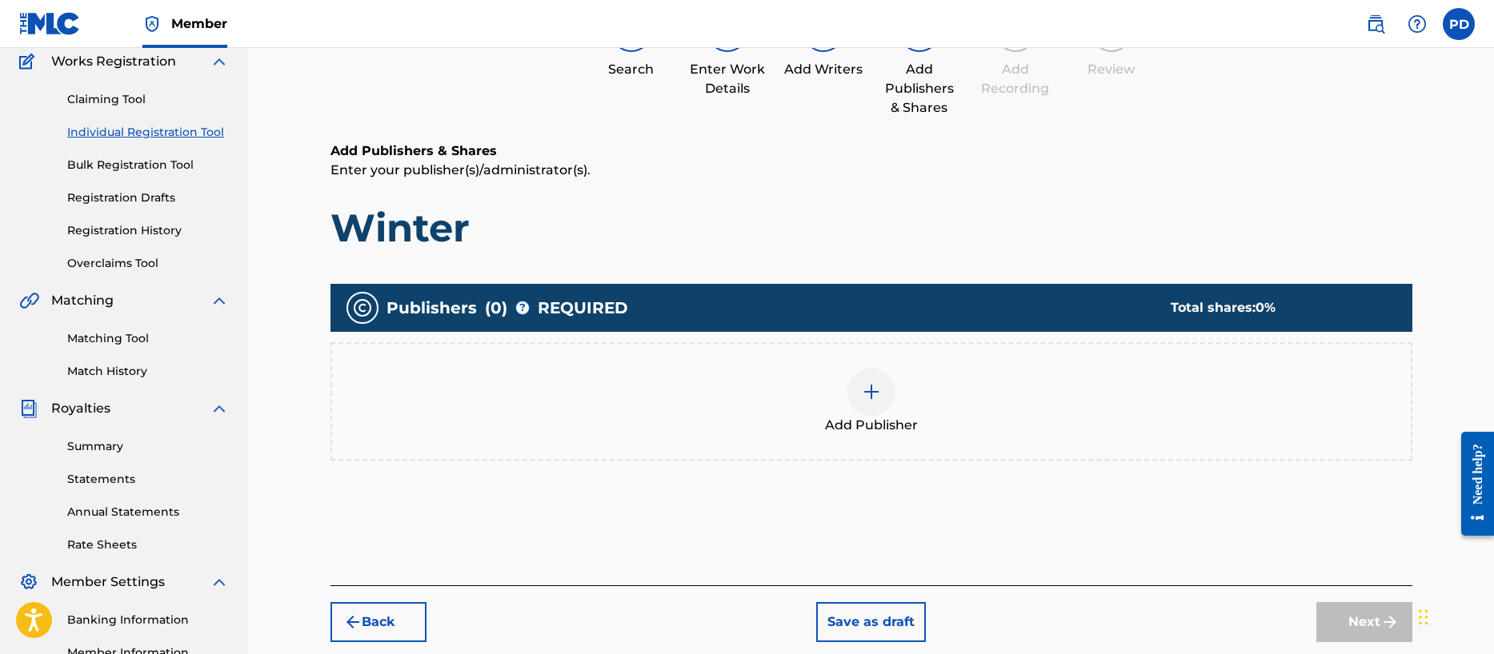
scroll to position [72, 0]
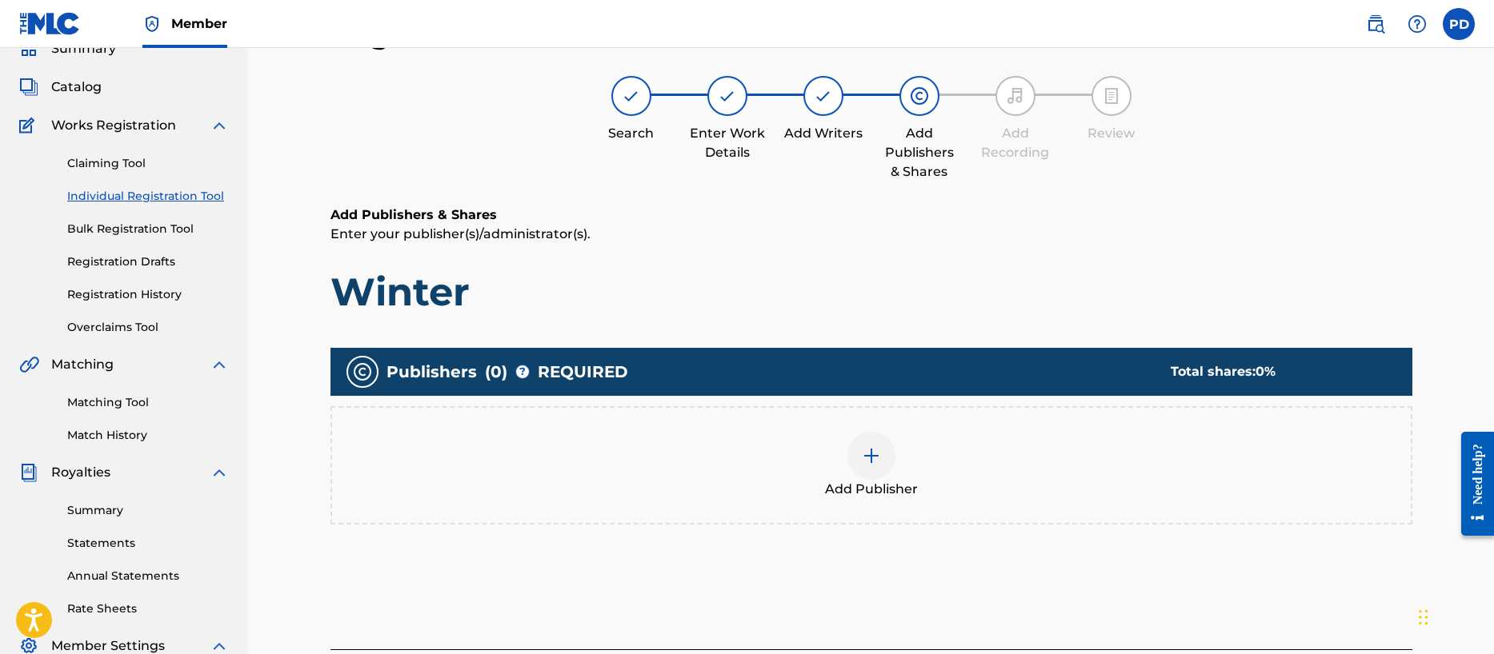
click at [862, 462] on img at bounding box center [871, 455] width 19 height 19
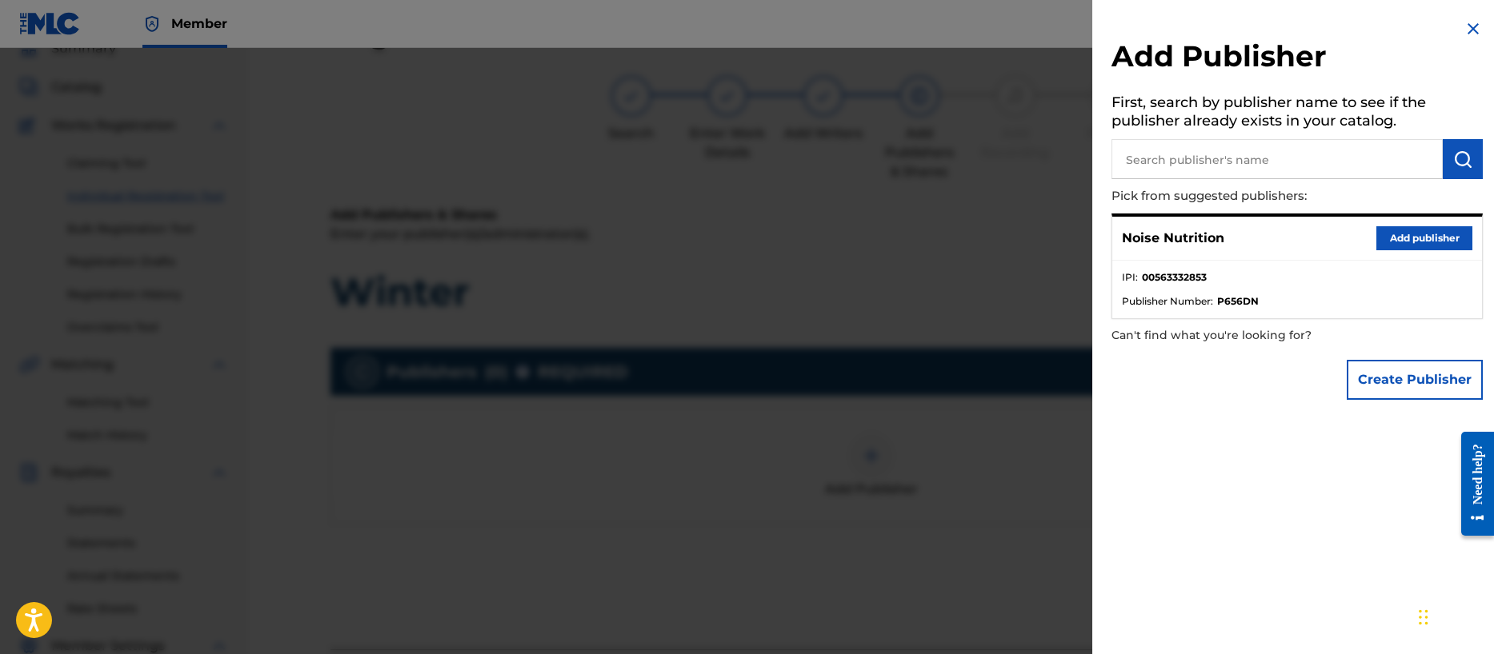
click at [1402, 237] on button "Add publisher" at bounding box center [1424, 238] width 96 height 24
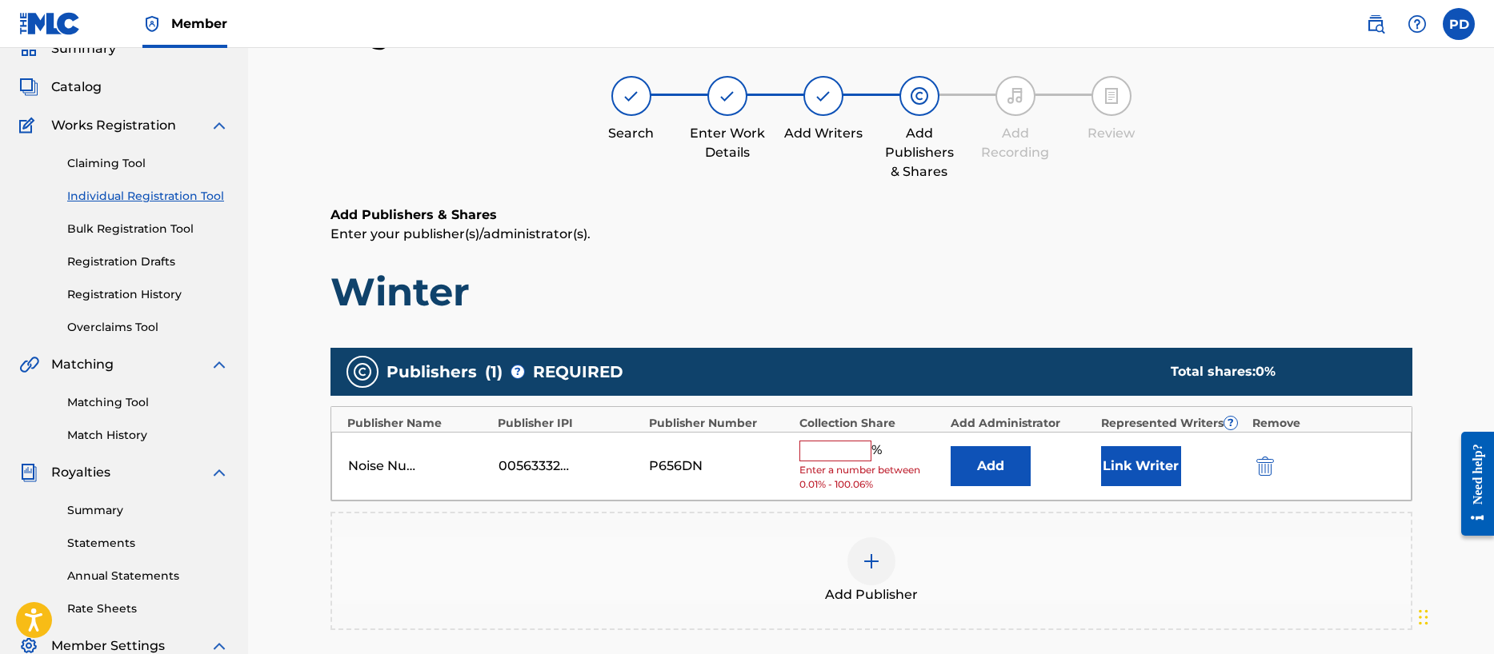
click at [841, 458] on input "text" at bounding box center [835, 451] width 72 height 21
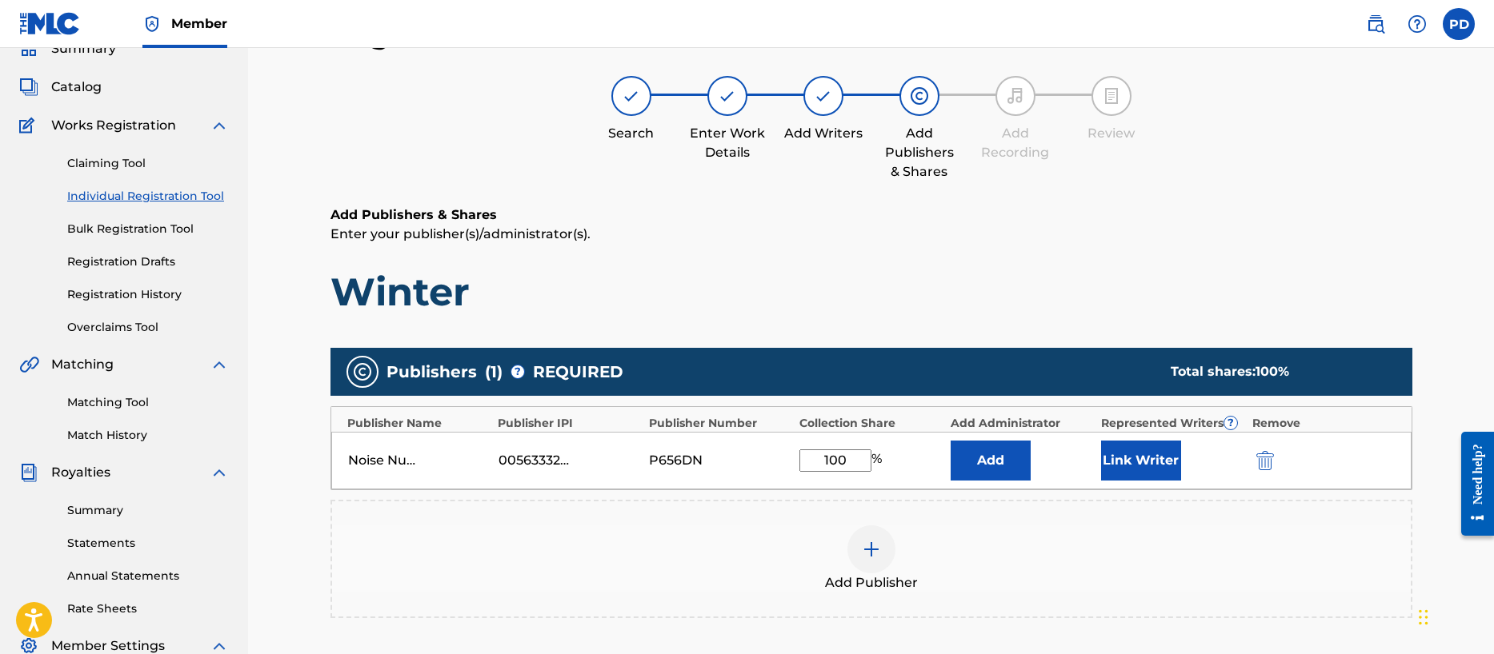
type input "100"
click at [1100, 563] on div "Add Publisher" at bounding box center [871, 559] width 1078 height 67
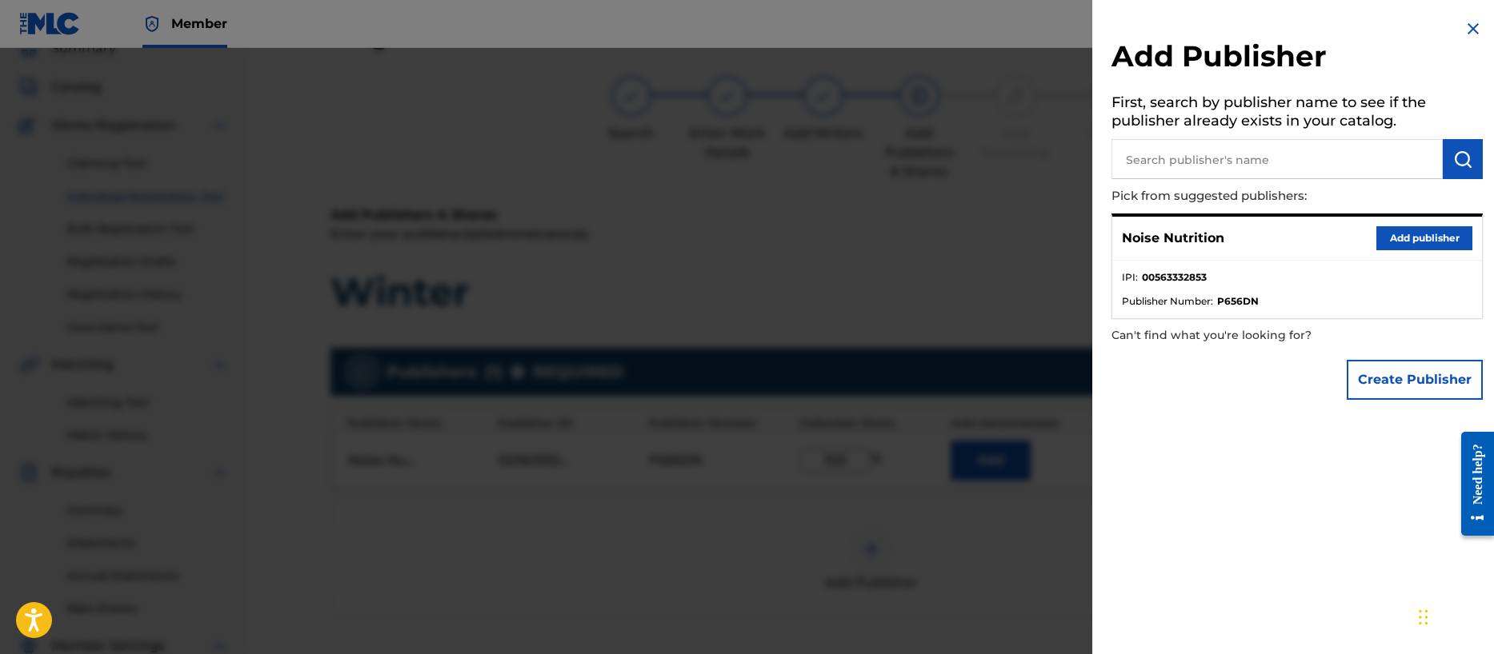
click at [1466, 27] on img at bounding box center [1472, 28] width 19 height 19
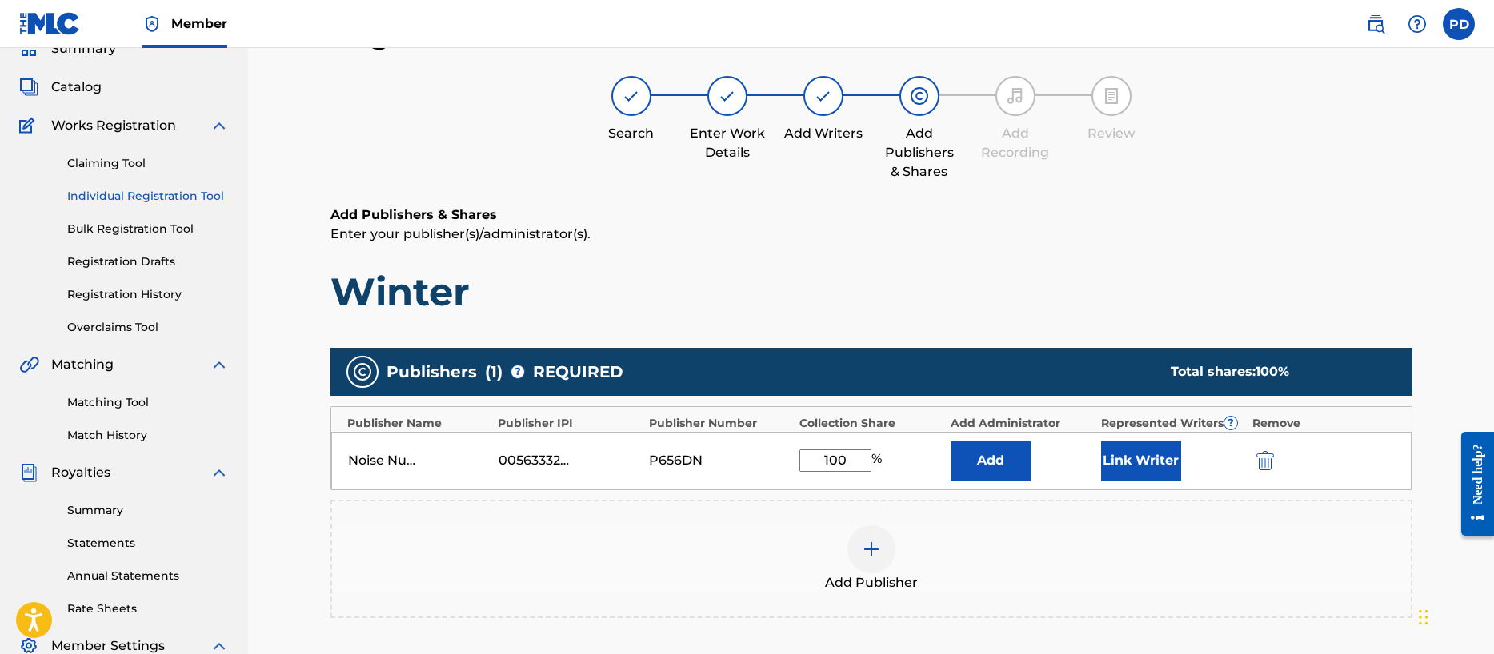
scroll to position [338, 0]
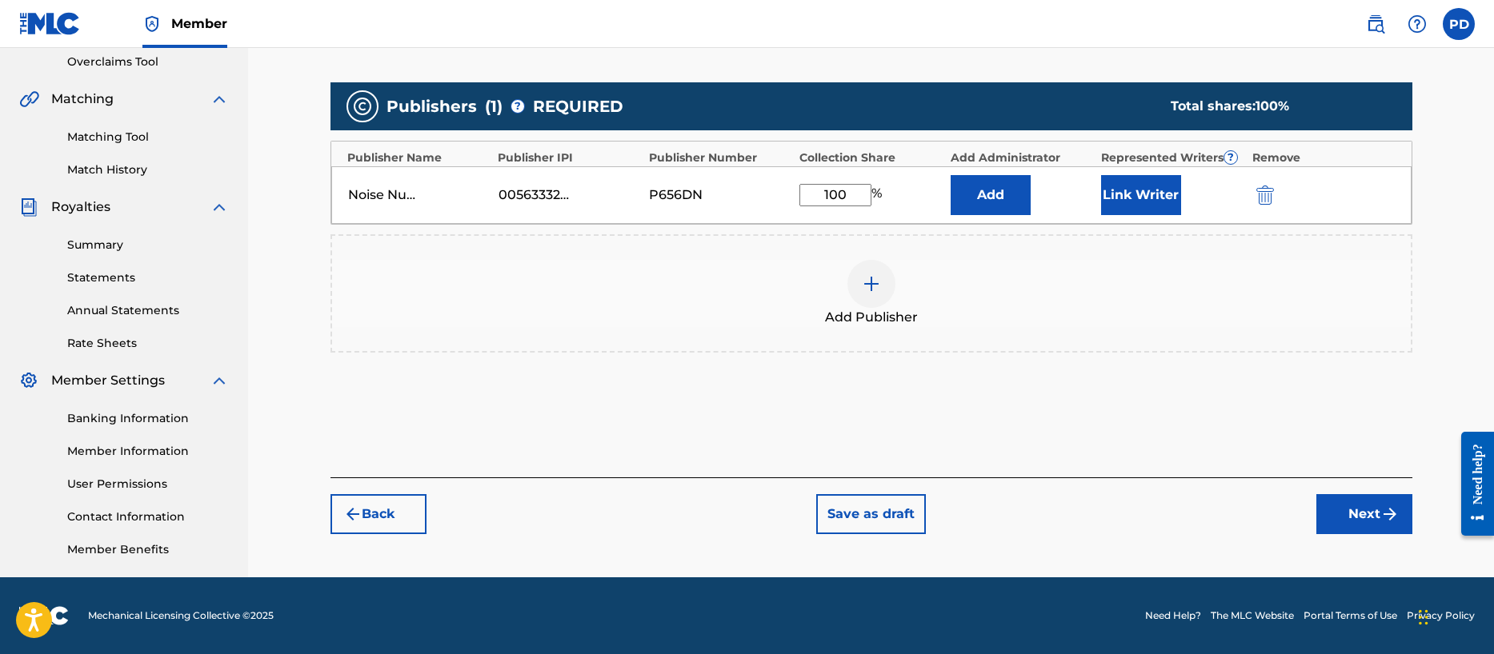
click at [1367, 522] on button "Next" at bounding box center [1364, 514] width 96 height 40
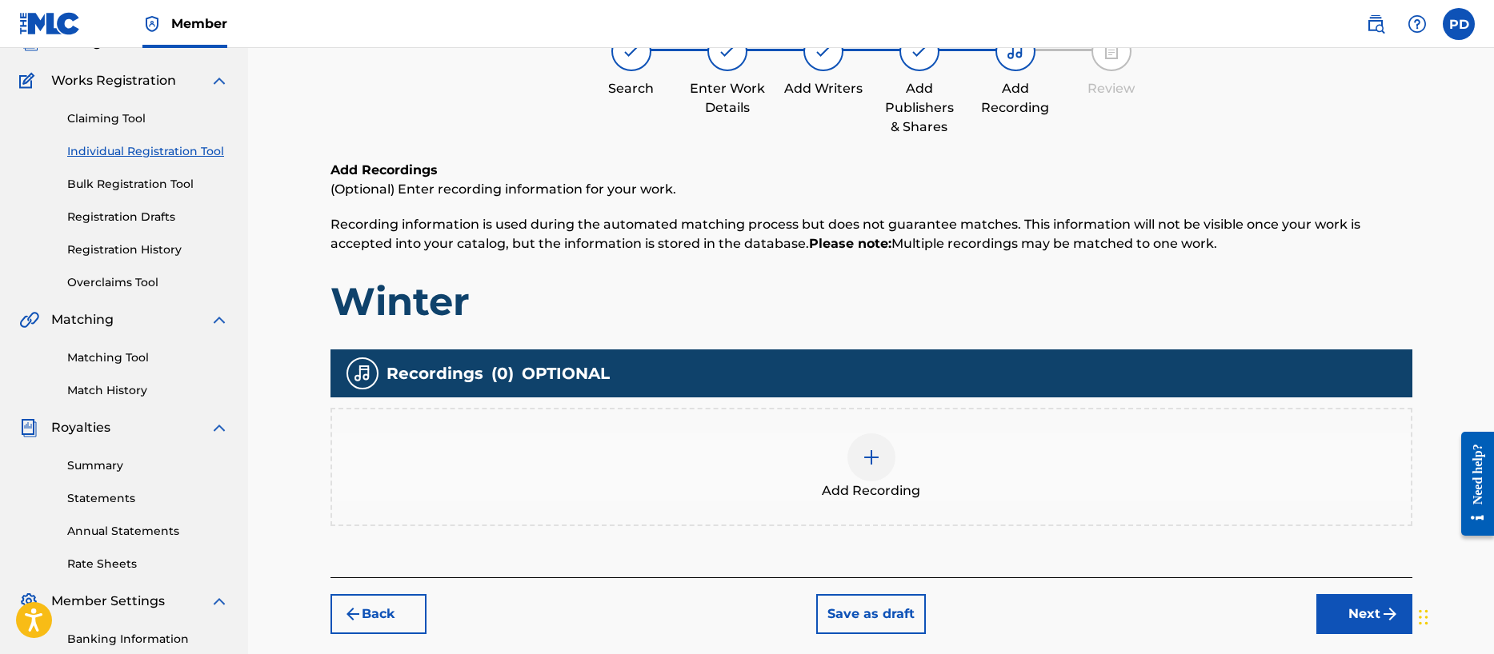
scroll to position [72, 0]
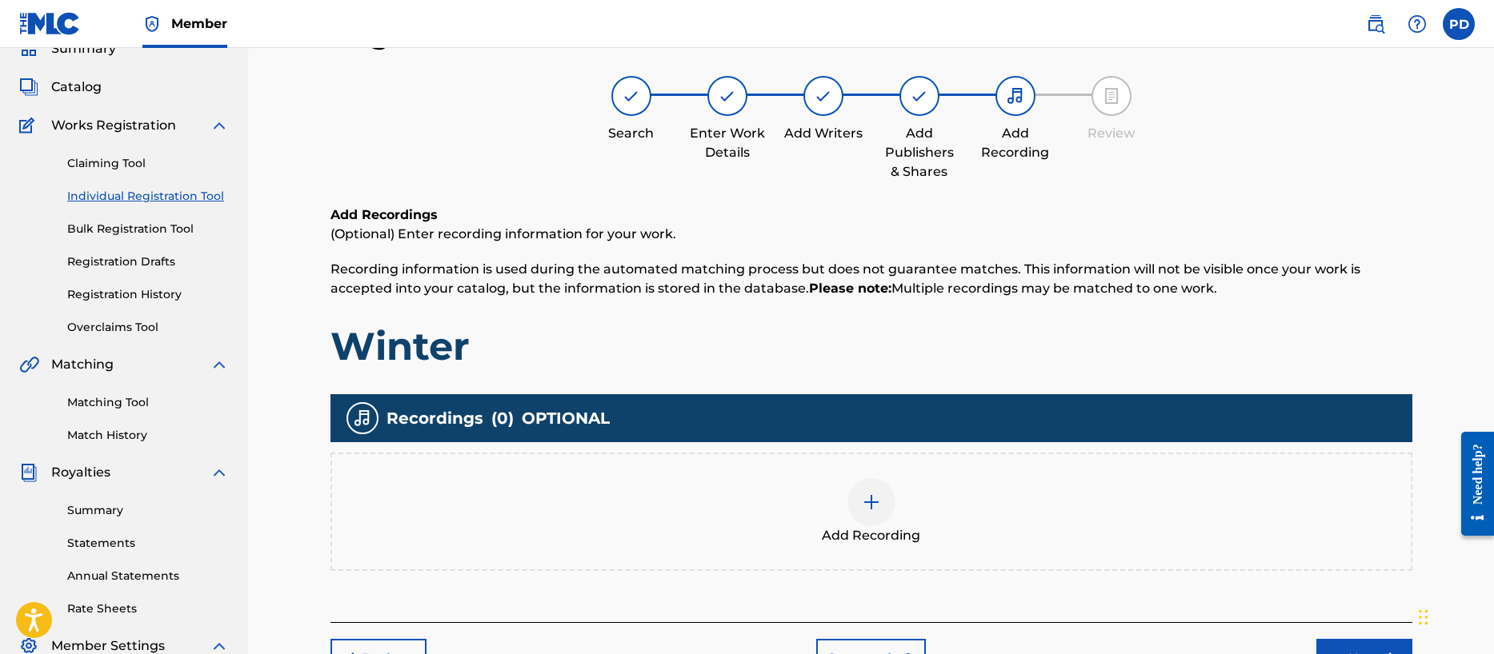
click at [869, 503] on img at bounding box center [871, 502] width 19 height 19
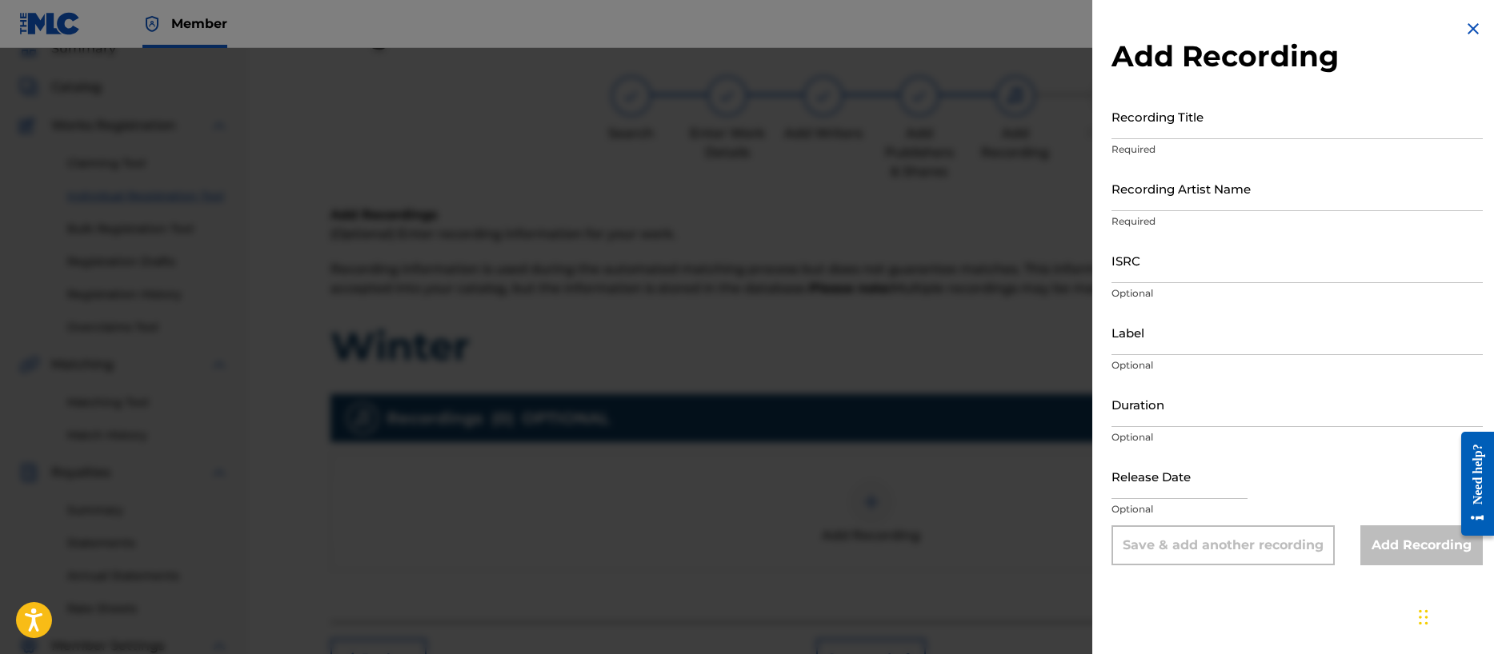
click at [1153, 124] on input "Recording Title" at bounding box center [1296, 117] width 371 height 46
type input "Winter"
click at [1130, 195] on input "Recording Artist Name" at bounding box center [1296, 189] width 371 height 46
type input "Ghost Tone Echo"
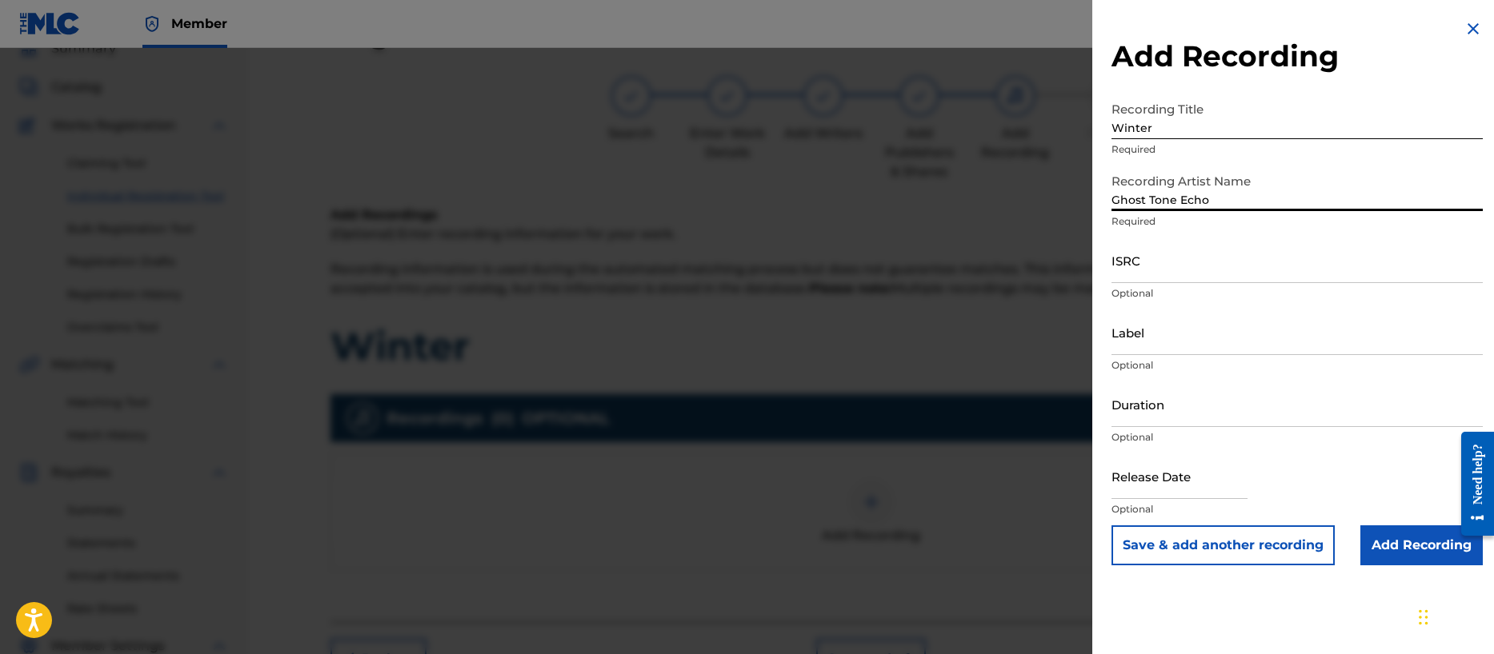
click at [1152, 274] on input "ISRC" at bounding box center [1296, 261] width 371 height 46
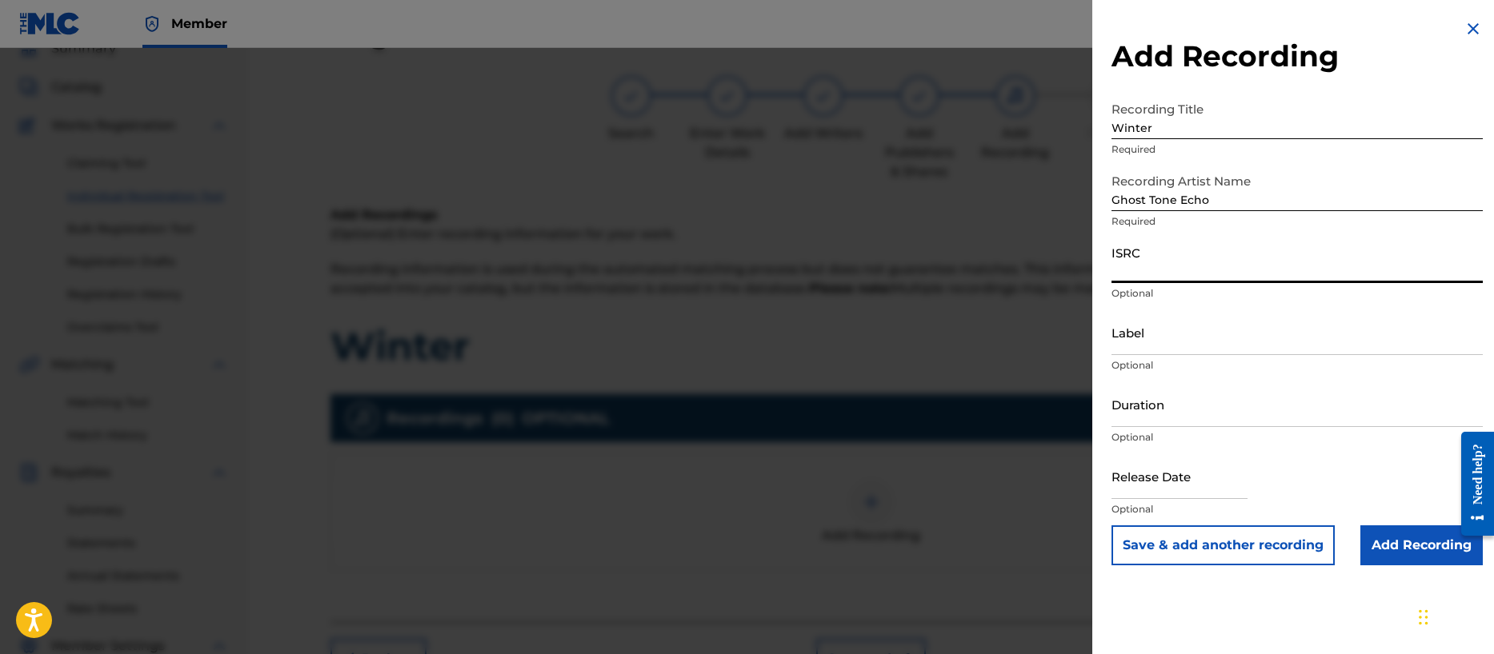
paste input "QZFZ62128178"
type input "QZFZ62128178"
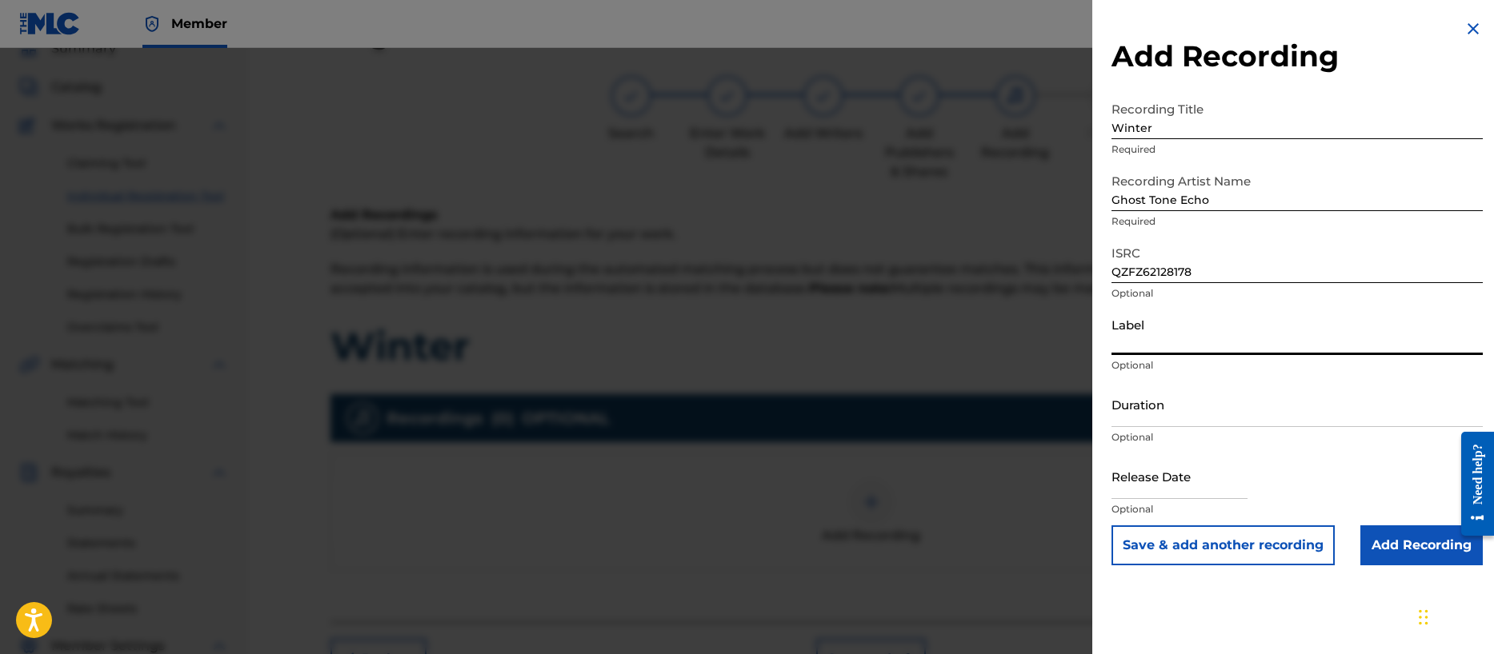
click at [1160, 348] on input "Label" at bounding box center [1296, 333] width 371 height 46
type input "Noise Nutrition"
click at [1162, 413] on input "Duration" at bounding box center [1296, 405] width 371 height 46
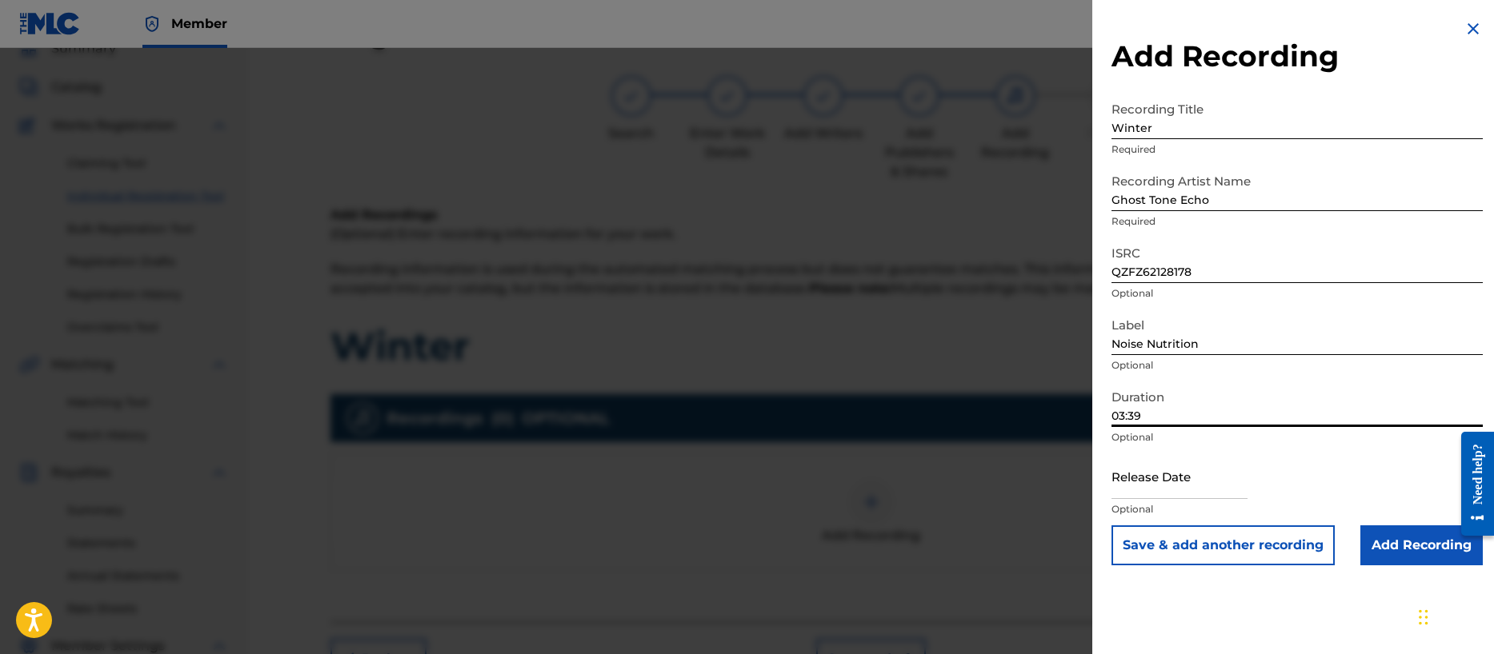
type input "03:39"
click at [1156, 490] on input "text" at bounding box center [1179, 477] width 136 height 46
select select "7"
select select "2025"
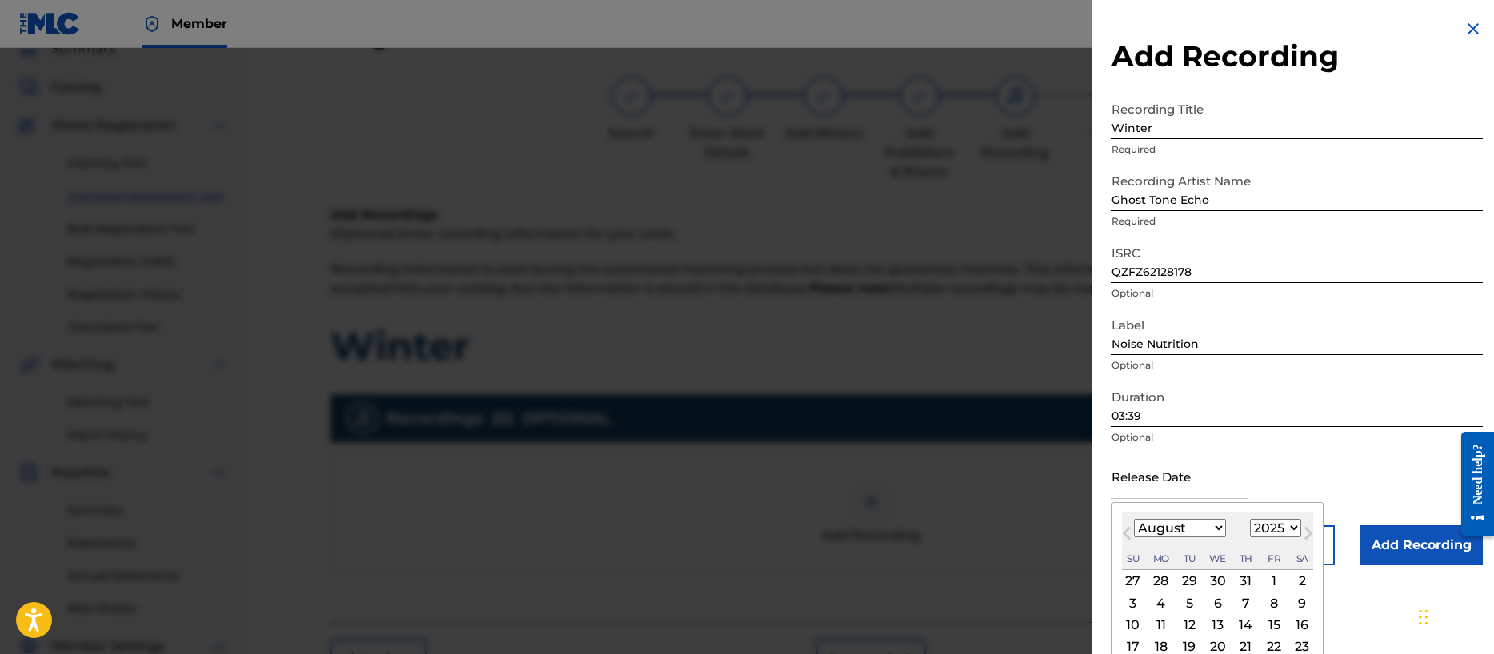
type input "[DATE]"
select select "1"
select select "2021"
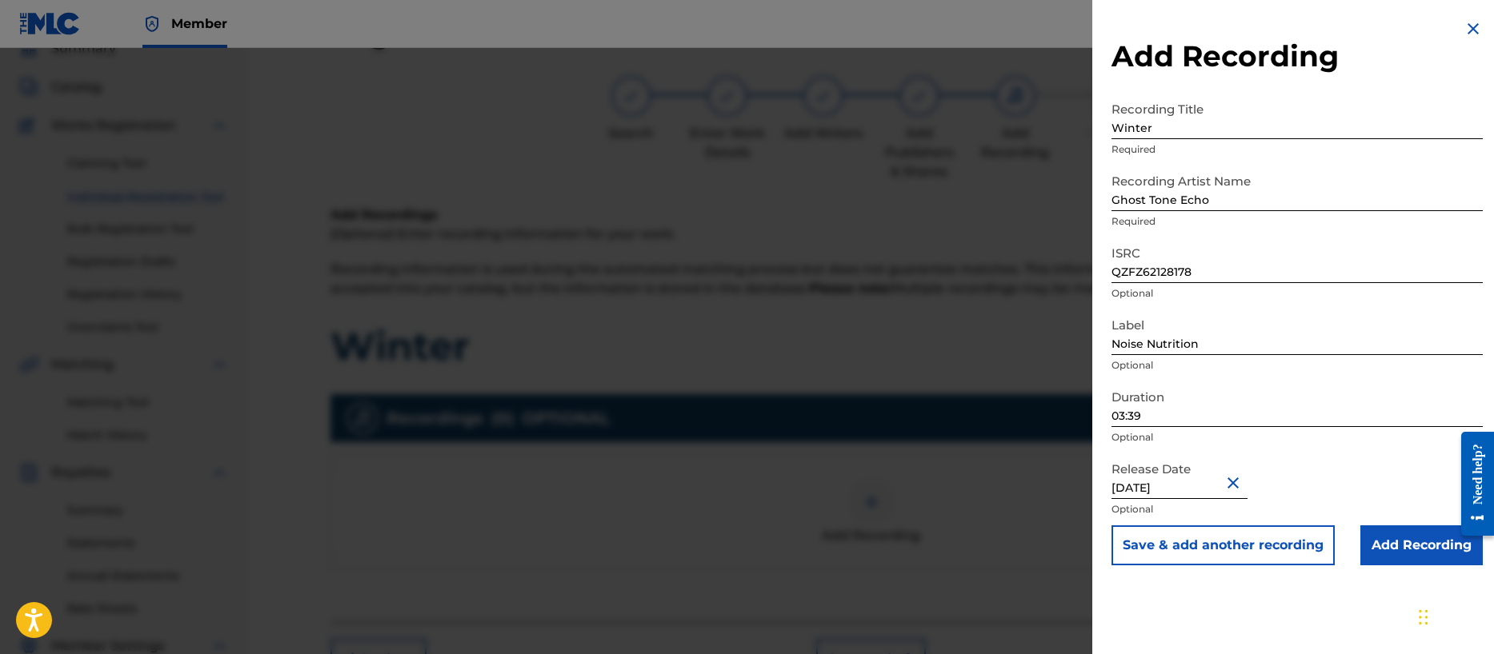
click at [1399, 462] on div "Release Date [DATE] Optional" at bounding box center [1296, 490] width 371 height 72
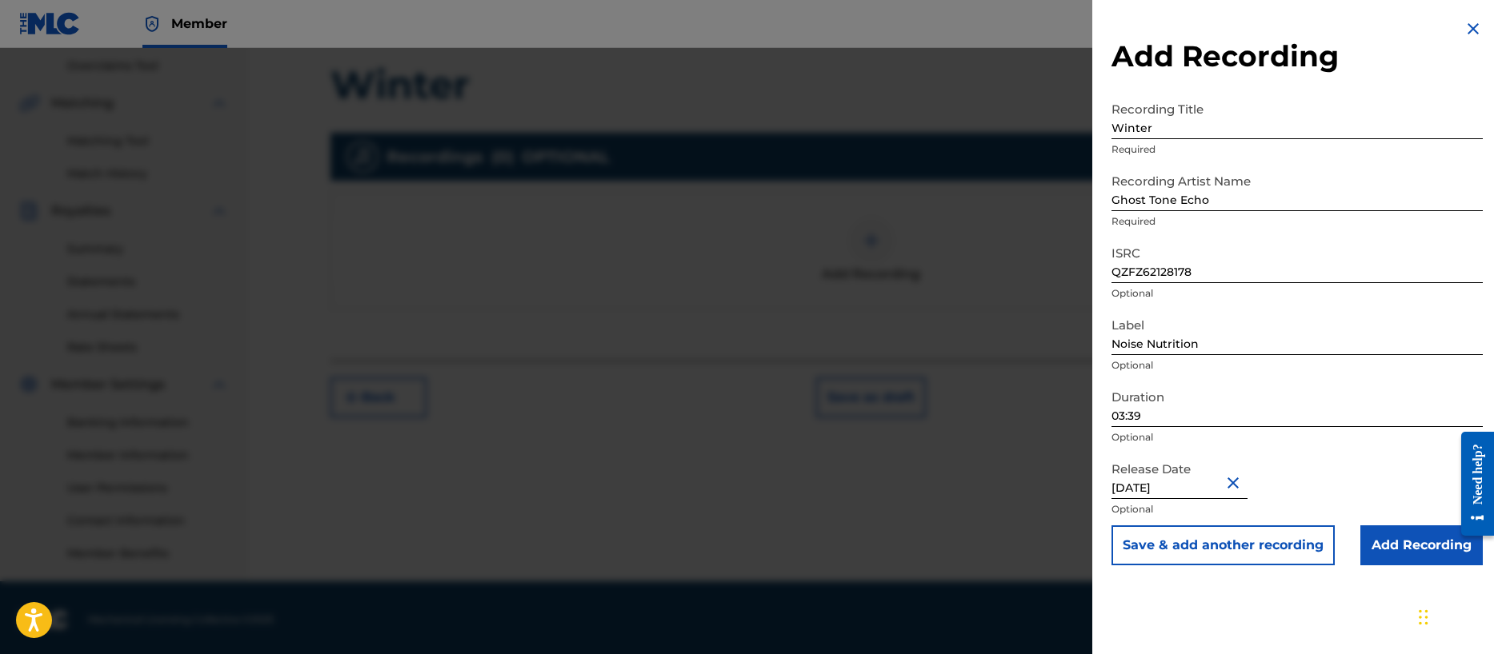
scroll to position [338, 0]
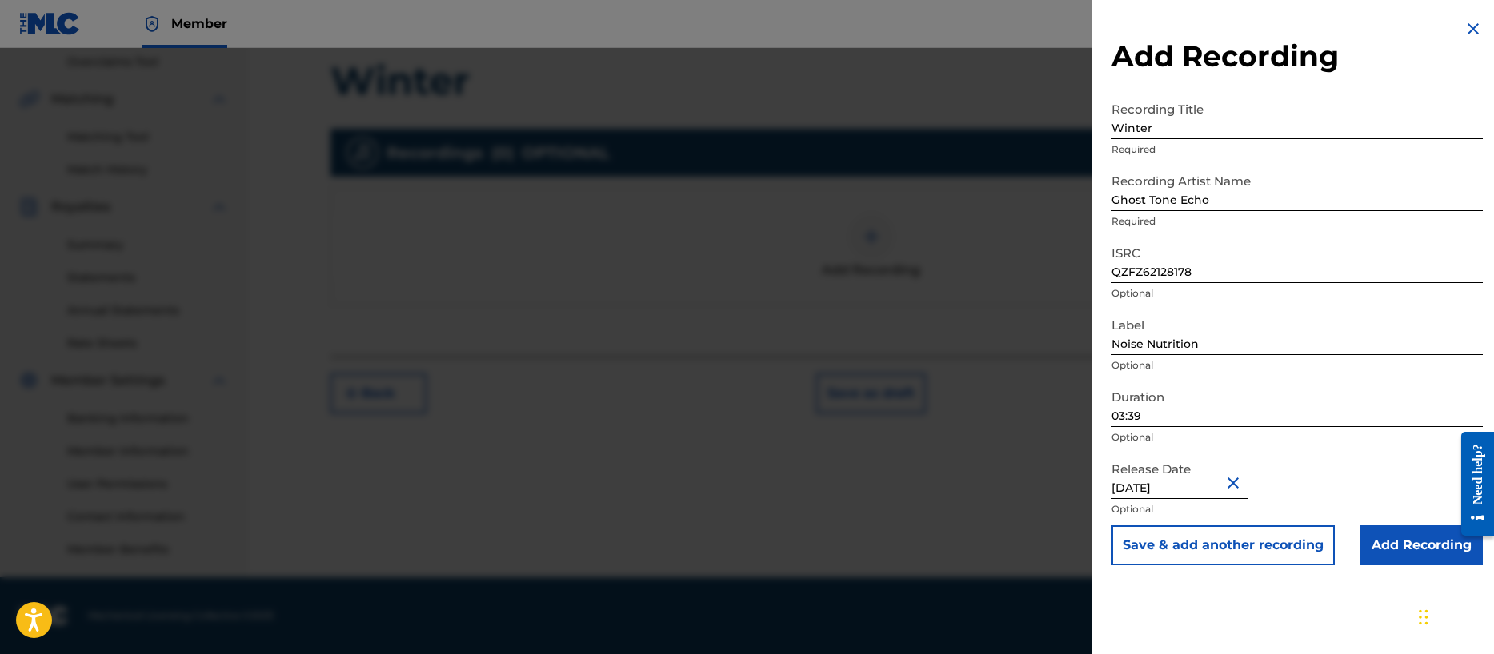
click at [1410, 549] on input "Add Recording" at bounding box center [1421, 546] width 122 height 40
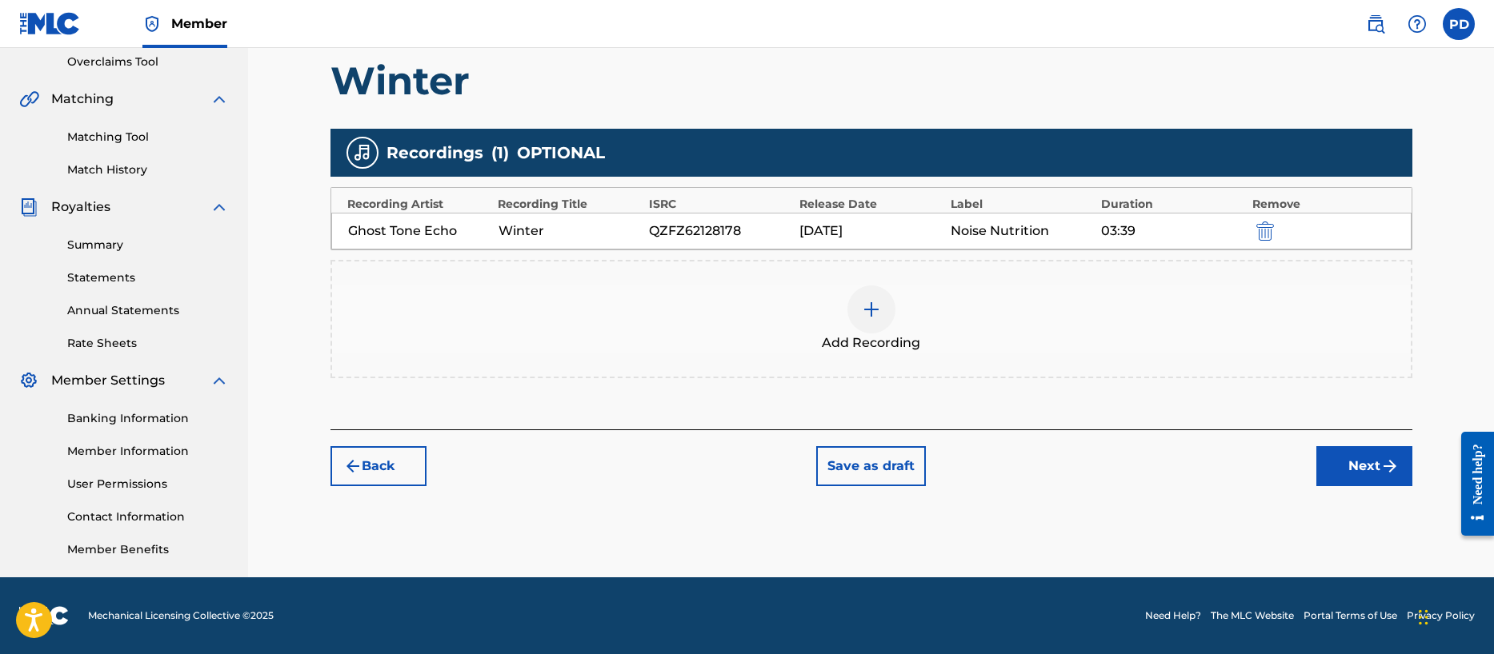
click at [1358, 467] on button "Next" at bounding box center [1364, 466] width 96 height 40
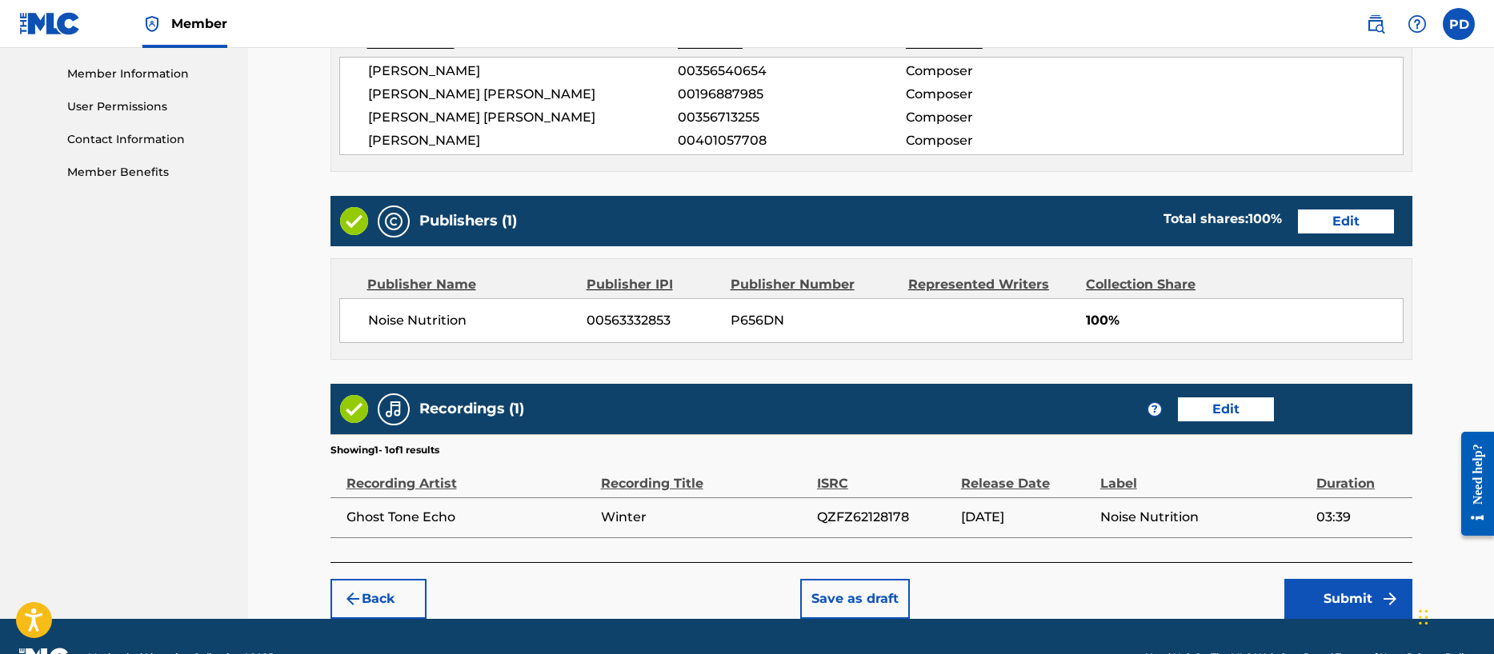
scroll to position [757, 0]
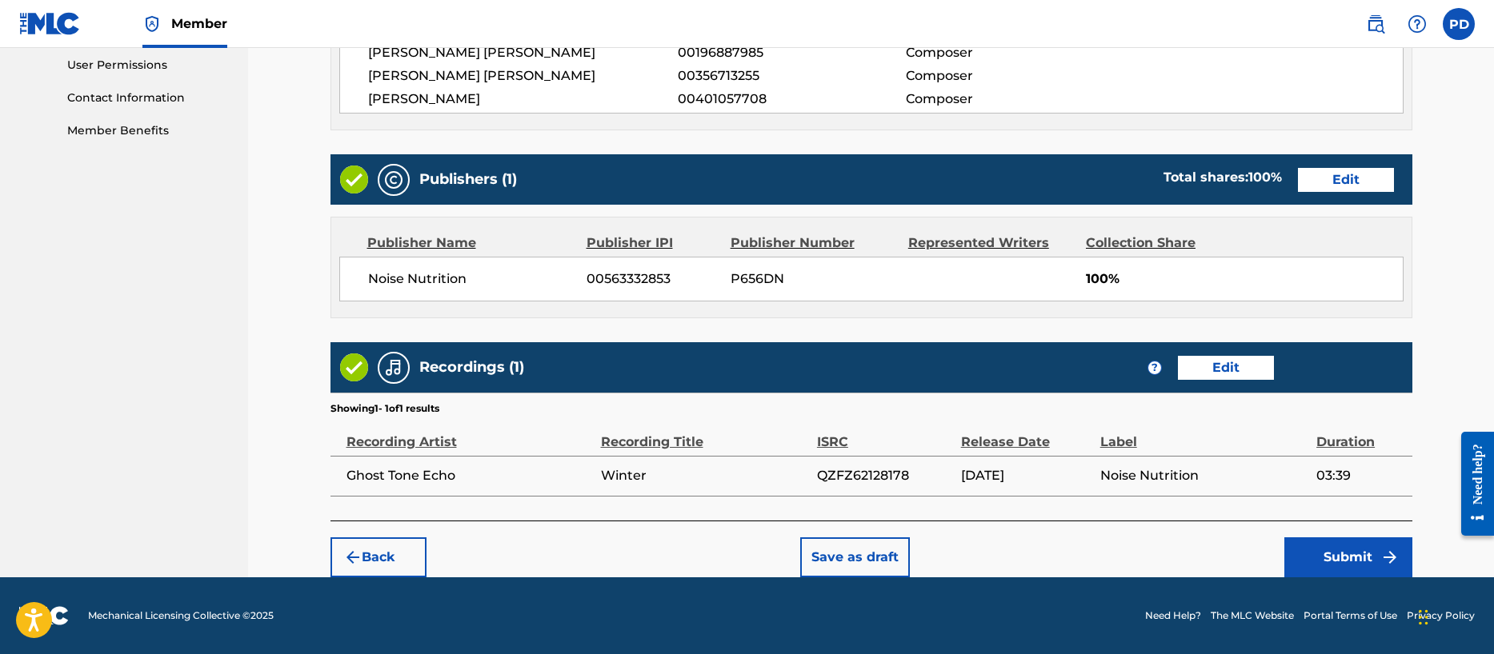
click at [1335, 554] on button "Submit" at bounding box center [1348, 558] width 128 height 40
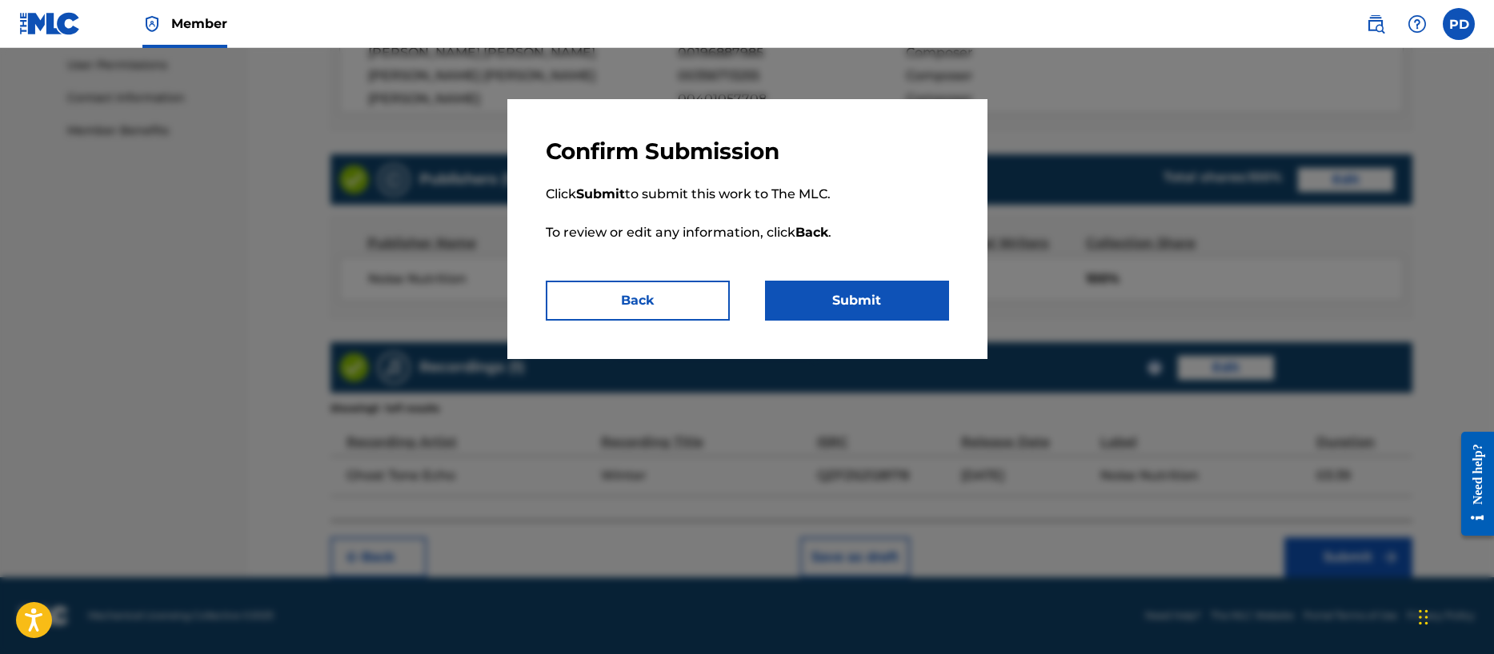
click at [822, 310] on button "Submit" at bounding box center [857, 301] width 184 height 40
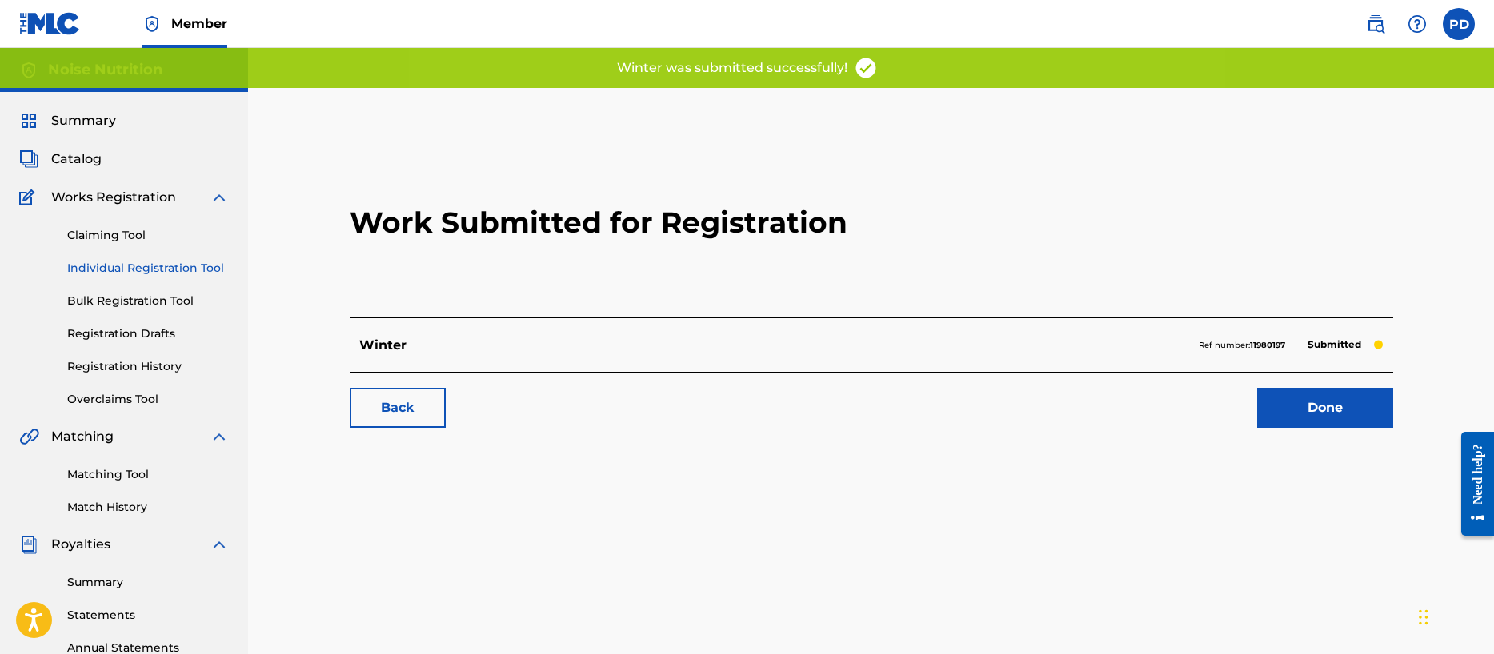
click at [1342, 401] on link "Done" at bounding box center [1325, 408] width 136 height 40
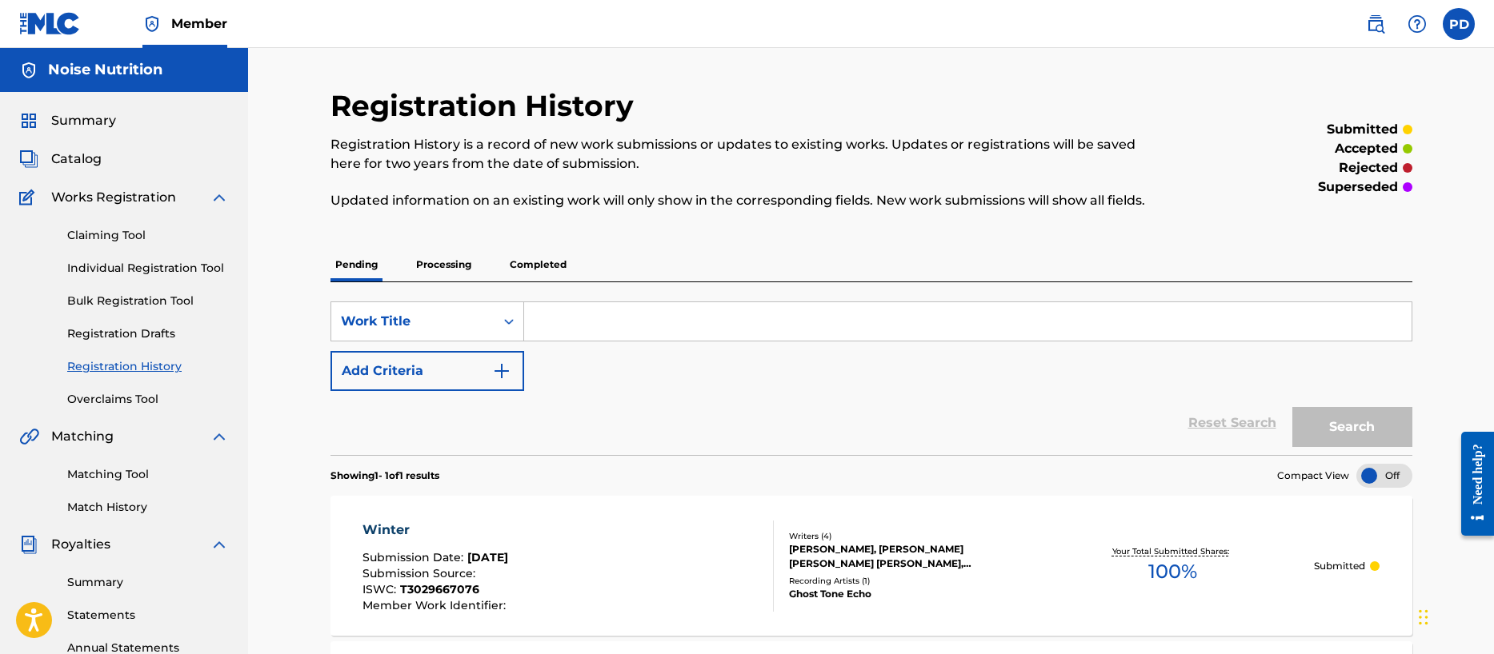
click at [110, 270] on link "Individual Registration Tool" at bounding box center [148, 268] width 162 height 17
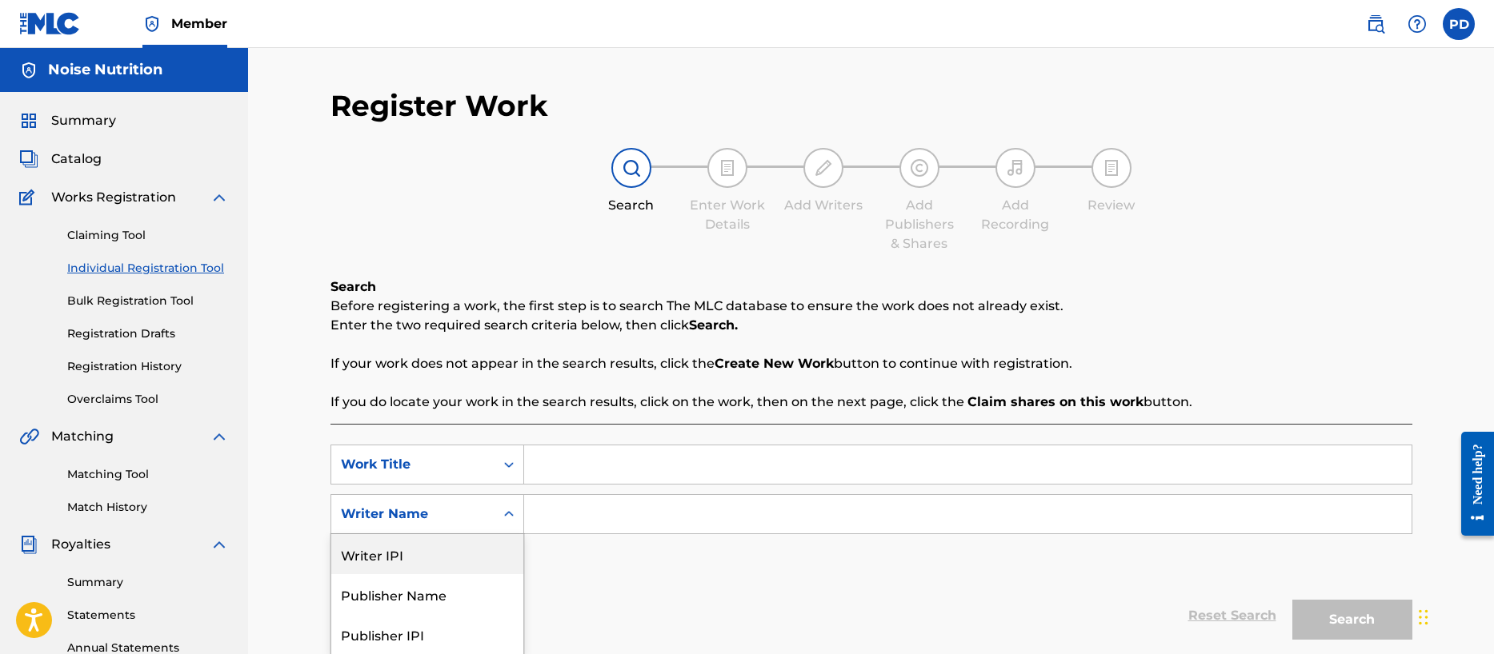
click at [477, 512] on div "Writer IPI, 1 of 5. 5 results available. Use Up and Down to choose options, pre…" at bounding box center [427, 514] width 194 height 40
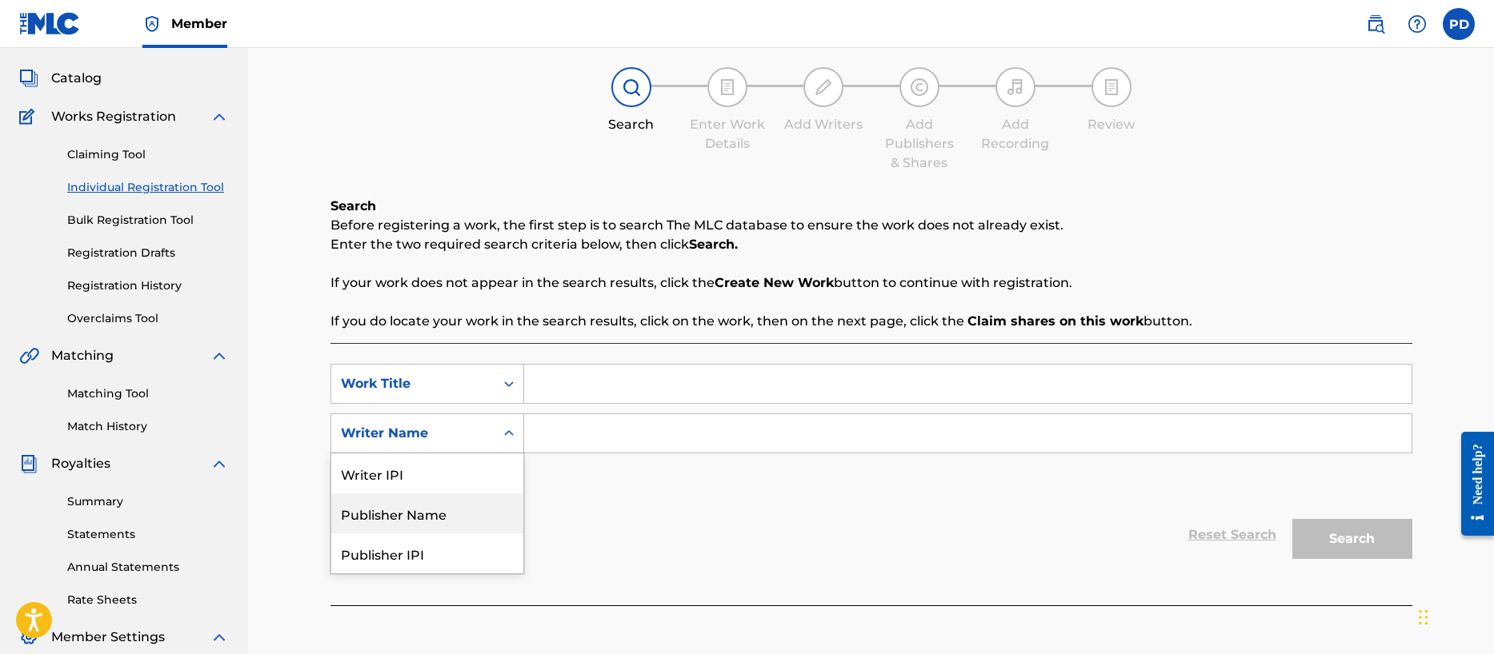
drag, startPoint x: 430, startPoint y: 511, endPoint x: 497, endPoint y: 476, distance: 75.9
click at [431, 509] on div "Publisher Name" at bounding box center [427, 514] width 192 height 40
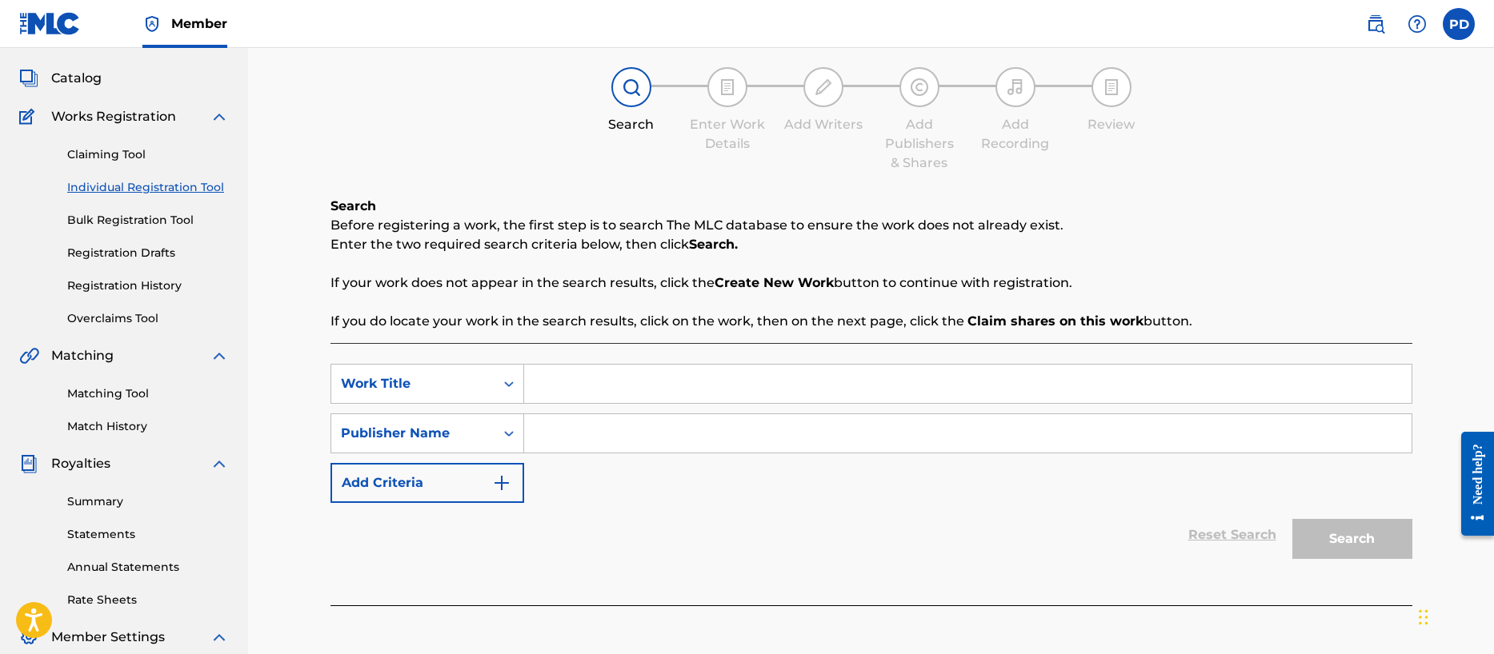
click at [627, 433] on input "Search Form" at bounding box center [967, 433] width 887 height 38
type input "Noise Nutrition"
click at [560, 386] on input "Search Form" at bounding box center [967, 384] width 887 height 38
click at [560, 390] on input "Search Form" at bounding box center [967, 384] width 887 height 38
paste input "Kaleidoscope"
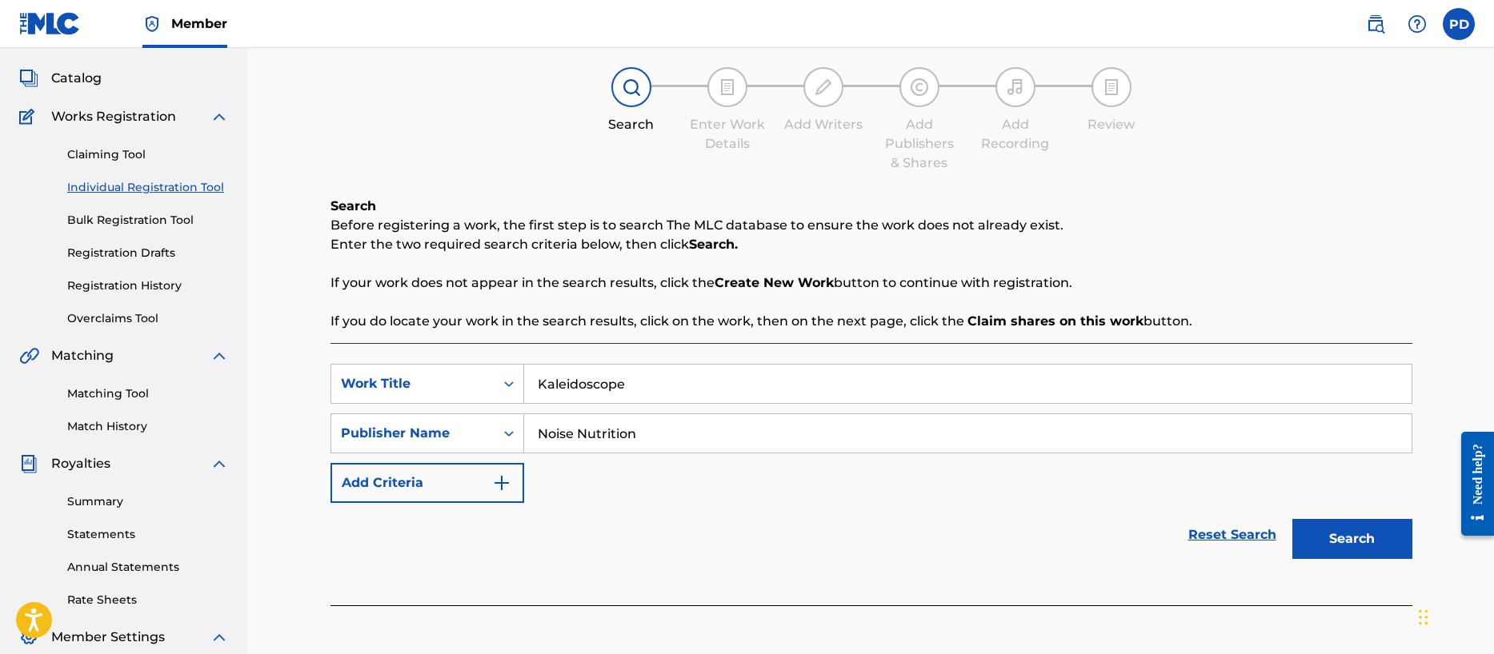
type input "Kaleidoscope"
click at [1378, 538] on button "Search" at bounding box center [1352, 539] width 120 height 40
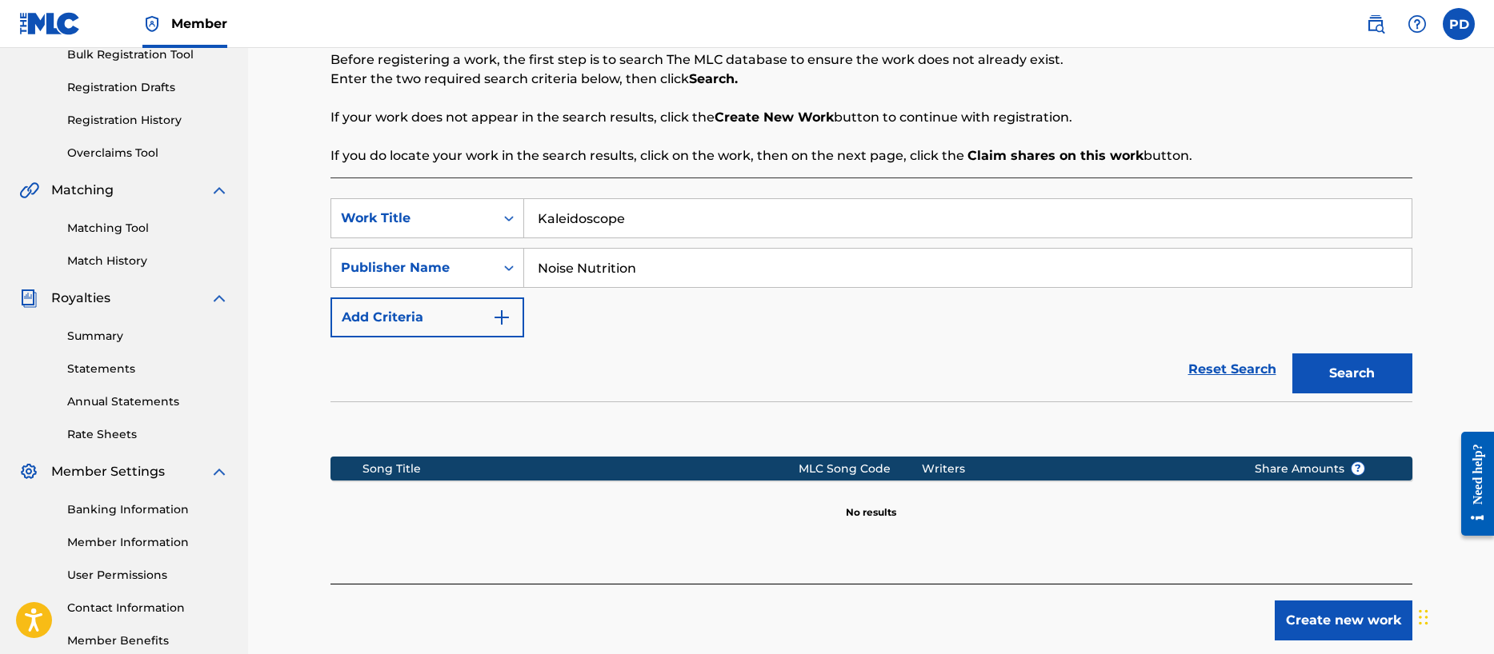
scroll to position [338, 0]
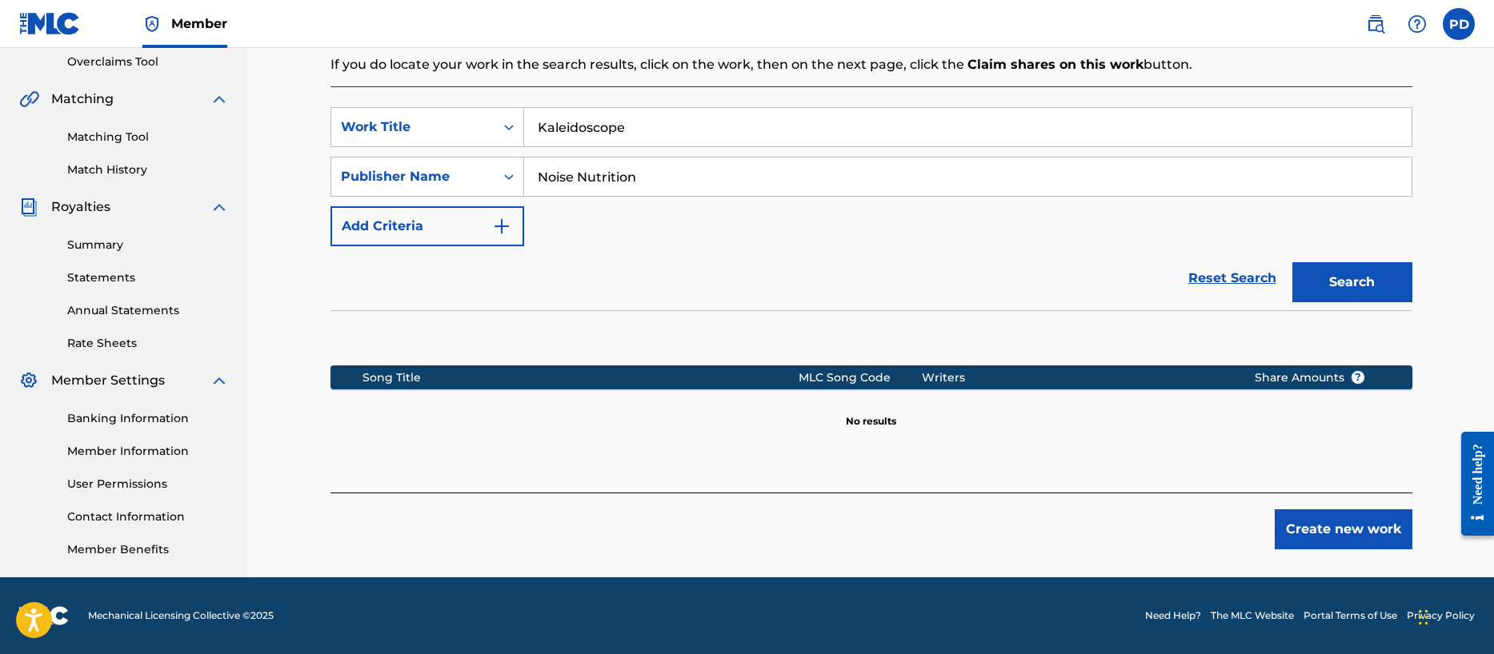
click at [1343, 530] on button "Create new work" at bounding box center [1343, 530] width 138 height 40
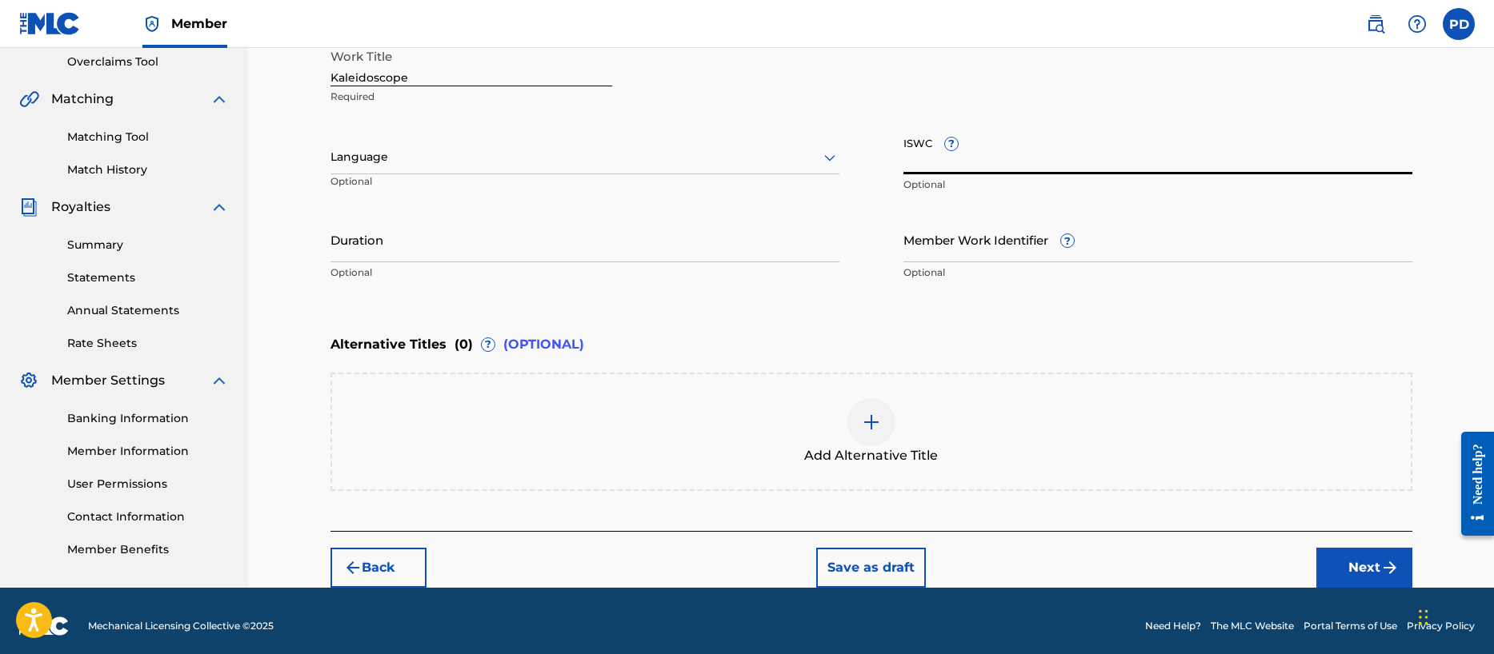
click at [1030, 163] on input "ISWC ?" at bounding box center [1157, 152] width 509 height 46
paste input "T-302.854.224-3"
type input "T-302.854.224-3"
click at [578, 252] on input "Duration" at bounding box center [584, 240] width 509 height 46
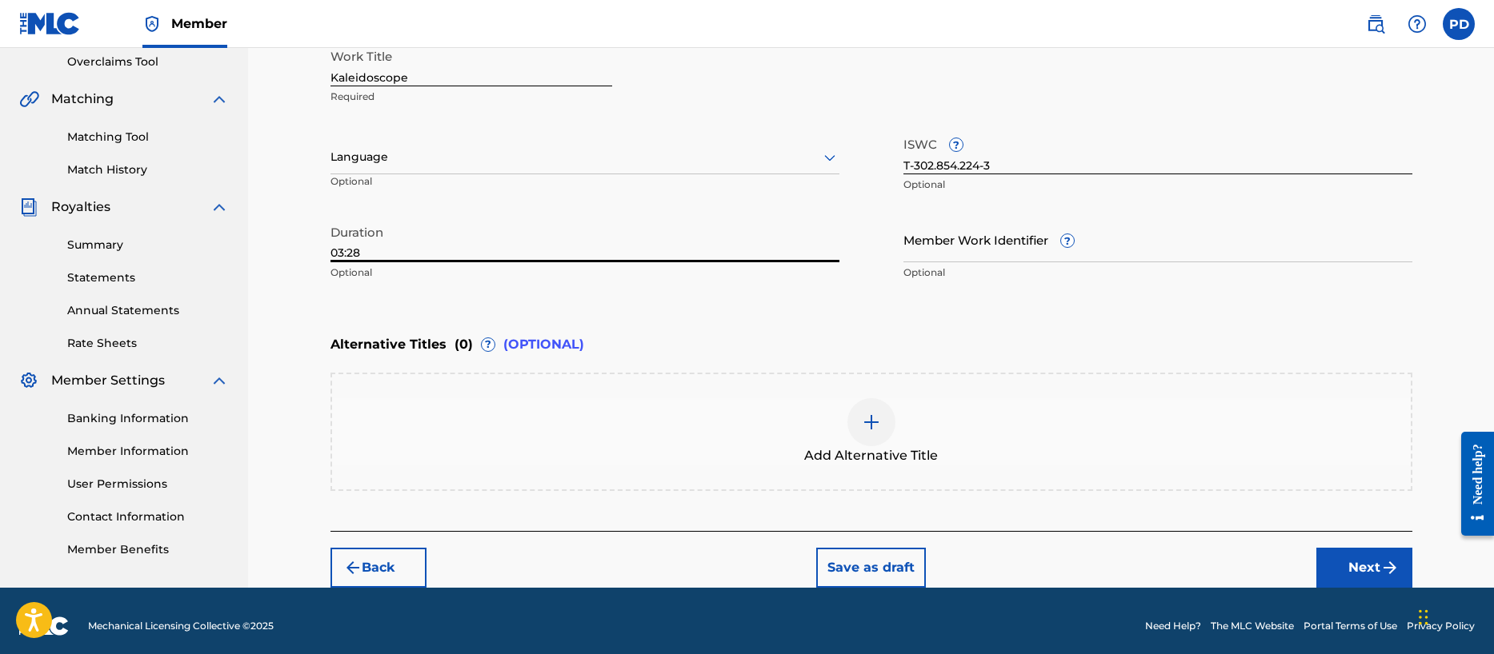
type input "03:28"
click at [1368, 566] on button "Next" at bounding box center [1364, 568] width 96 height 40
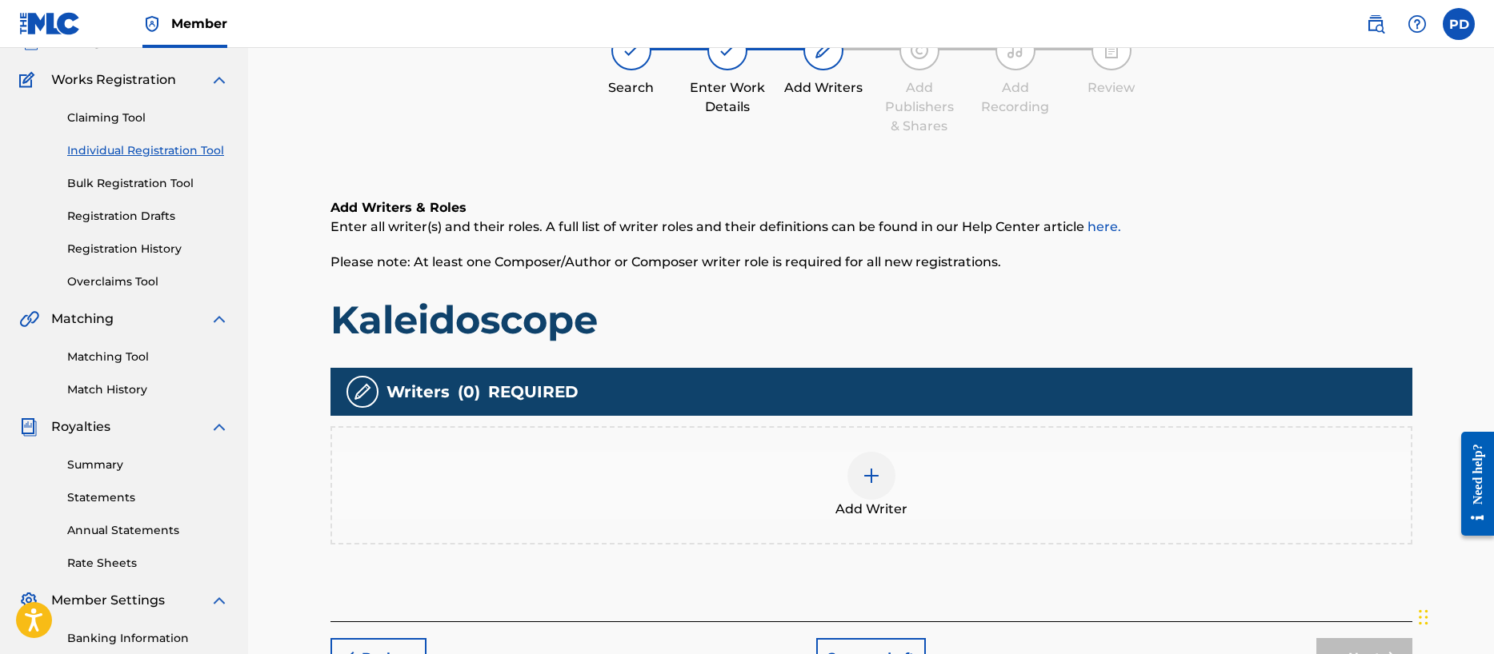
scroll to position [72, 0]
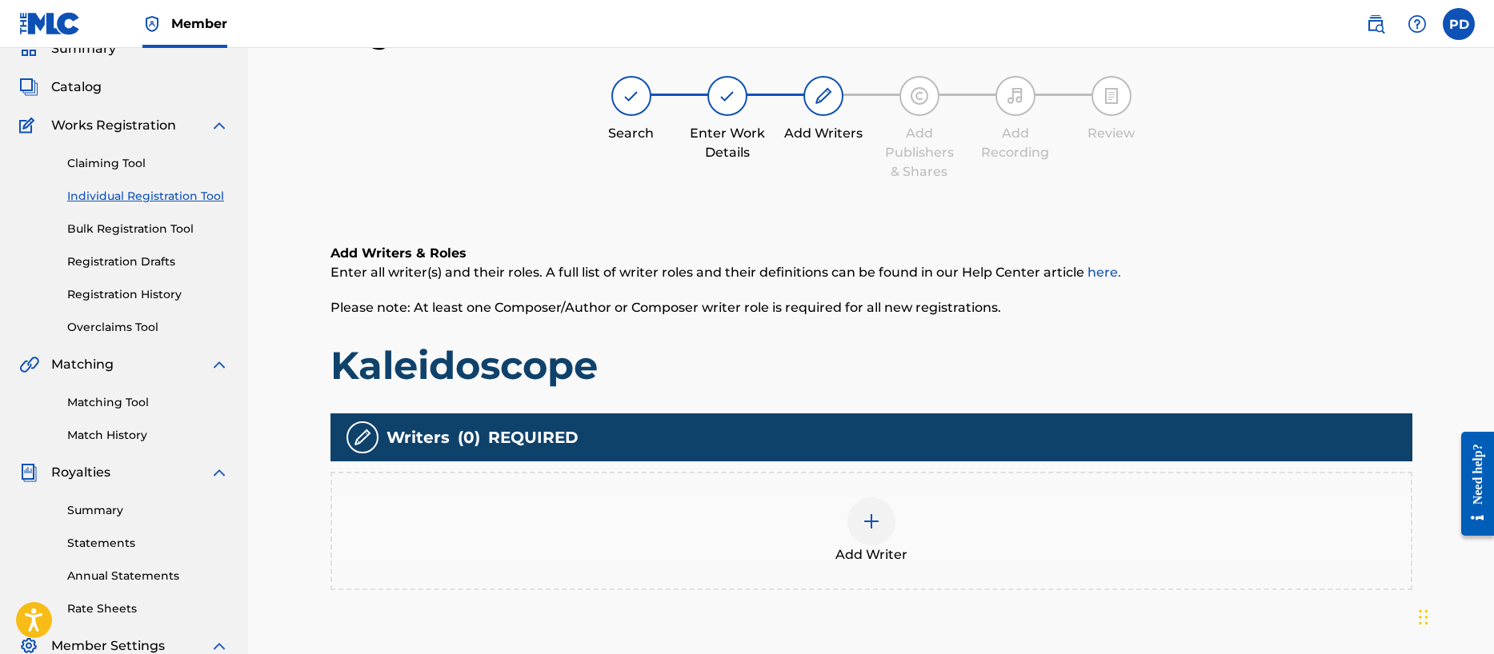
click at [866, 522] on img at bounding box center [871, 521] width 19 height 19
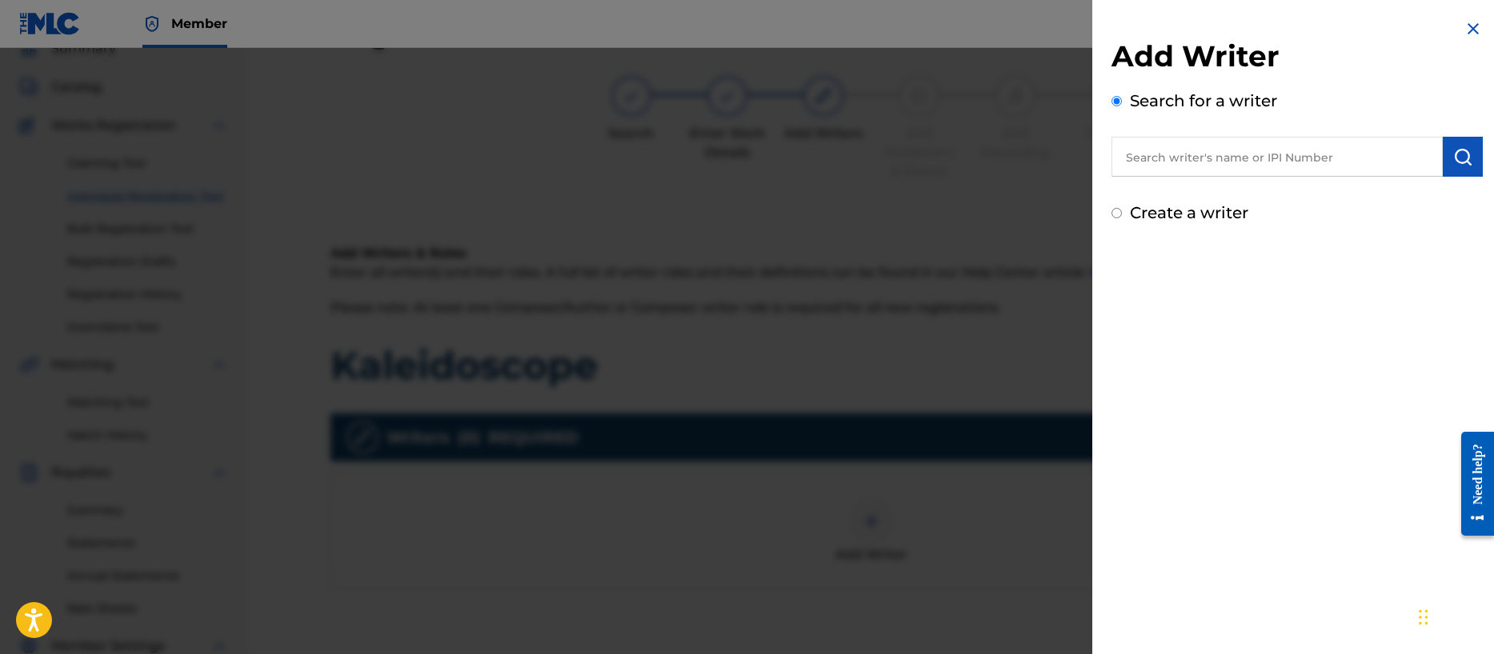
click at [1197, 219] on label "Create a writer" at bounding box center [1189, 212] width 118 height 19
radio input "true"
click at [1122, 218] on input "Create a writer" at bounding box center [1116, 213] width 10 height 10
radio input "false"
radio input "true"
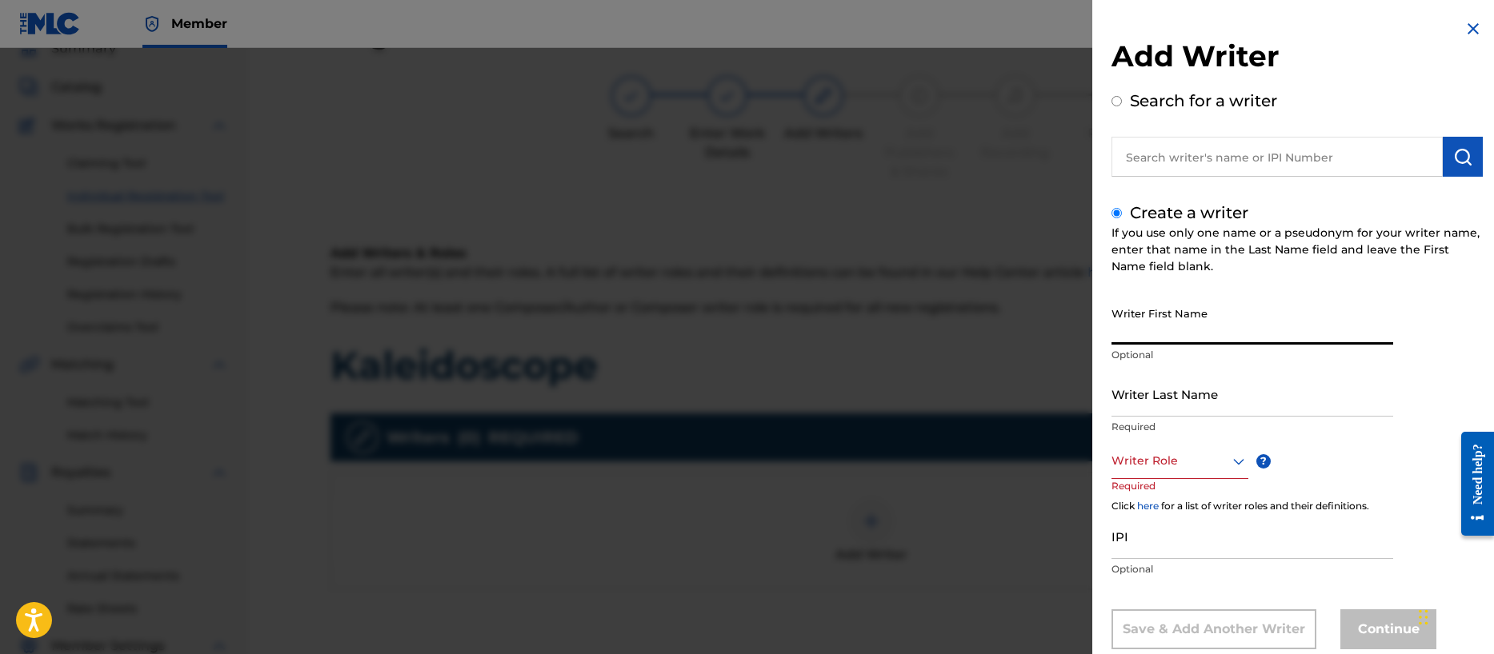
click at [1198, 337] on input "Writer First Name" at bounding box center [1252, 322] width 282 height 46
type input "[PERSON_NAME]"
click at [1146, 462] on div "Writer Role" at bounding box center [1179, 461] width 137 height 36
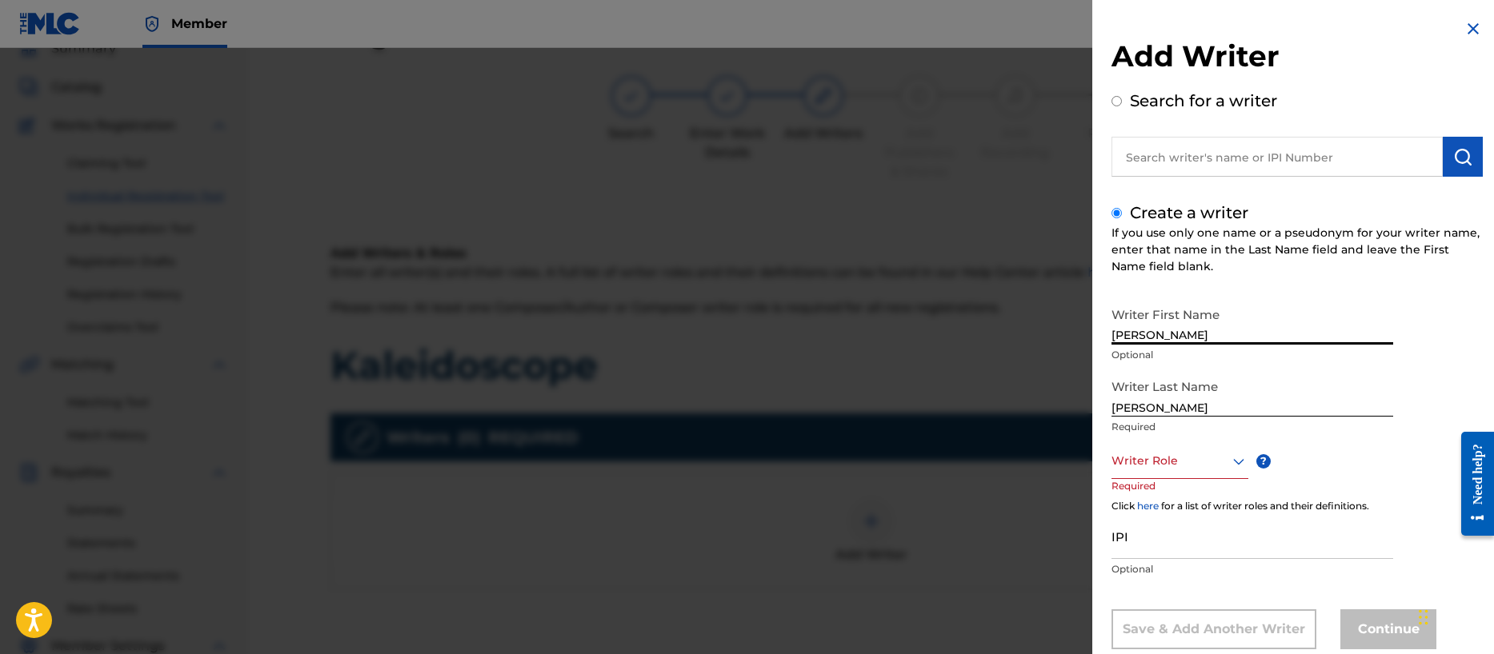
scroll to position [38, 0]
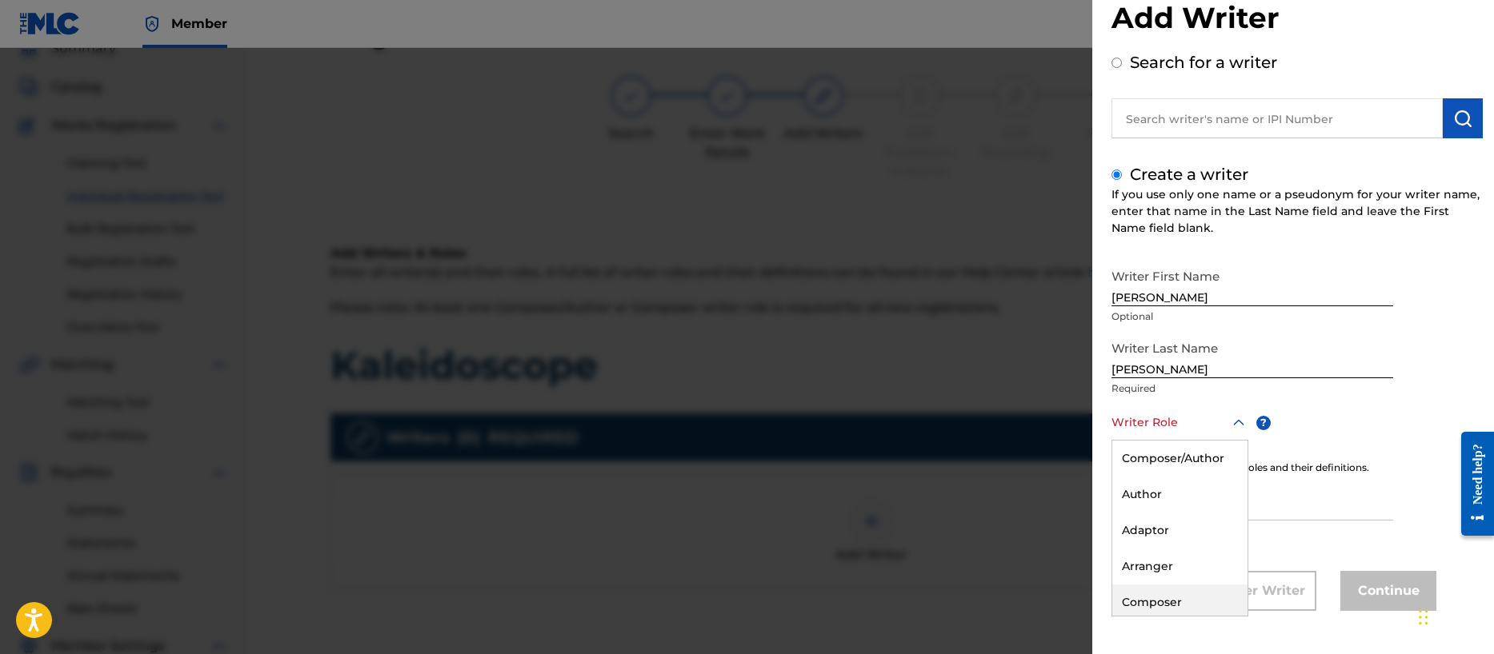
click at [1145, 598] on div "Composer" at bounding box center [1179, 603] width 135 height 36
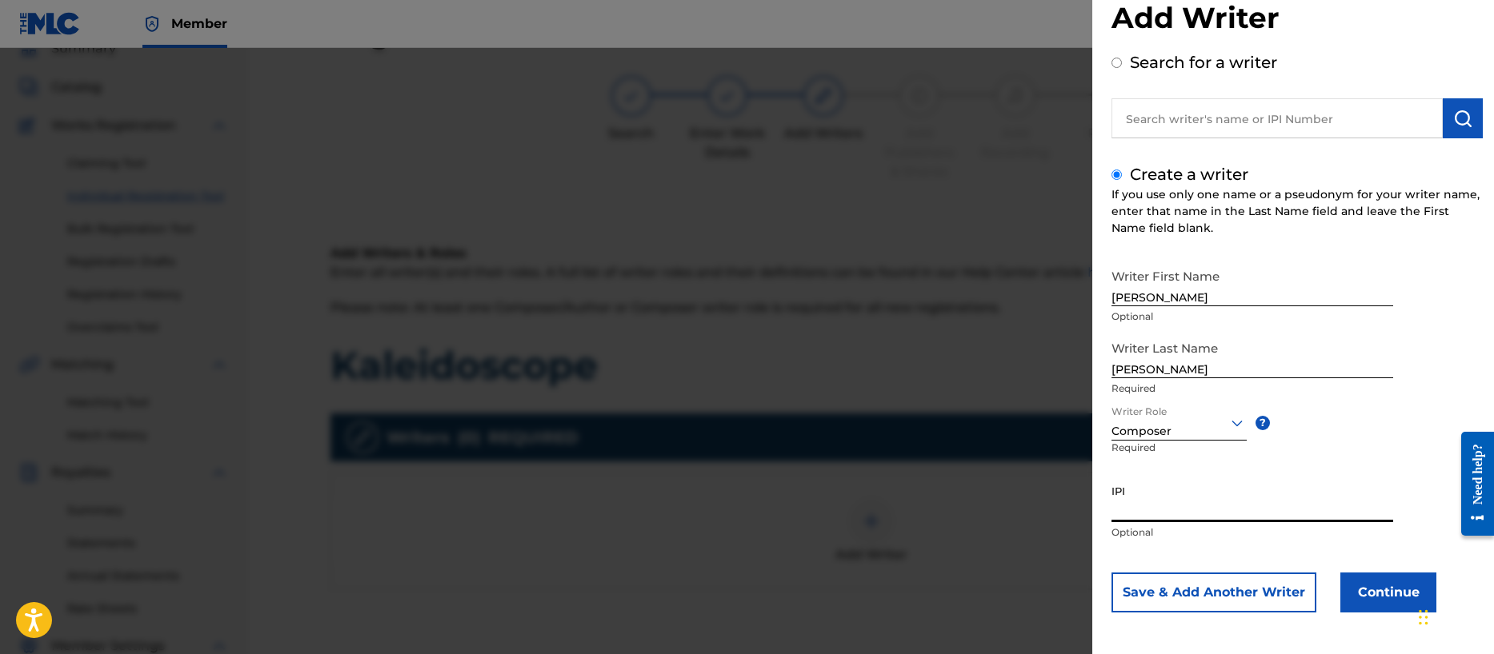
click at [1158, 514] on input "IPI" at bounding box center [1252, 500] width 282 height 46
paste input "00356540654"
type input "00356540654"
click at [1373, 592] on button "Continue" at bounding box center [1388, 593] width 96 height 40
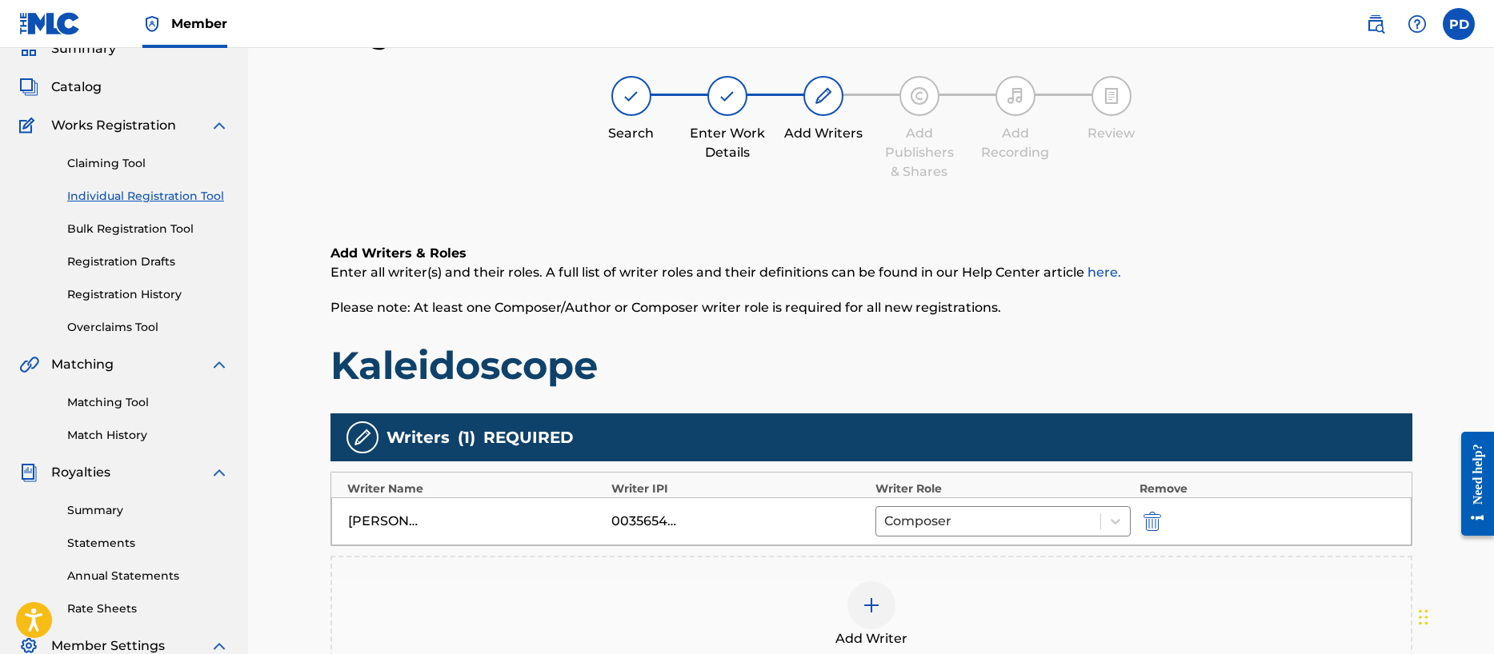
click at [881, 600] on div at bounding box center [871, 606] width 48 height 48
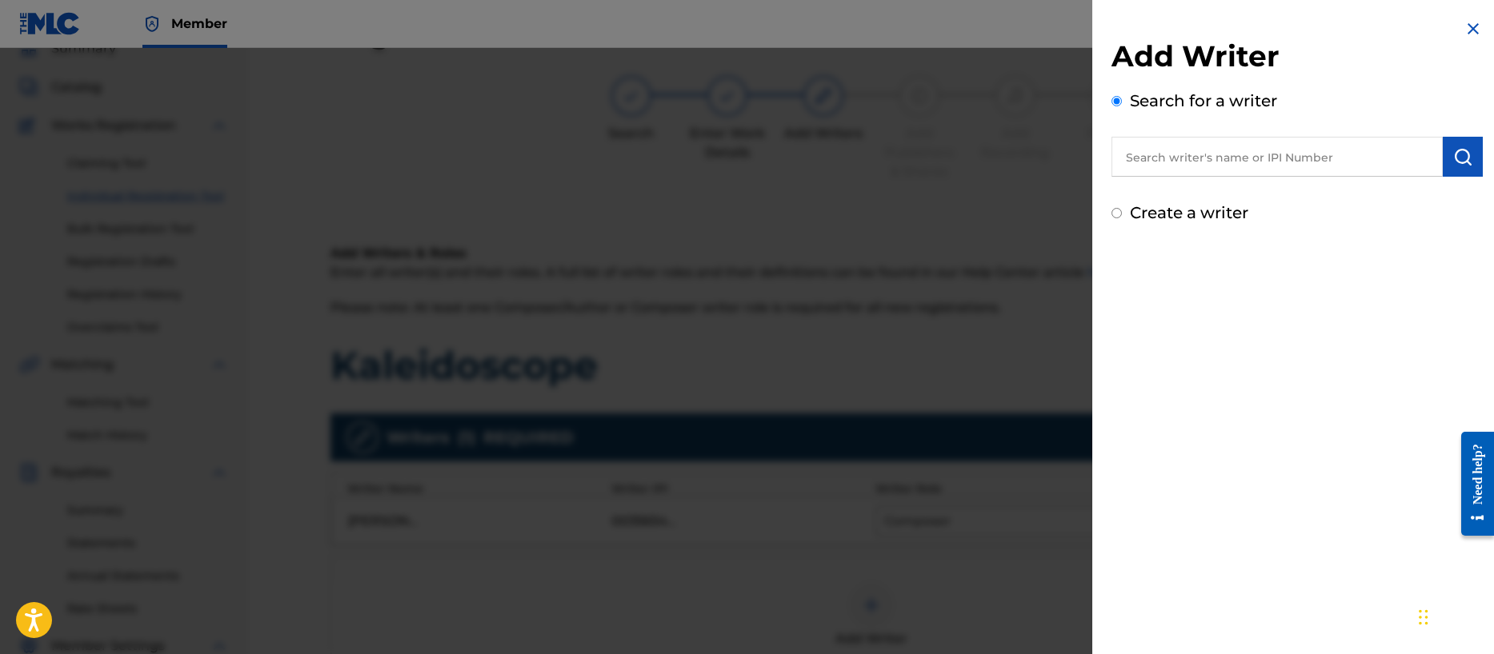
drag, startPoint x: 1170, startPoint y: 212, endPoint x: 1169, endPoint y: 222, distance: 10.5
click at [1170, 213] on label "Create a writer" at bounding box center [1189, 212] width 118 height 19
radio input "true"
click at [1122, 213] on input "Create a writer" at bounding box center [1116, 213] width 10 height 10
radio input "false"
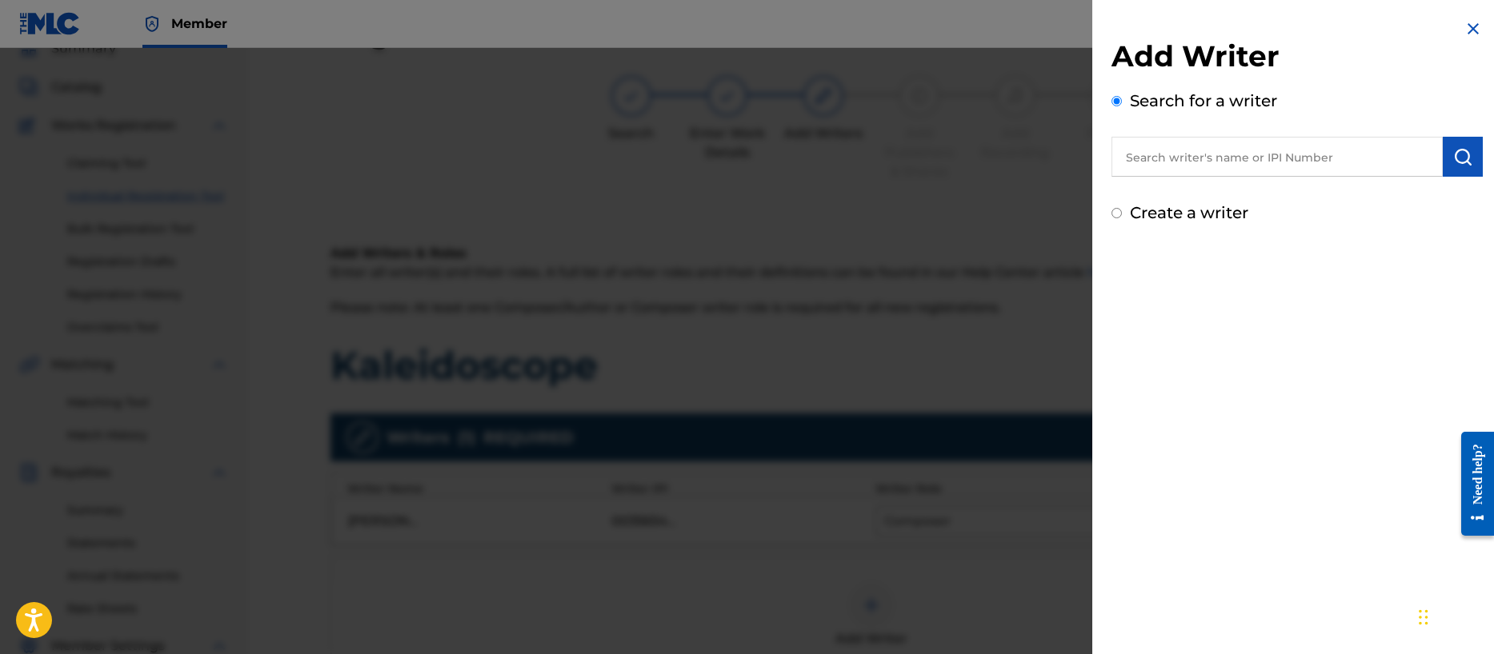
radio input "true"
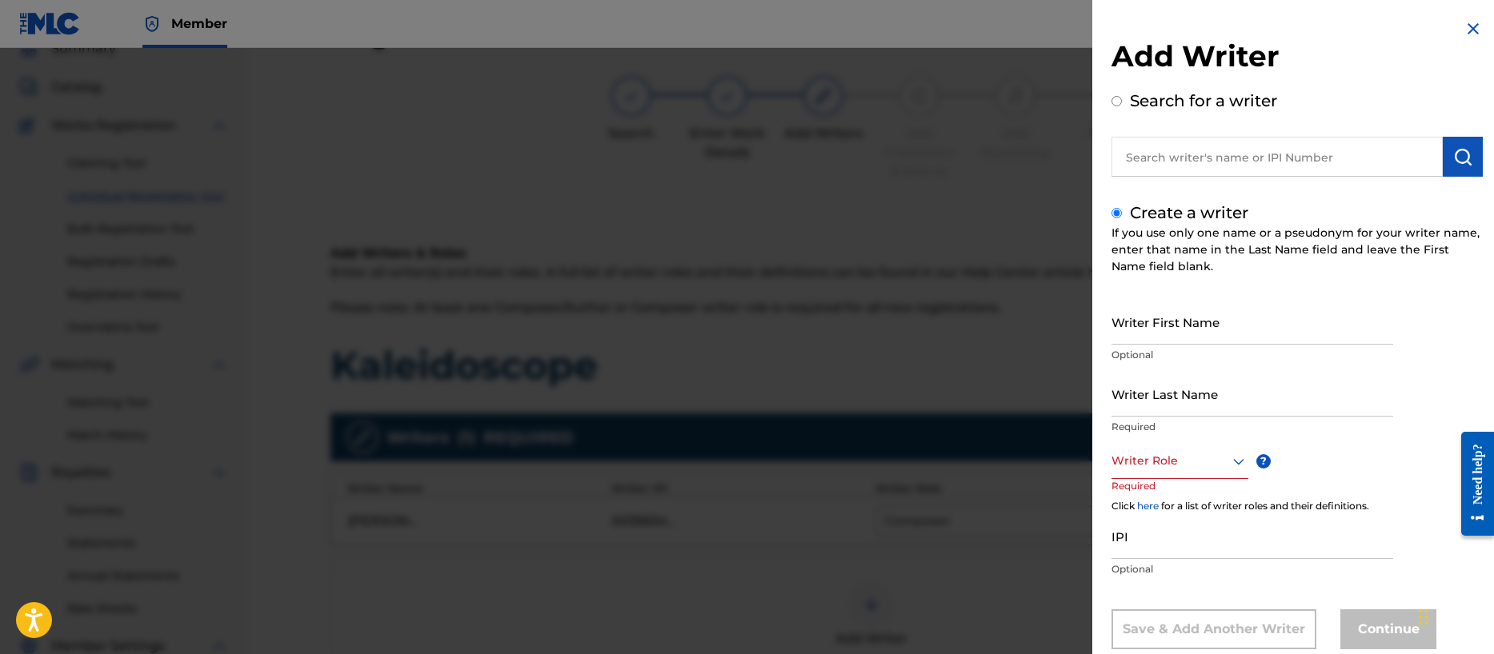
click at [1162, 326] on input "Writer First Name" at bounding box center [1252, 322] width 282 height 46
type input "[PERSON_NAME]"
click at [1146, 467] on div "Writer Role" at bounding box center [1179, 461] width 137 height 36
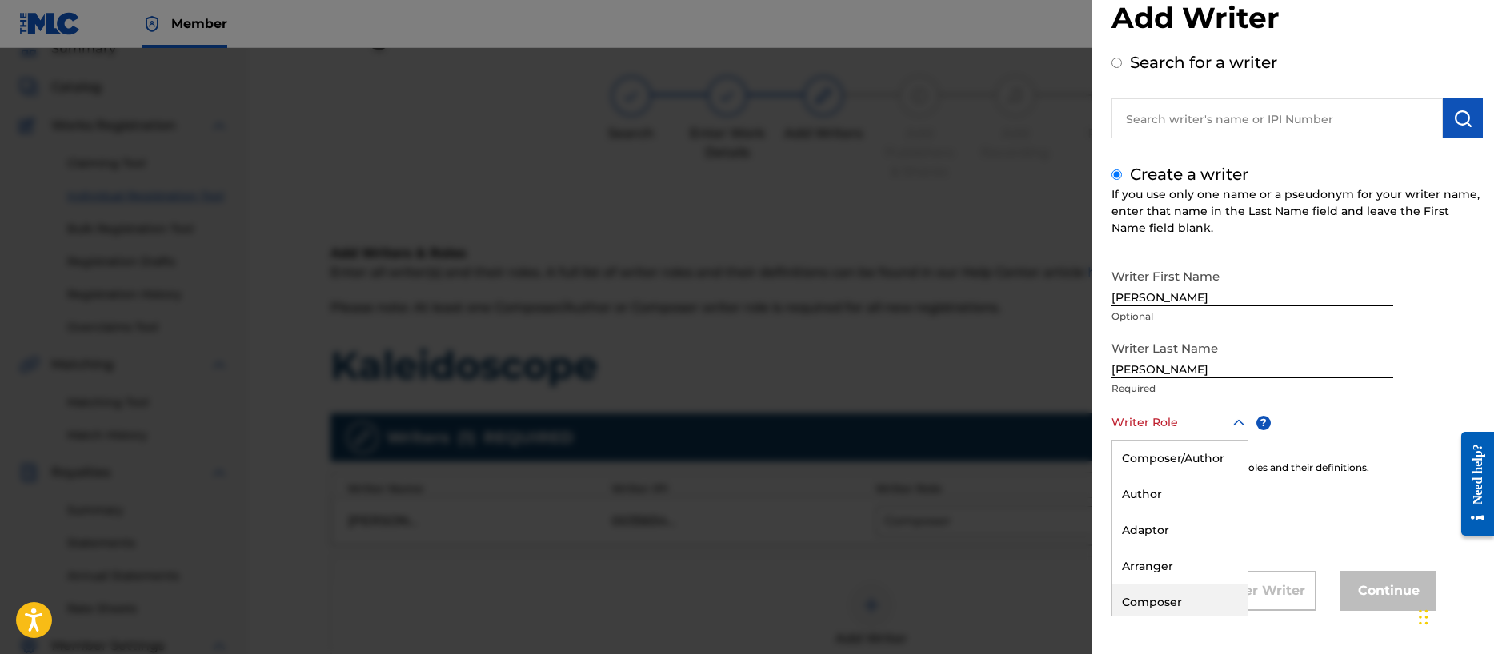
click at [1149, 602] on div "Composer" at bounding box center [1179, 603] width 135 height 36
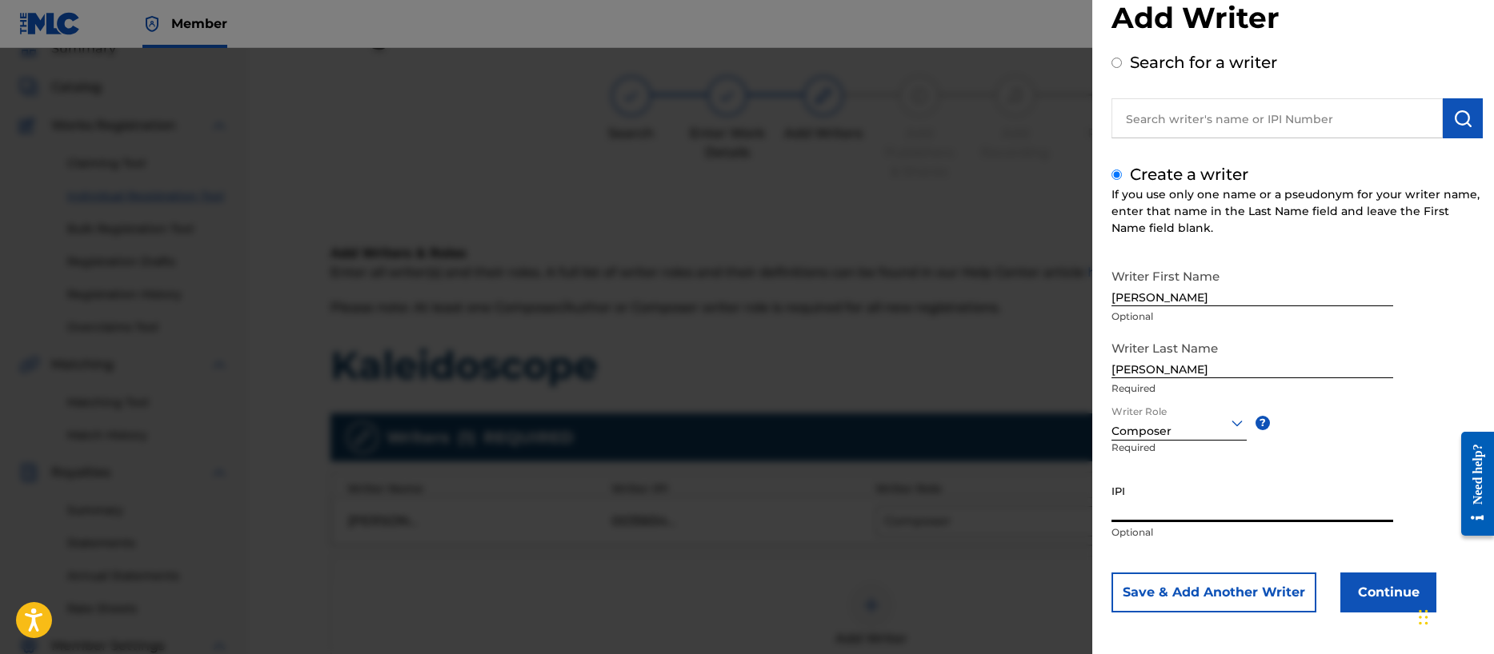
click at [1150, 510] on input "IPI" at bounding box center [1252, 500] width 282 height 46
paste input "00196887985"
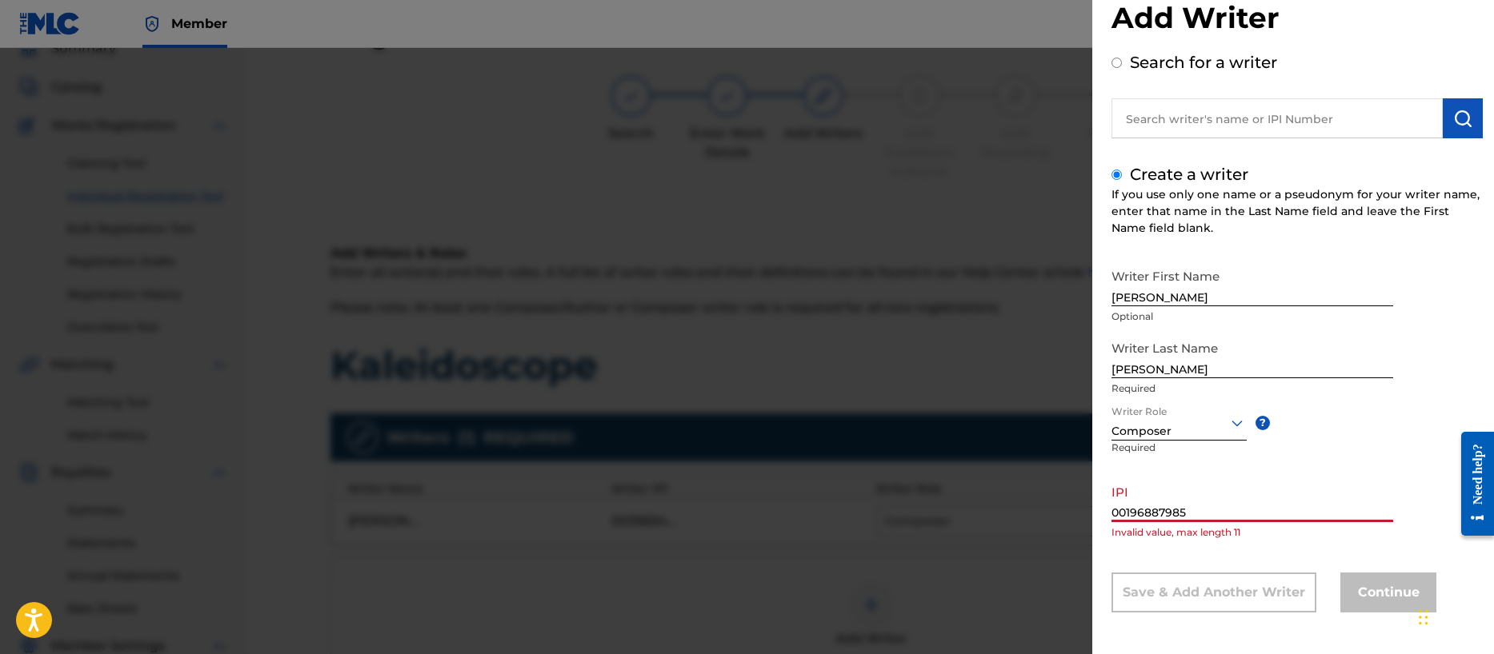
scroll to position [34, 0]
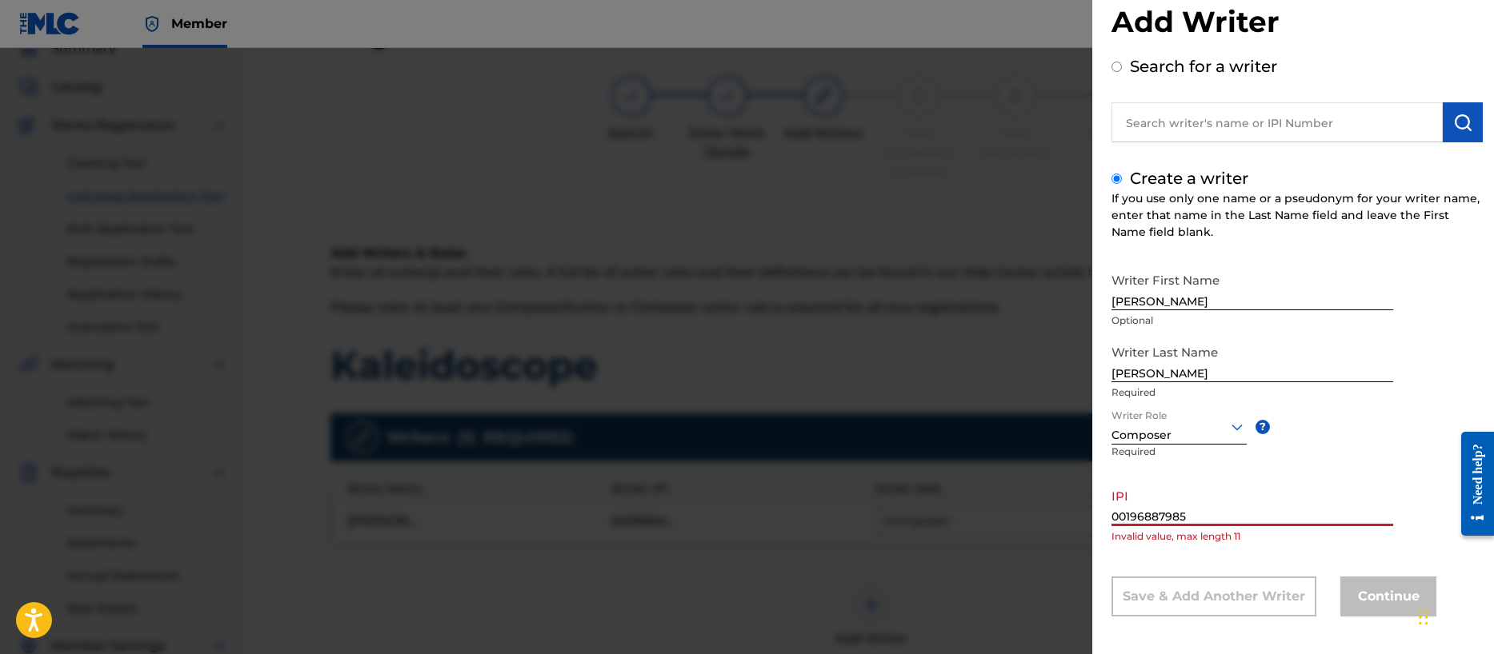
type input "00196887985"
drag, startPoint x: 1198, startPoint y: 522, endPoint x: 1052, endPoint y: 514, distance: 145.9
click at [1052, 514] on div "Add Writer Search for a writer Create a writer If you use only one name or a ps…" at bounding box center [747, 351] width 1494 height 606
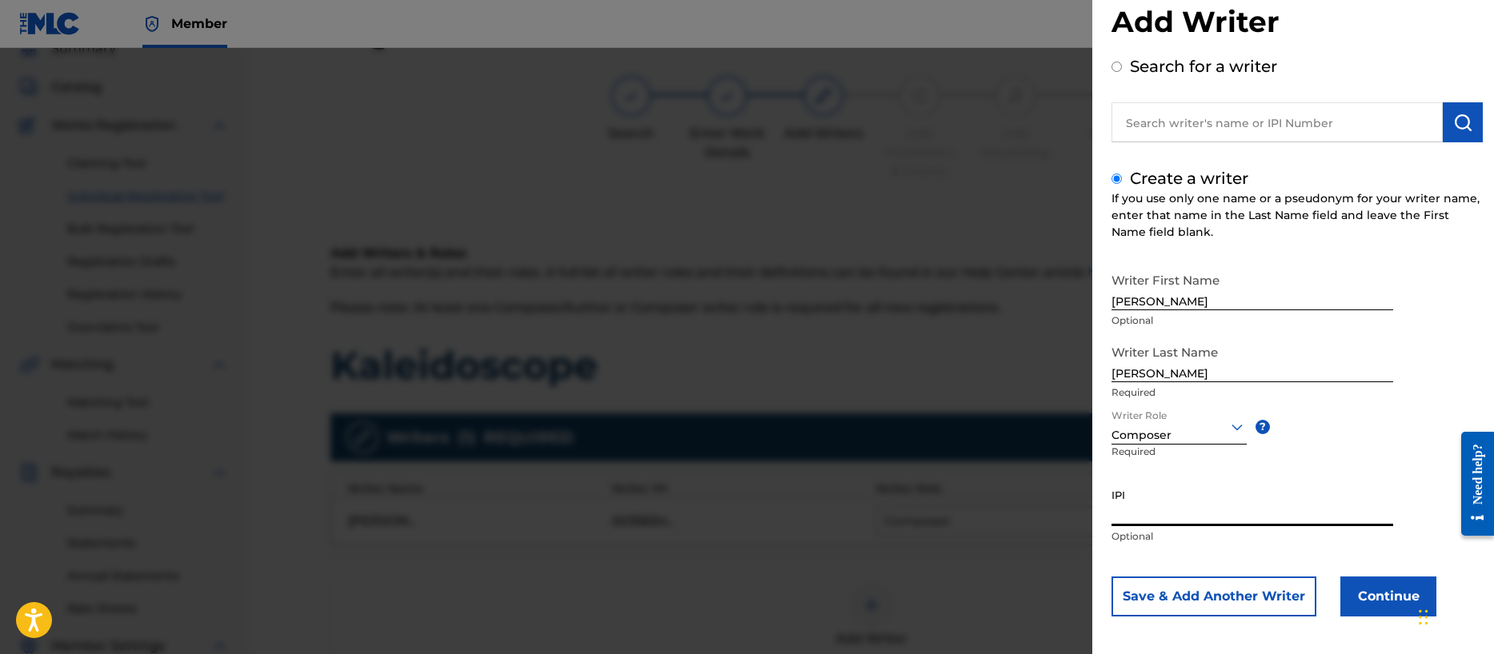
paste input "00196887985"
type input "00196887985"
click at [1259, 602] on button "Save & Add Another Writer" at bounding box center [1213, 597] width 205 height 40
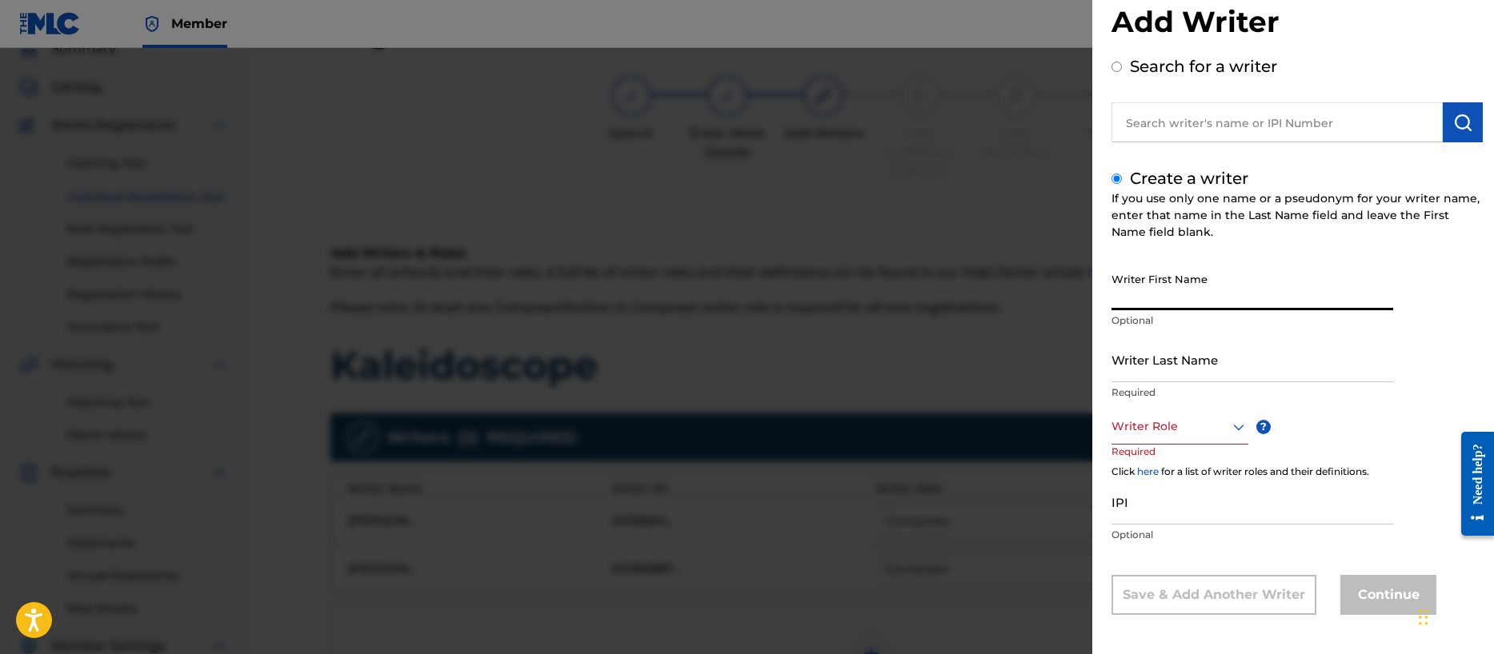
click at [1149, 294] on input "Writer First Name" at bounding box center [1252, 288] width 282 height 46
type input "[PERSON_NAME]"
drag, startPoint x: 1181, startPoint y: 417, endPoint x: 1182, endPoint y: 438, distance: 21.6
click at [1181, 417] on div at bounding box center [1179, 427] width 137 height 20
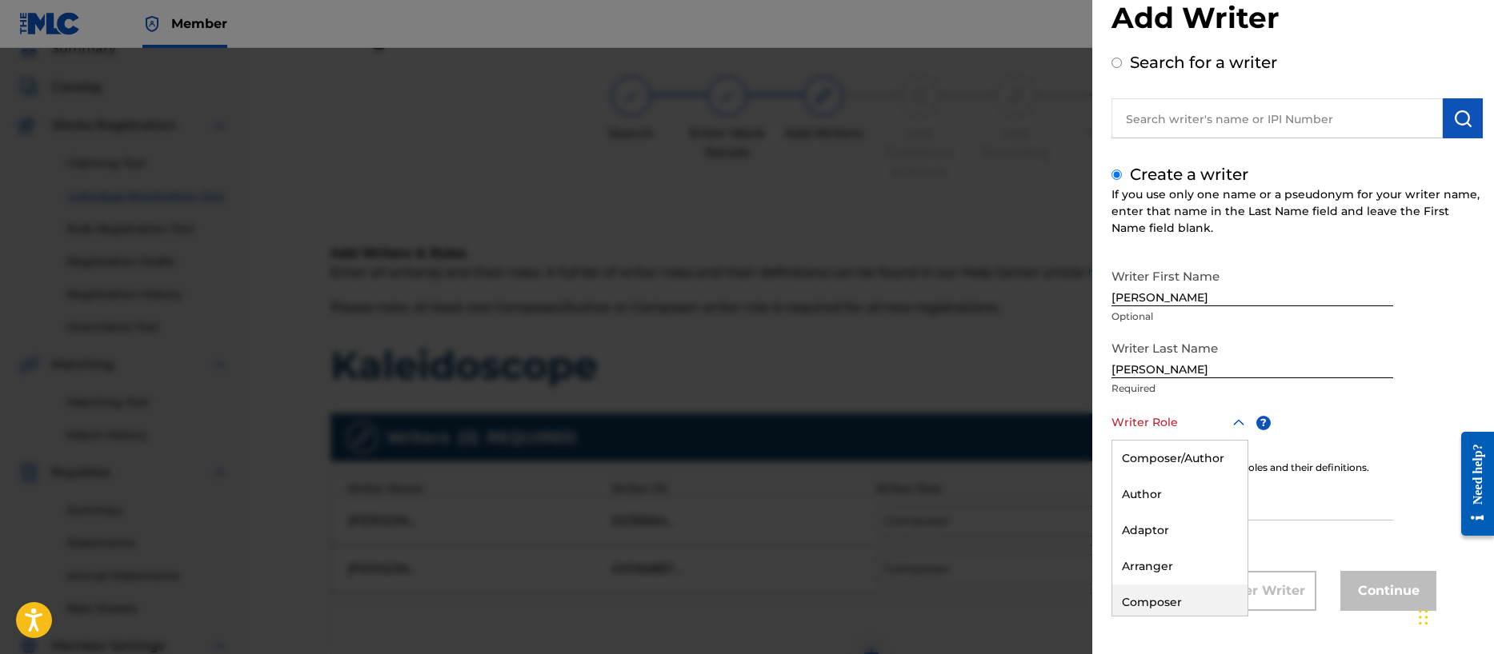
click at [1182, 608] on div "Composer" at bounding box center [1179, 603] width 135 height 36
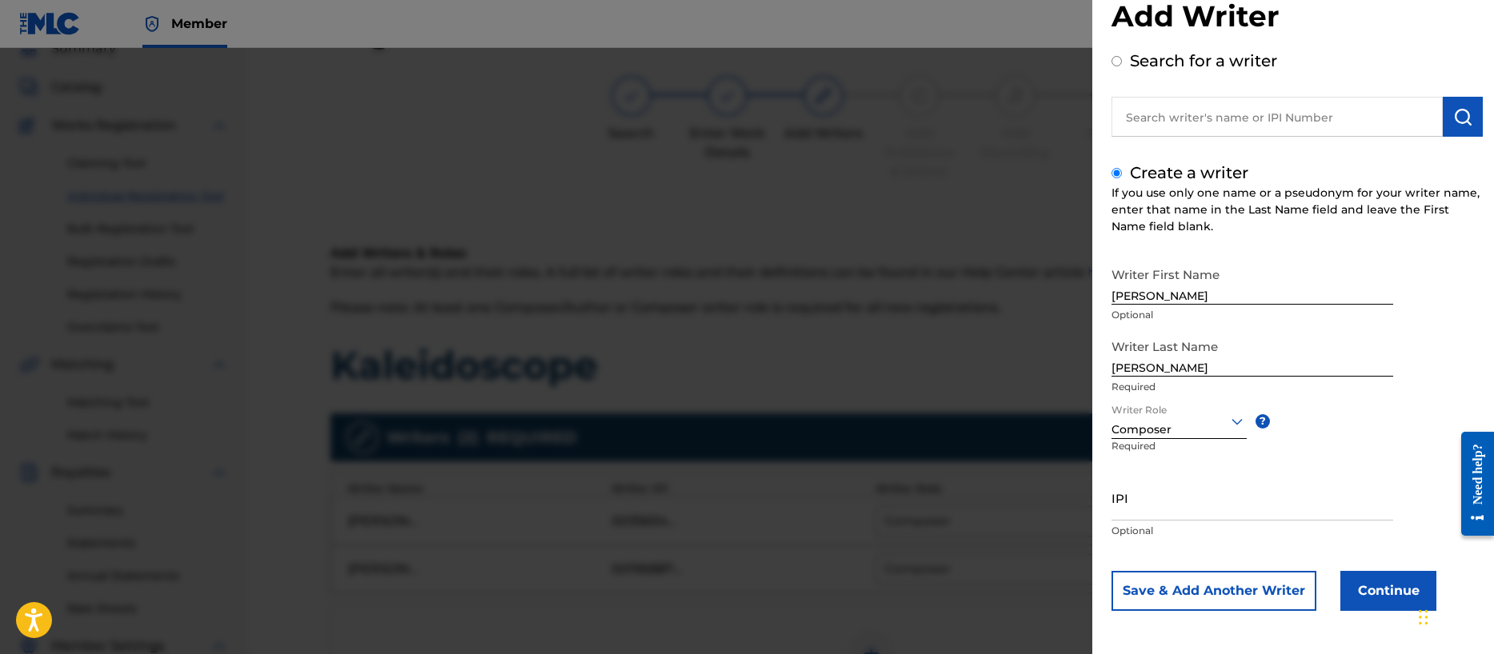
click at [1142, 509] on input "IPI" at bounding box center [1252, 498] width 282 height 46
paste input "00356713255"
type input "00356713255"
click at [1210, 582] on button "Save & Add Another Writer" at bounding box center [1213, 591] width 205 height 40
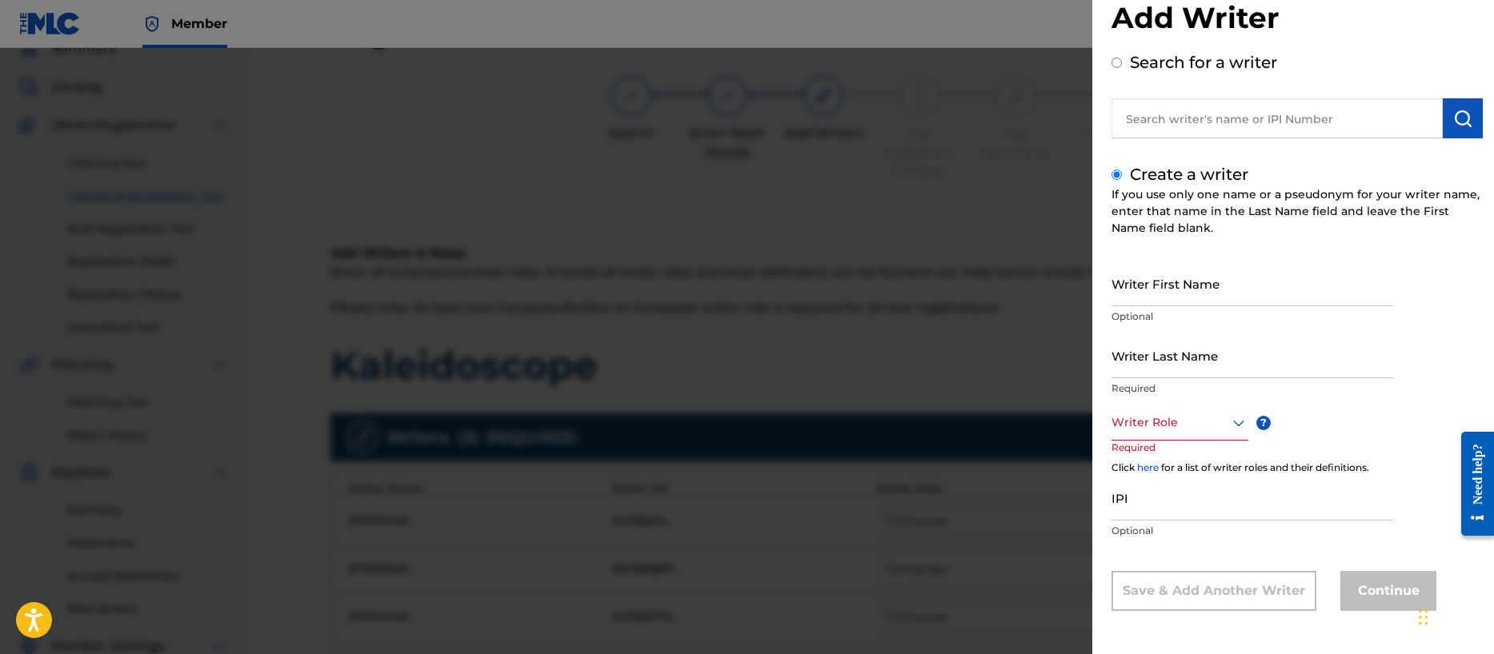
scroll to position [38, 0]
click at [1152, 290] on input "Writer First Name" at bounding box center [1252, 284] width 282 height 46
type input "[PERSON_NAME] [PERSON_NAME]"
type input "[PERSON_NAME]"
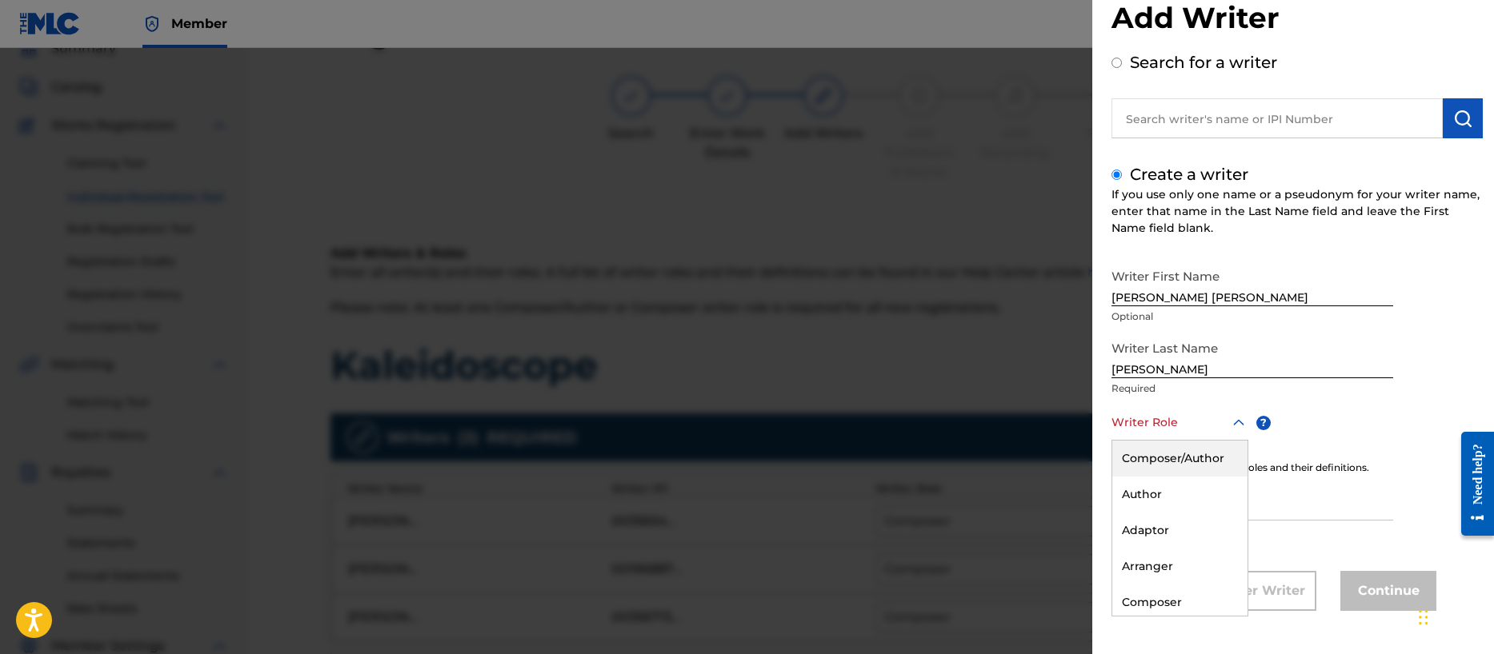
click at [1154, 428] on div at bounding box center [1179, 423] width 137 height 20
click at [1155, 596] on div "Composer" at bounding box center [1179, 603] width 135 height 36
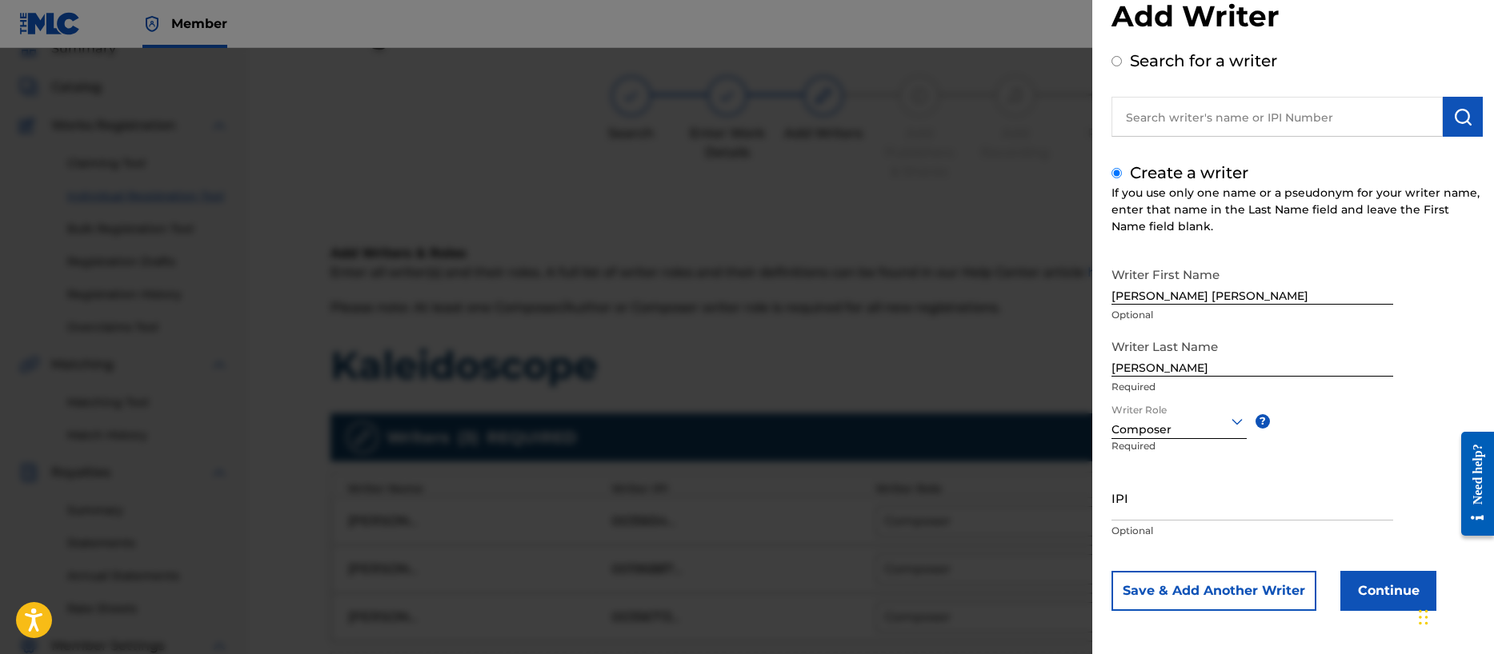
scroll to position [38, 0]
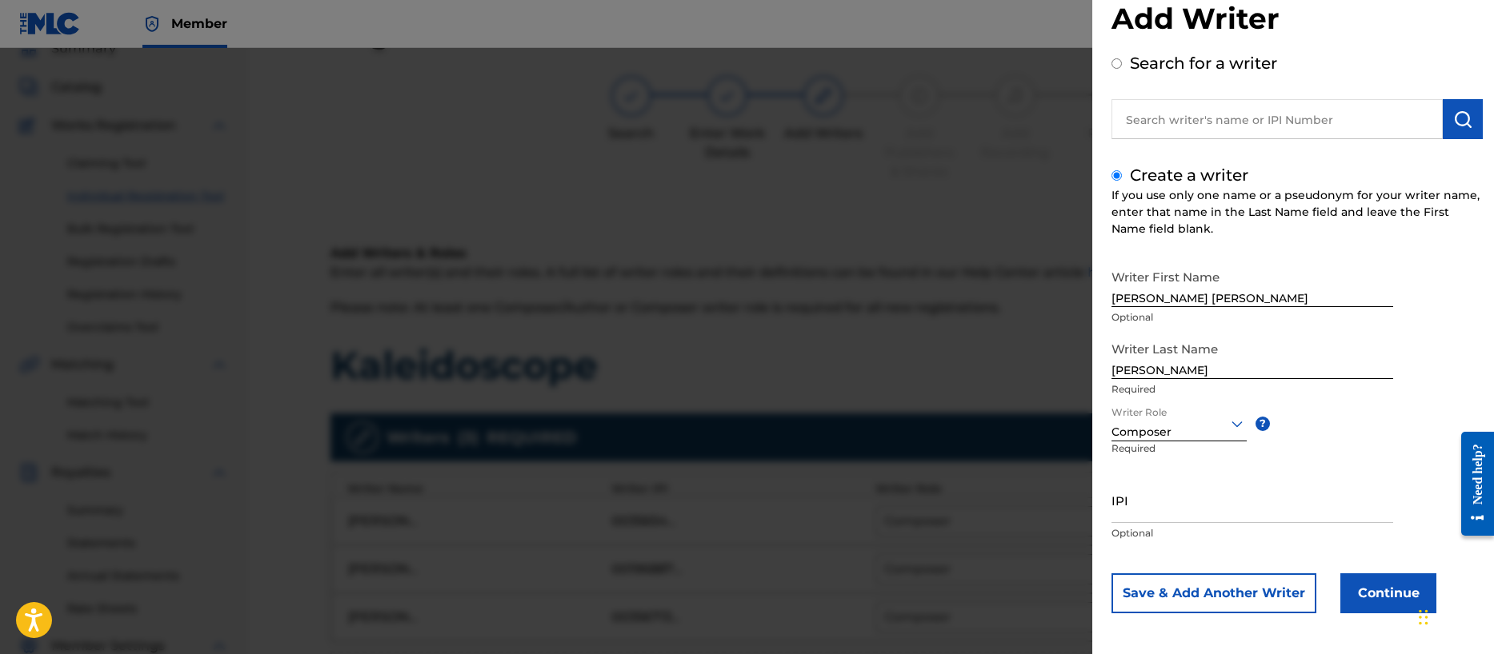
click at [1123, 511] on input "IPI" at bounding box center [1252, 501] width 282 height 46
paste input "00401057708"
type input "00401057708"
click at [1380, 590] on button "Continue" at bounding box center [1388, 594] width 96 height 40
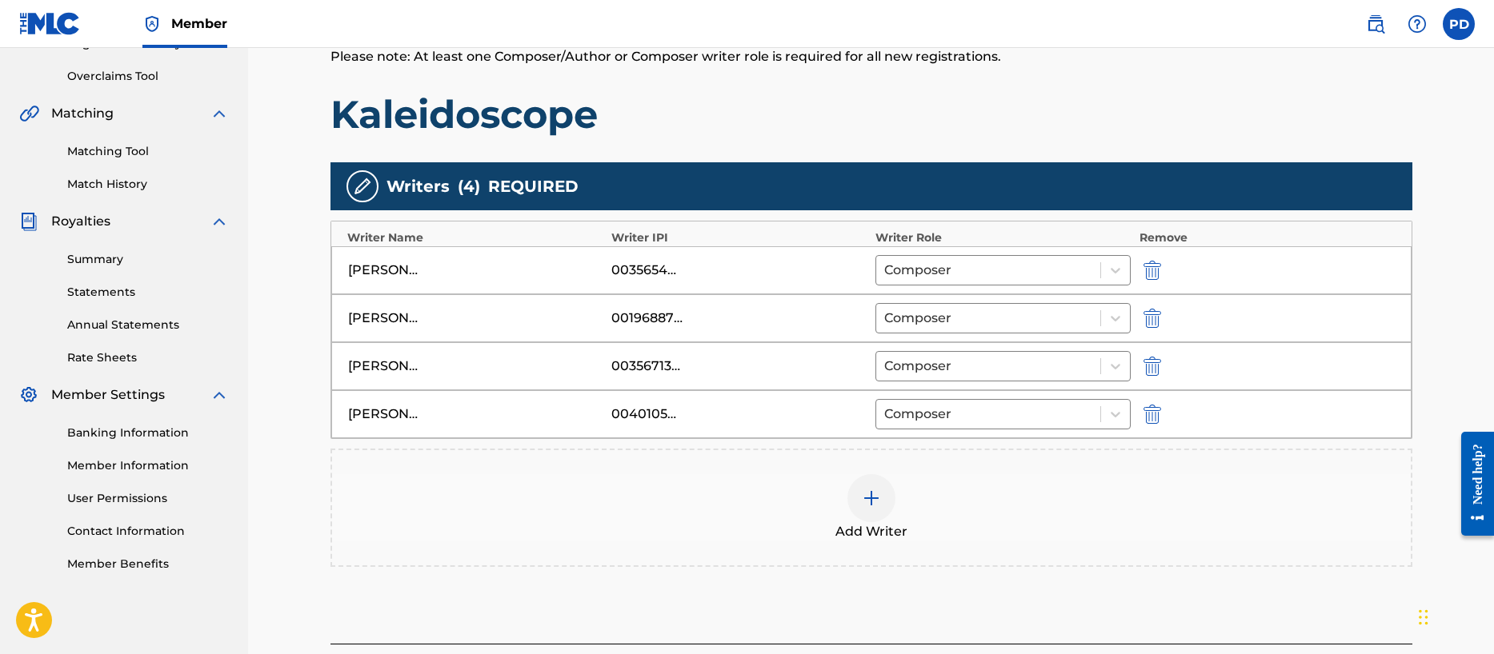
scroll to position [446, 0]
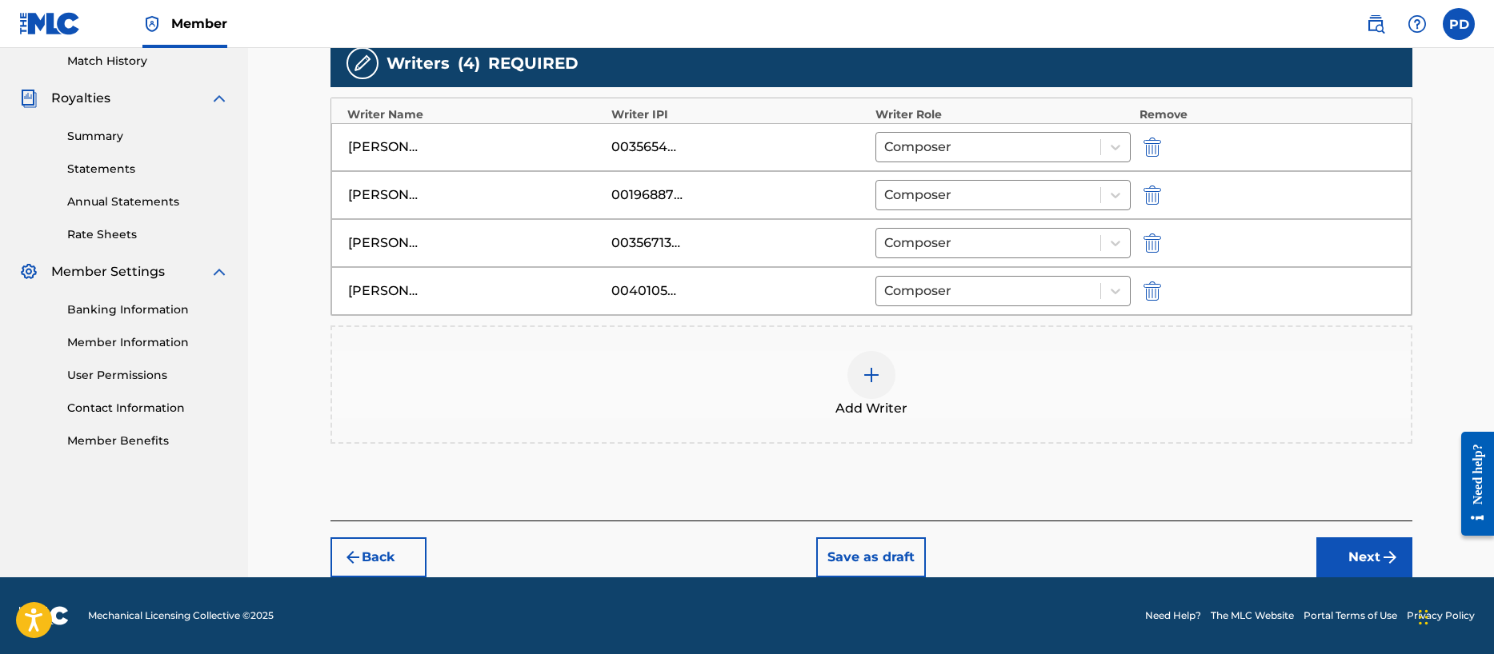
click at [1363, 554] on button "Next" at bounding box center [1364, 558] width 96 height 40
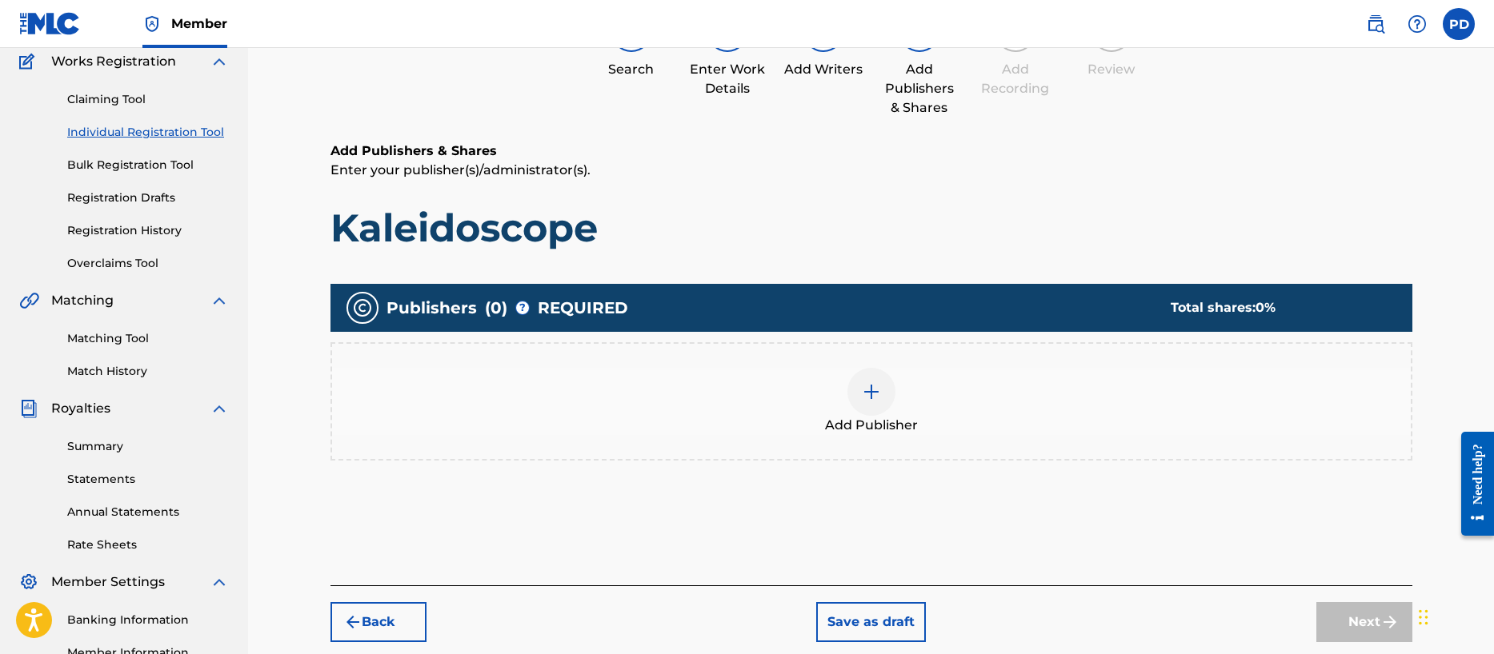
scroll to position [72, 0]
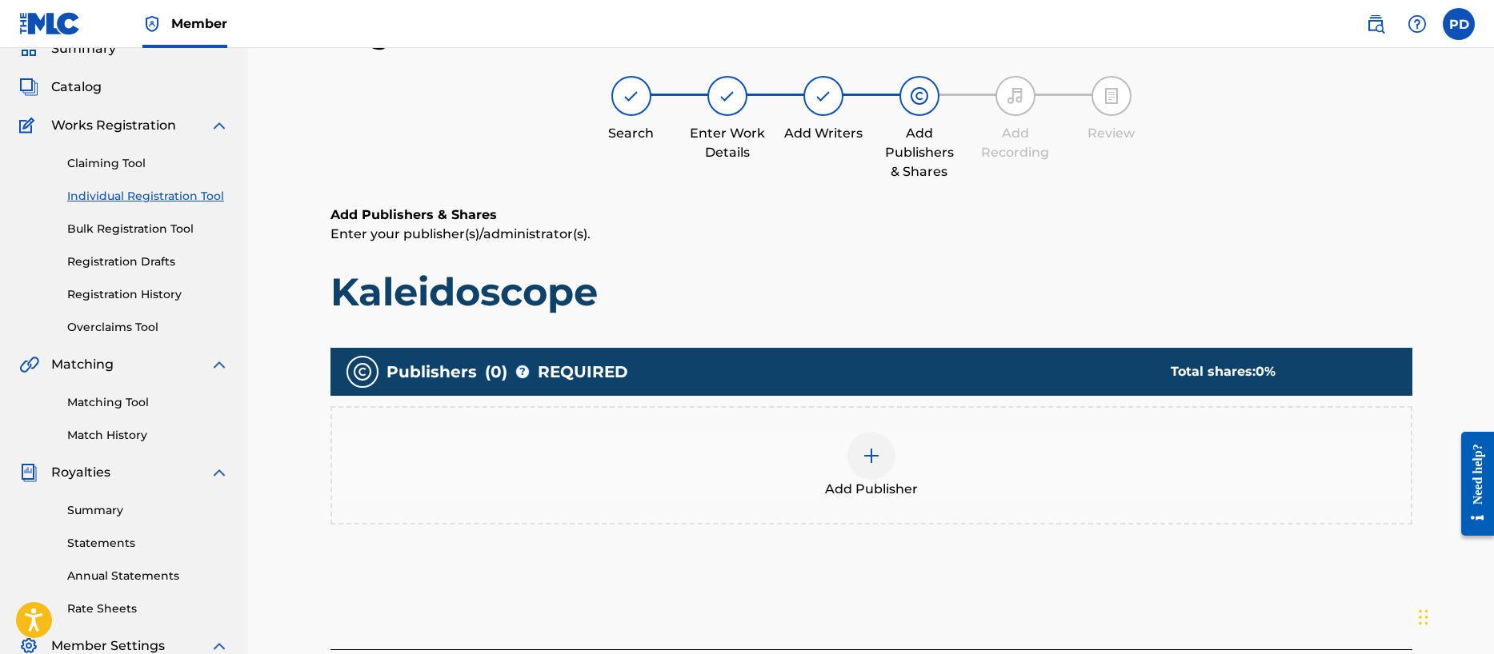
click at [873, 451] on img at bounding box center [871, 455] width 19 height 19
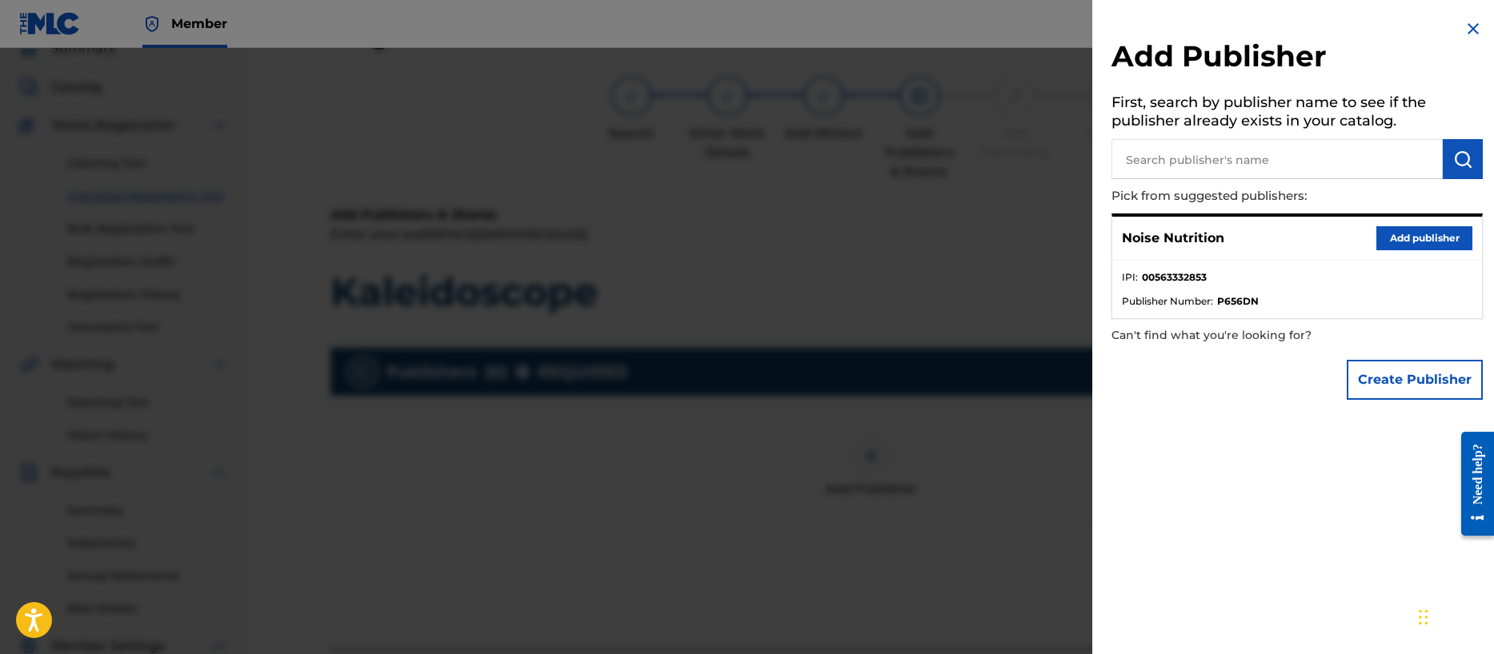
click at [1409, 240] on button "Add publisher" at bounding box center [1424, 238] width 96 height 24
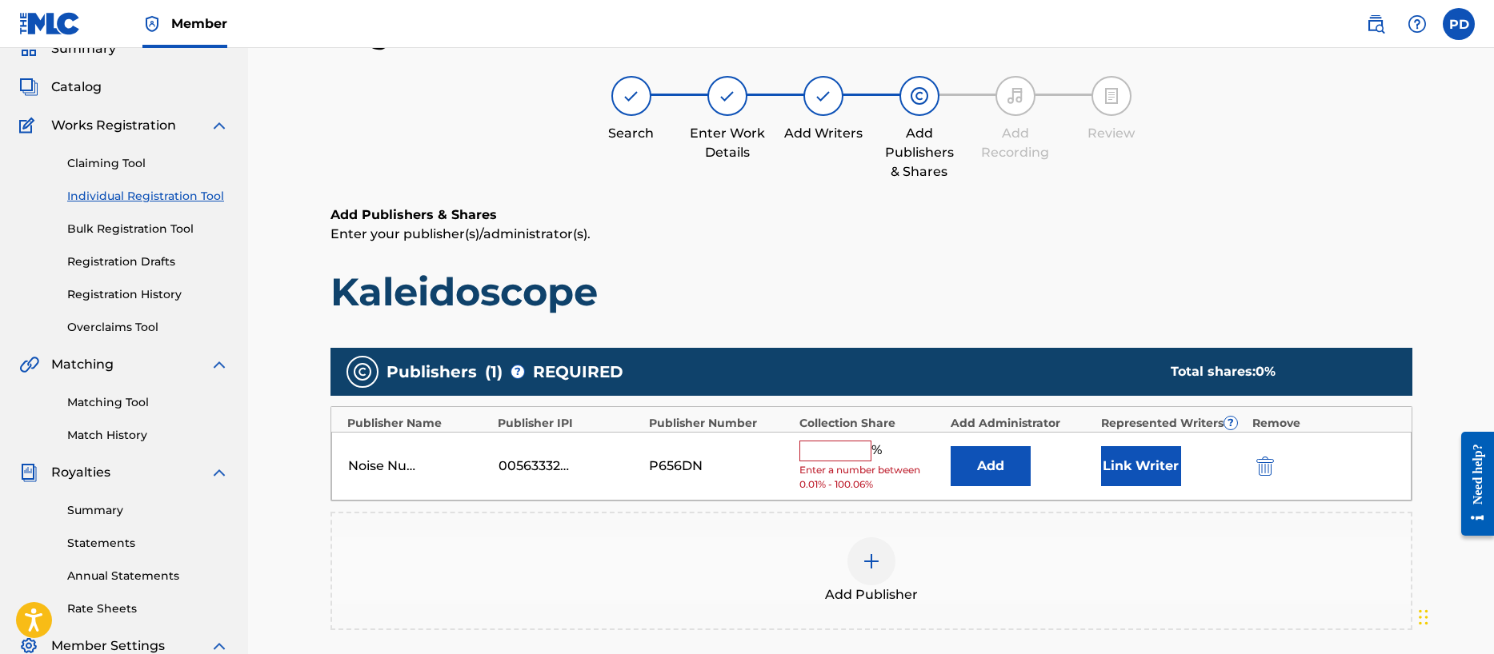
click at [818, 458] on input "text" at bounding box center [835, 451] width 72 height 21
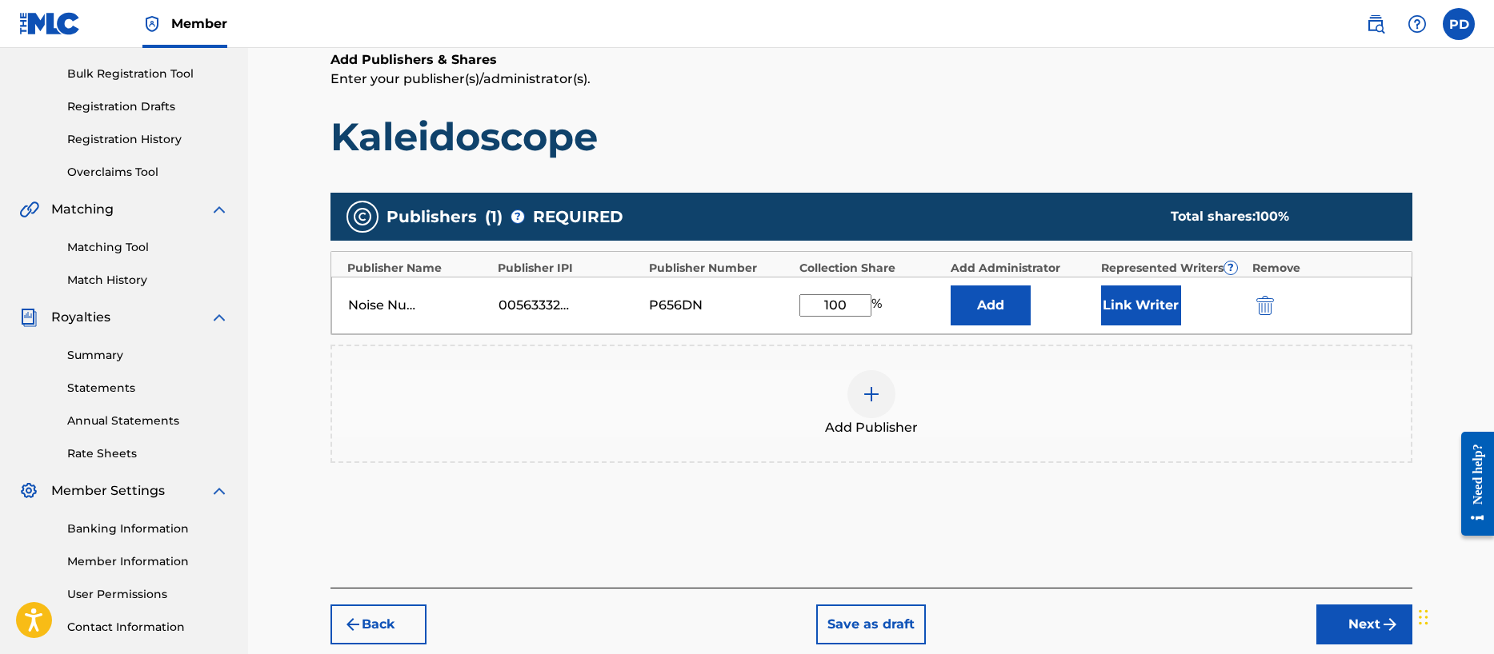
type input "100"
click at [1363, 631] on button "Next" at bounding box center [1364, 625] width 96 height 40
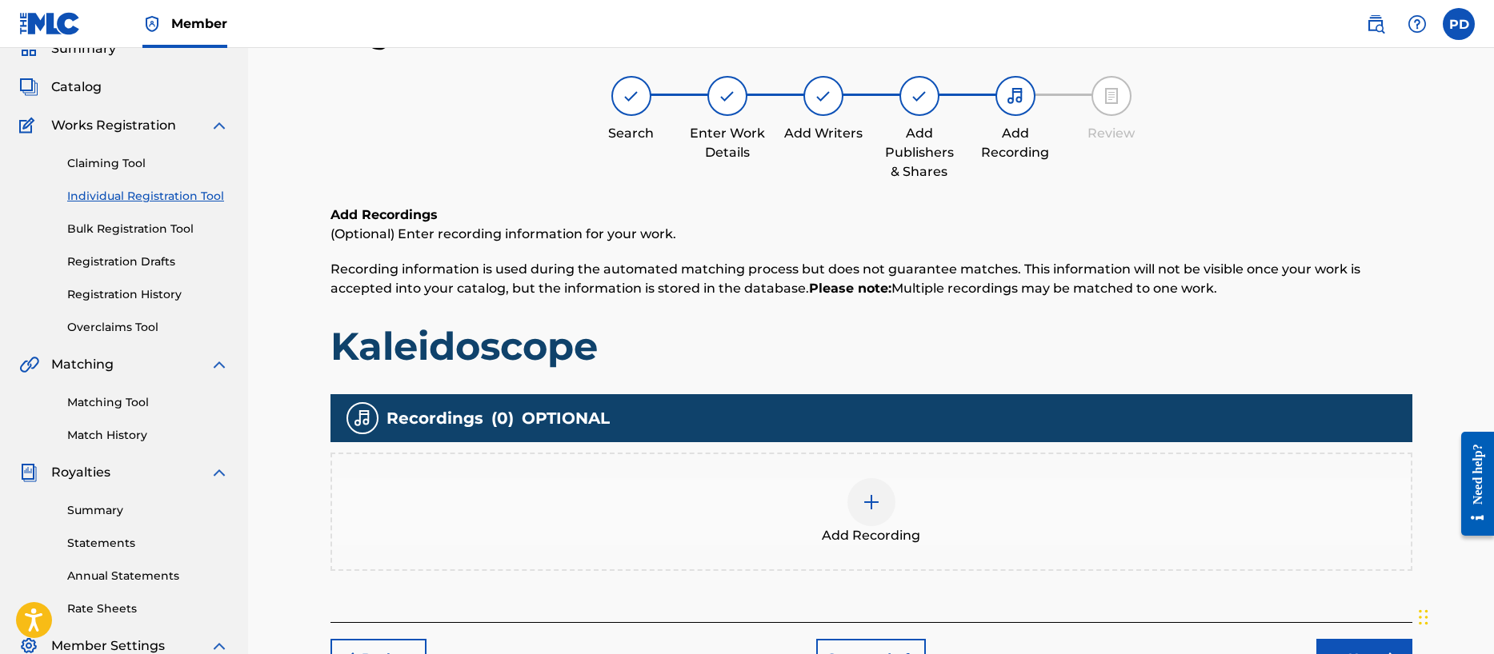
click at [875, 506] on img at bounding box center [871, 502] width 19 height 19
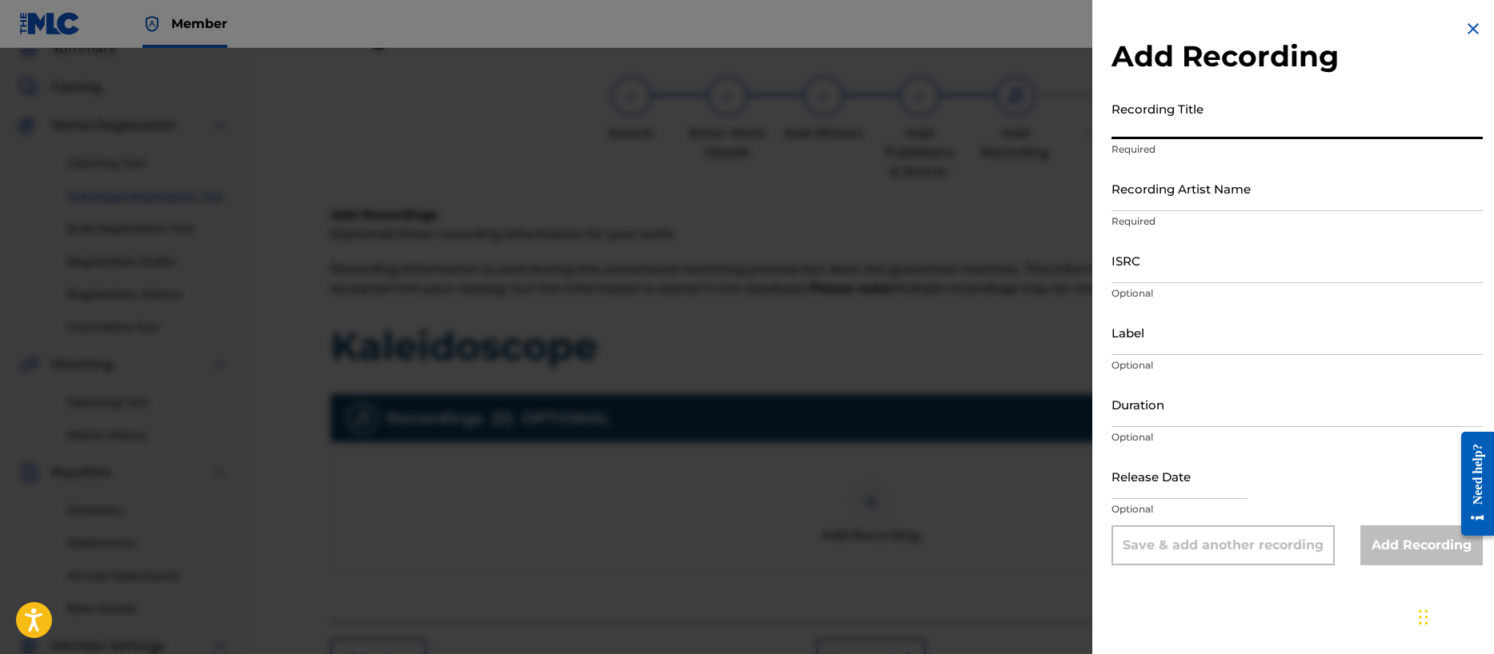
click at [1162, 121] on input "Recording Title" at bounding box center [1296, 117] width 371 height 46
paste input "KALEIDOSCOPE"
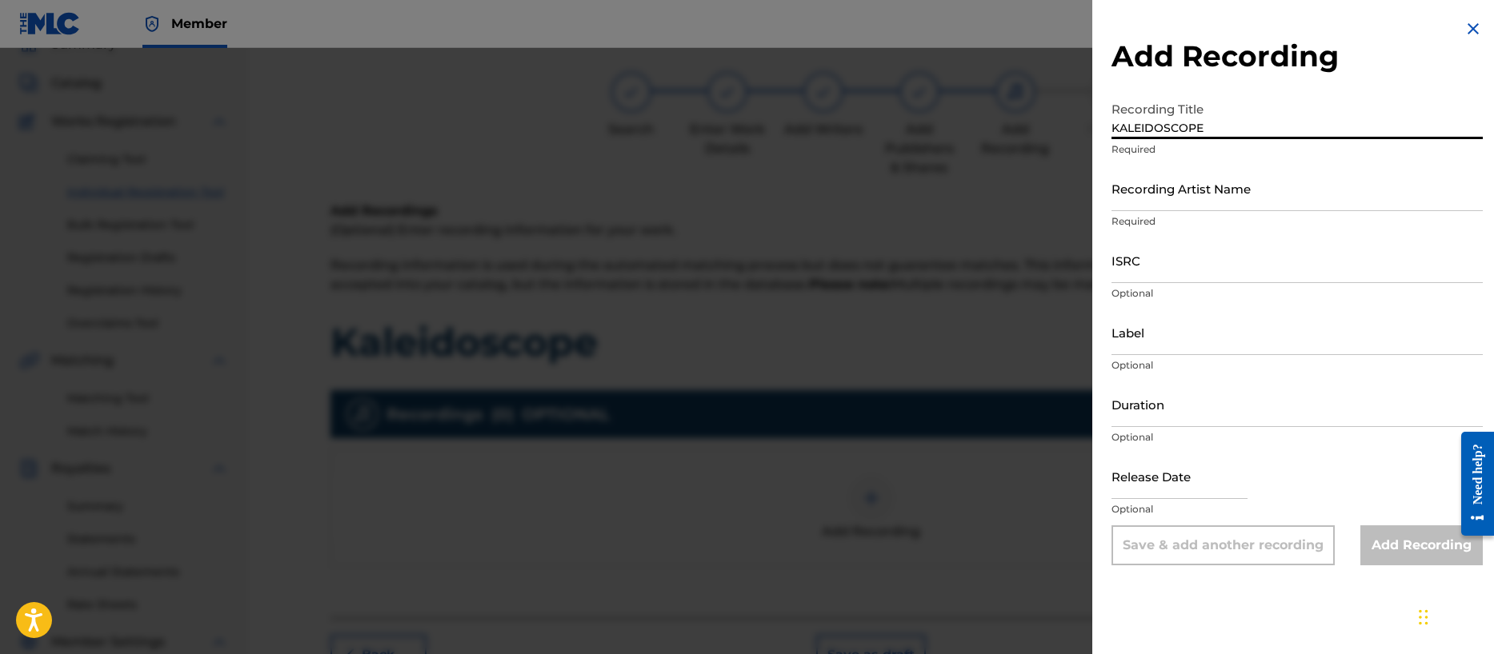
type input "KALEIDOSCOPE"
click at [1161, 202] on input "Recording Artist Name" at bounding box center [1296, 189] width 371 height 46
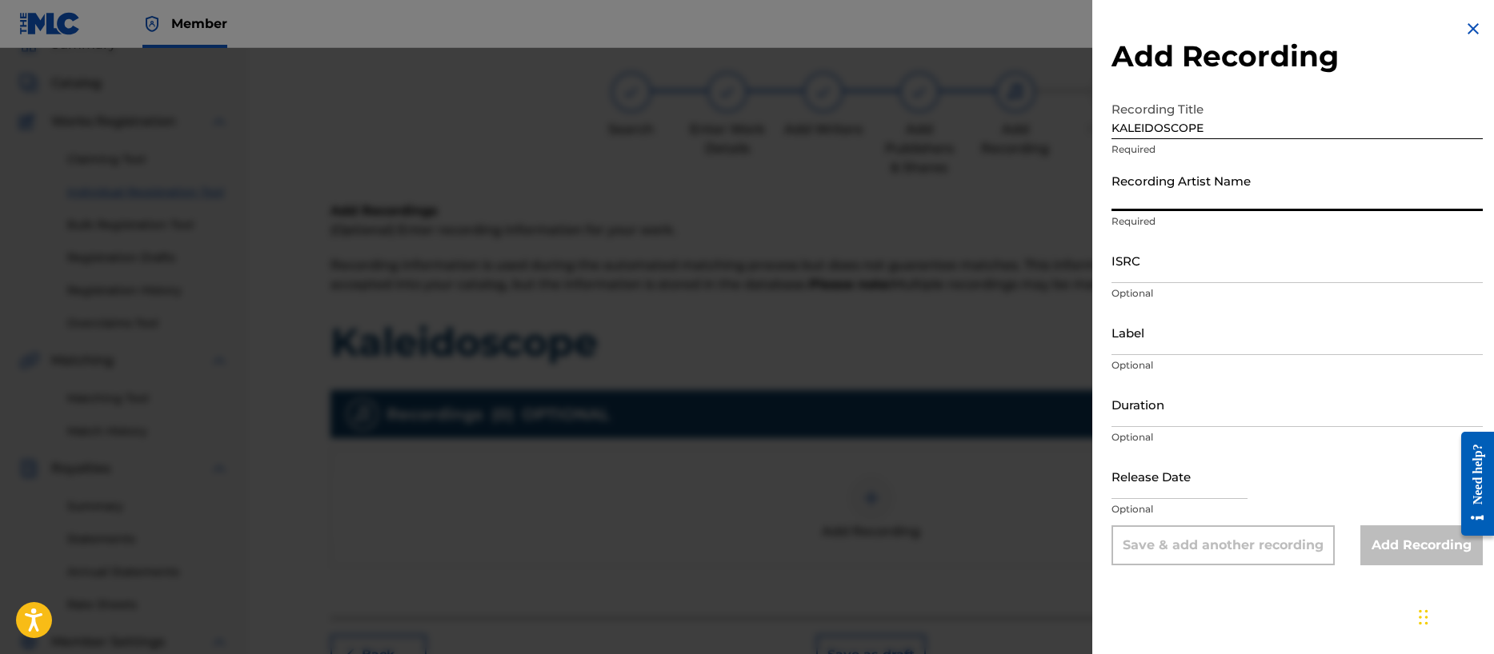
type input "Ghost Tone Echo"
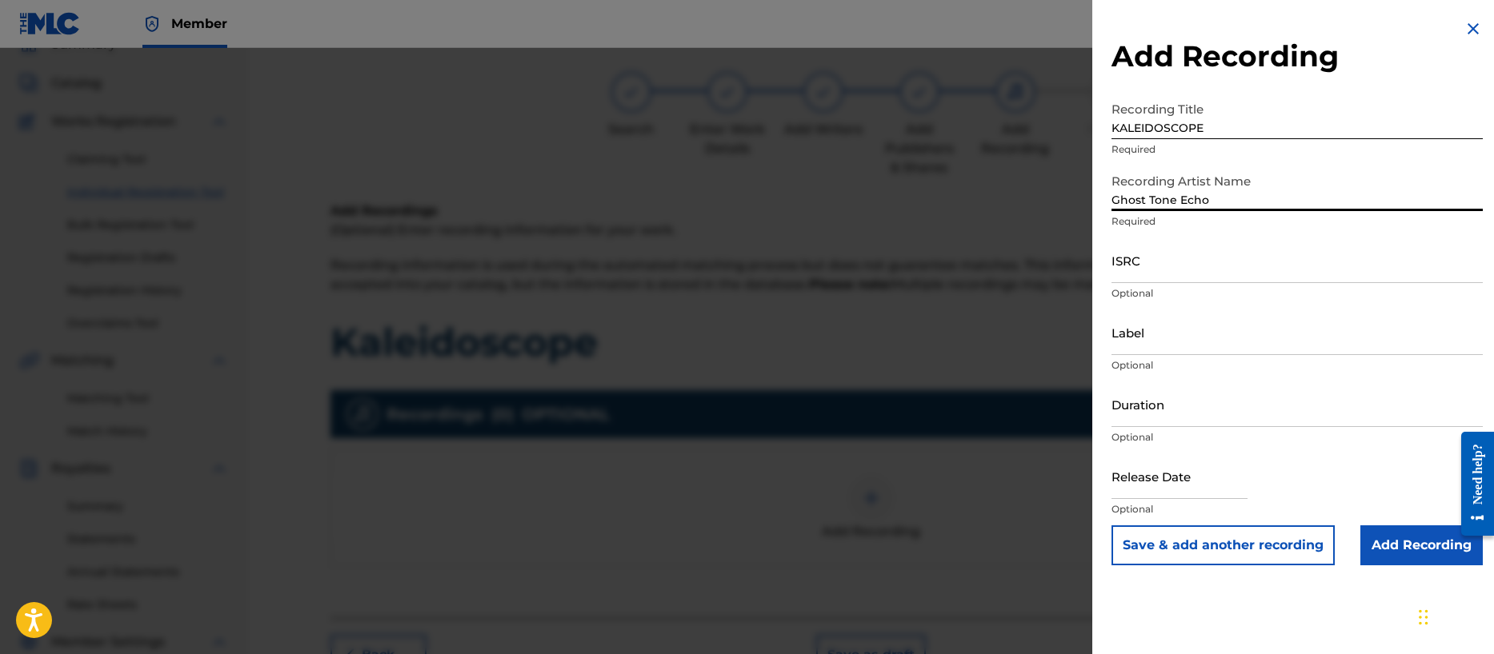
click at [1147, 262] on input "ISRC" at bounding box center [1296, 261] width 371 height 46
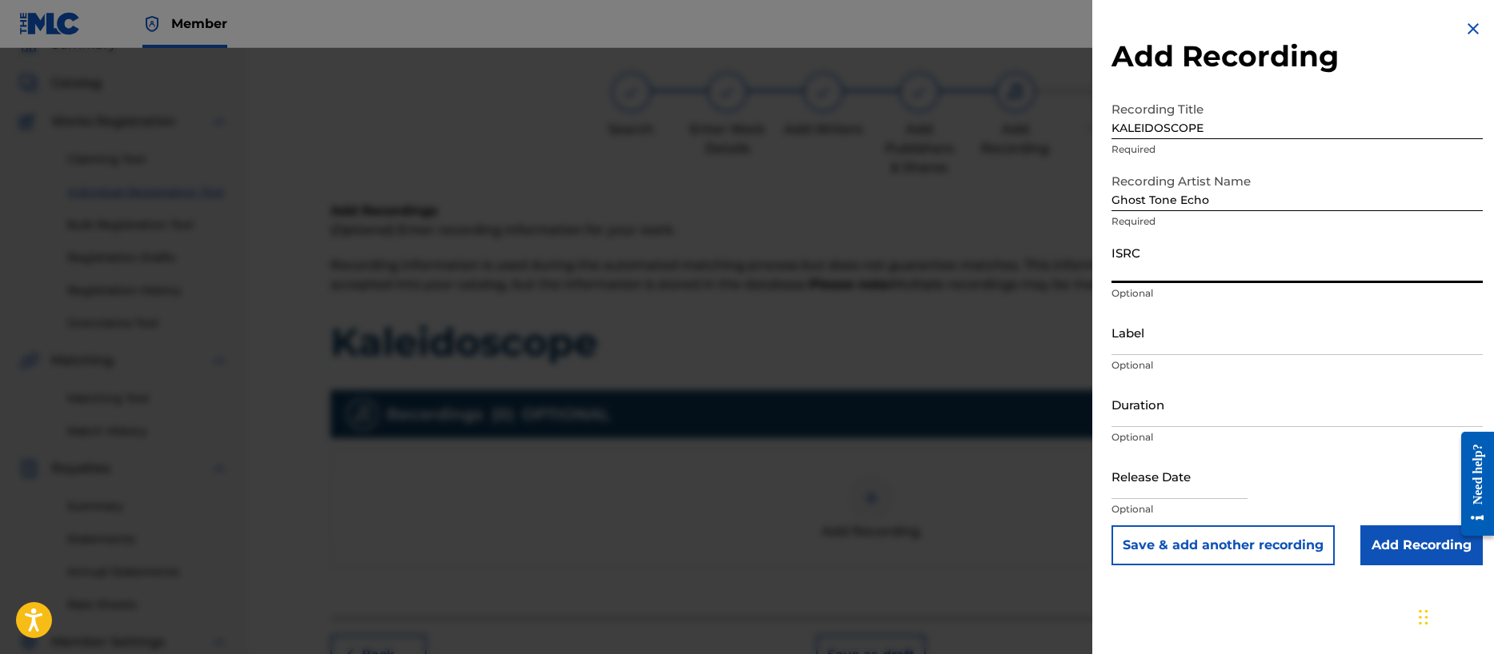
paste input "QZFZ62128179"
type input "QZFZ62128179"
click at [1152, 343] on input "Label" at bounding box center [1296, 333] width 371 height 46
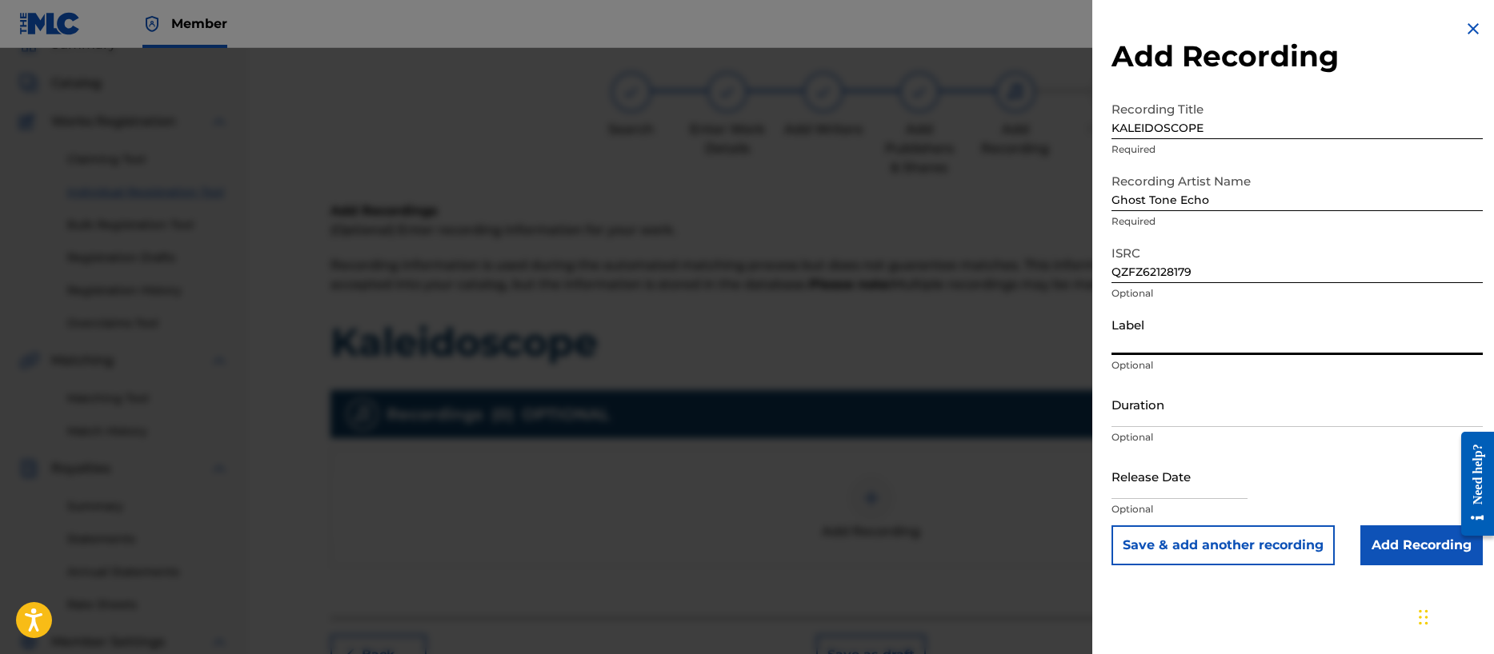
type input "Noise Nutrition"
click at [1209, 406] on input "Duration" at bounding box center [1296, 405] width 371 height 46
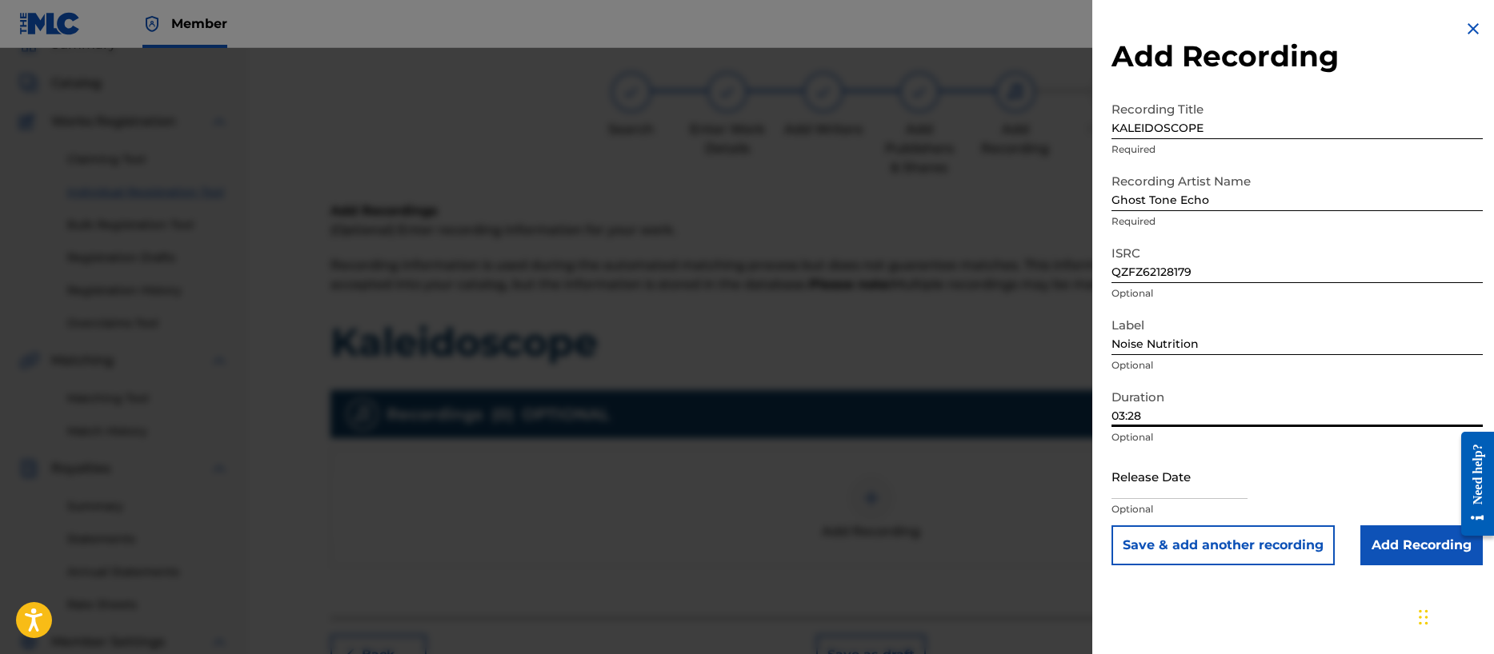
type input "03:28"
click at [1178, 479] on input "text" at bounding box center [1179, 477] width 136 height 46
select select "7"
select select "2025"
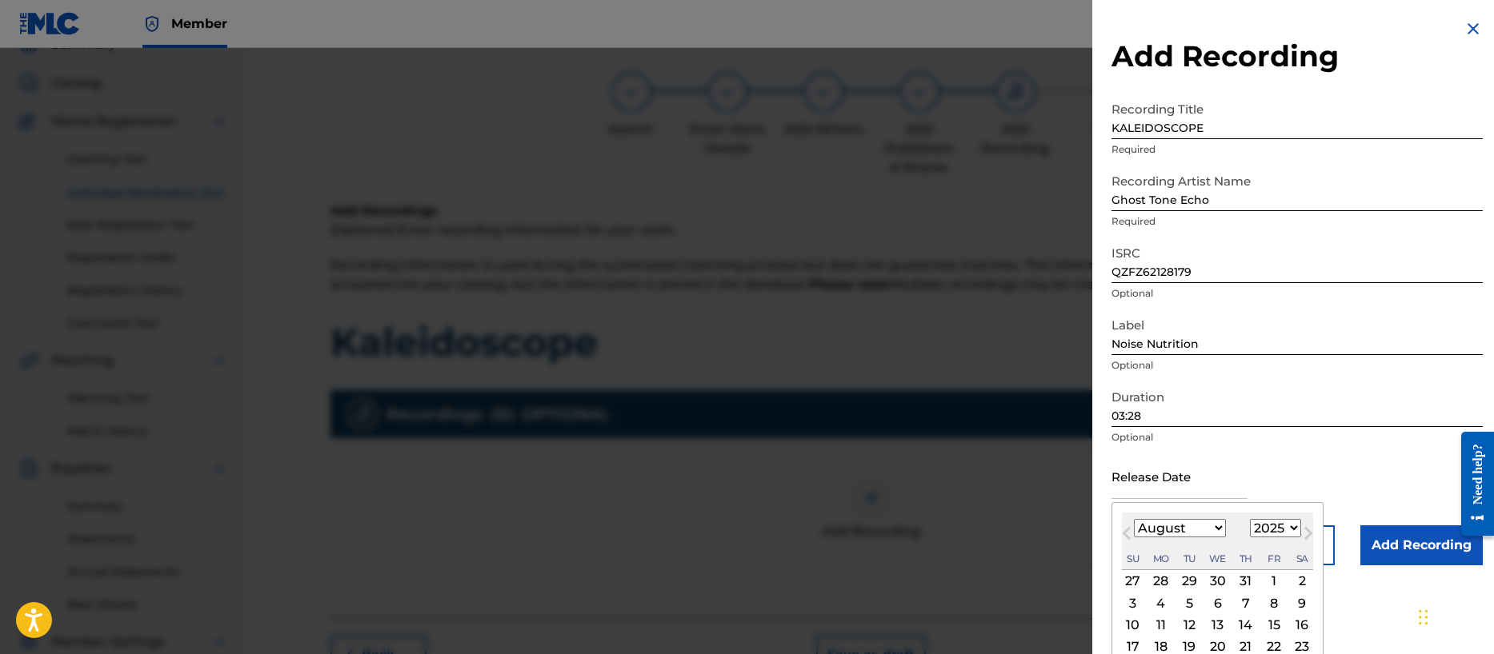
type input "[DATE]"
select select "1"
select select "2021"
click at [1330, 455] on div "Release Date [DATE] [DATE] Previous Month Next Month [DATE] January February Ma…" at bounding box center [1296, 490] width 371 height 72
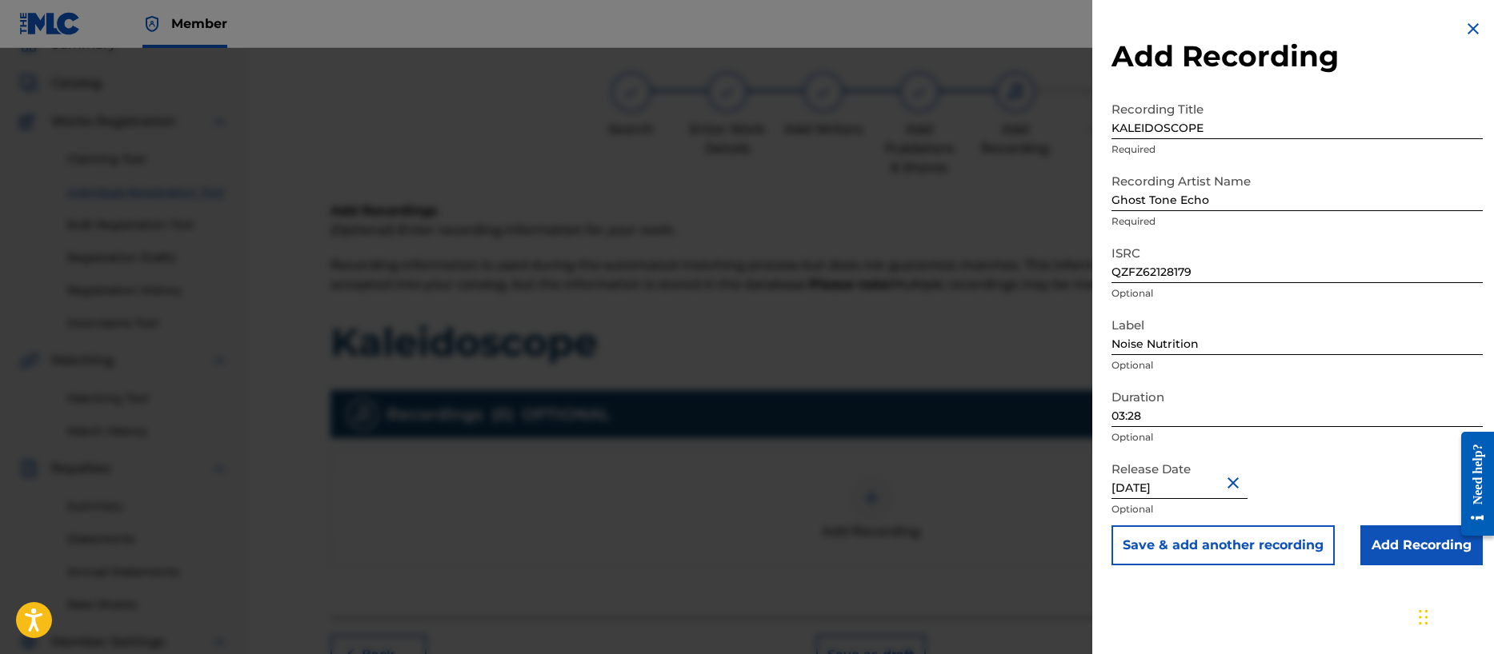
click at [1383, 538] on input "Add Recording" at bounding box center [1421, 546] width 122 height 40
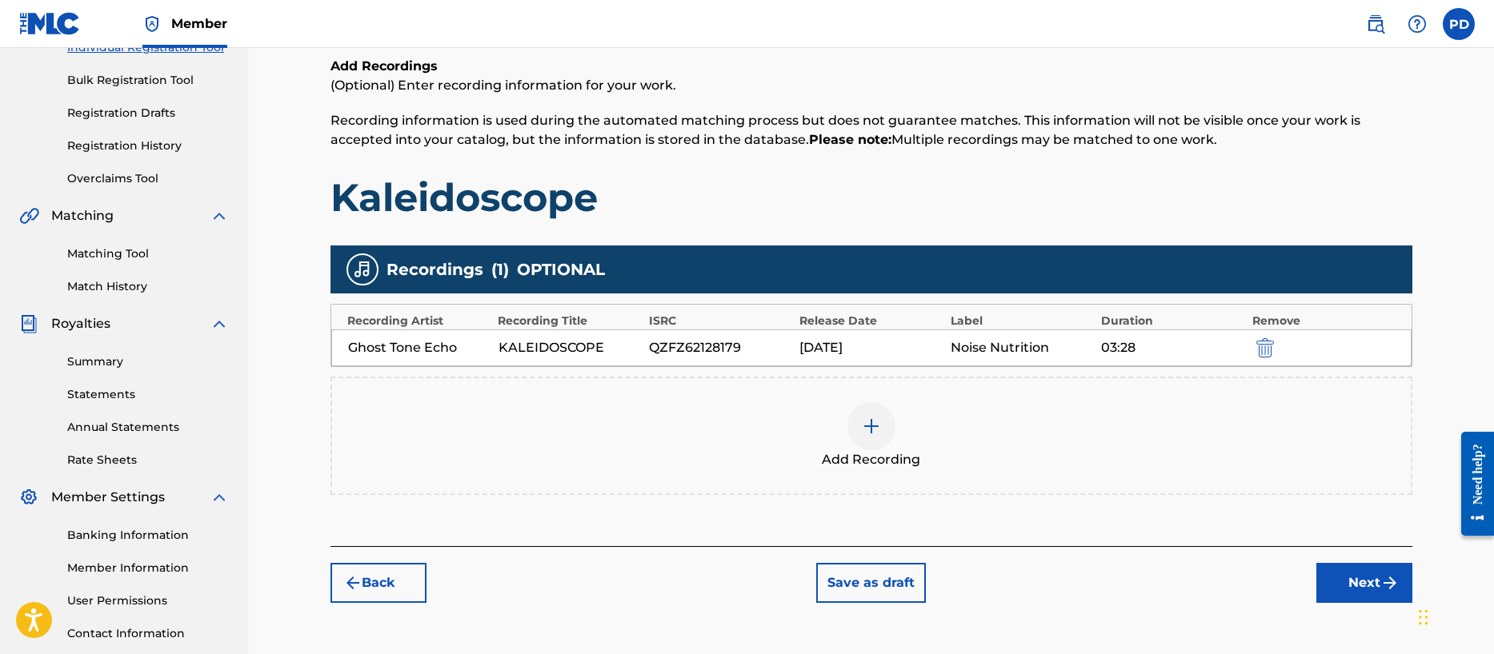
scroll to position [338, 0]
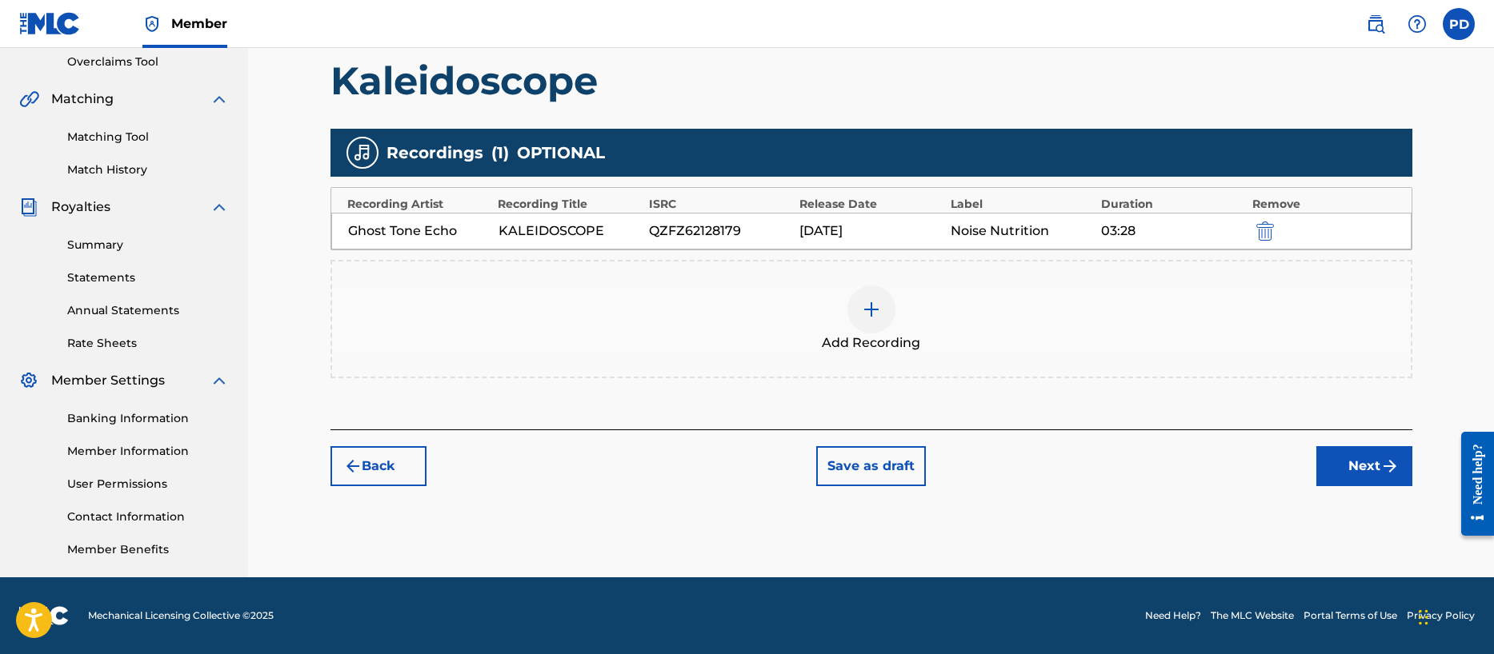
click at [1376, 468] on button "Next" at bounding box center [1364, 466] width 96 height 40
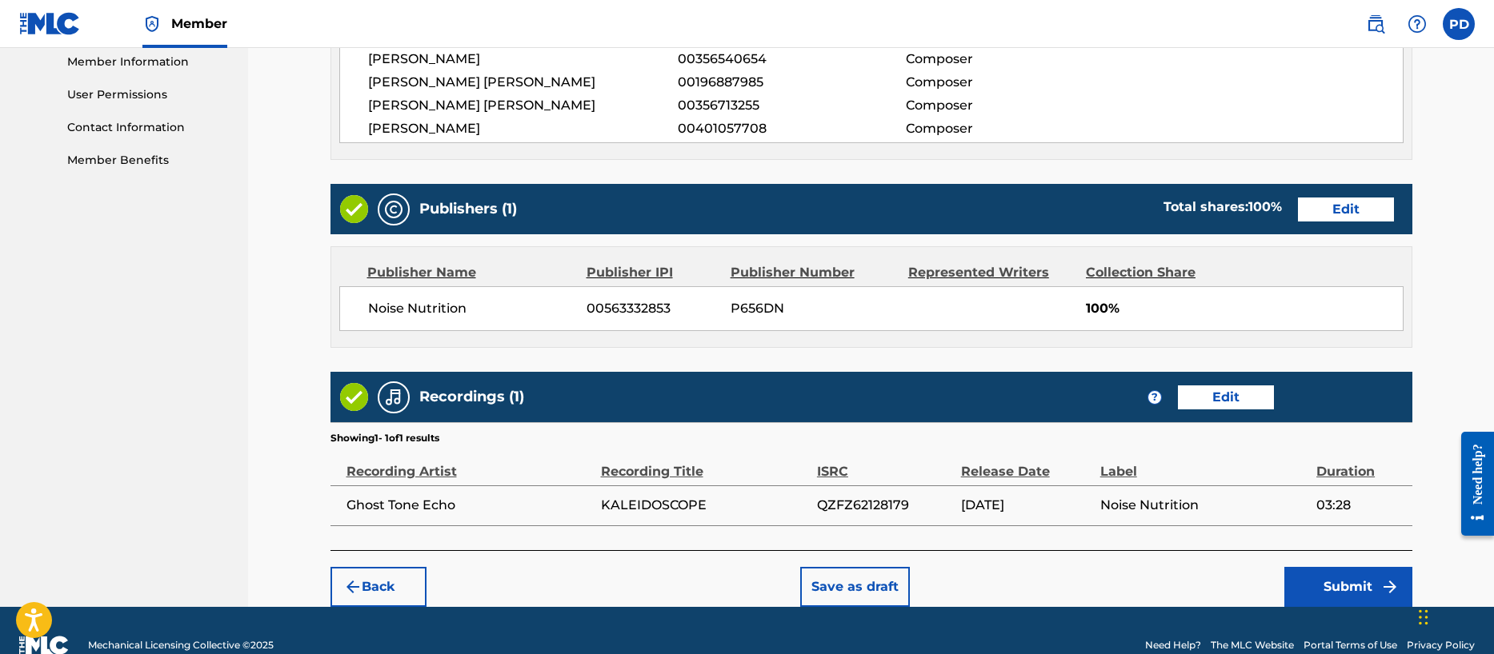
scroll to position [757, 0]
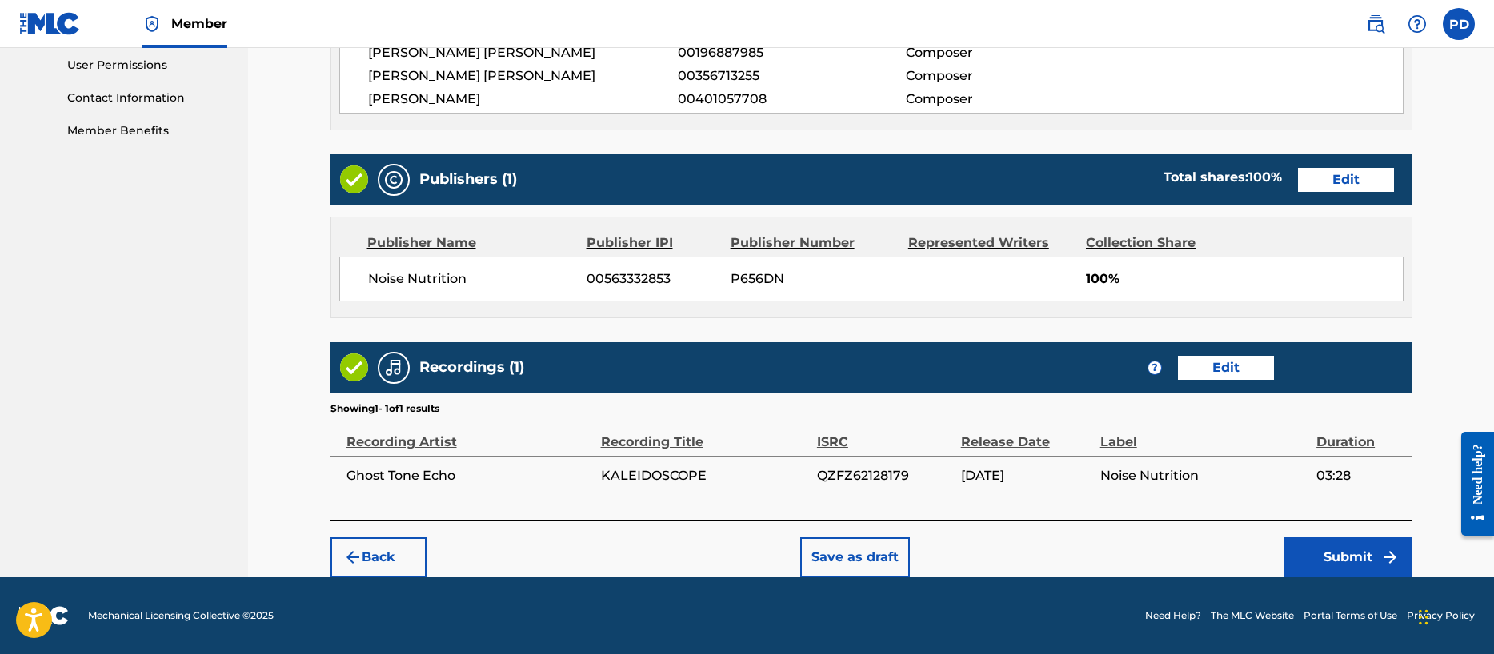
click at [1340, 556] on button "Submit" at bounding box center [1348, 558] width 128 height 40
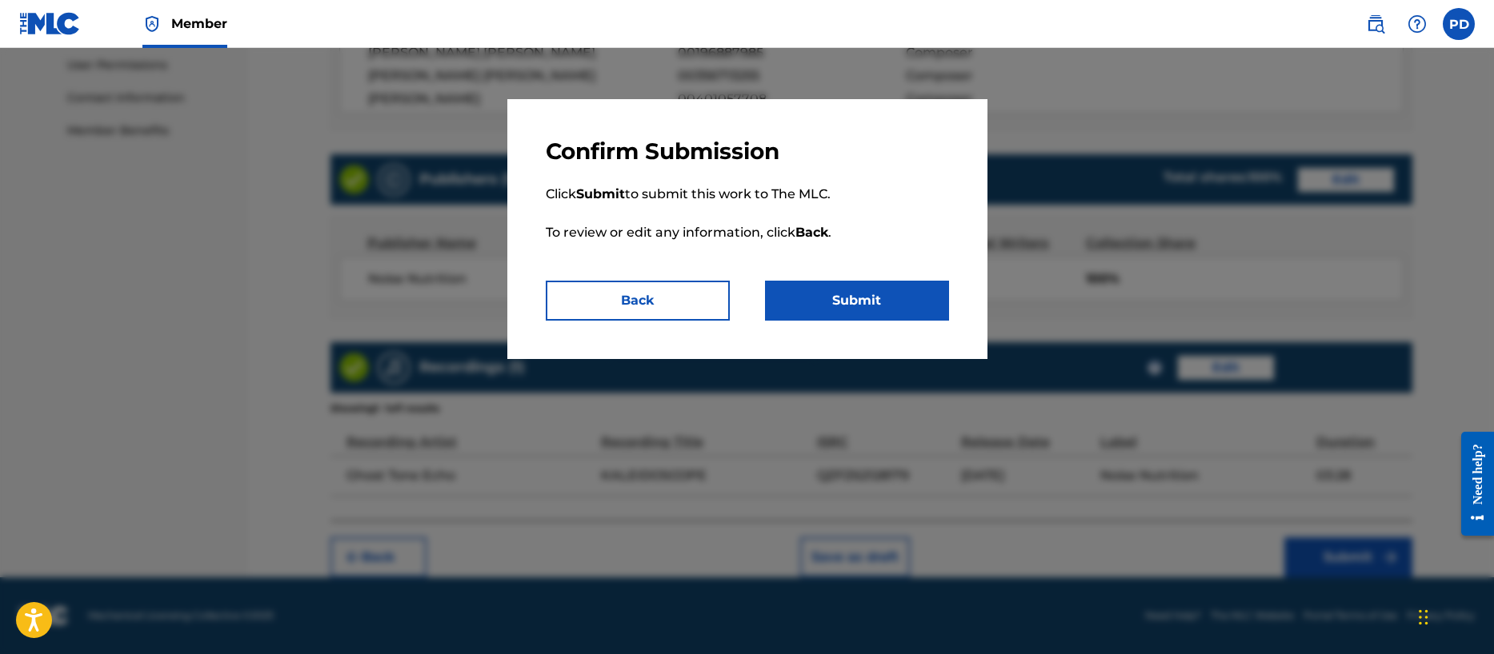
click at [873, 289] on button "Submit" at bounding box center [857, 301] width 184 height 40
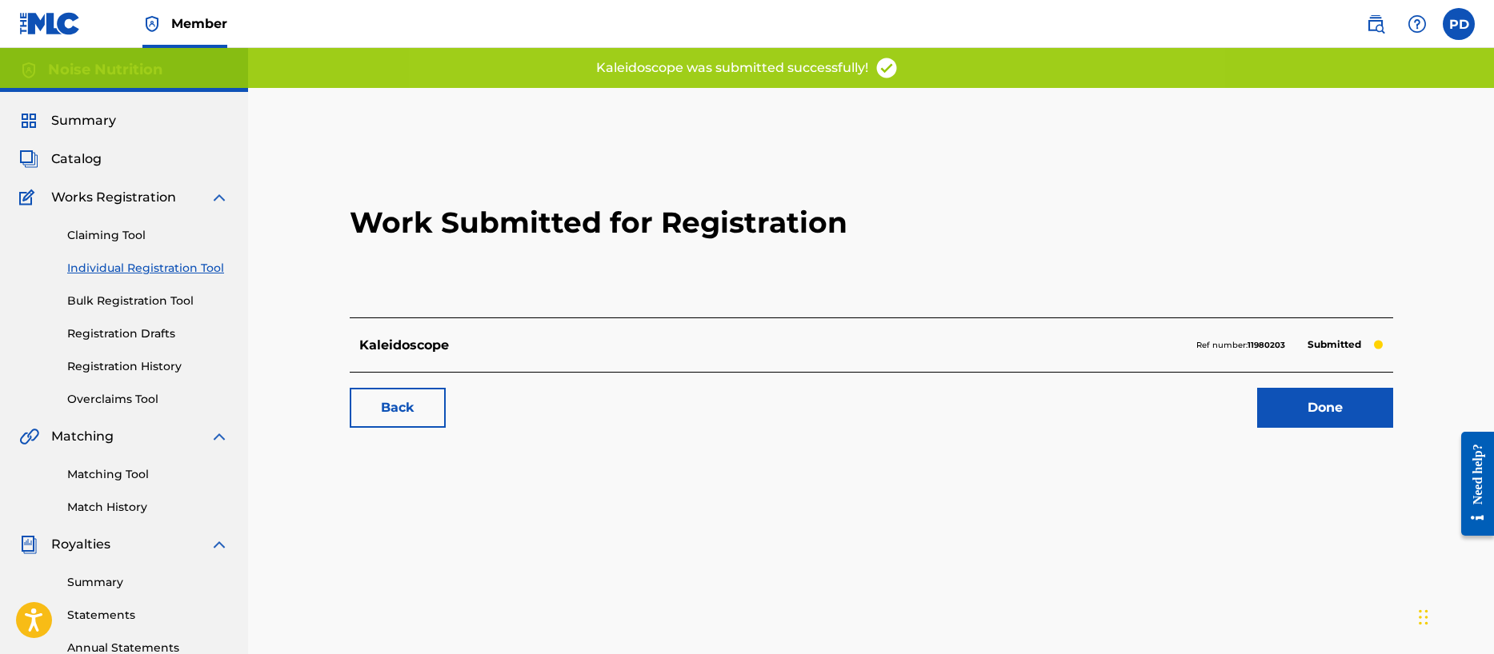
click at [1366, 402] on link "Done" at bounding box center [1325, 408] width 136 height 40
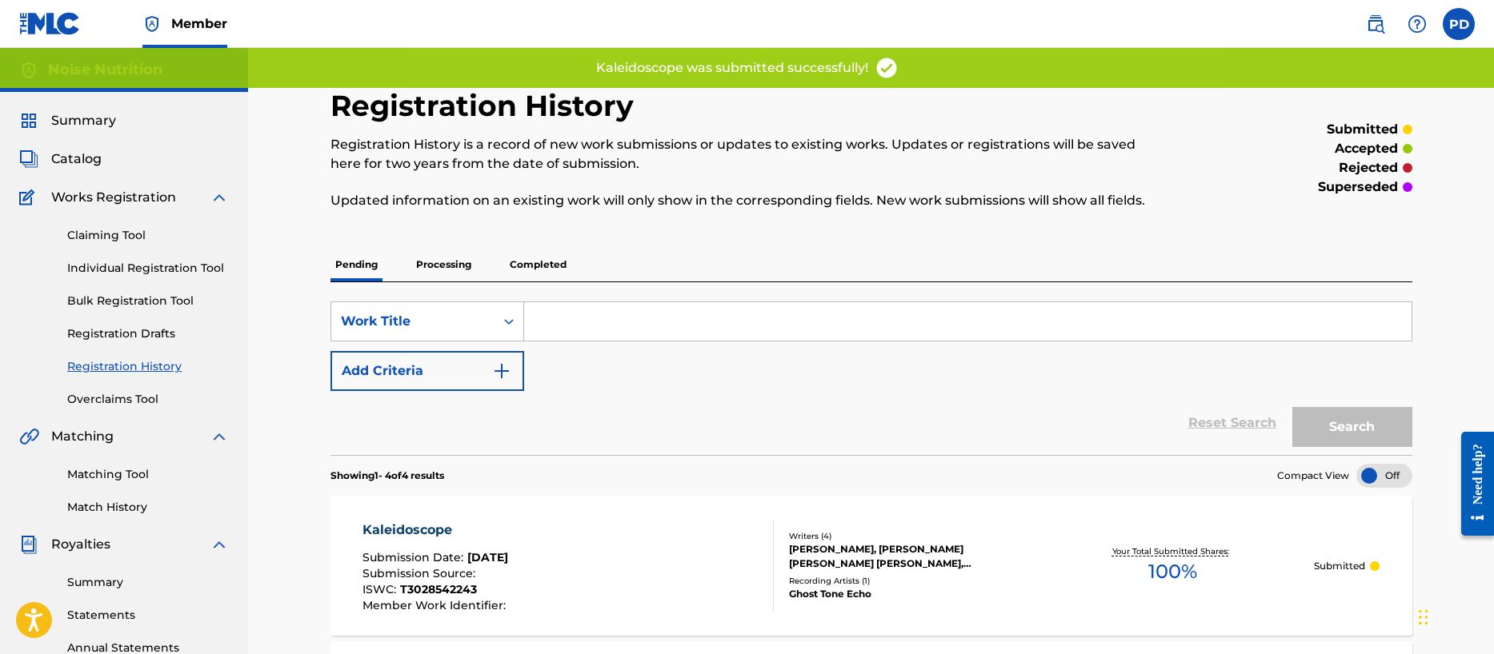
click at [117, 270] on link "Individual Registration Tool" at bounding box center [148, 268] width 162 height 17
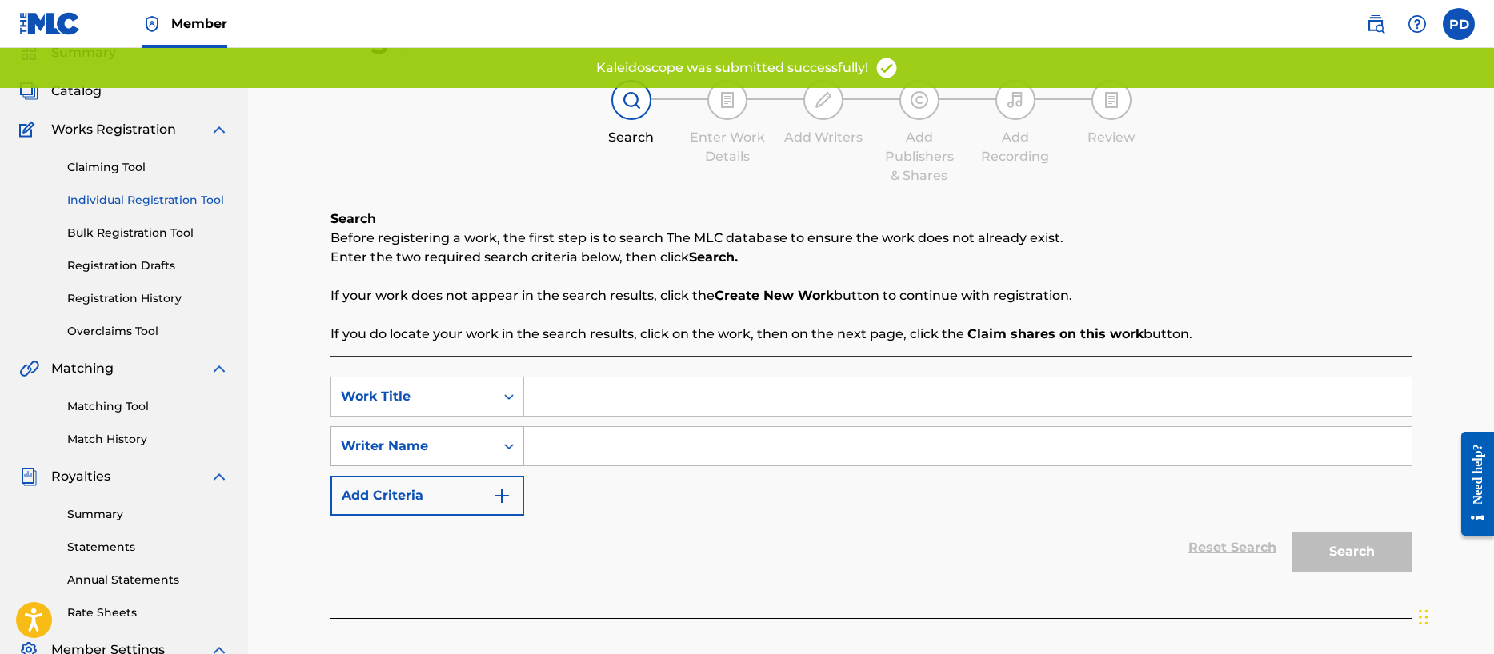
click at [435, 466] on div "Writer Name" at bounding box center [427, 446] width 194 height 40
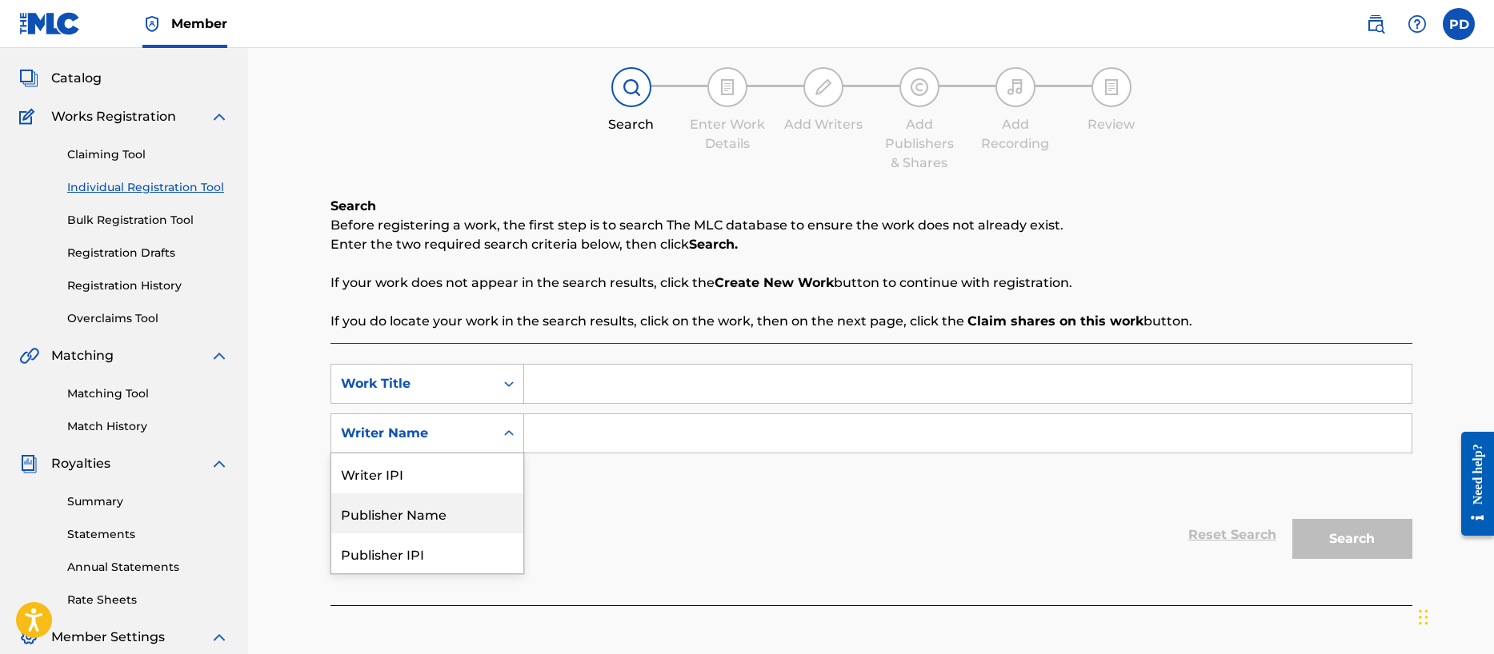
click at [442, 517] on div "Publisher Name" at bounding box center [427, 514] width 192 height 40
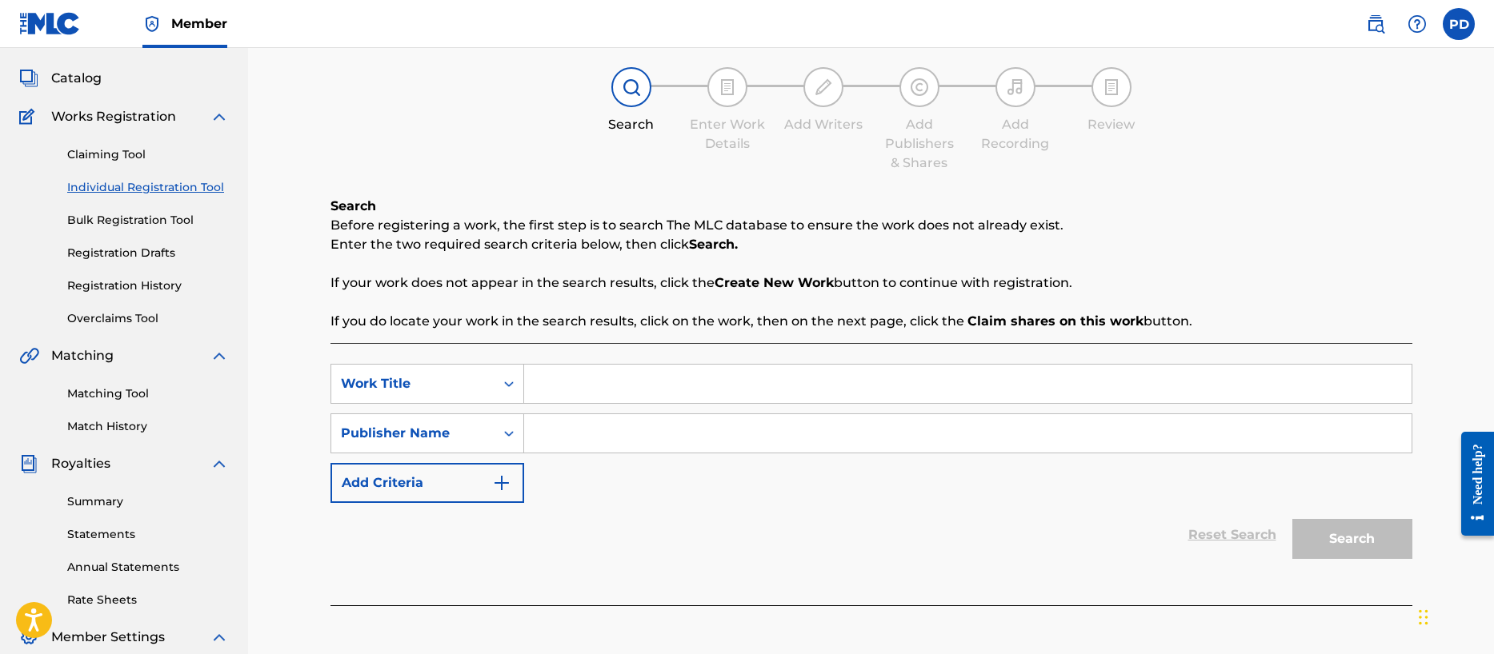
click at [649, 427] on input "Search Form" at bounding box center [967, 433] width 887 height 38
type input "Noise Nutrition"
click at [642, 372] on input "Search Form" at bounding box center [967, 384] width 887 height 38
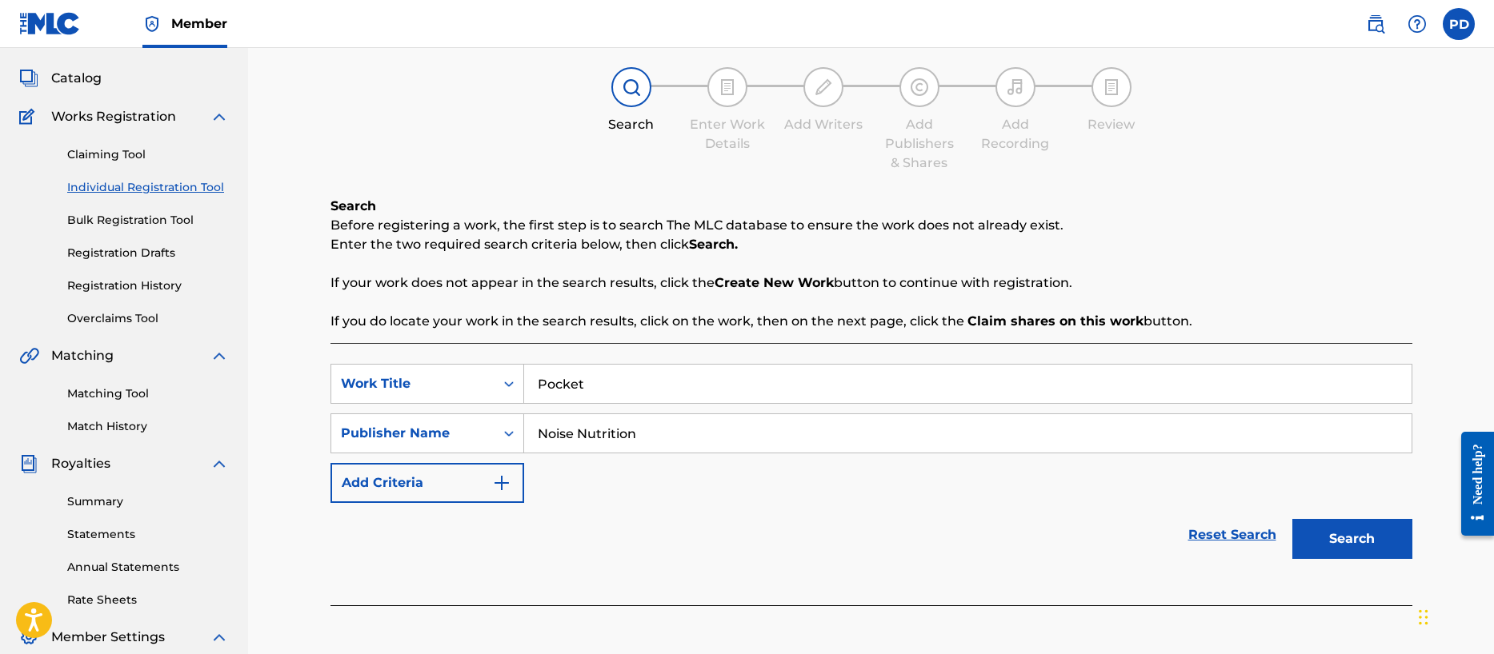
type input "Pocket"
click at [1378, 548] on button "Search" at bounding box center [1352, 539] width 120 height 40
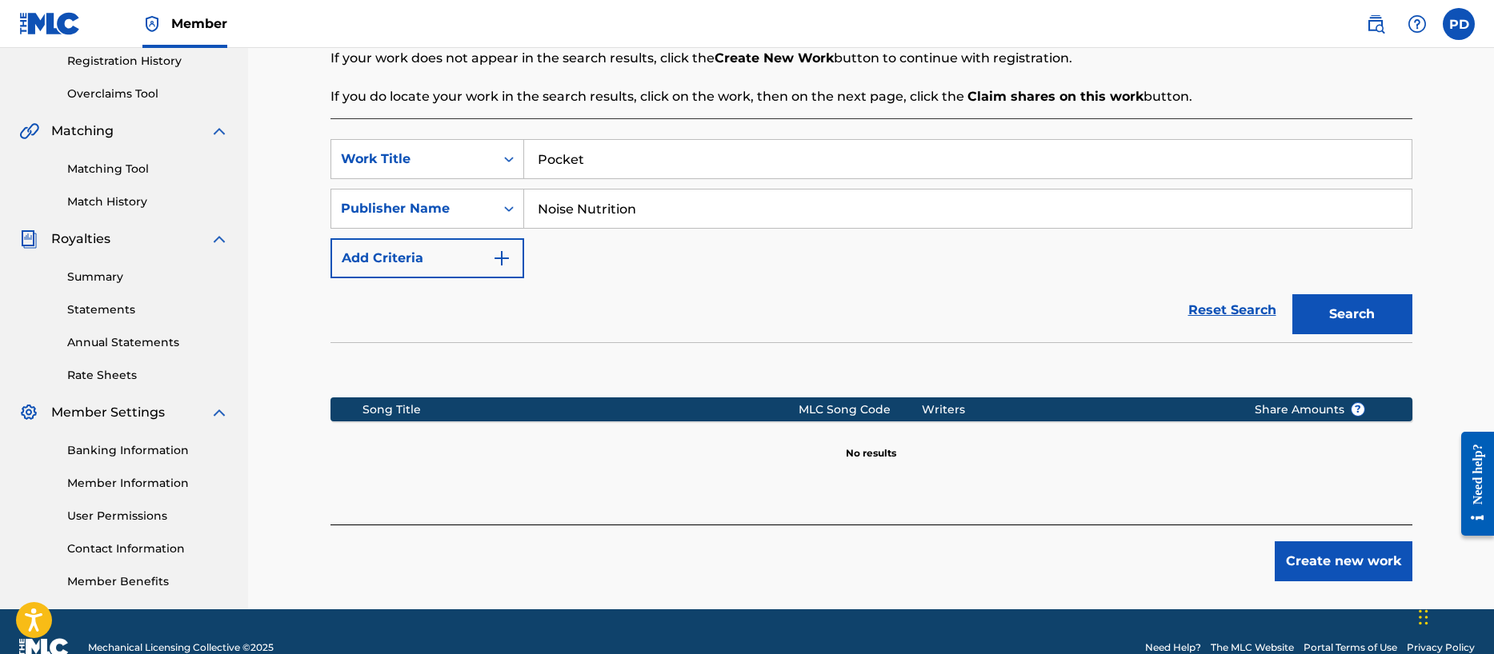
scroll to position [338, 0]
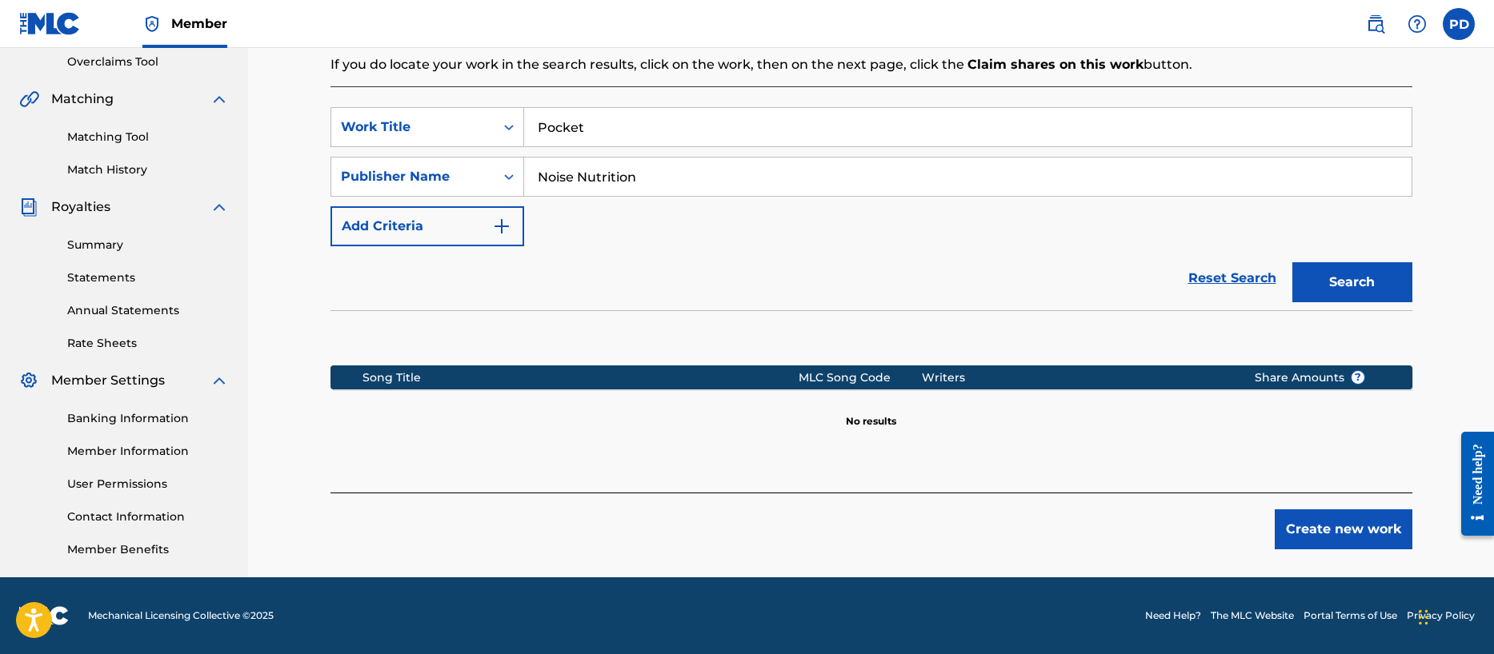
click at [1352, 538] on button "Create new work" at bounding box center [1343, 530] width 138 height 40
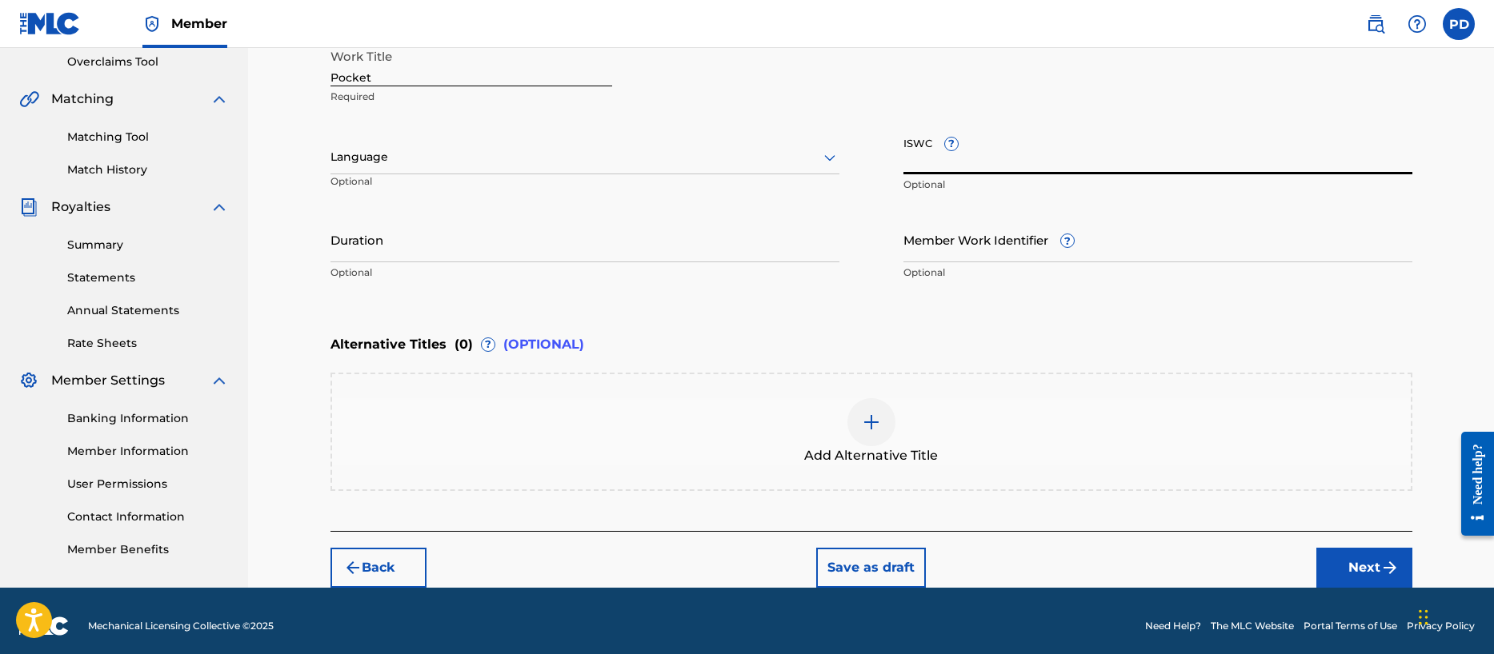
click at [978, 164] on input "ISWC ?" at bounding box center [1157, 152] width 509 height 46
paste input "T-302.846.559-6"
type input "T-302.846.559-6"
click at [455, 255] on input "Duration" at bounding box center [584, 240] width 509 height 46
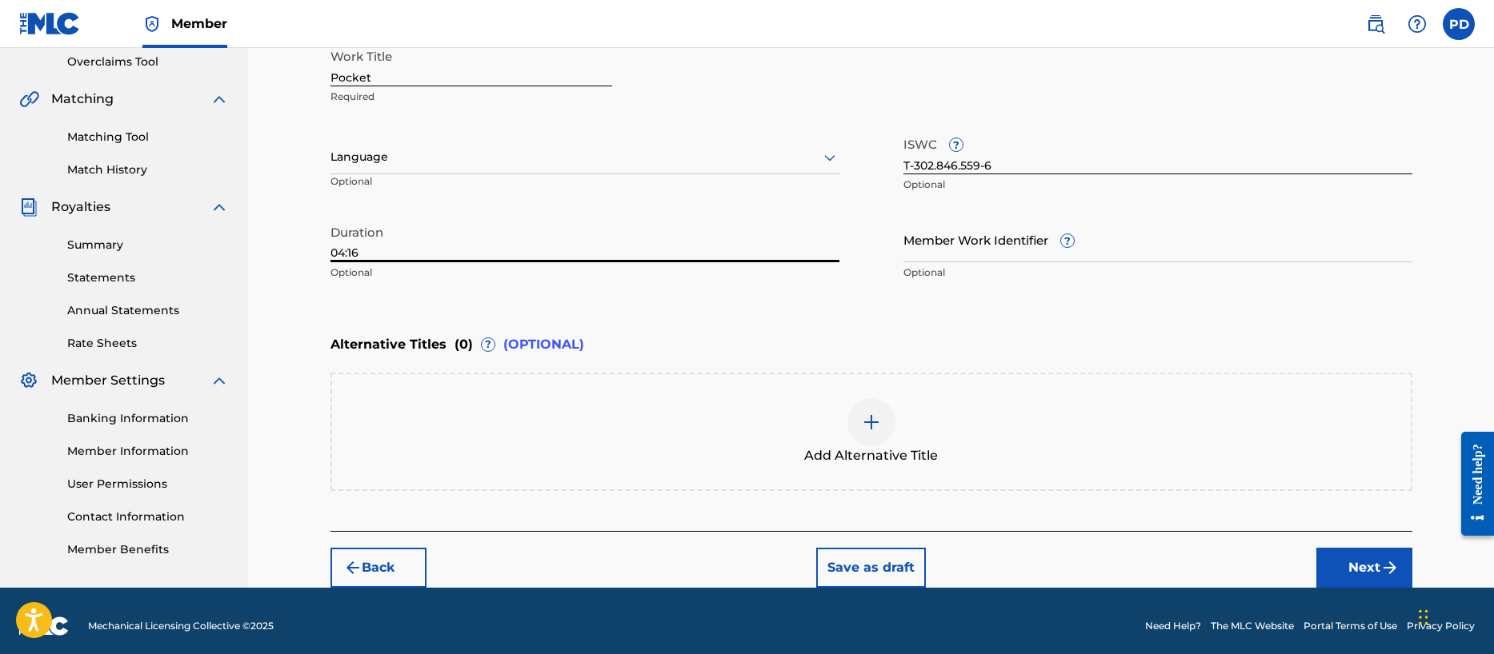
type input "04:16"
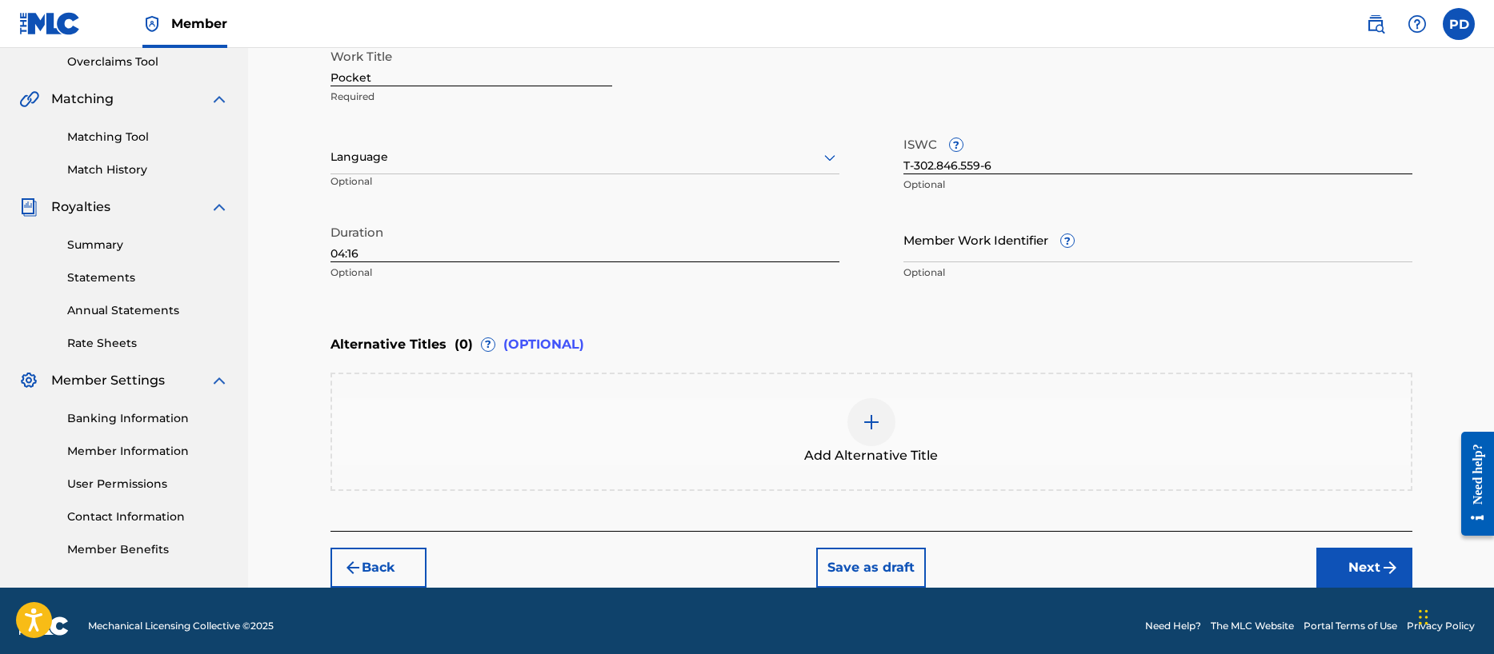
click at [1355, 562] on button "Next" at bounding box center [1364, 568] width 96 height 40
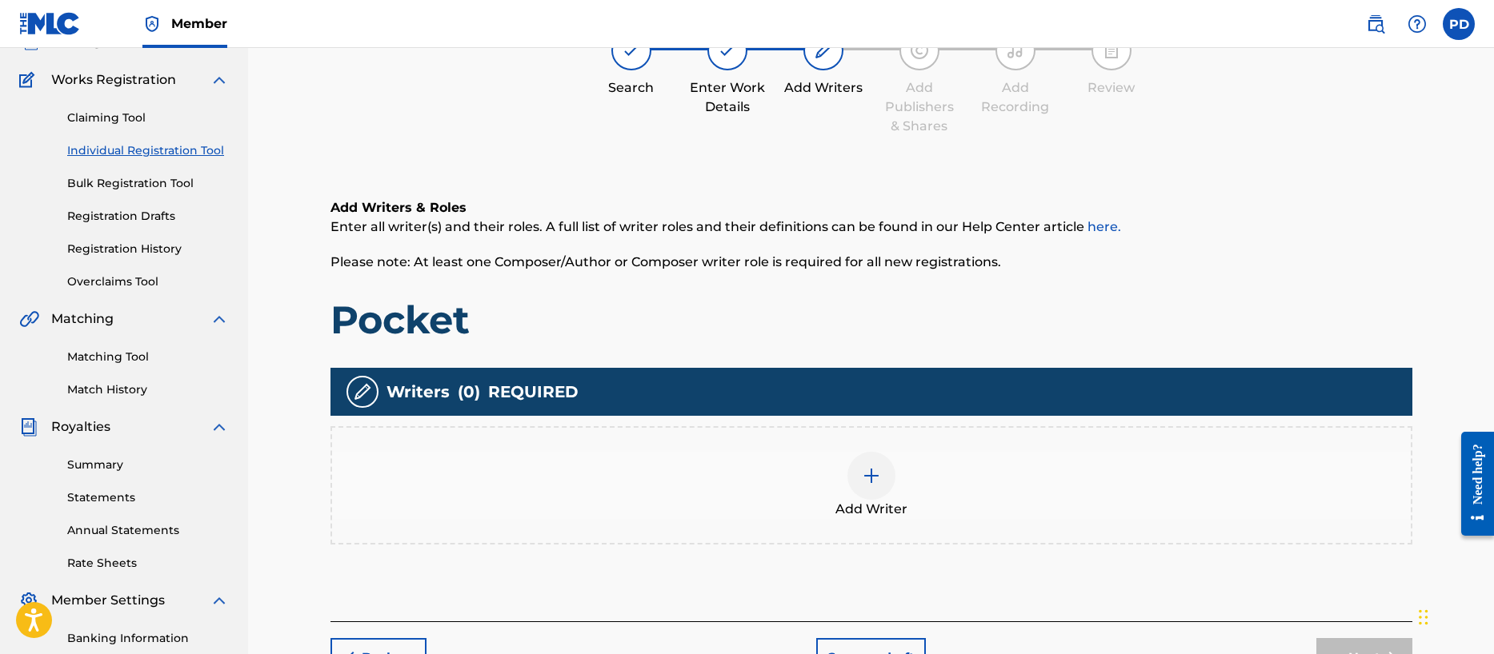
scroll to position [72, 0]
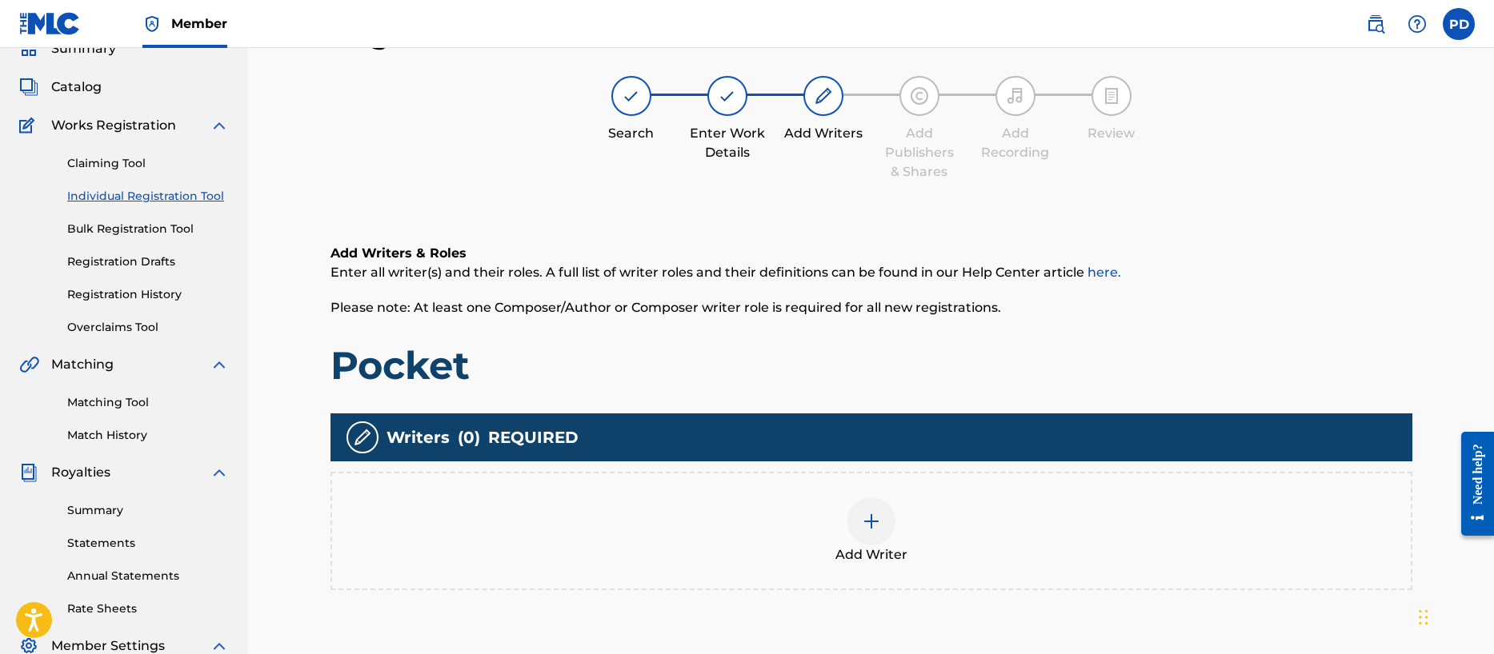
click at [882, 515] on div at bounding box center [871, 522] width 48 height 48
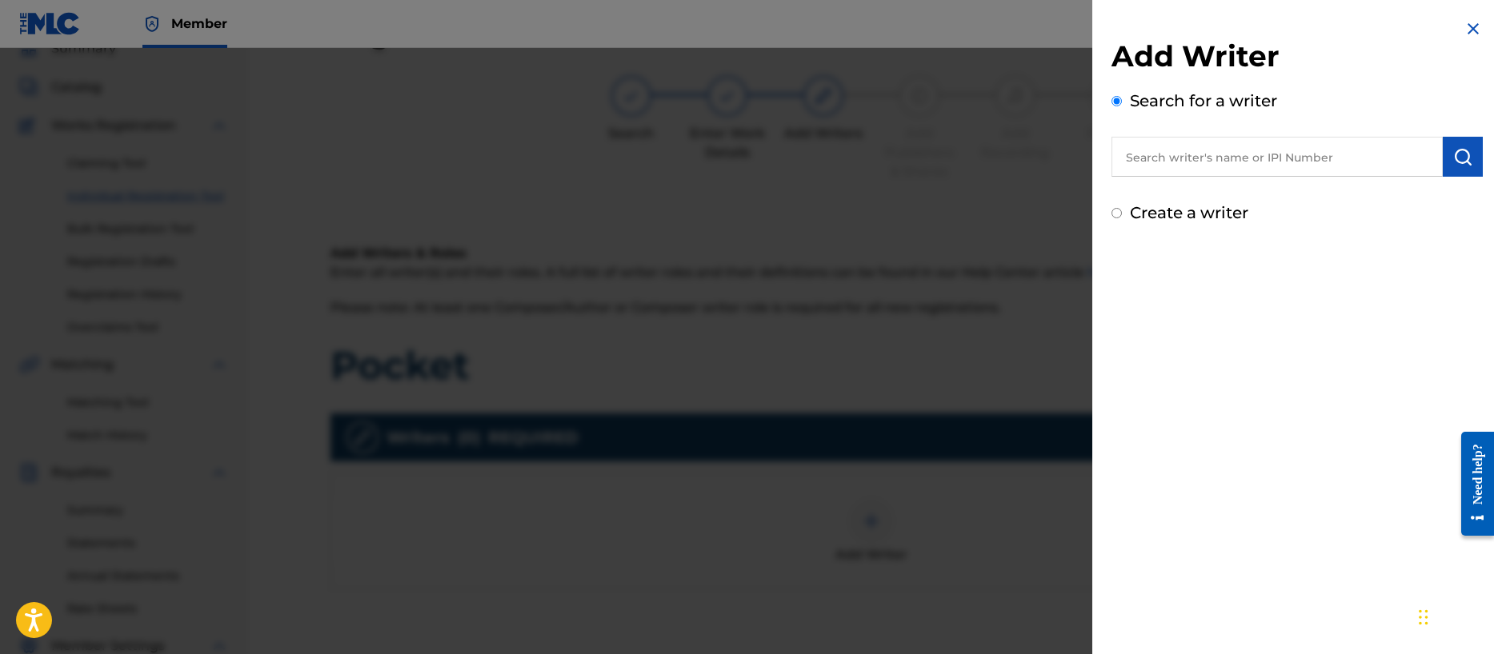
click at [1114, 213] on input "Create a writer" at bounding box center [1116, 213] width 10 height 10
radio input "false"
radio input "true"
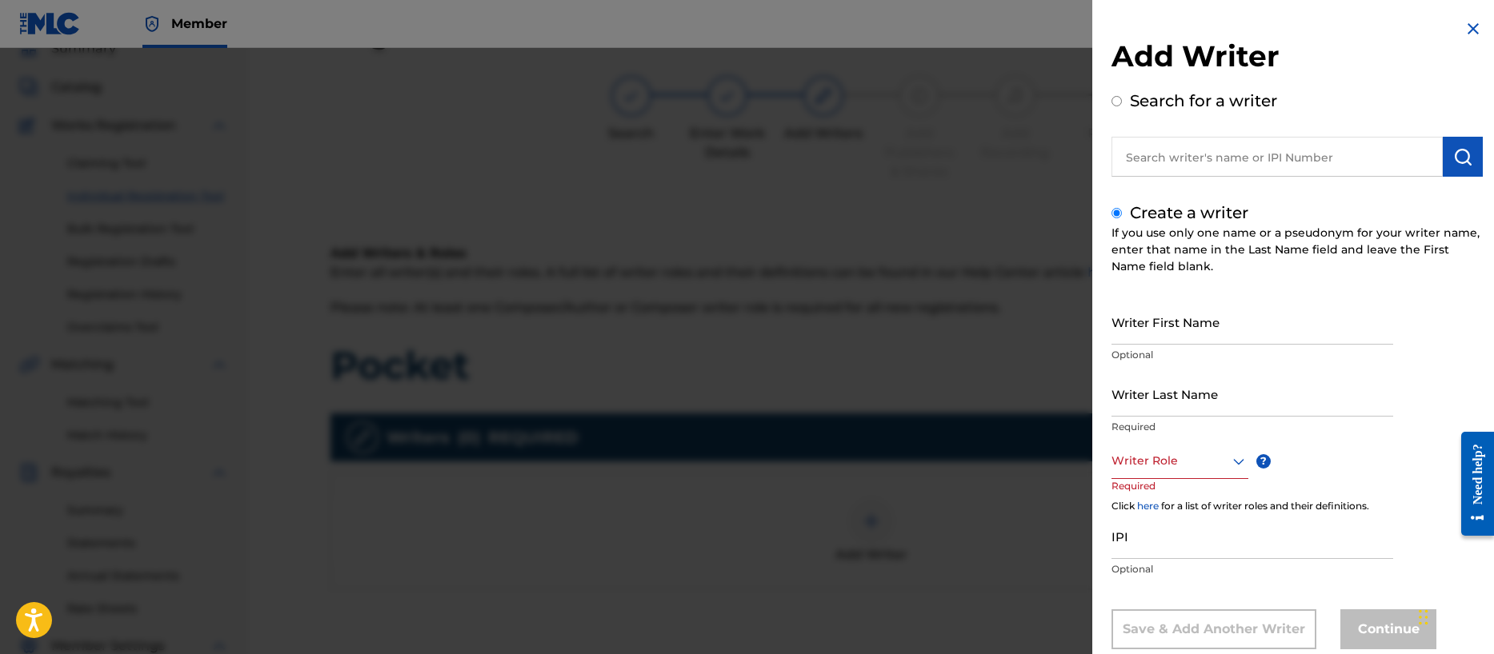
click at [1158, 333] on input "Writer First Name" at bounding box center [1252, 322] width 282 height 46
type input "[PERSON_NAME]"
click at [1134, 414] on input "Writer Last Name" at bounding box center [1252, 394] width 282 height 46
type input "[PERSON_NAME]"
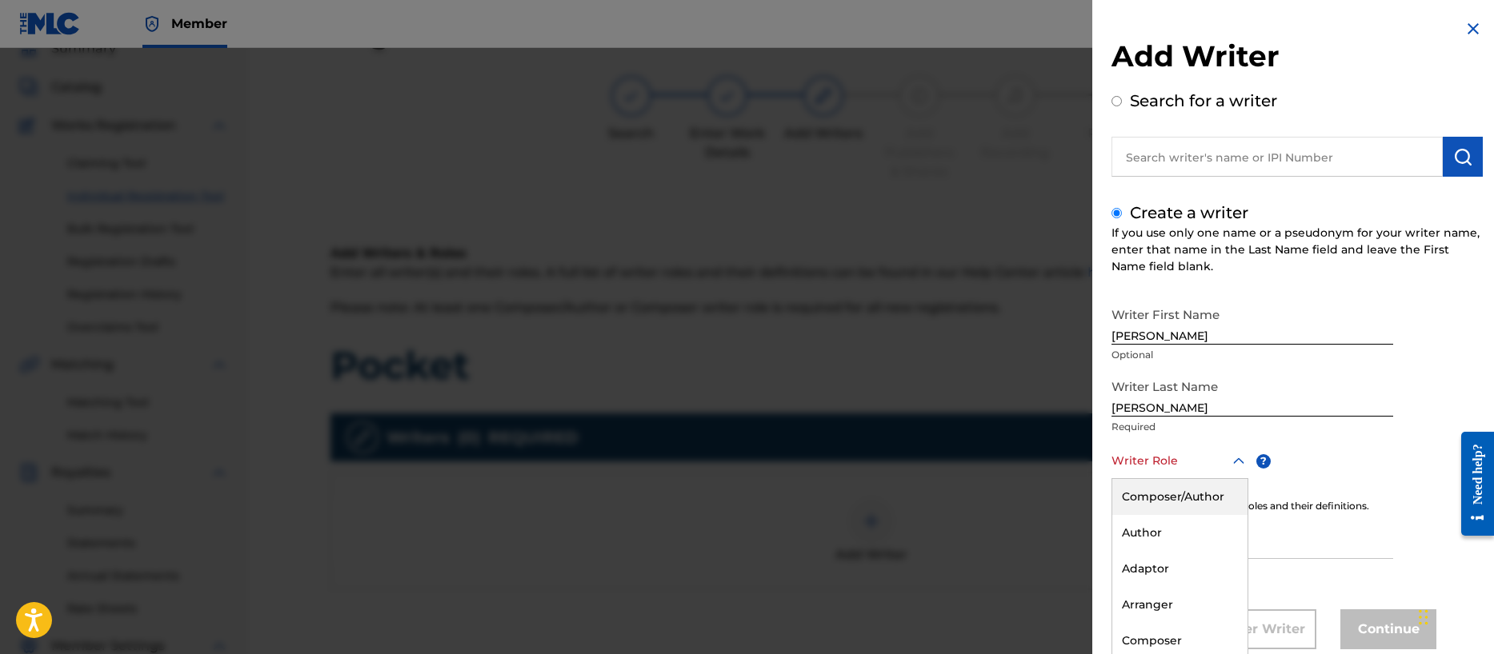
drag, startPoint x: 1142, startPoint y: 466, endPoint x: 1202, endPoint y: 560, distance: 112.3
click at [1142, 466] on div "Composer/Author, 1 of 8. 8 results available. Use Up and Down to choose options…" at bounding box center [1179, 461] width 137 height 36
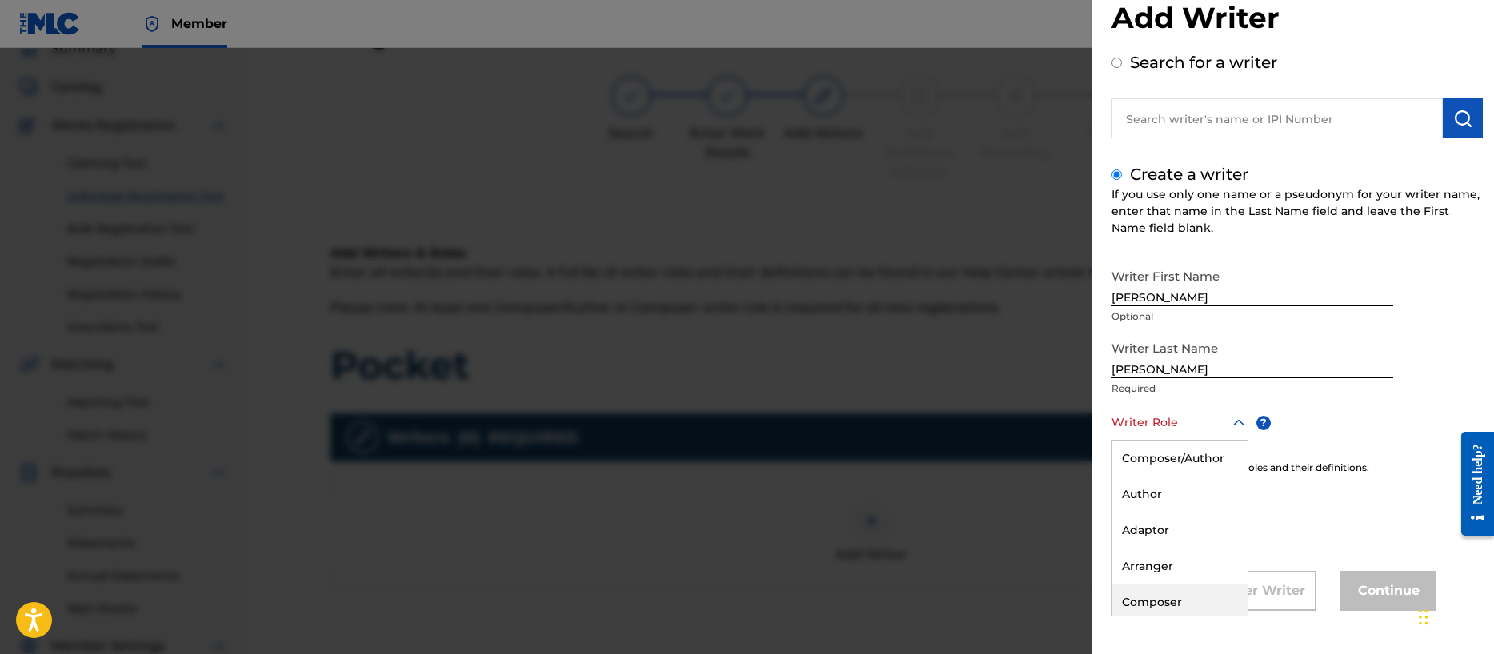
click at [1178, 594] on div "Composer" at bounding box center [1179, 603] width 135 height 36
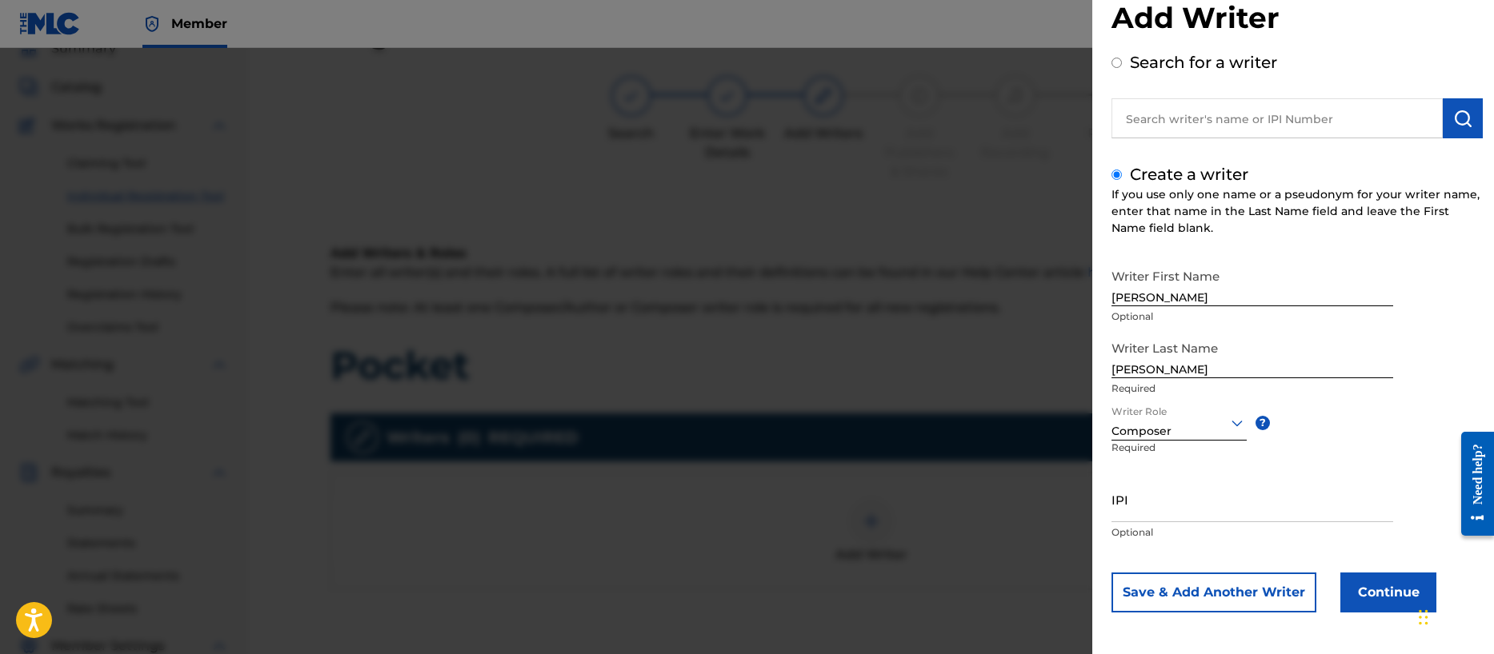
click at [1154, 508] on input "IPI" at bounding box center [1252, 500] width 282 height 46
paste input "00356540654"
type input "00356540654"
click at [1154, 594] on button "Save & Add Another Writer" at bounding box center [1213, 593] width 205 height 40
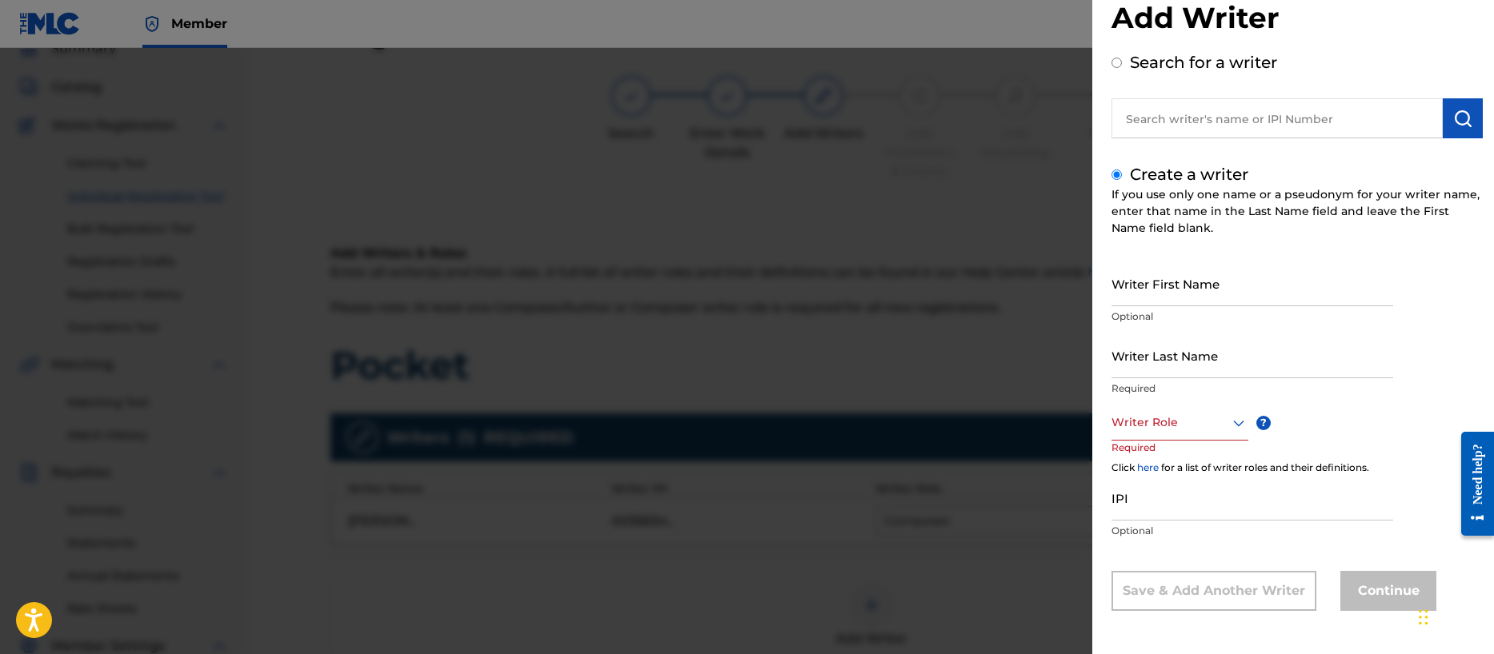
click at [1149, 298] on input "Writer First Name" at bounding box center [1252, 284] width 282 height 46
click at [1166, 428] on div at bounding box center [1179, 423] width 137 height 20
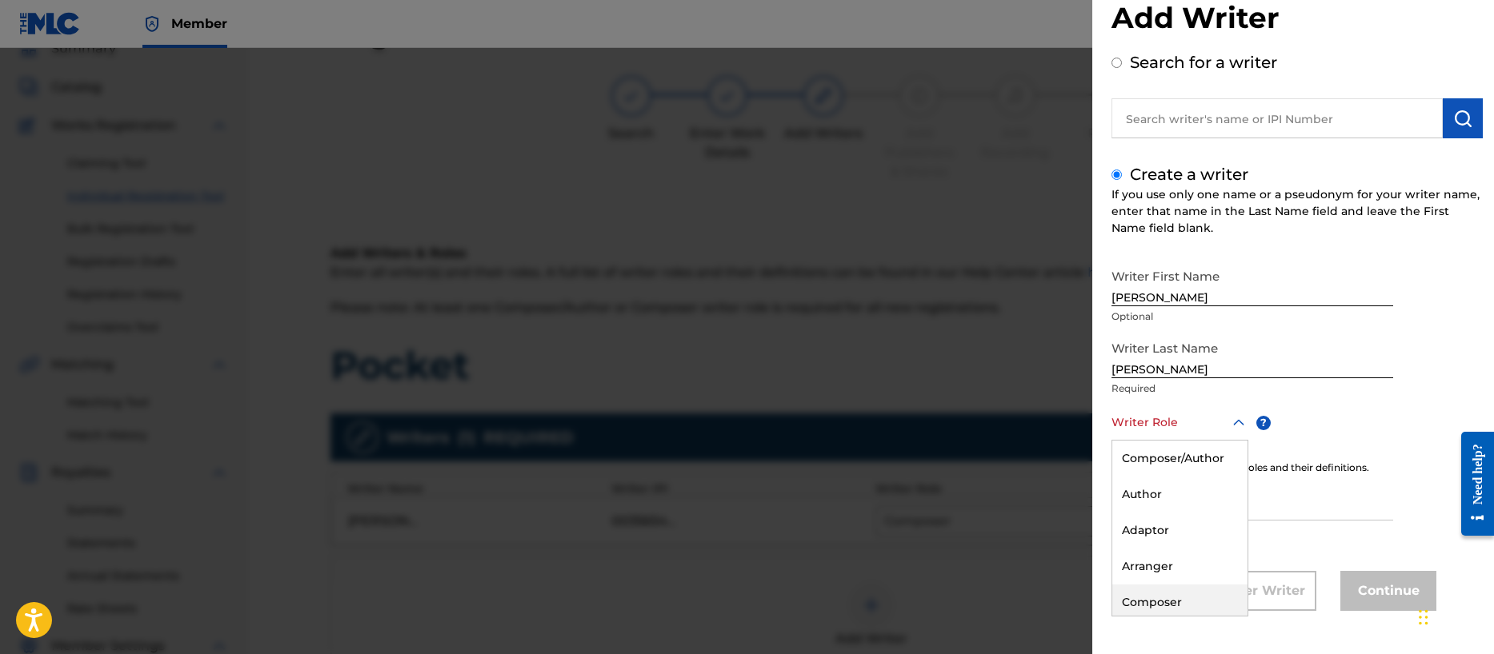
click at [1163, 600] on div "Composer" at bounding box center [1179, 603] width 135 height 36
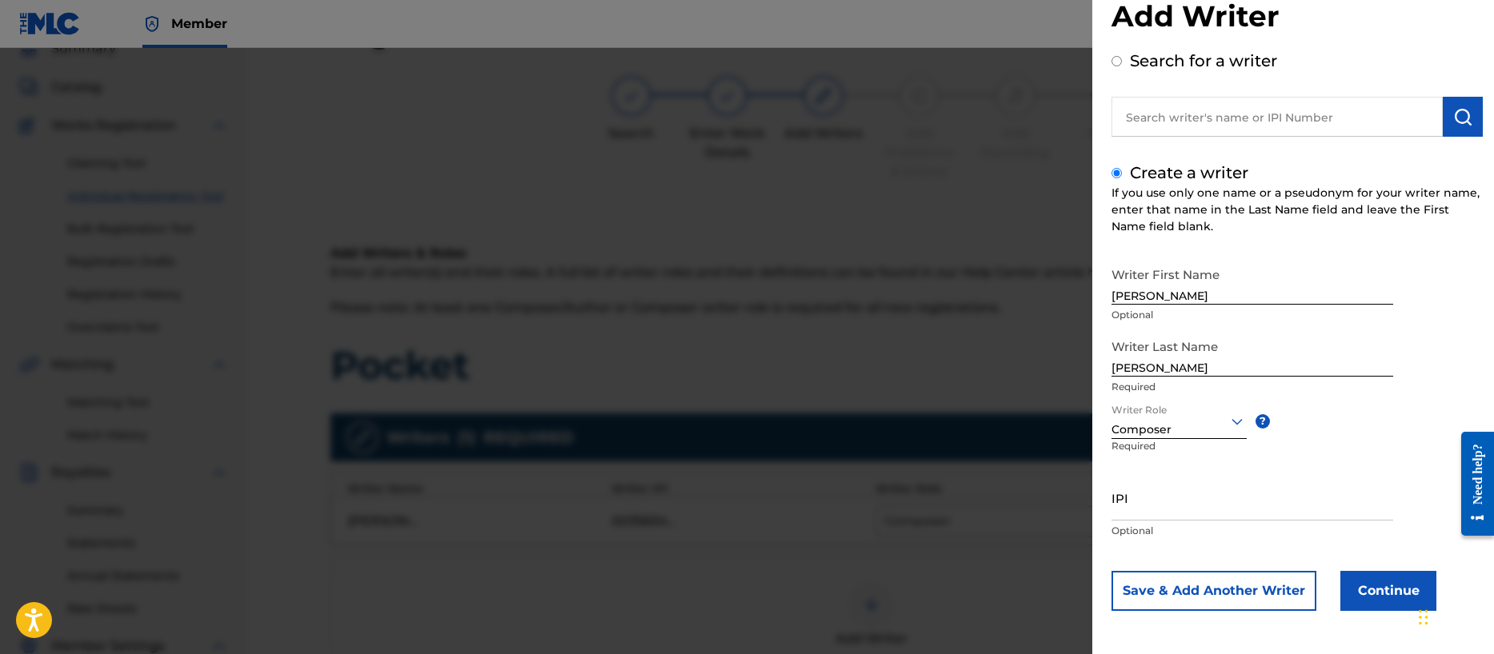
click at [1146, 510] on input "IPI" at bounding box center [1252, 498] width 282 height 46
paste input "00196887985"
click at [1191, 592] on button "Save & Add Another Writer" at bounding box center [1213, 591] width 205 height 40
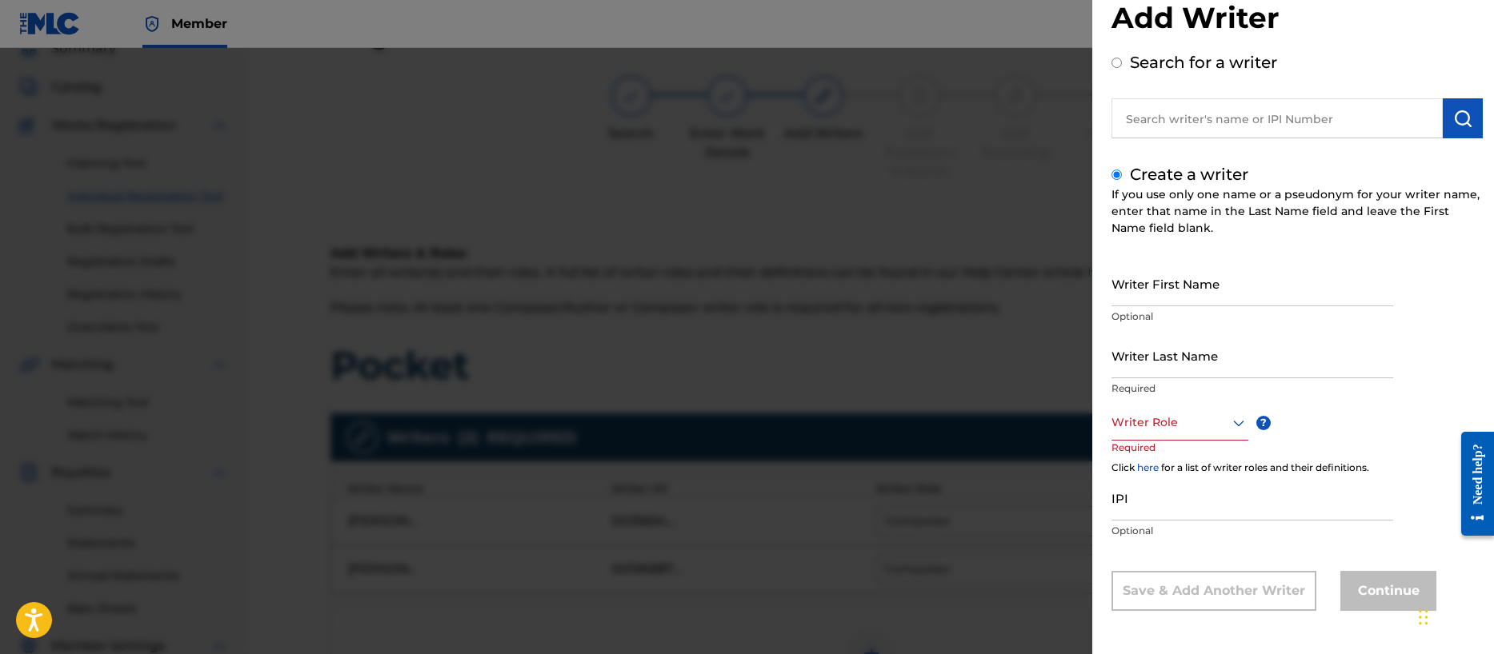
click at [1120, 290] on input "Writer First Name" at bounding box center [1252, 284] width 282 height 46
click at [1174, 434] on div "Writer Role" at bounding box center [1179, 423] width 137 height 36
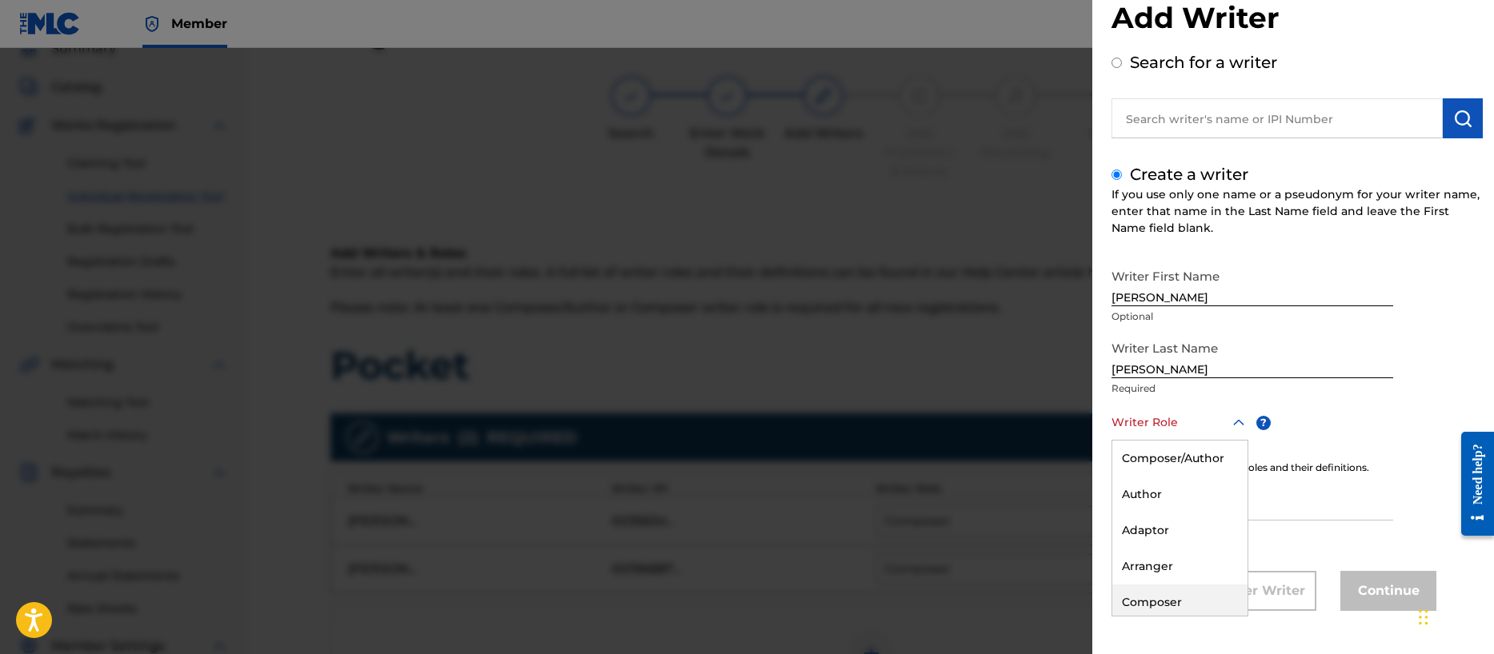
click at [1178, 602] on div "Composer" at bounding box center [1179, 603] width 135 height 36
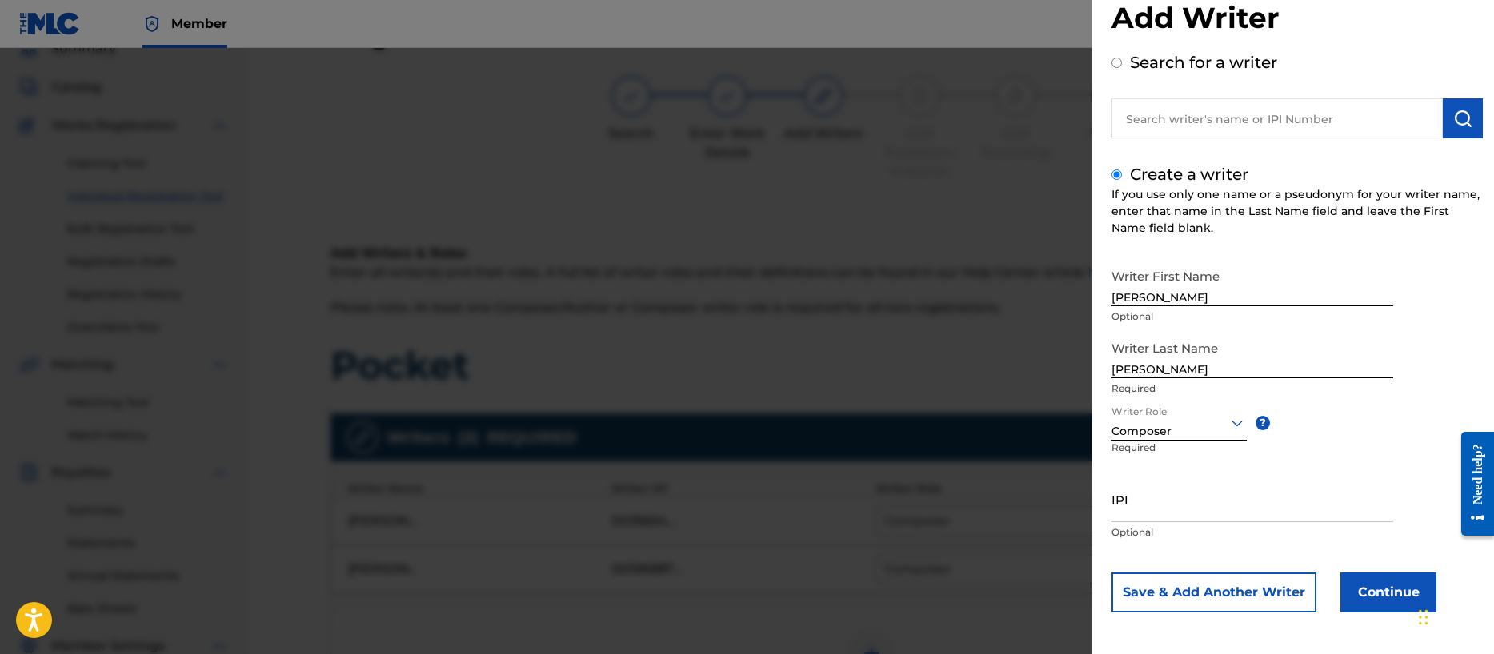
scroll to position [40, 0]
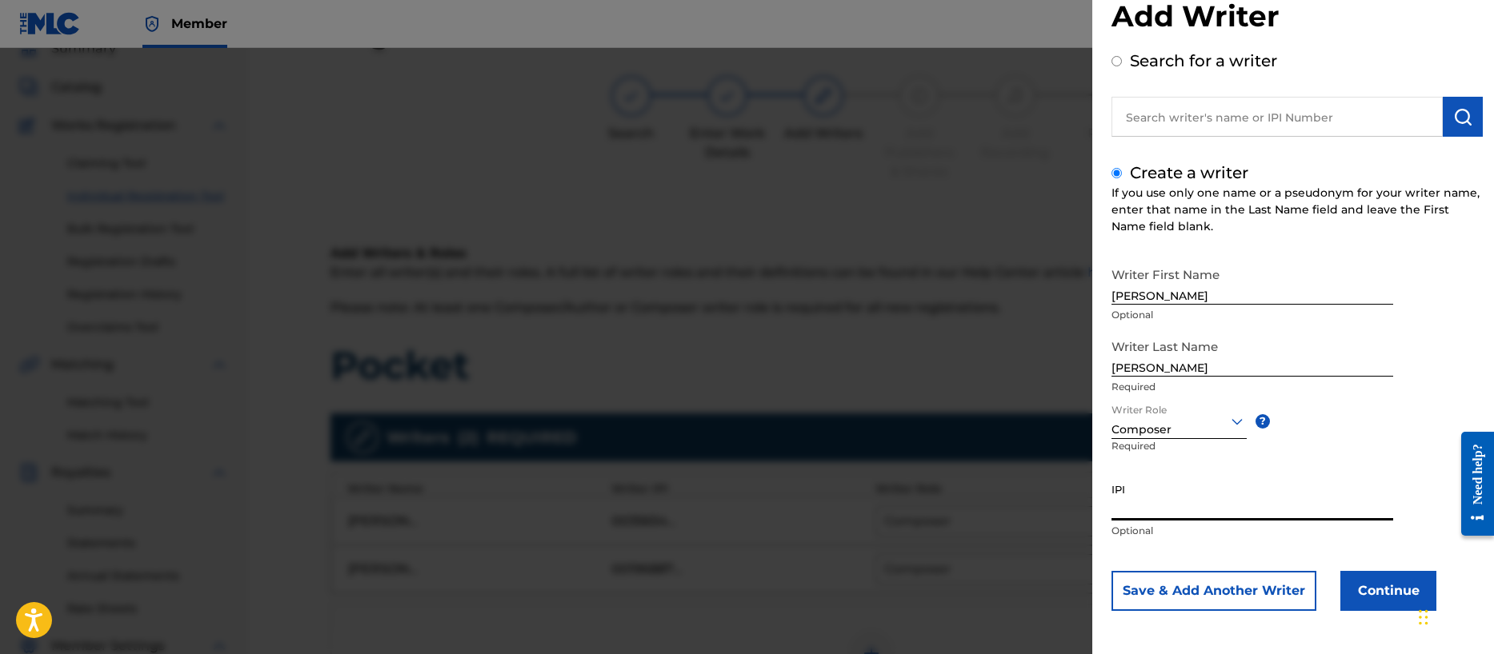
click at [1130, 502] on input "IPI" at bounding box center [1252, 498] width 282 height 46
paste input "00356713255"
click at [1230, 591] on button "Save & Add Another Writer" at bounding box center [1213, 591] width 205 height 40
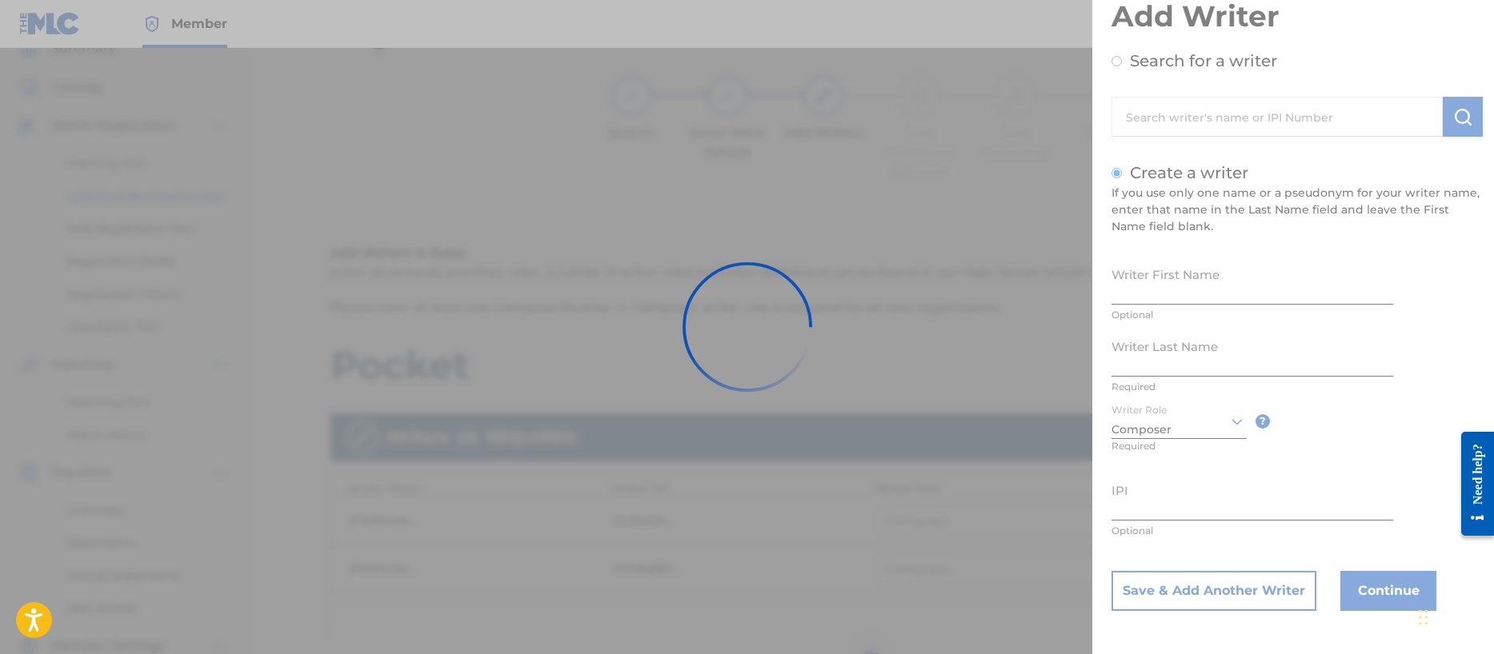
scroll to position [38, 0]
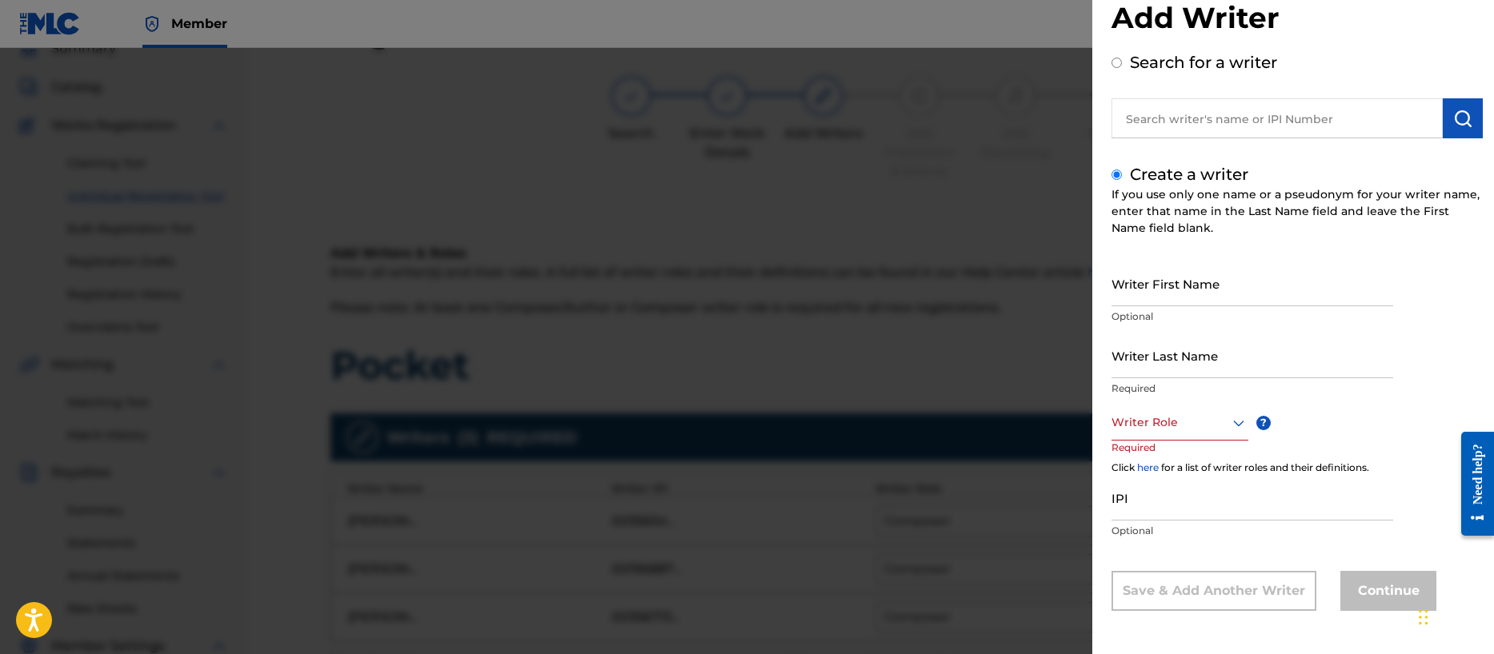
click at [1172, 290] on input "Writer First Name" at bounding box center [1252, 284] width 282 height 46
drag, startPoint x: 1132, startPoint y: 427, endPoint x: 1134, endPoint y: 438, distance: 11.5
click at [1132, 429] on div at bounding box center [1179, 423] width 137 height 20
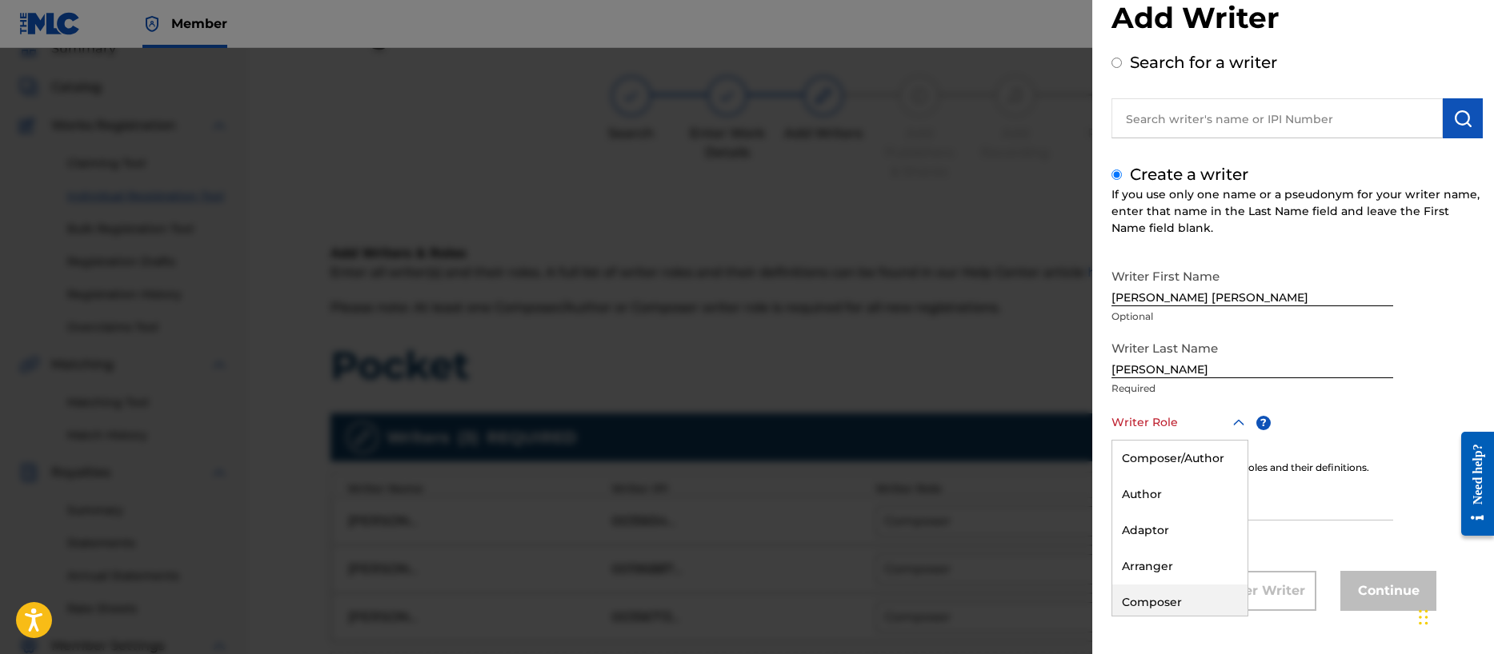
click at [1153, 602] on div "Composer" at bounding box center [1179, 603] width 135 height 36
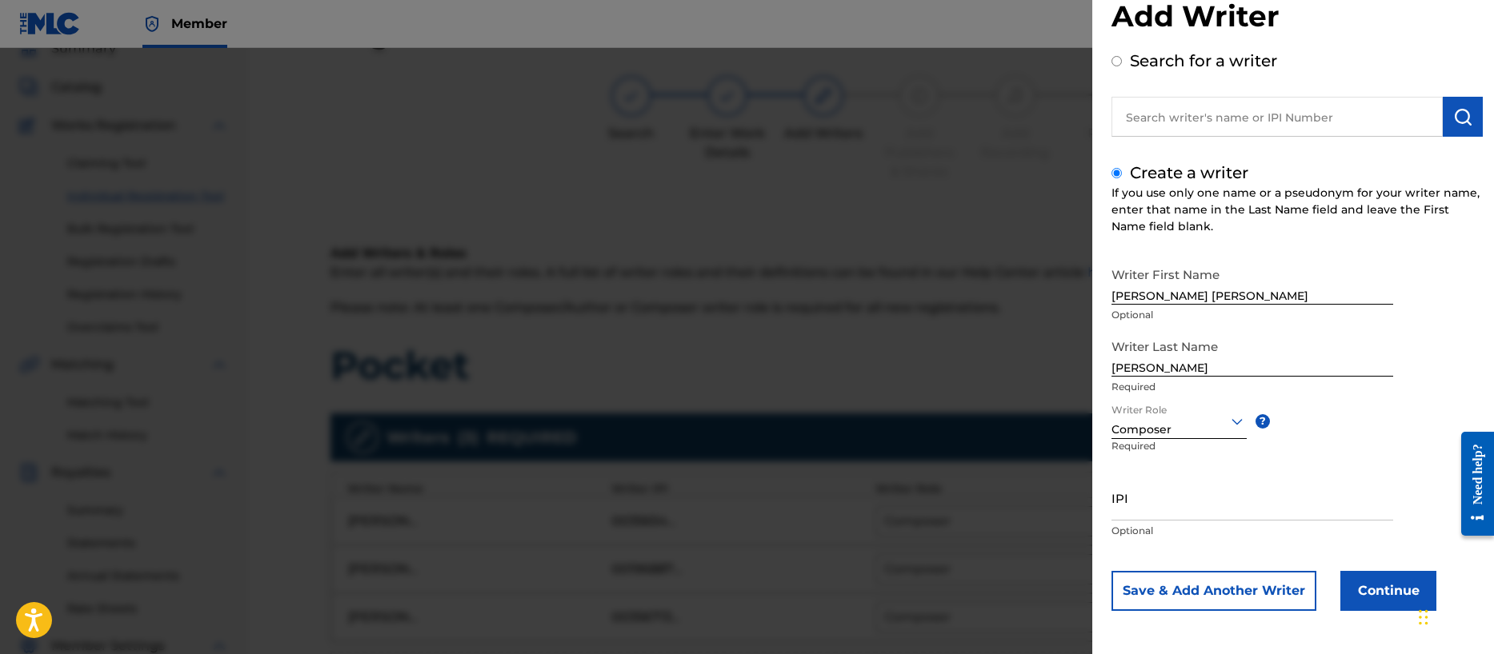
click at [1130, 507] on input "IPI" at bounding box center [1252, 498] width 282 height 46
paste input "00401057708"
click at [1392, 592] on button "Continue" at bounding box center [1388, 591] width 96 height 40
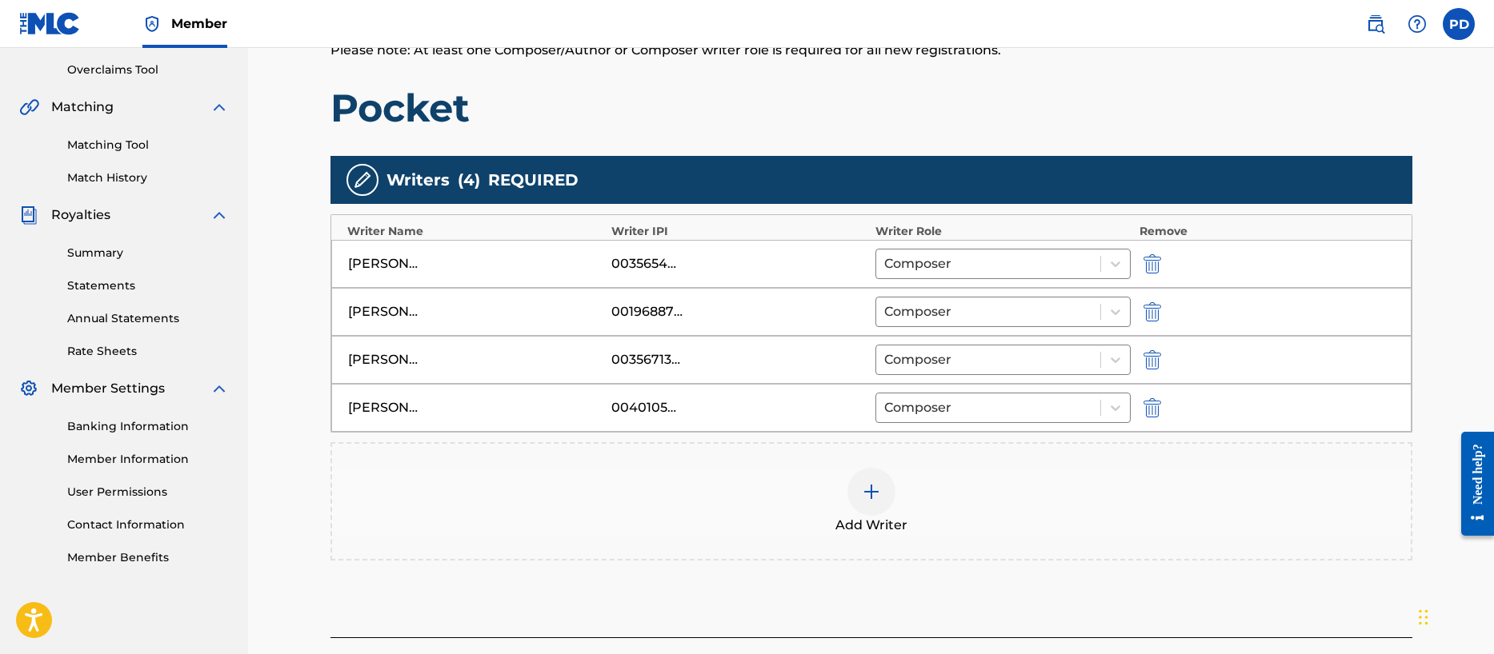
scroll to position [402, 0]
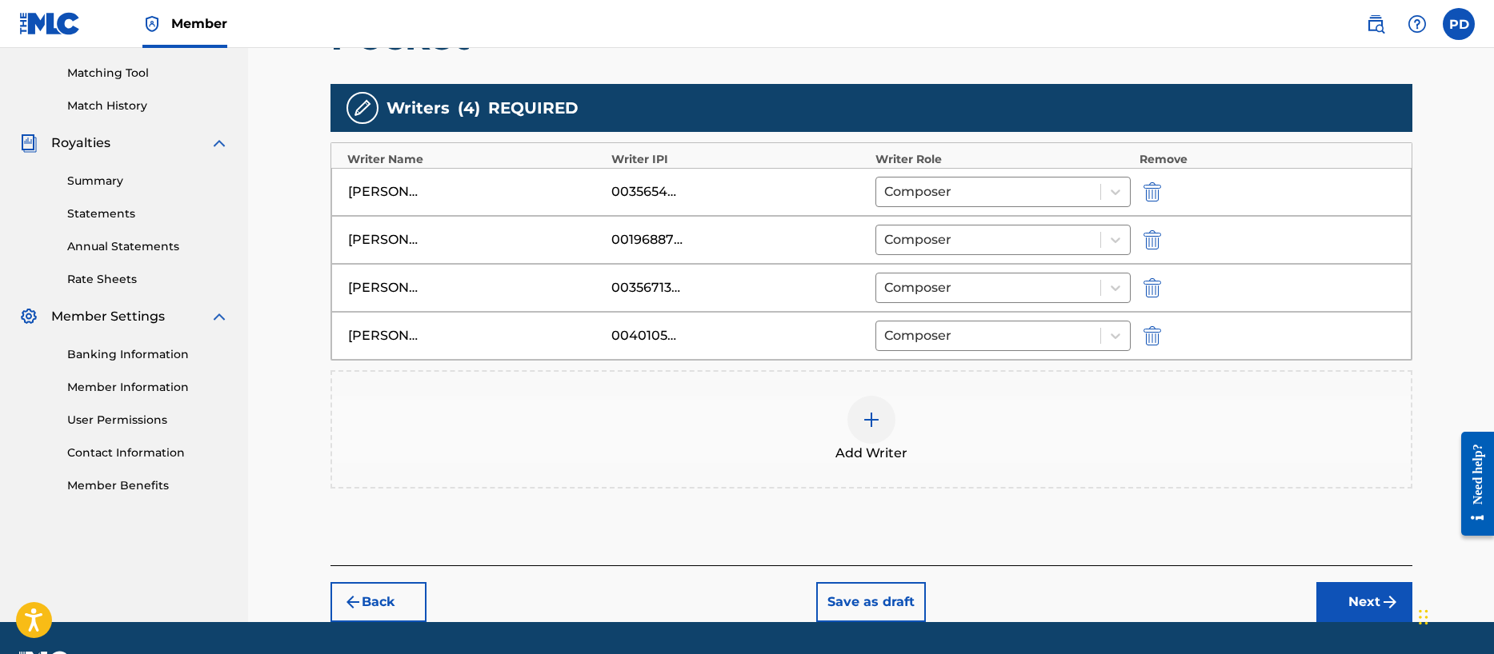
click at [1366, 596] on button "Next" at bounding box center [1364, 602] width 96 height 40
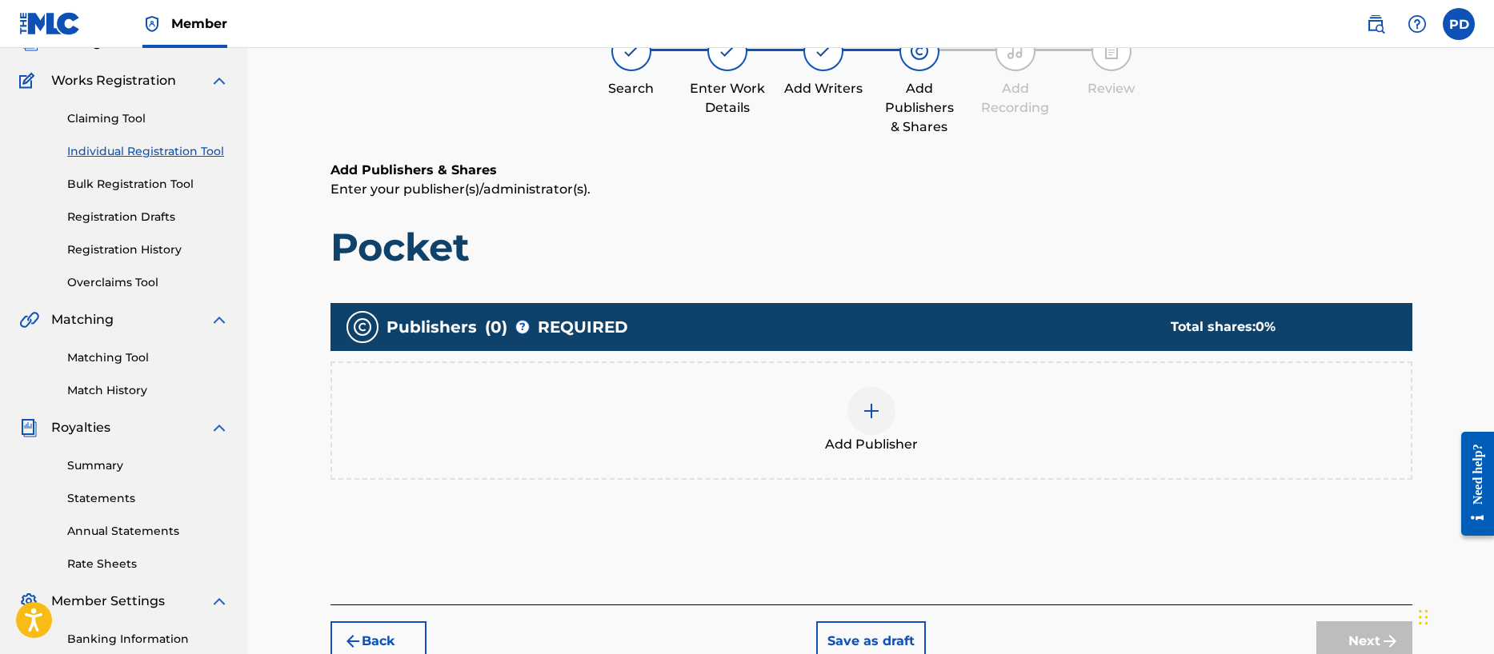
scroll to position [72, 0]
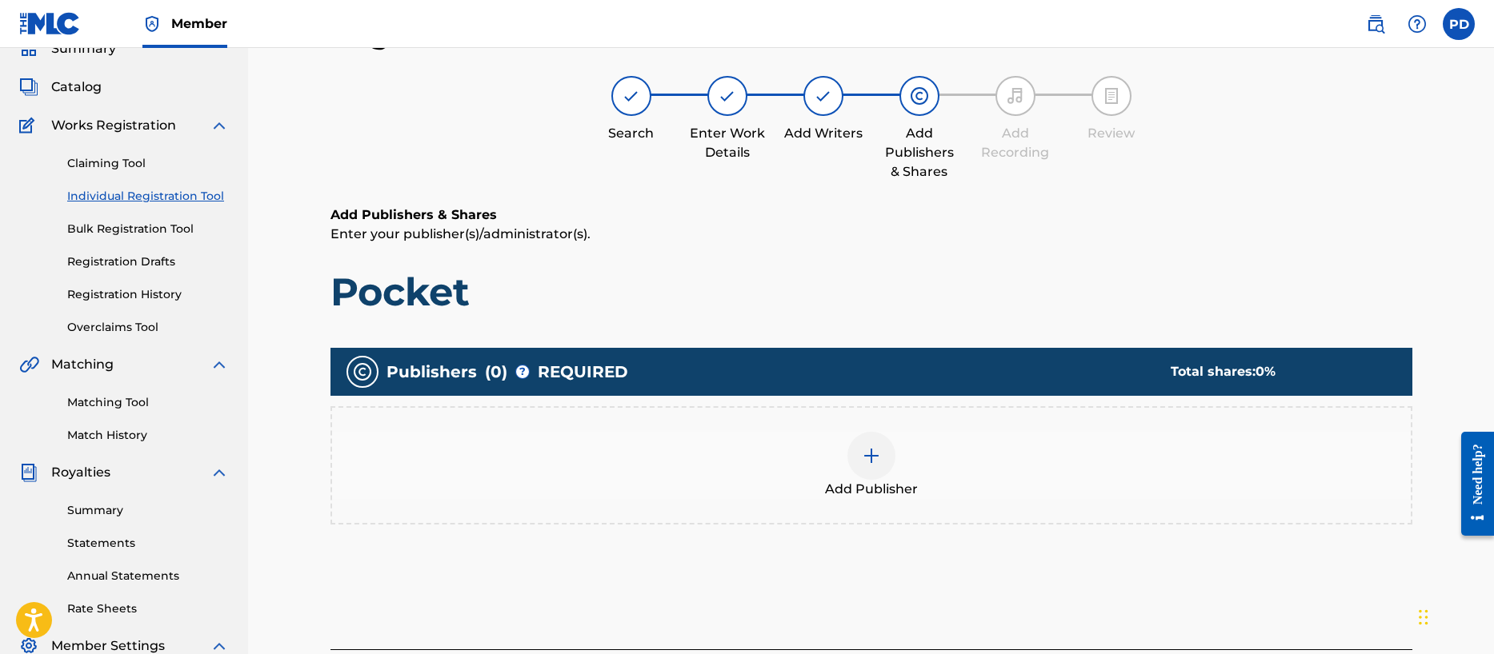
click at [862, 458] on img at bounding box center [871, 455] width 19 height 19
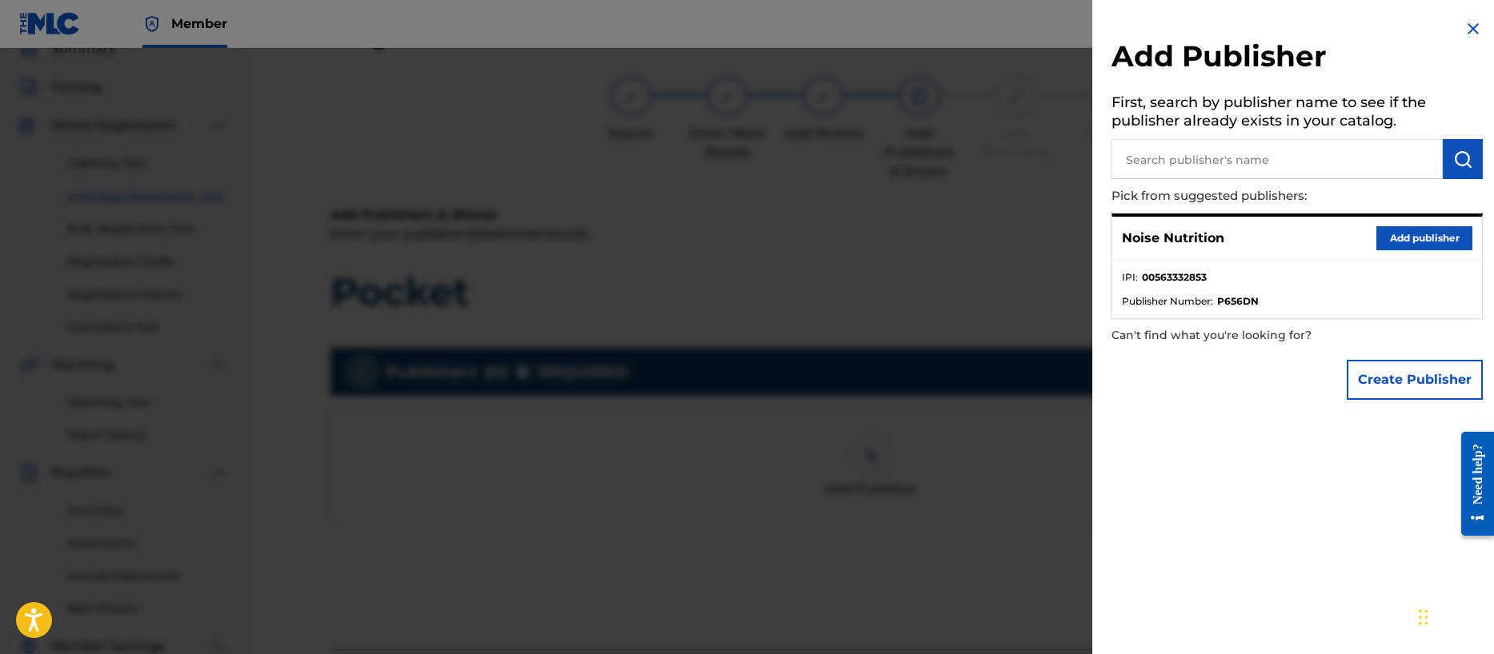
click at [1393, 238] on button "Add publisher" at bounding box center [1424, 238] width 96 height 24
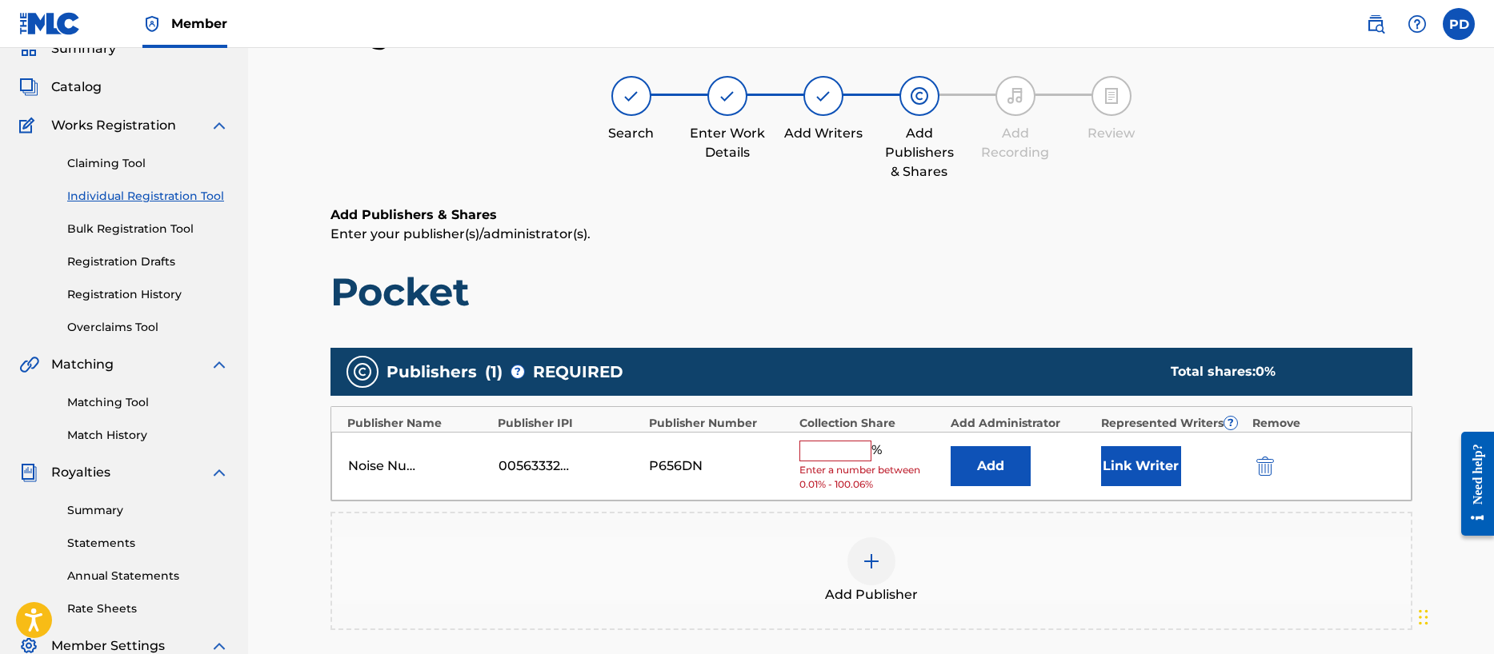
click at [854, 458] on input "text" at bounding box center [835, 451] width 72 height 21
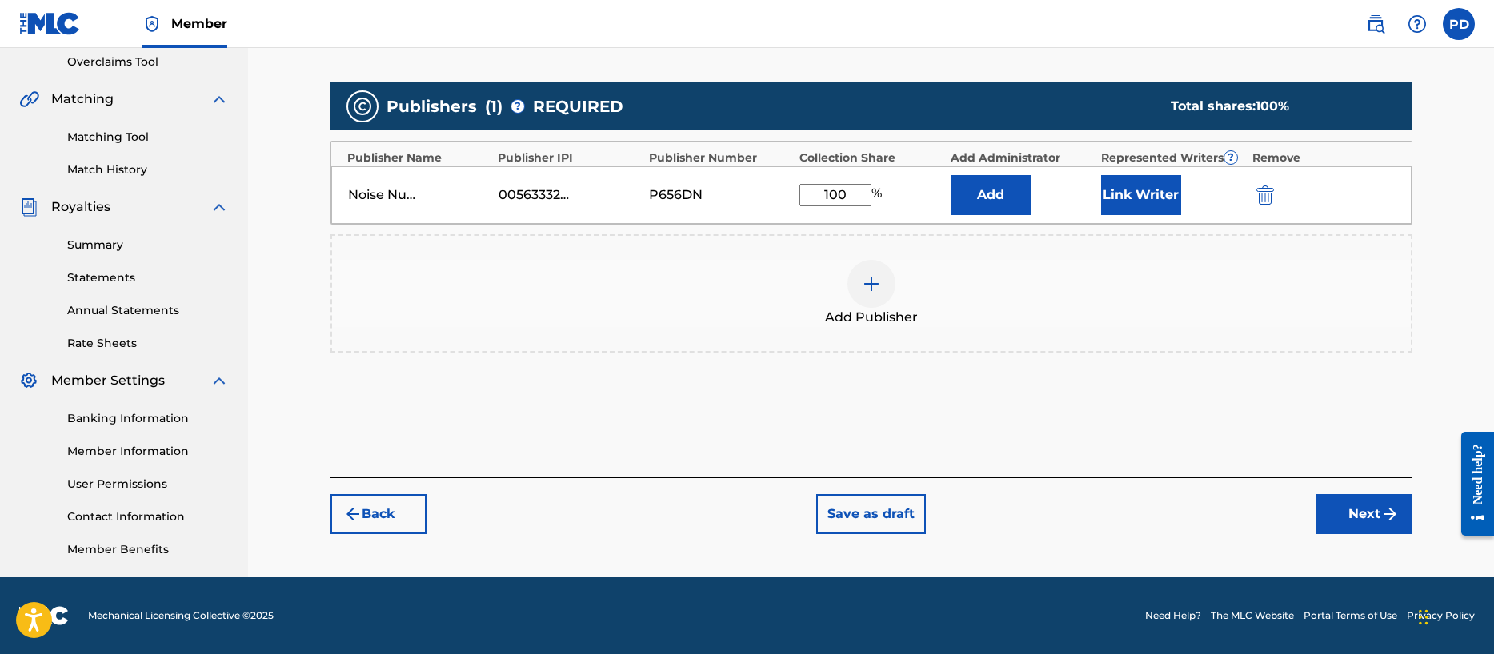
click at [1367, 516] on button "Next" at bounding box center [1364, 514] width 96 height 40
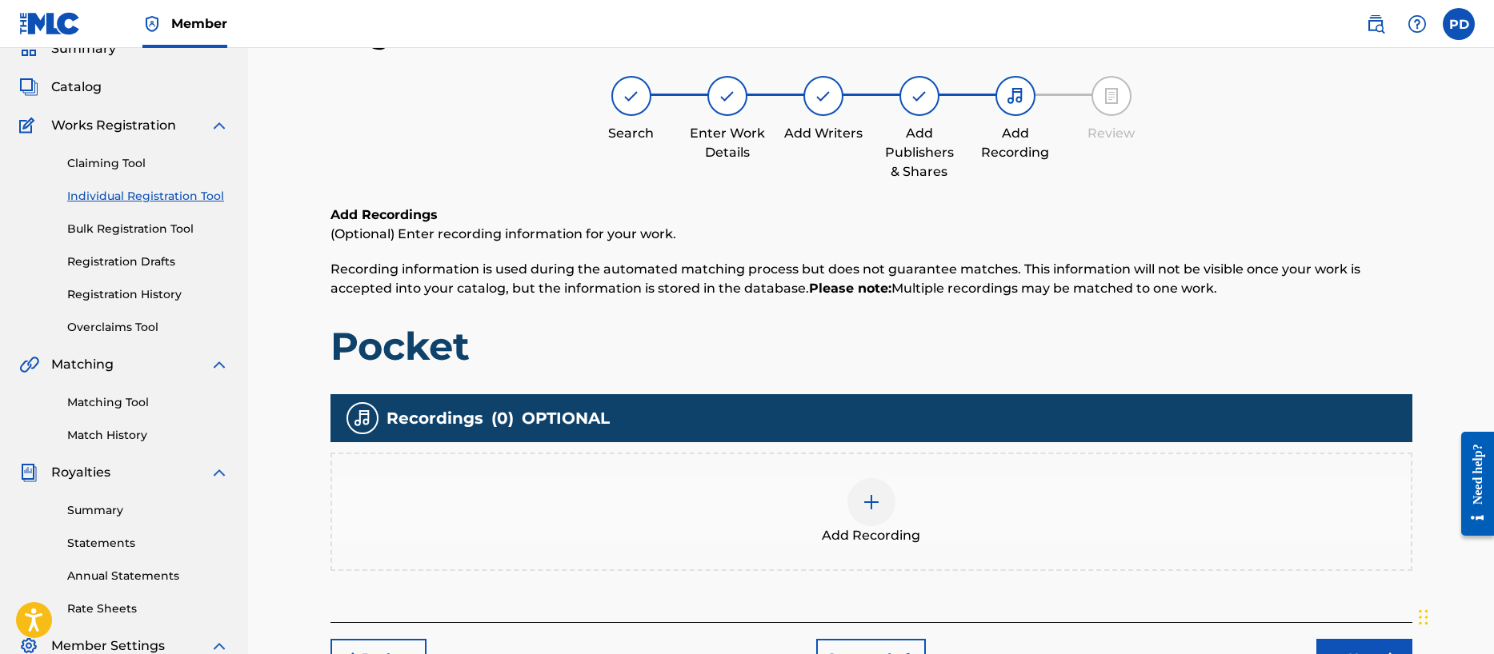
click at [862, 503] on img at bounding box center [871, 502] width 19 height 19
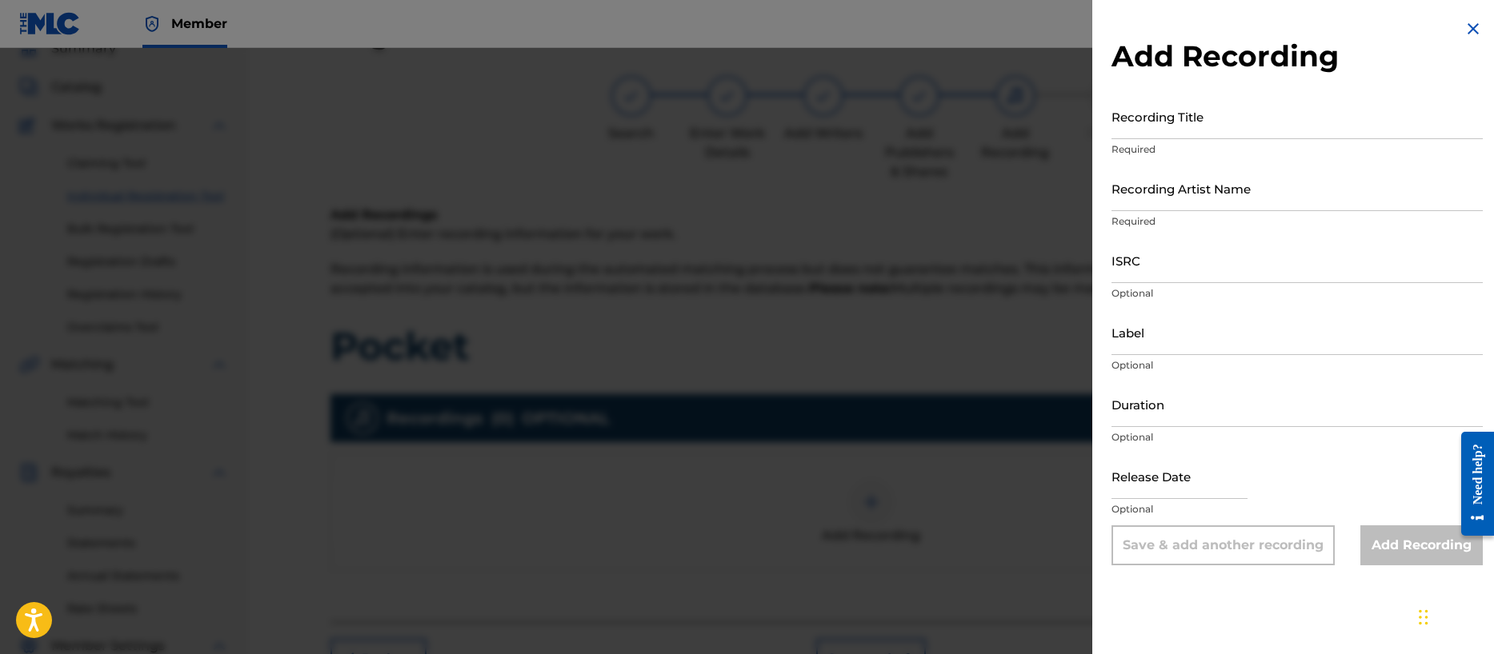
click at [1186, 122] on input "Recording Title" at bounding box center [1296, 117] width 371 height 46
paste input "POCKET"
click at [1170, 202] on input "Recording Artist Name" at bounding box center [1296, 189] width 371 height 46
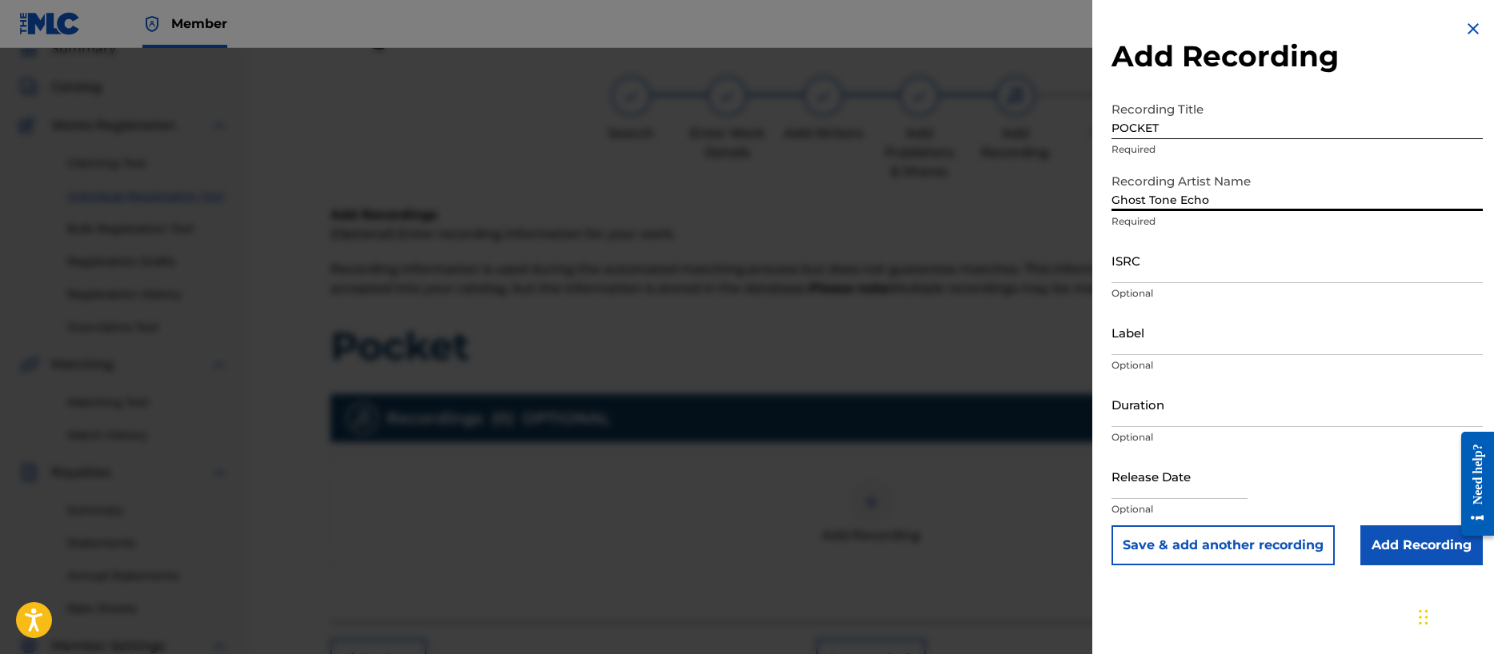
click at [1203, 267] on input "ISRC" at bounding box center [1296, 261] width 371 height 46
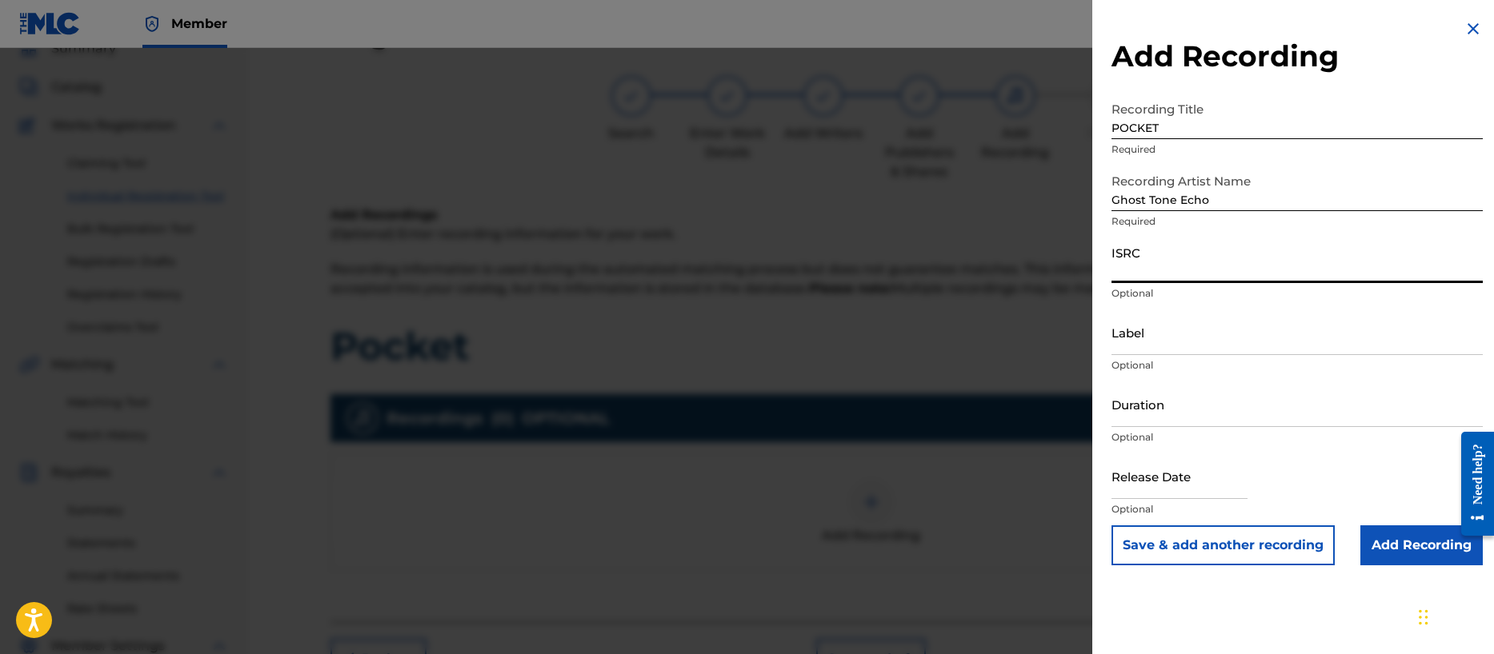
paste input "QZFZ62128180"
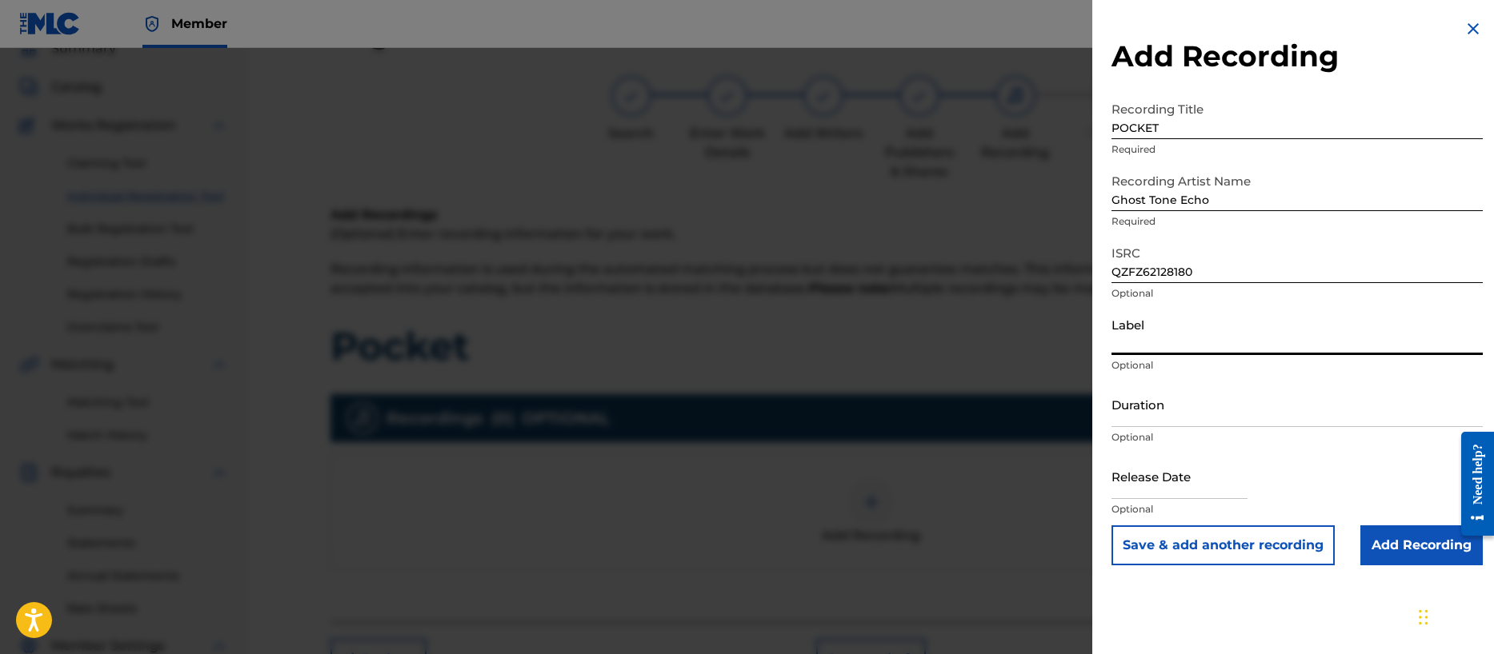
click at [1167, 341] on input "Label" at bounding box center [1296, 333] width 371 height 46
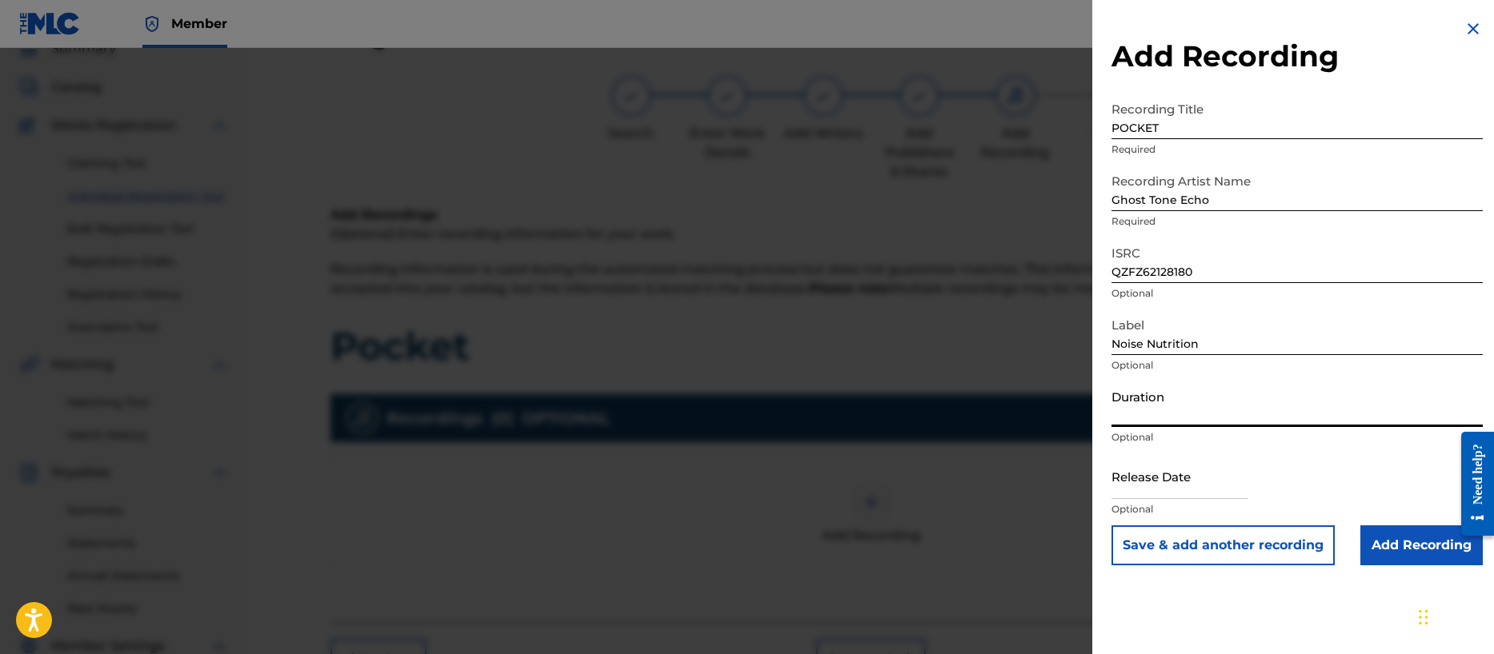
click at [1318, 407] on input "Duration" at bounding box center [1296, 405] width 371 height 46
click at [1171, 499] on div at bounding box center [1179, 478] width 136 height 49
click at [1166, 486] on input "text" at bounding box center [1179, 477] width 136 height 46
click at [1394, 542] on input "Add Recording" at bounding box center [1421, 546] width 122 height 40
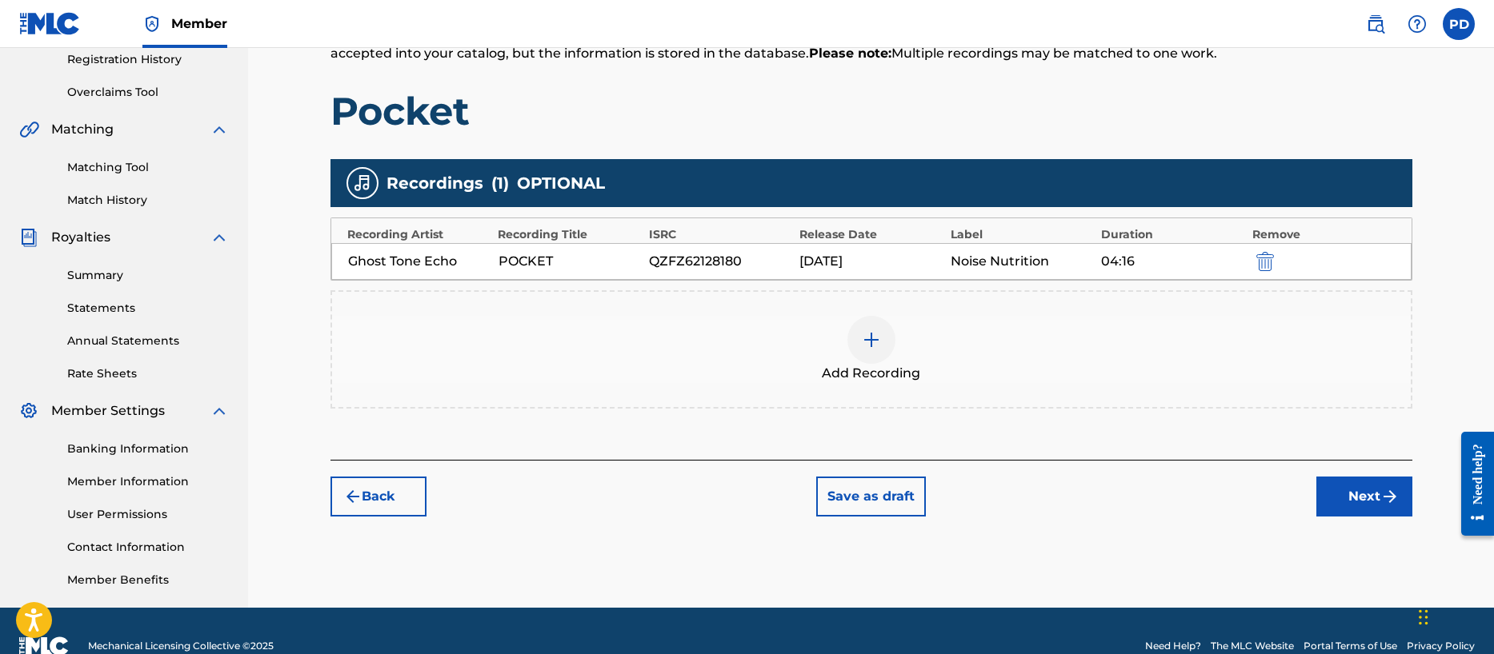
scroll to position [338, 0]
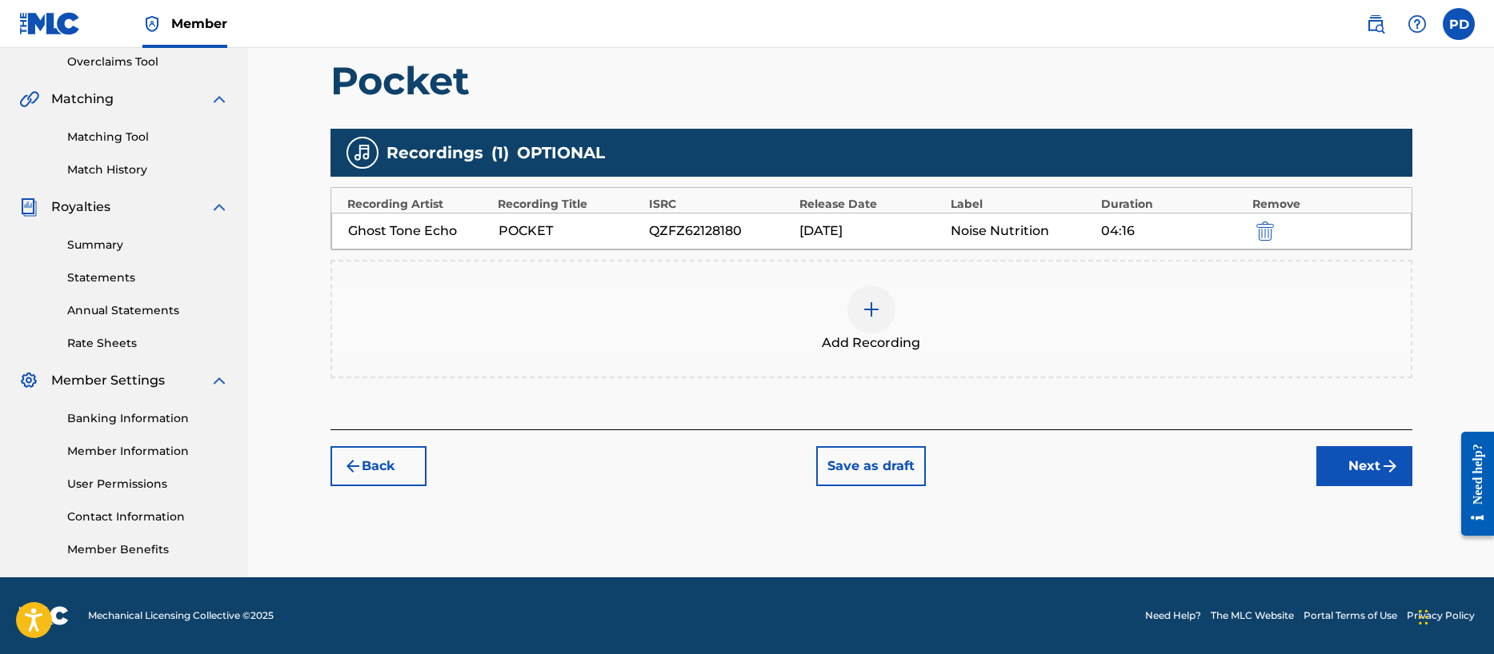
click at [1390, 468] on img "submit" at bounding box center [1389, 466] width 19 height 19
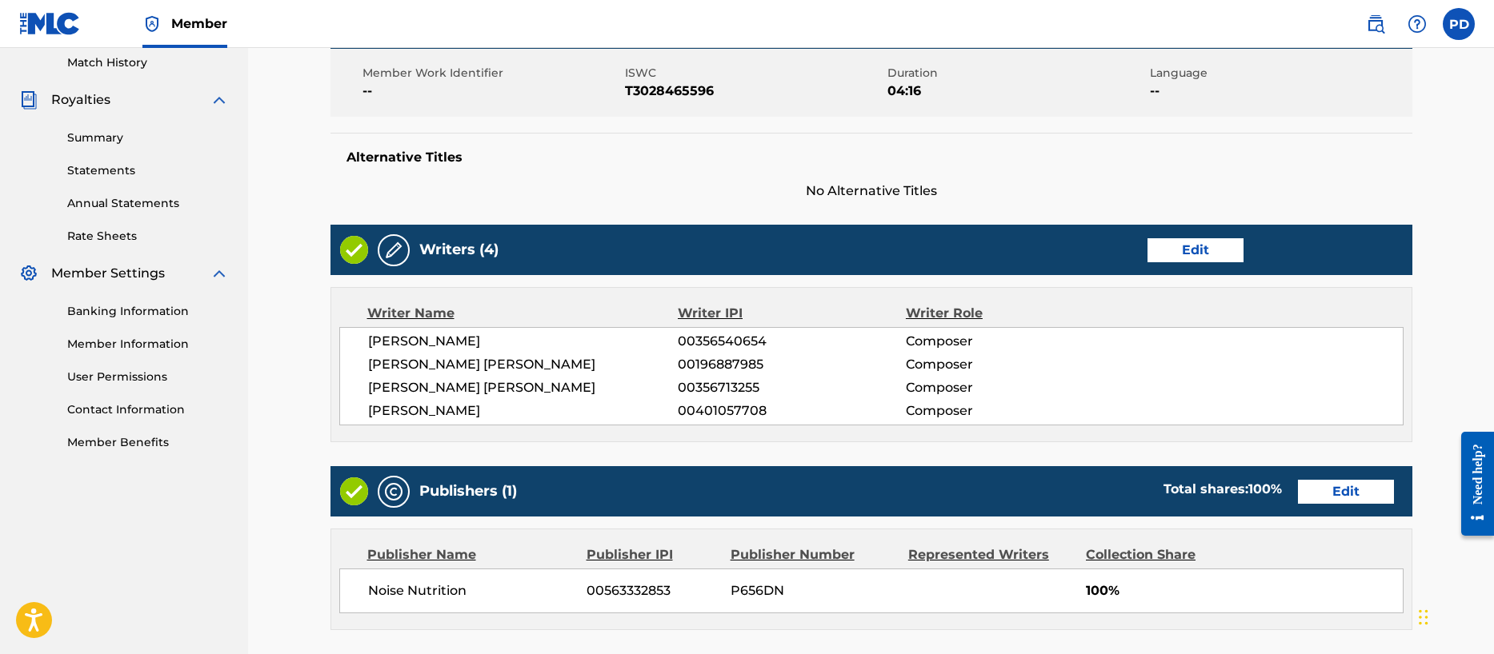
scroll to position [757, 0]
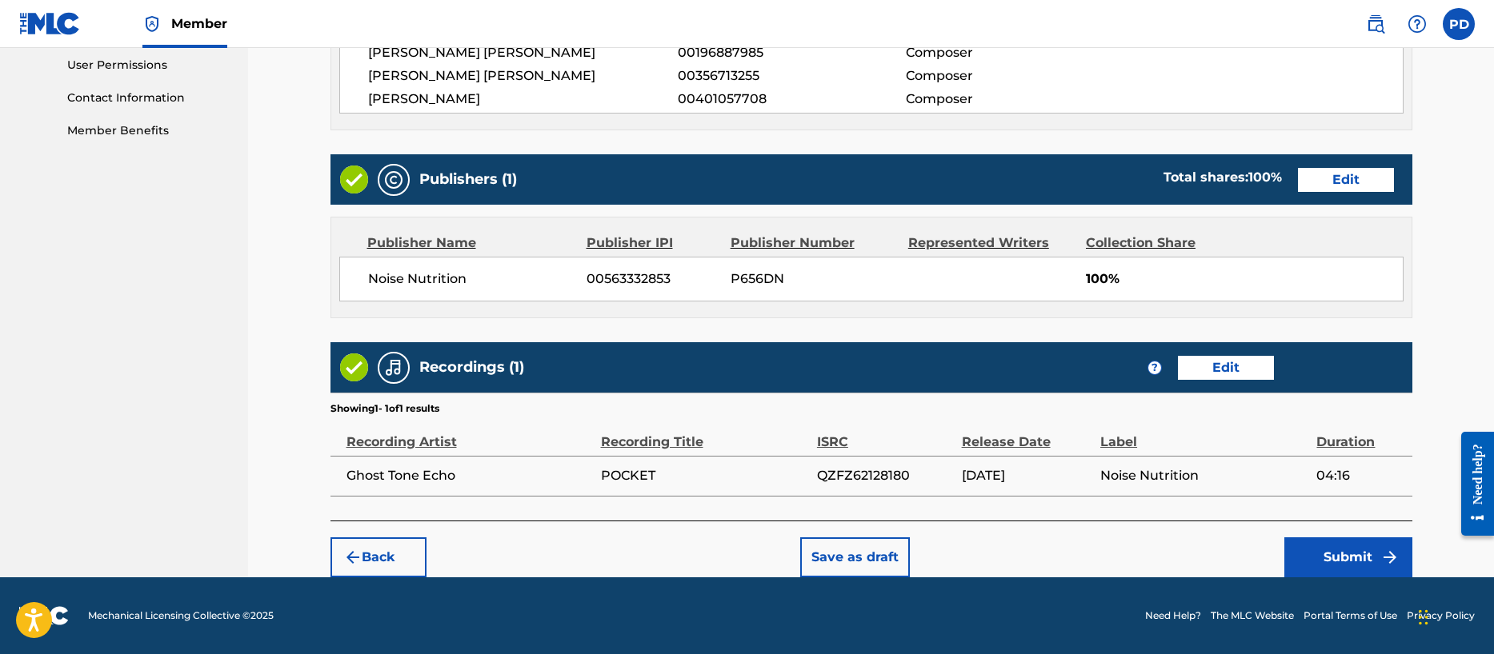
click at [1344, 561] on button "Submit" at bounding box center [1348, 558] width 128 height 40
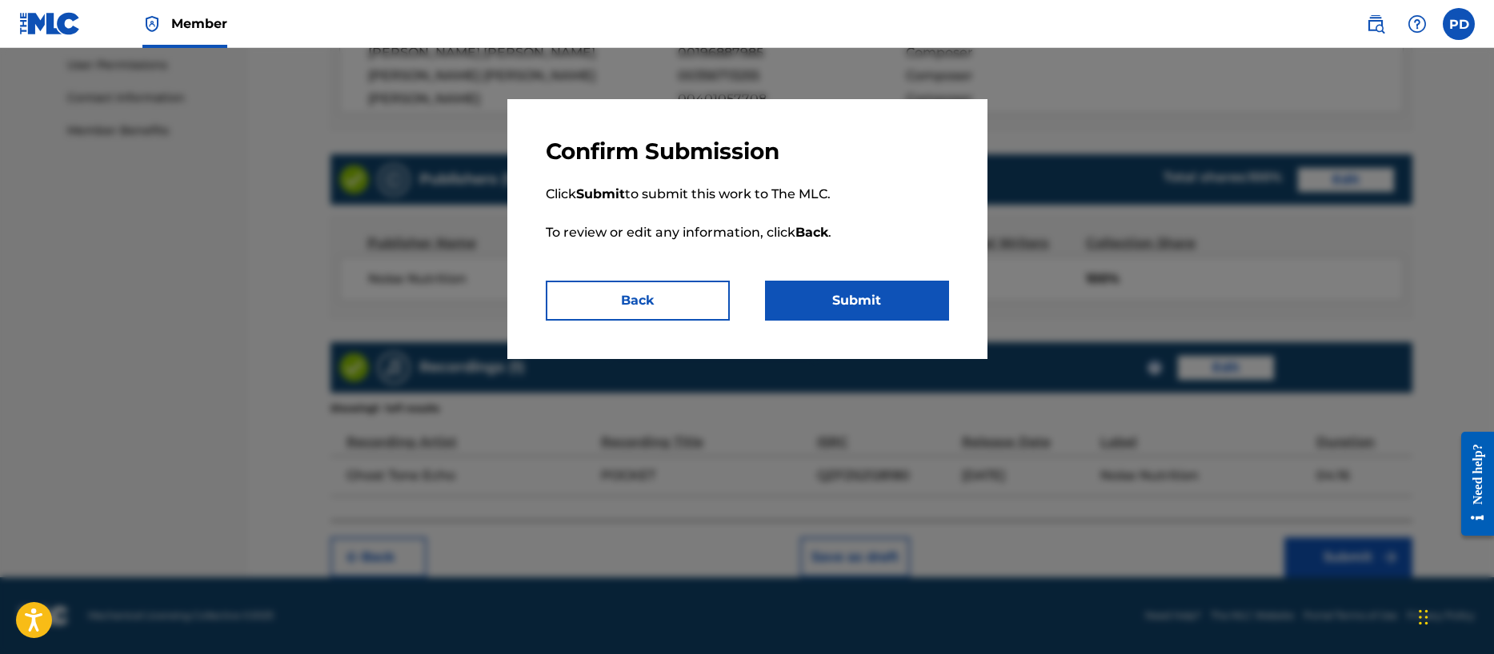
click at [860, 300] on button "Submit" at bounding box center [857, 301] width 184 height 40
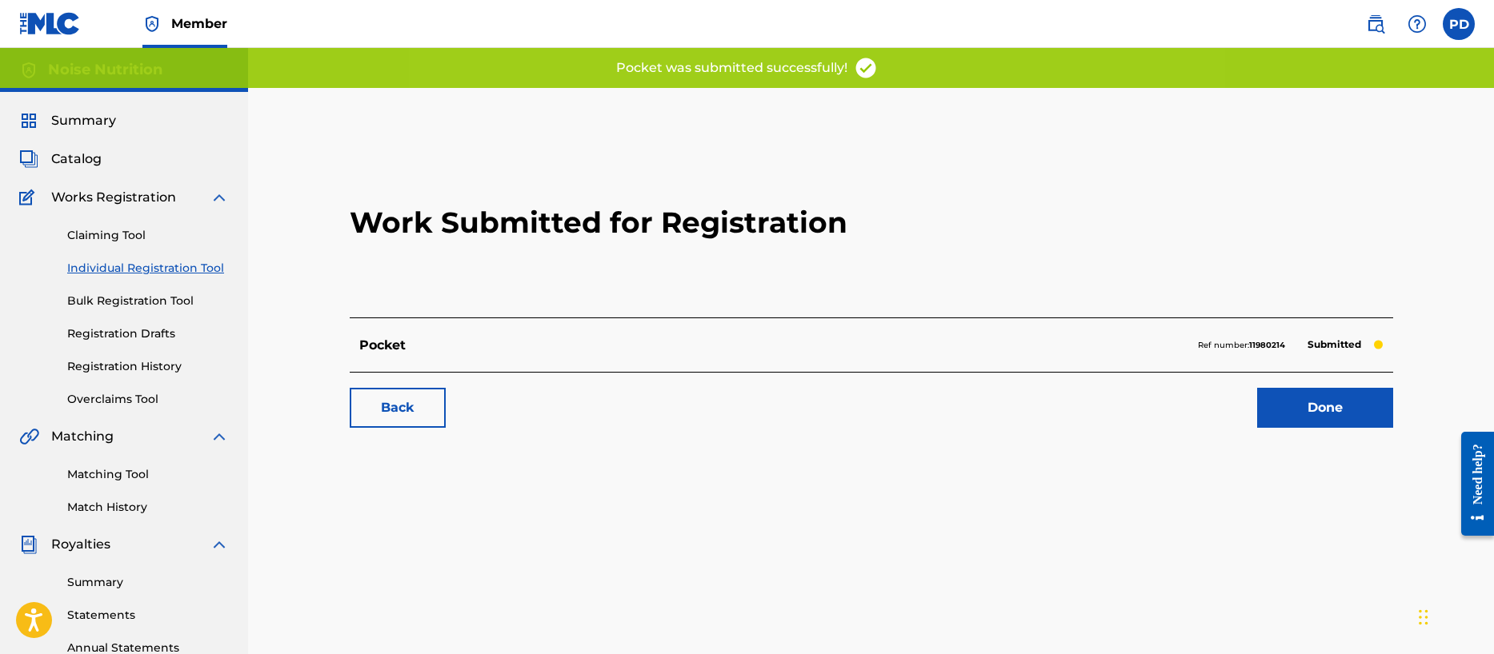
click at [1320, 400] on link "Done" at bounding box center [1325, 408] width 136 height 40
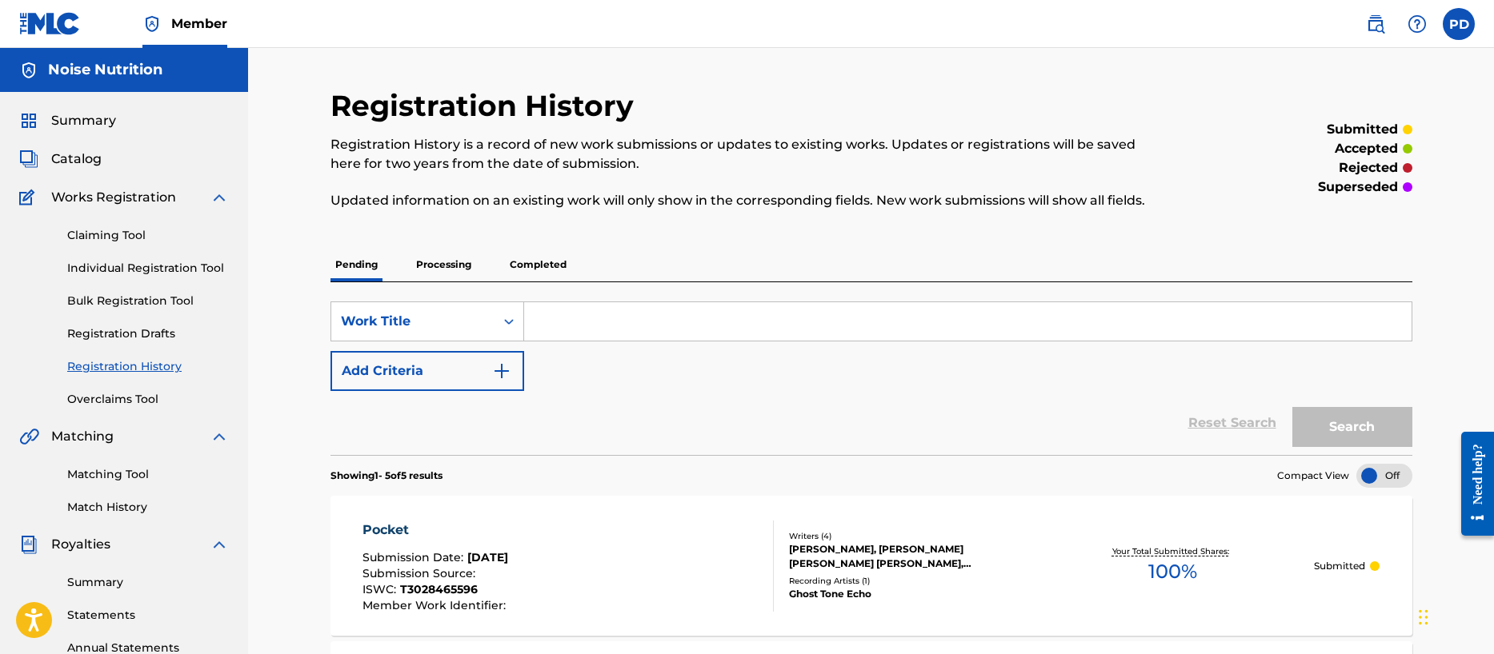
click at [146, 264] on link "Individual Registration Tool" at bounding box center [148, 268] width 162 height 17
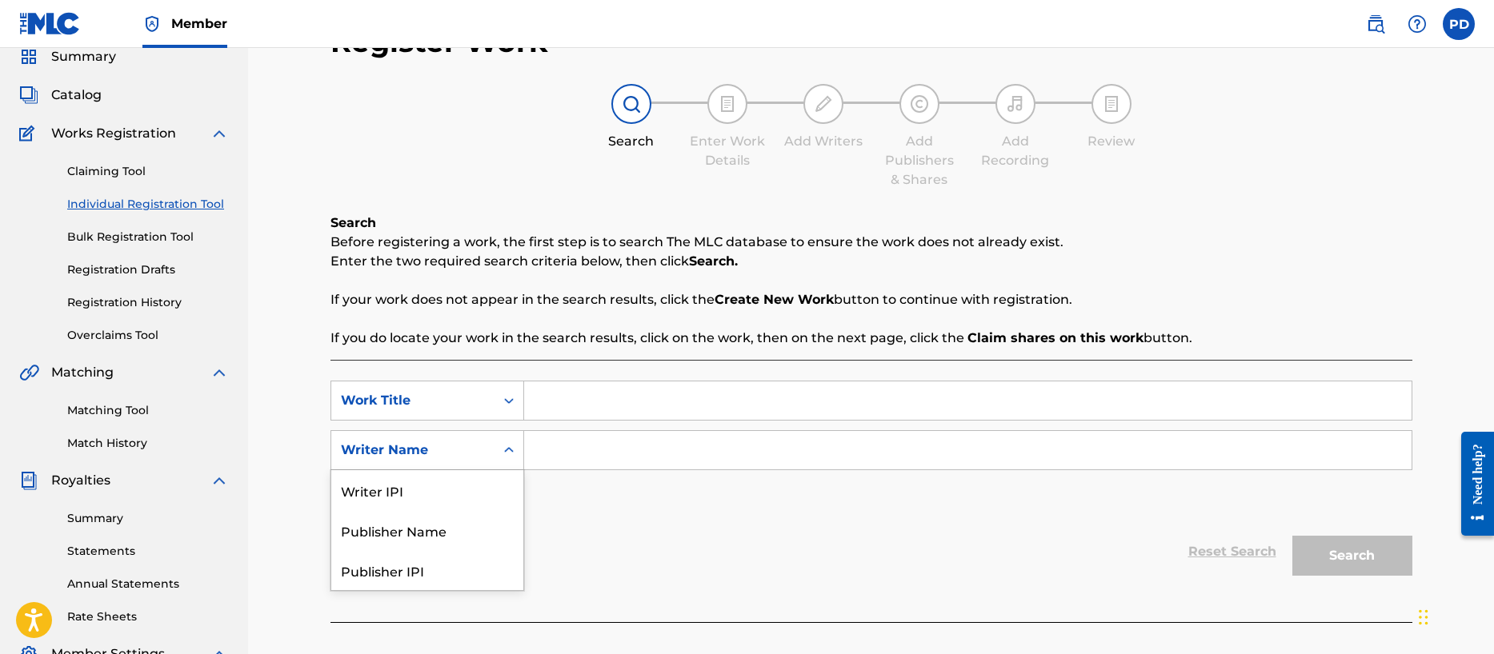
click at [413, 470] on div "Writer Name selected, 5 of 5. 5 results available. Use Up and Down to choose op…" at bounding box center [427, 450] width 194 height 40
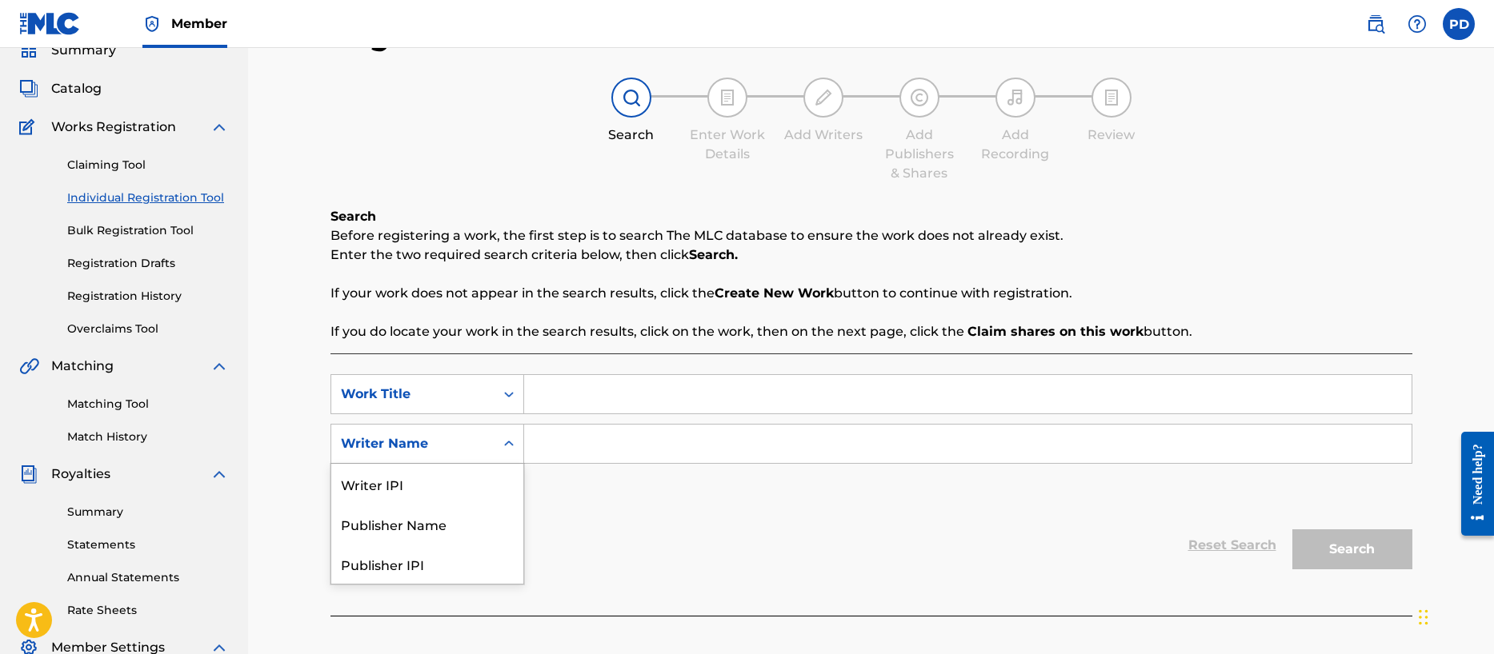
scroll to position [81, 0]
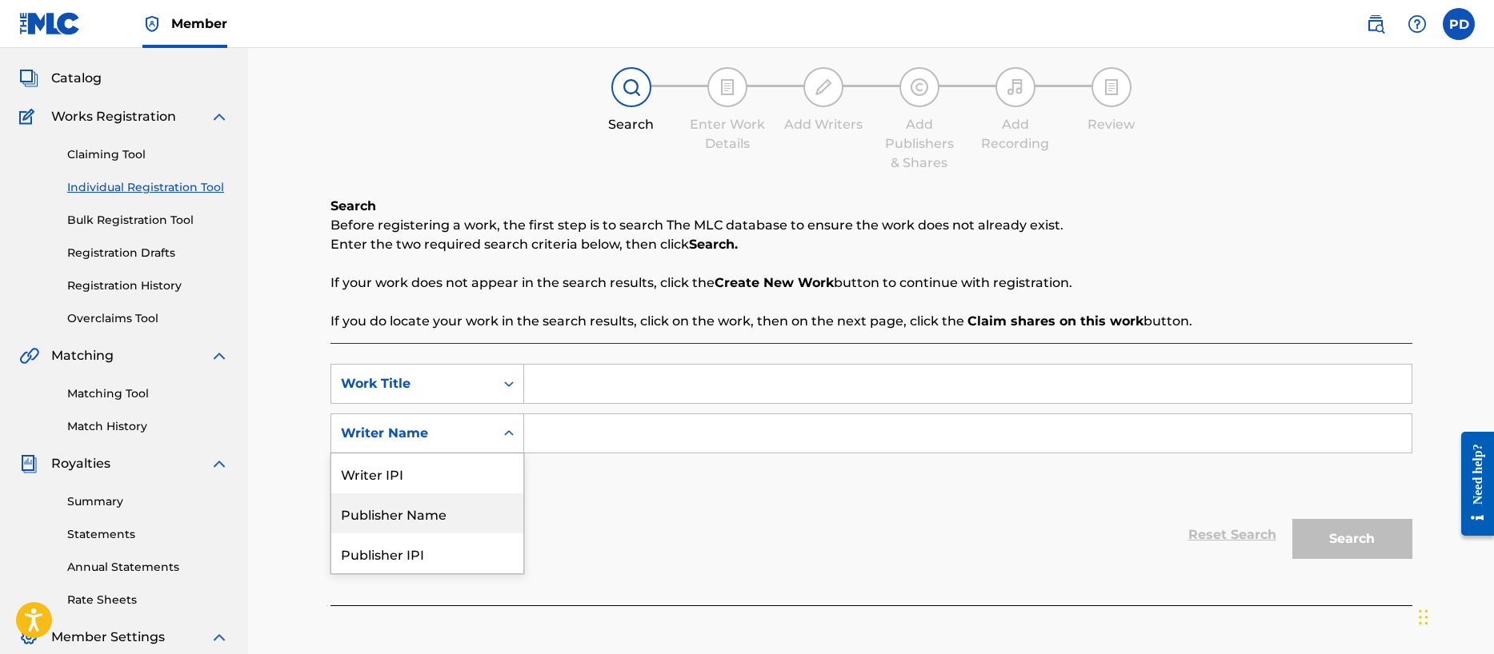
click at [404, 519] on div "Publisher Name" at bounding box center [427, 514] width 192 height 40
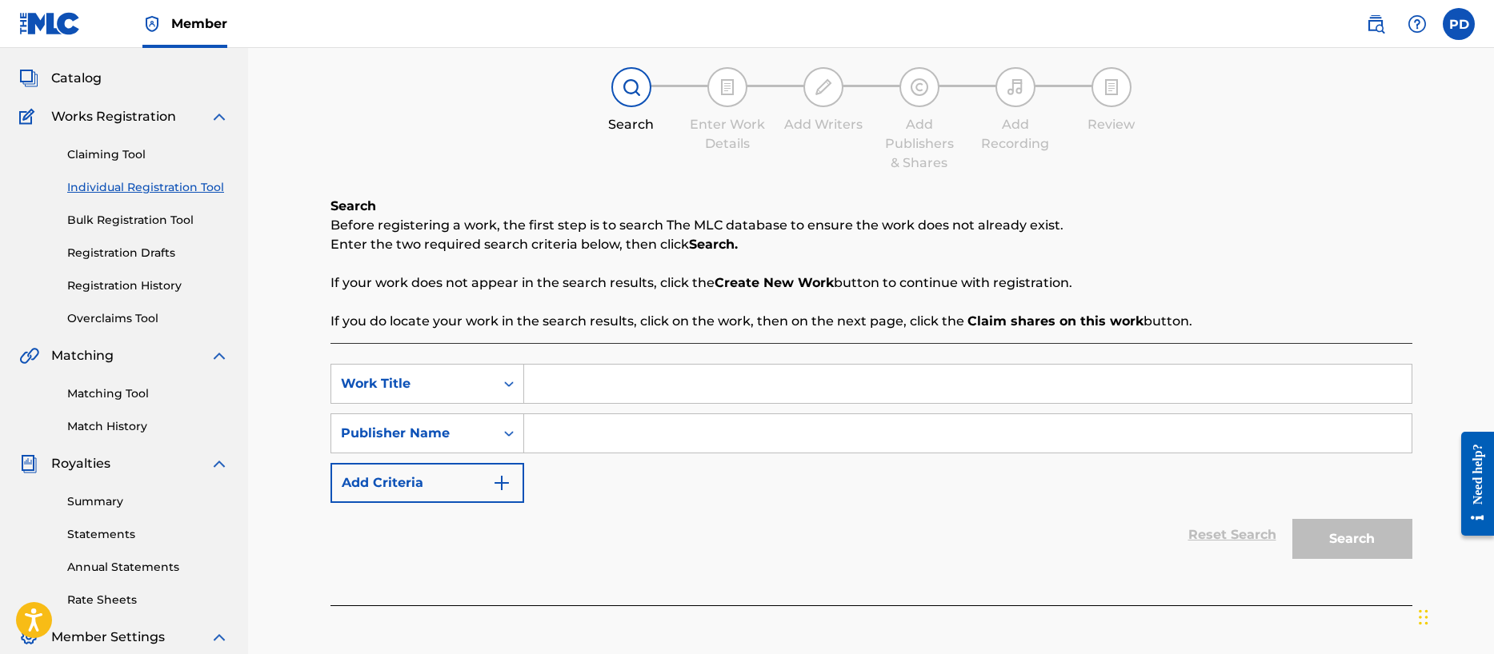
click at [586, 383] on input "Search Form" at bounding box center [967, 384] width 887 height 38
click at [598, 428] on input "Search Form" at bounding box center [967, 433] width 887 height 38
click at [1366, 545] on button "Search" at bounding box center [1352, 539] width 120 height 40
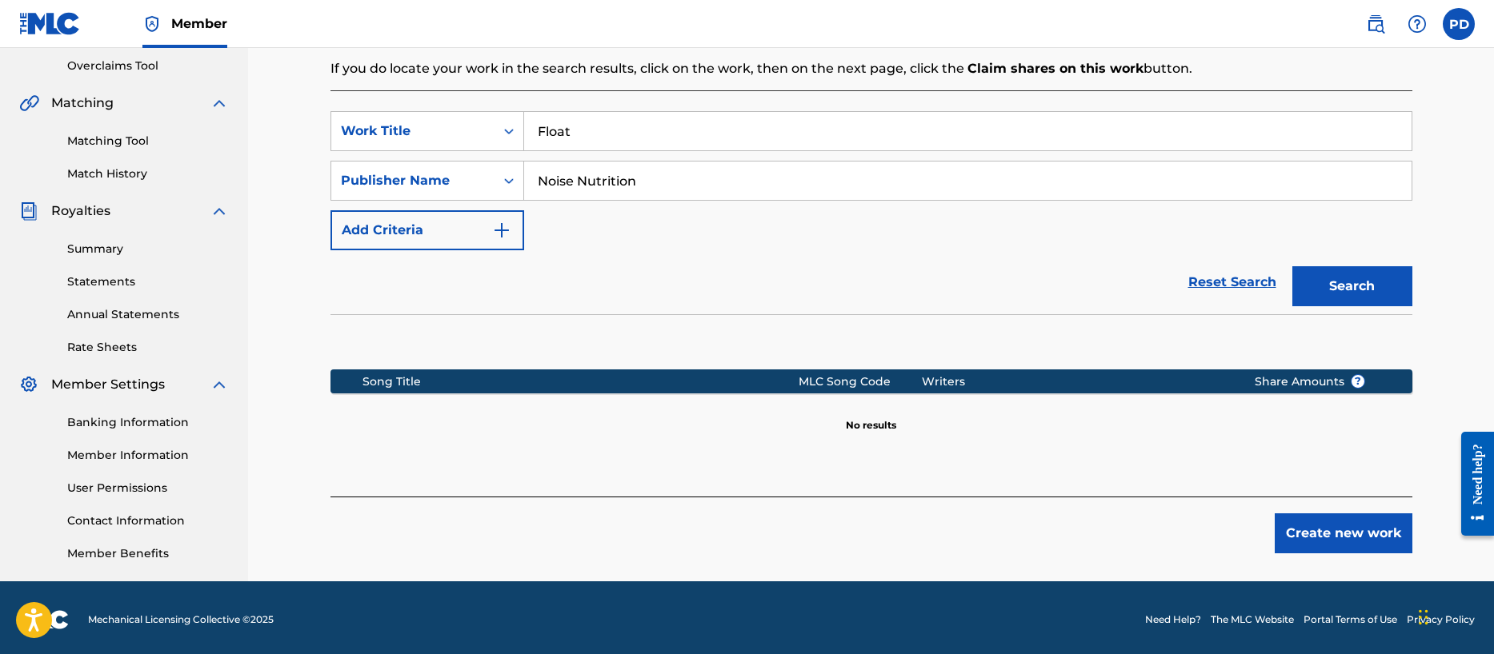
scroll to position [338, 0]
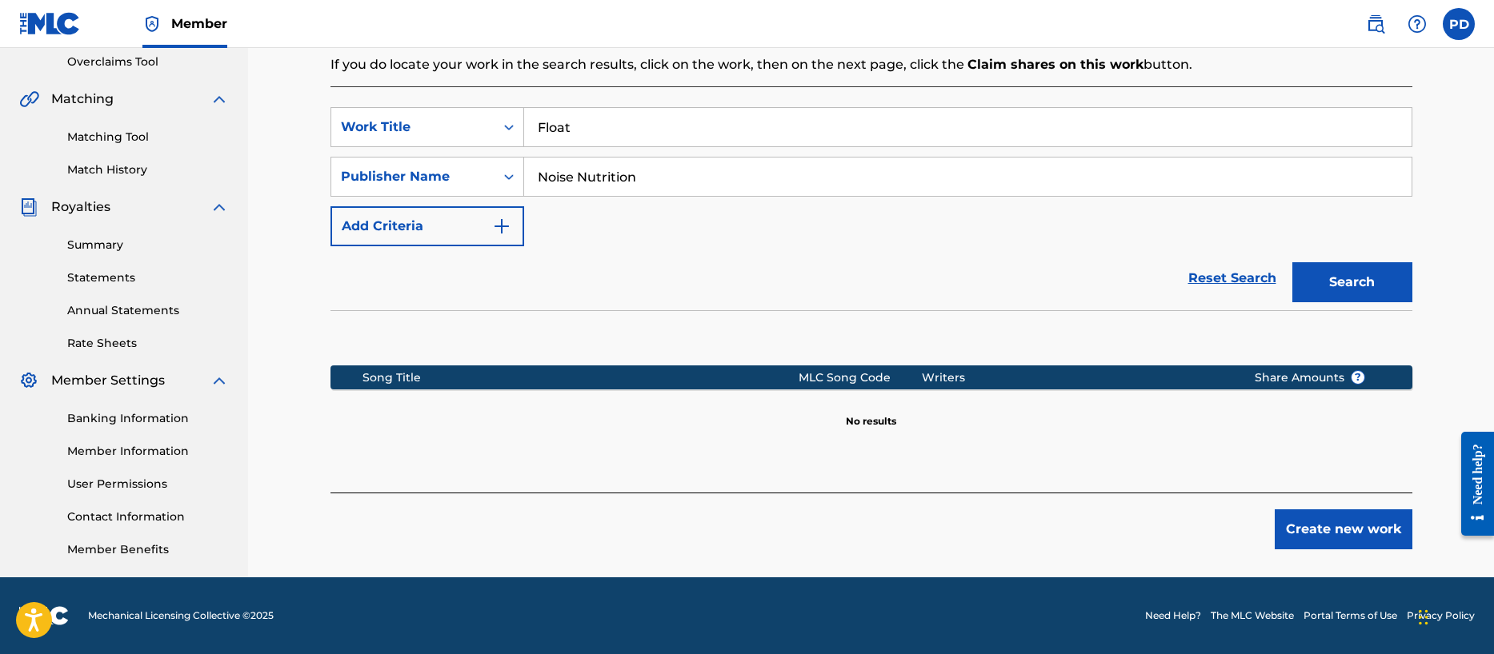
click at [1314, 524] on button "Create new work" at bounding box center [1343, 530] width 138 height 40
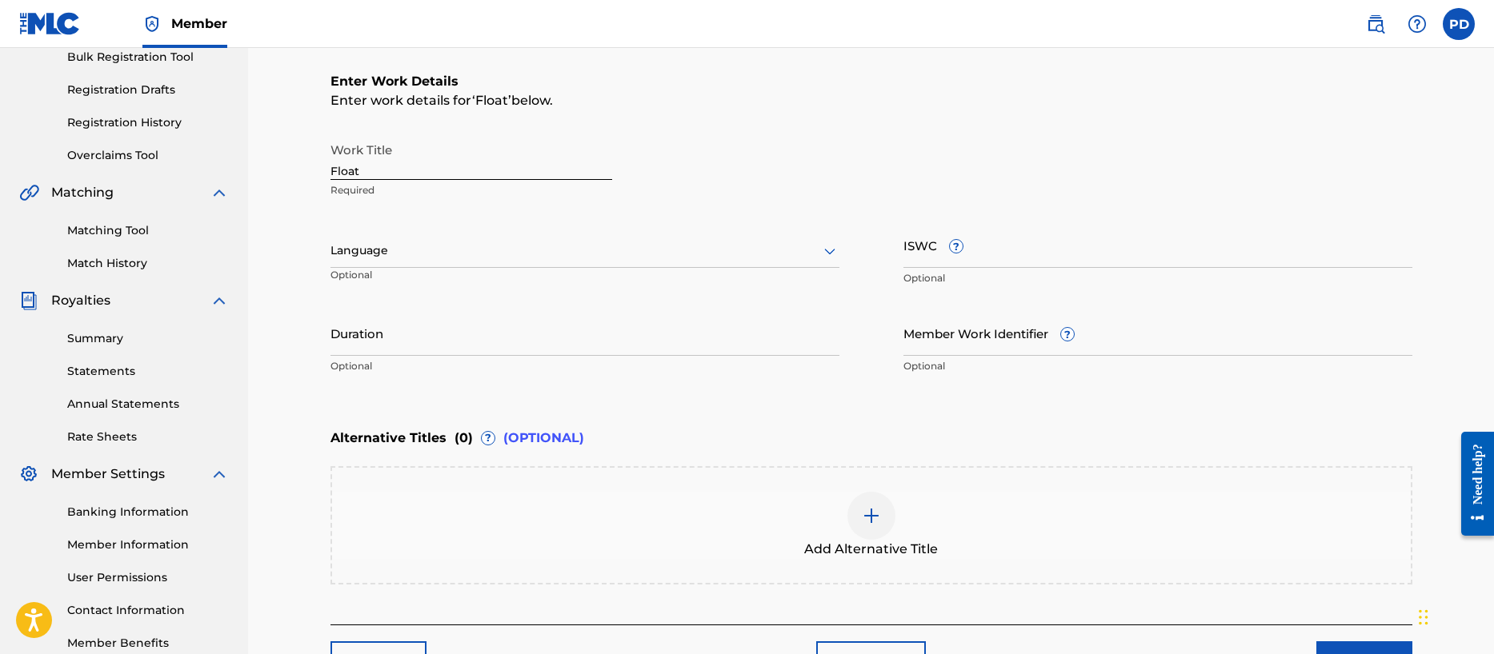
scroll to position [241, 0]
click at [930, 259] on input "ISWC ?" at bounding box center [1157, 249] width 509 height 46
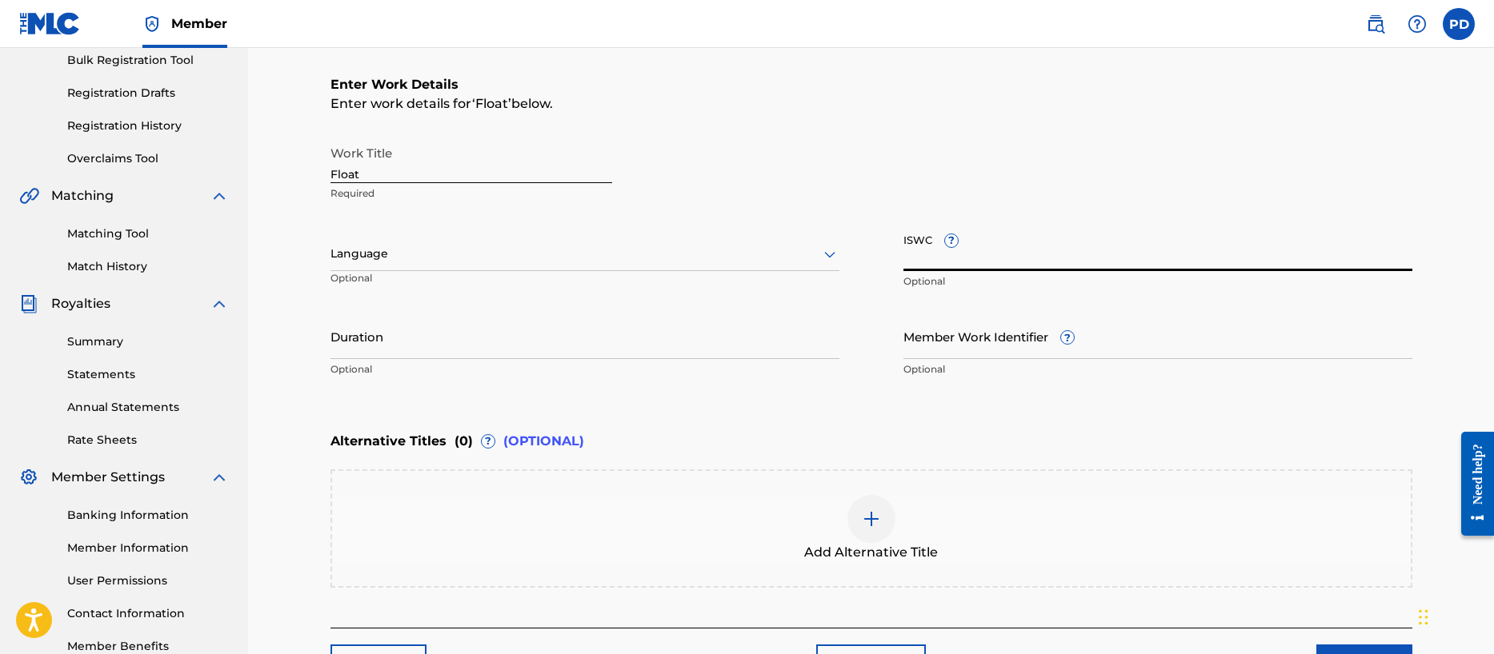
paste input "T-321.547.926-4"
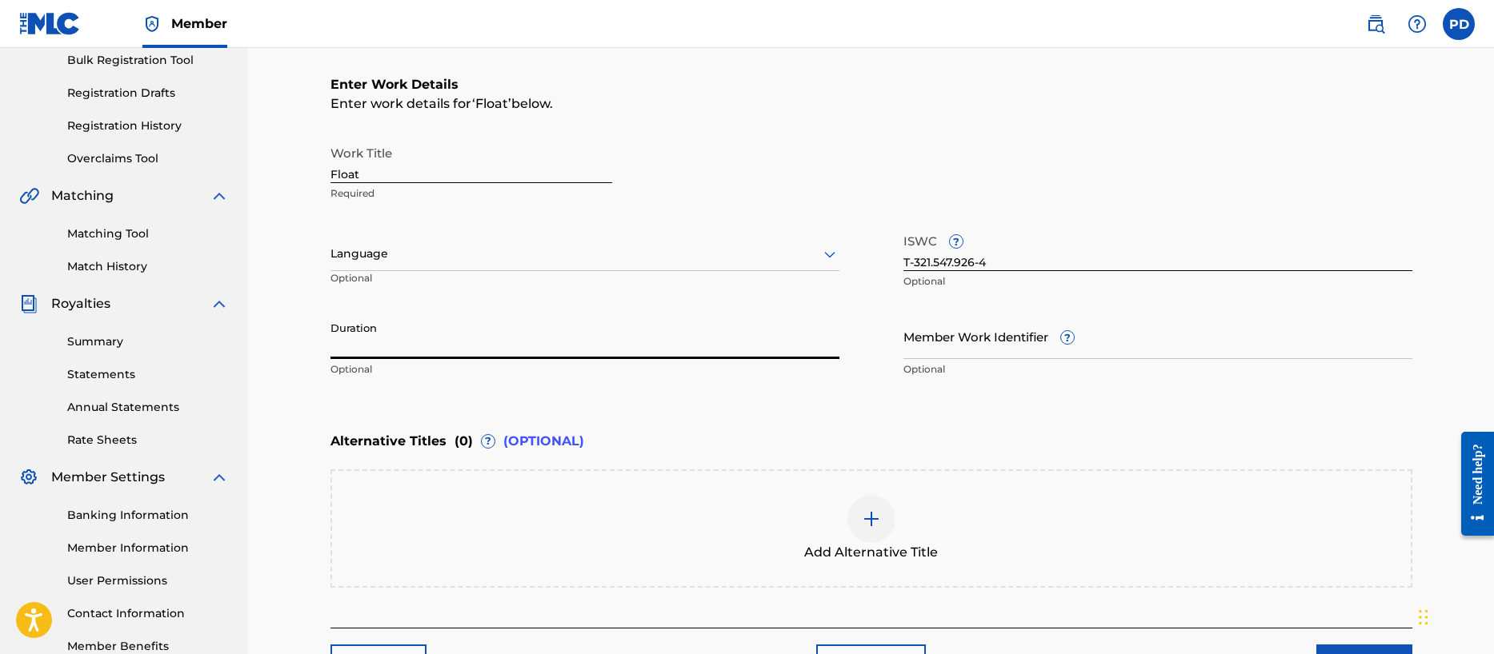
click at [430, 340] on input "Duration" at bounding box center [584, 337] width 509 height 46
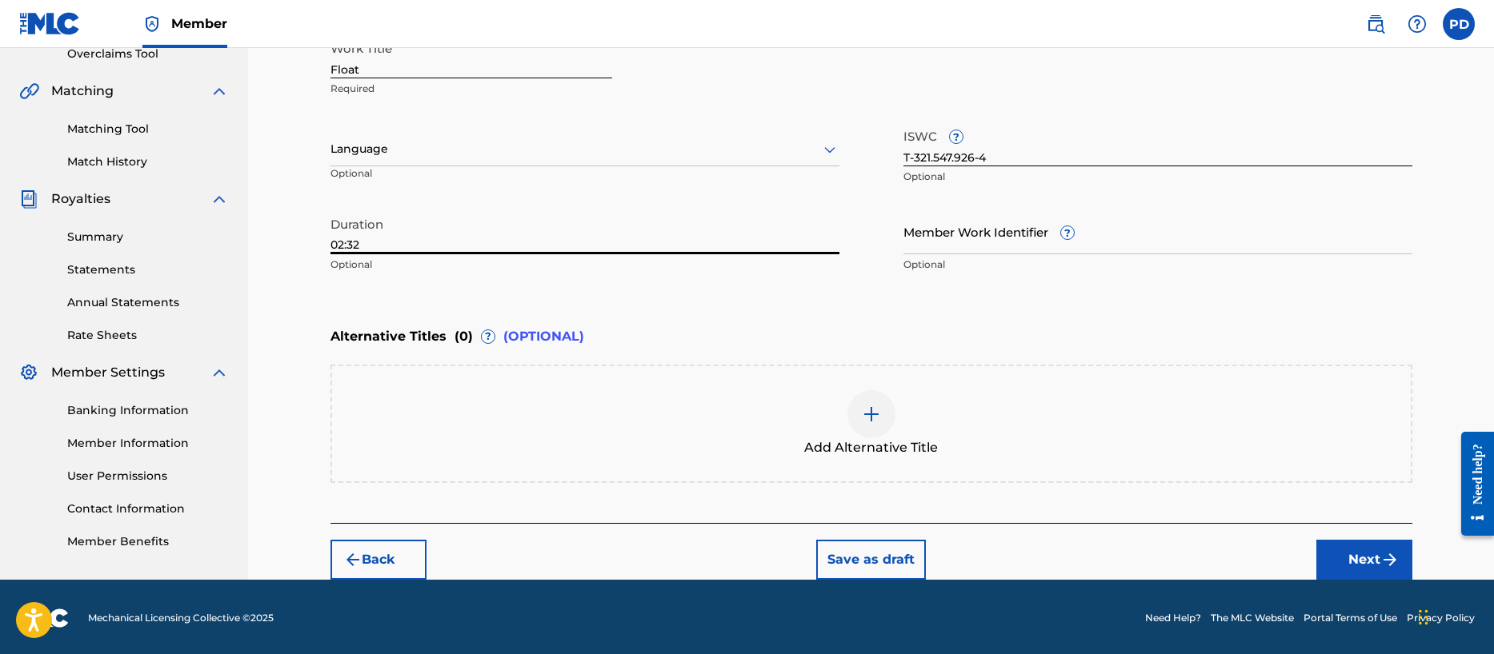
click at [1371, 552] on button "Next" at bounding box center [1364, 560] width 96 height 40
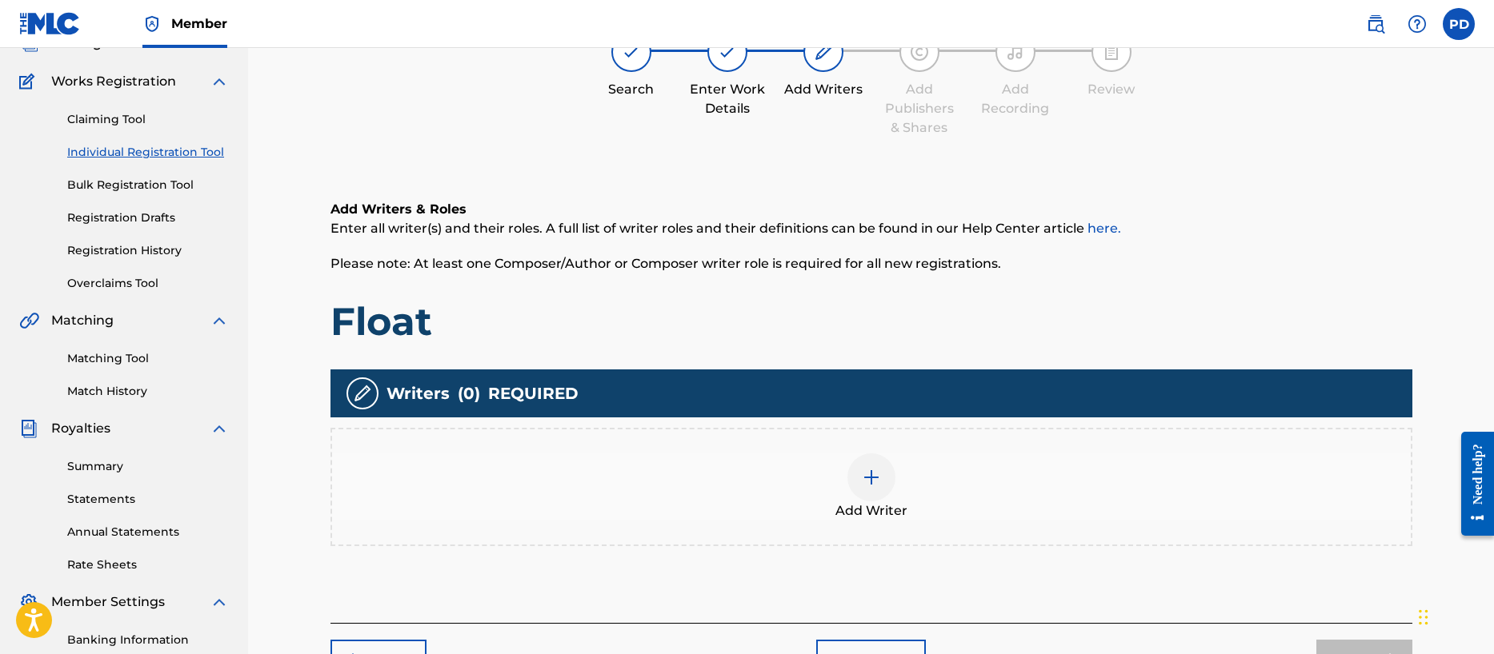
scroll to position [72, 0]
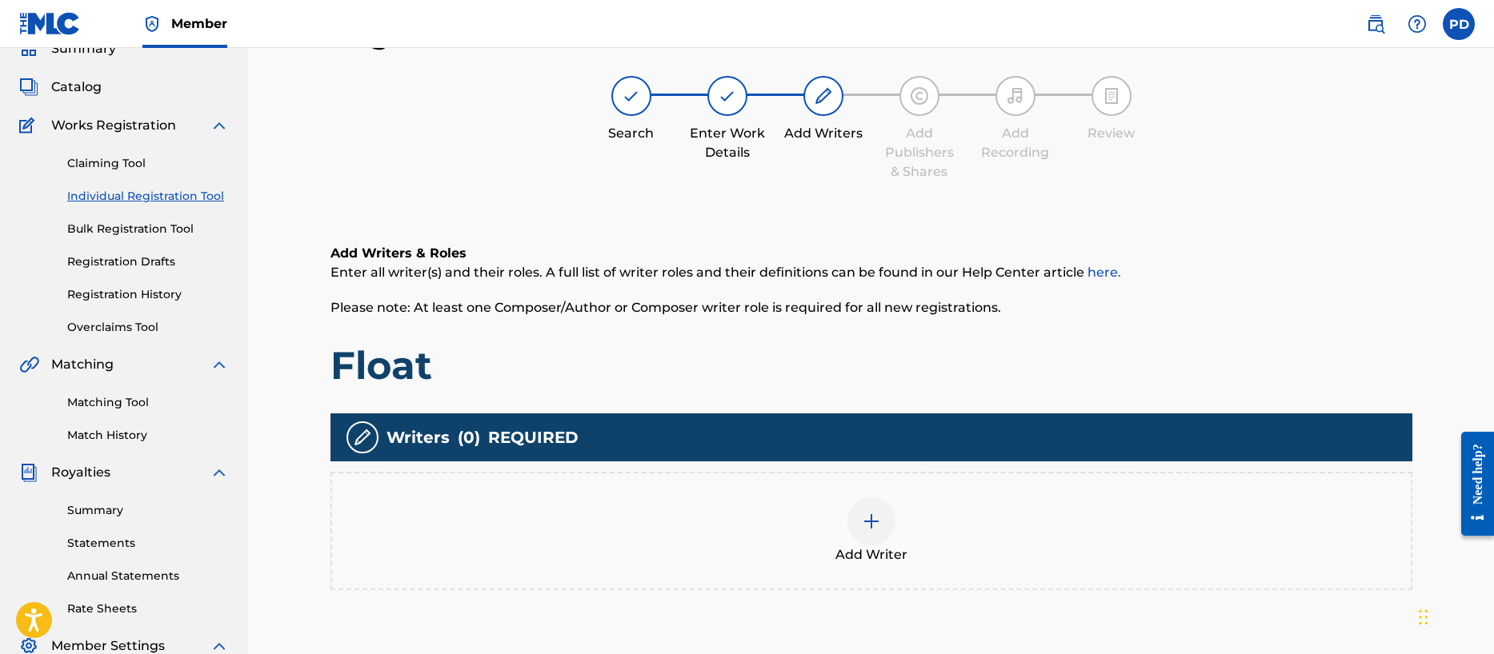
click at [880, 520] on img at bounding box center [871, 521] width 19 height 19
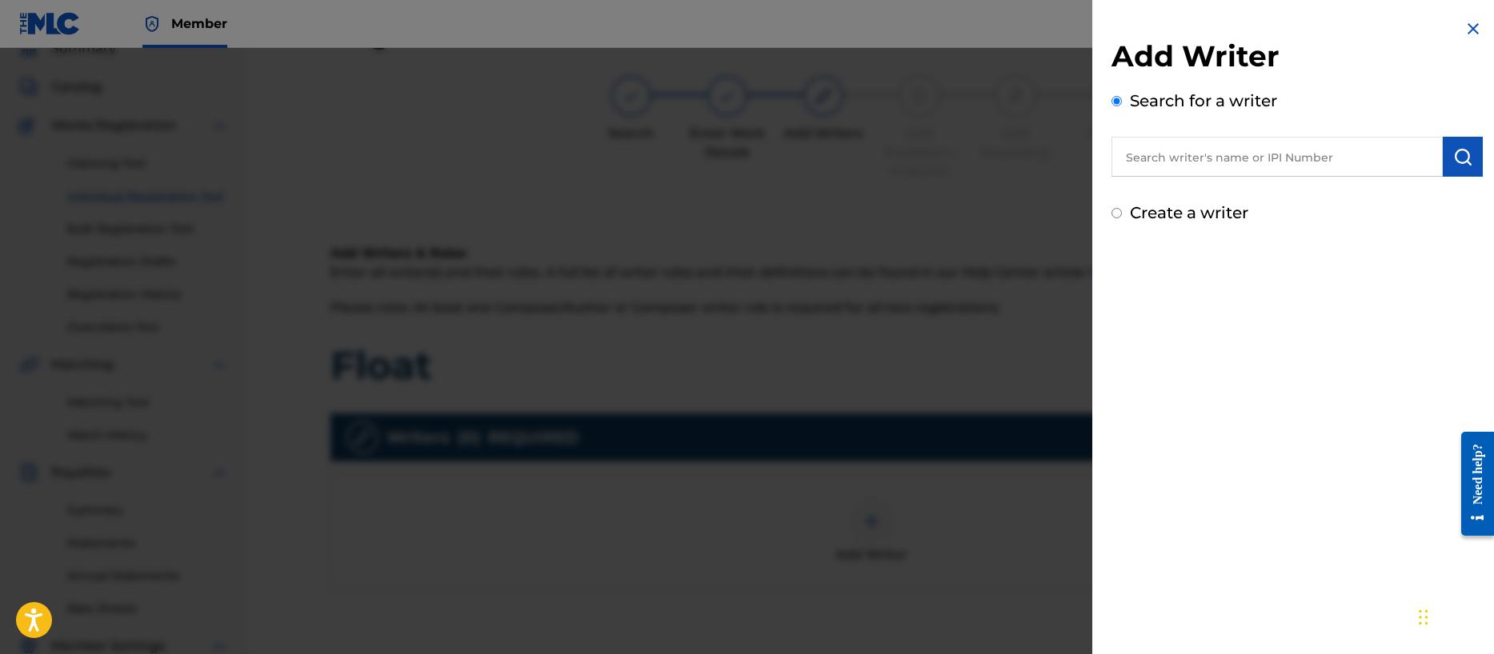
click at [1122, 214] on div "Create a writer" at bounding box center [1296, 213] width 371 height 24
click at [1116, 214] on input "Create a writer" at bounding box center [1116, 213] width 10 height 10
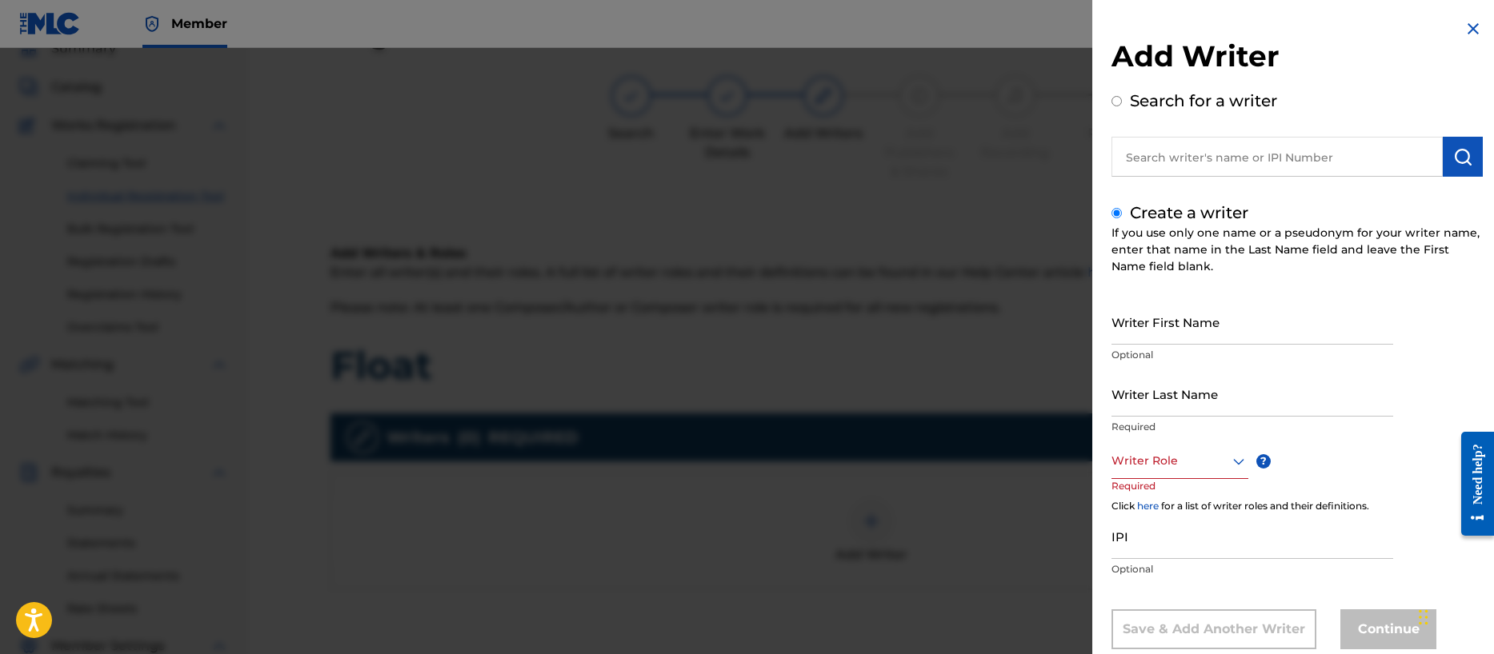
click at [1162, 330] on input "Writer First Name" at bounding box center [1252, 322] width 282 height 46
click at [1156, 471] on div "Writer Role" at bounding box center [1179, 461] width 137 height 36
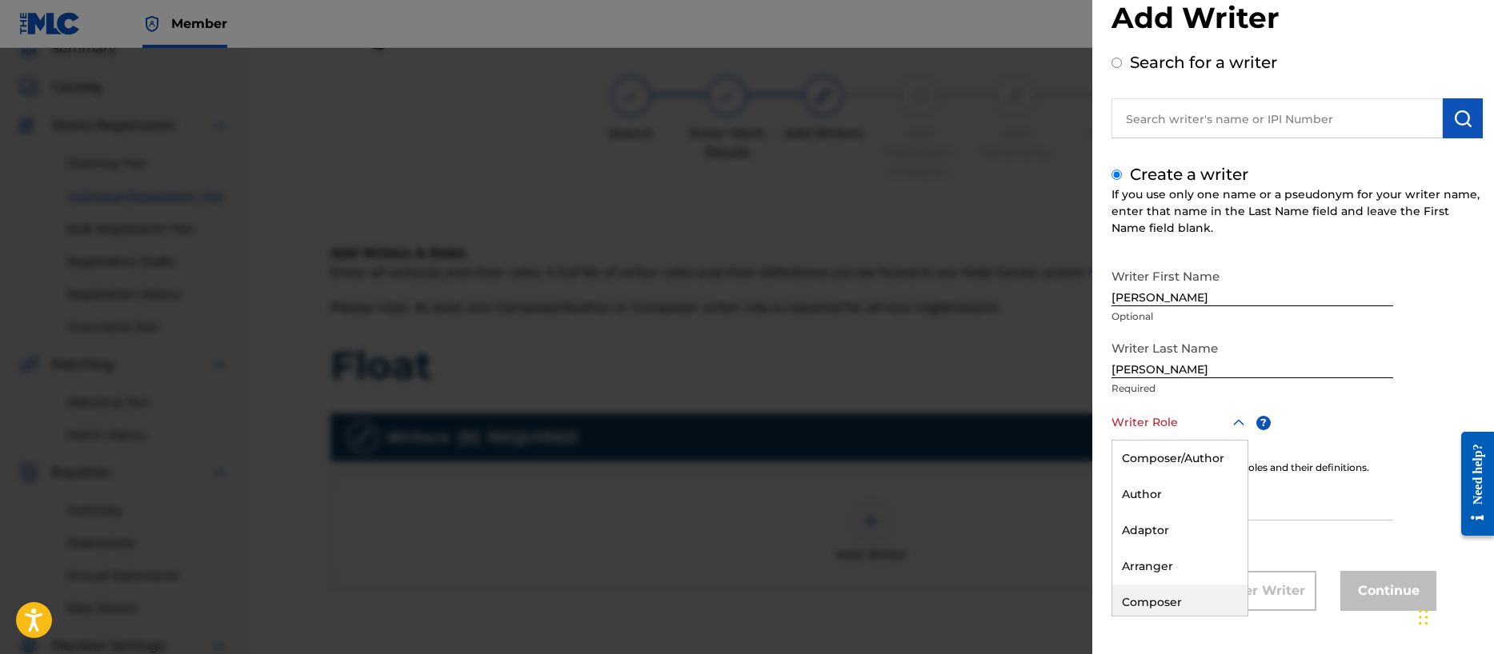
click at [1150, 601] on div "Composer" at bounding box center [1179, 603] width 135 height 36
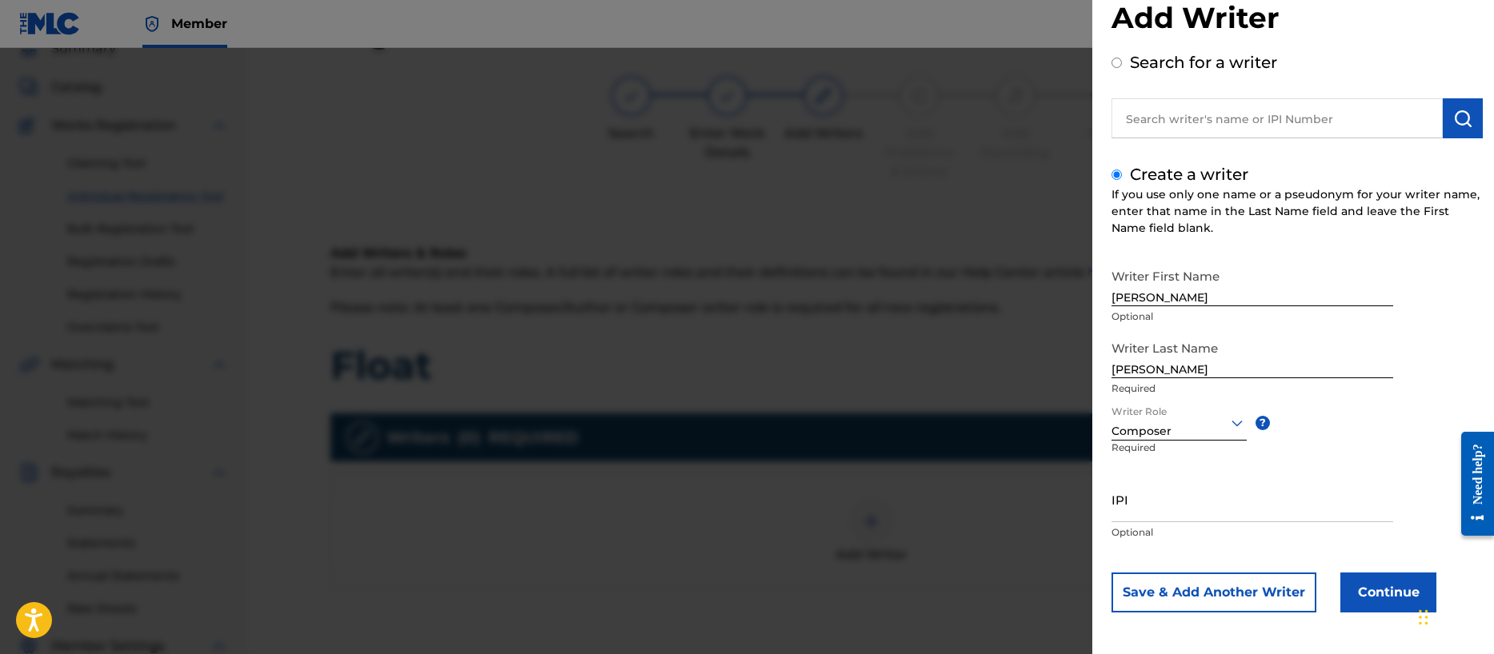
click at [1142, 510] on input "IPI" at bounding box center [1252, 500] width 282 height 46
paste input "00356540654"
click at [1202, 590] on button "Save & Add Another Writer" at bounding box center [1213, 593] width 205 height 40
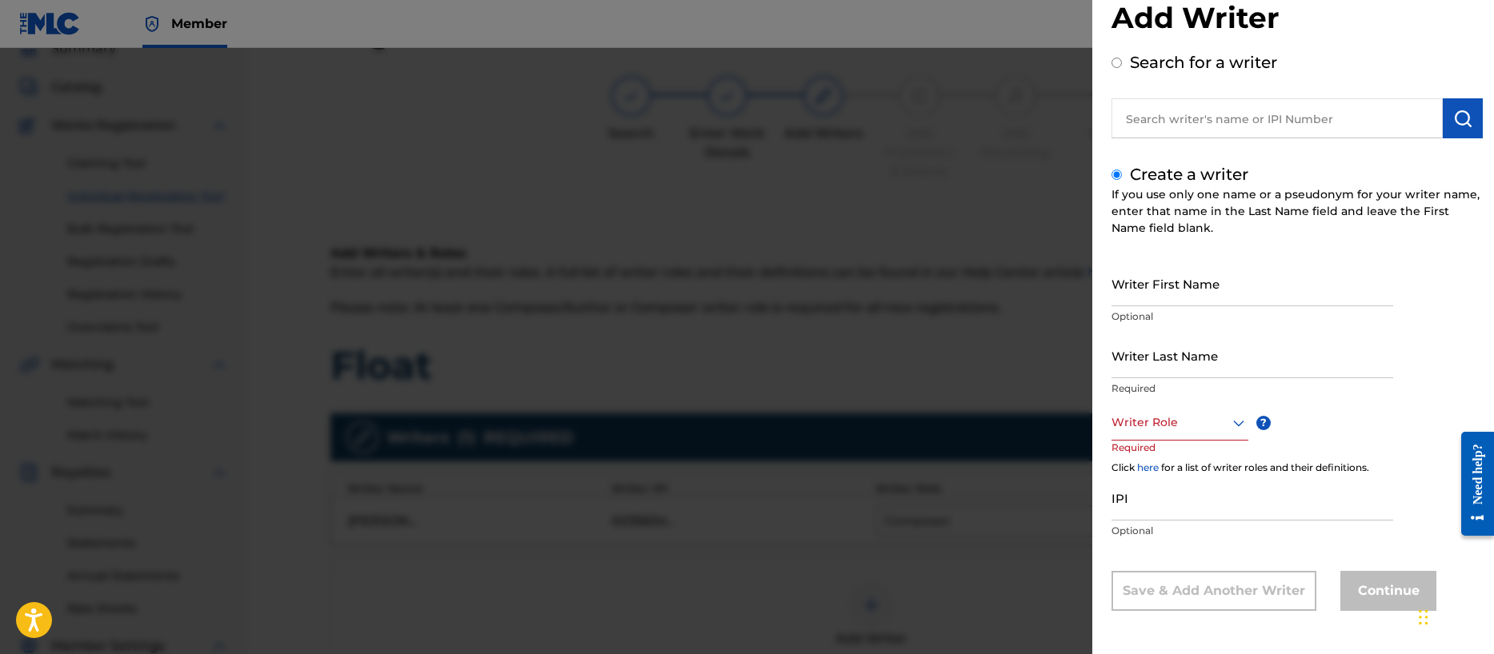
click at [1141, 300] on input "Writer First Name" at bounding box center [1252, 284] width 282 height 46
drag, startPoint x: 1150, startPoint y: 425, endPoint x: 1153, endPoint y: 438, distance: 13.2
click at [1150, 425] on div at bounding box center [1179, 423] width 137 height 20
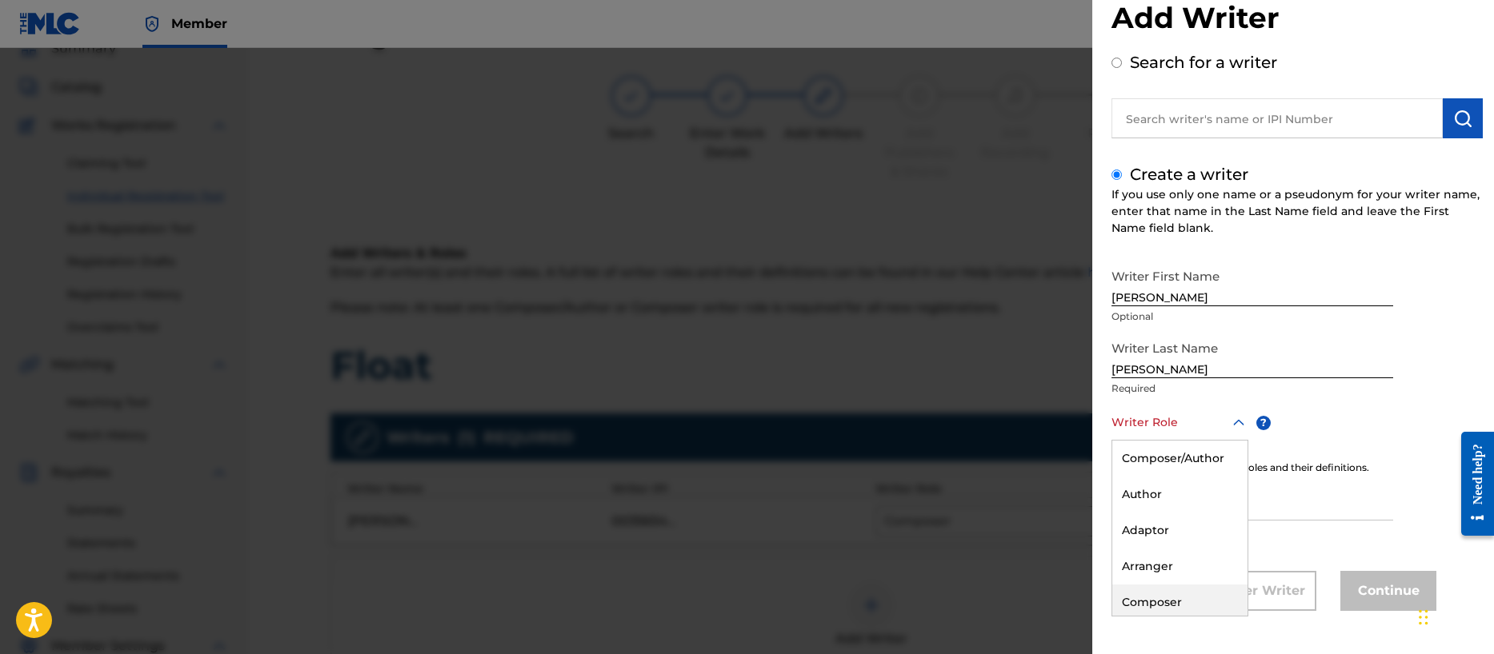
click at [1166, 598] on div "Composer" at bounding box center [1179, 603] width 135 height 36
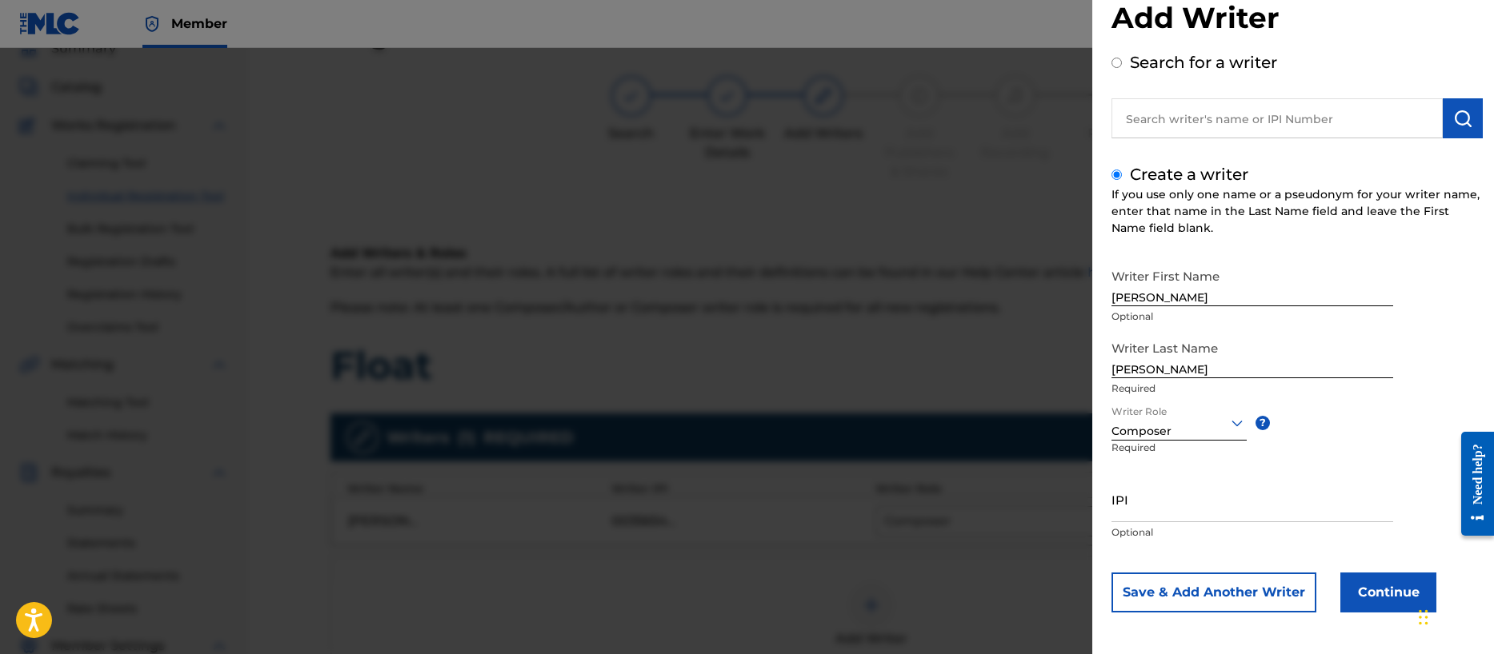
scroll to position [40, 0]
click at [1144, 510] on input "IPI" at bounding box center [1252, 498] width 282 height 46
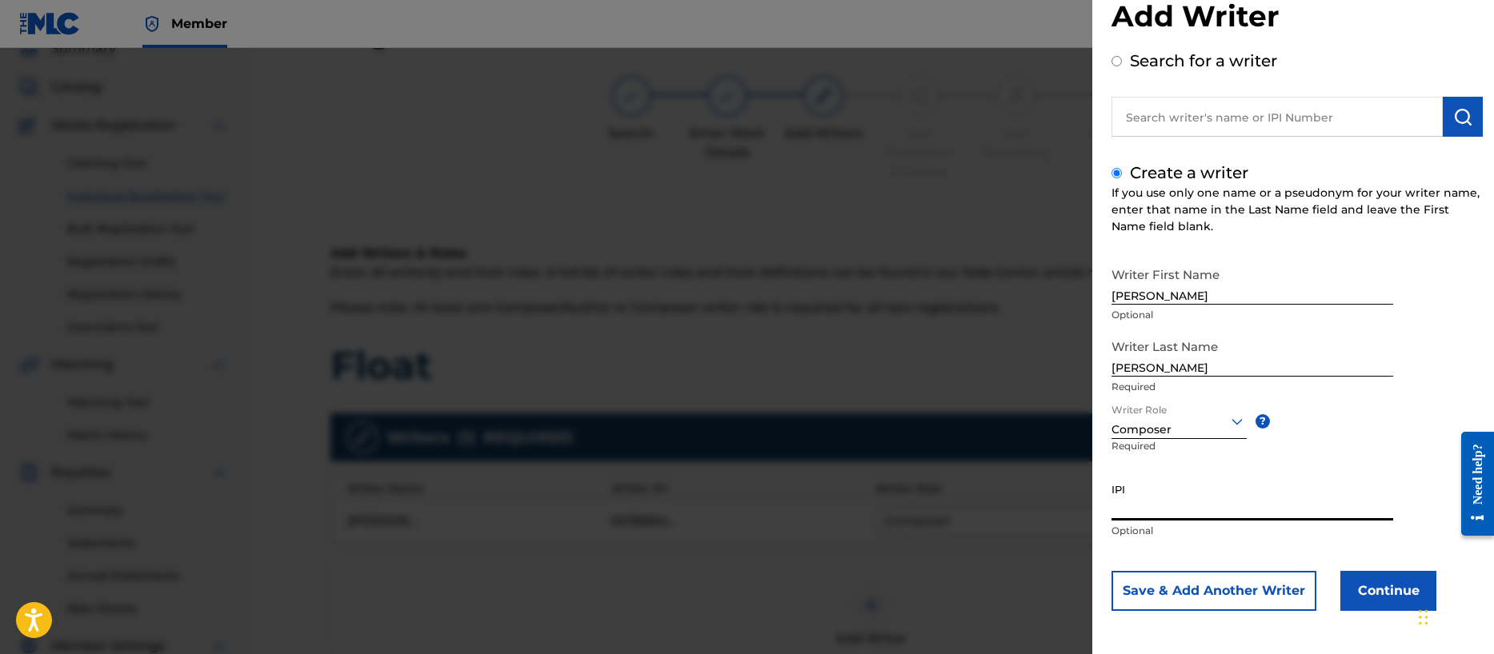
paste input "00196887985"
click at [1225, 597] on button "Save & Add Another Writer" at bounding box center [1213, 591] width 205 height 40
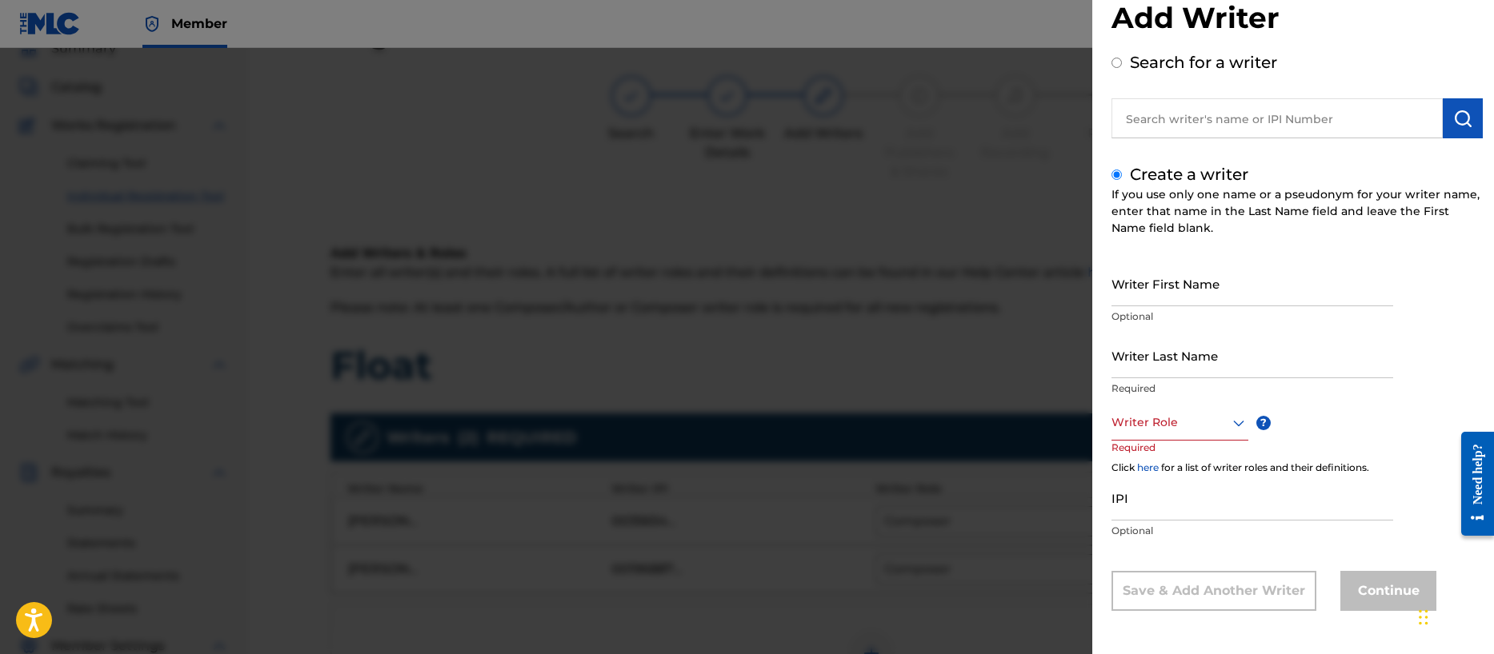
click at [1190, 291] on input "Writer First Name" at bounding box center [1252, 284] width 282 height 46
click at [1156, 428] on div at bounding box center [1179, 423] width 137 height 20
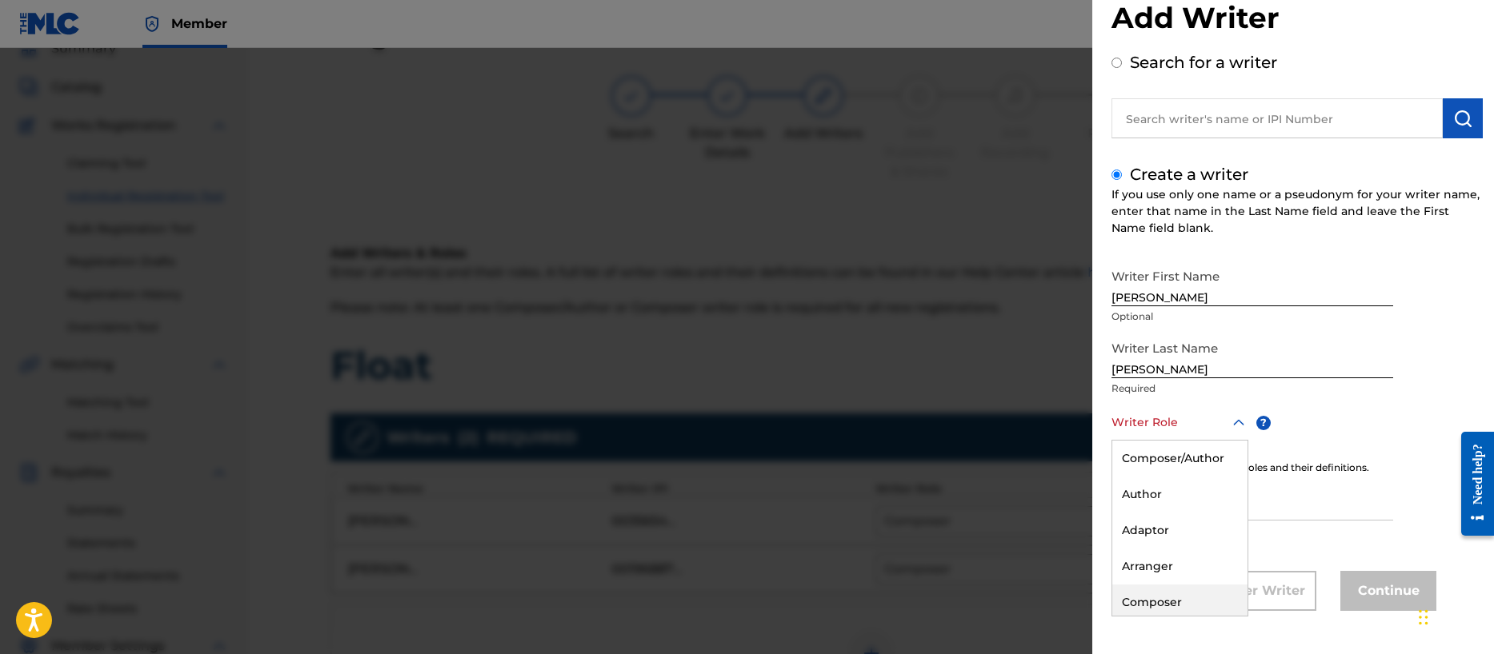
click at [1160, 598] on div "Composer" at bounding box center [1179, 603] width 135 height 36
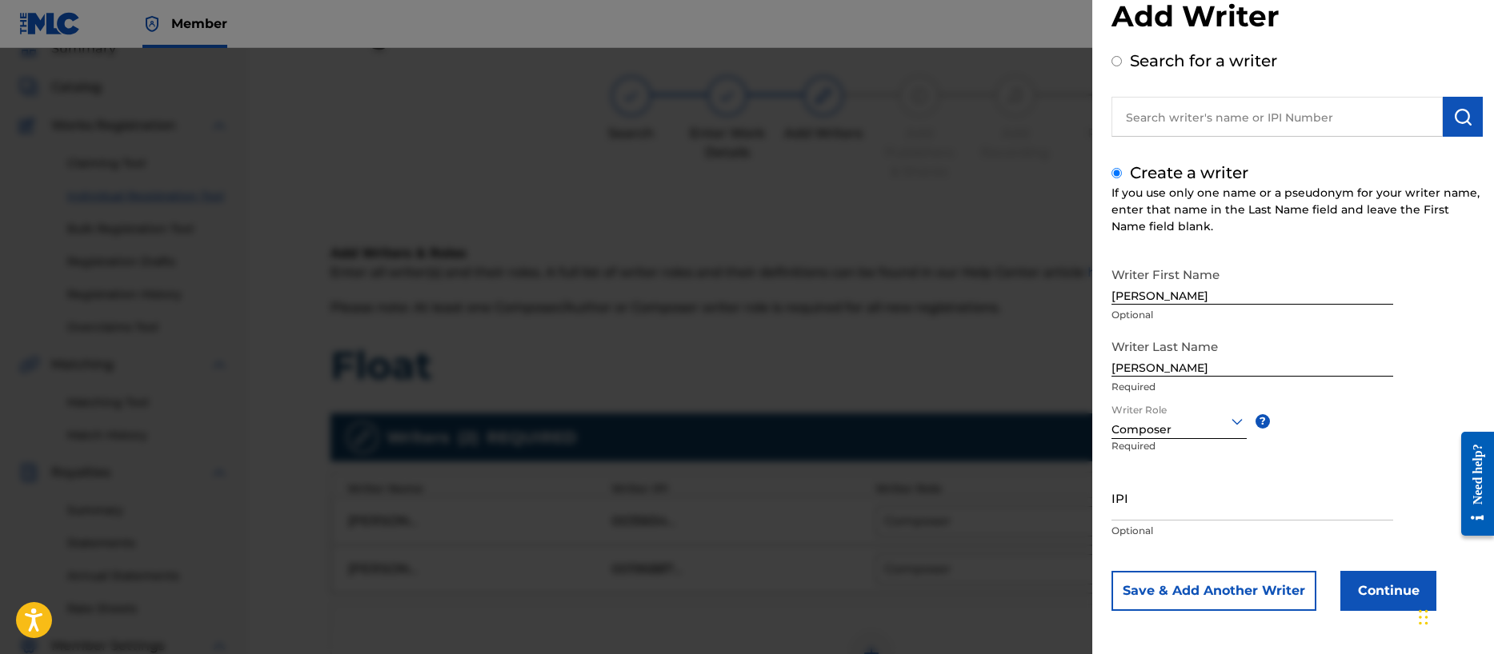
scroll to position [34, 0]
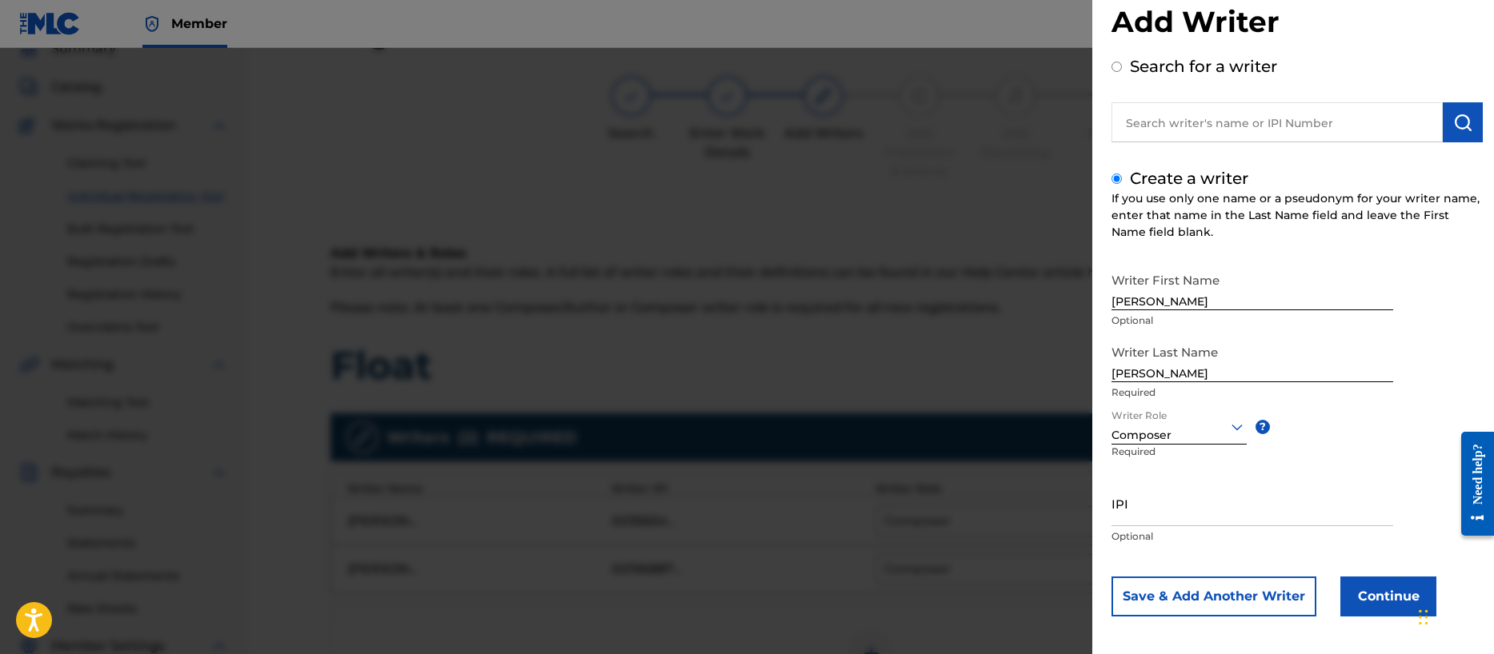
click at [1167, 514] on input "IPI" at bounding box center [1252, 504] width 282 height 46
paste input "00356713255"
click at [1250, 598] on button "Save & Add Another Writer" at bounding box center [1213, 597] width 205 height 40
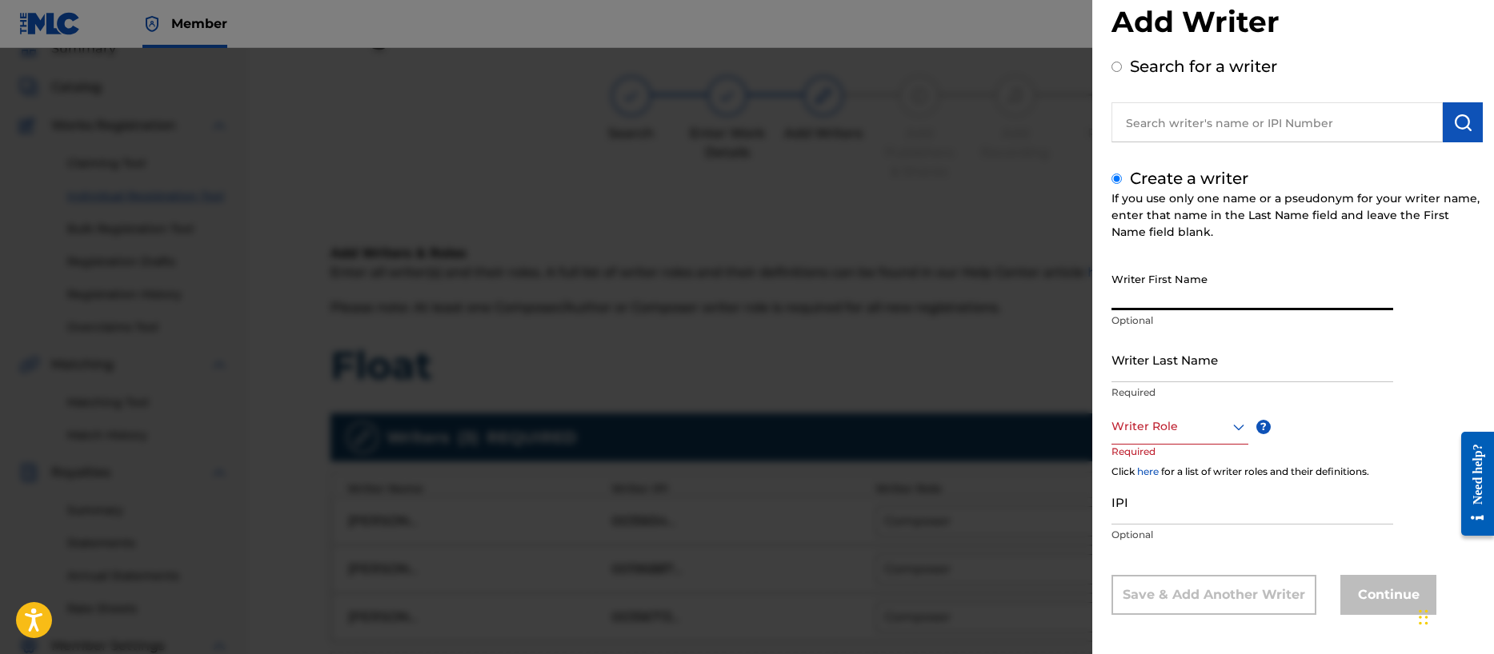
click at [1149, 299] on input "Writer First Name" at bounding box center [1252, 288] width 282 height 46
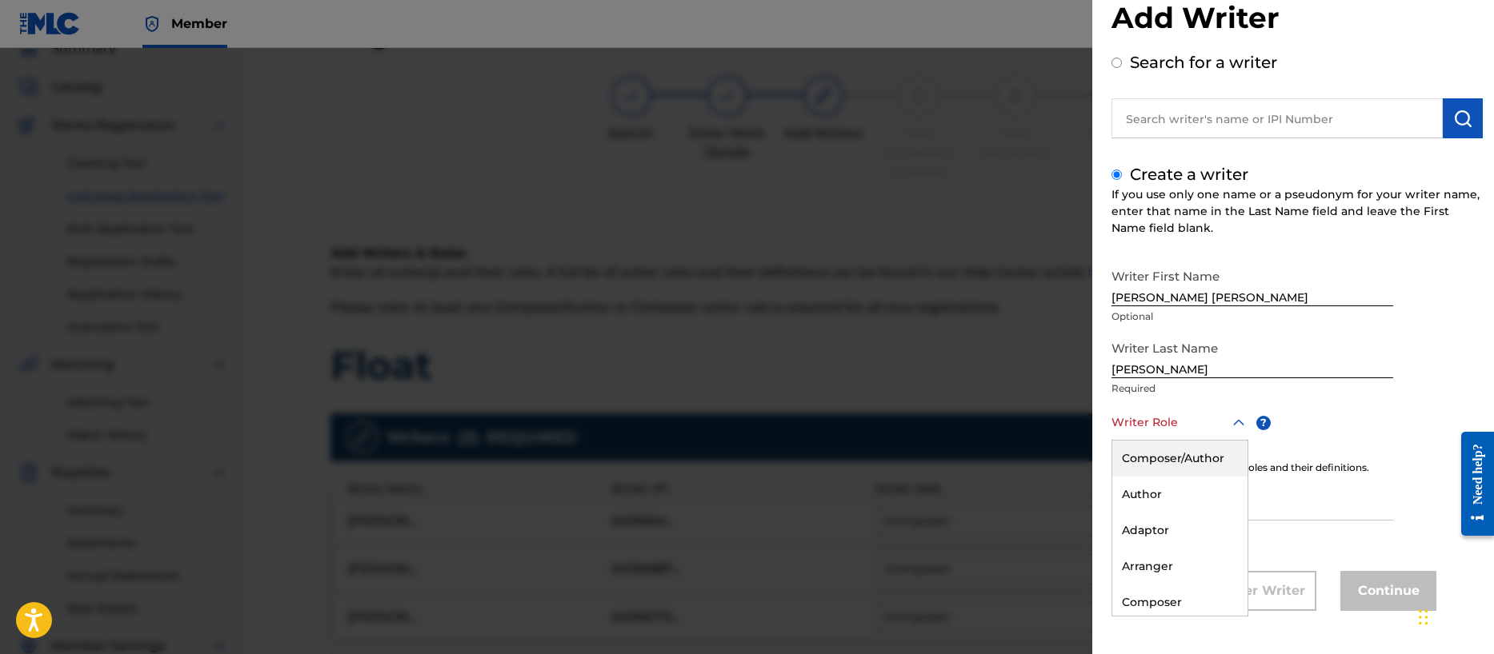
click at [1143, 423] on div at bounding box center [1179, 423] width 137 height 20
click at [1162, 591] on div "Composer" at bounding box center [1179, 603] width 135 height 36
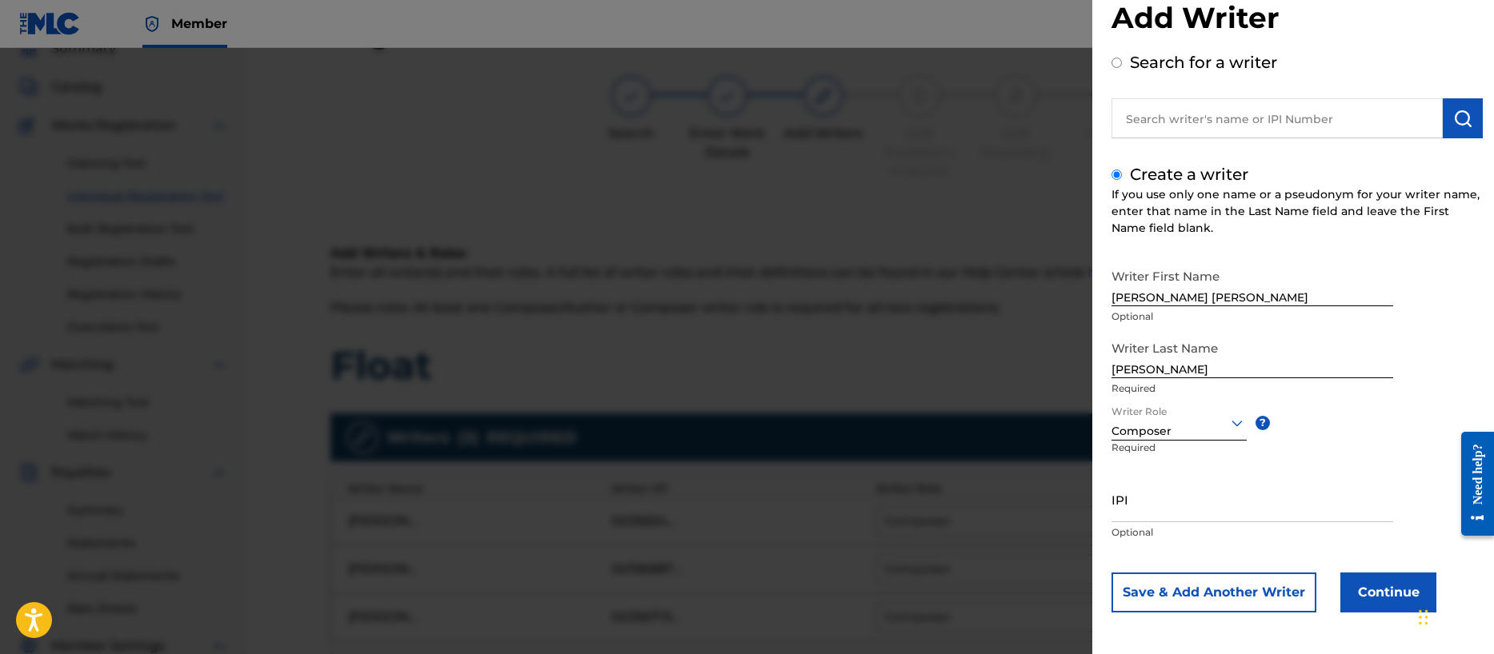
scroll to position [40, 0]
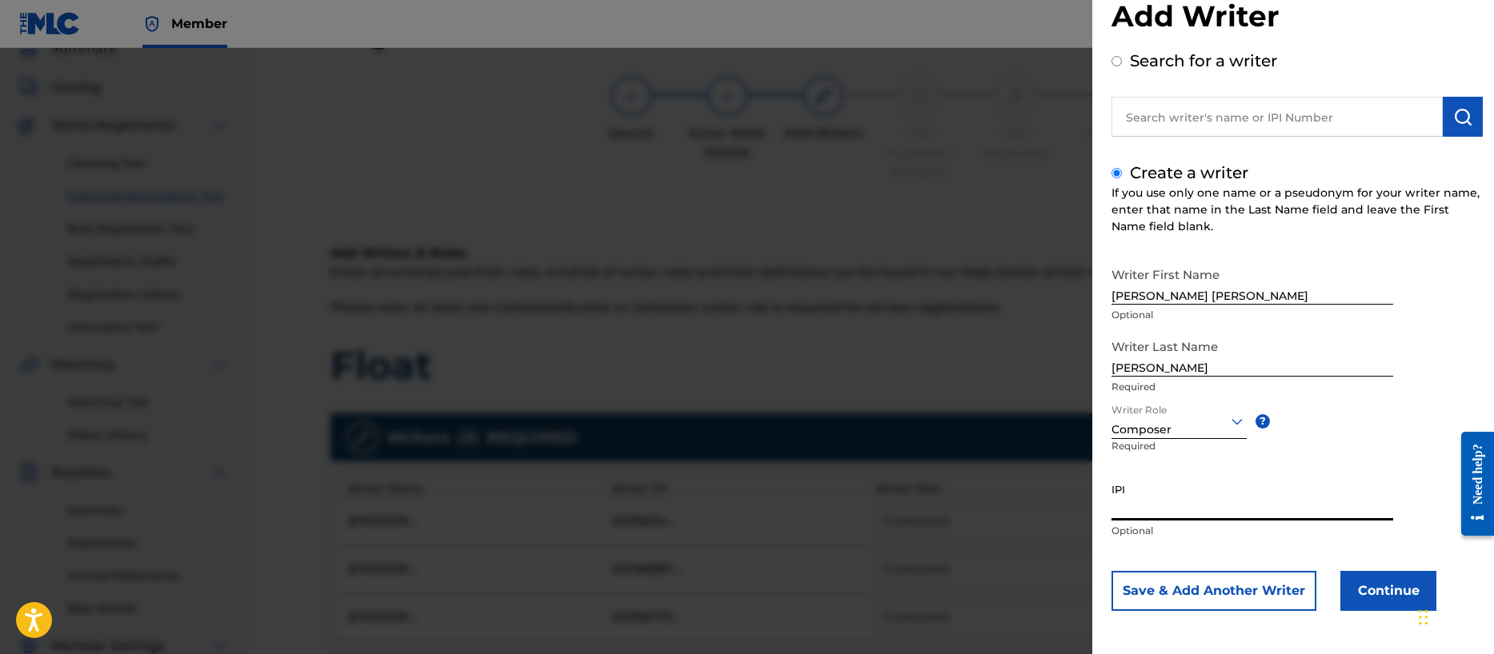
click at [1162, 516] on input "IPI" at bounding box center [1252, 498] width 282 height 46
paste input "00401057708"
click at [1402, 589] on button "Continue" at bounding box center [1388, 591] width 96 height 40
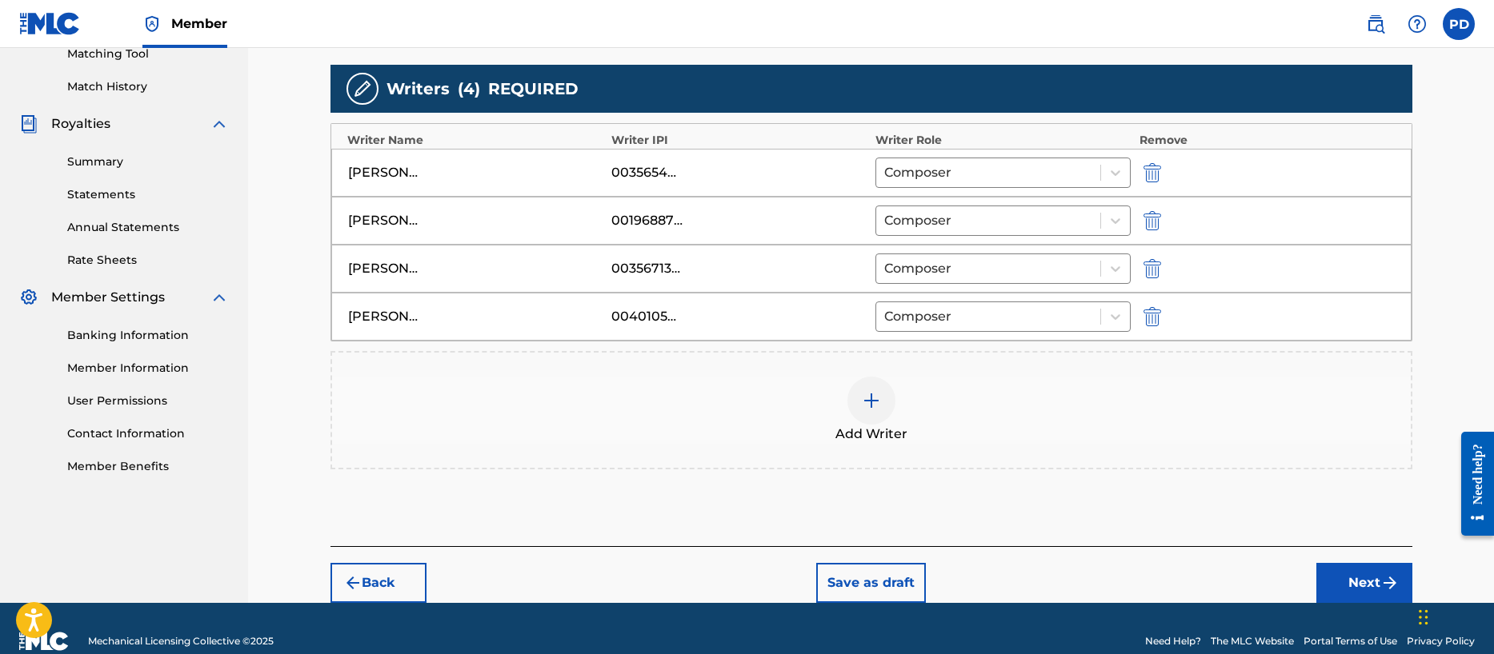
scroll to position [446, 0]
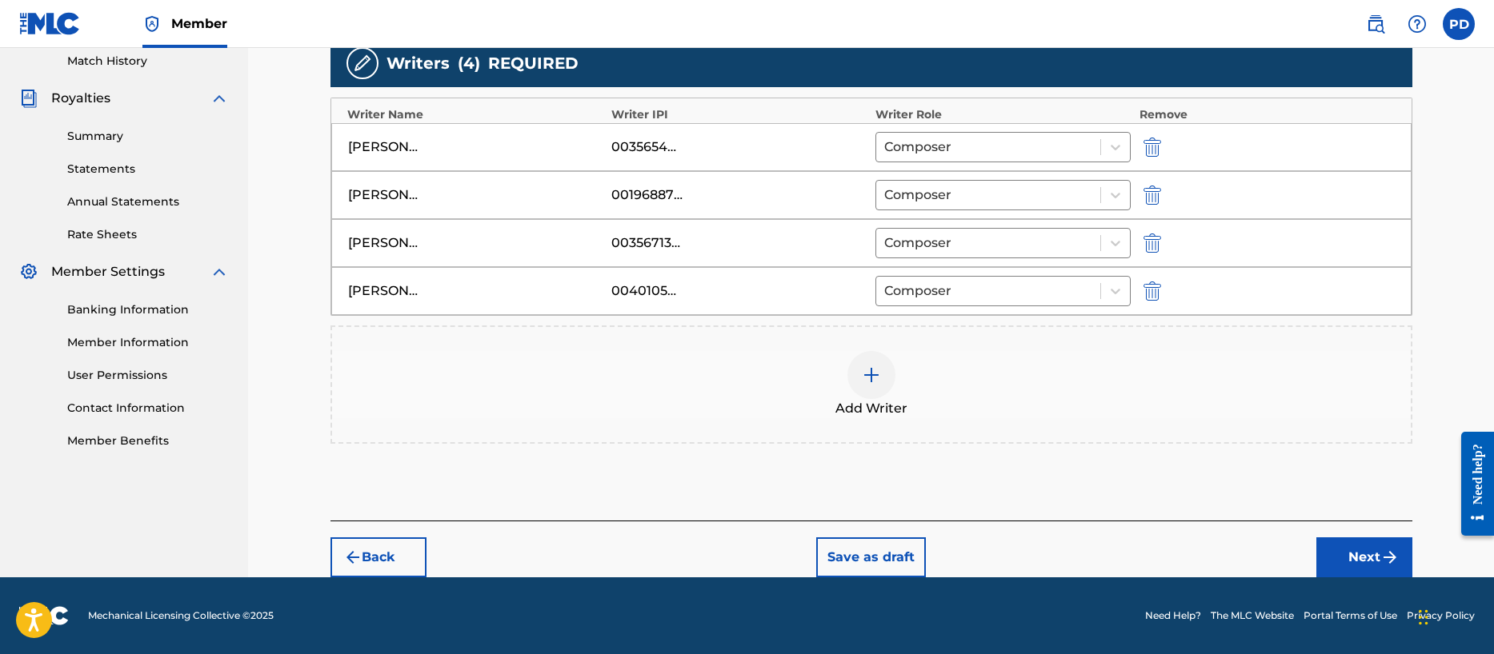
click at [1350, 556] on button "Next" at bounding box center [1364, 558] width 96 height 40
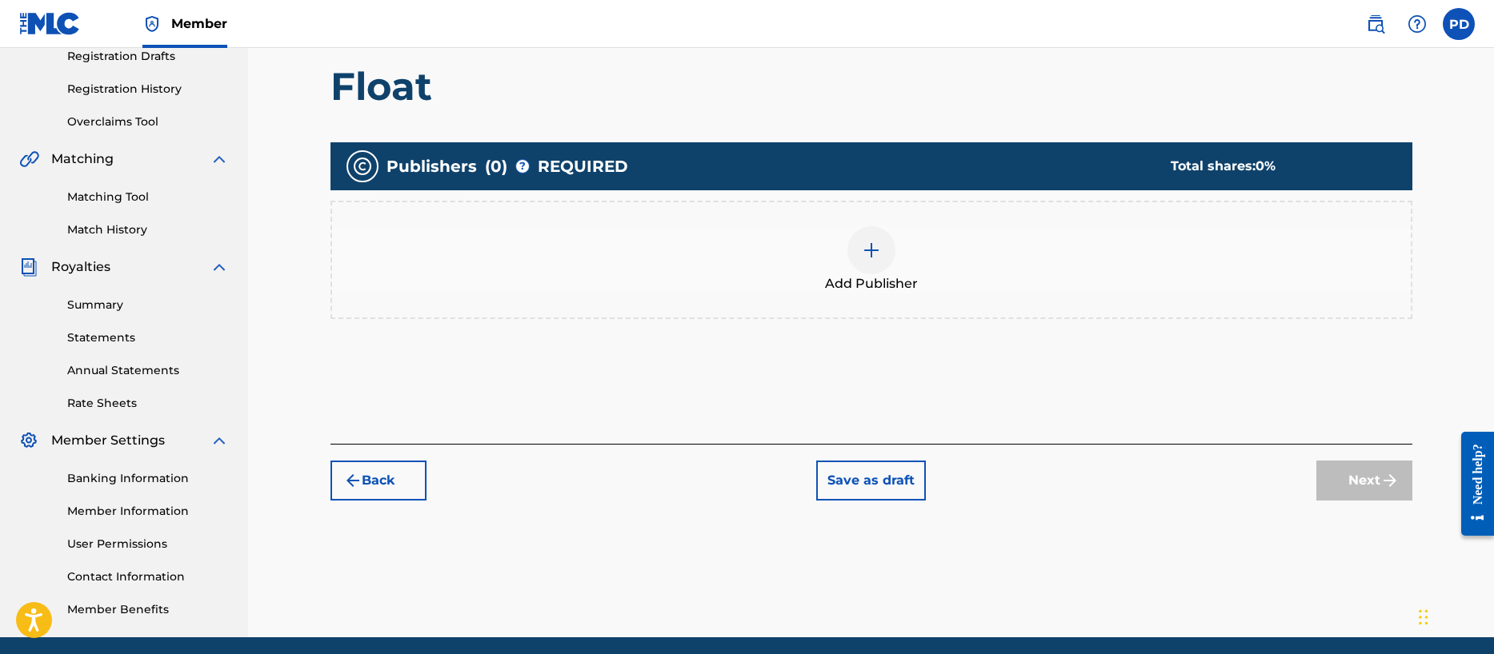
scroll to position [72, 0]
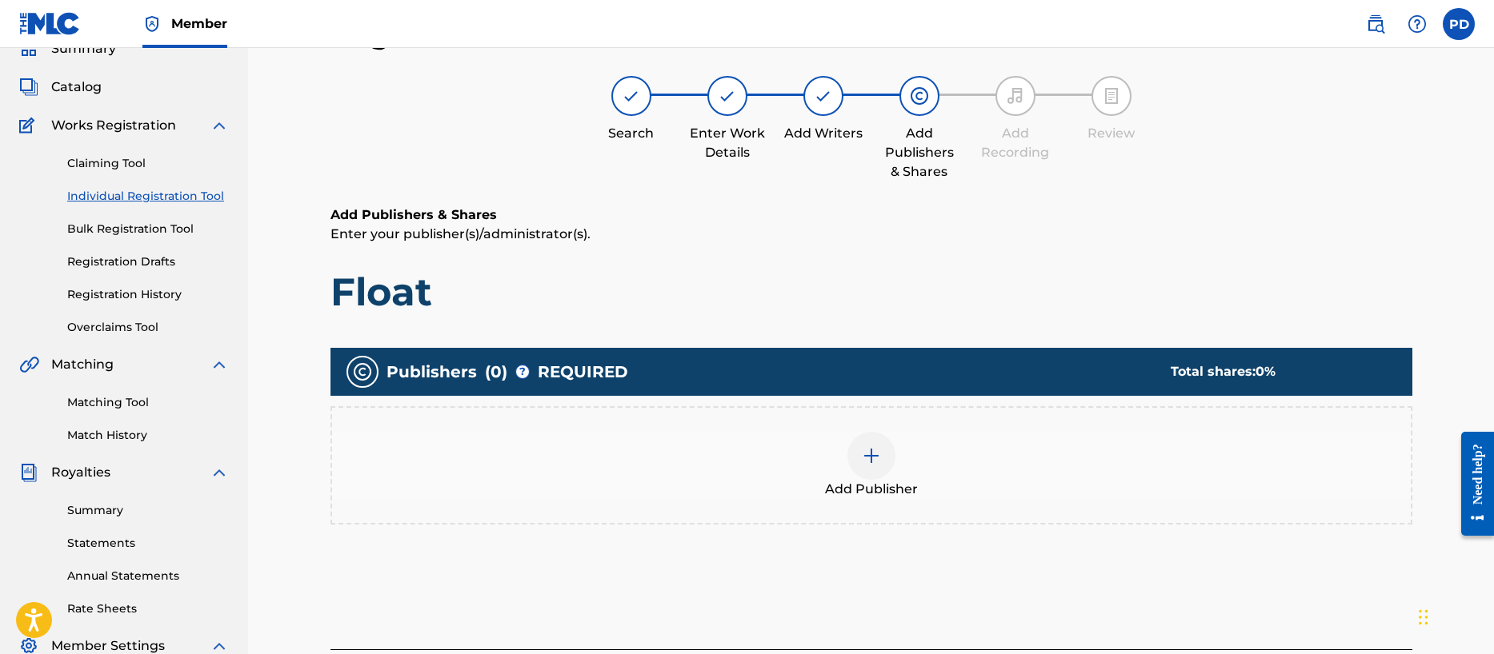
click at [880, 458] on div at bounding box center [871, 456] width 48 height 48
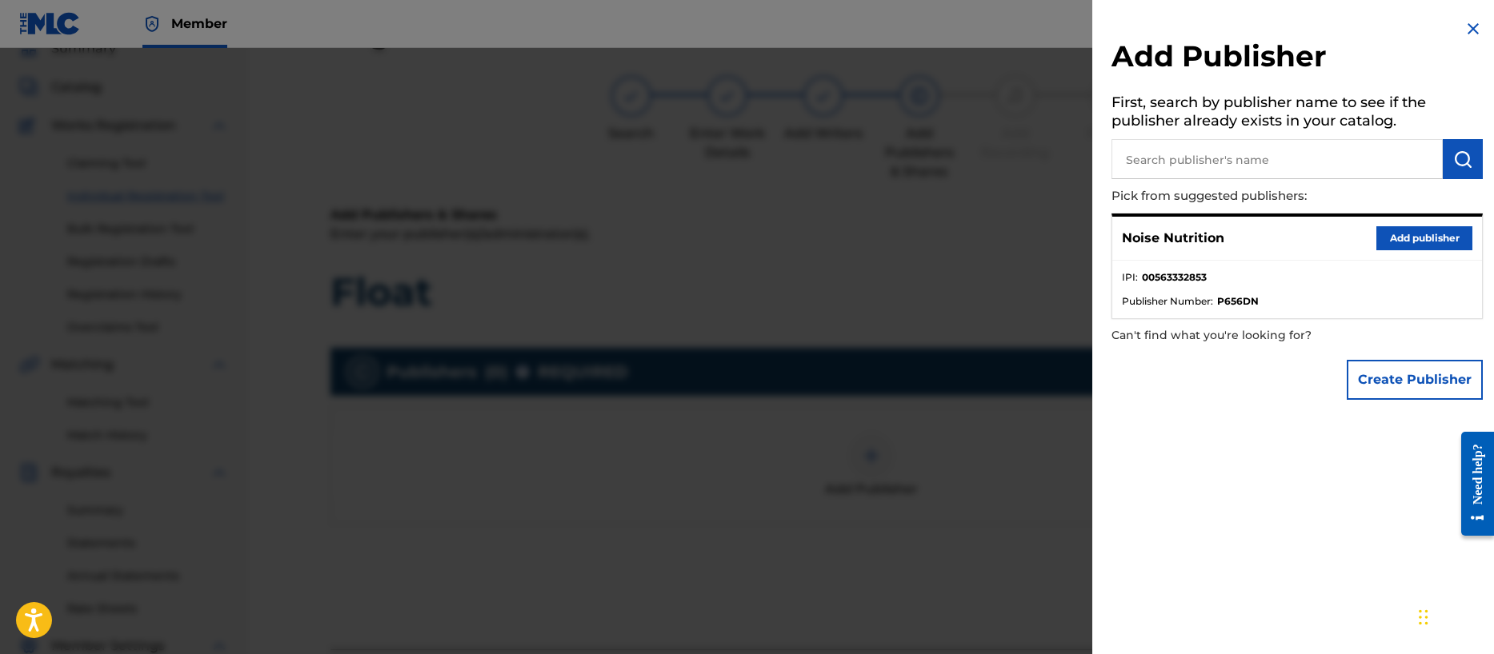
click at [1431, 230] on button "Add publisher" at bounding box center [1424, 238] width 96 height 24
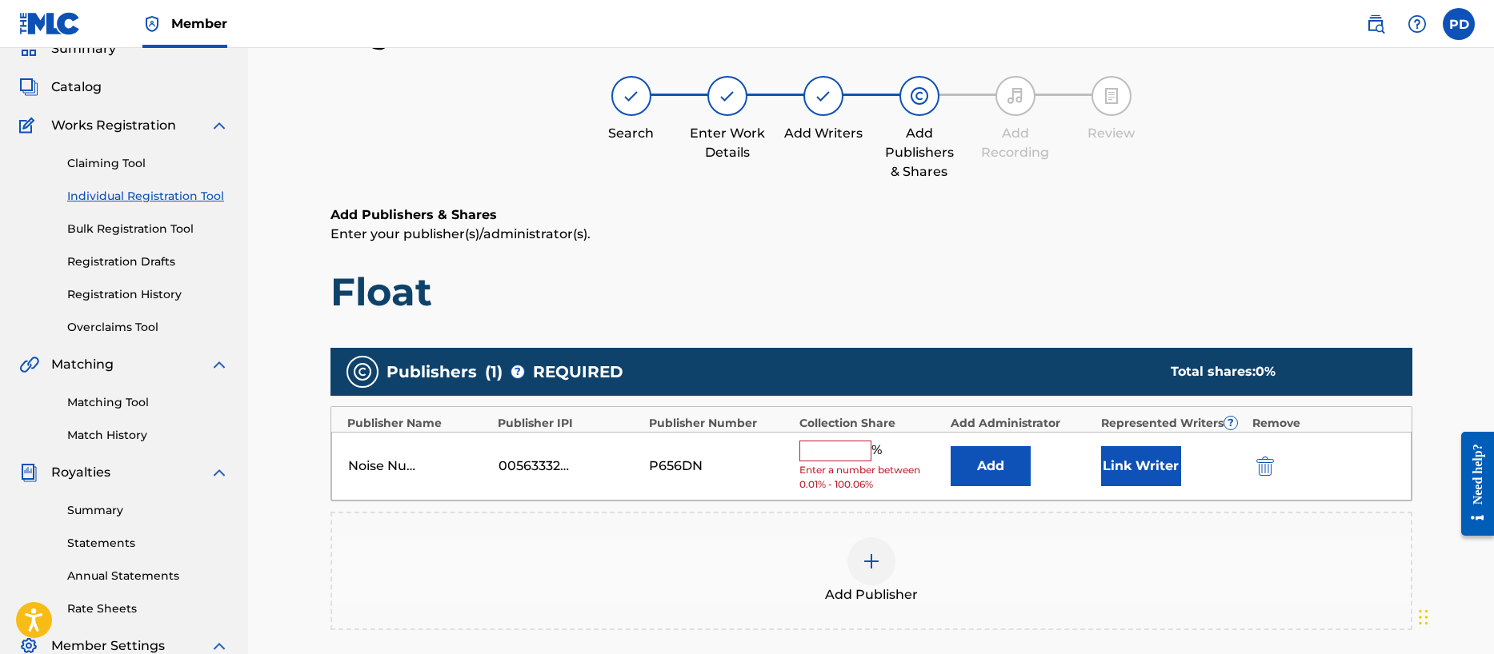
click at [805, 453] on input "text" at bounding box center [835, 451] width 72 height 21
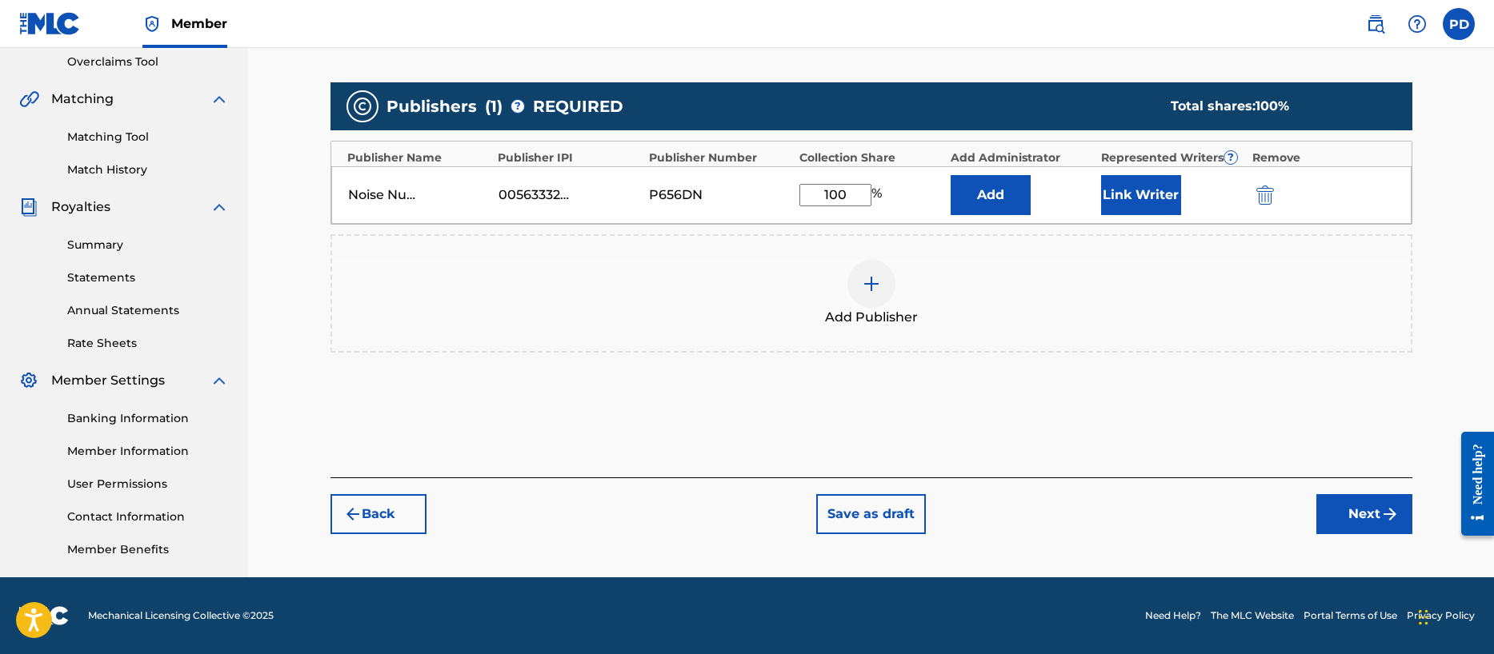
click at [1359, 514] on button "Next" at bounding box center [1364, 514] width 96 height 40
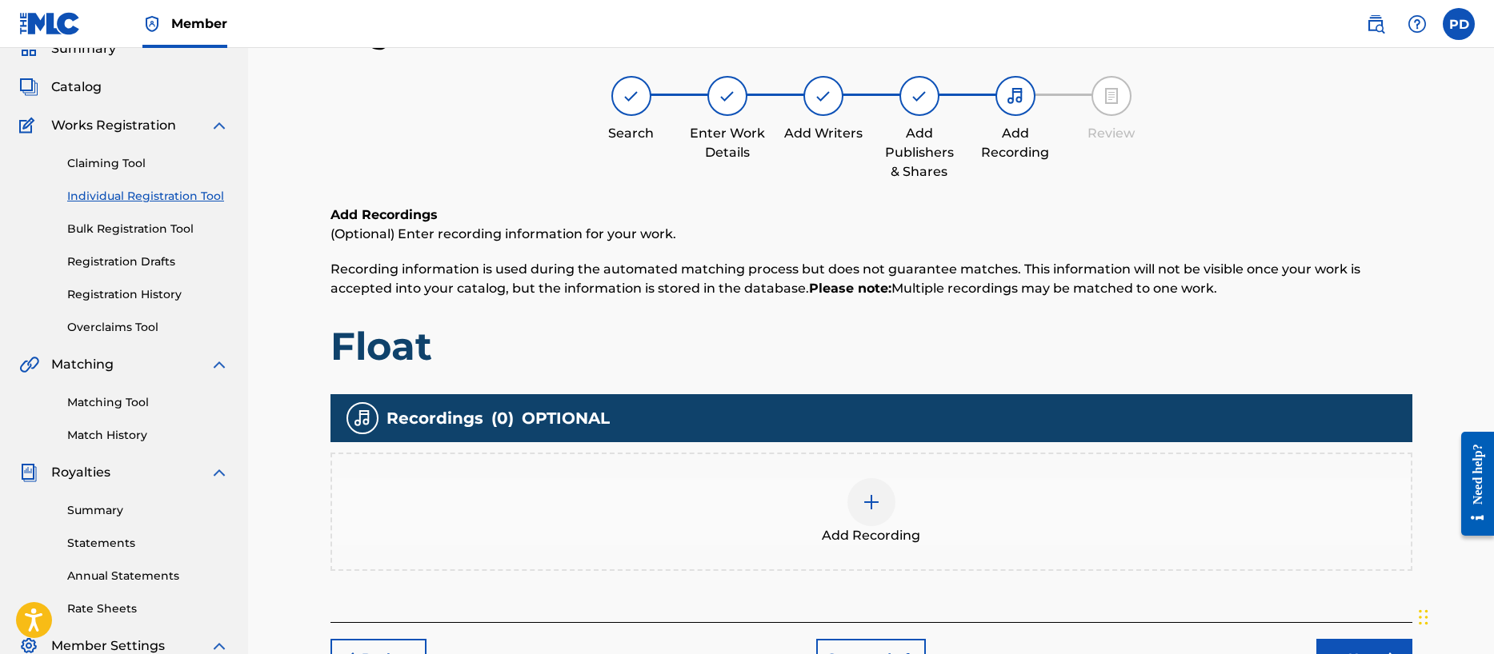
click at [872, 506] on img at bounding box center [871, 502] width 19 height 19
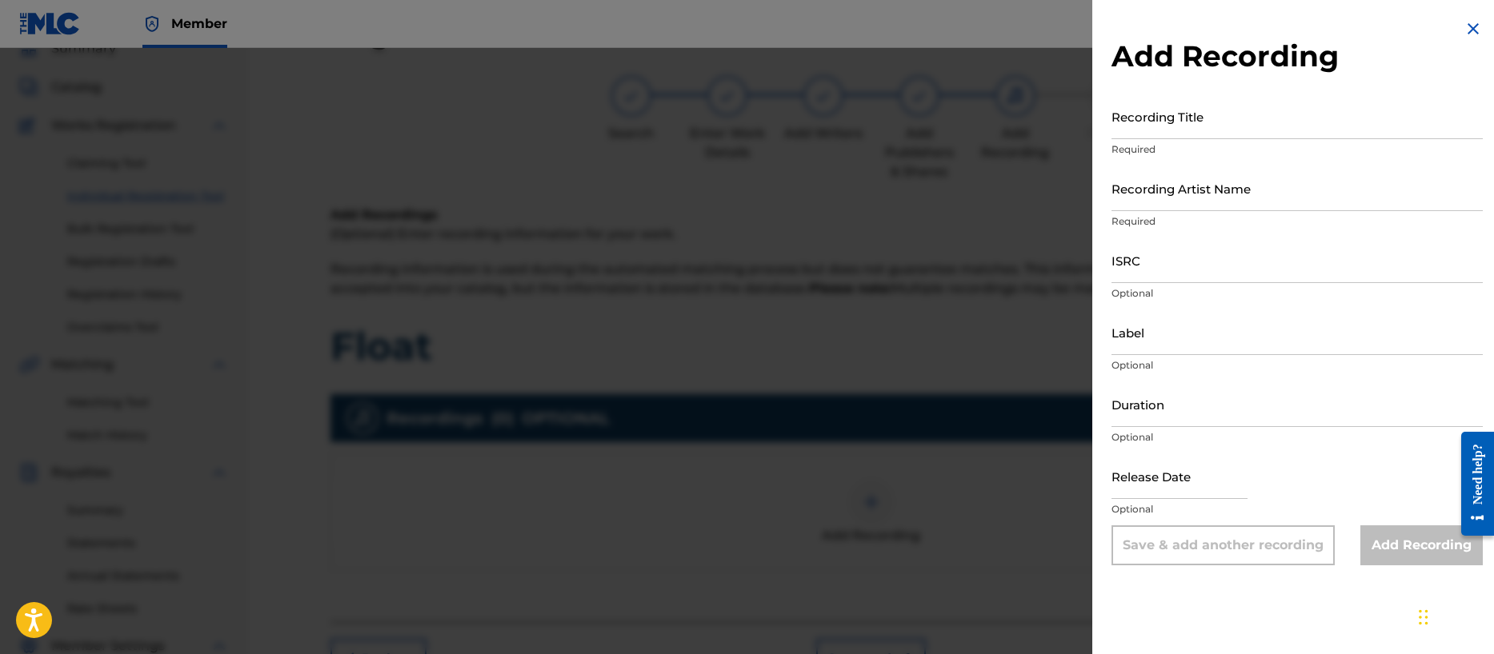
click at [1173, 129] on input "Recording Title" at bounding box center [1296, 117] width 371 height 46
drag, startPoint x: 1169, startPoint y: 190, endPoint x: 1182, endPoint y: 210, distance: 23.5
click at [1169, 190] on input "Recording Artist Name" at bounding box center [1296, 189] width 371 height 46
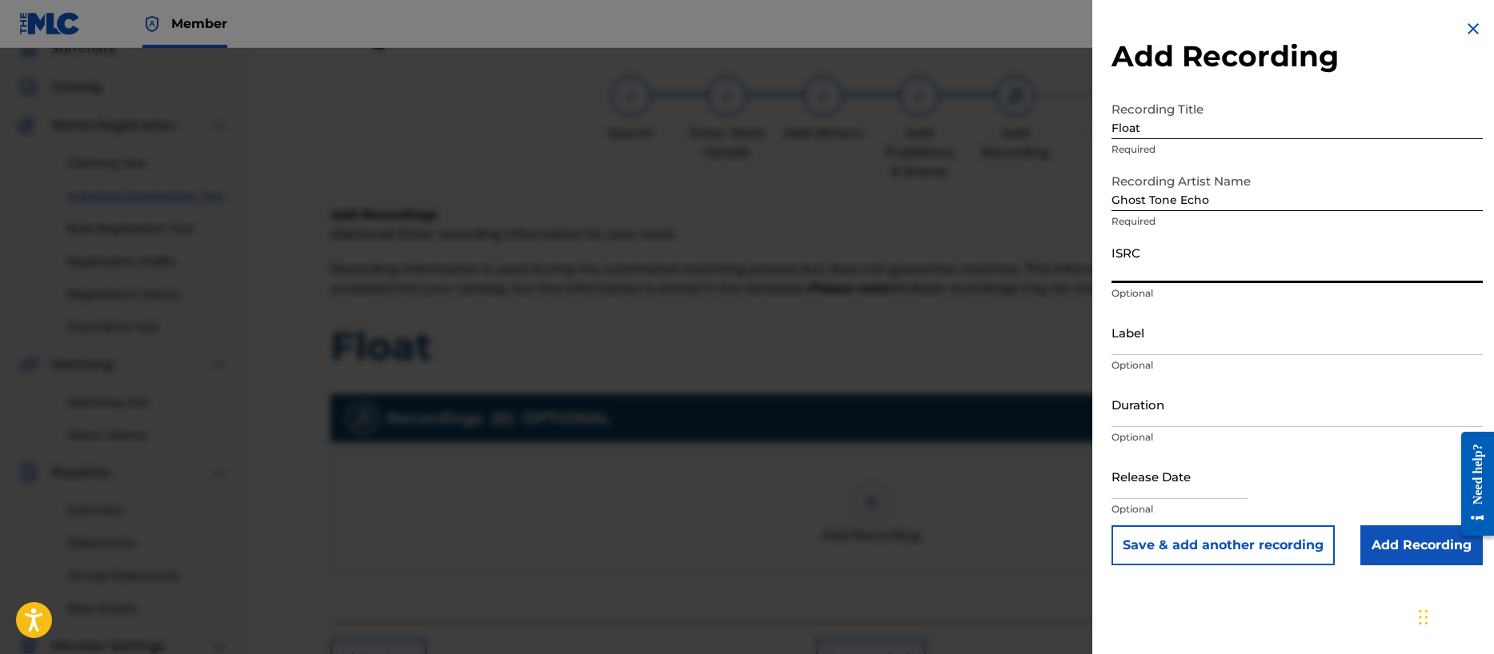
click at [1152, 274] on input "ISRC" at bounding box center [1296, 261] width 371 height 46
paste input "QZTB82330769"
click at [1147, 347] on input "Label" at bounding box center [1296, 333] width 371 height 46
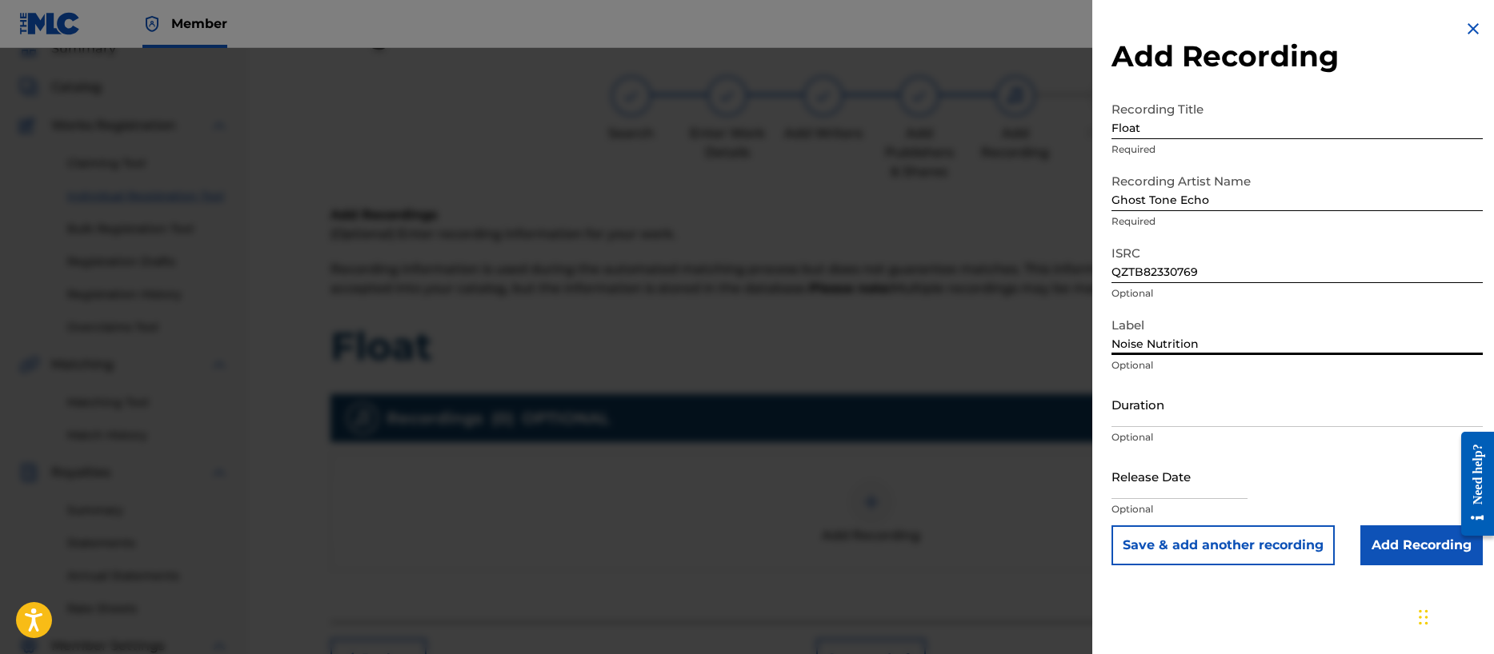
click at [1203, 410] on input "Duration" at bounding box center [1296, 405] width 371 height 46
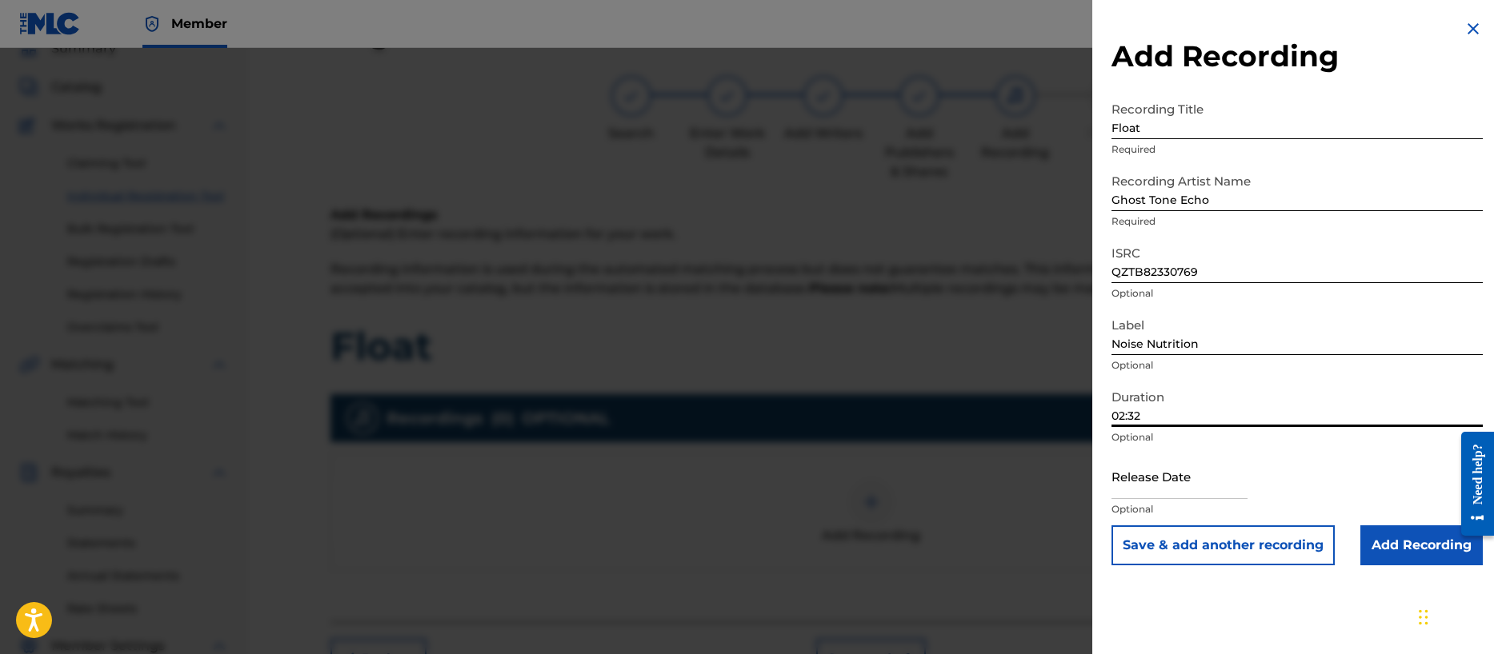
click at [1166, 478] on input "text" at bounding box center [1179, 477] width 136 height 46
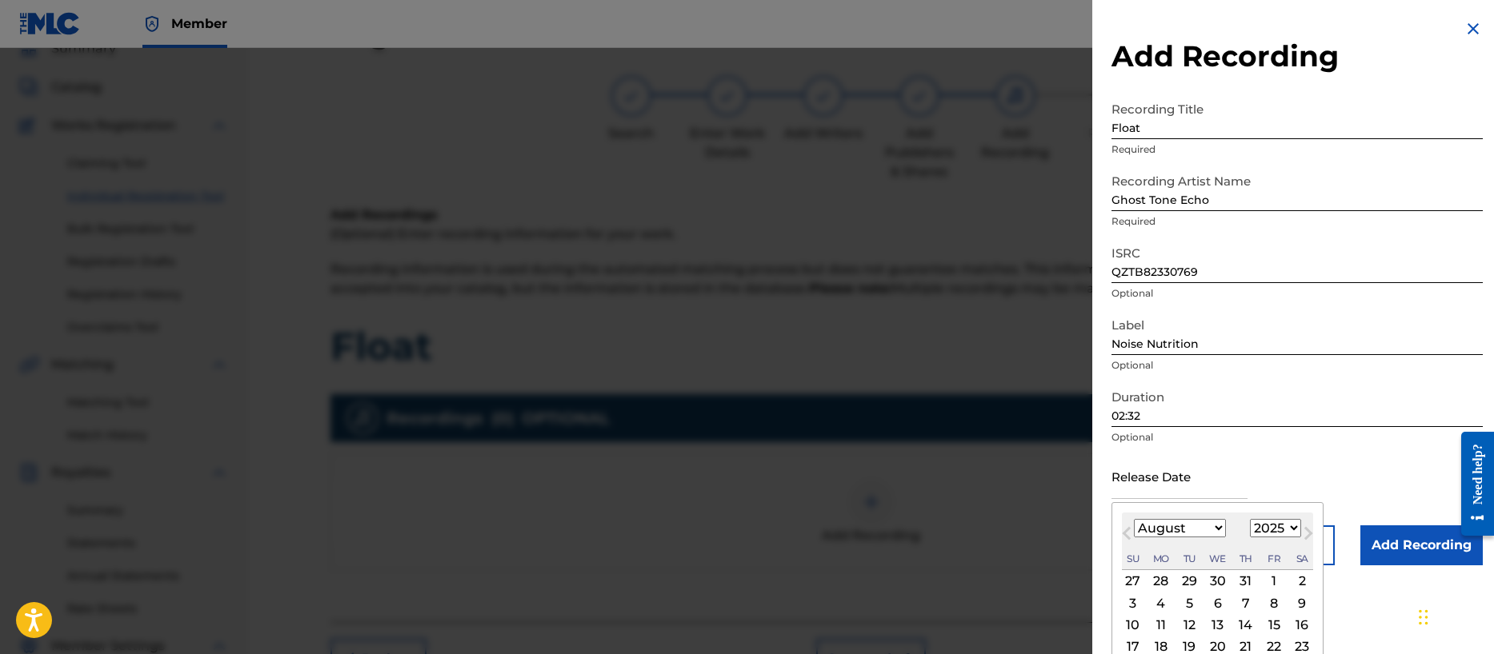
click at [1274, 530] on select "1899 1900 1901 1902 1903 1904 1905 1906 1907 1908 1909 1910 1911 1912 1913 1914…" at bounding box center [1275, 528] width 51 height 18
click at [1250, 519] on select "1899 1900 1901 1902 1903 1904 1905 1906 1907 1908 1909 1910 1911 1912 1913 1914…" at bounding box center [1275, 528] width 51 height 18
click at [1166, 530] on select "January February March April May June July August September October November De…" at bounding box center [1180, 528] width 92 height 18
click at [1134, 519] on select "January February March April May June July August September October November De…" at bounding box center [1180, 528] width 92 height 18
click at [1138, 624] on div "15" at bounding box center [1132, 625] width 19 height 19
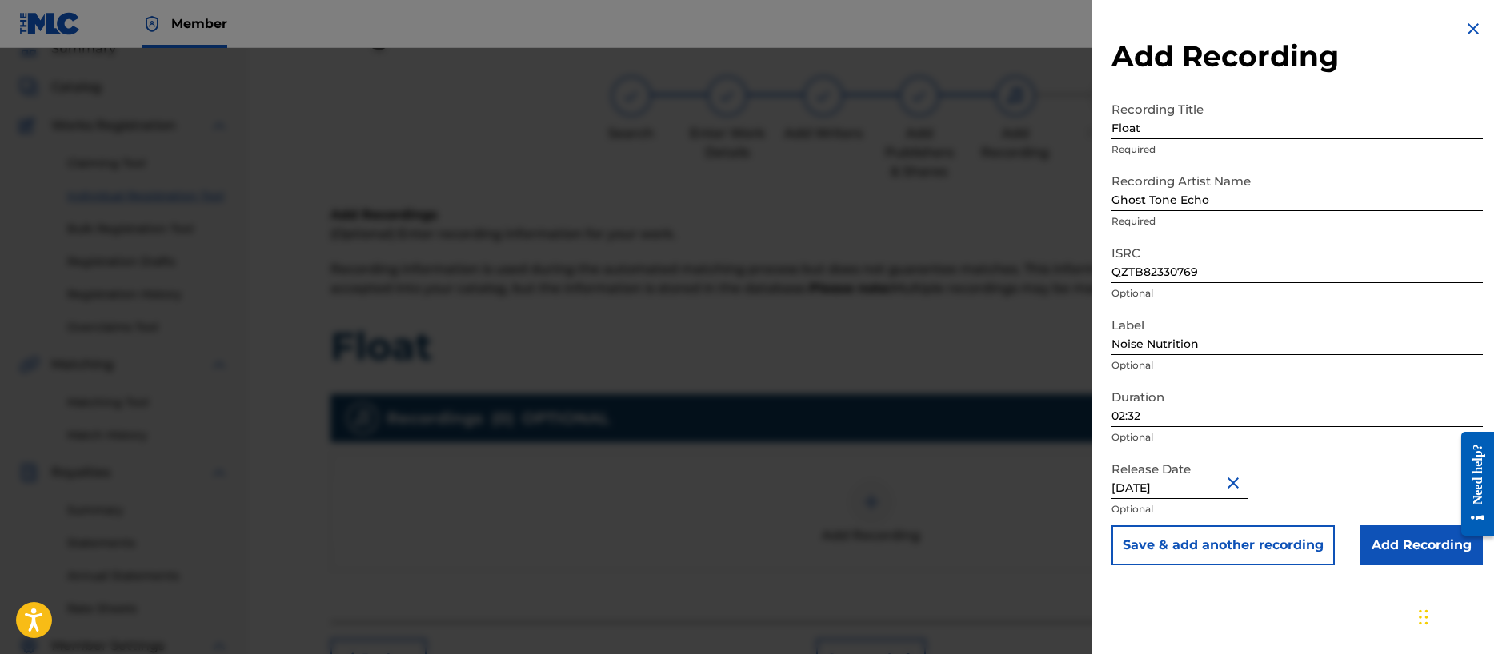
click at [1408, 546] on input "Add Recording" at bounding box center [1421, 546] width 122 height 40
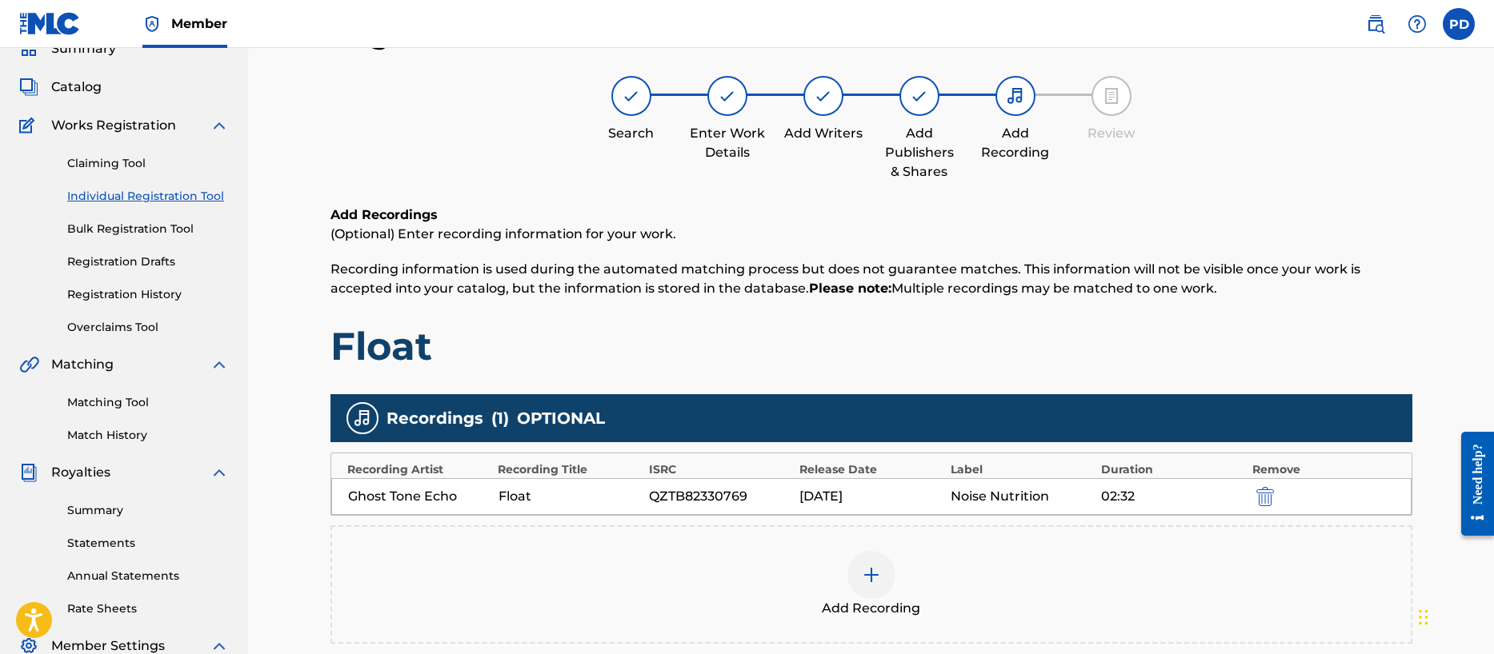
scroll to position [338, 0]
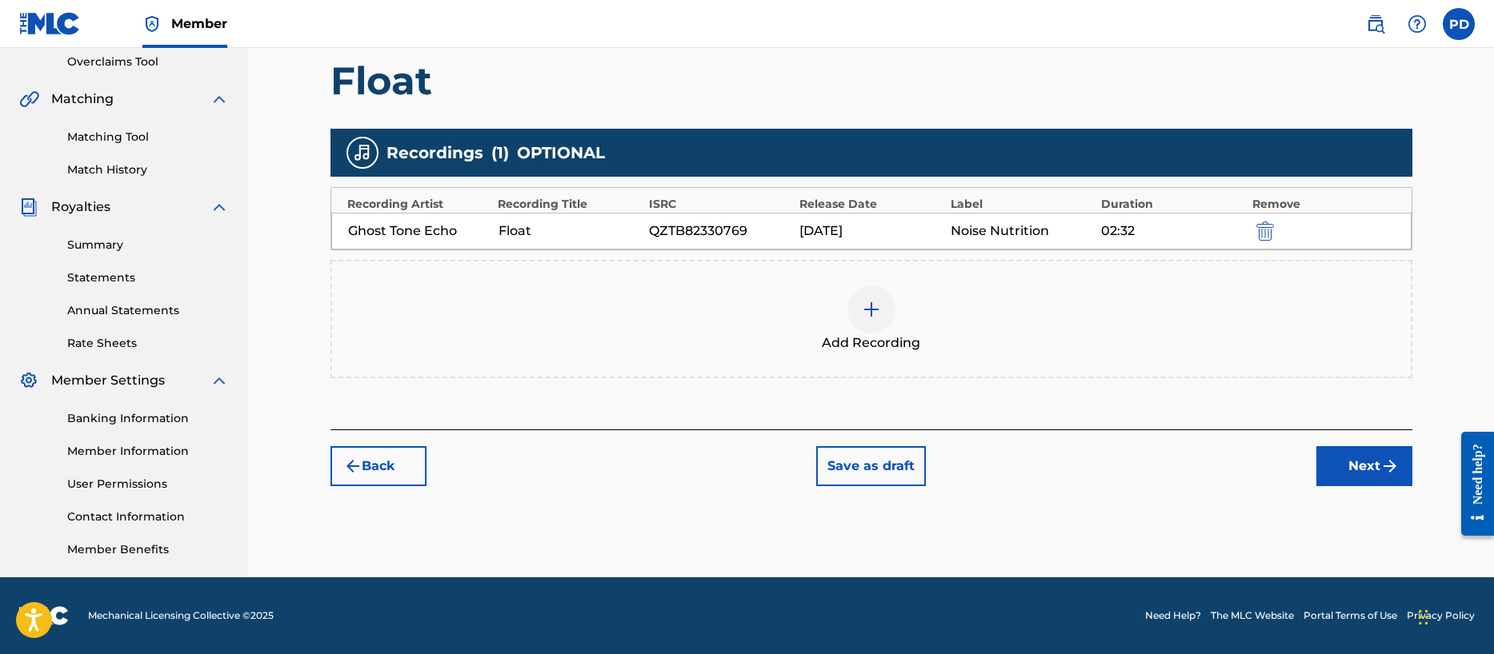
click at [1376, 478] on button "Next" at bounding box center [1364, 466] width 96 height 40
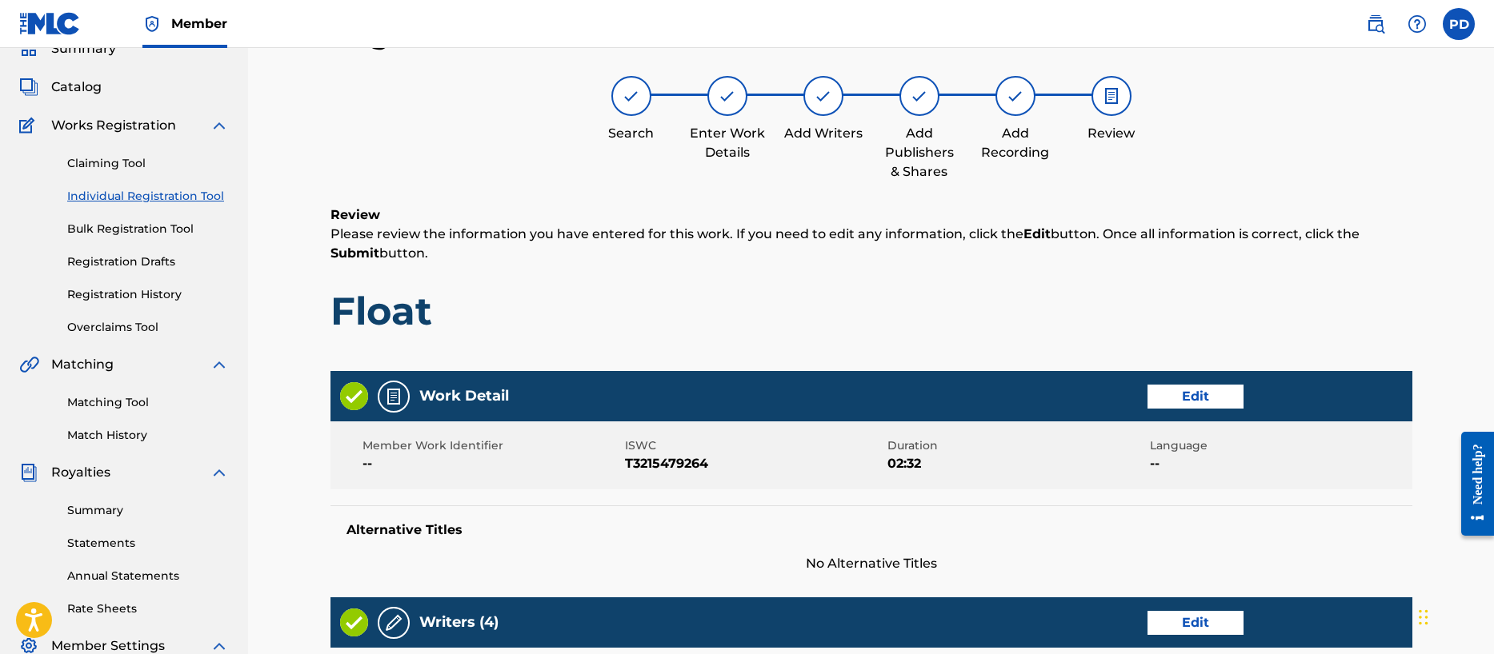
scroll to position [757, 0]
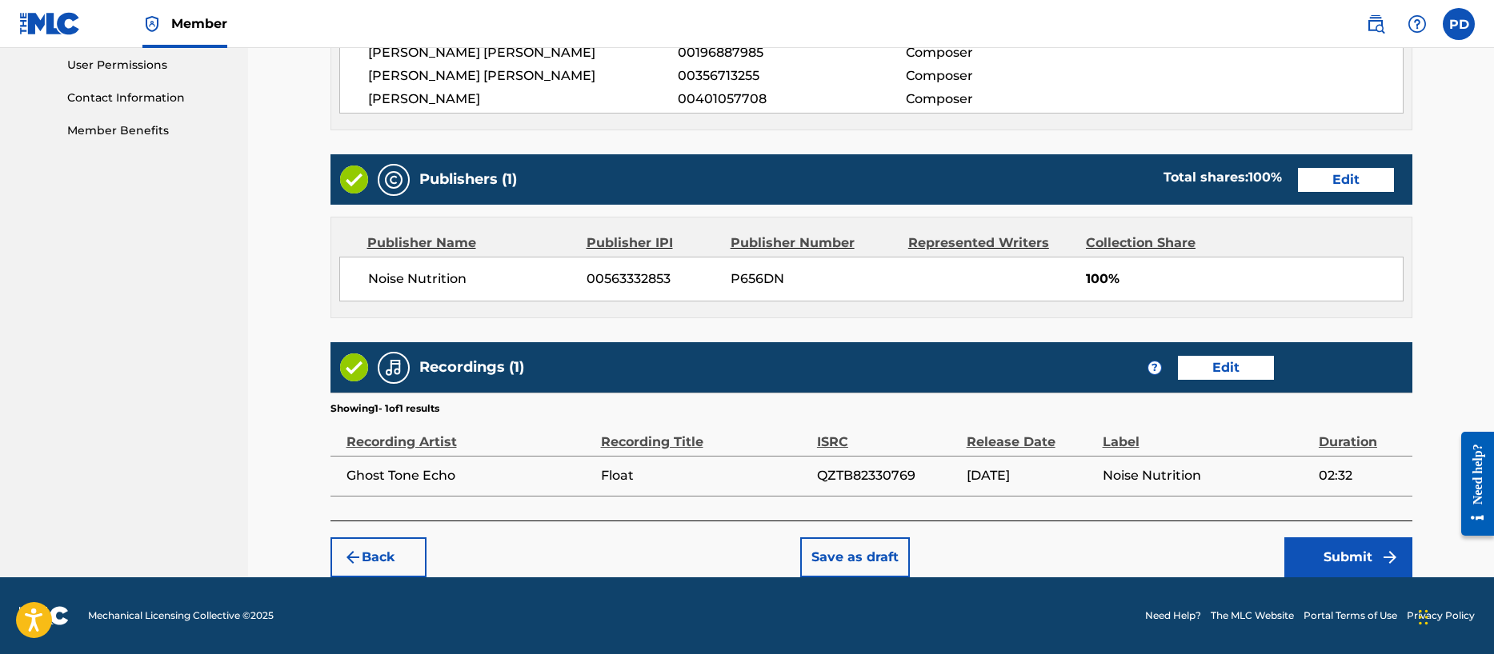
click at [1330, 546] on button "Submit" at bounding box center [1348, 558] width 128 height 40
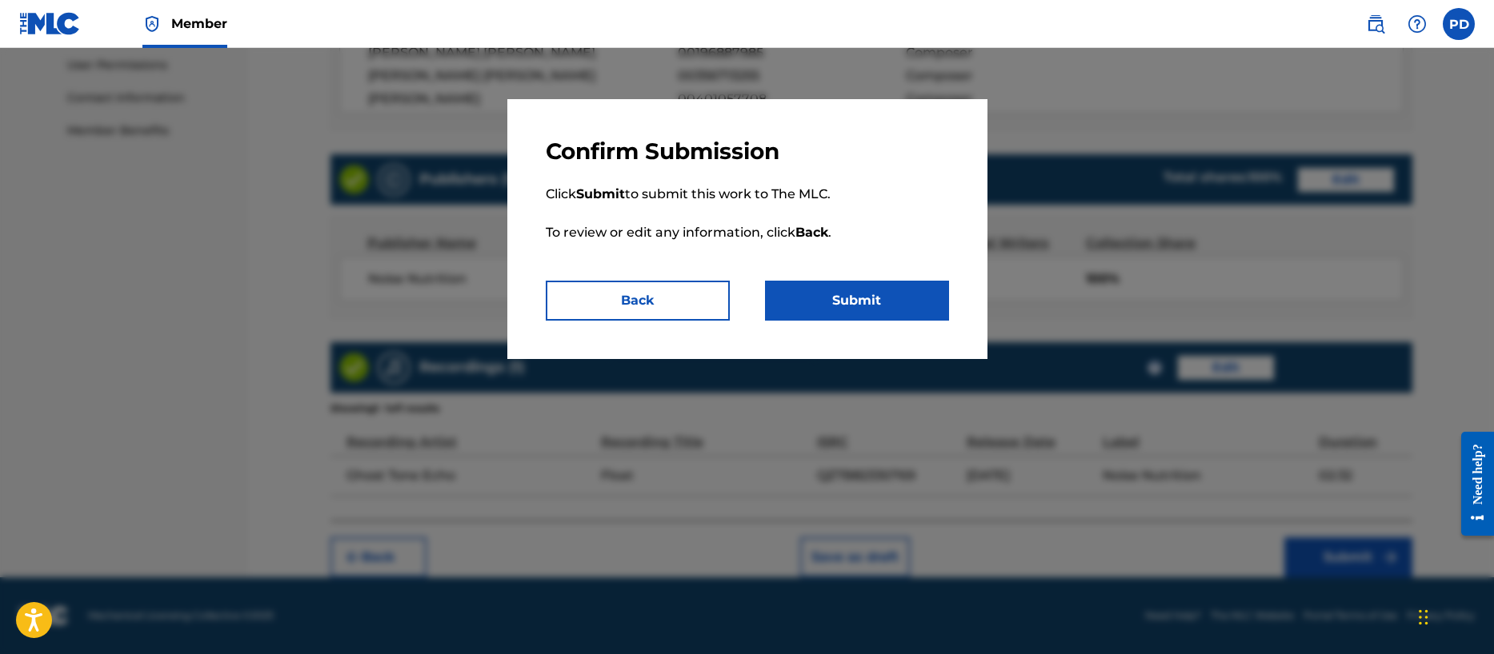
click at [842, 312] on button "Submit" at bounding box center [857, 301] width 184 height 40
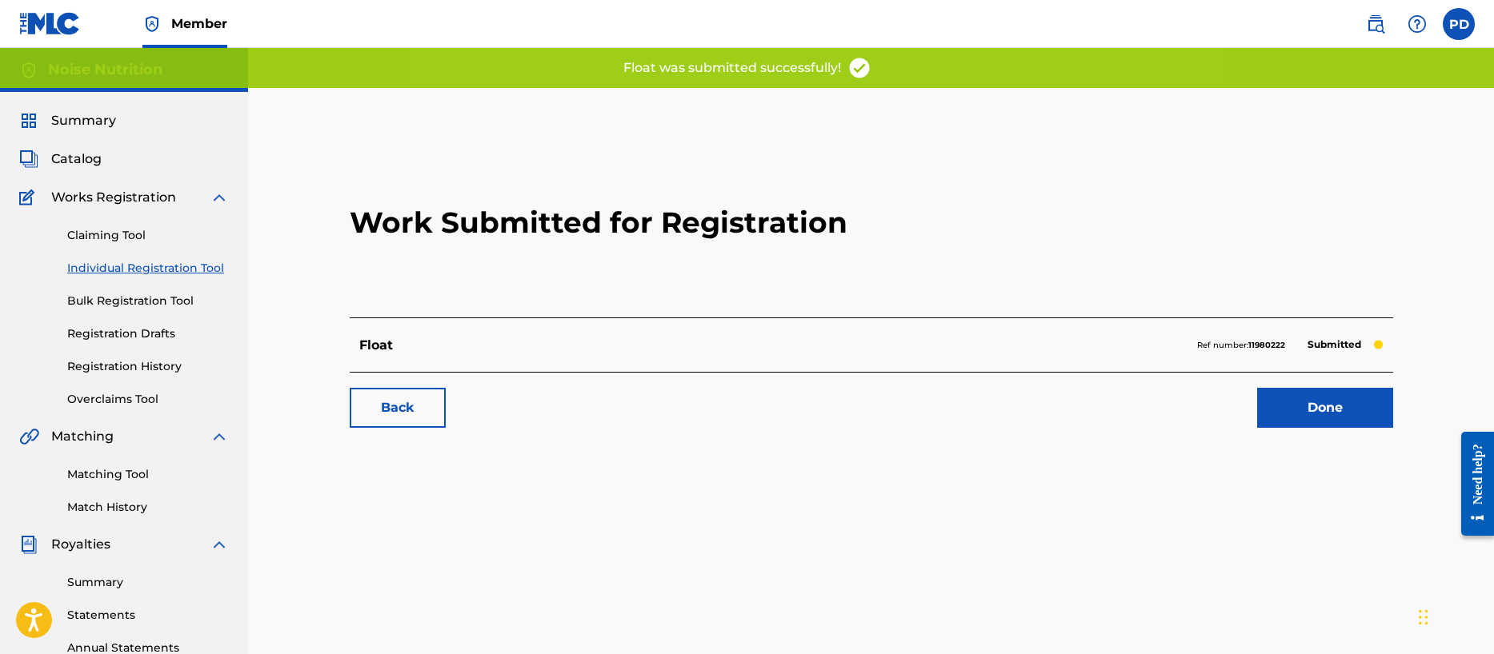
click at [1287, 418] on link "Done" at bounding box center [1325, 408] width 136 height 40
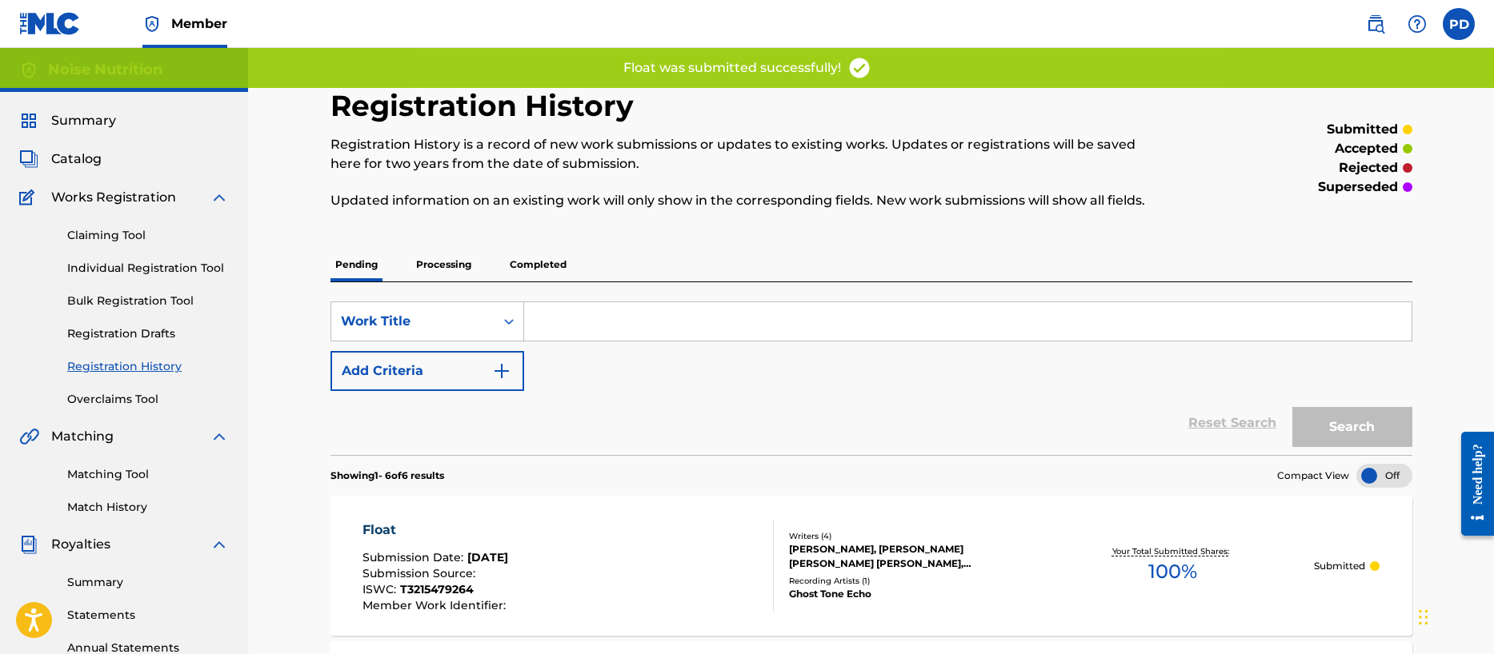
click at [115, 267] on link "Individual Registration Tool" at bounding box center [148, 268] width 162 height 17
